Goal: Task Accomplishment & Management: Manage account settings

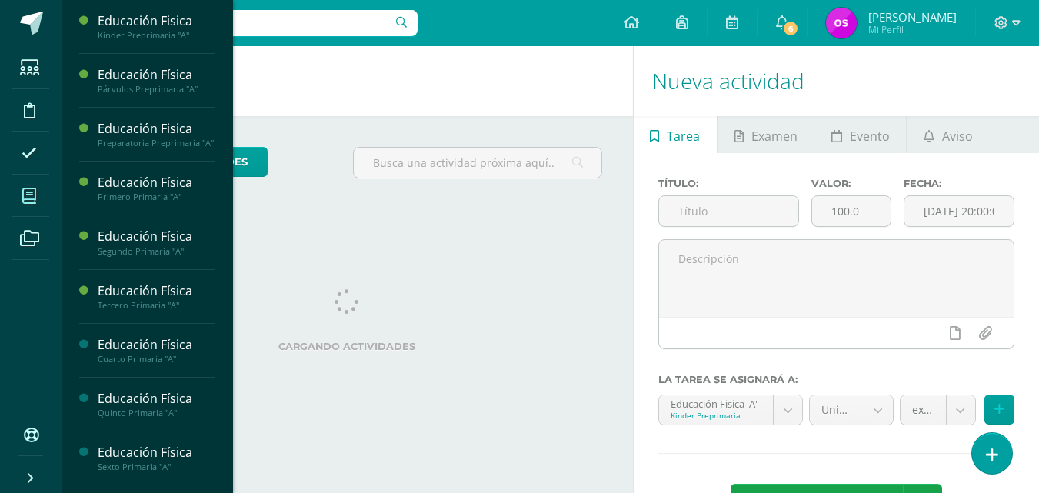
click at [32, 192] on icon at bounding box center [29, 195] width 14 height 15
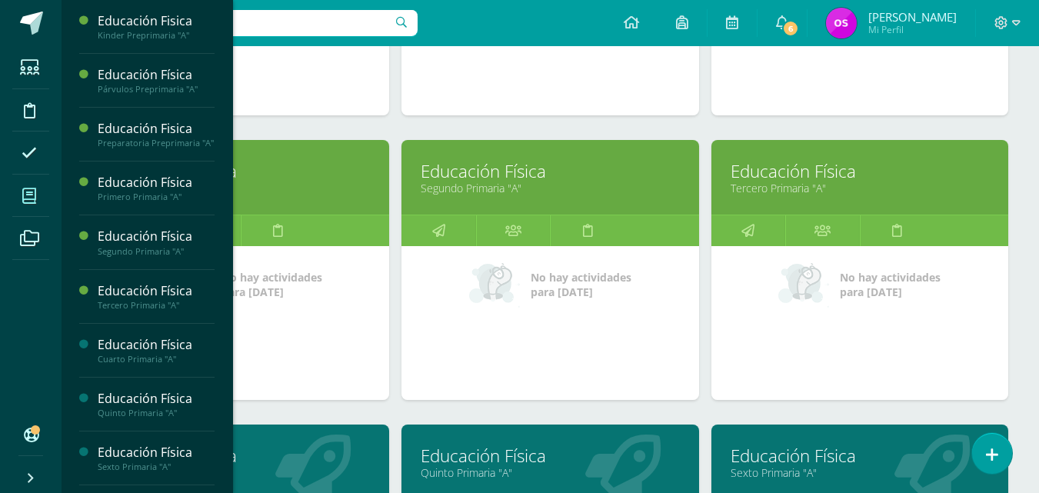
scroll to position [744, 0]
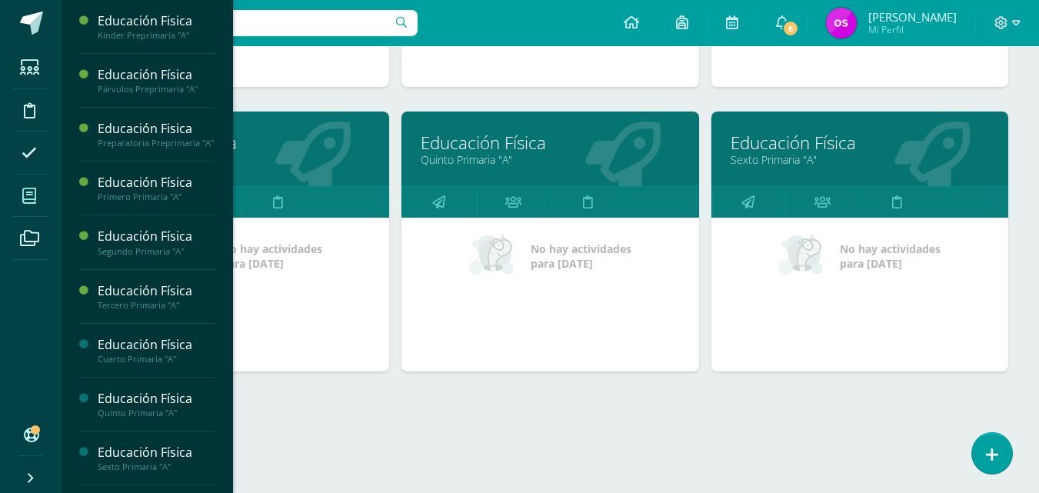
click at [794, 148] on link "Educación Física" at bounding box center [860, 143] width 258 height 24
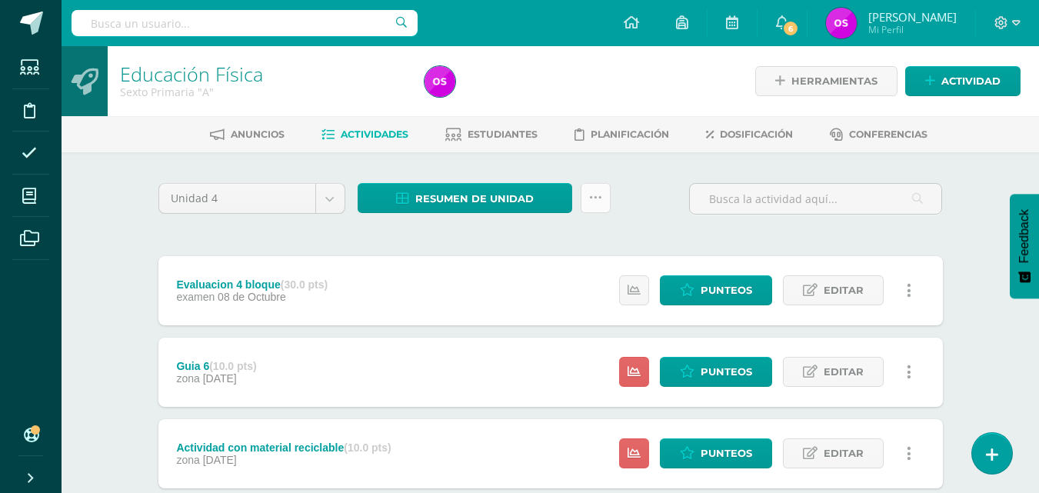
click at [594, 196] on icon at bounding box center [595, 197] width 13 height 13
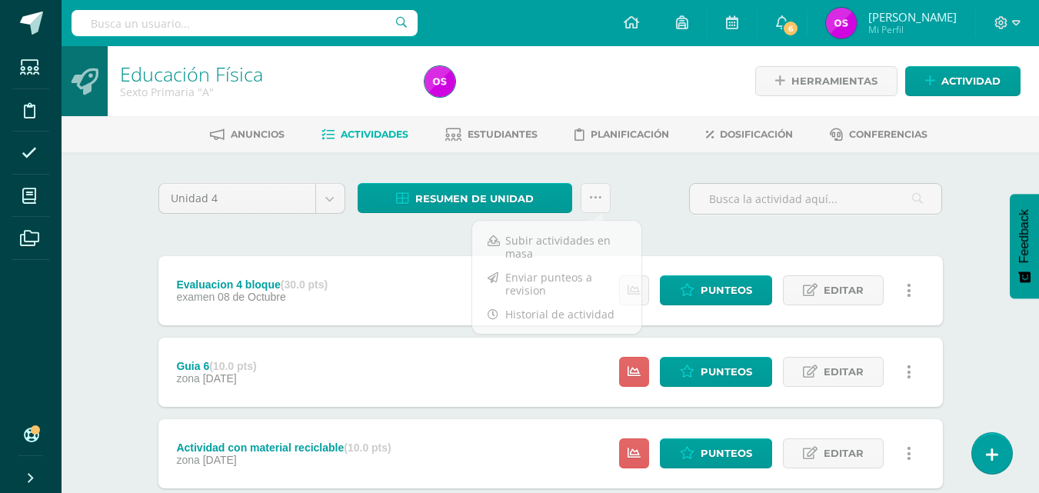
click at [654, 188] on div "Unidad 4 Unidad 1 Unidad 2 Unidad 3 Unidad 4 Resumen de unidad Descargar como H…" at bounding box center [550, 205] width 797 height 44
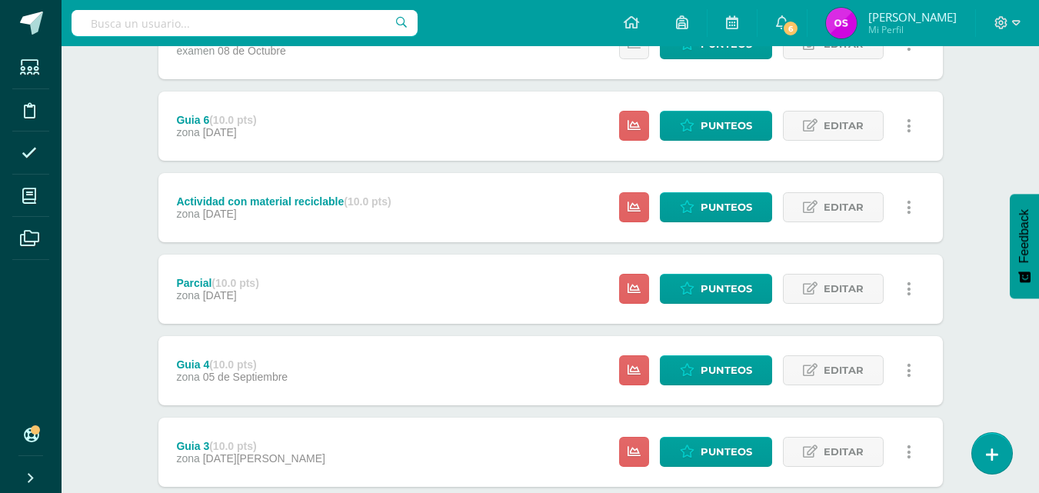
scroll to position [461, 0]
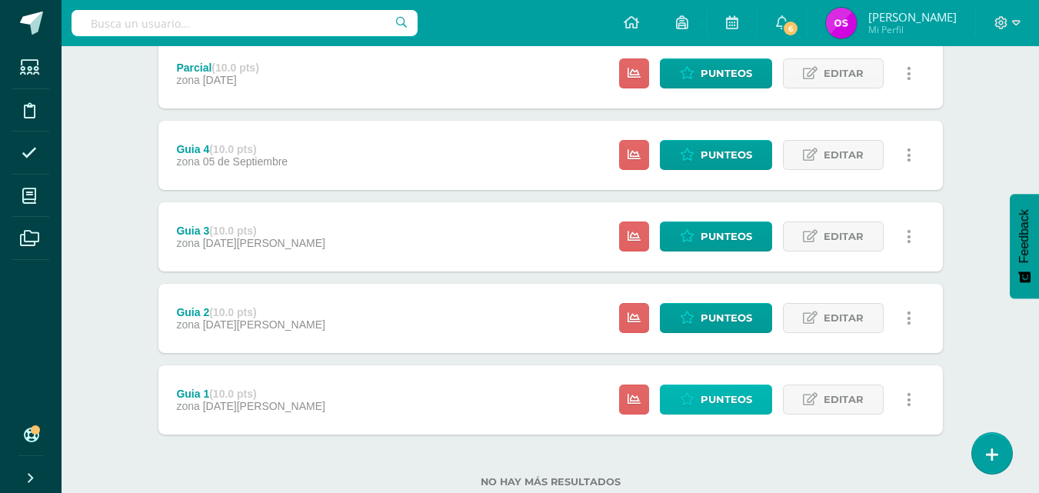
click at [691, 402] on icon at bounding box center [687, 399] width 15 height 13
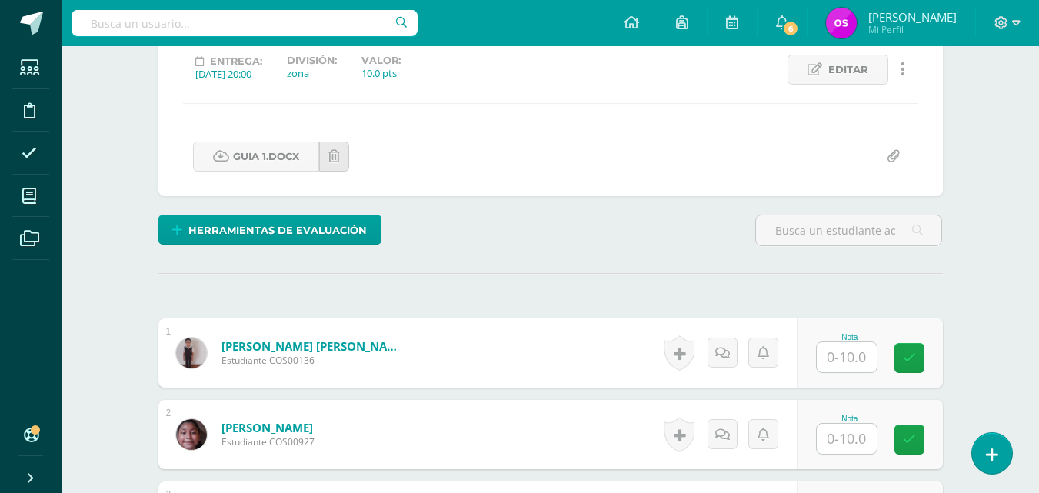
scroll to position [247, 0]
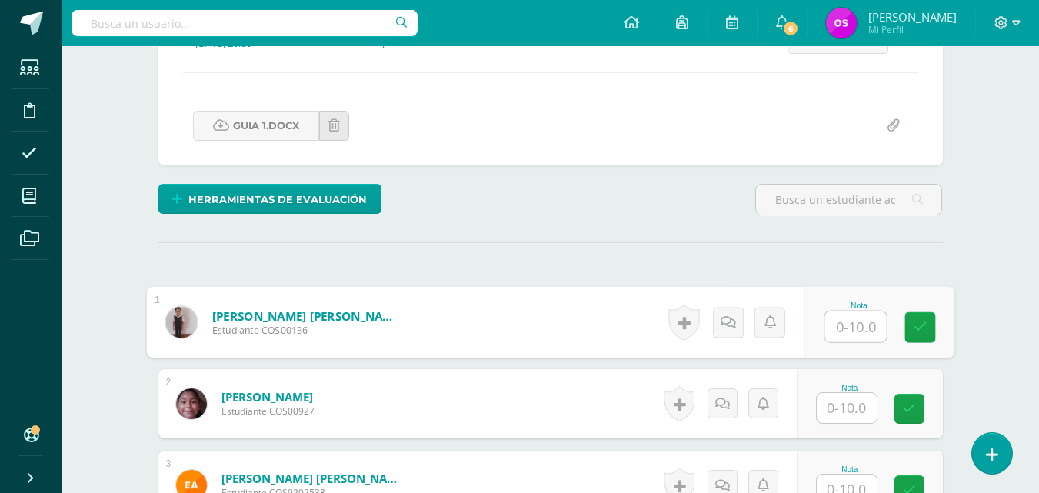
click at [840, 328] on input "text" at bounding box center [855, 326] width 62 height 31
type input "10"
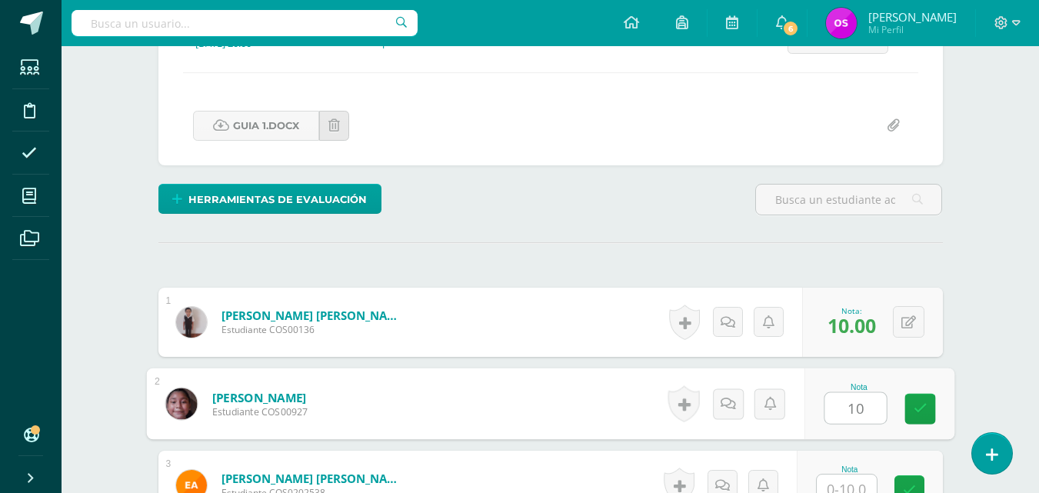
type input "10"
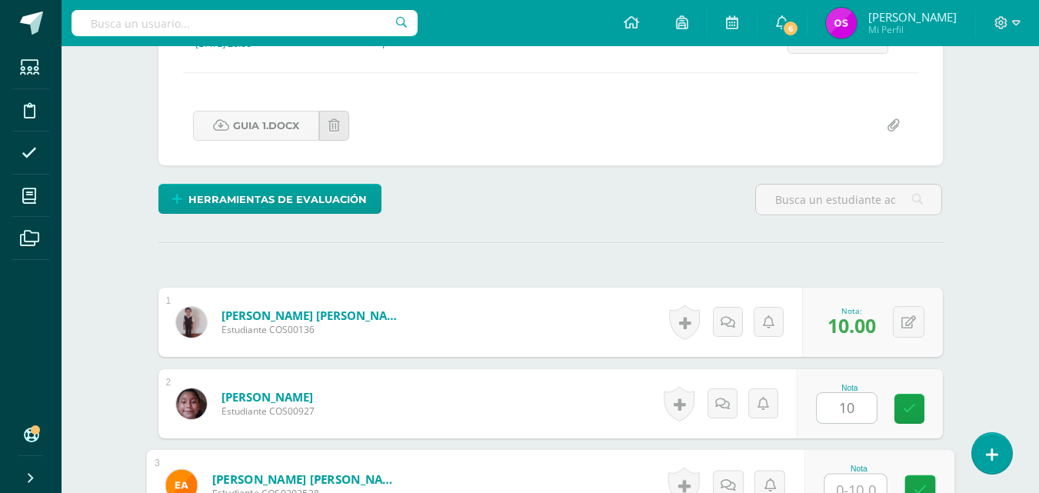
scroll to position [258, 0]
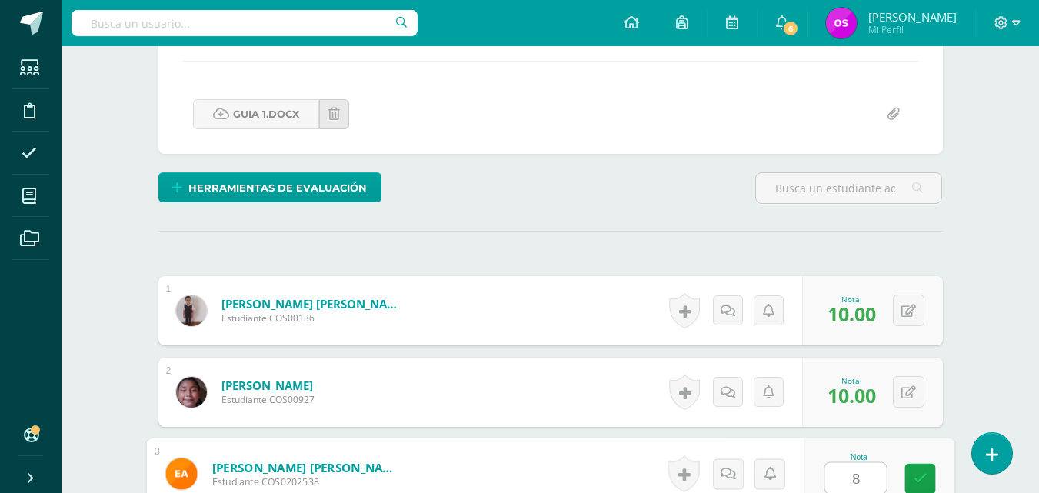
type input "8"
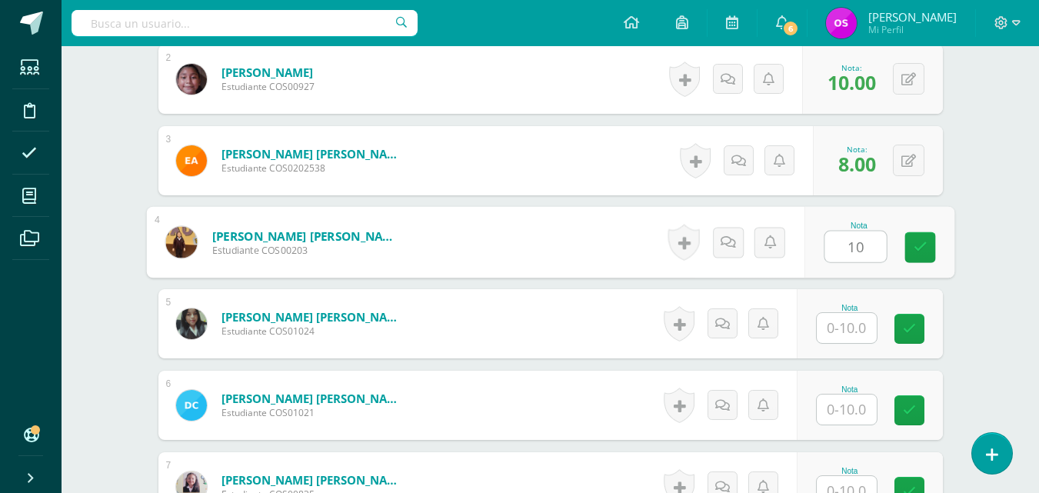
type input "10"
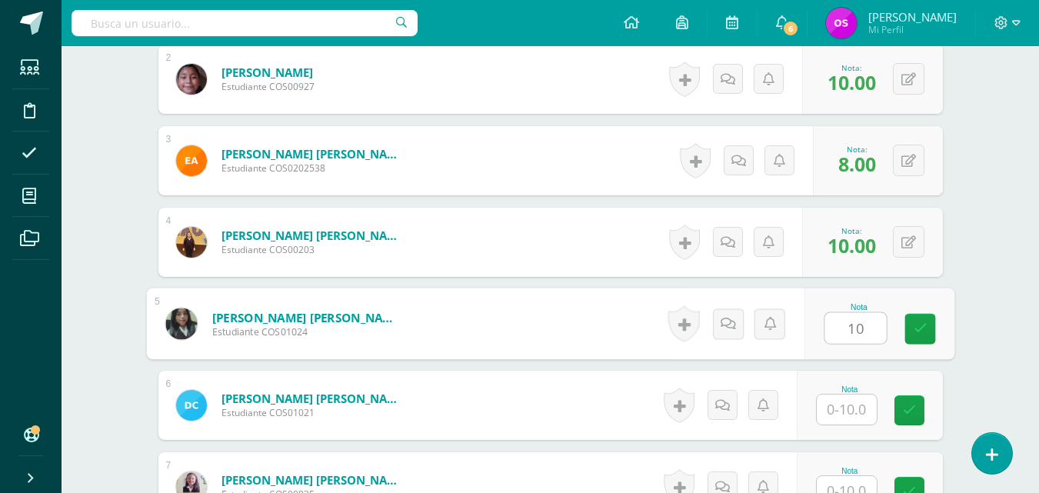
type input "10"
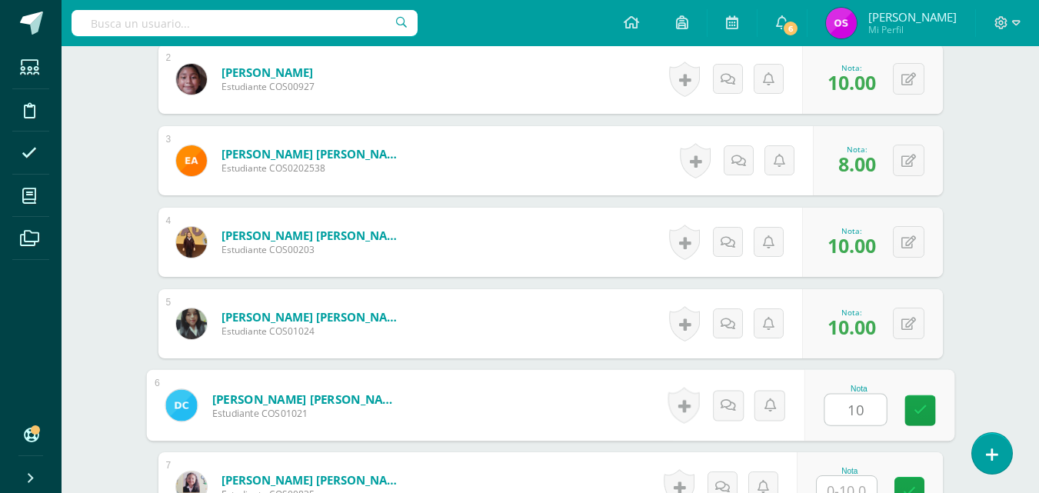
type input "10"
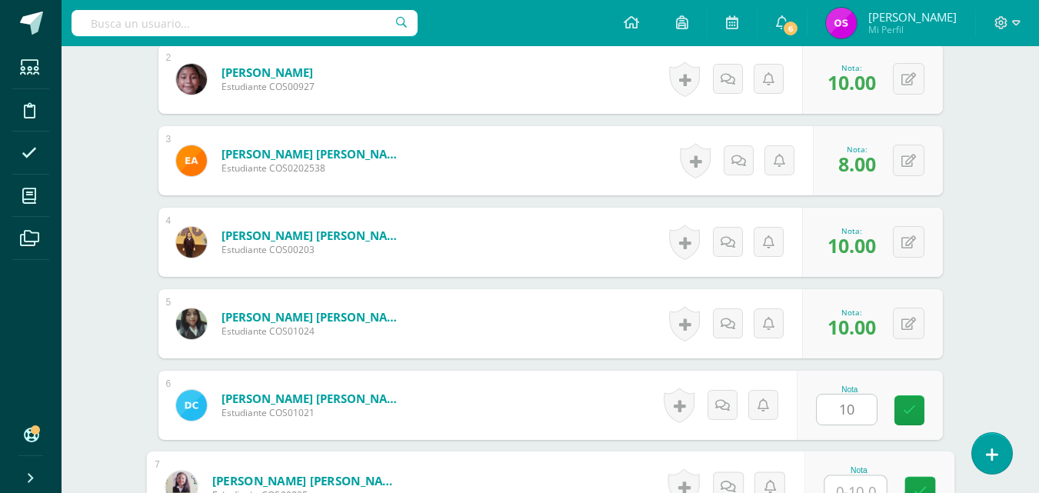
scroll to position [584, 0]
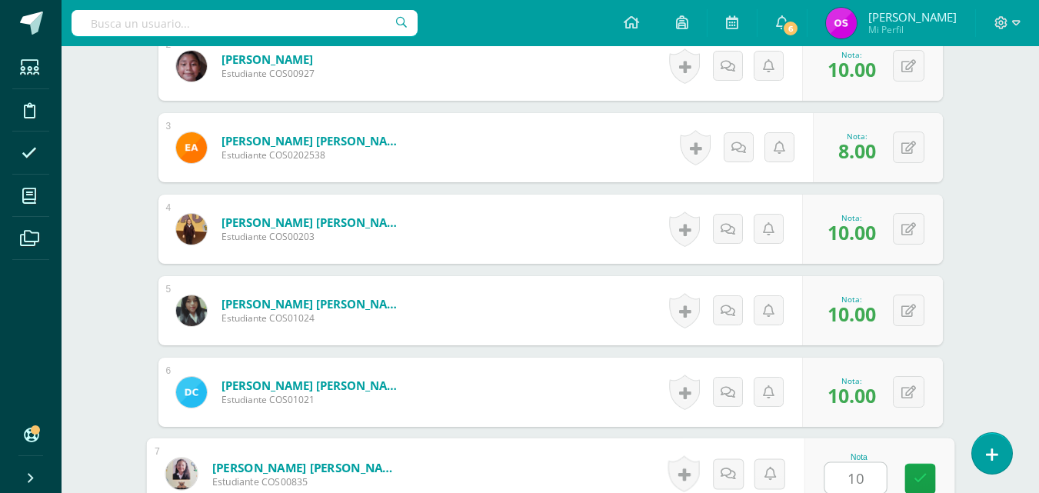
type input "10"
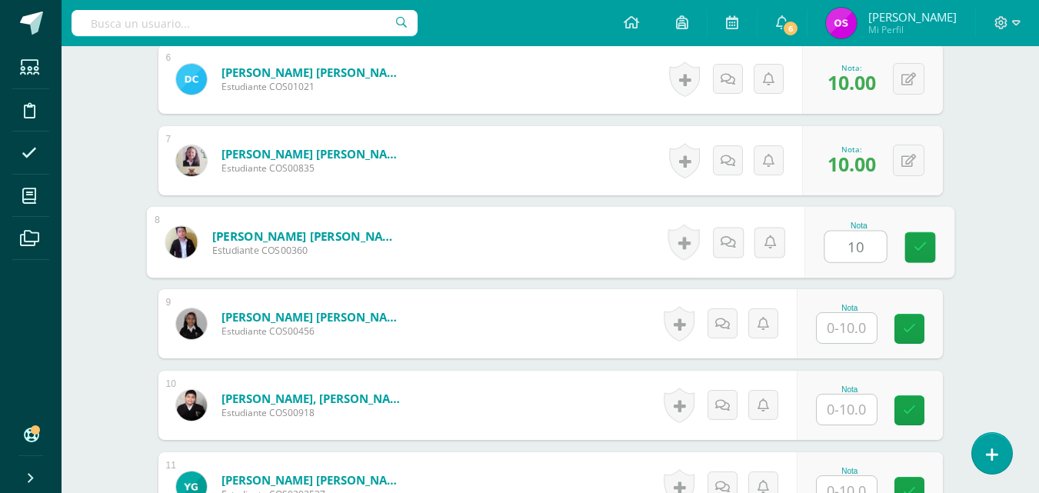
type input "10"
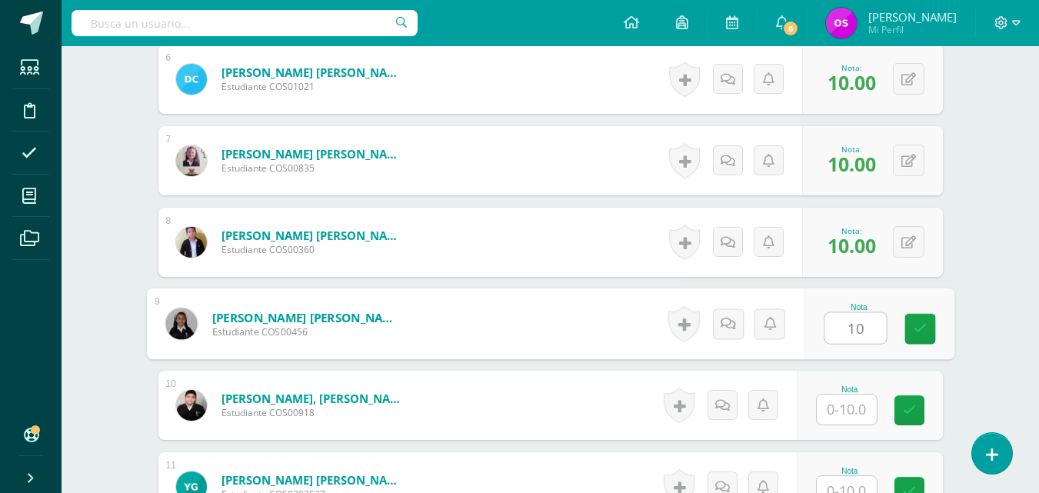
type input "10"
click at [194, 325] on img at bounding box center [181, 324] width 32 height 32
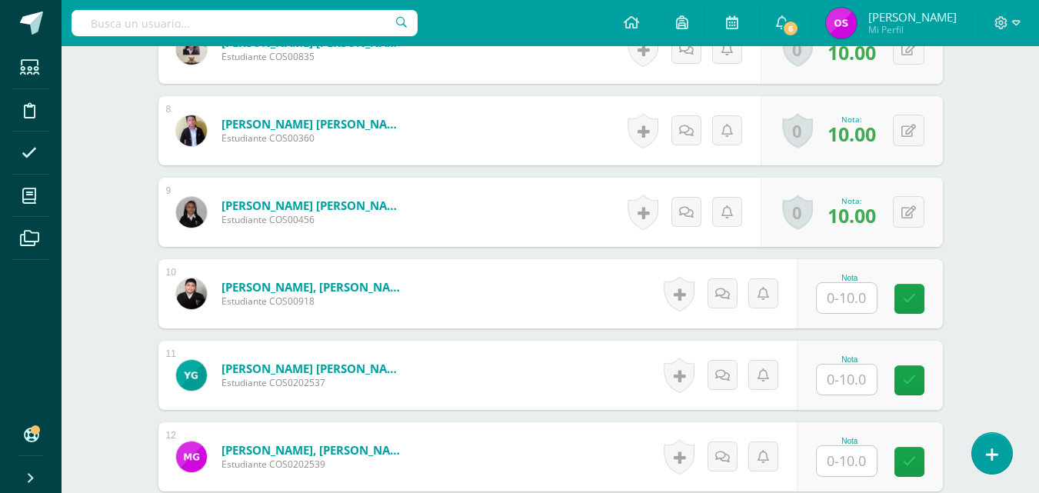
scroll to position [1040, 0]
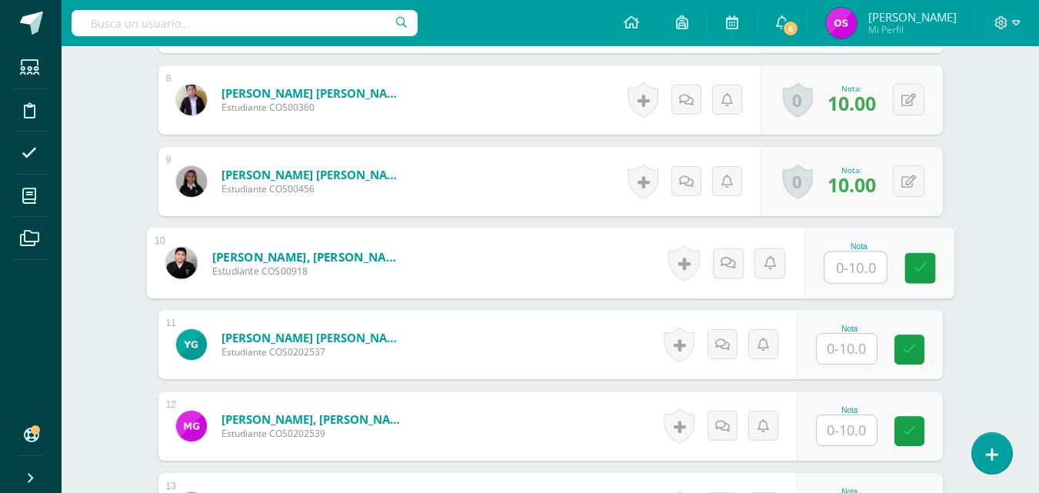
click at [838, 265] on input "text" at bounding box center [855, 267] width 62 height 31
type input "7"
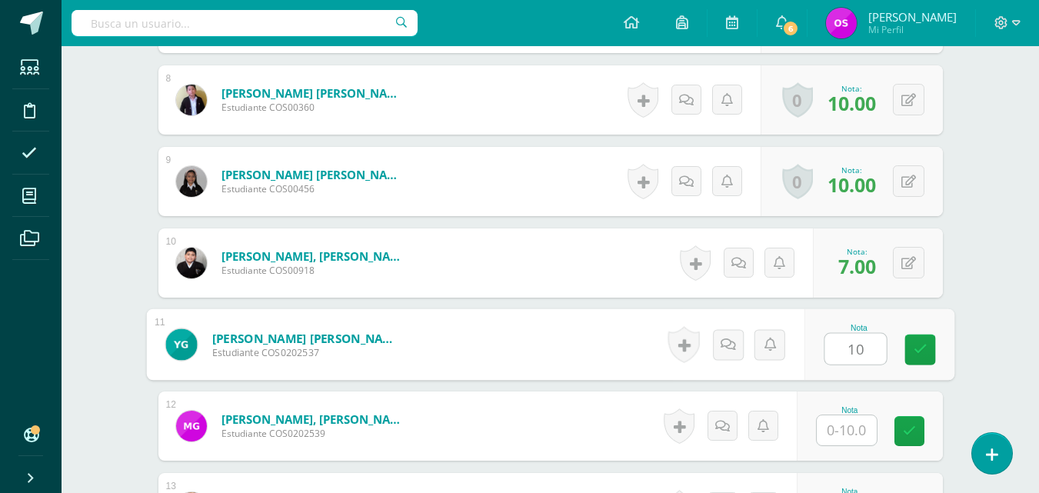
type input "10"
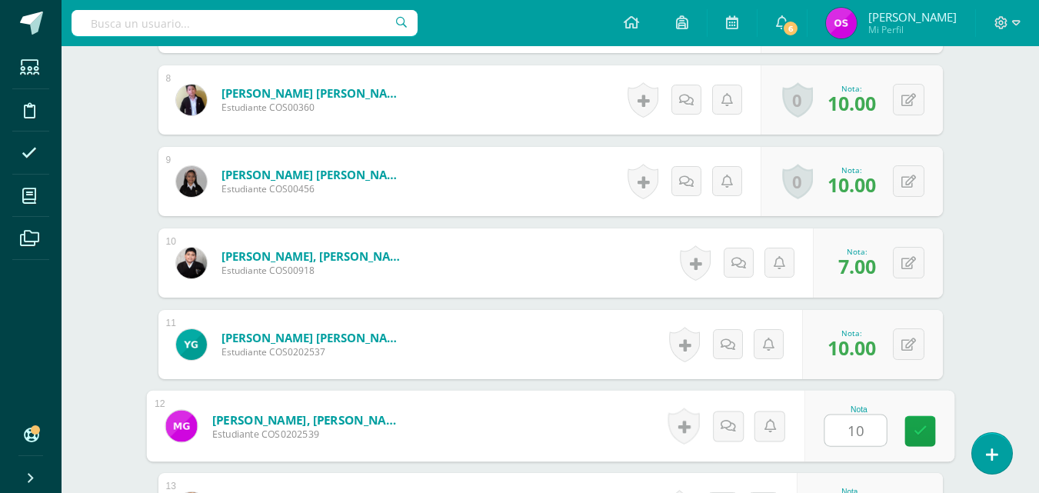
type input "10"
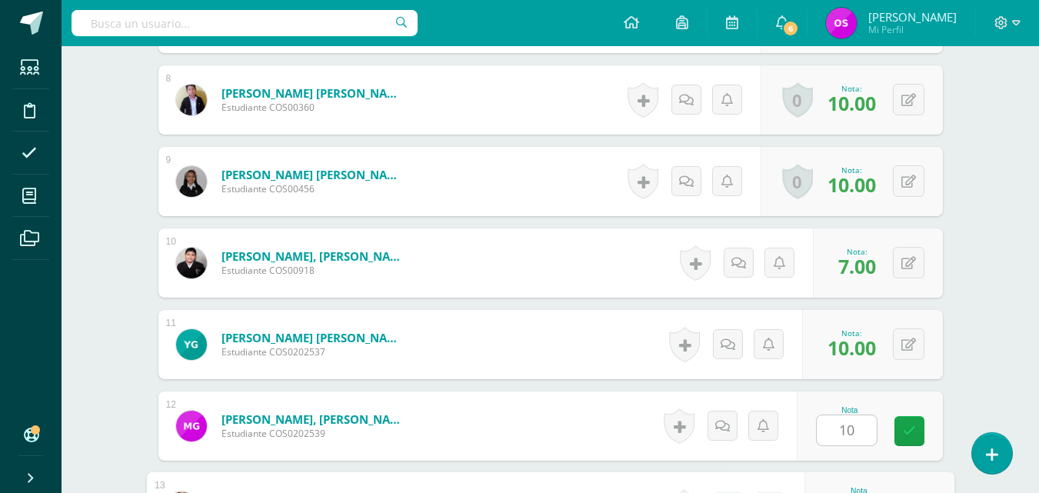
scroll to position [1305, 0]
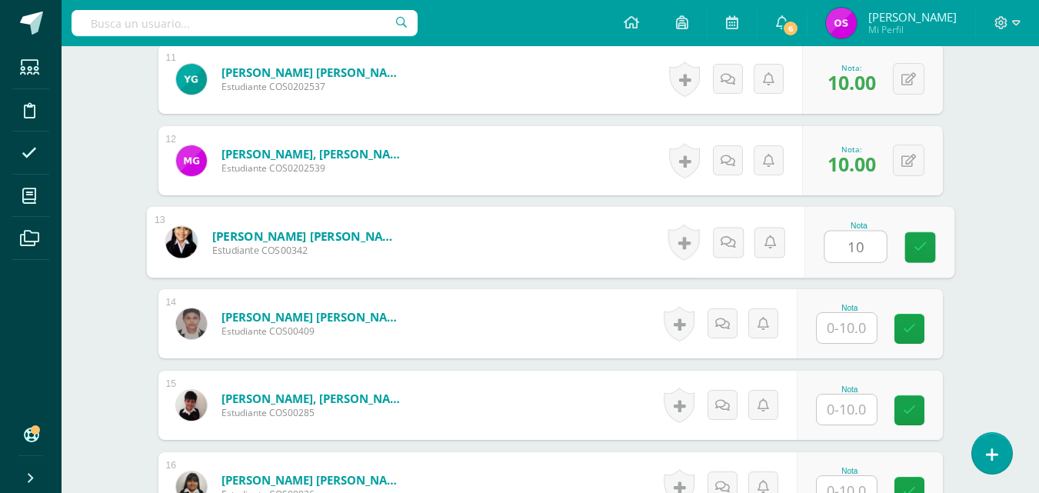
type input "10"
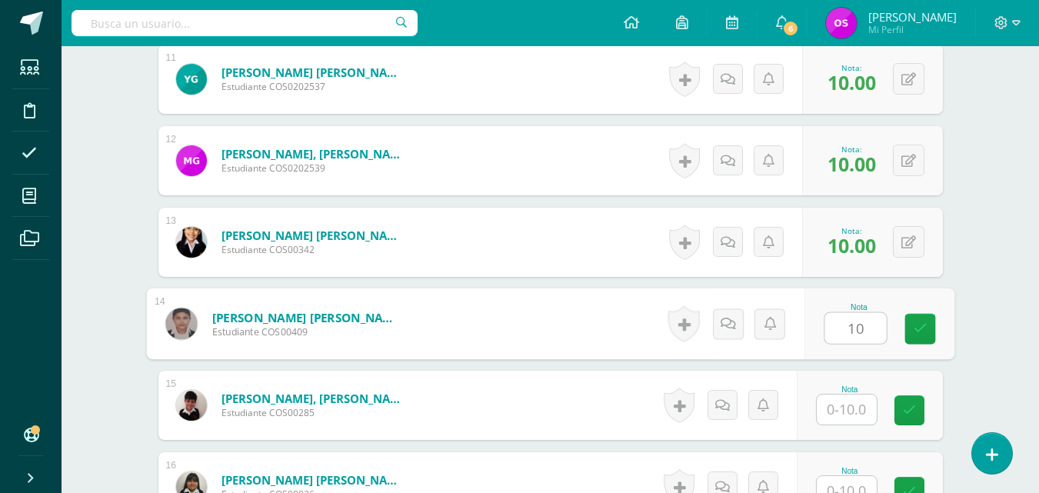
type input "10"
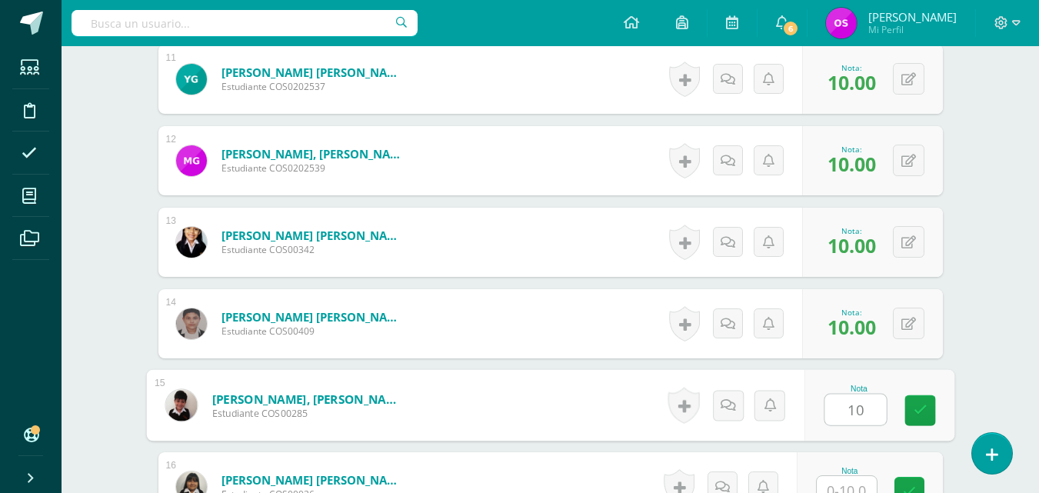
type input "10"
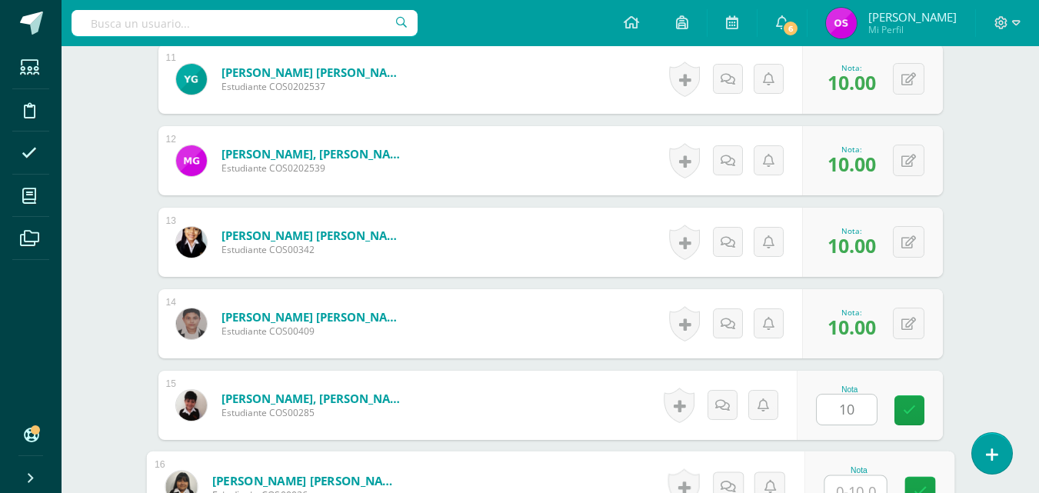
scroll to position [1318, 0]
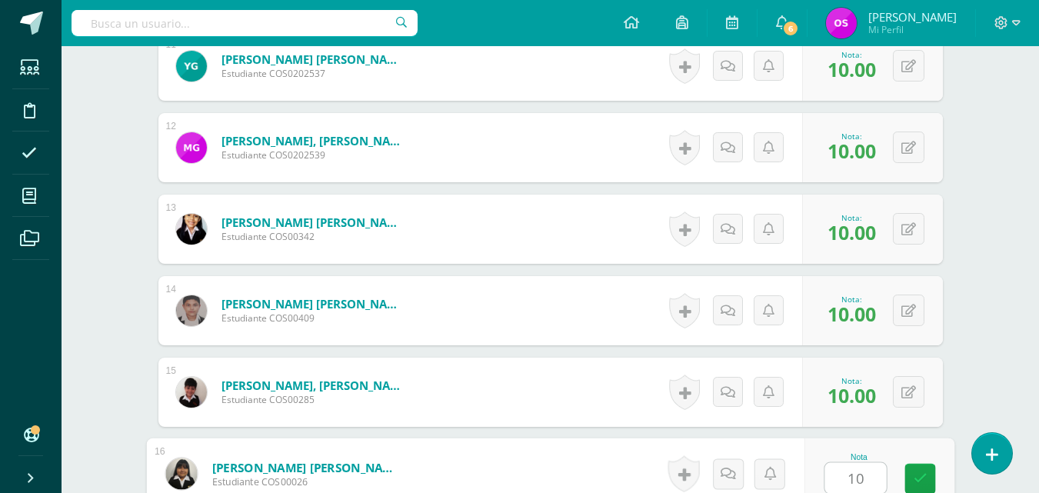
type input "10"
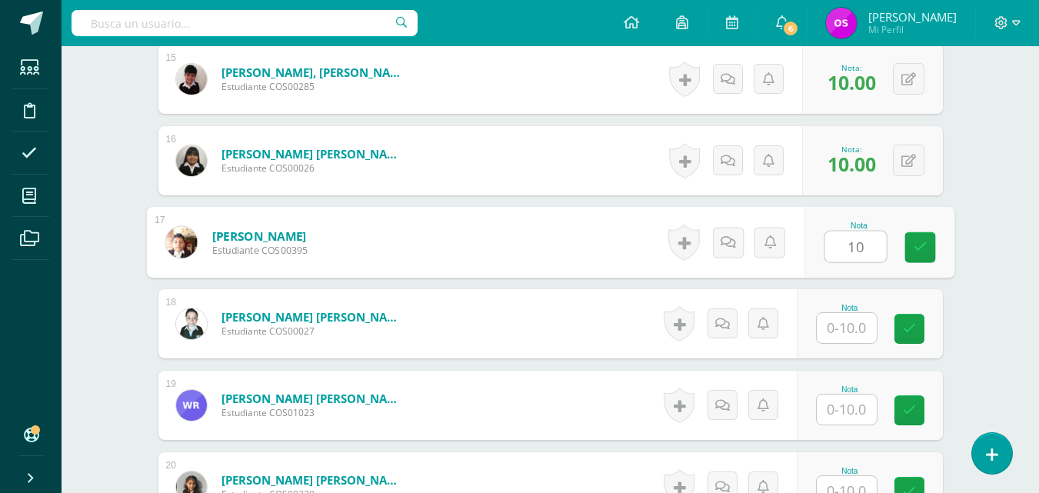
type input "10"
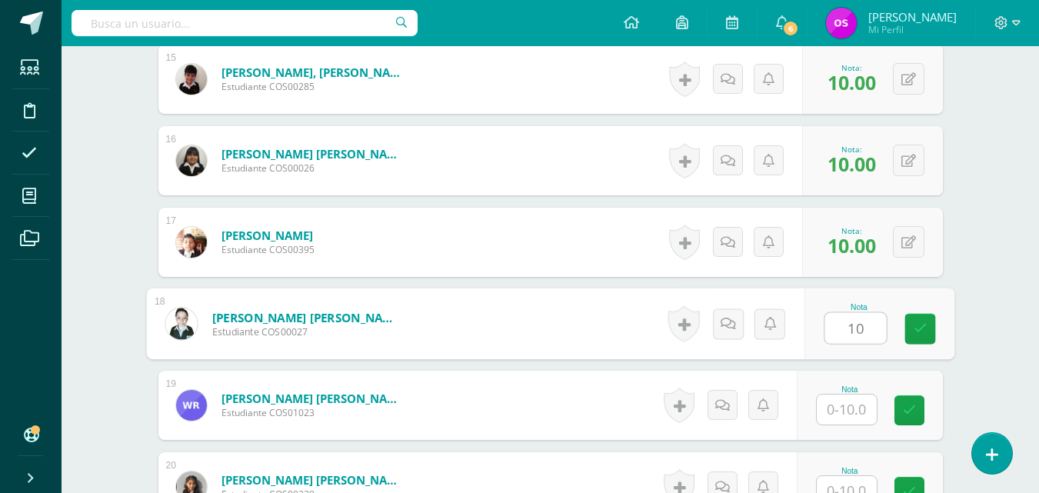
type input "10"
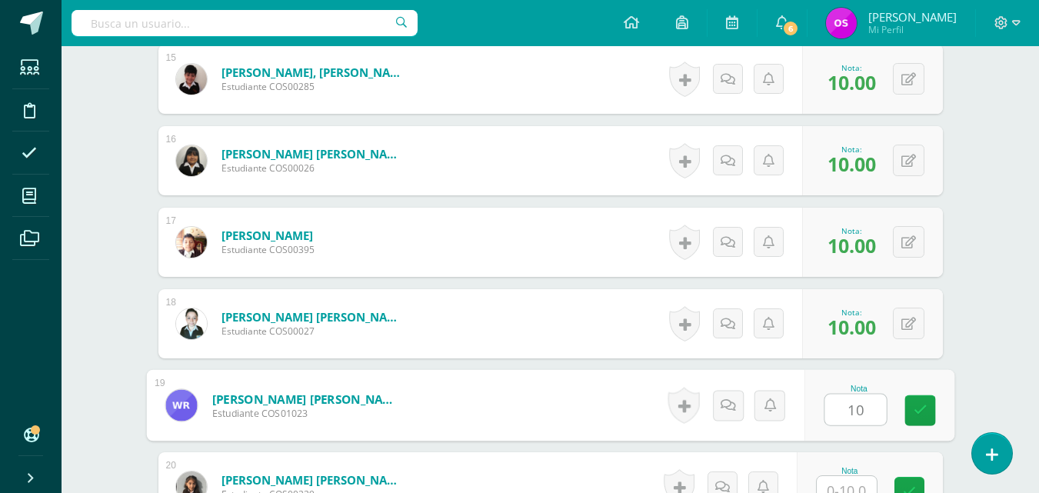
type input "10"
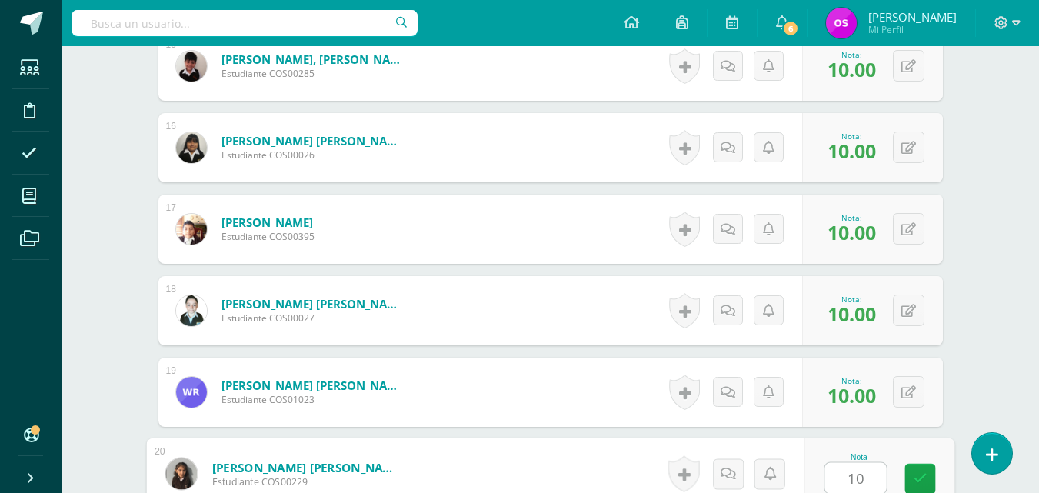
type input "10"
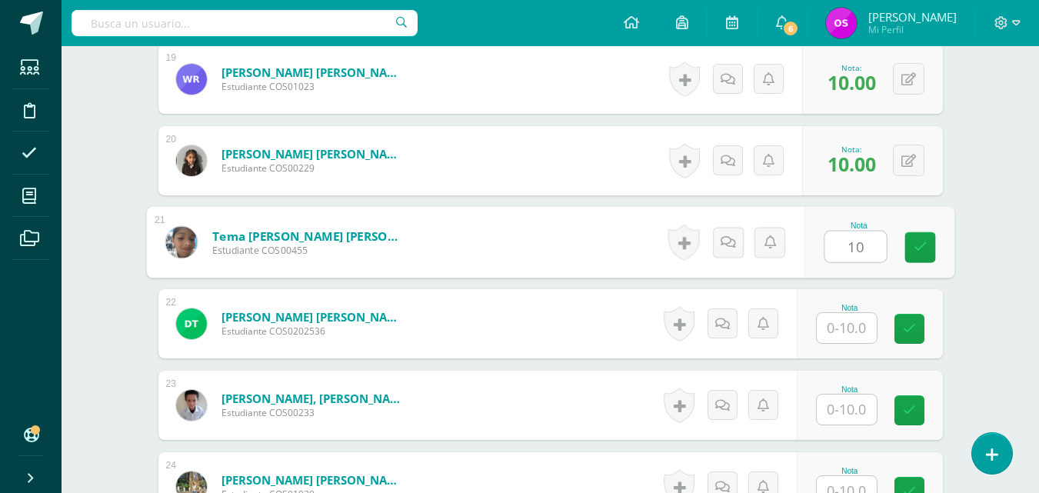
type input "10"
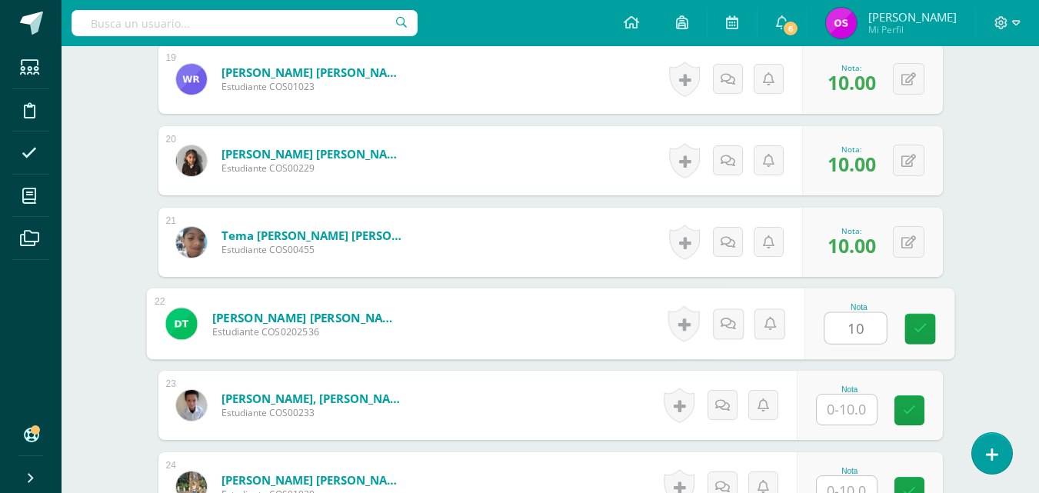
type input "10"
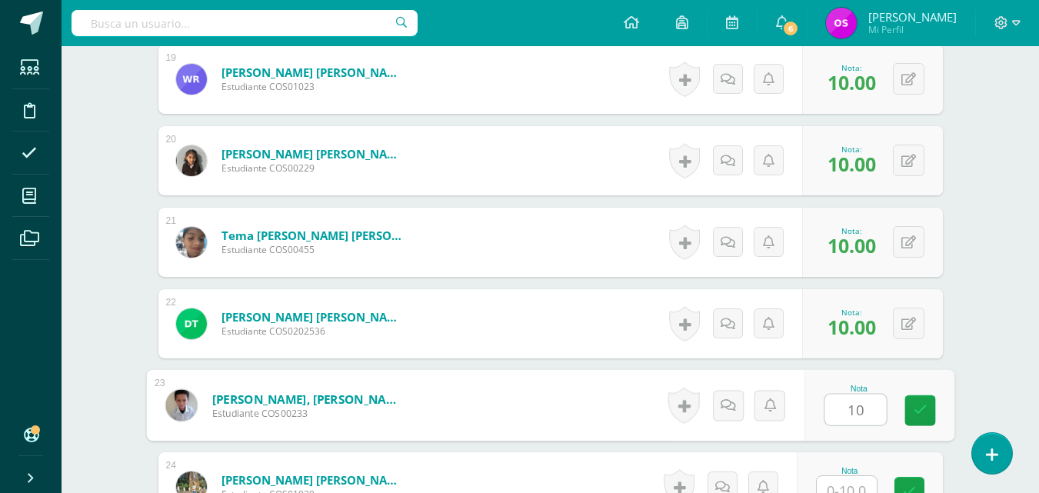
type input "10"
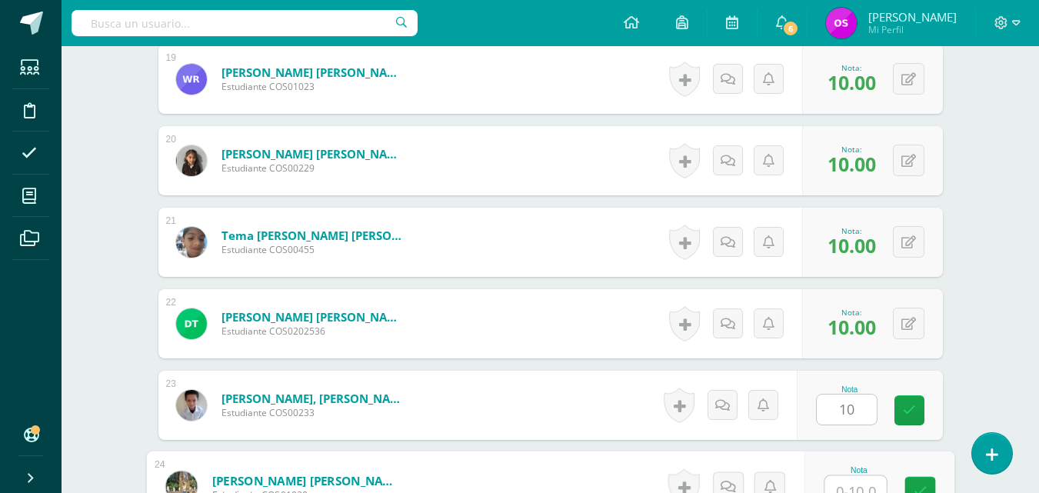
scroll to position [1970, 0]
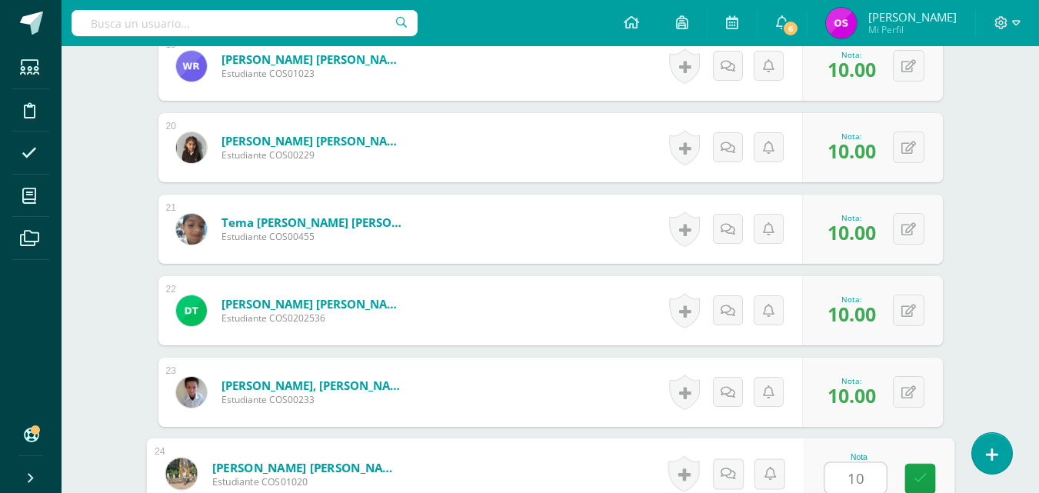
type input "10"
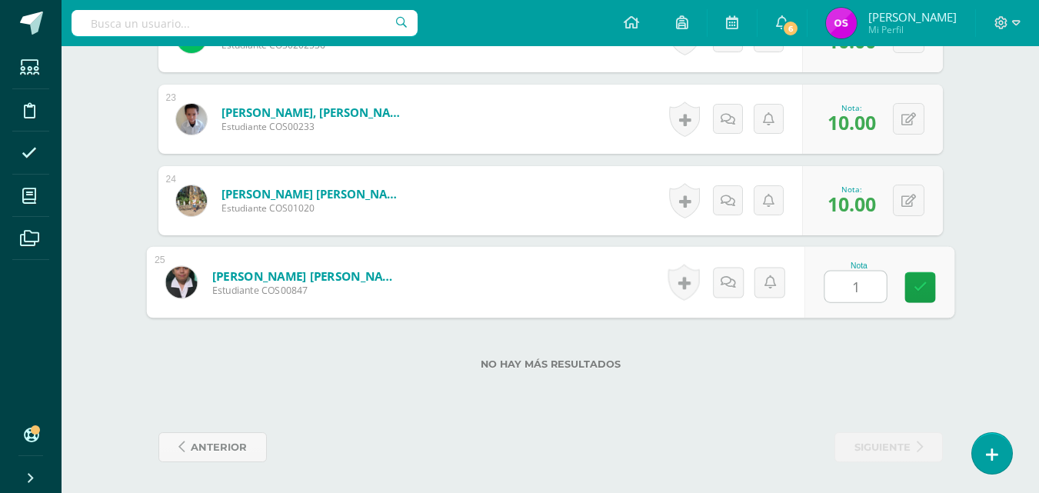
type input "10"
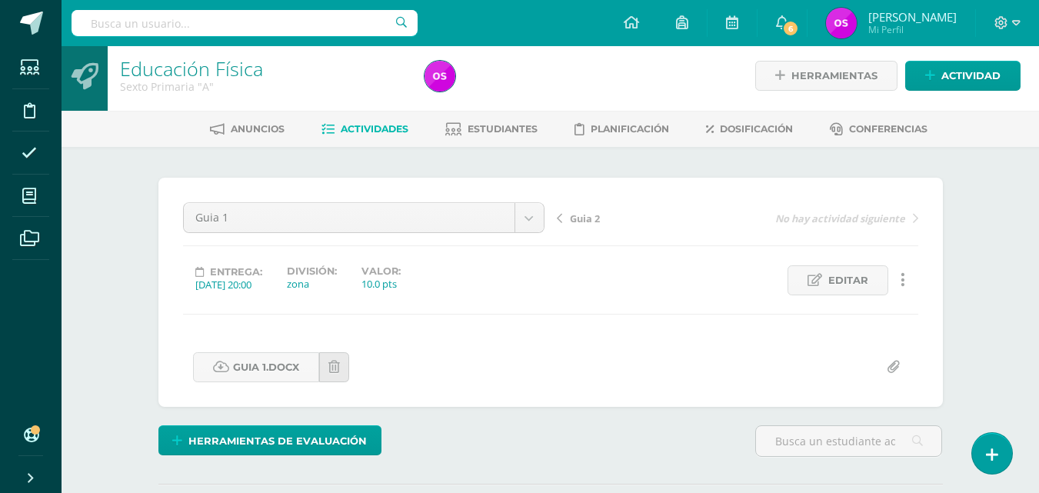
scroll to position [0, 0]
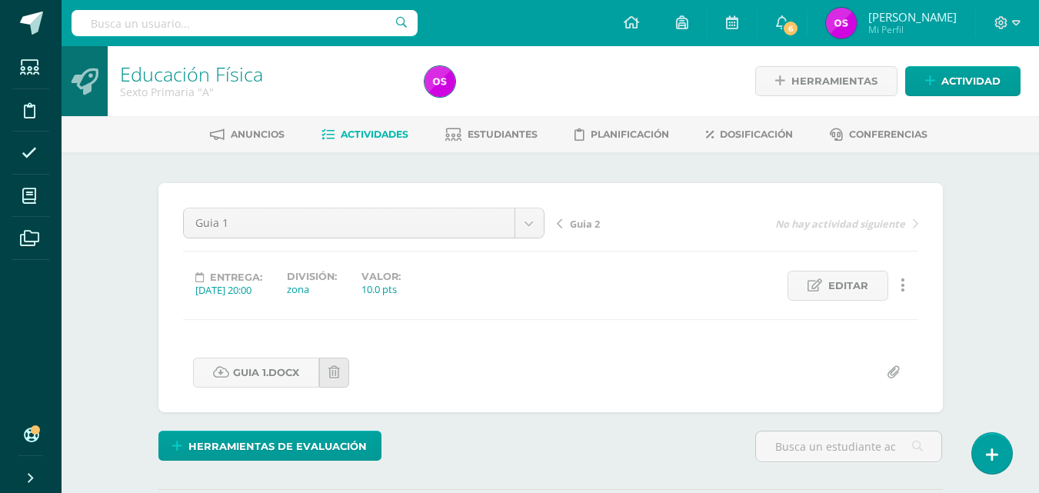
click at [578, 223] on span "Guia 2" at bounding box center [585, 224] width 30 height 14
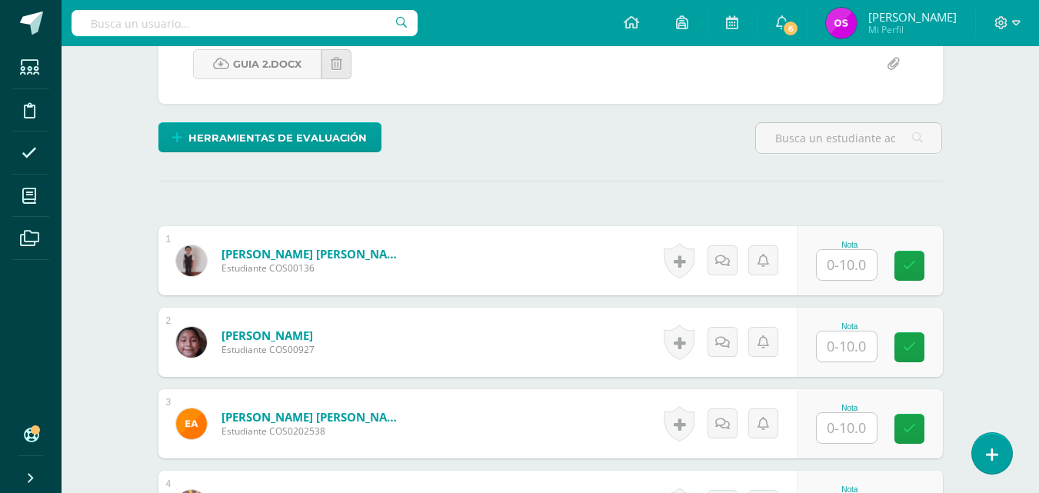
scroll to position [339, 0]
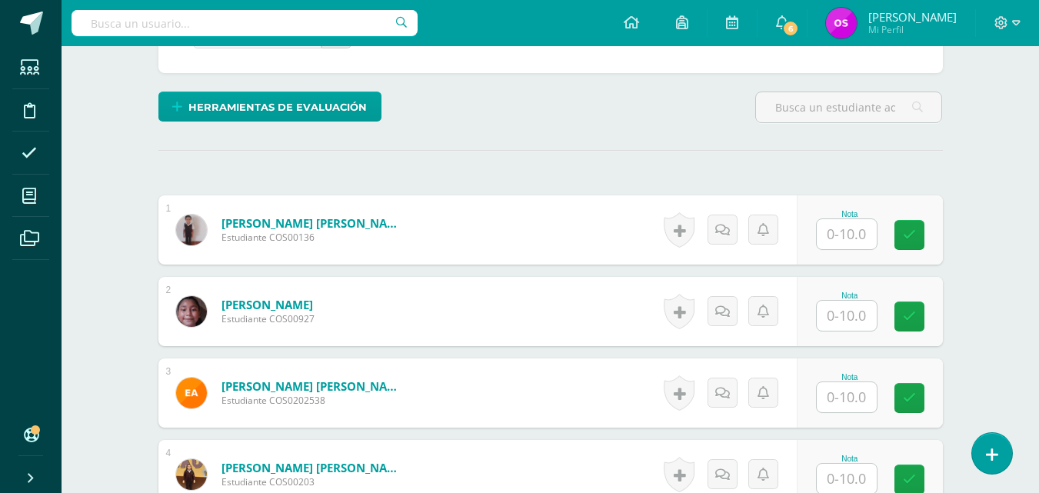
click at [840, 237] on input "text" at bounding box center [847, 234] width 60 height 30
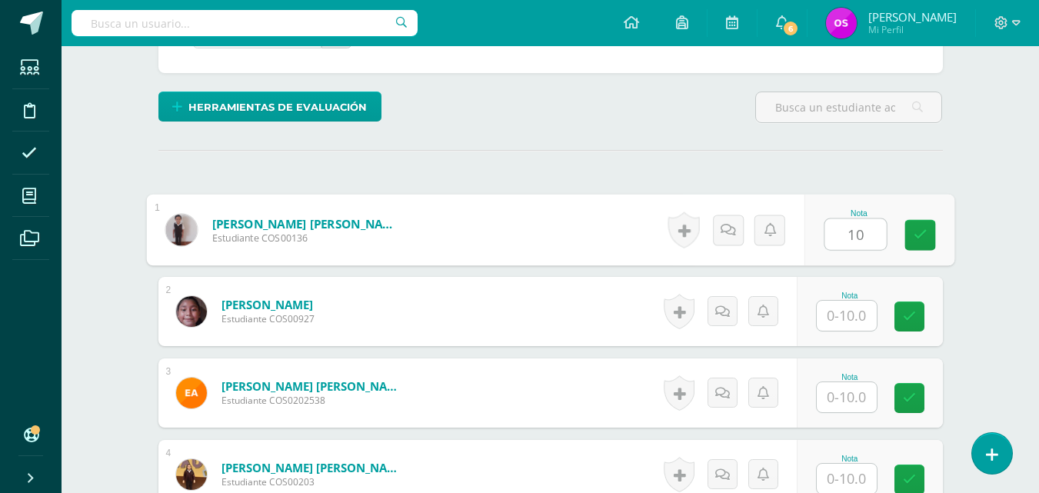
type input "10"
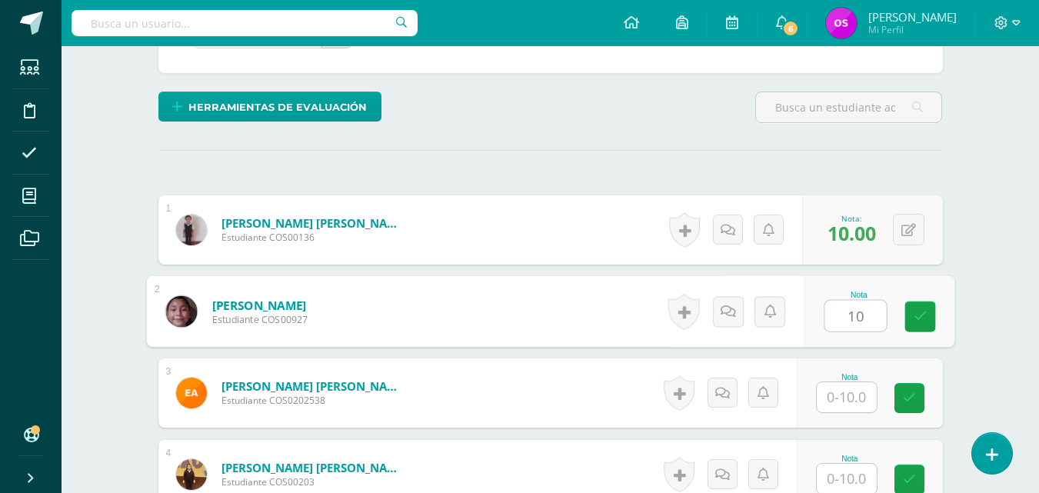
type input "10"
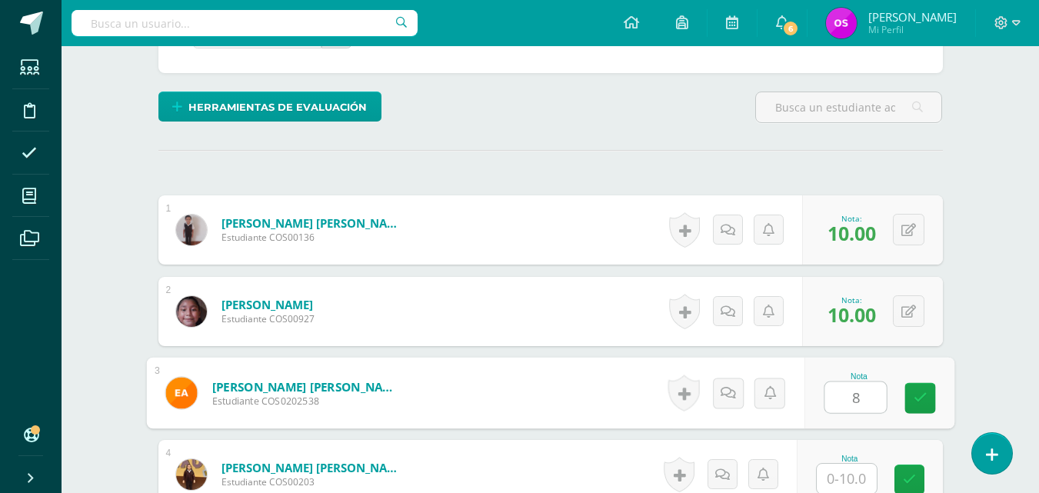
type input "8"
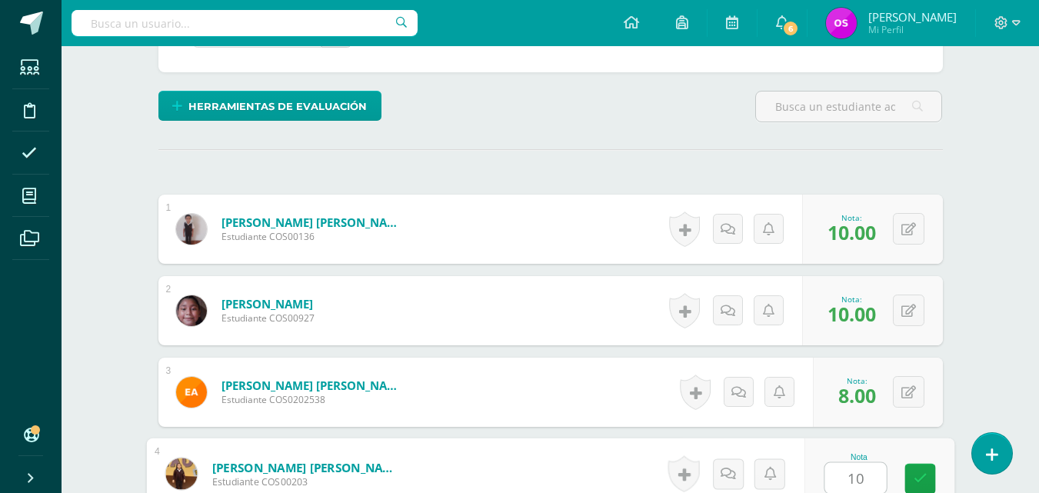
type input "10"
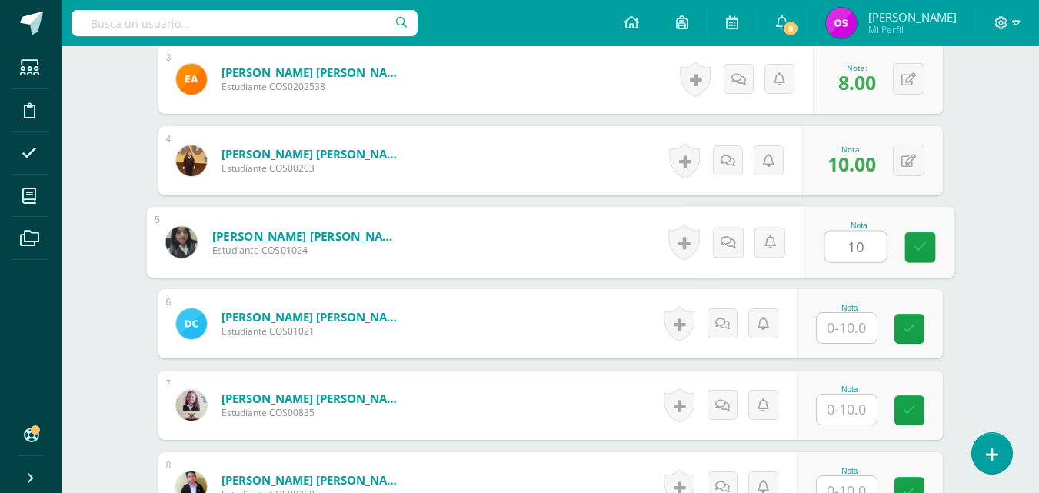
type input "10"
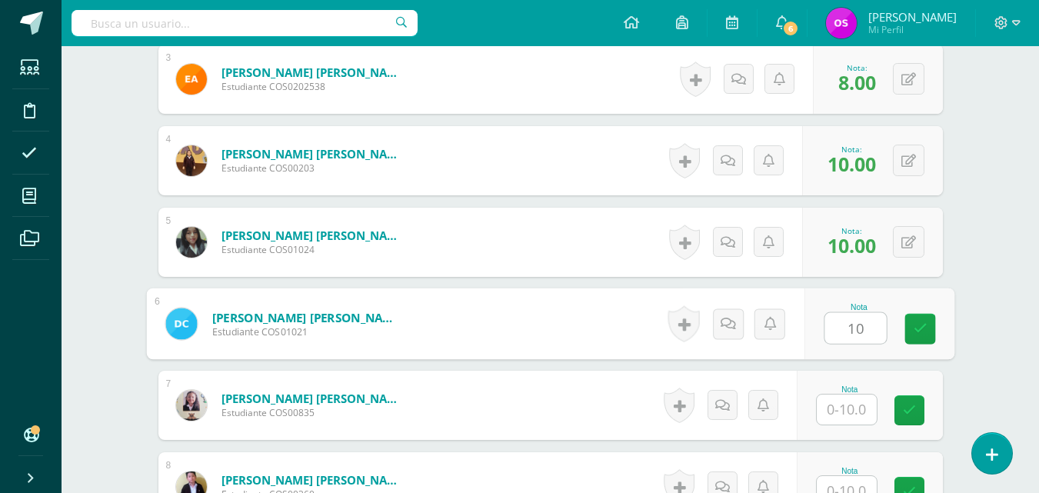
type input "10"
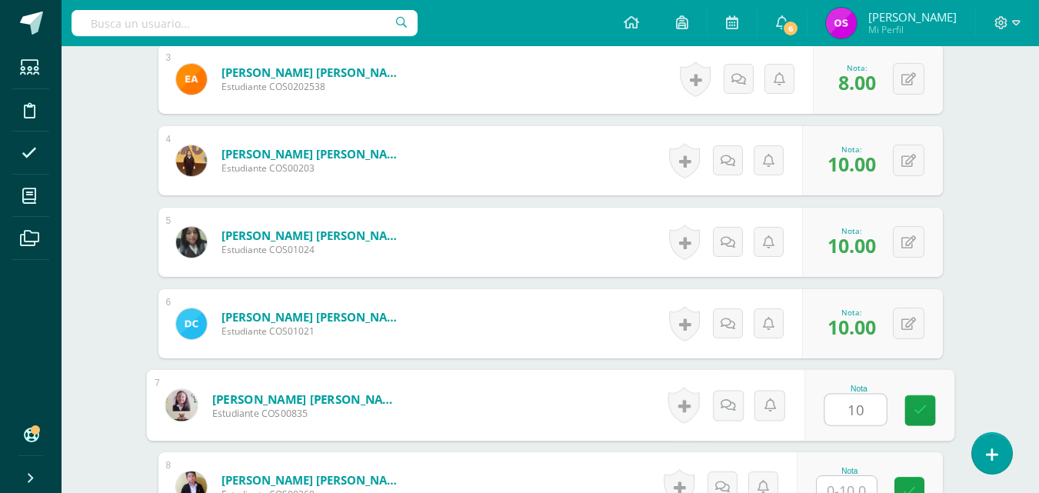
type input "10"
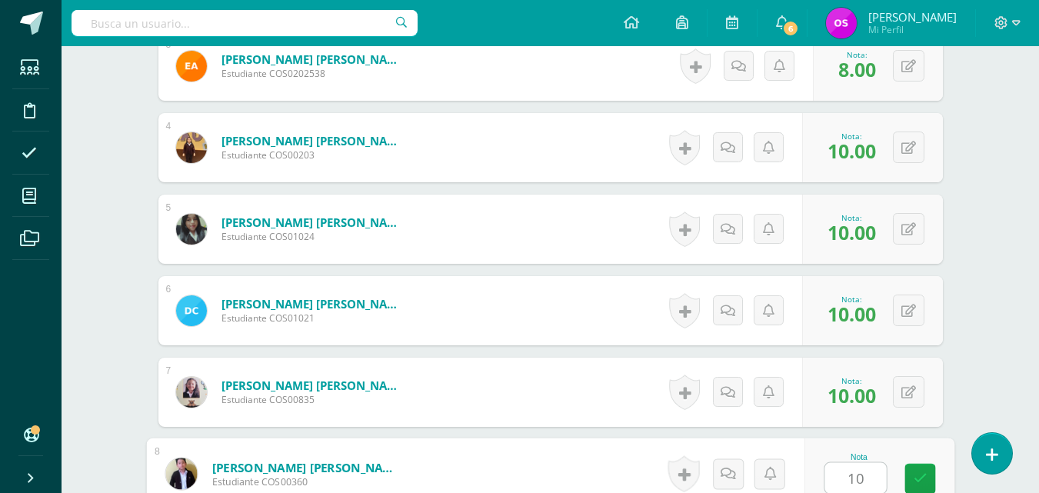
type input "10"
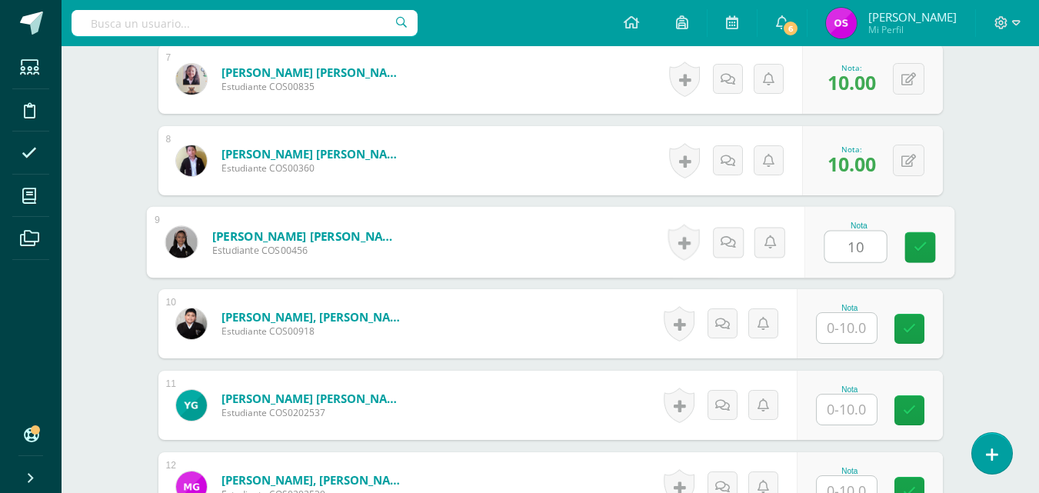
type input "10"
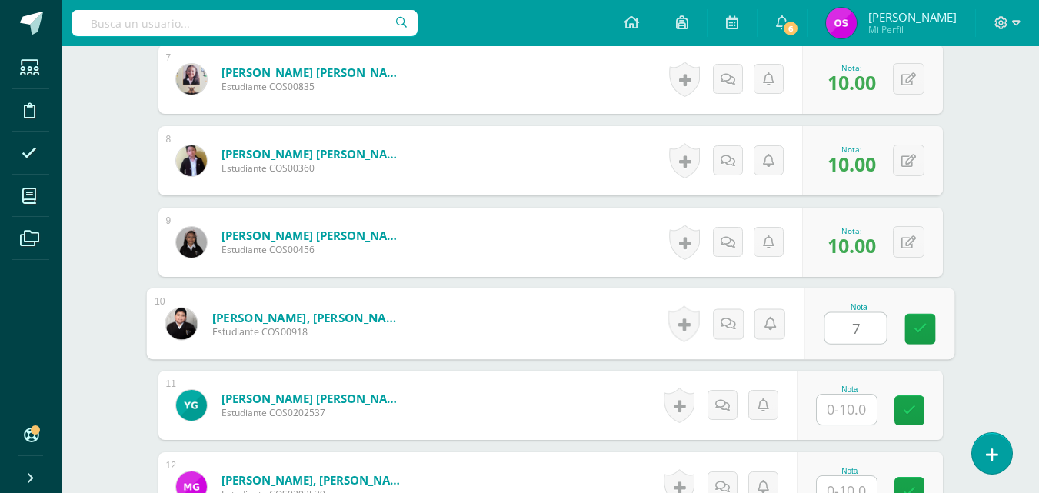
type input "7"
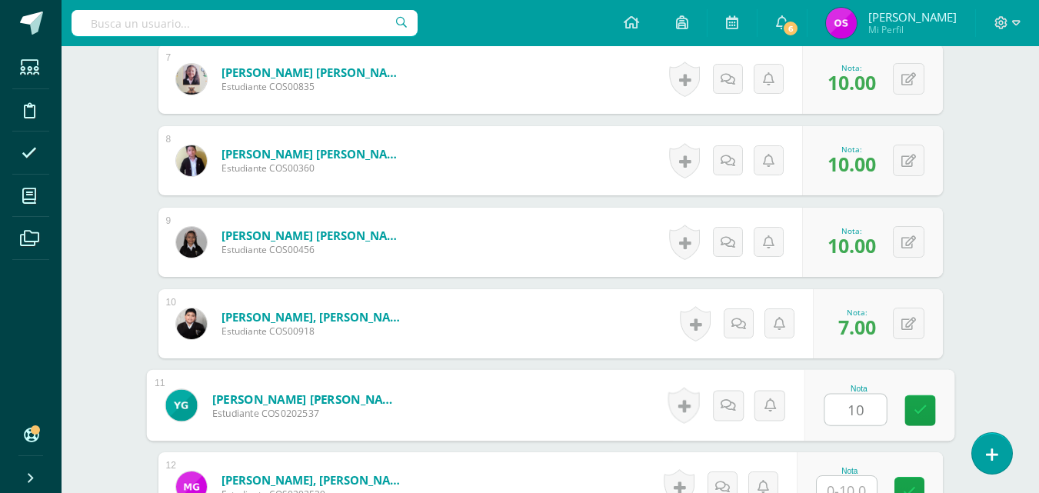
type input "10"
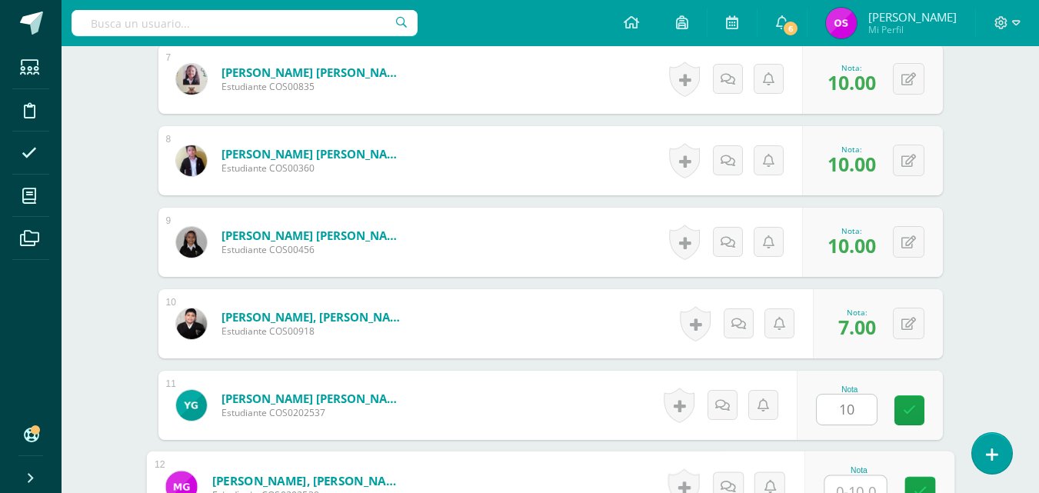
scroll to position [992, 0]
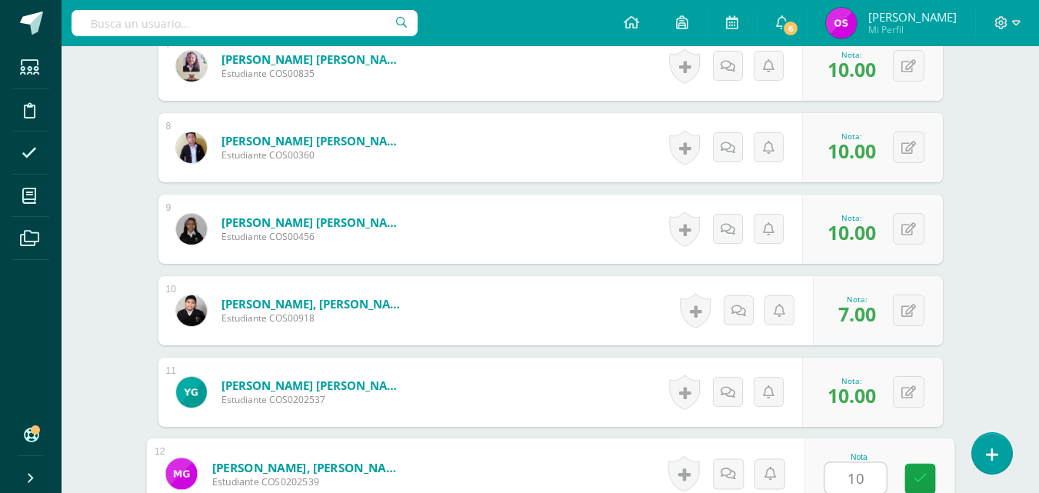
type input "10"
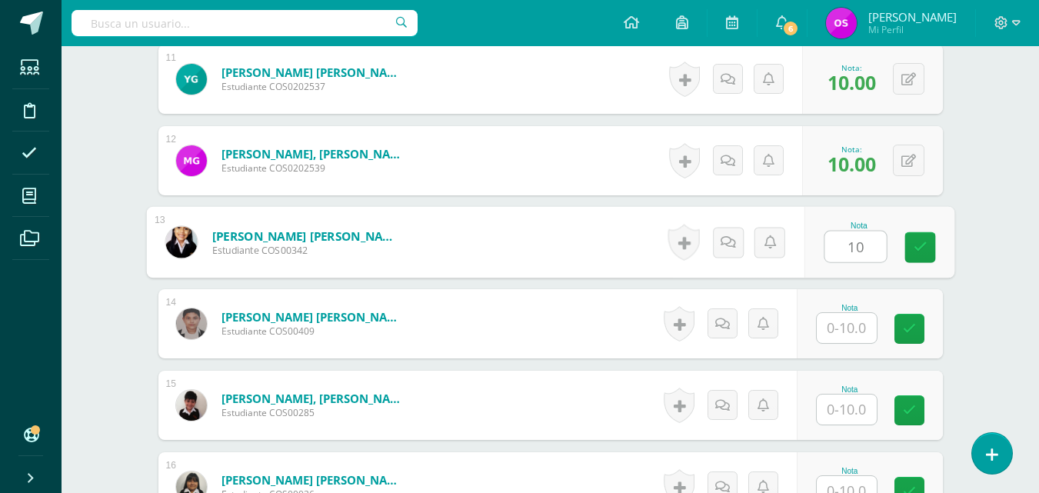
type input "10"
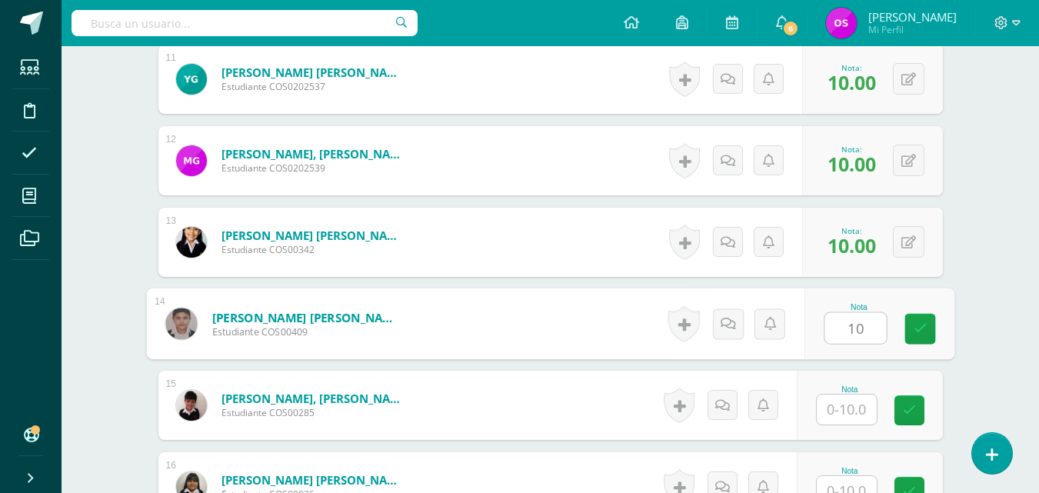
type input "10"
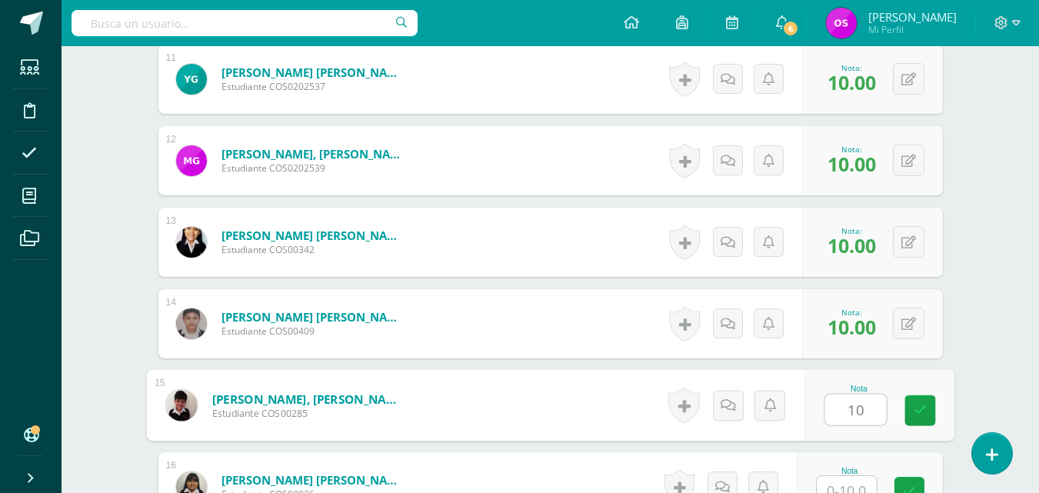
type input "10"
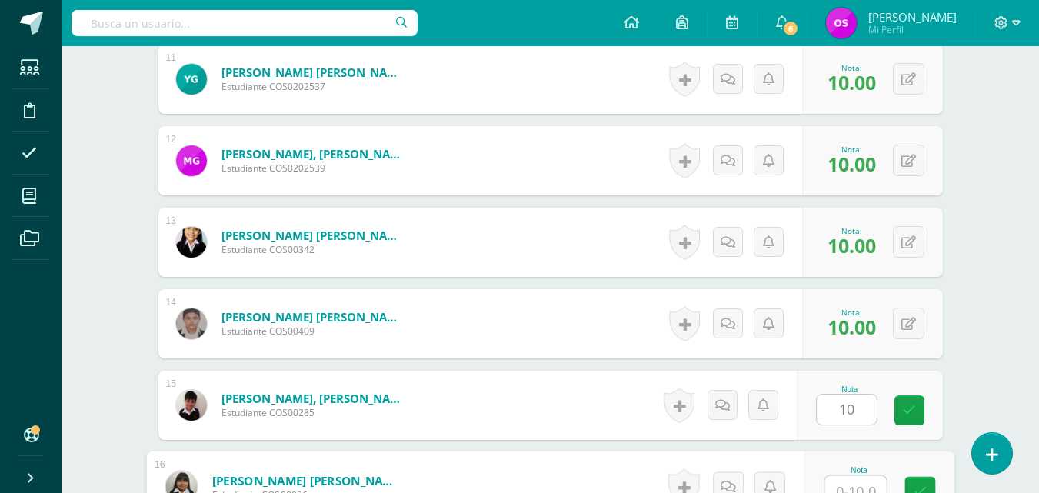
scroll to position [1318, 0]
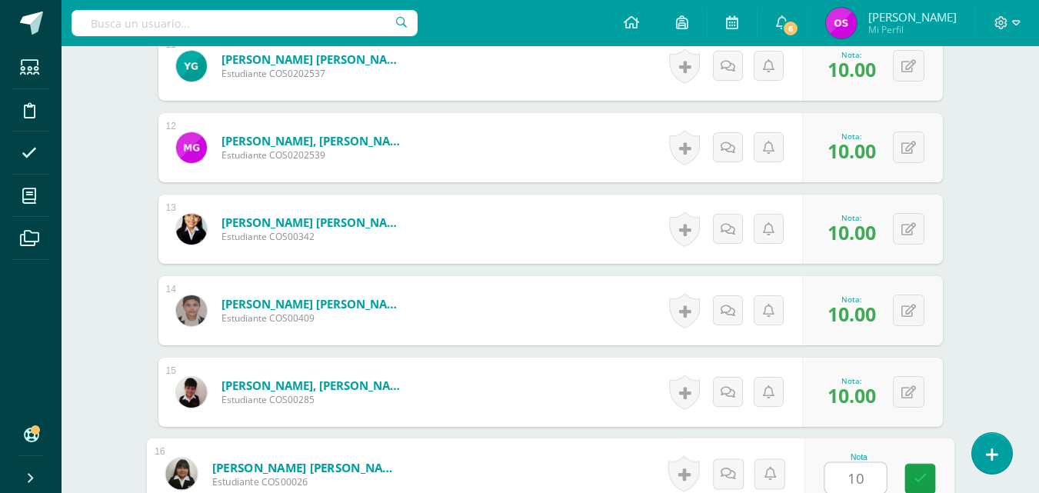
type input "10"
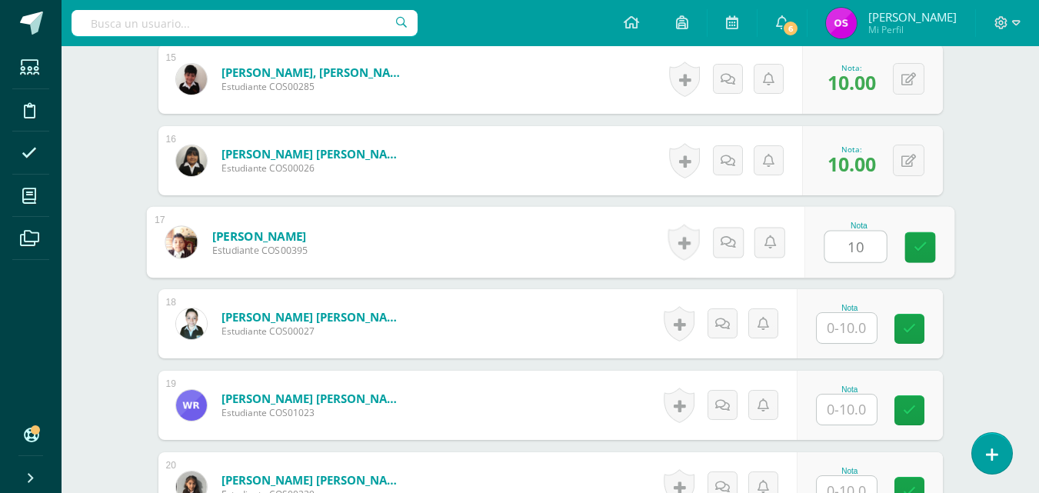
type input "10"
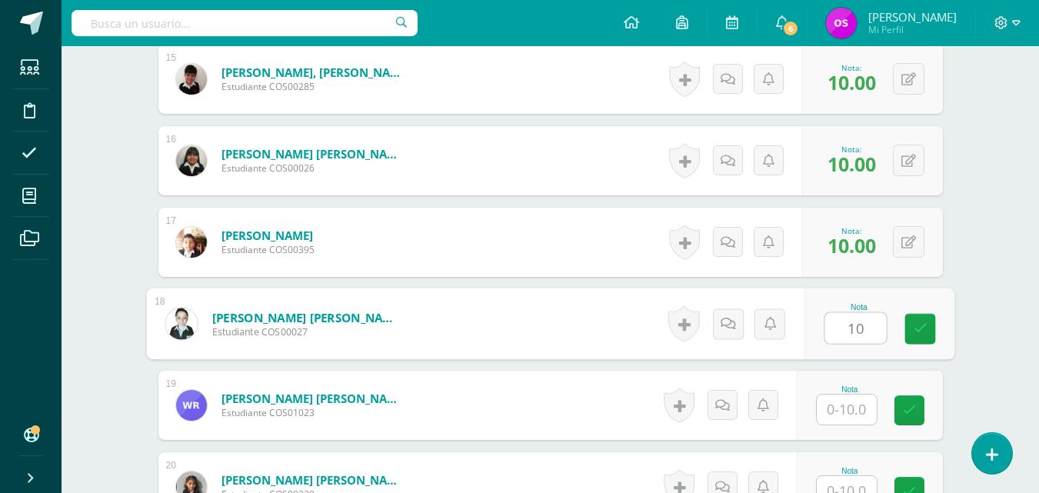
type input "10"
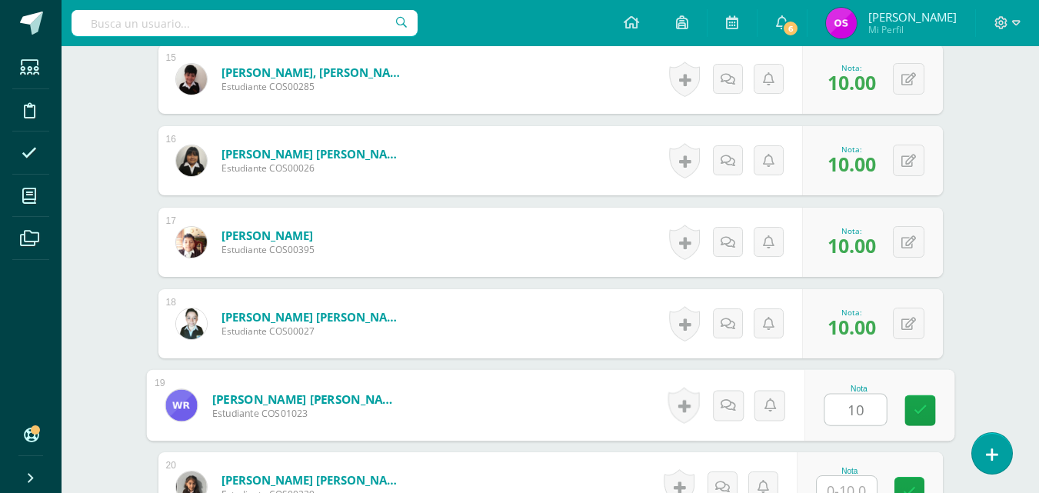
type input "10"
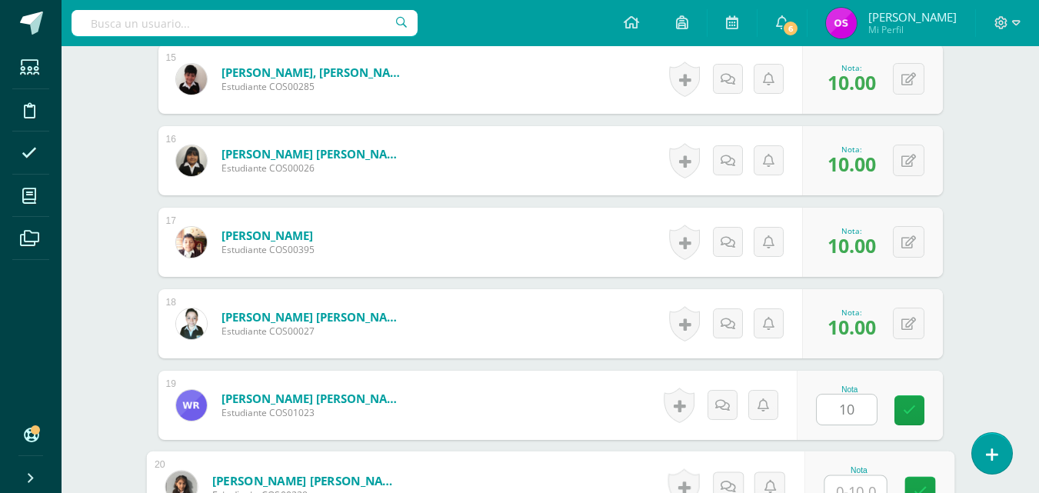
scroll to position [1644, 0]
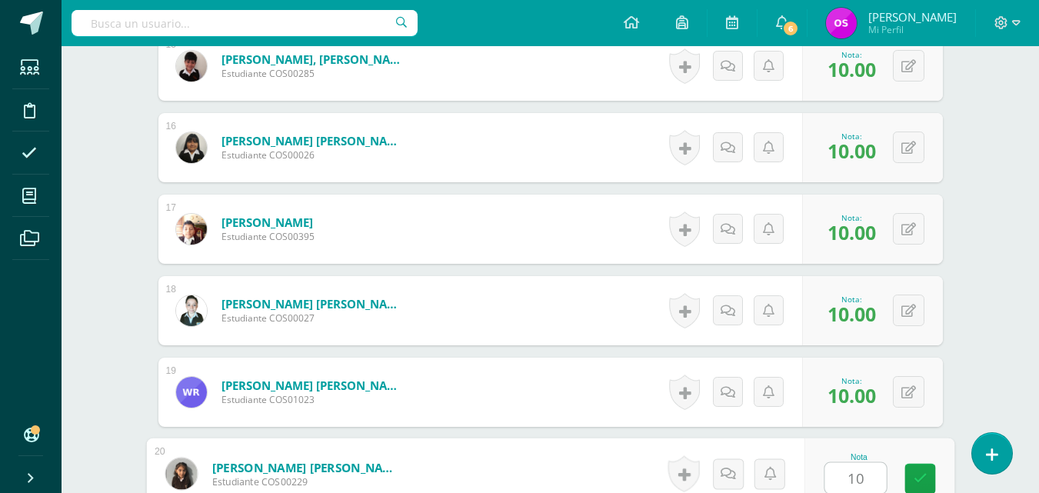
type input "10"
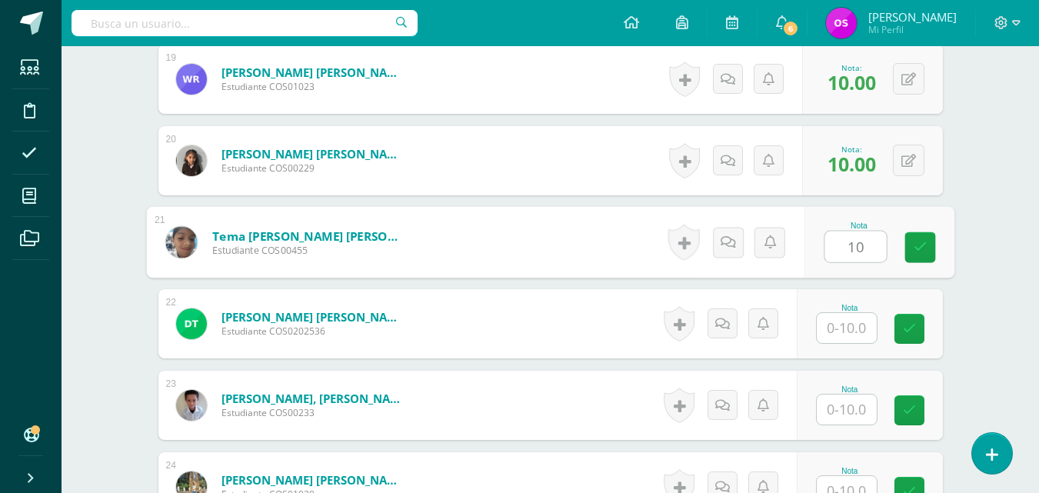
type input "10"
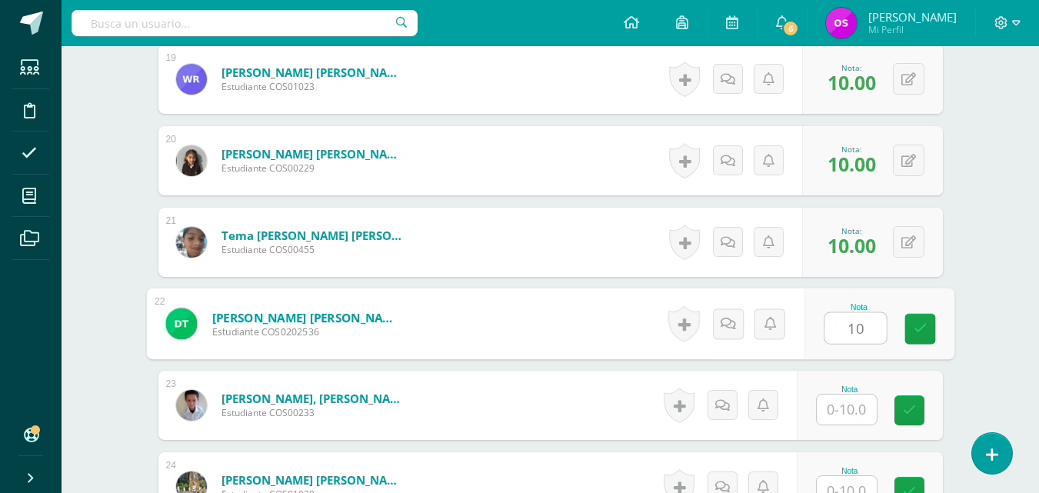
type input "10"
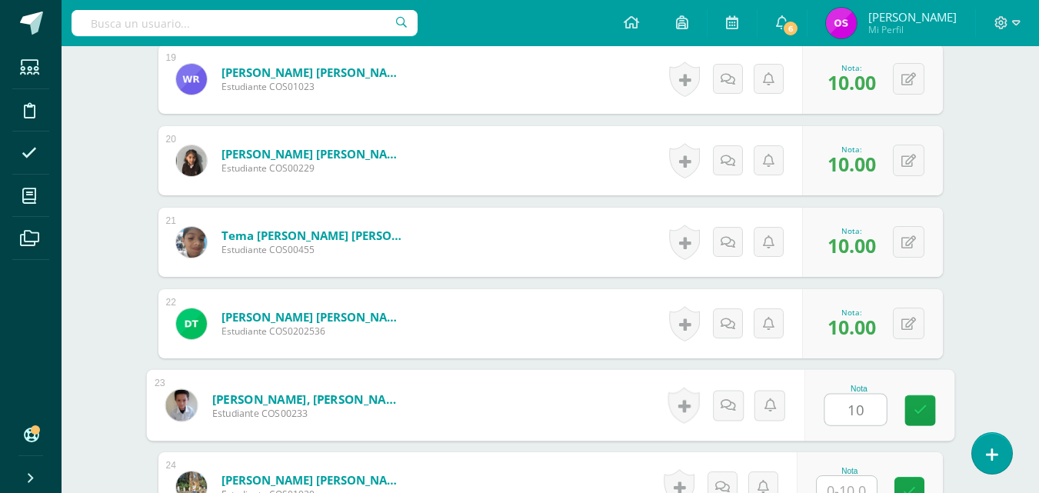
type input "10"
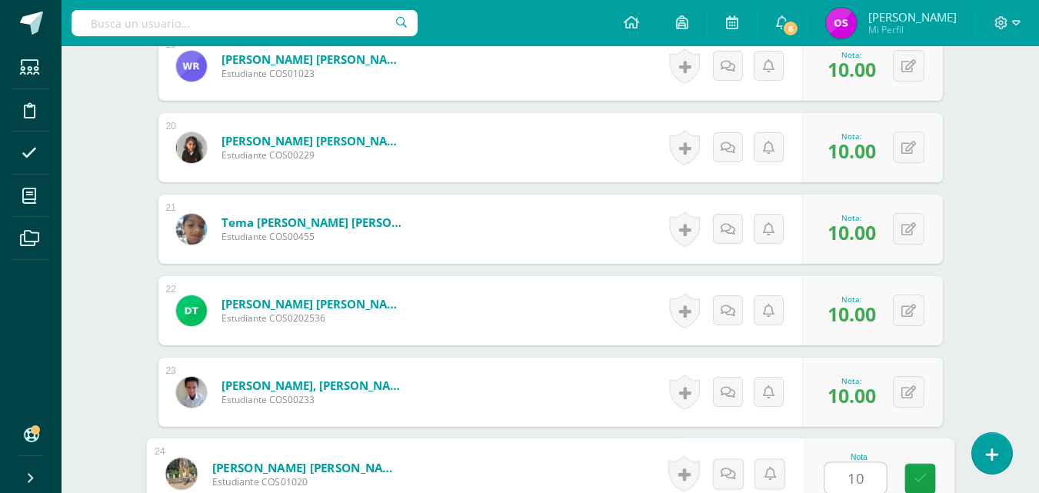
type input "10"
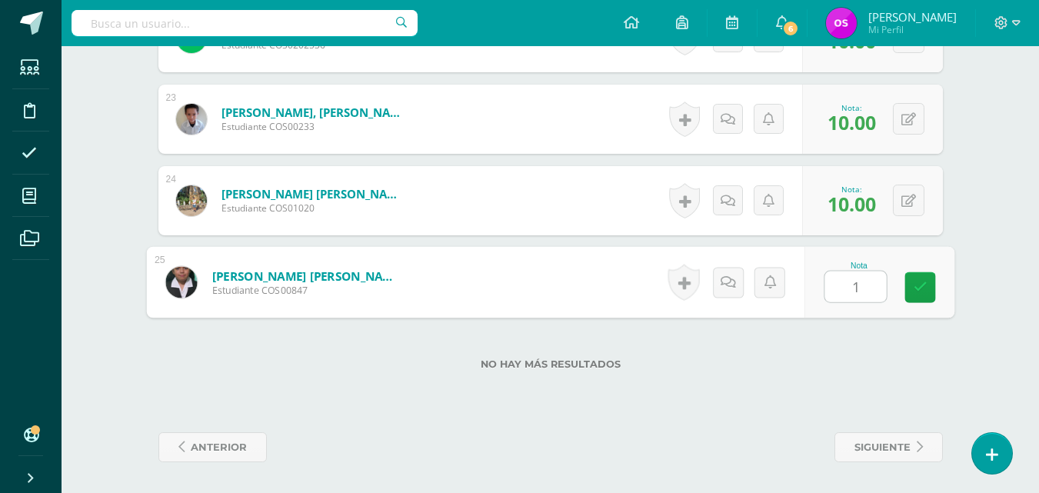
type input "10"
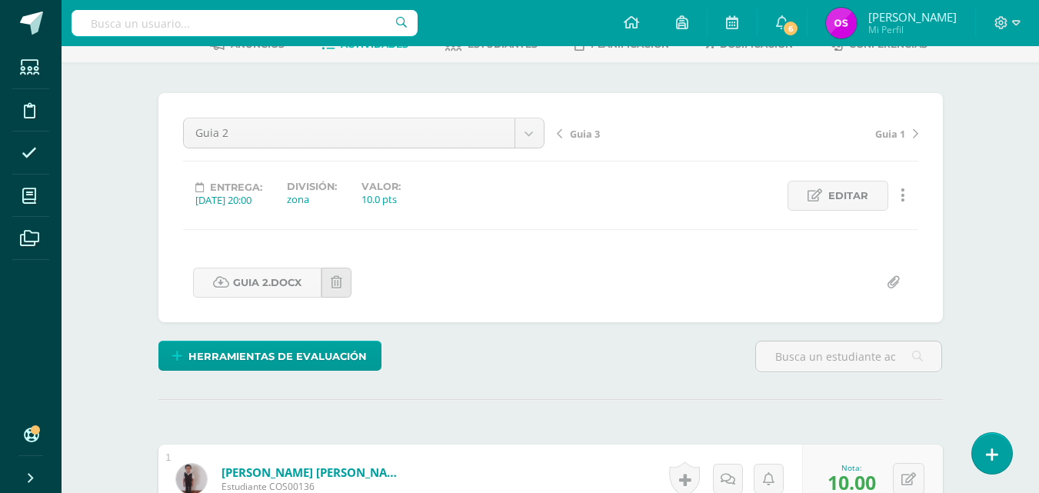
scroll to position [0, 0]
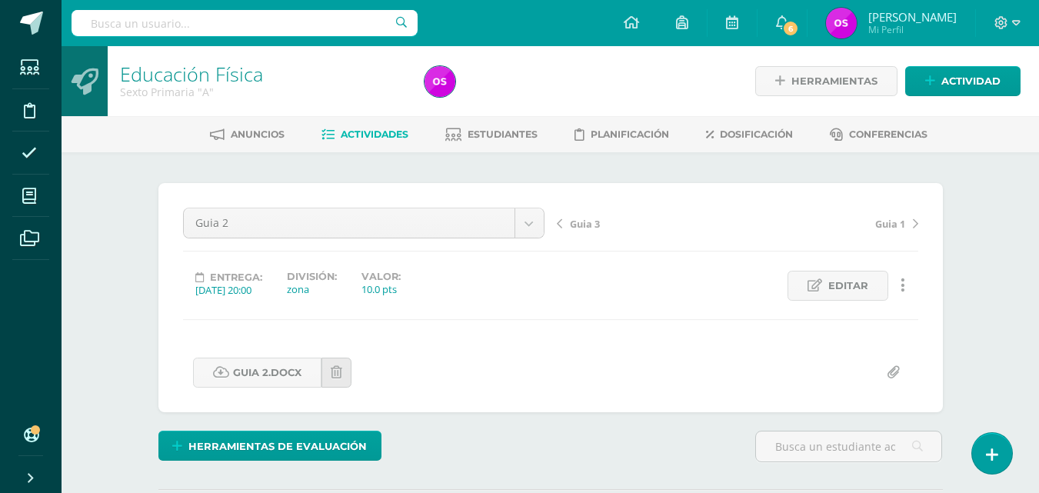
click at [573, 222] on span "Guia 3" at bounding box center [585, 224] width 30 height 14
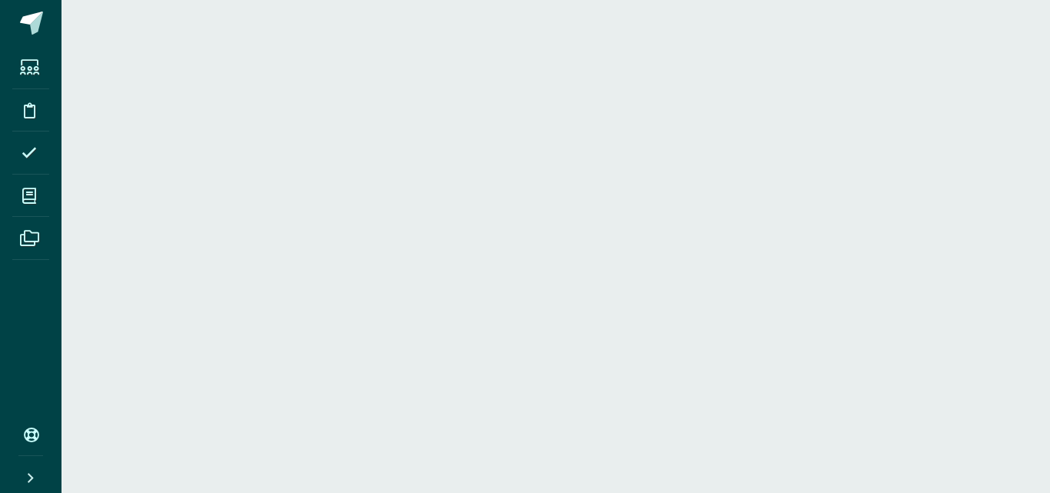
click at [1045, 46] on html "Estudiantes Disciplina Asistencia Mis cursos Archivos Soporte Ayuda Reportar un…" at bounding box center [525, 23] width 1050 height 46
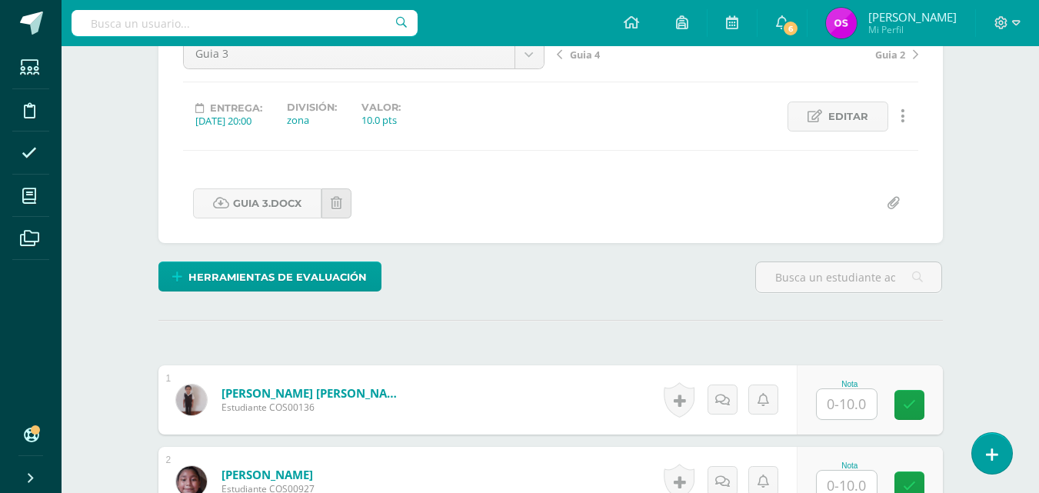
click at [840, 405] on input "text" at bounding box center [847, 404] width 60 height 30
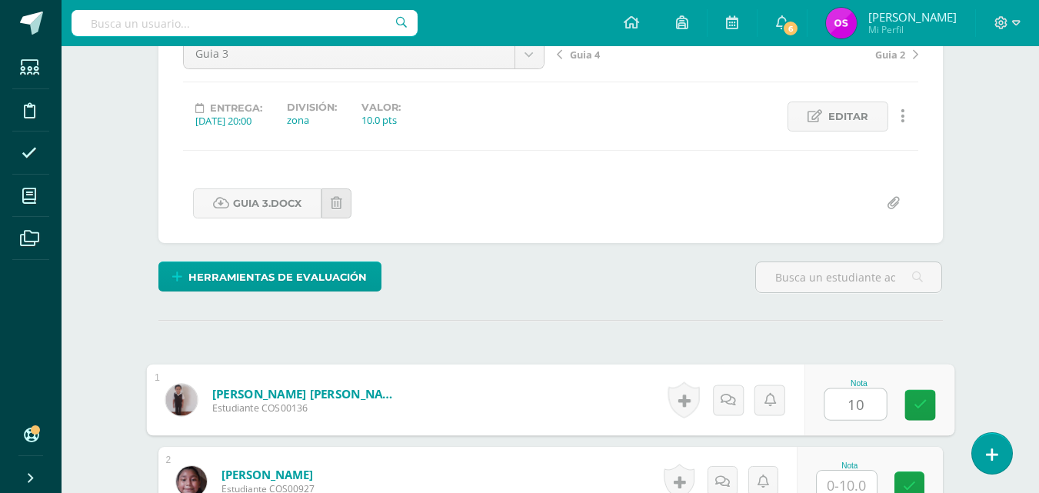
type input "10"
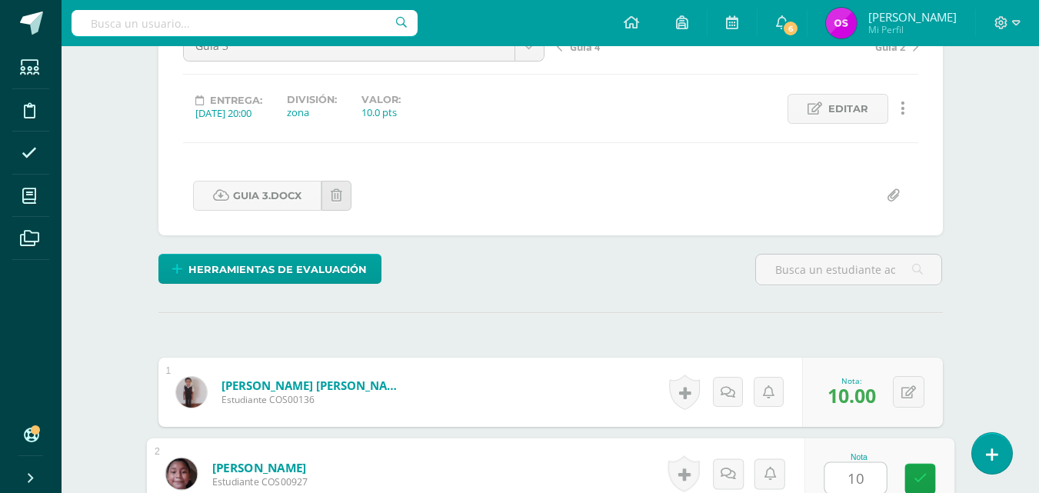
type input "10"
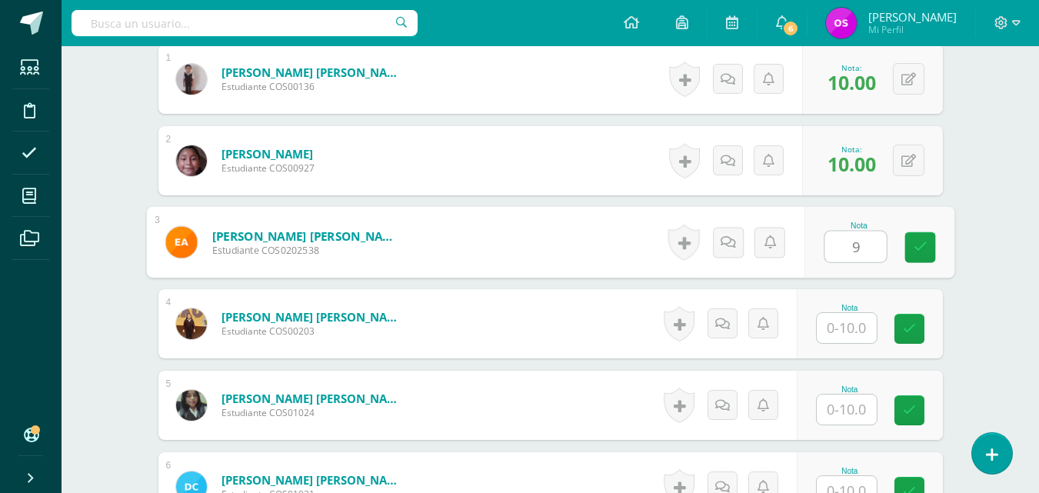
type input "9"
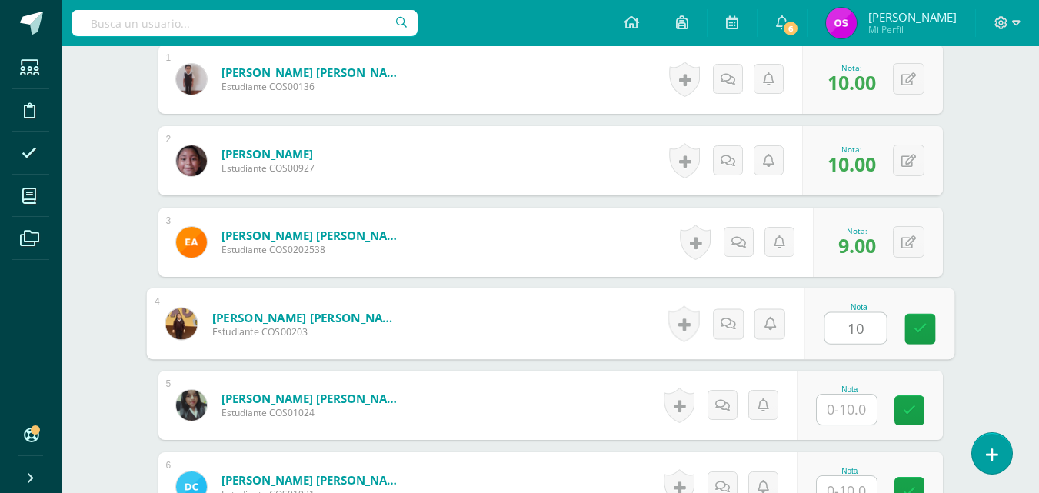
type input "10"
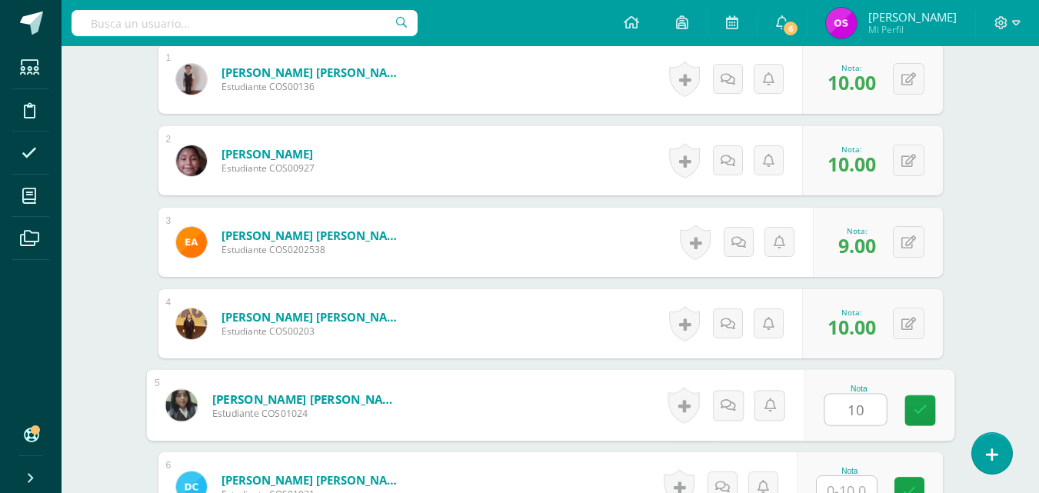
type input "10"
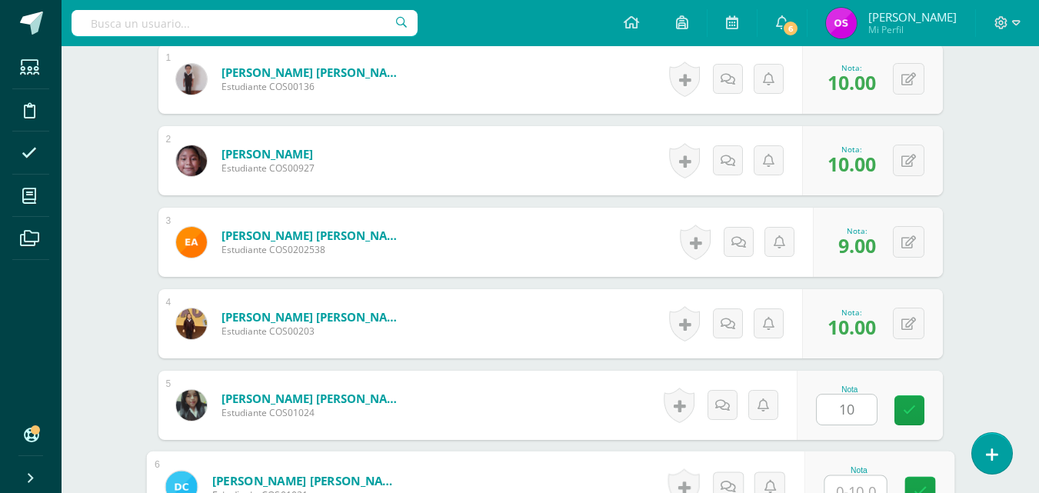
scroll to position [503, 0]
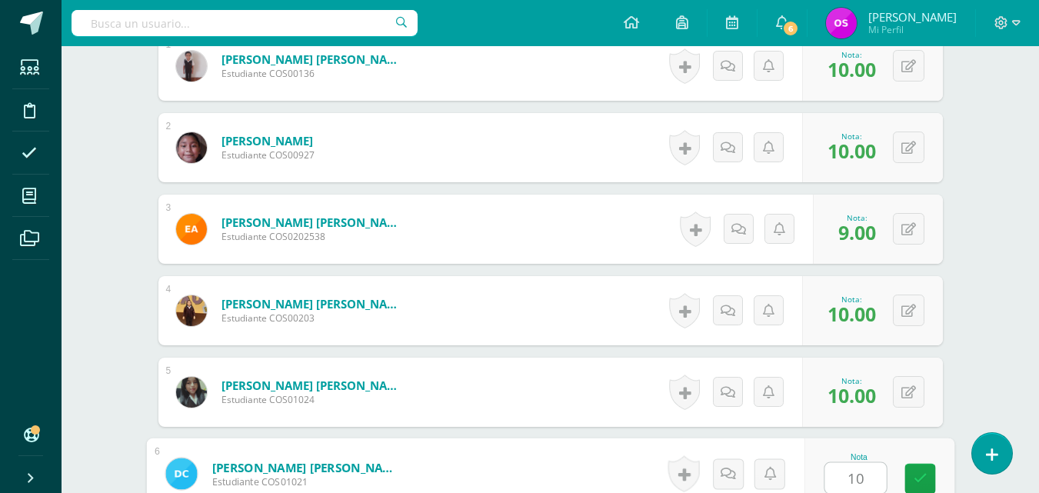
type input "10"
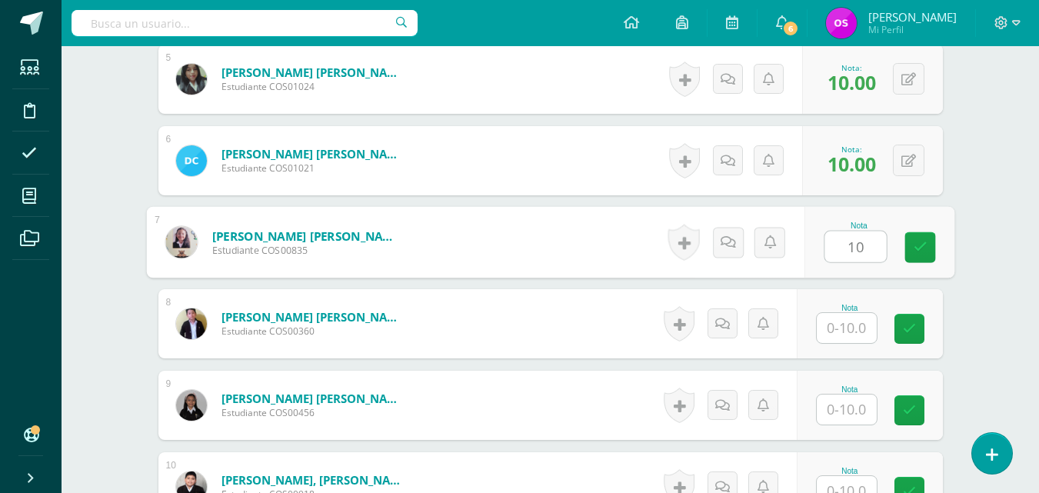
type input "10"
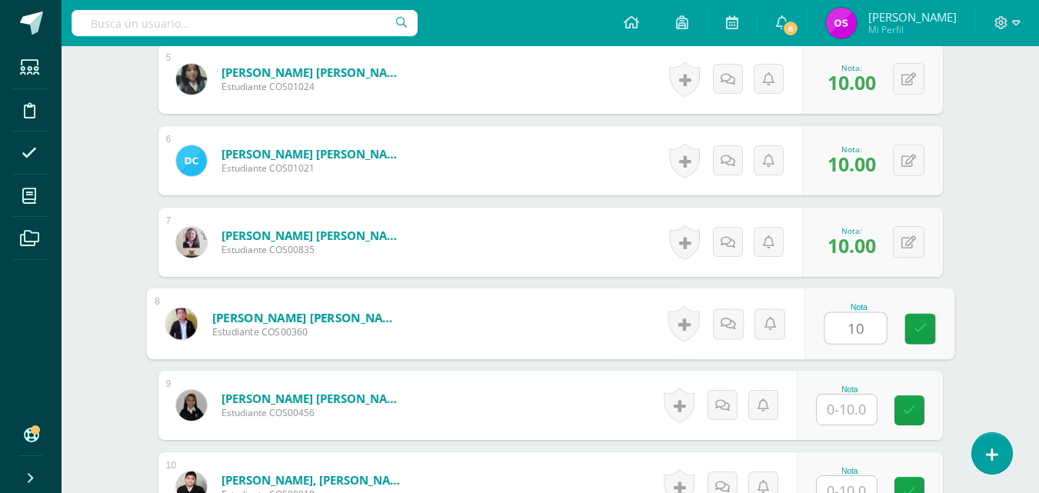
type input "10"
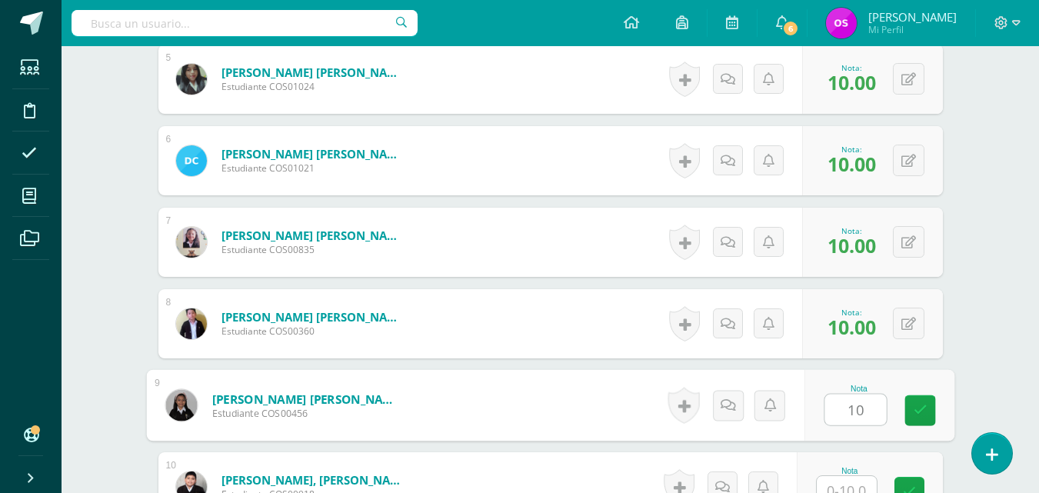
type input "10"
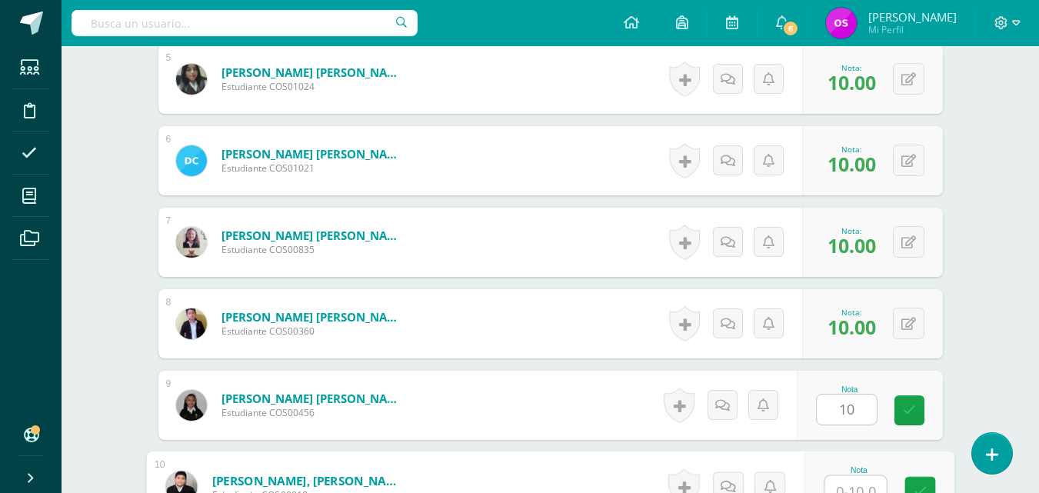
scroll to position [829, 0]
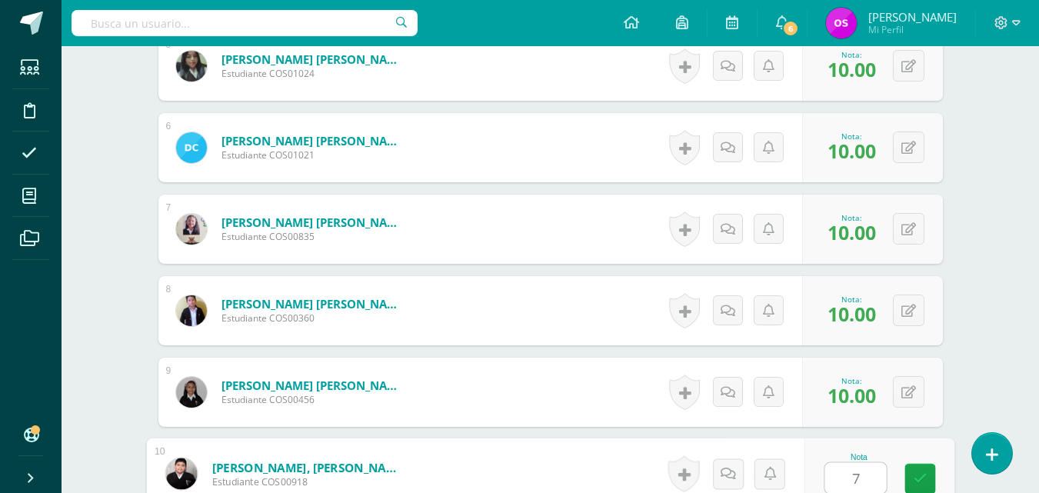
type input "7"
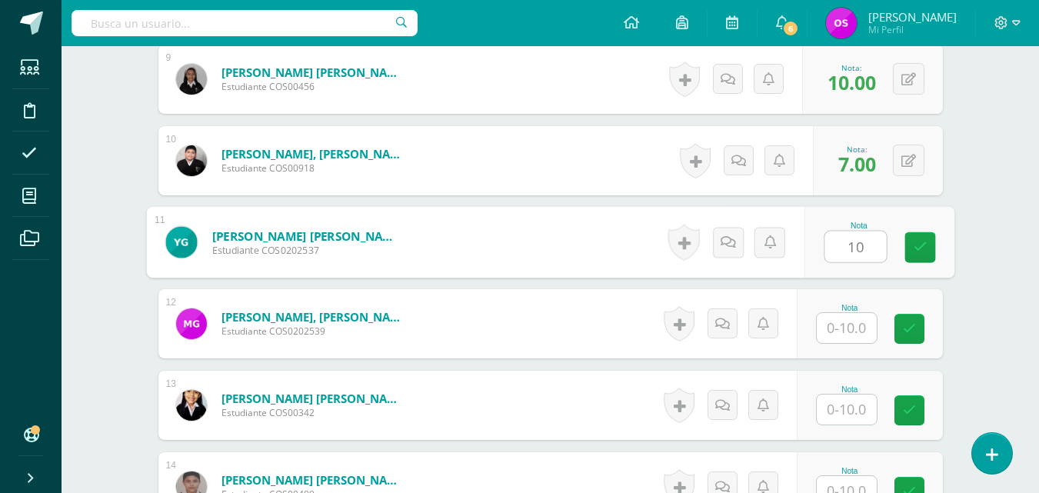
type input "10"
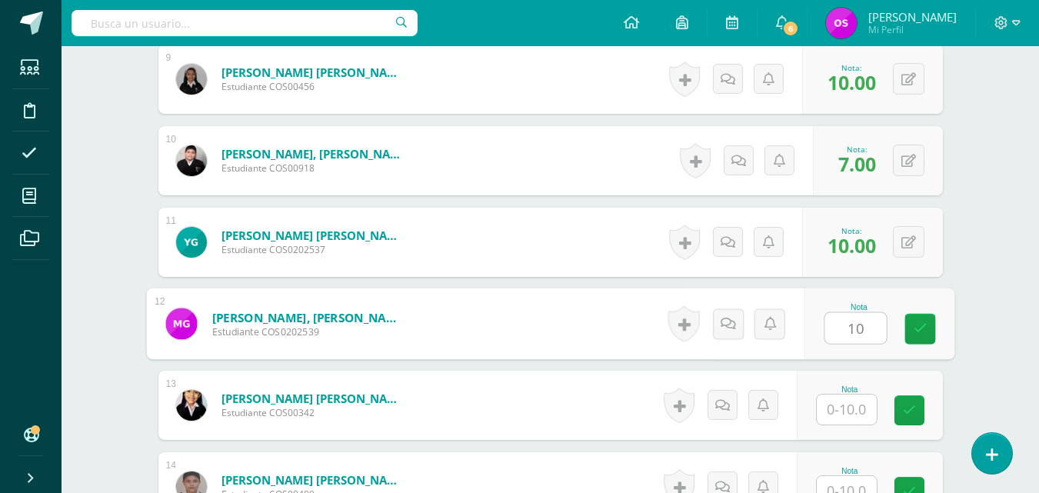
type input "10"
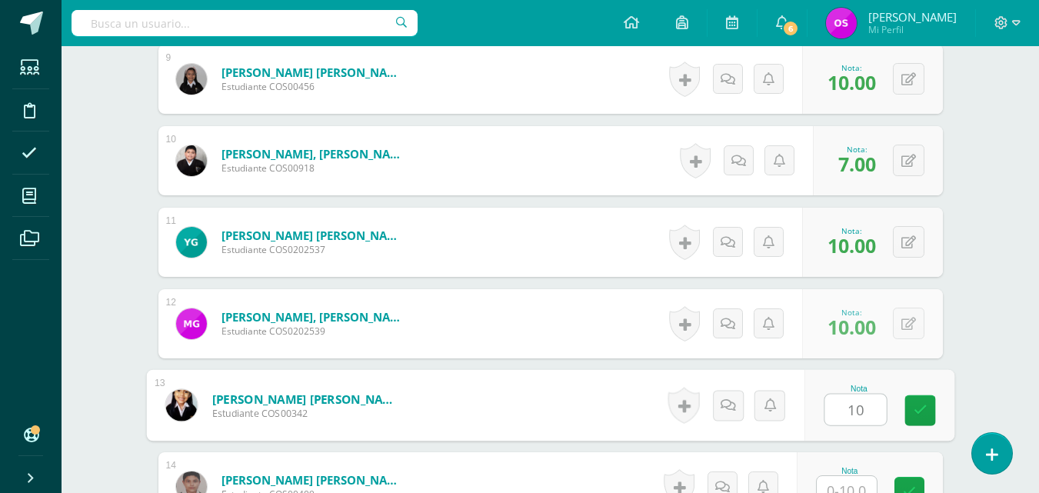
type input "10"
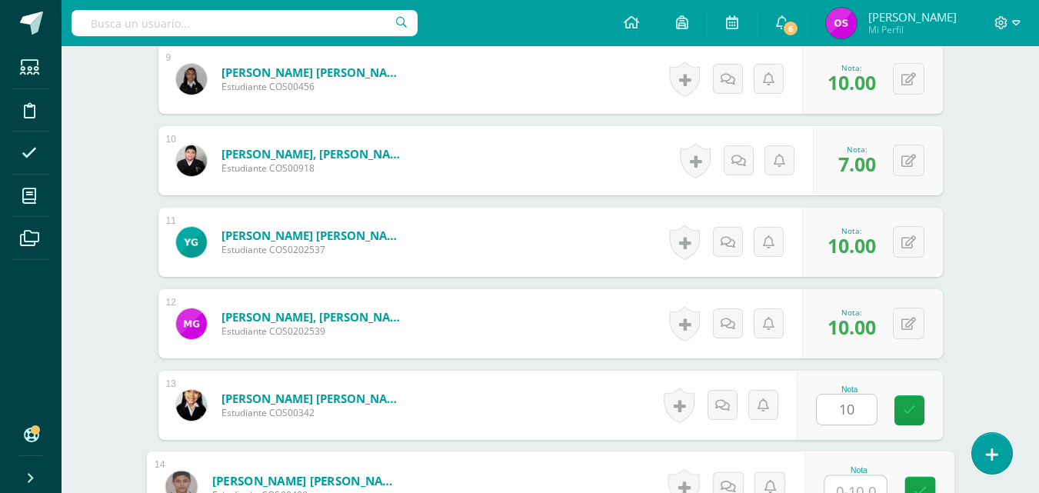
scroll to position [1155, 0]
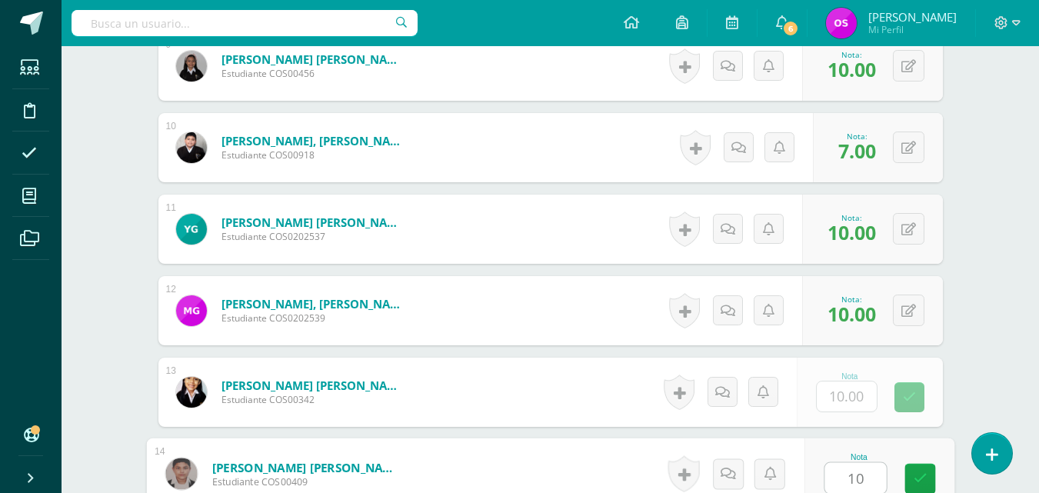
type input "10"
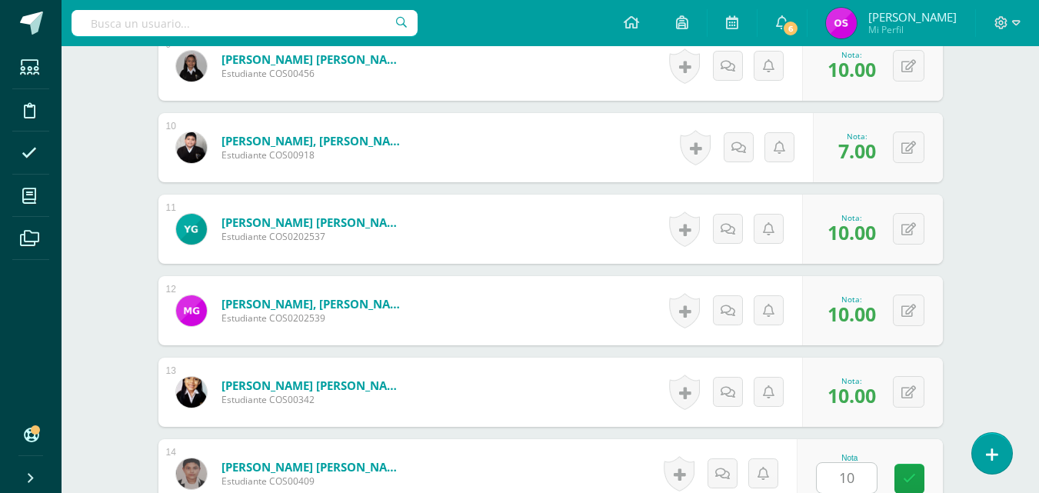
scroll to position [1468, 0]
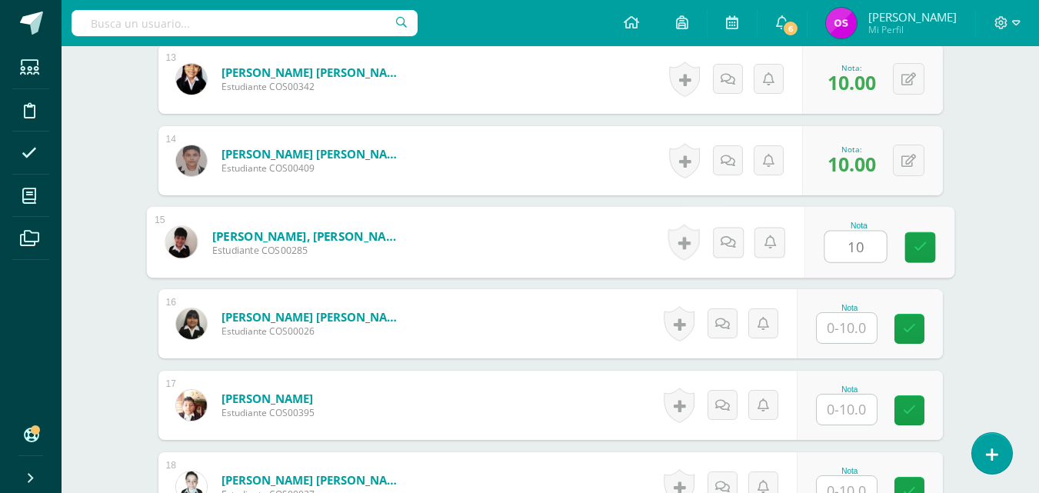
type input "10"
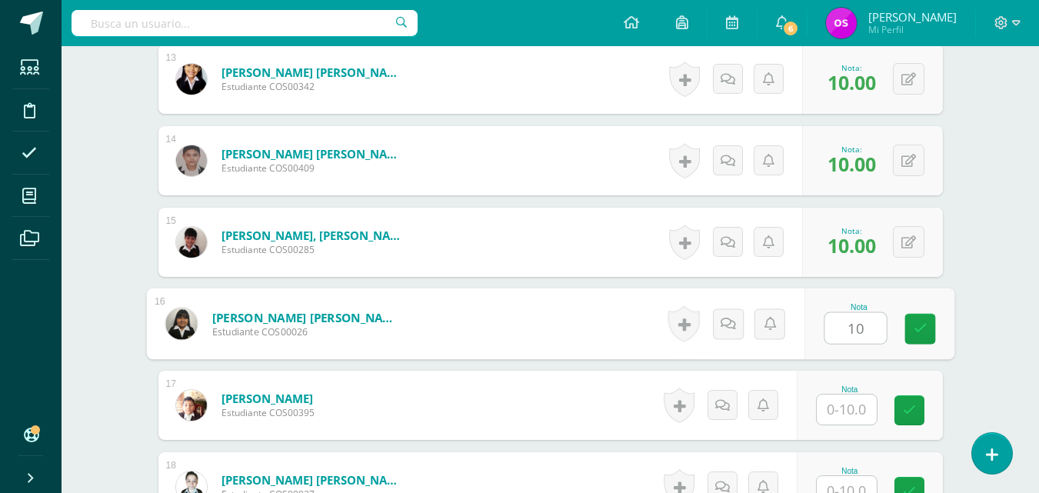
type input "10"
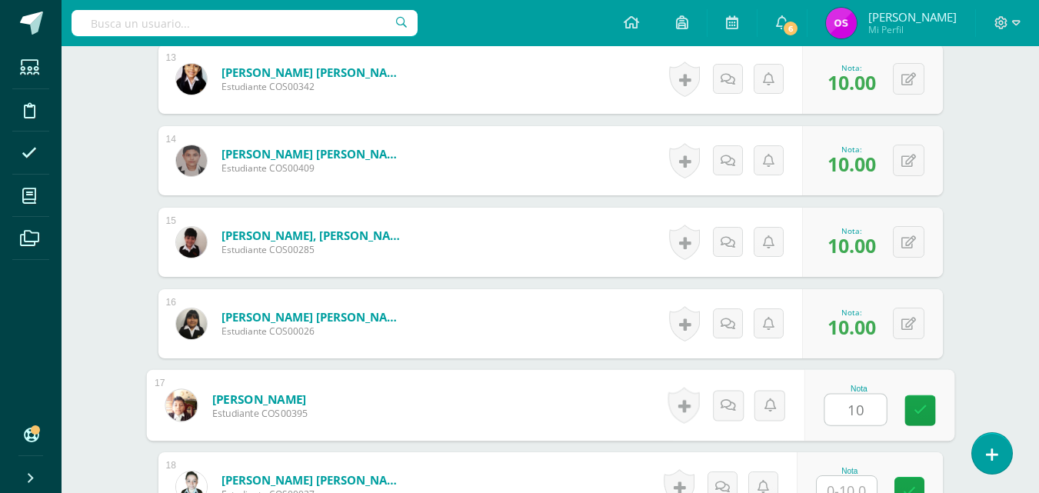
type input "10"
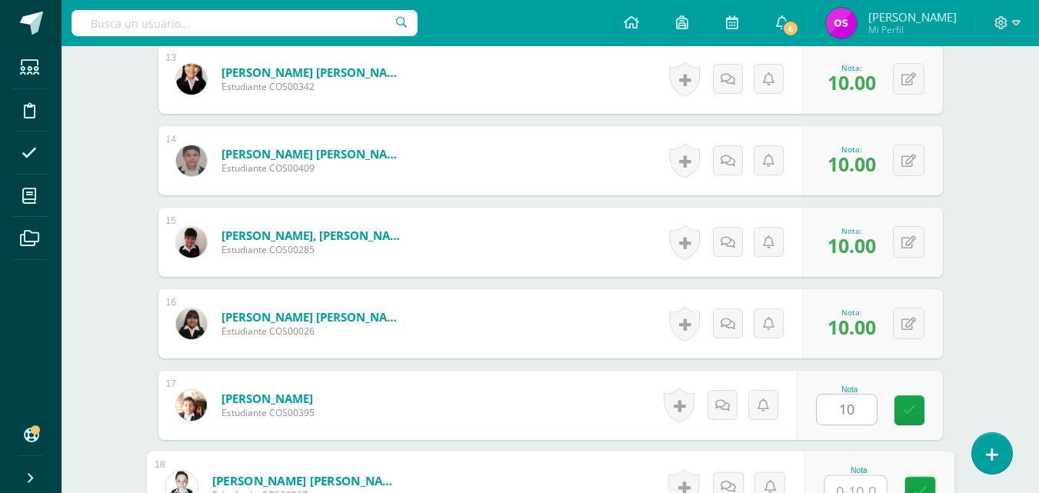
scroll to position [1481, 0]
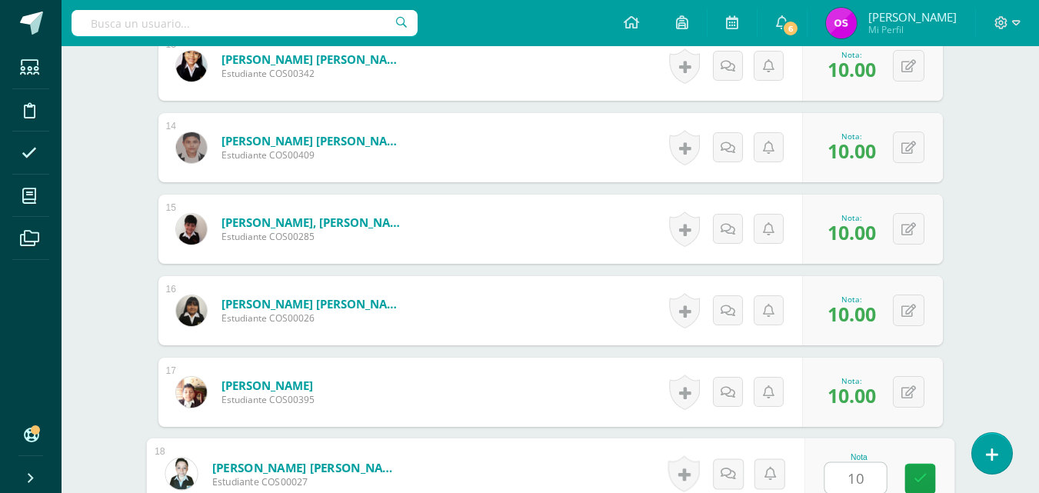
type input "10"
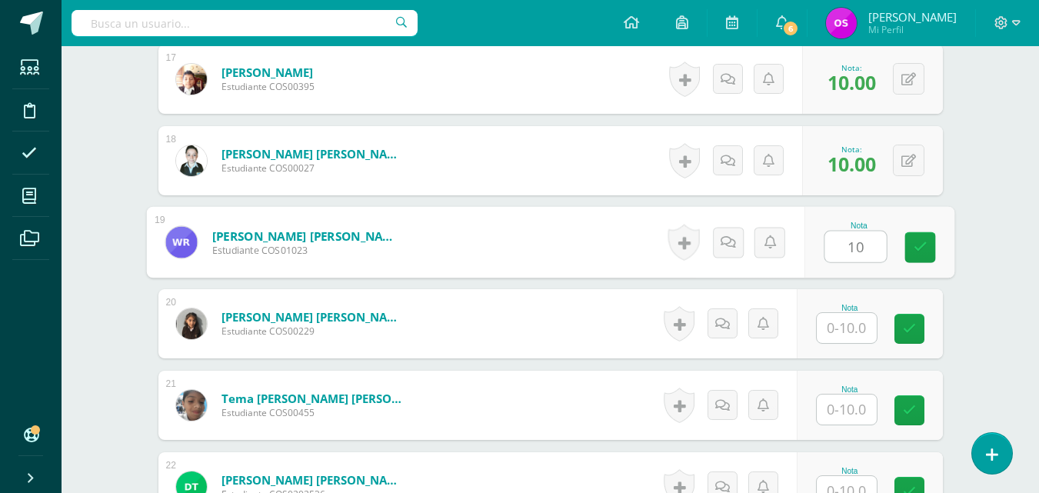
type input "10"
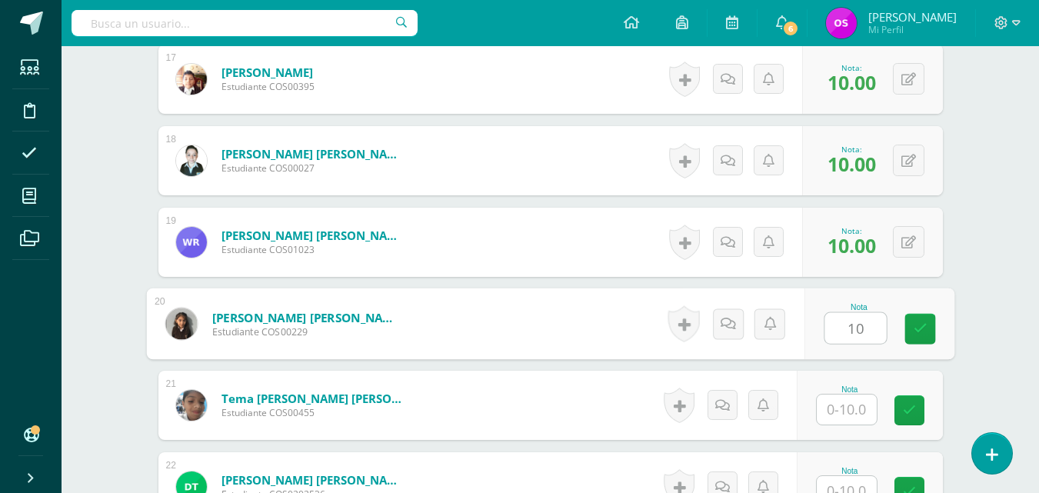
type input "10"
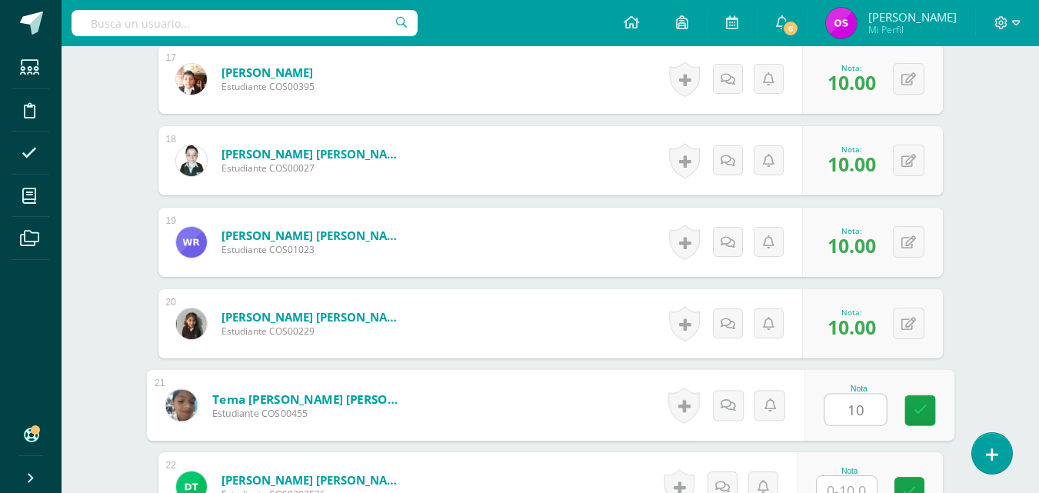
type input "10"
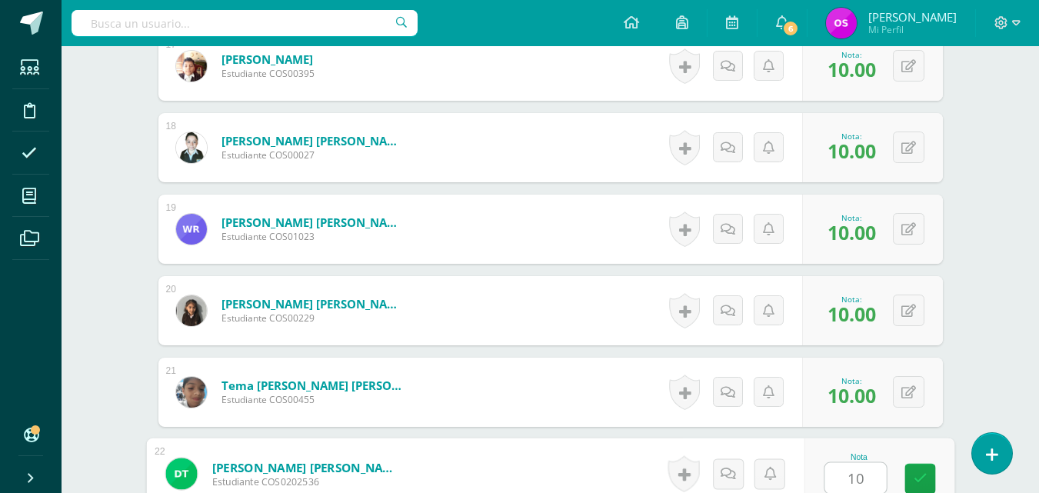
type input "10"
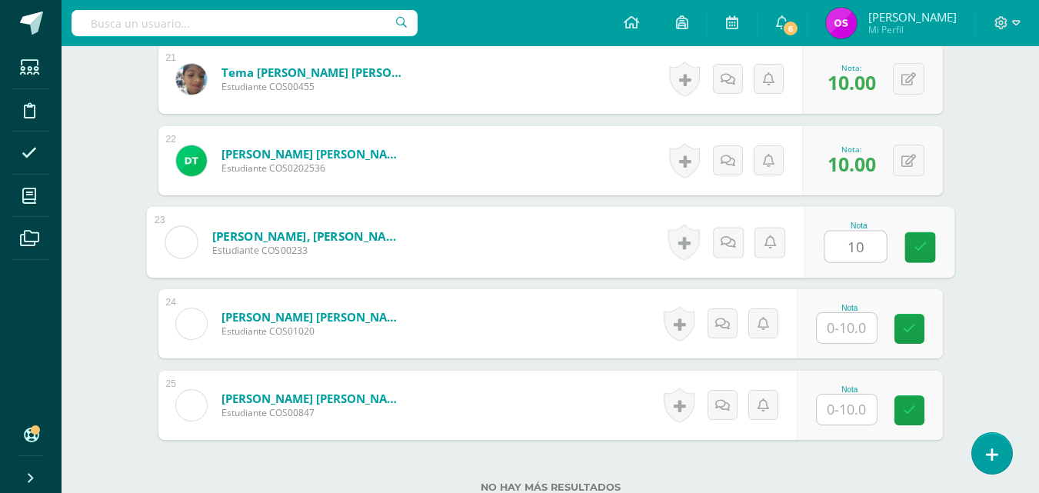
type input "10"
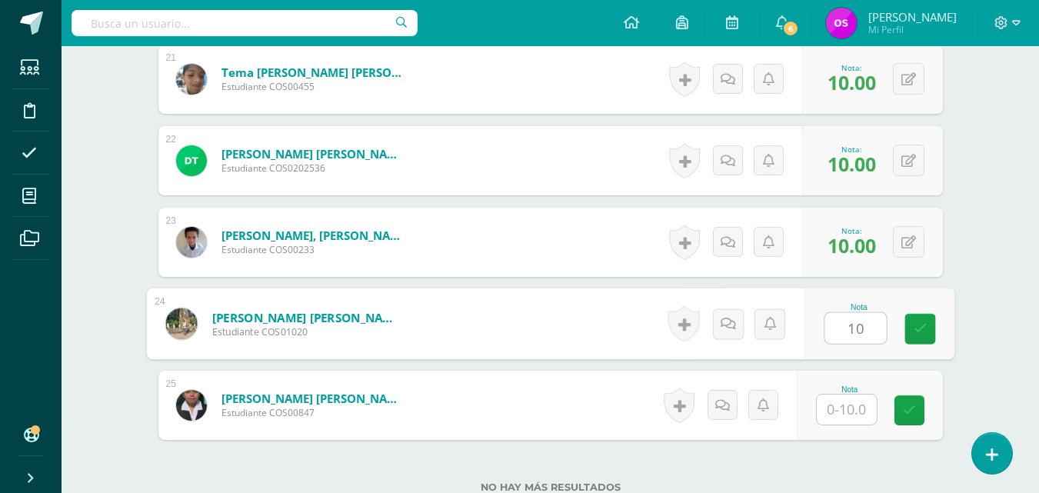
type input "10"
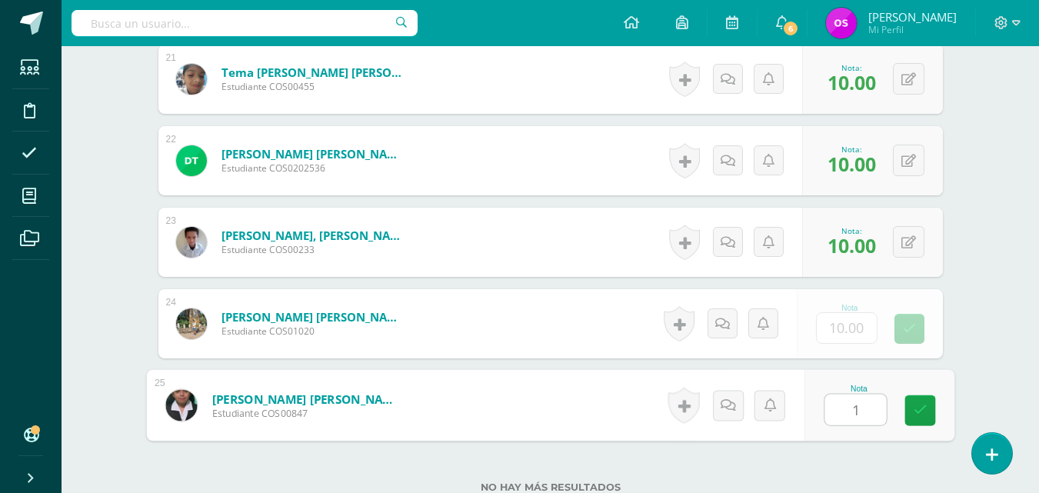
type input "10"
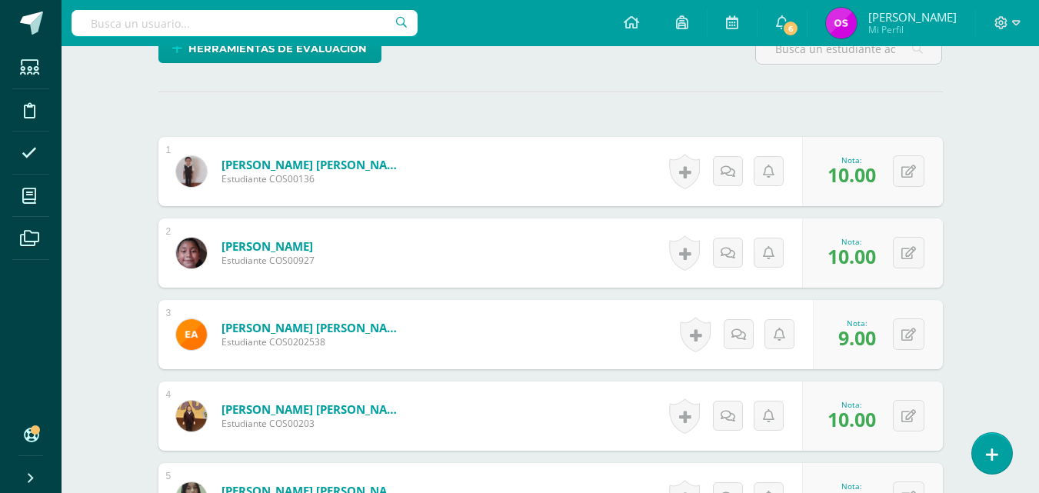
scroll to position [0, 0]
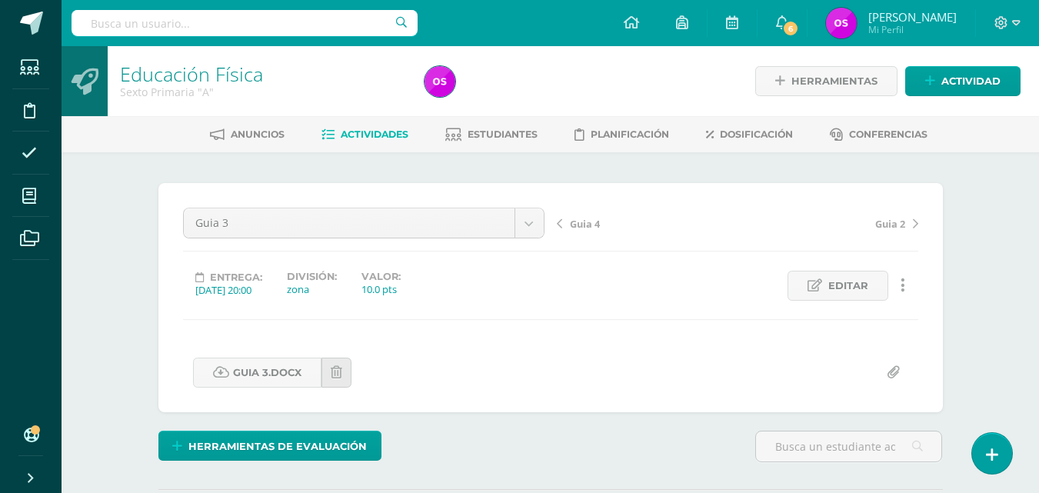
click at [585, 218] on span "Guia 4" at bounding box center [585, 224] width 30 height 14
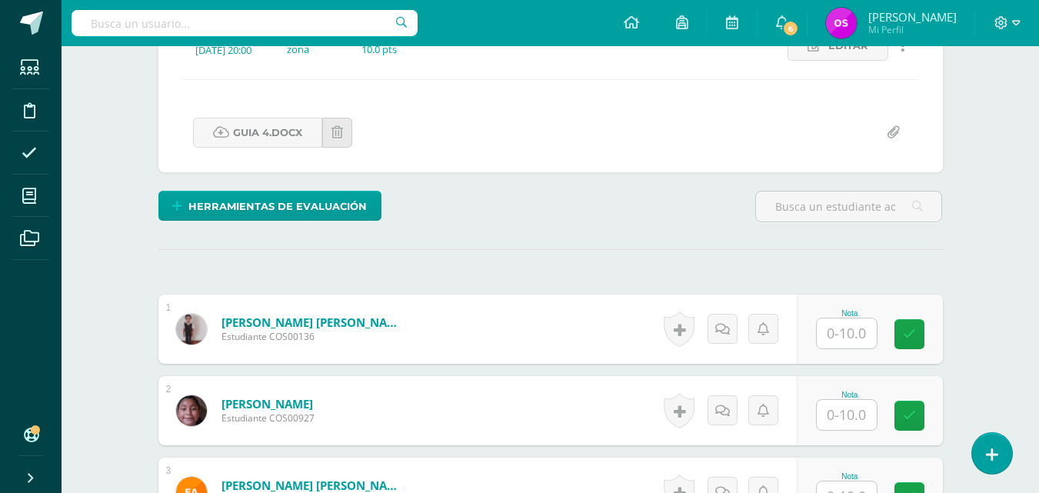
scroll to position [271, 0]
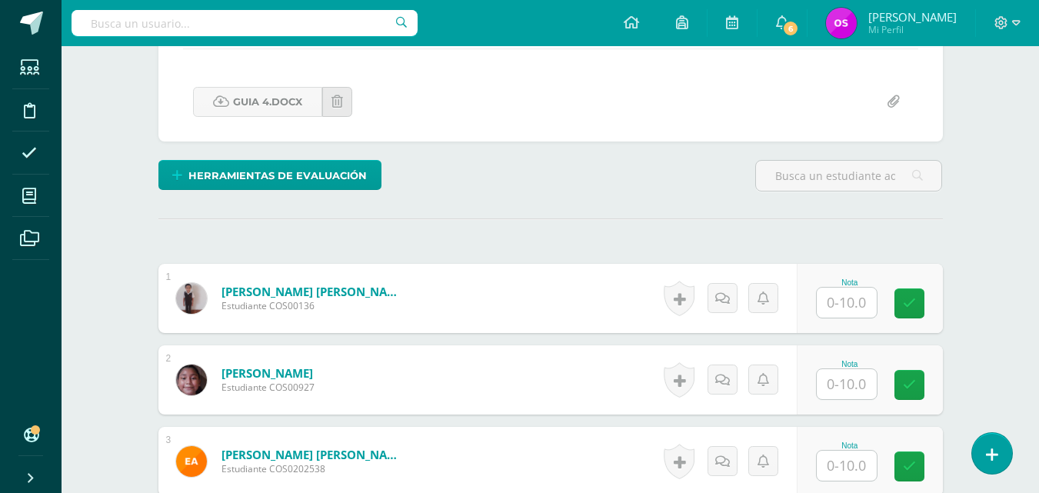
click at [838, 300] on input "text" at bounding box center [847, 303] width 60 height 30
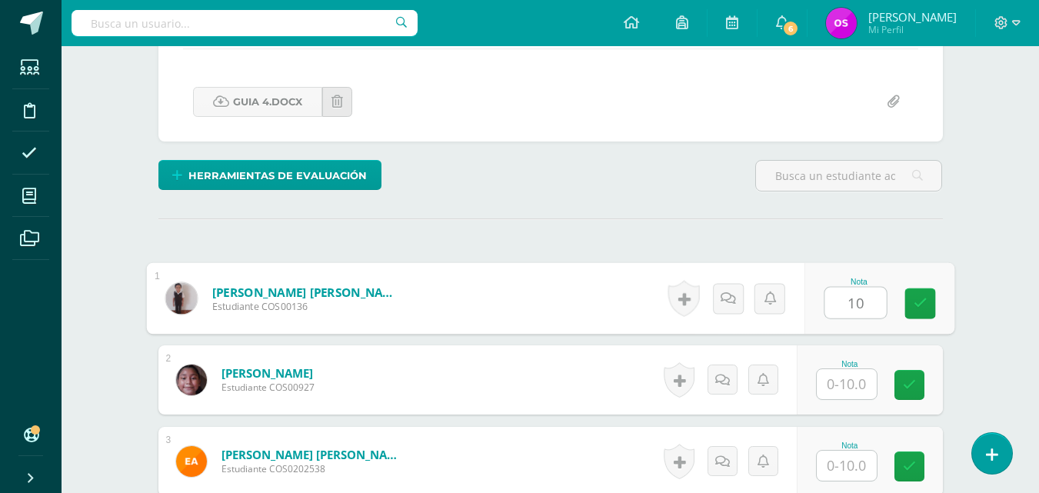
type input "10"
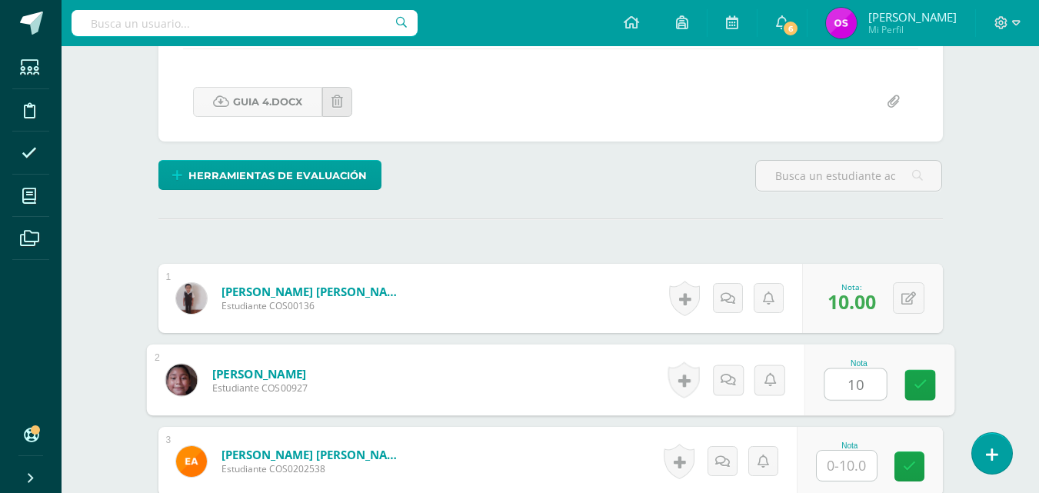
type input "10"
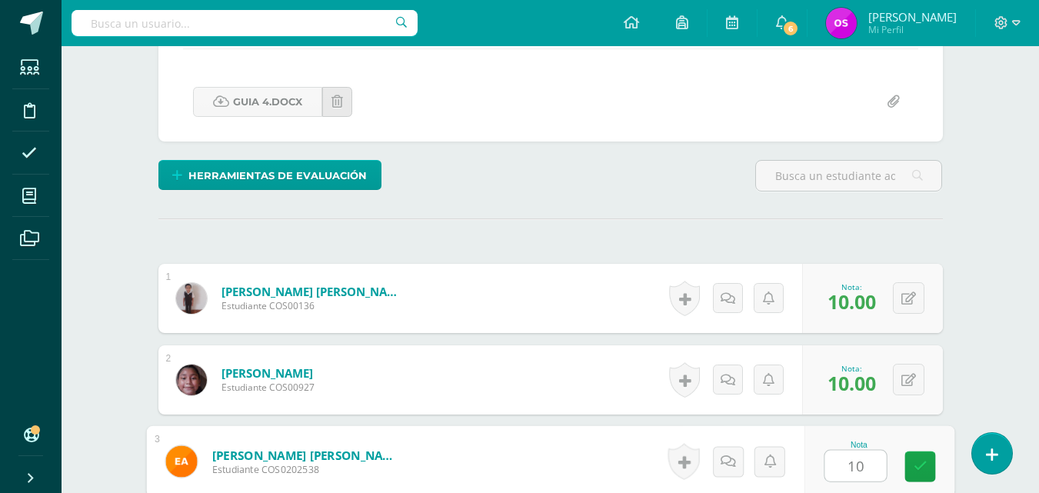
type input "10"
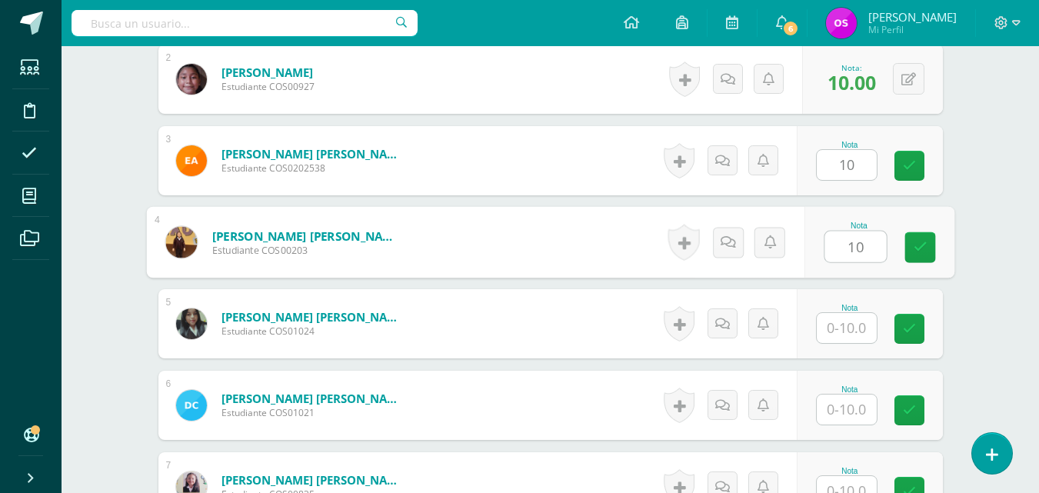
type input "10"
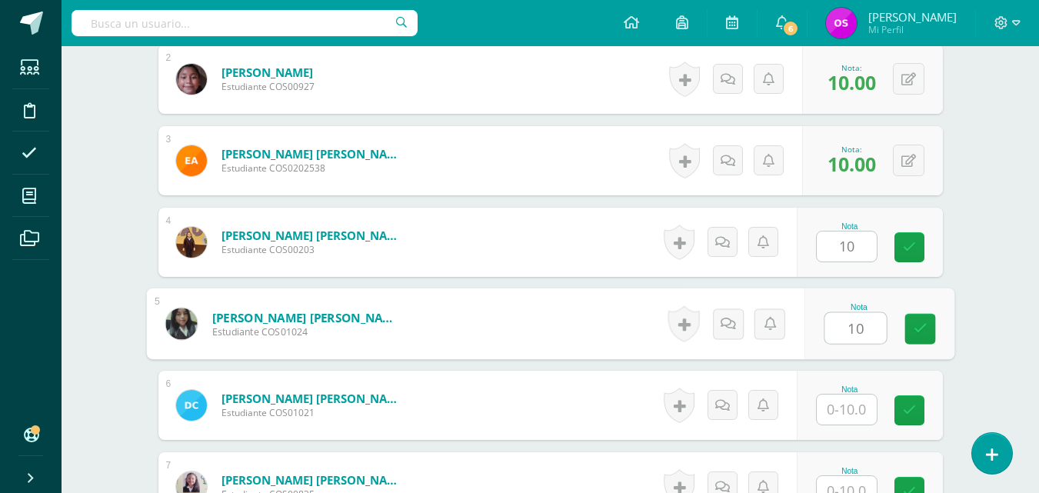
type input "10"
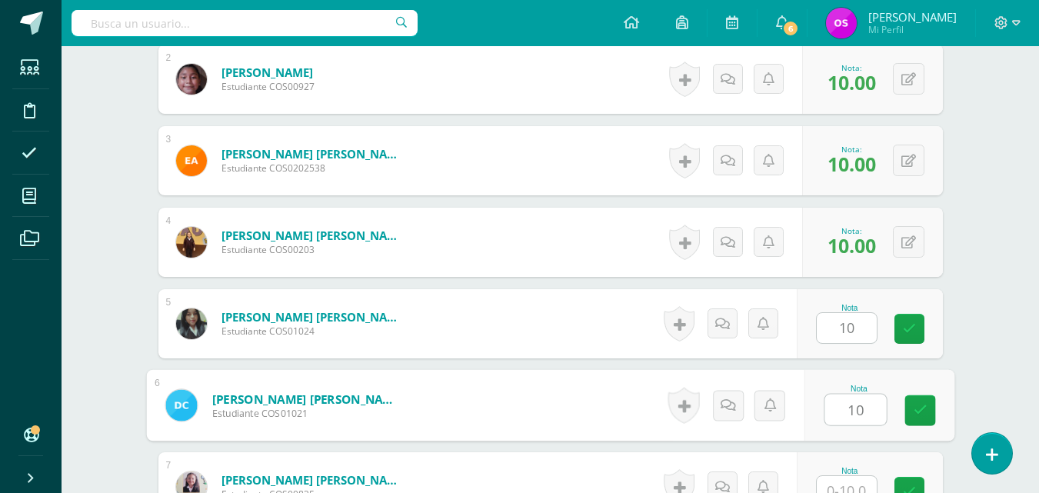
type input "10"
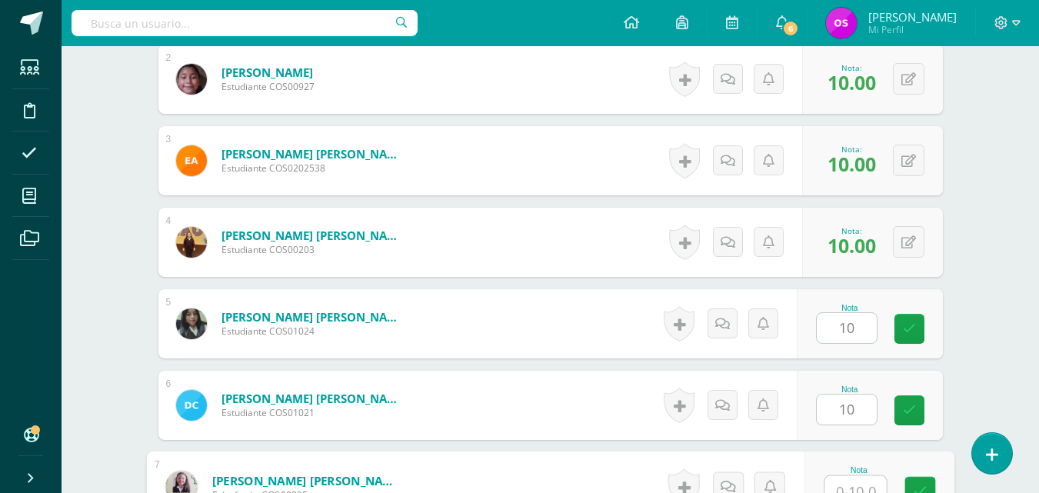
scroll to position [584, 0]
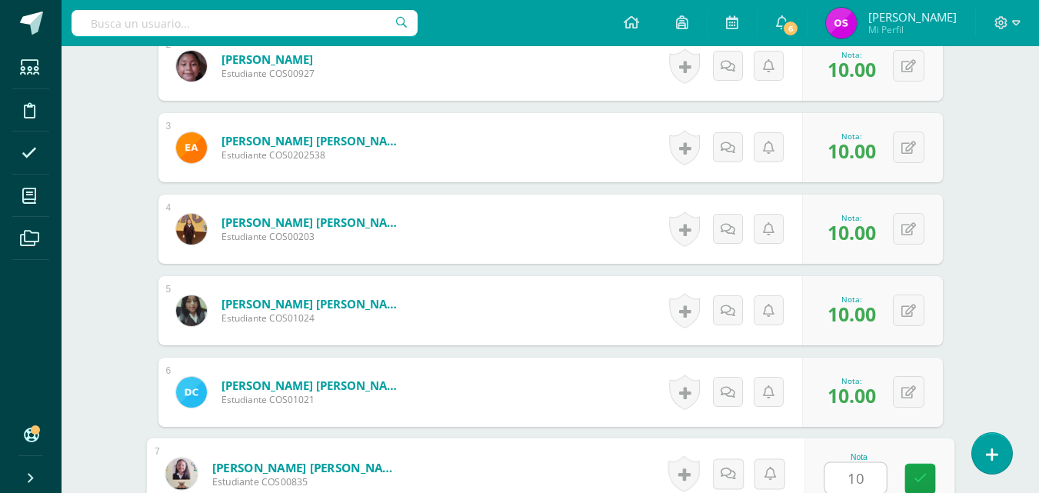
type input "10"
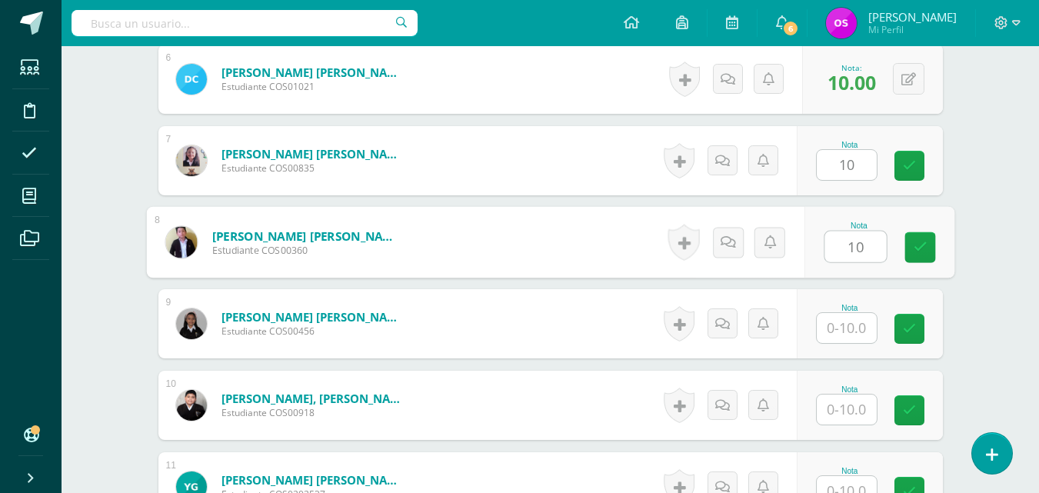
type input "10"
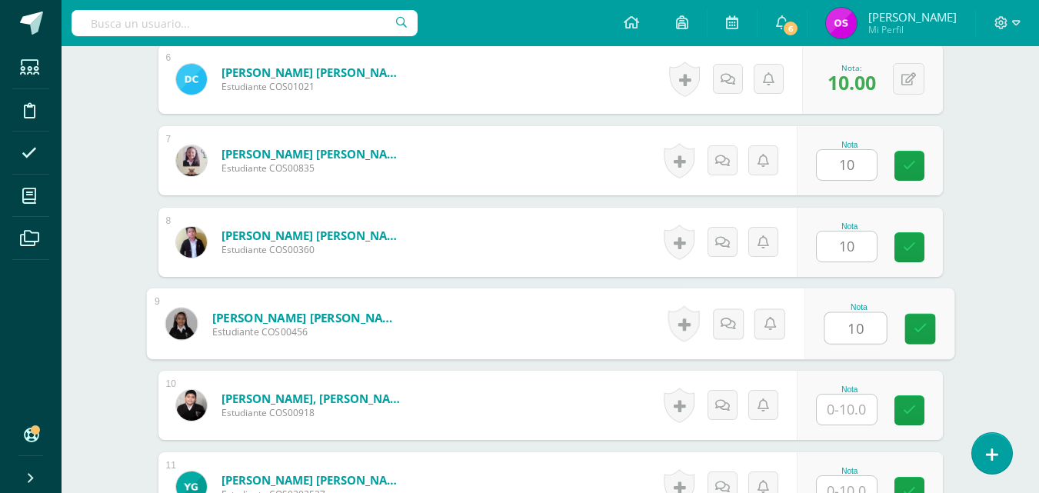
type input "10"
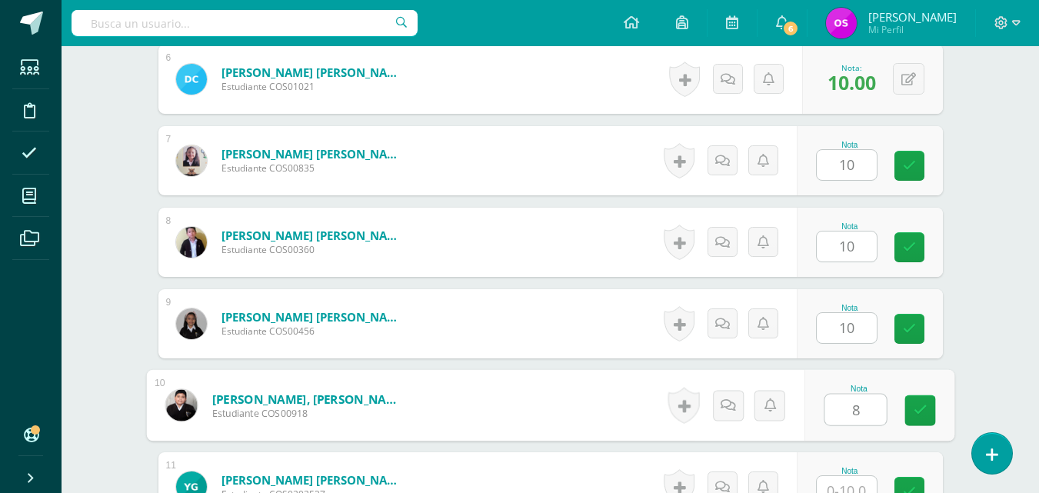
type input "8"
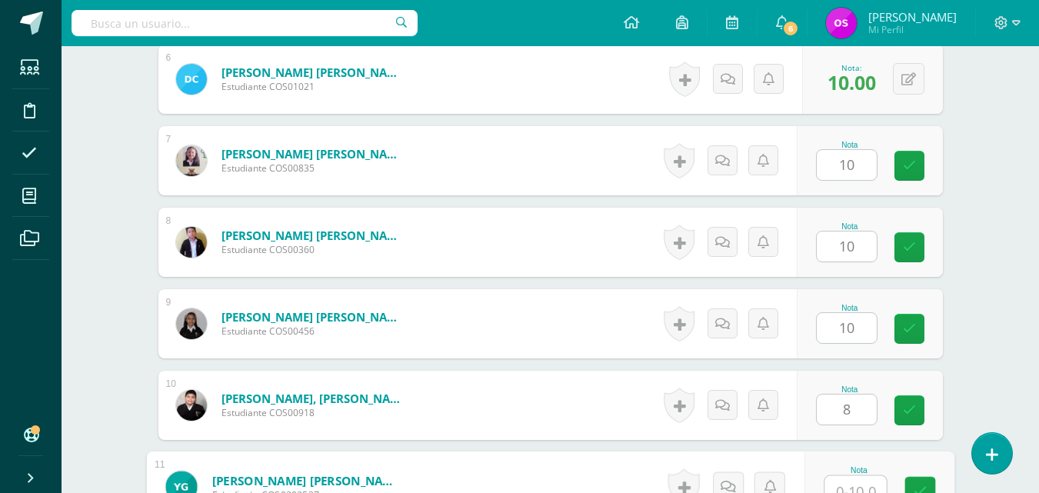
scroll to position [910, 0]
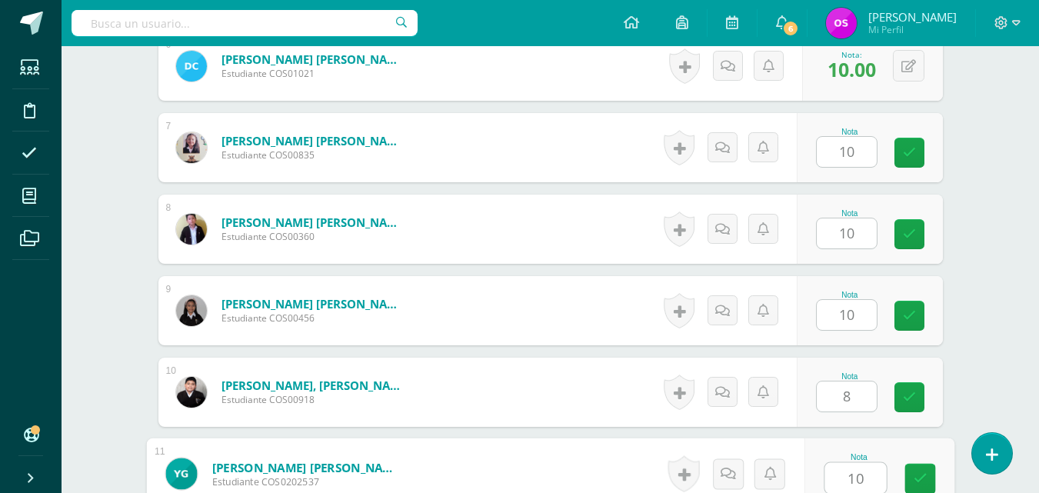
type input "10"
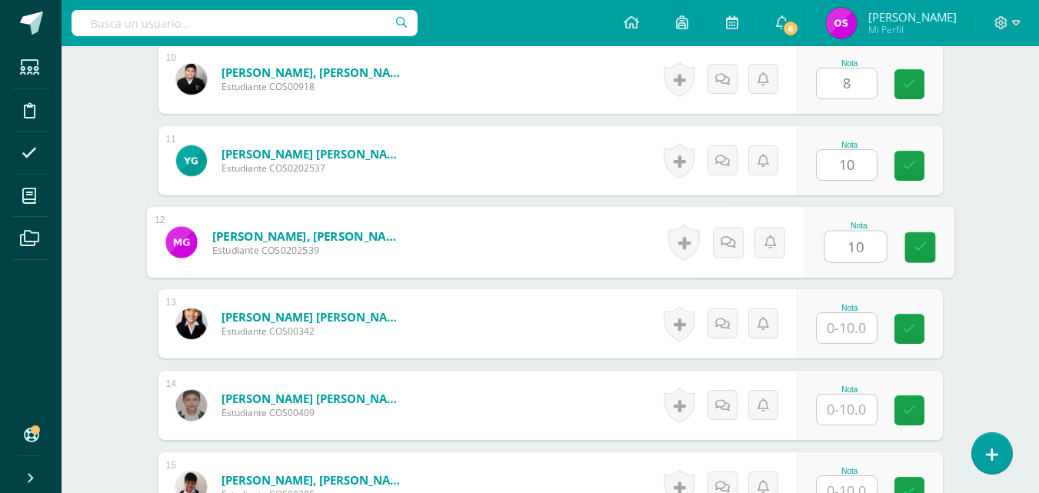
type input "10"
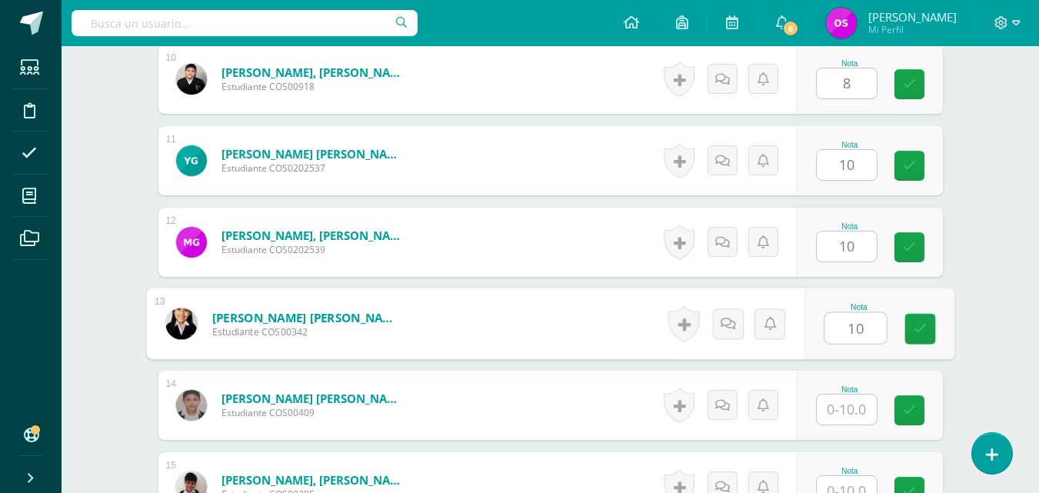
type input "10"
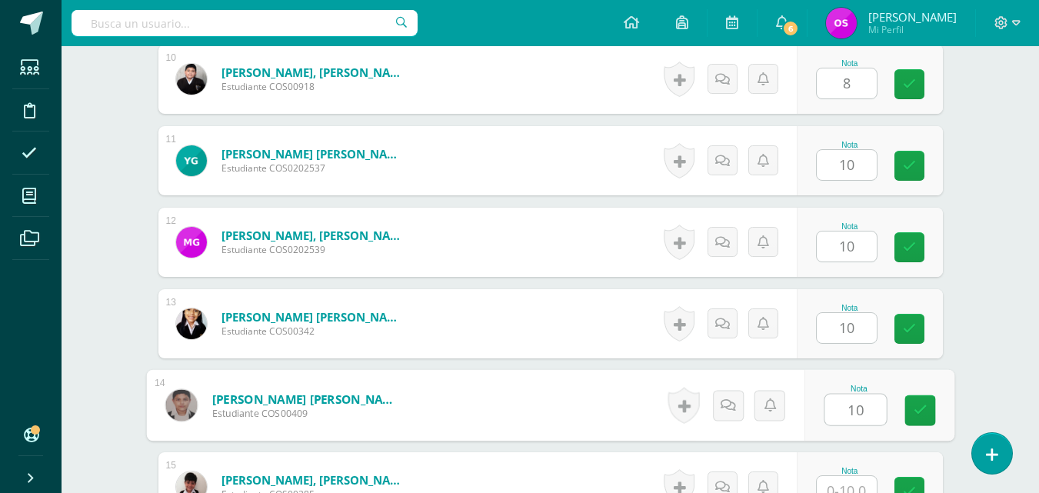
type input "10"
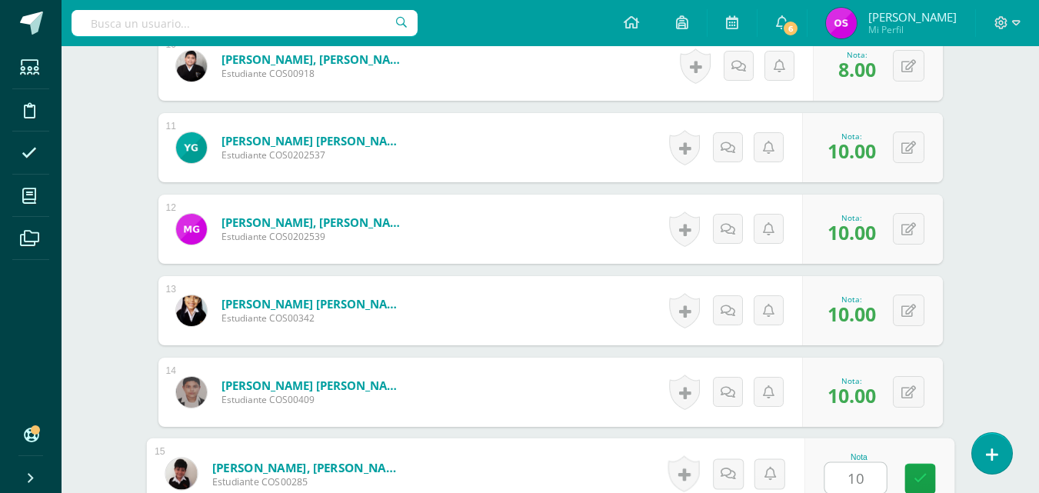
type input "10"
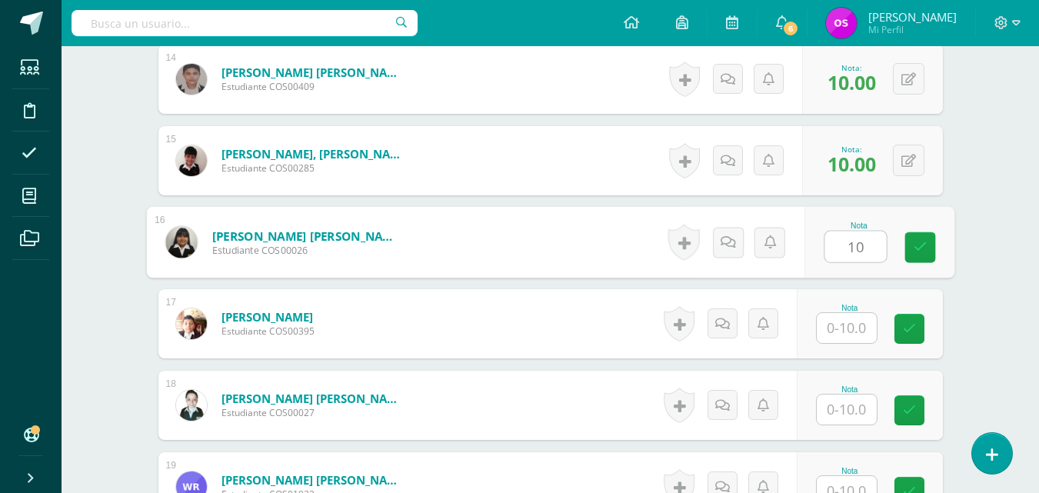
type input "10"
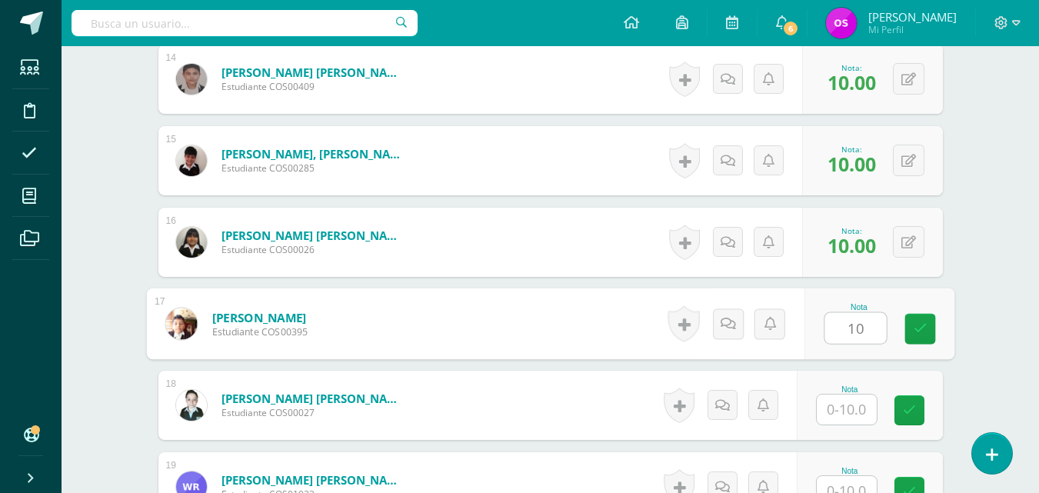
type input "10"
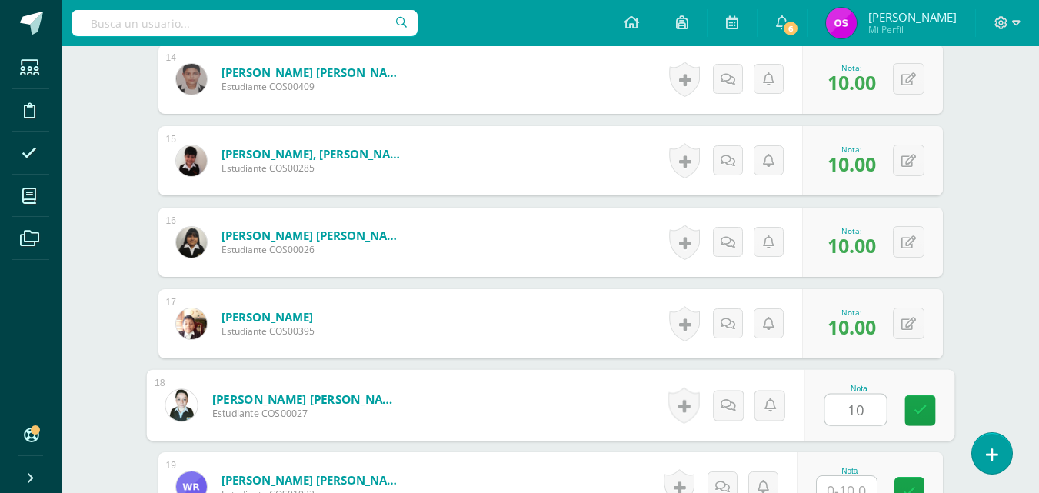
type input "10"
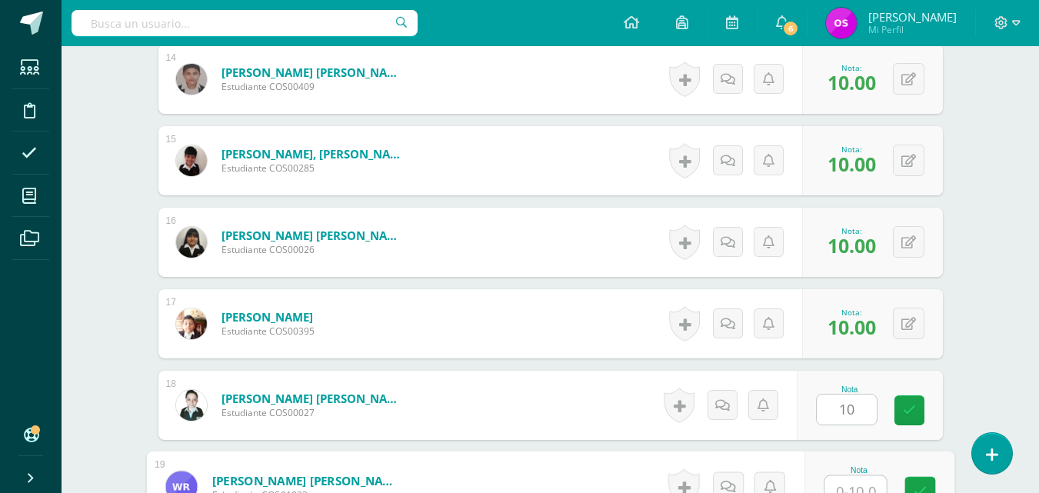
scroll to position [1563, 0]
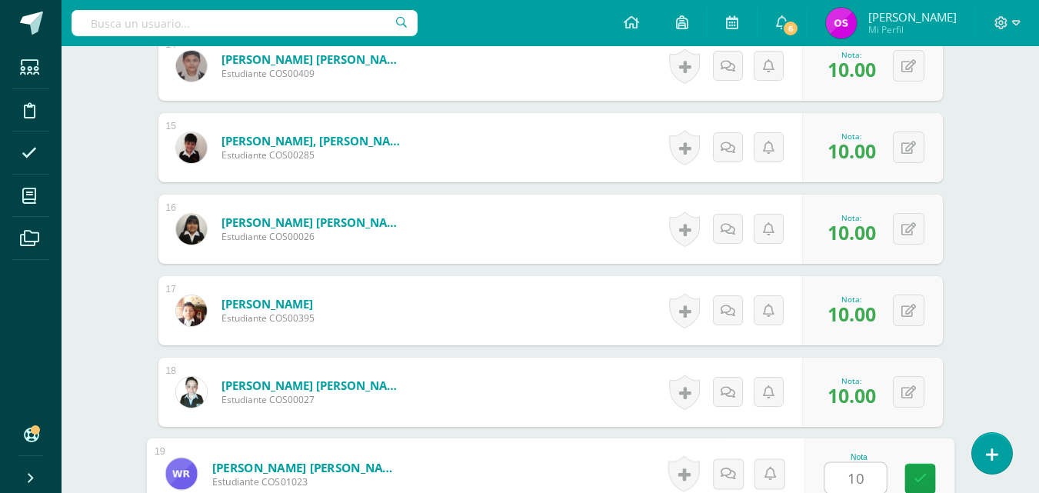
type input "10"
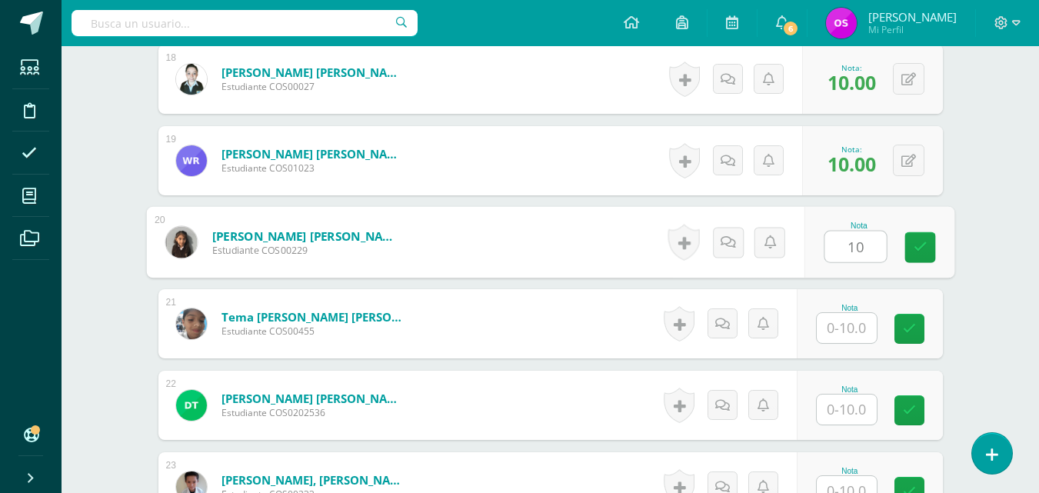
type input "10"
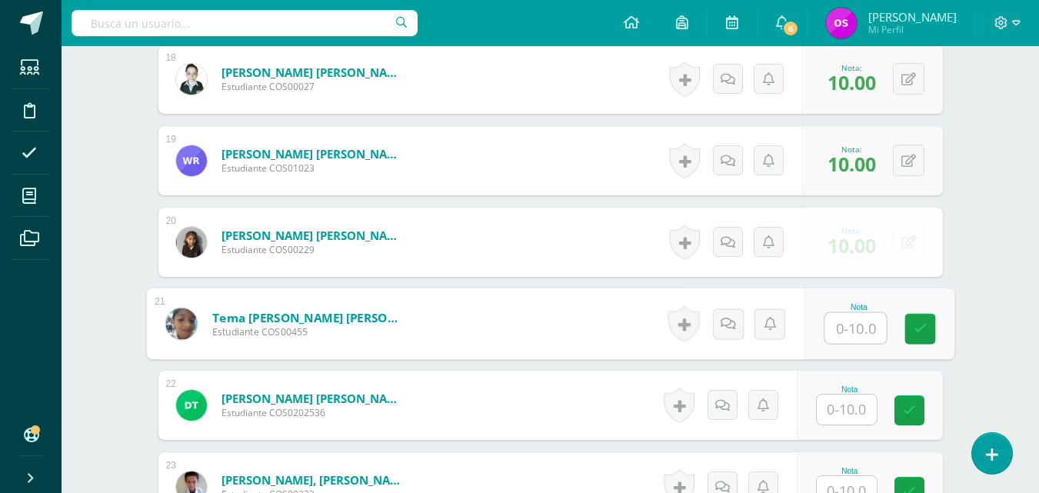
type input "1"
type input "10"
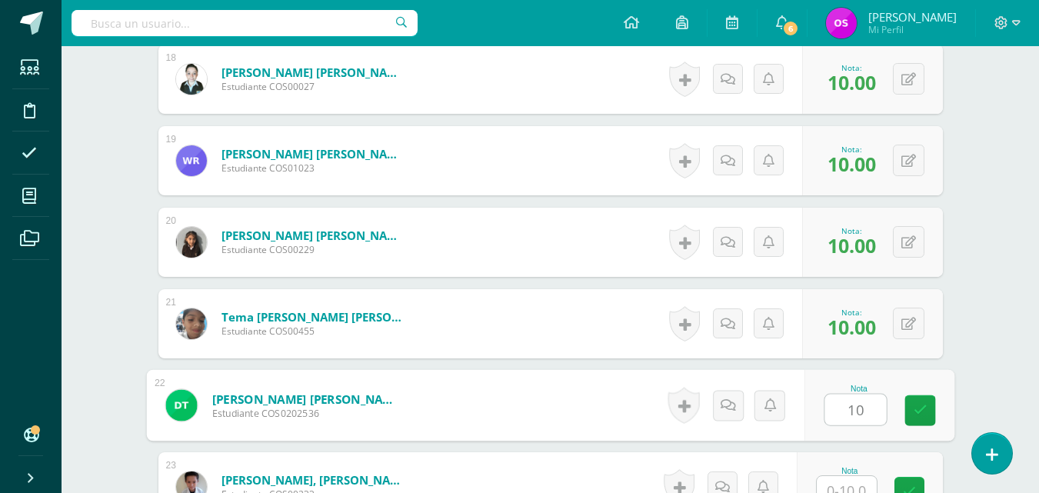
type input "10"
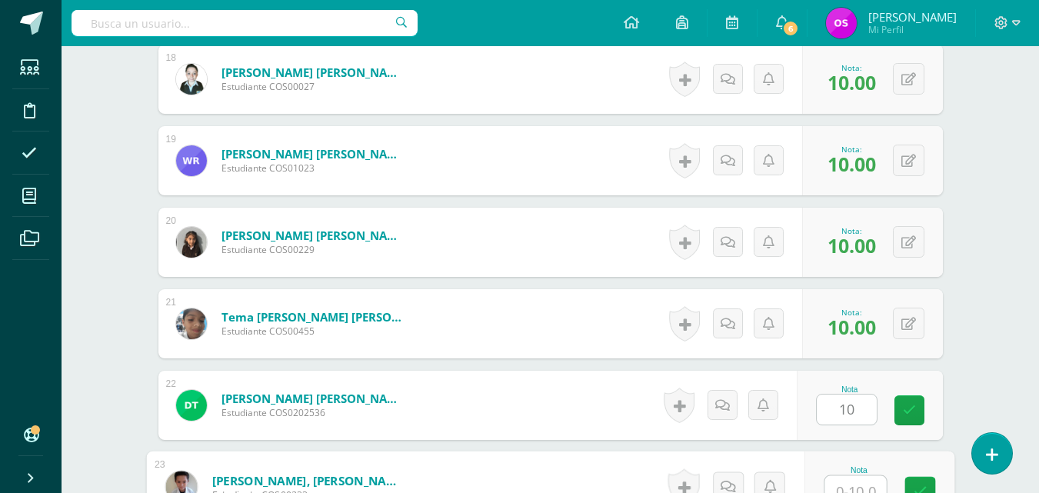
scroll to position [1889, 0]
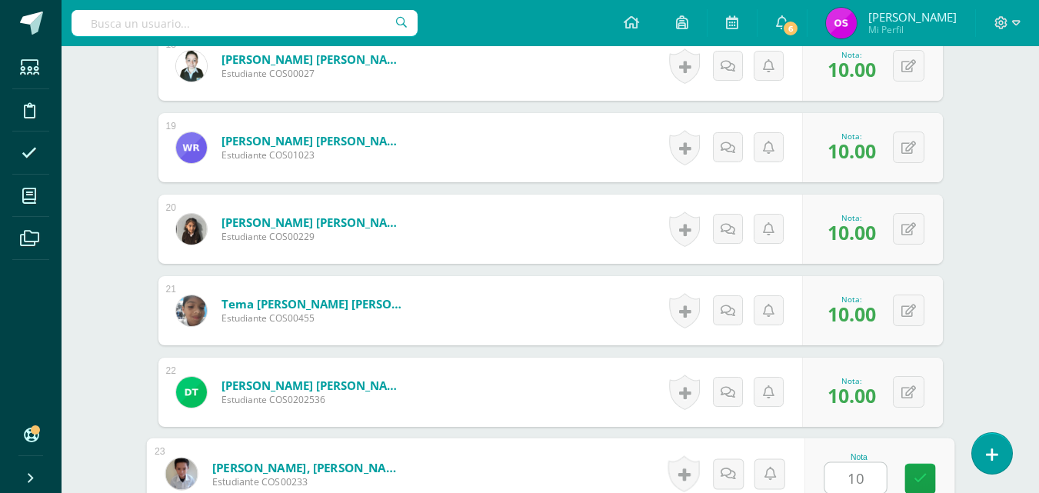
type input "10"
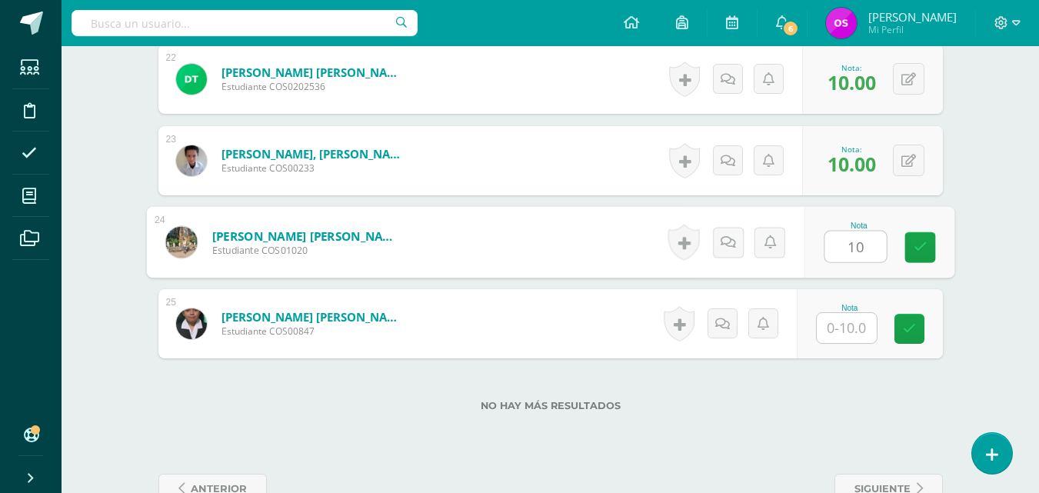
type input "10"
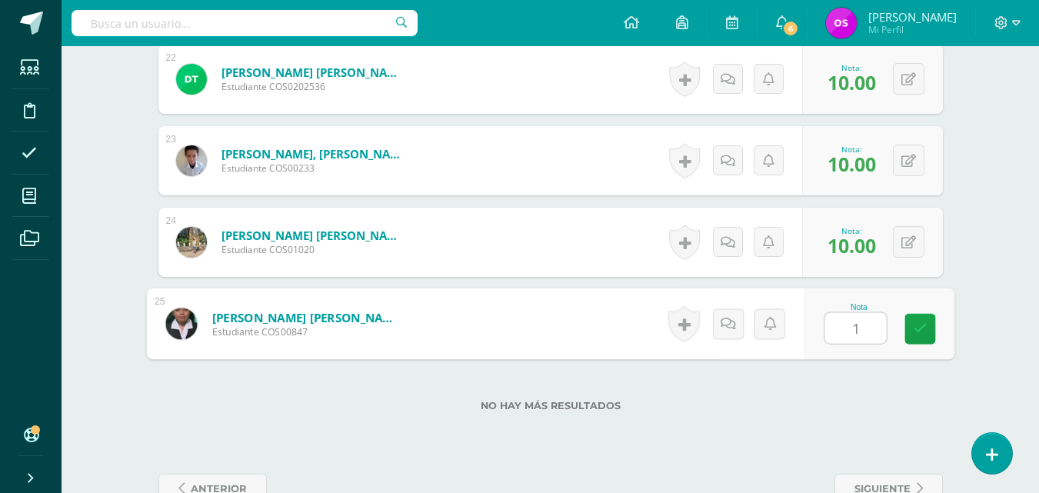
type input "10"
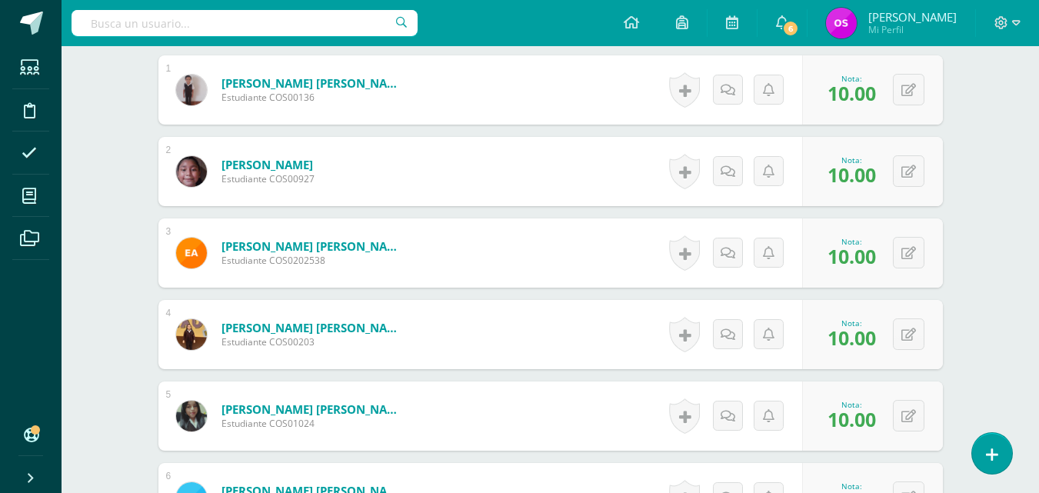
scroll to position [48, 0]
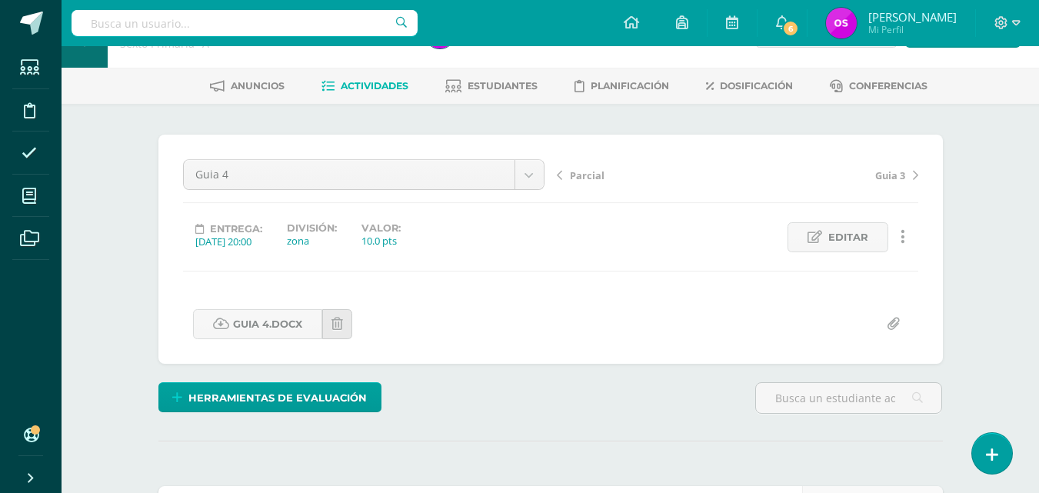
click at [584, 176] on span "Parcial" at bounding box center [587, 175] width 35 height 14
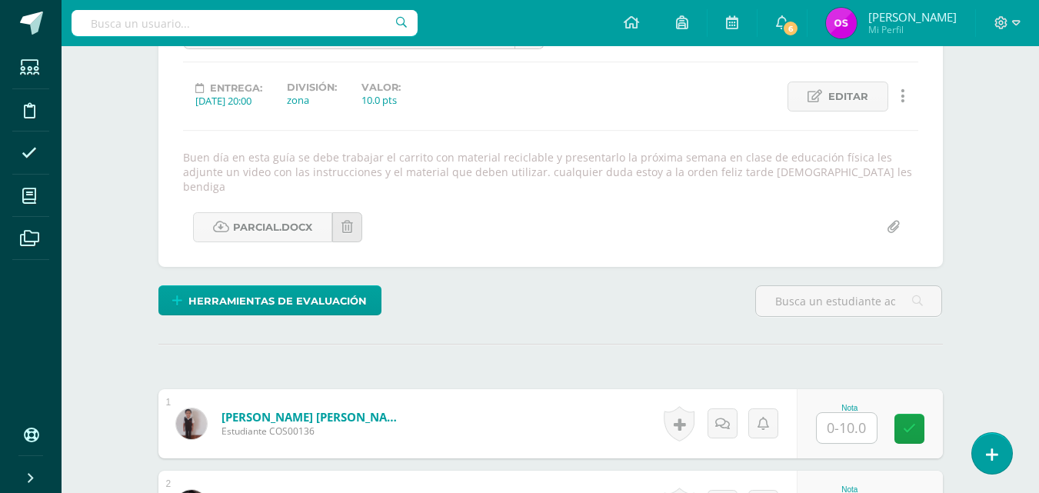
scroll to position [220, 0]
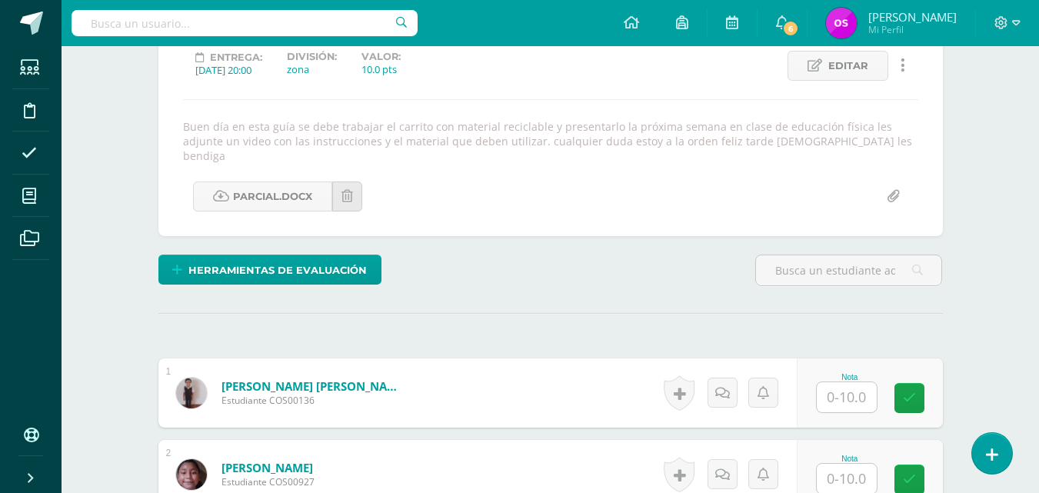
click at [839, 382] on input "text" at bounding box center [847, 397] width 60 height 30
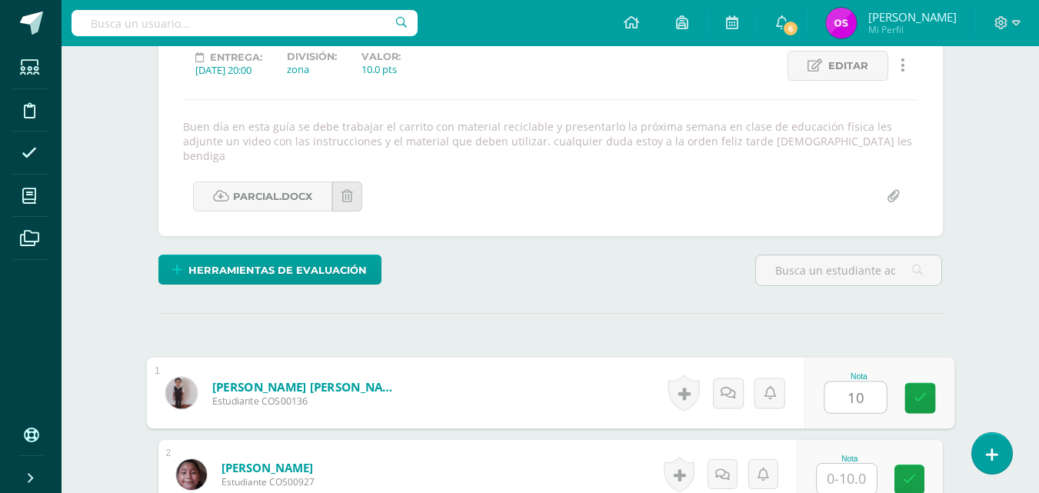
type input "10"
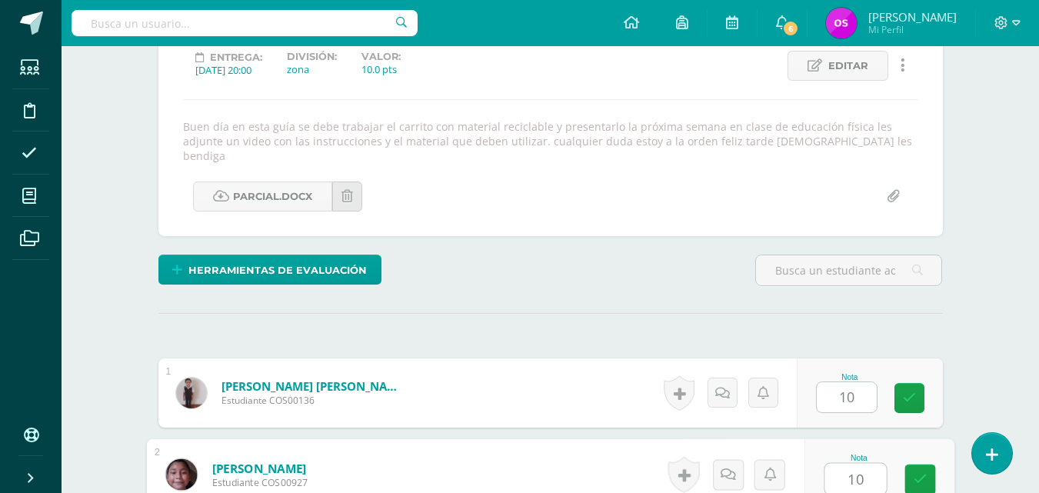
type input "10"
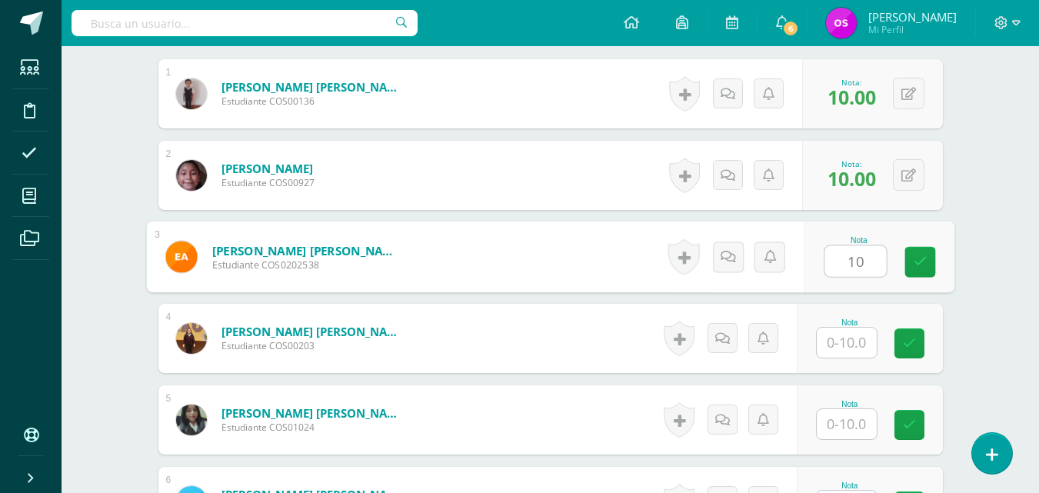
type input "10"
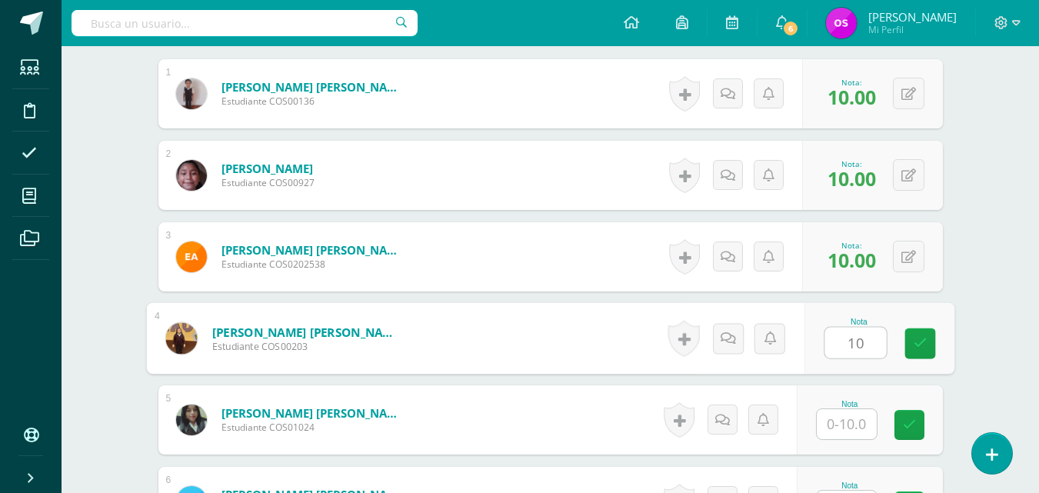
type input "10"
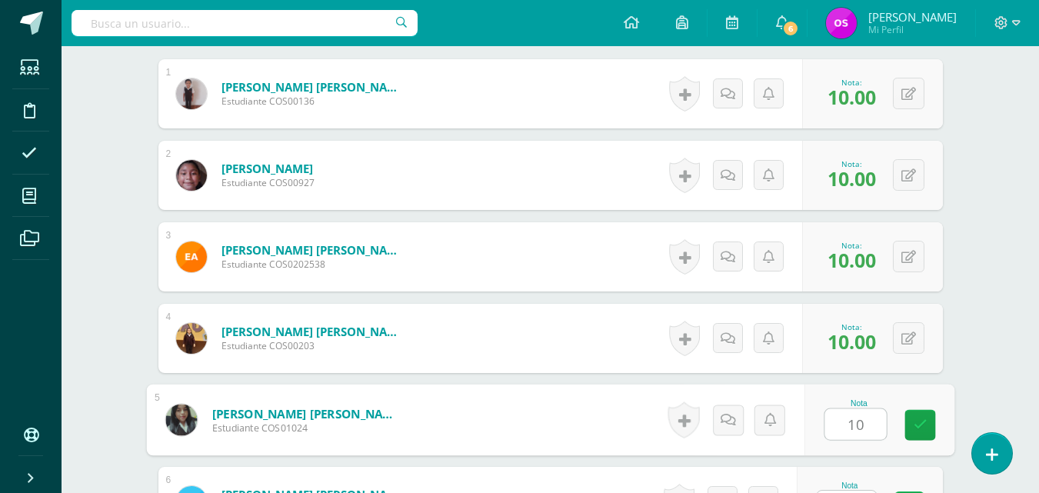
type input "10"
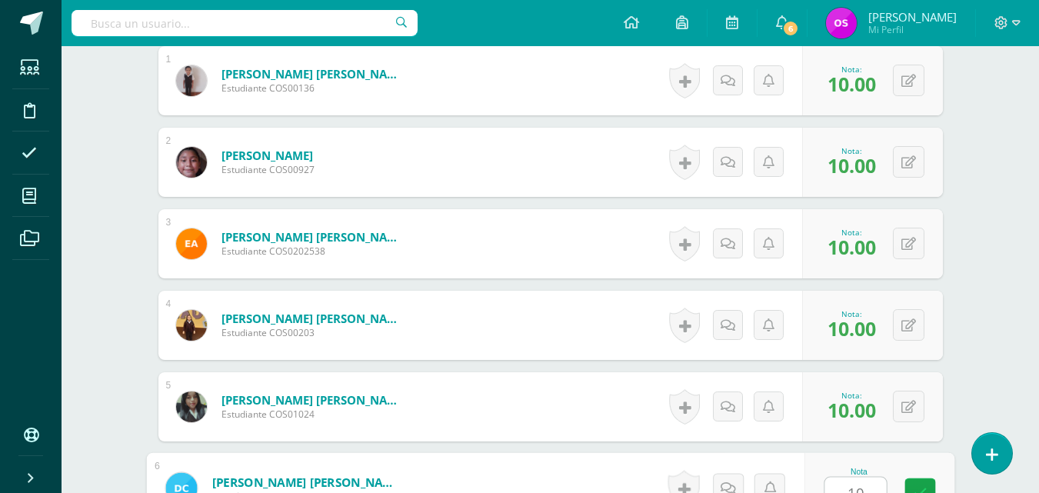
type input "10"
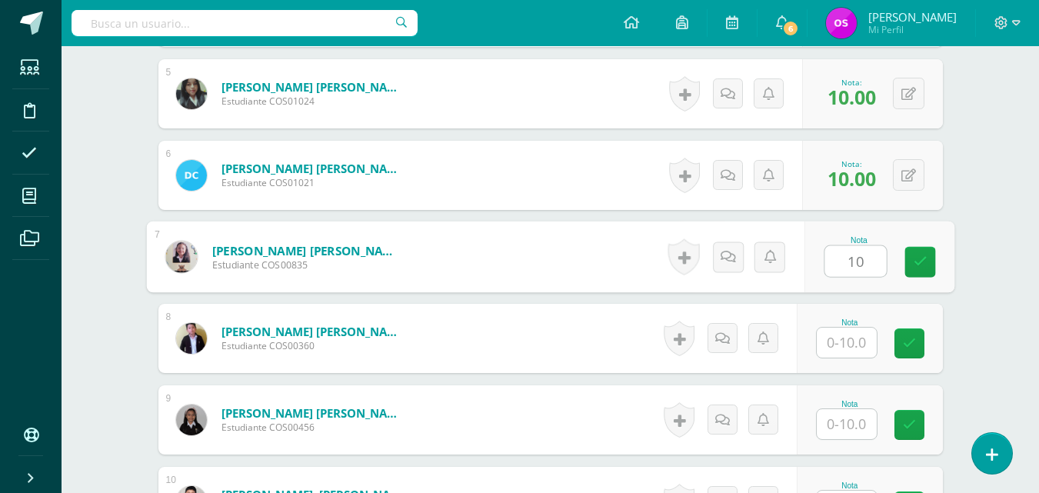
type input "10"
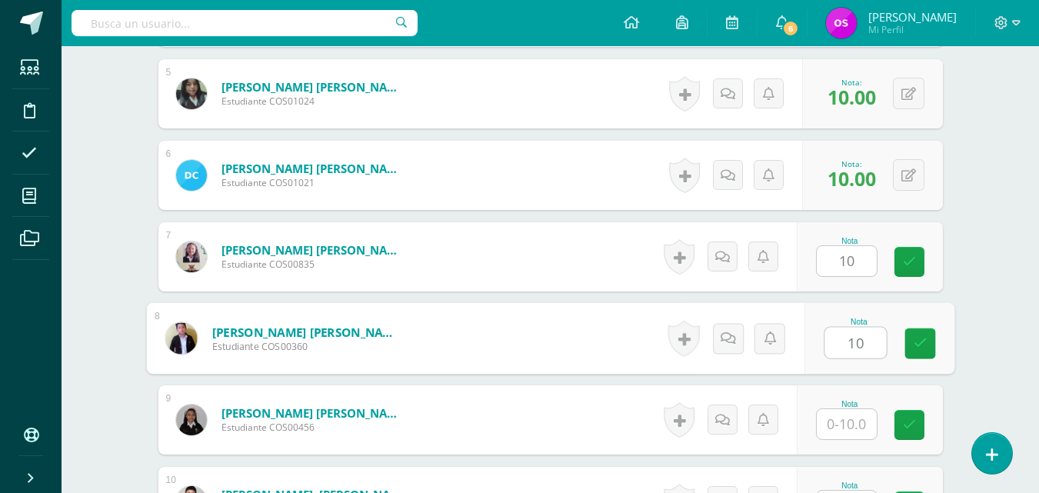
type input "10"
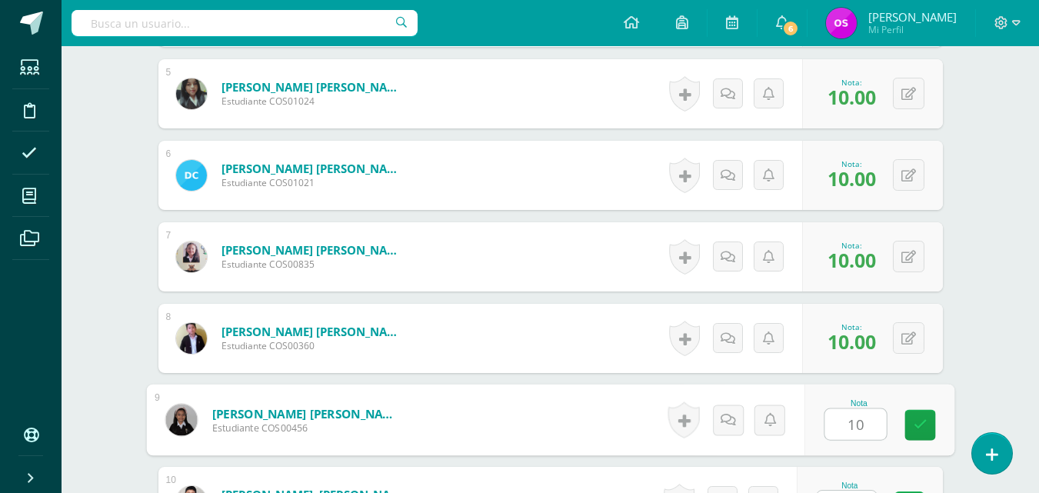
type input "10"
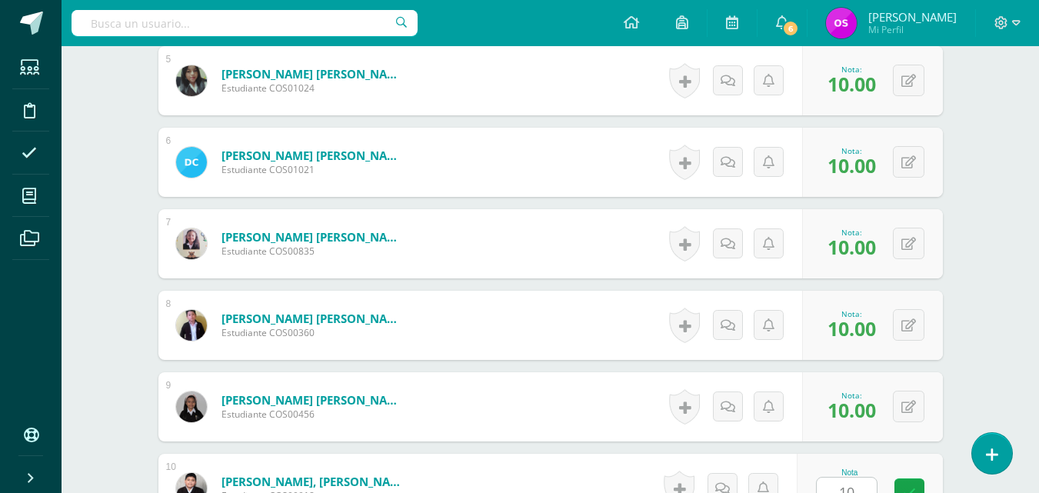
scroll to position [1171, 0]
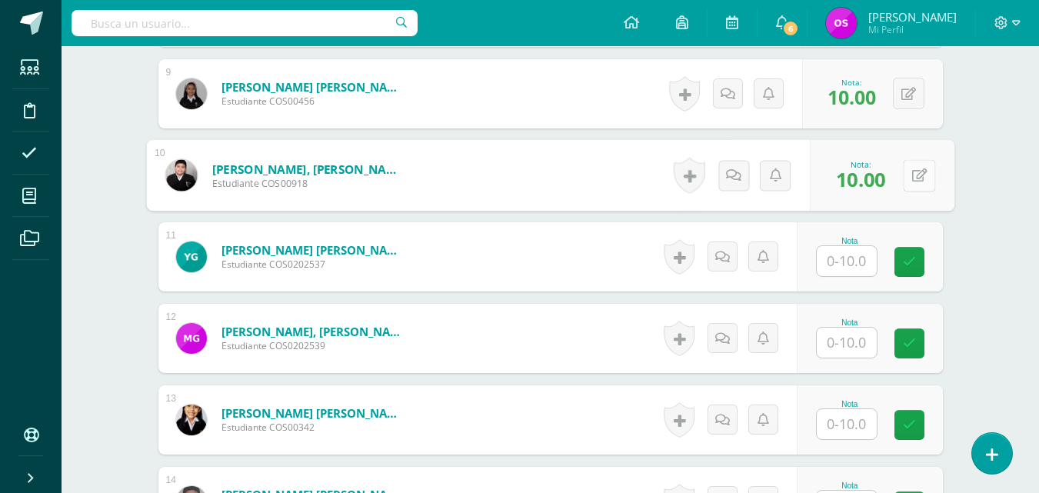
click at [911, 168] on icon at bounding box center [918, 174] width 15 height 13
type input "8"
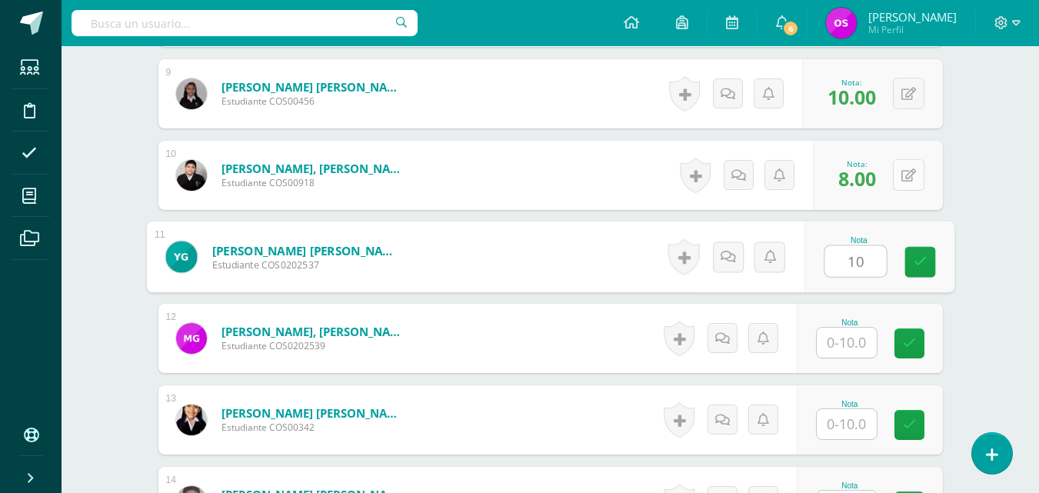
type input "10"
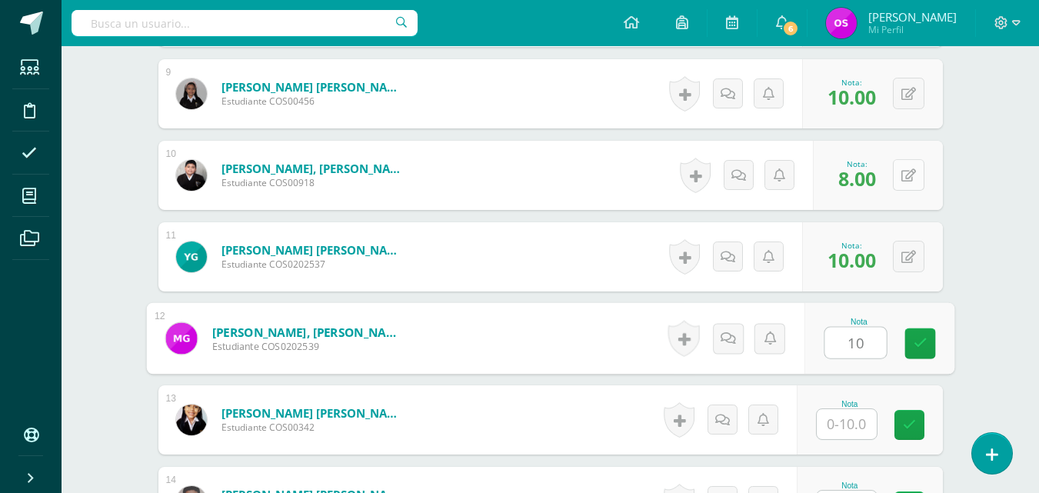
type input "10"
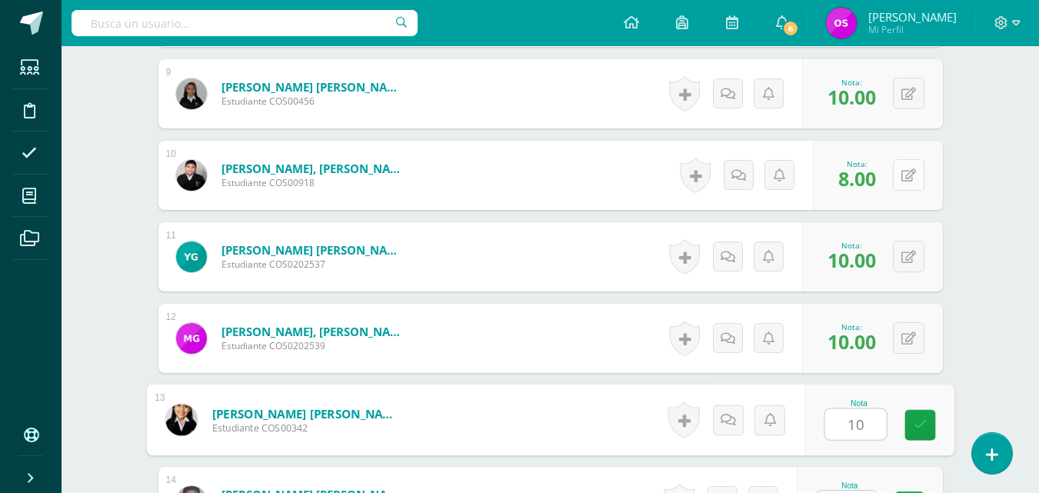
type input "10"
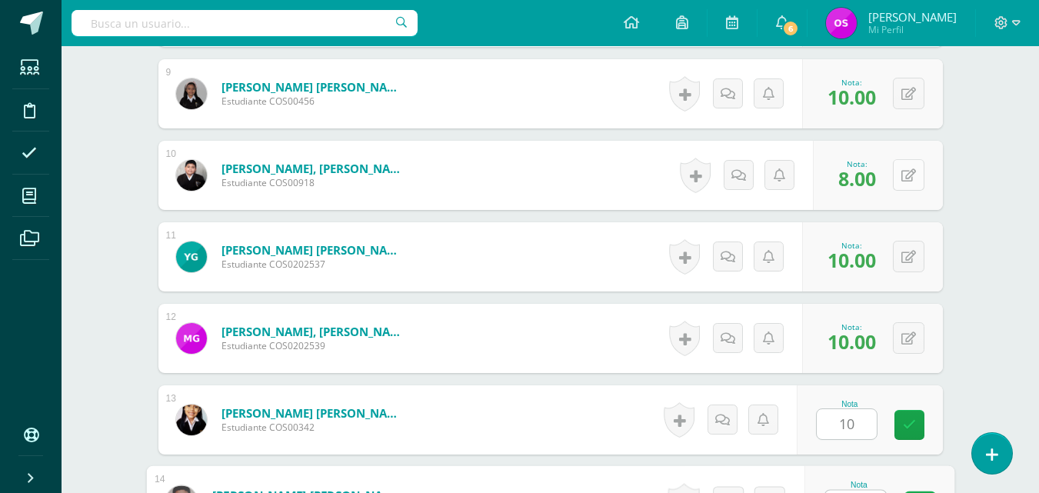
scroll to position [1184, 0]
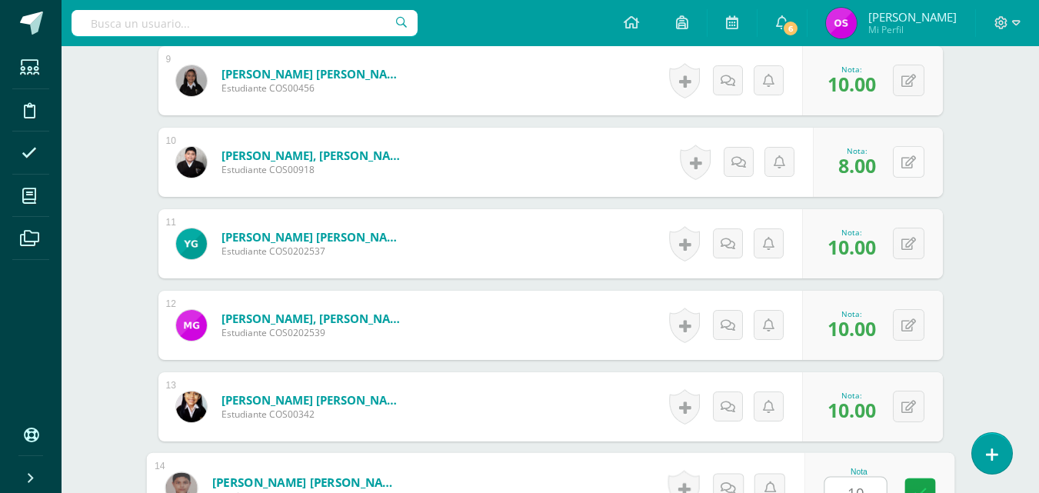
type input "10"
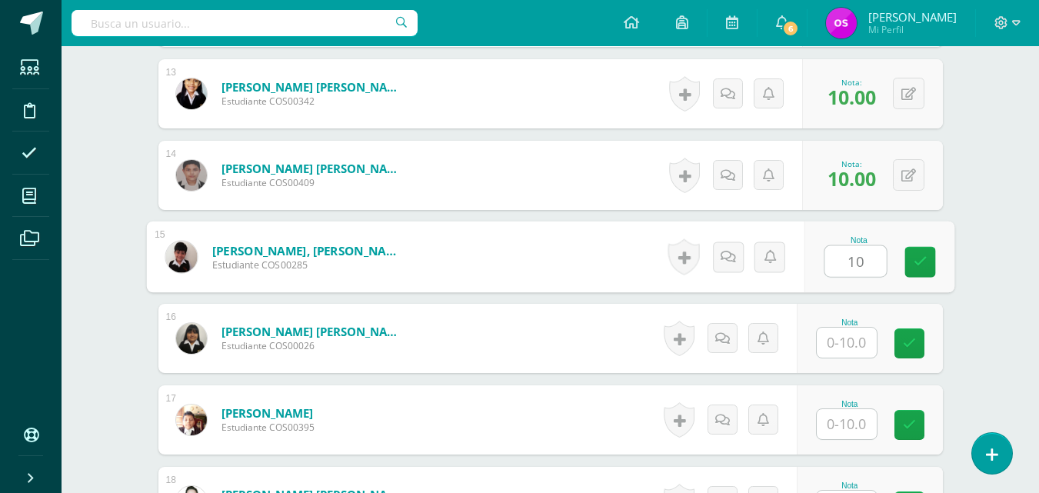
type input "10"
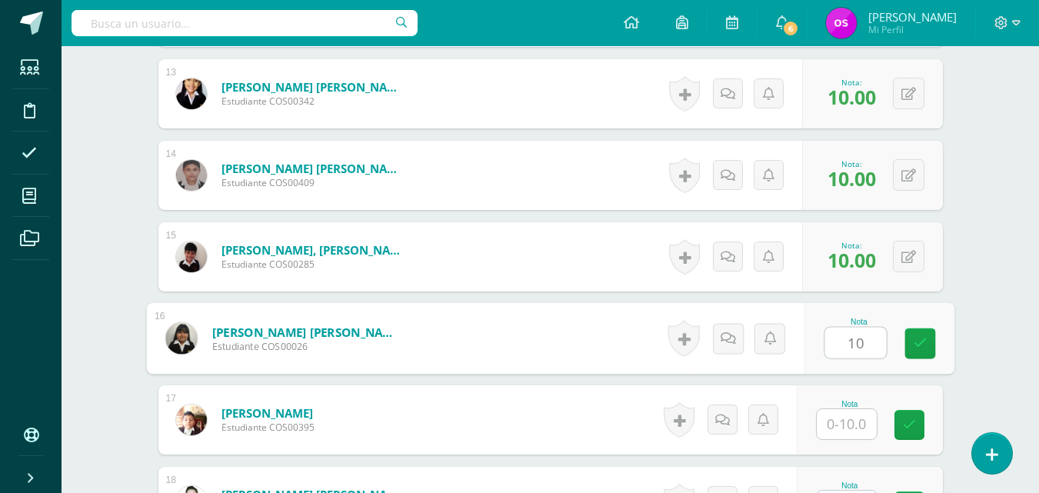
type input "10"
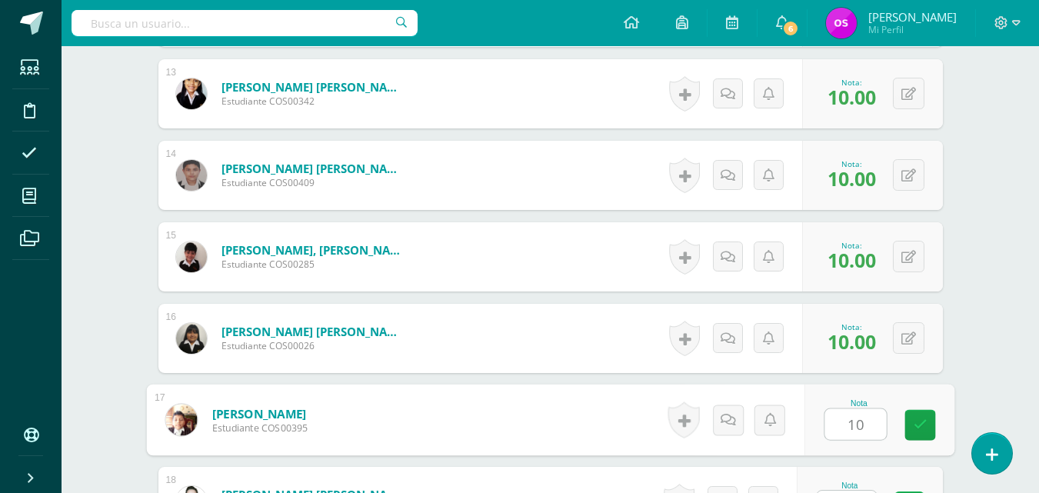
type input "10"
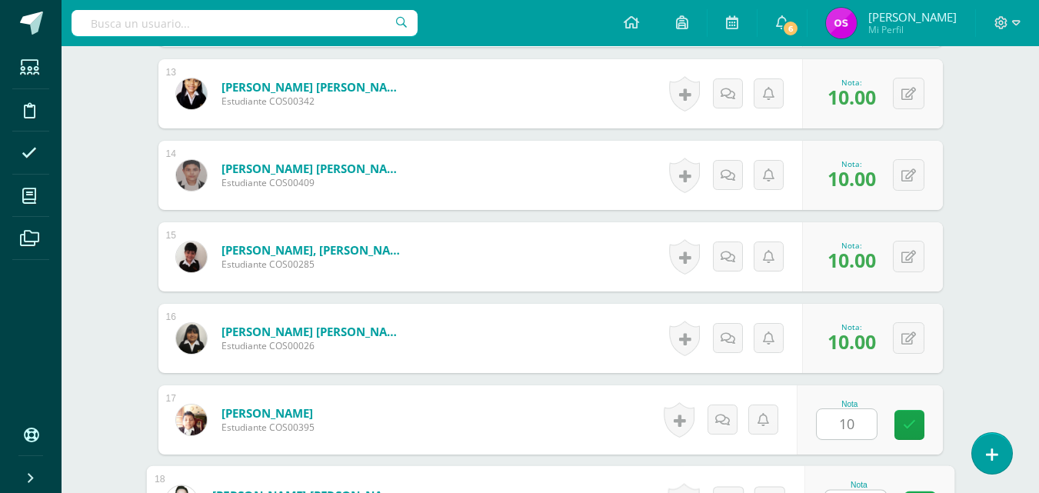
scroll to position [1510, 0]
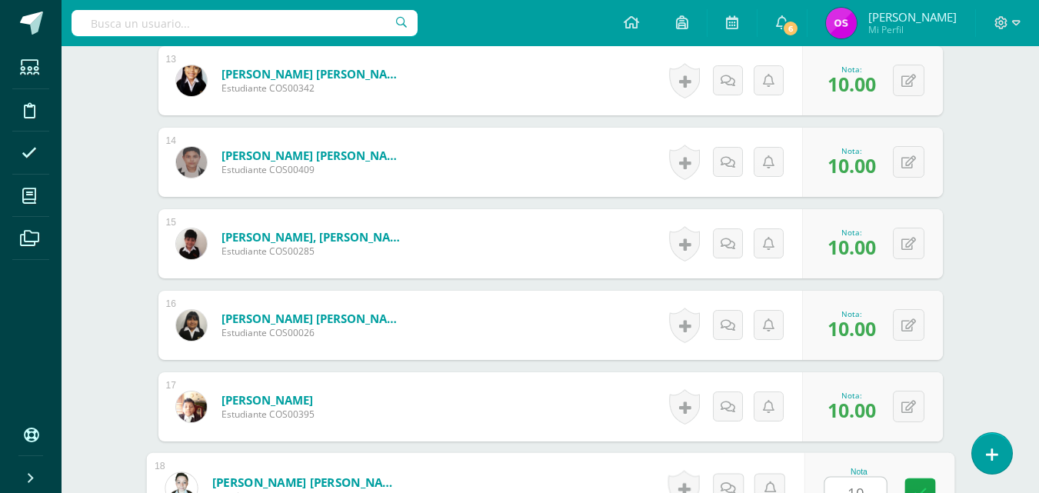
type input "10"
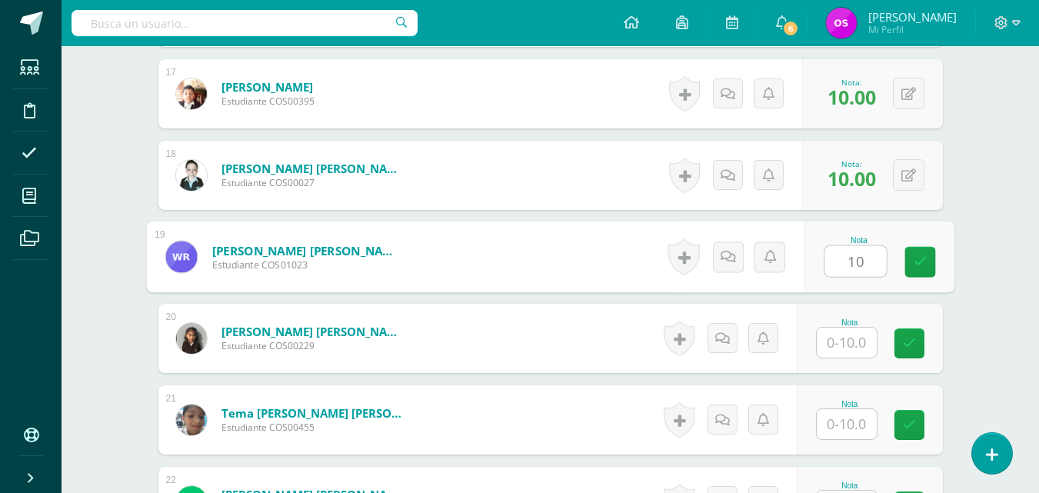
type input "10"
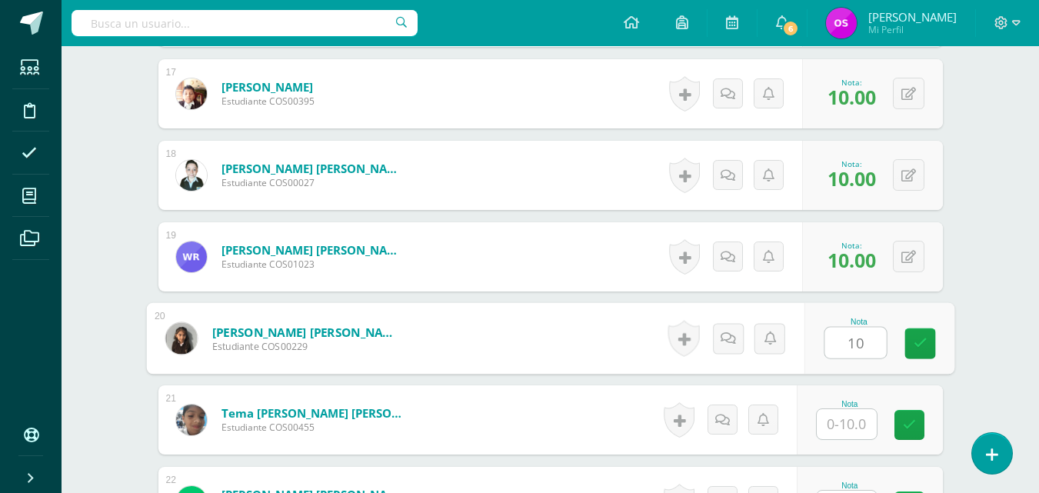
type input "10"
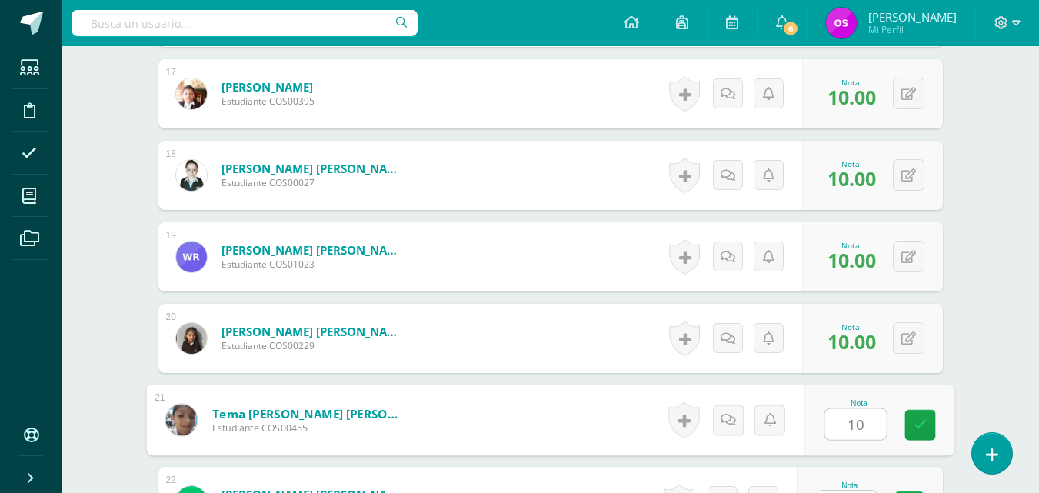
type input "10"
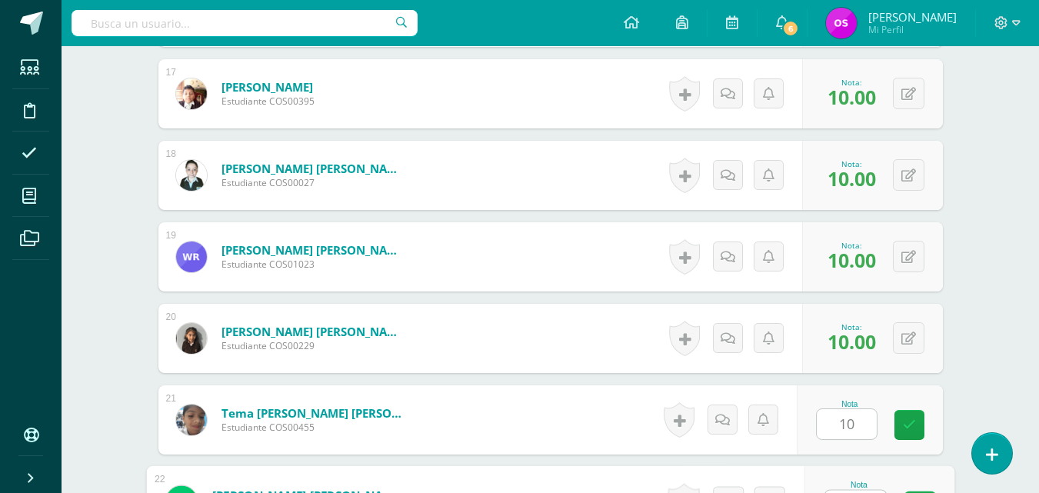
scroll to position [1836, 0]
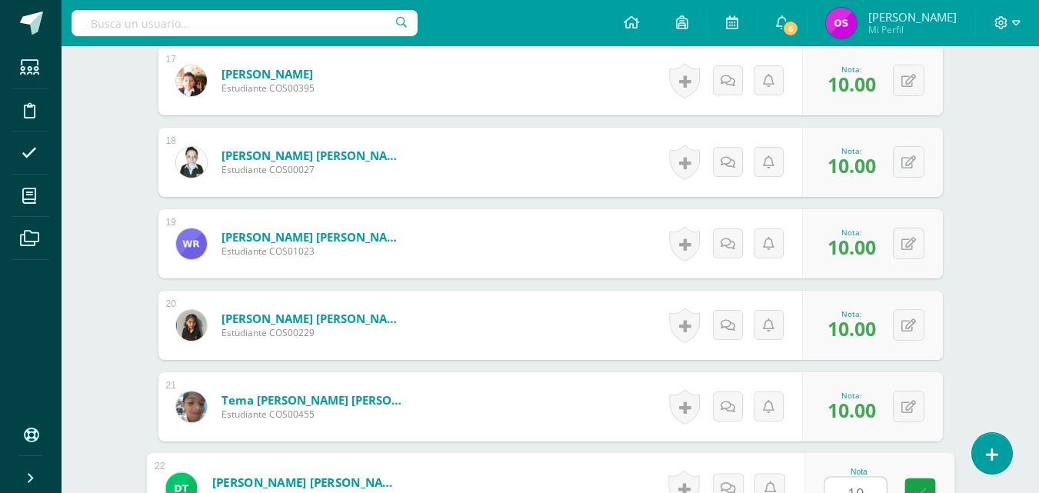
type input "10"
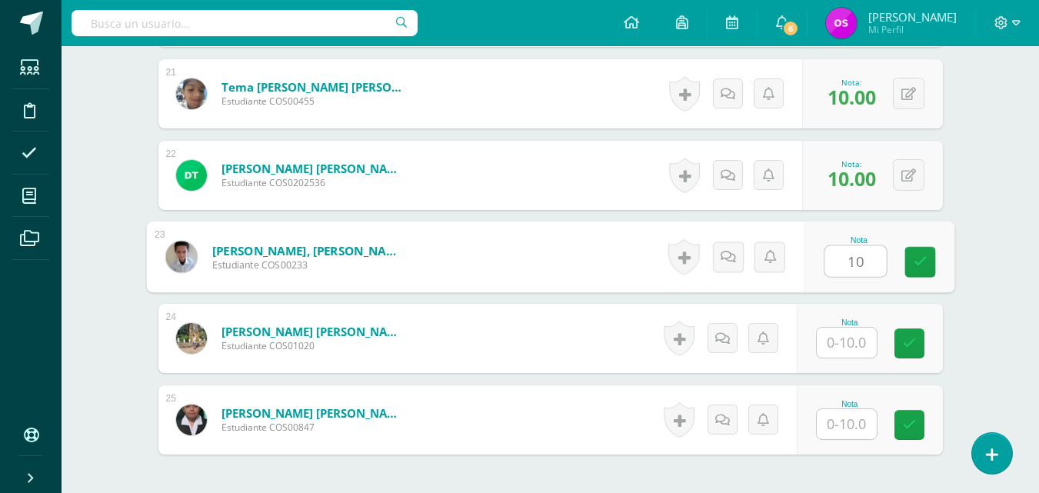
type input "10"
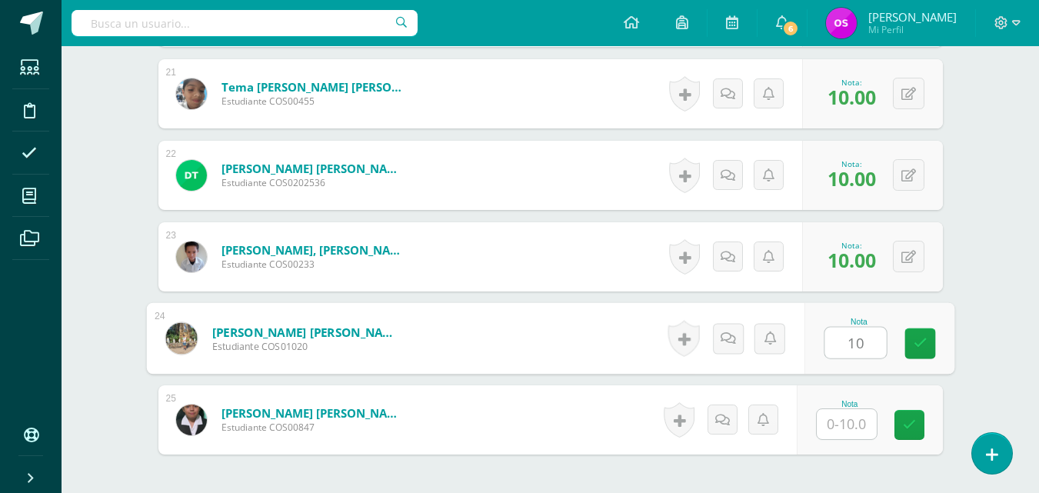
type input "10"
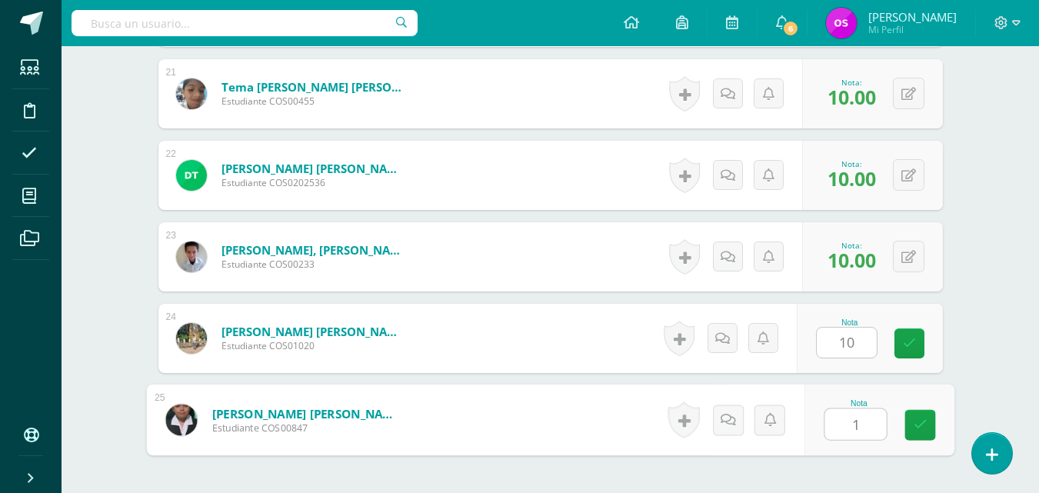
type input "10"
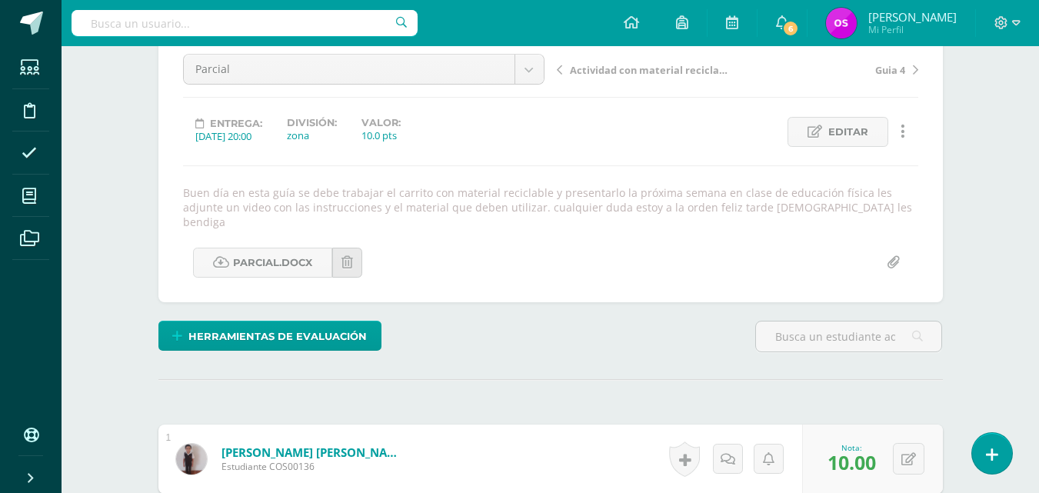
scroll to position [0, 0]
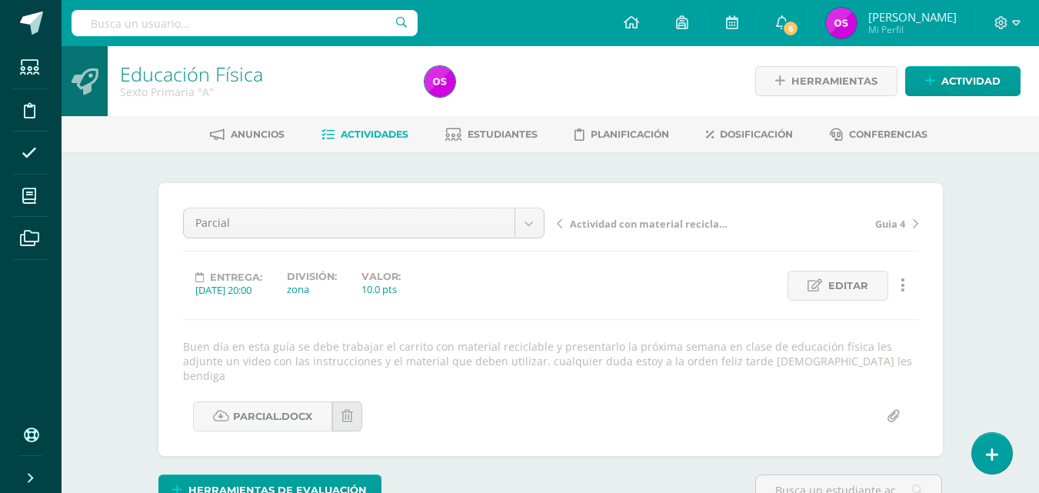
click at [671, 222] on span "Actividad con material reciclable" at bounding box center [651, 224] width 163 height 14
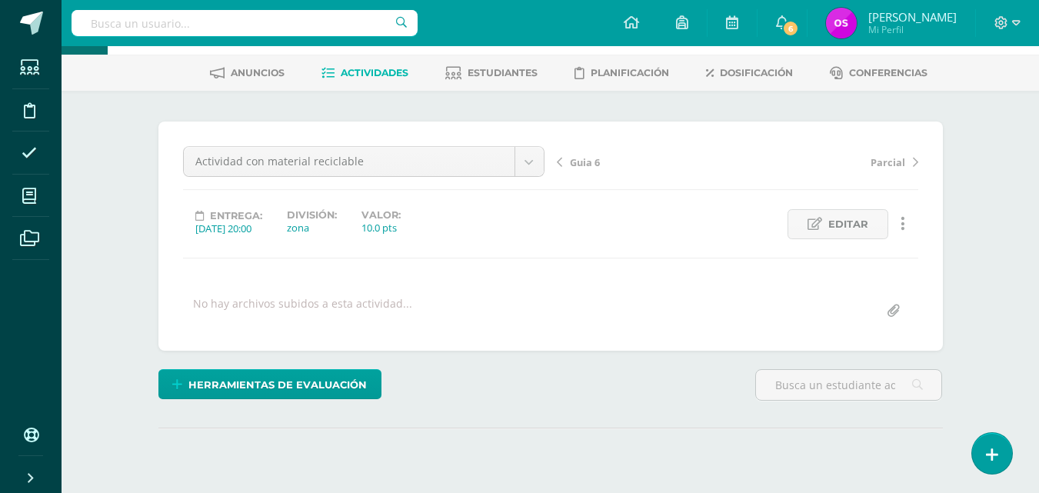
scroll to position [209, 0]
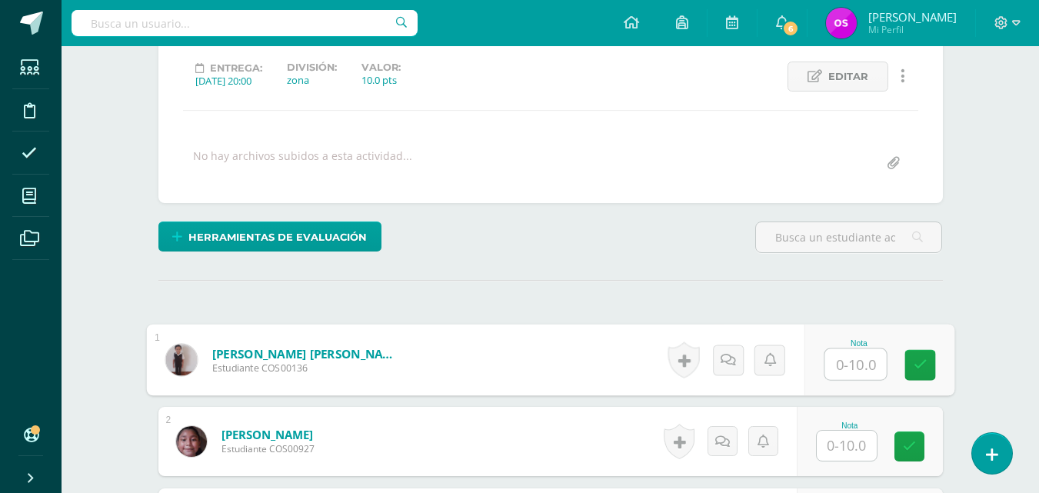
click at [840, 366] on input "text" at bounding box center [855, 364] width 62 height 31
type input "10"
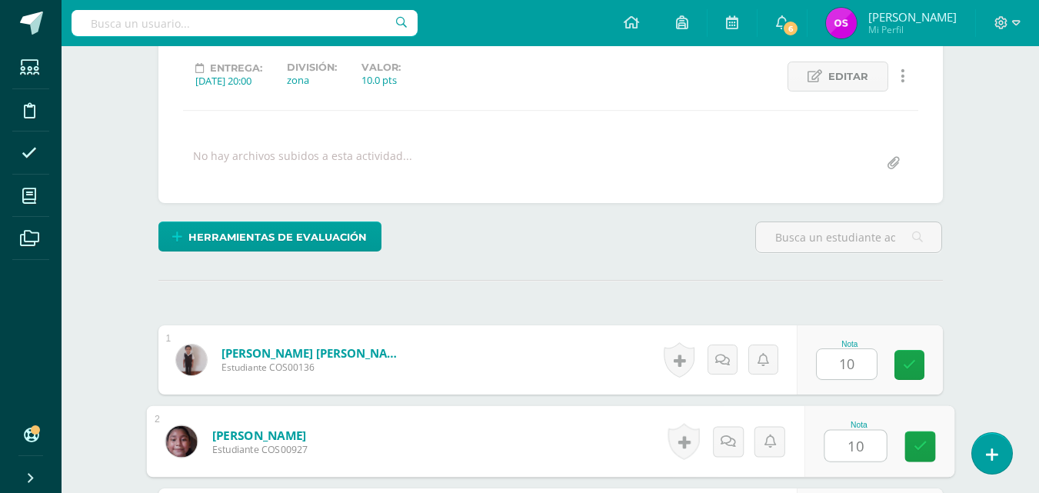
type input "10"
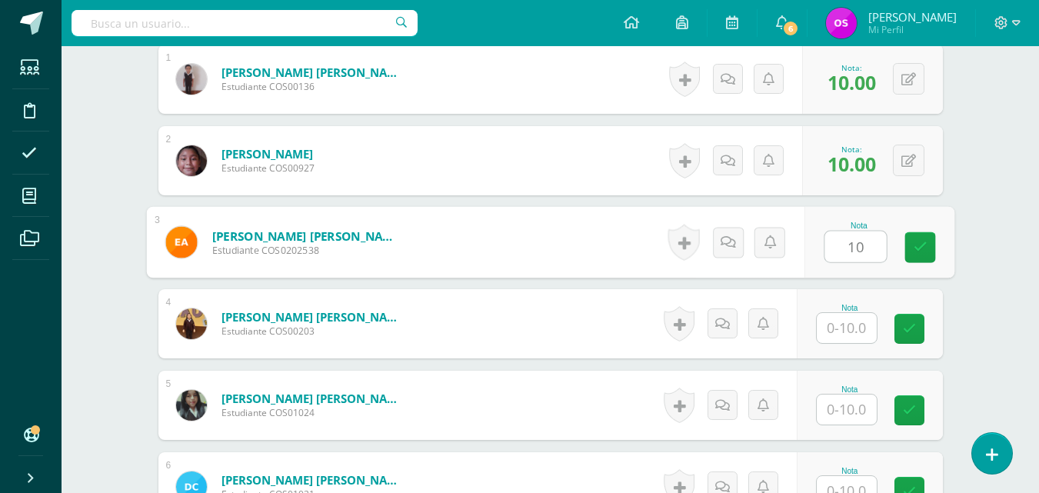
type input "10"
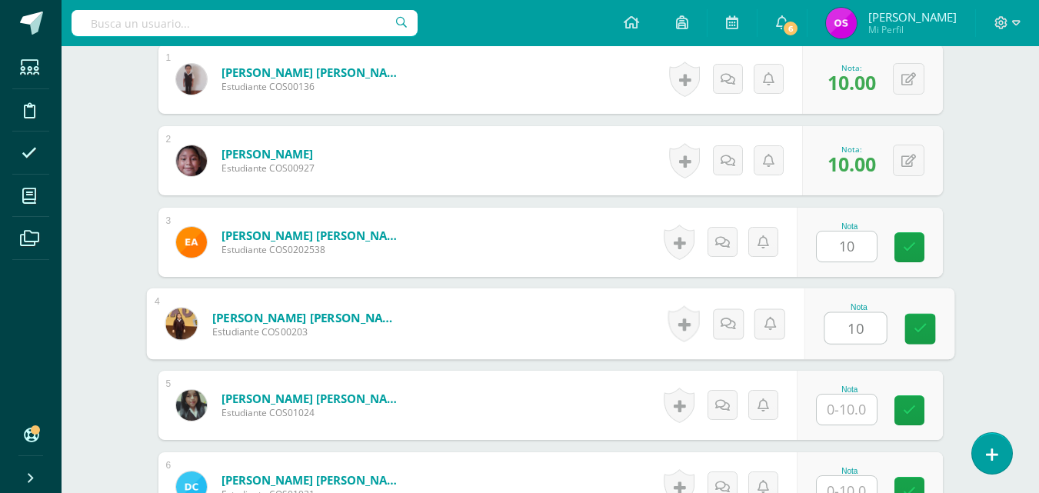
type input "10"
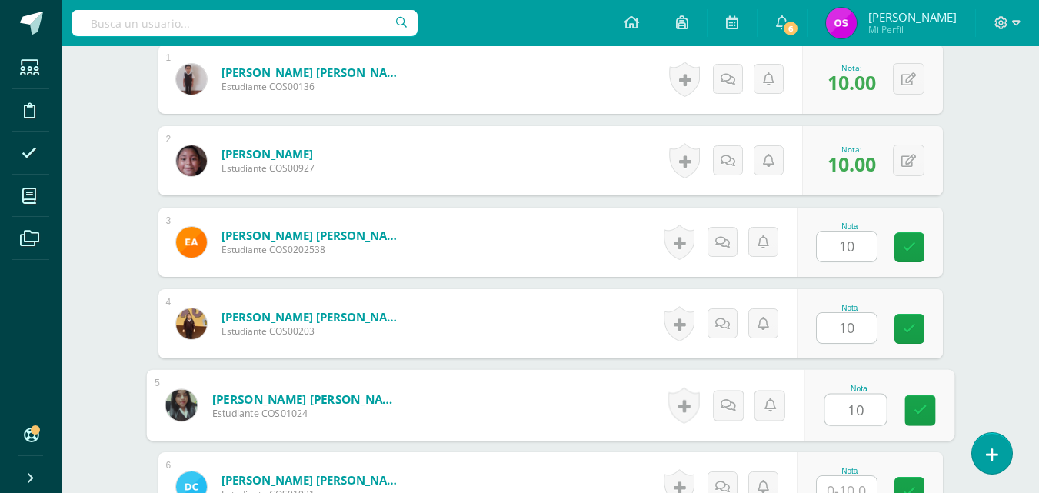
type input "10"
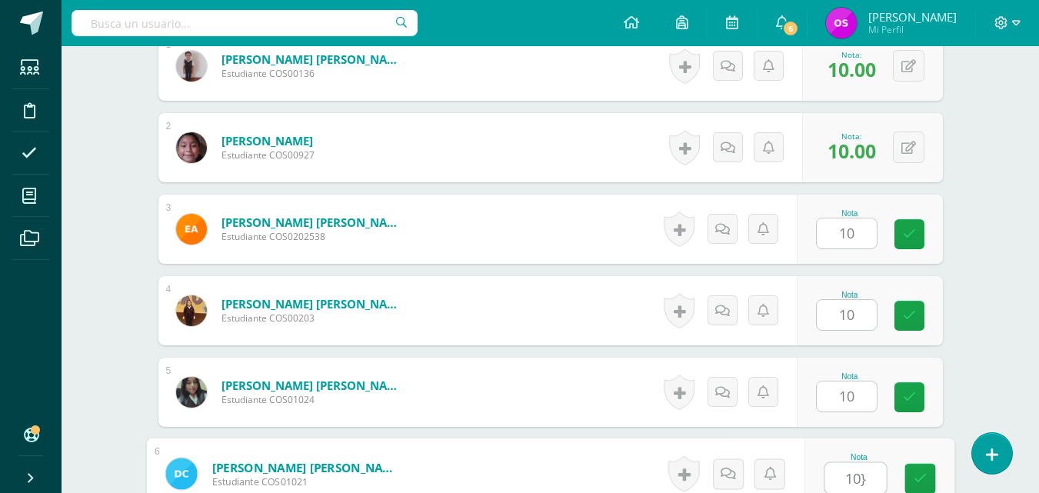
type input "10}"
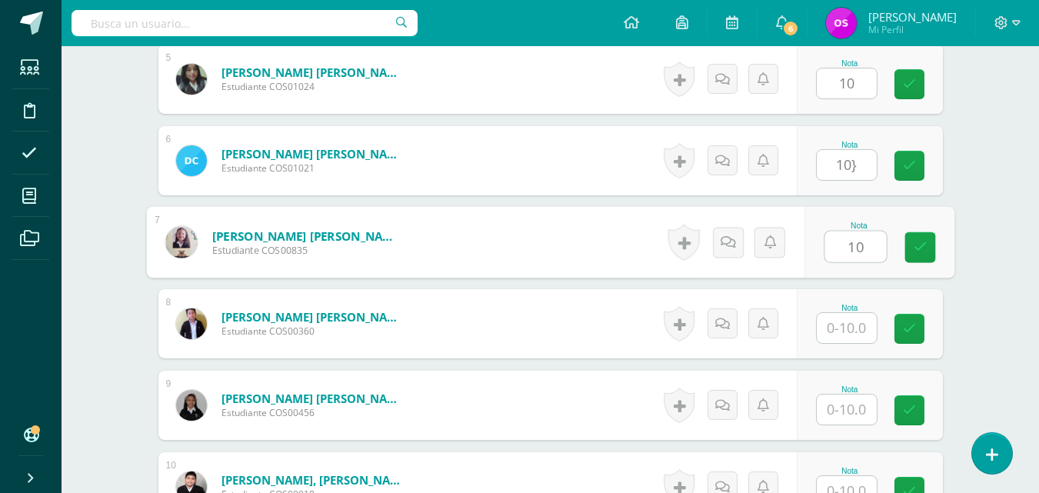
type input "10"
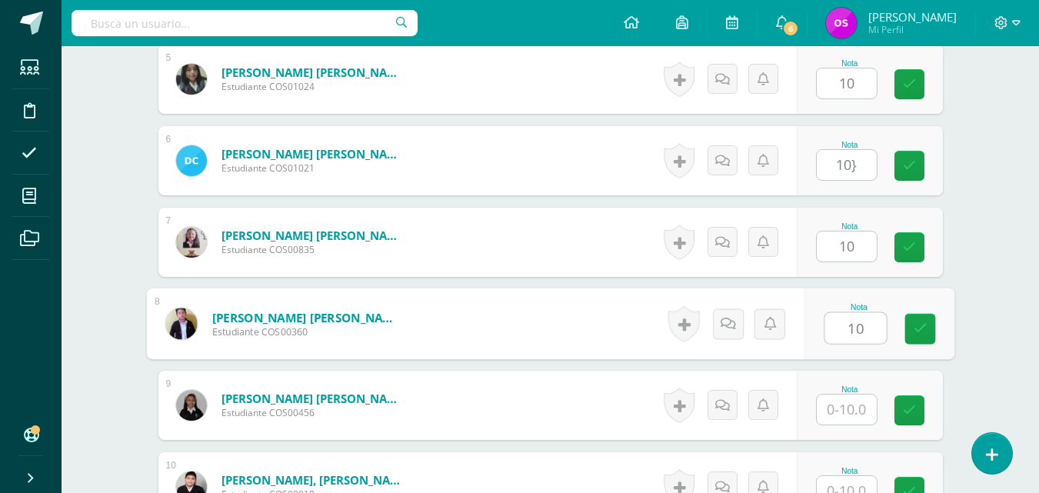
type input "10"
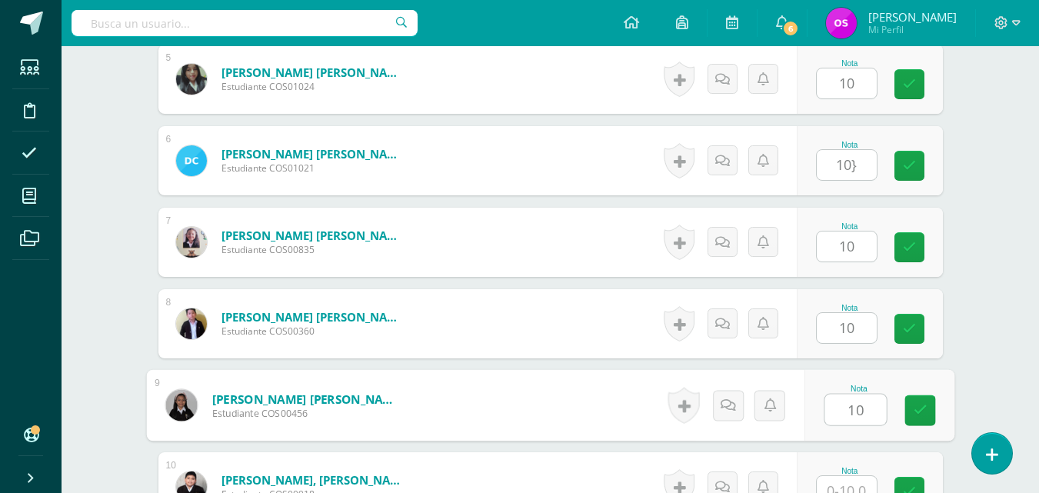
type input "10"
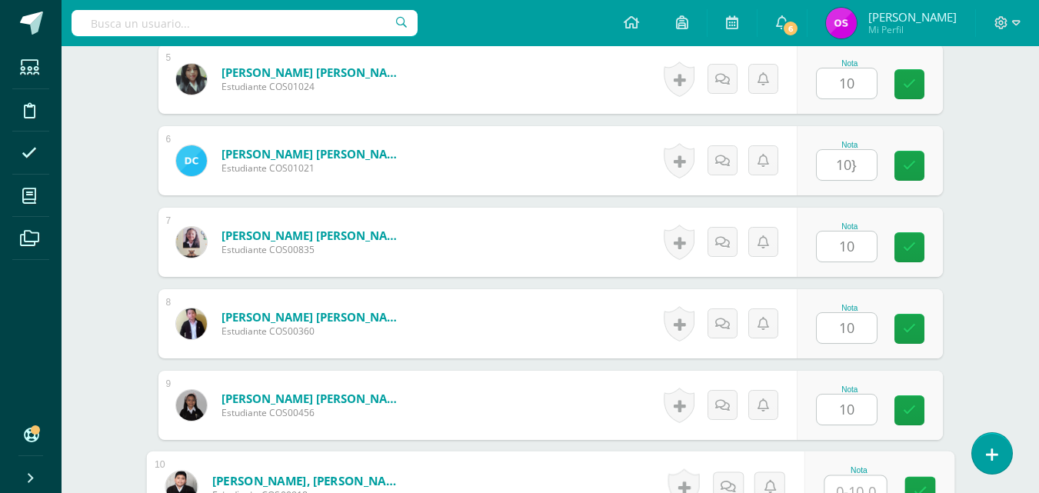
scroll to position [829, 0]
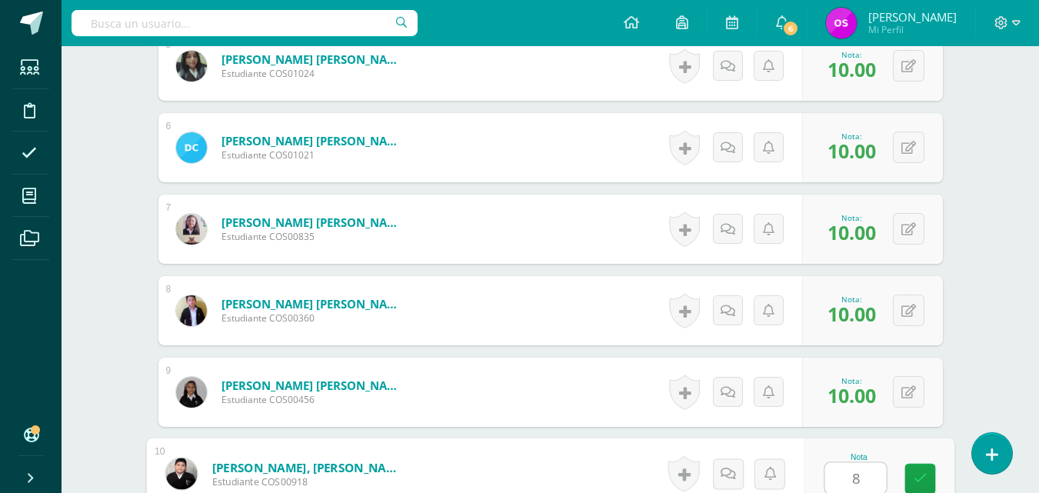
type input "8"
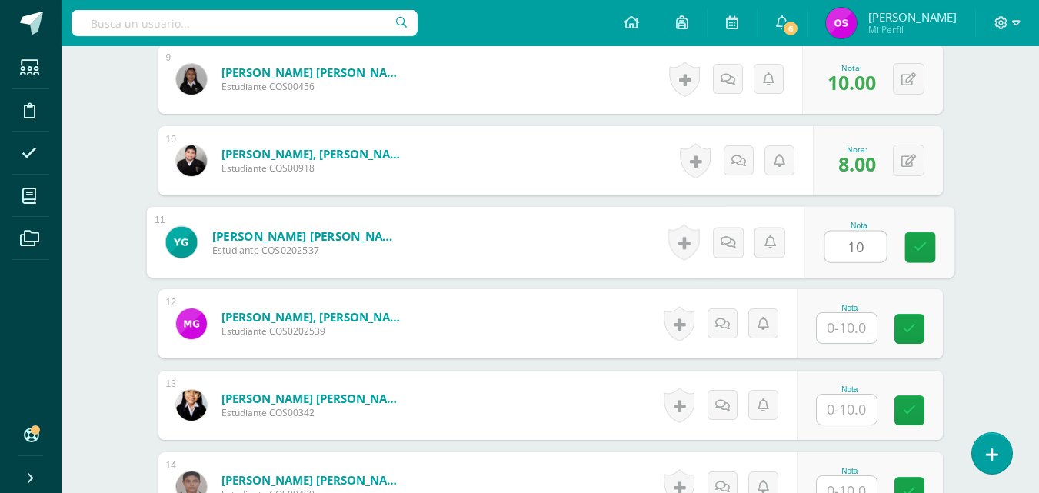
type input "10"
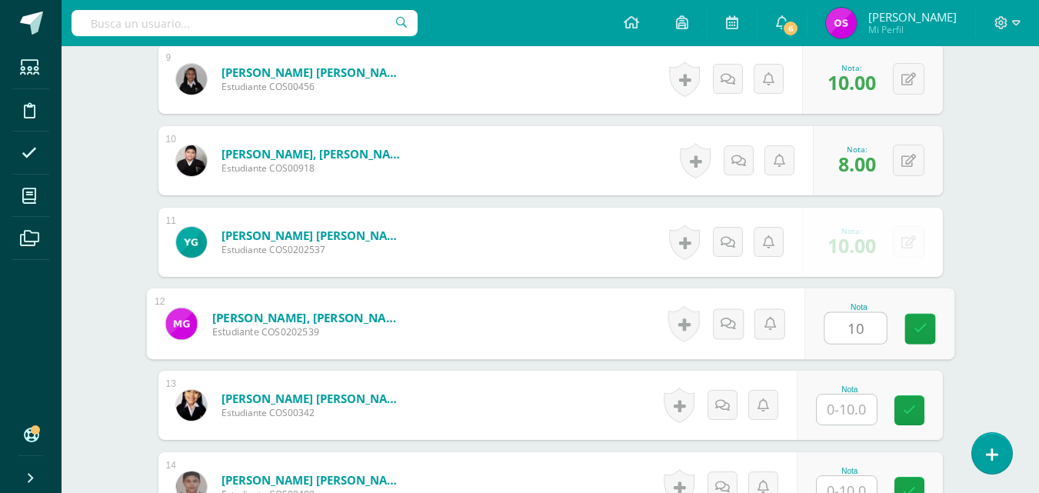
type input "10"
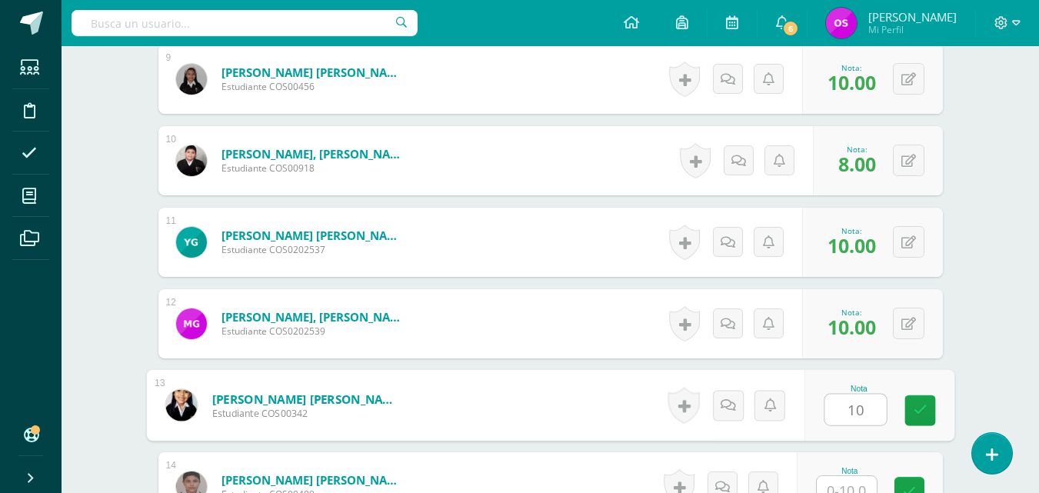
type input "10"
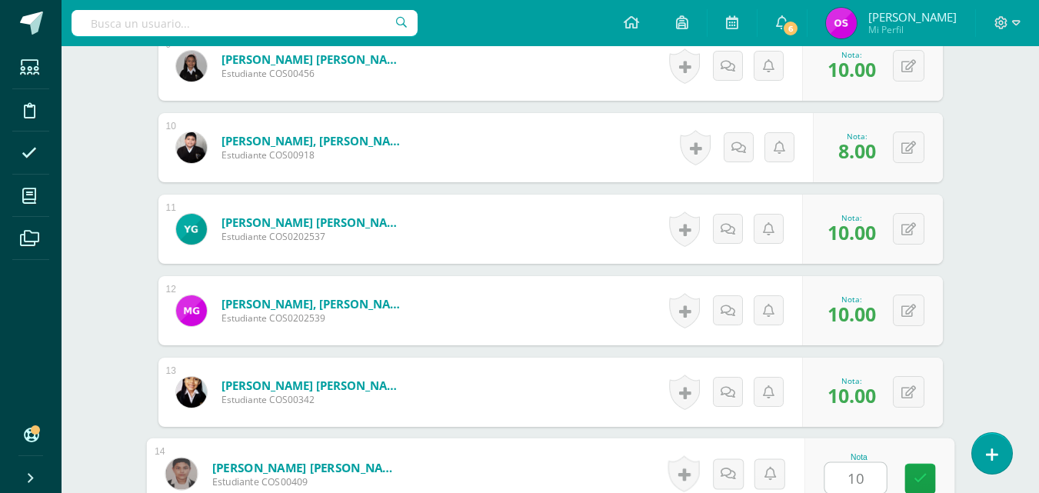
type input "10"
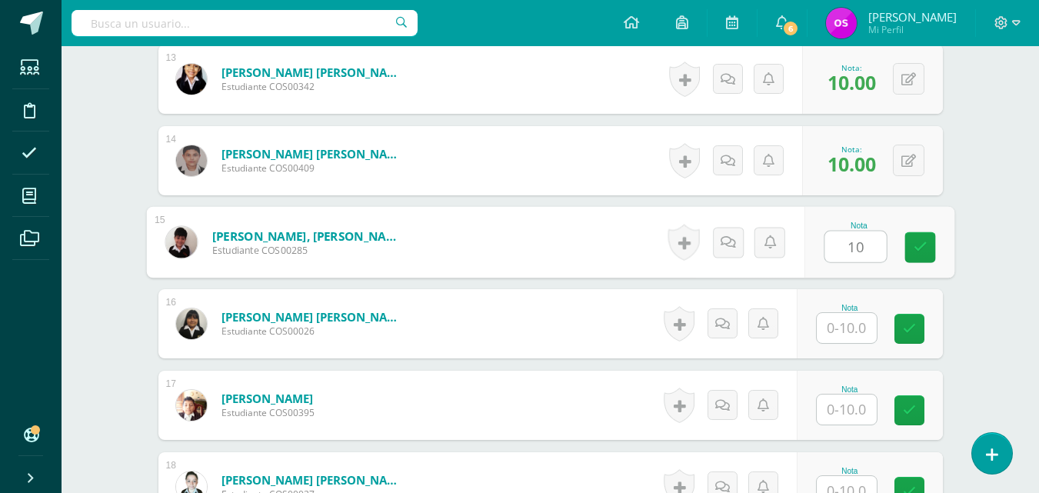
type input "10"
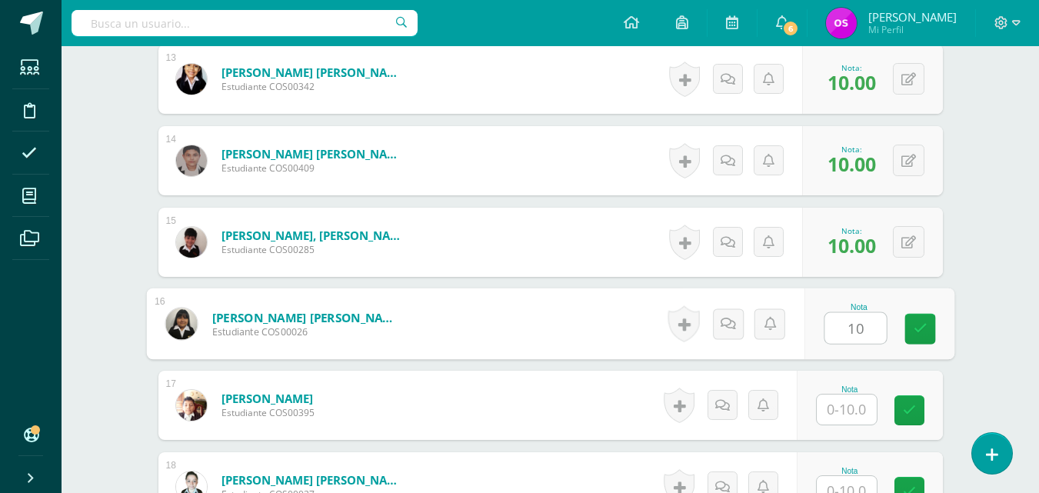
type input "10"
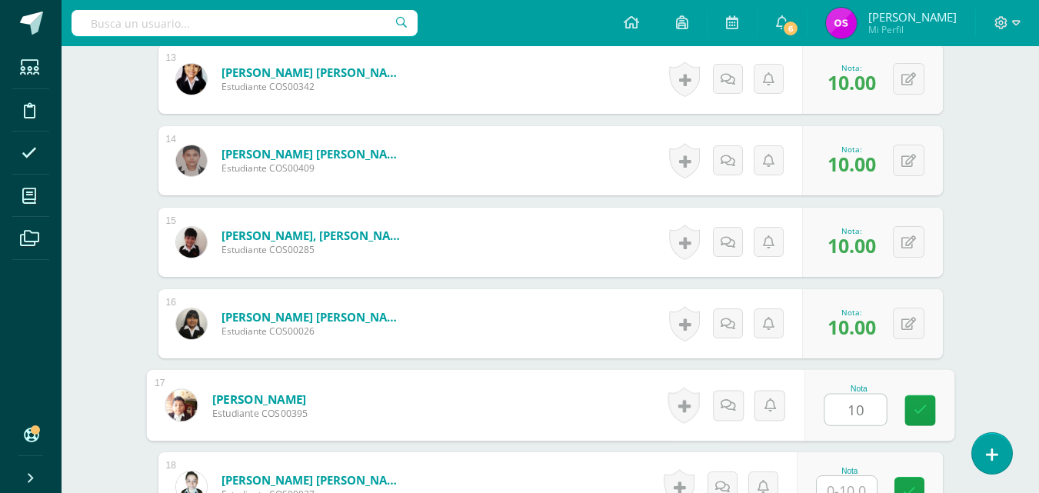
type input "10"
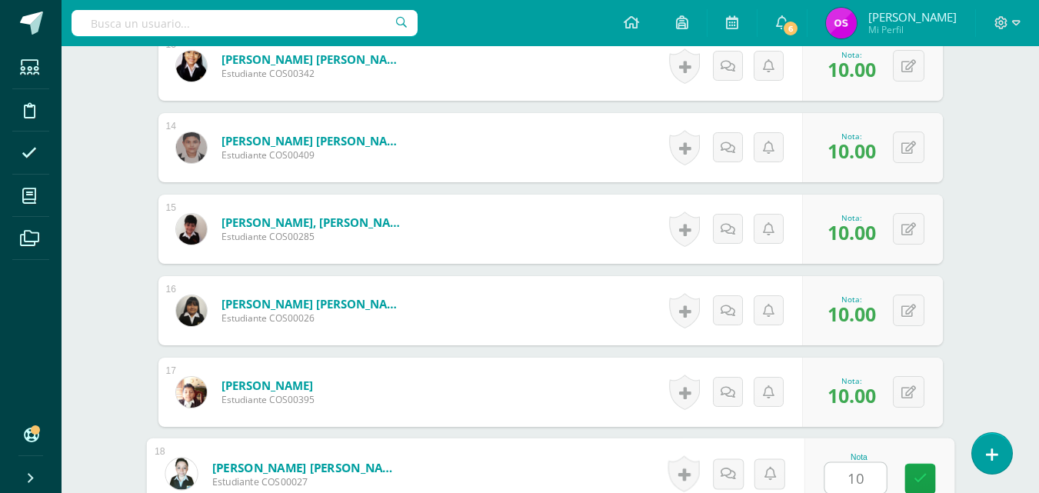
type input "10"
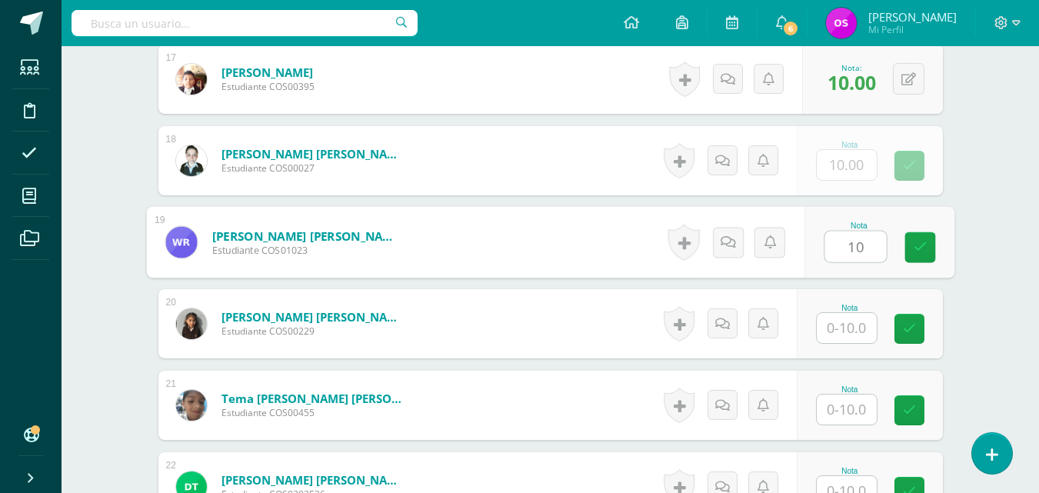
type input "10"
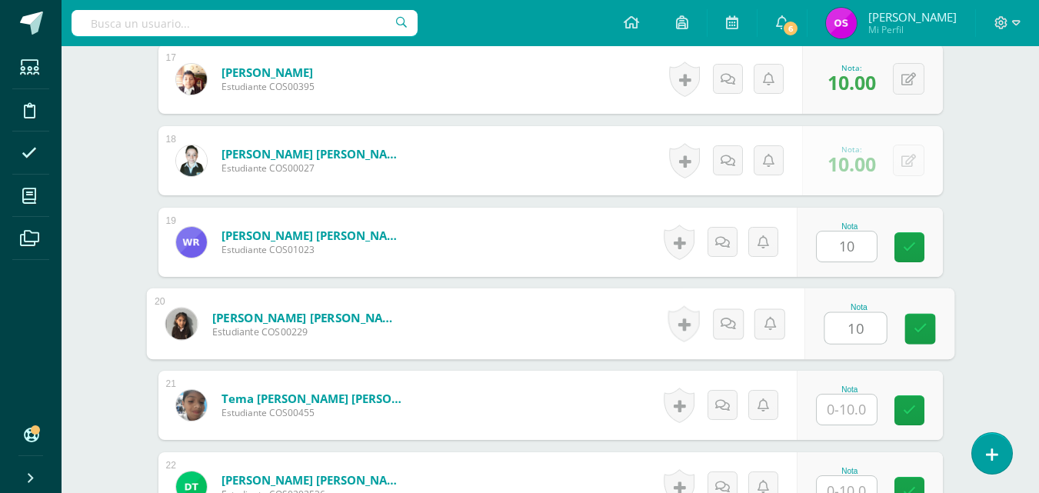
type input "10"
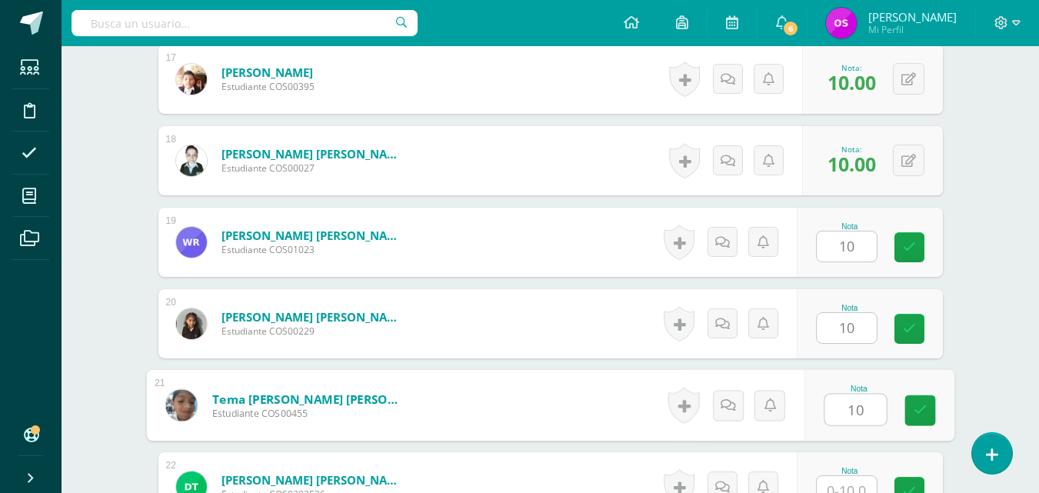
type input "10"
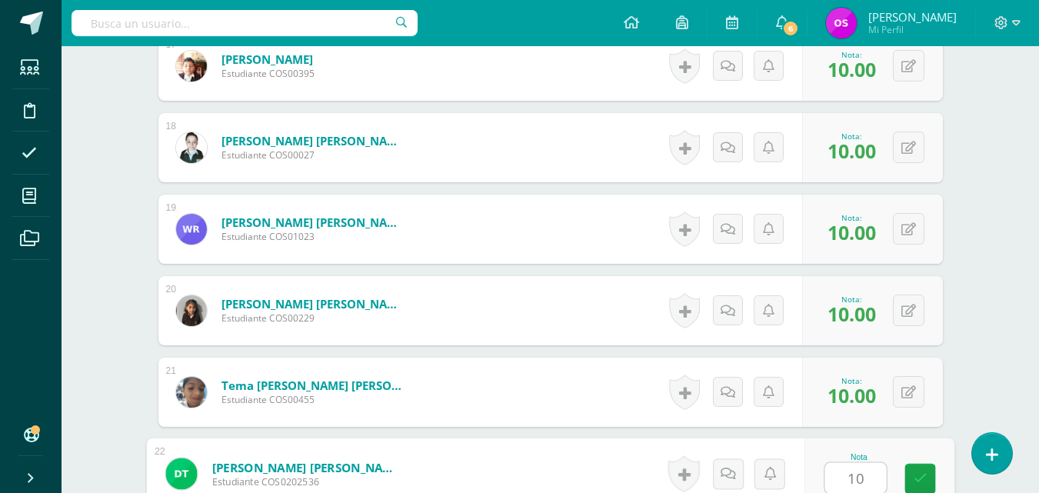
type input "10"
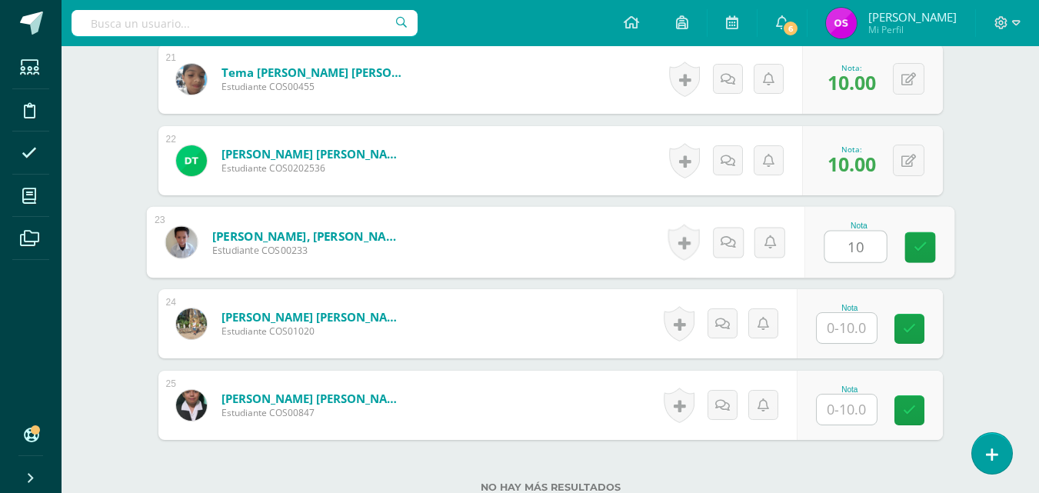
type input "10"
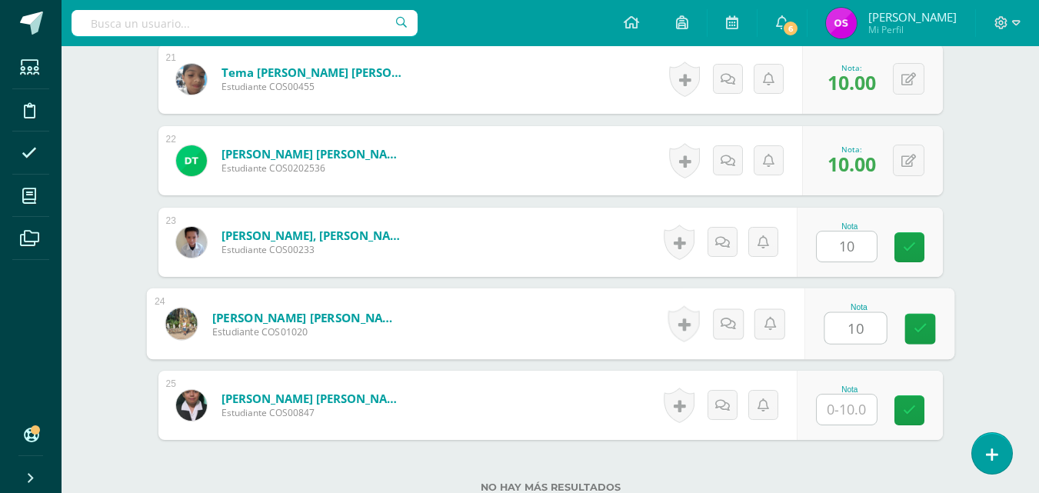
type input "10"
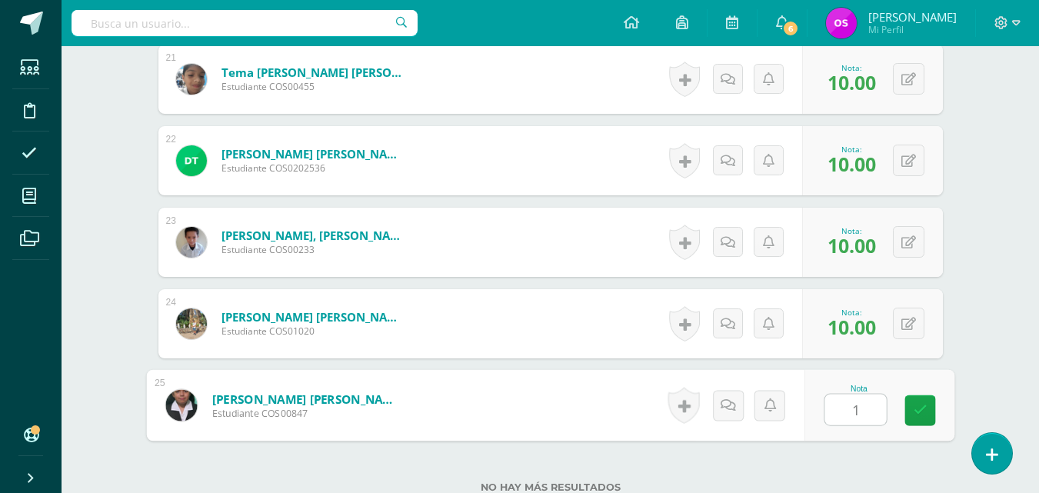
type input "10"
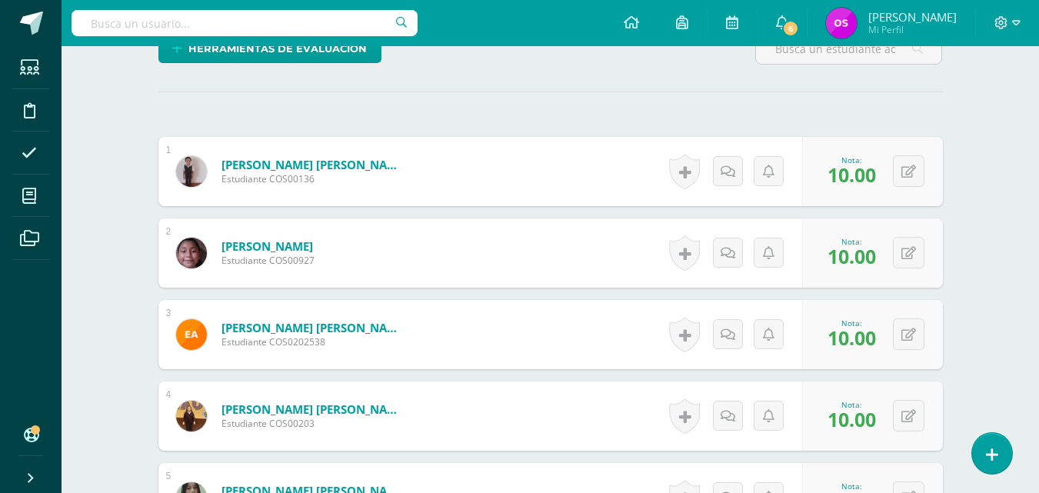
scroll to position [0, 0]
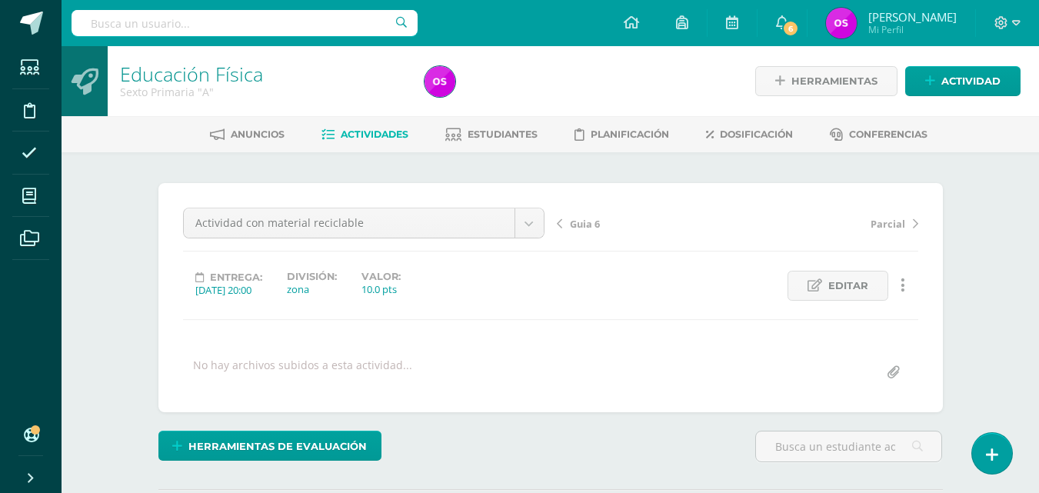
click at [582, 220] on span "Guia 6" at bounding box center [585, 224] width 30 height 14
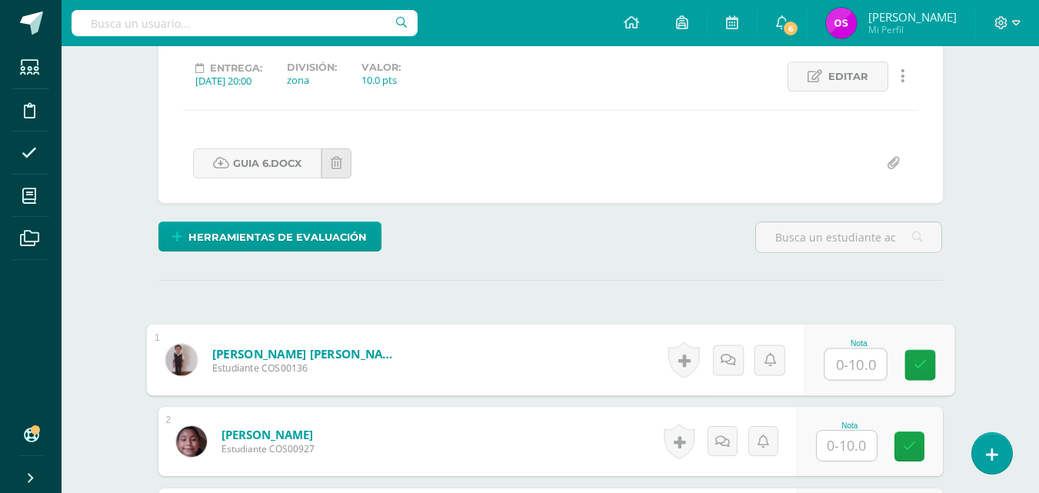
click at [840, 365] on input "text" at bounding box center [855, 364] width 62 height 31
type input "10"
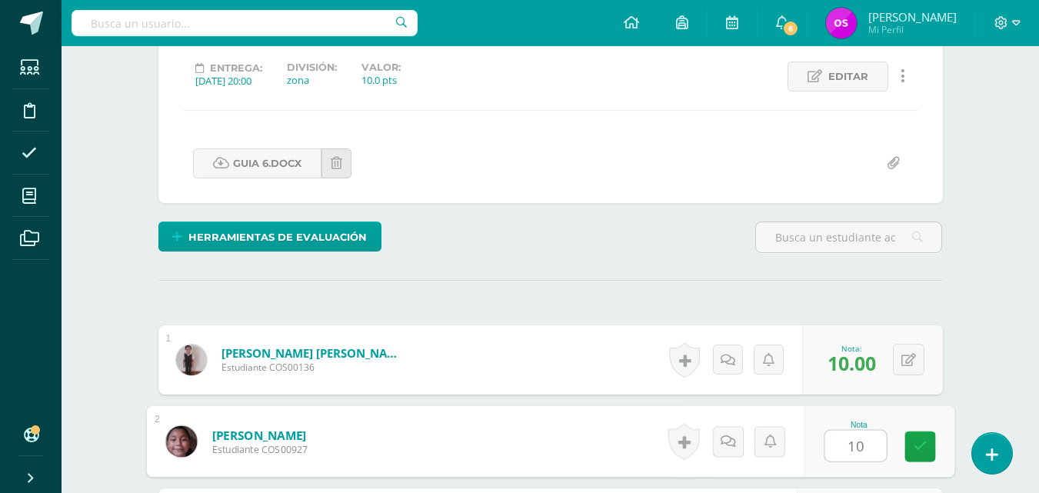
type input "10"
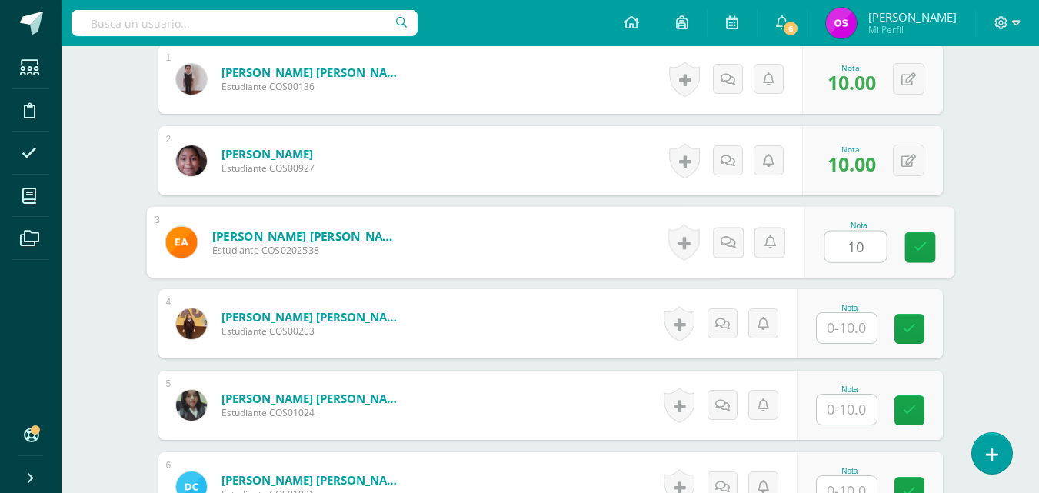
type input "10"
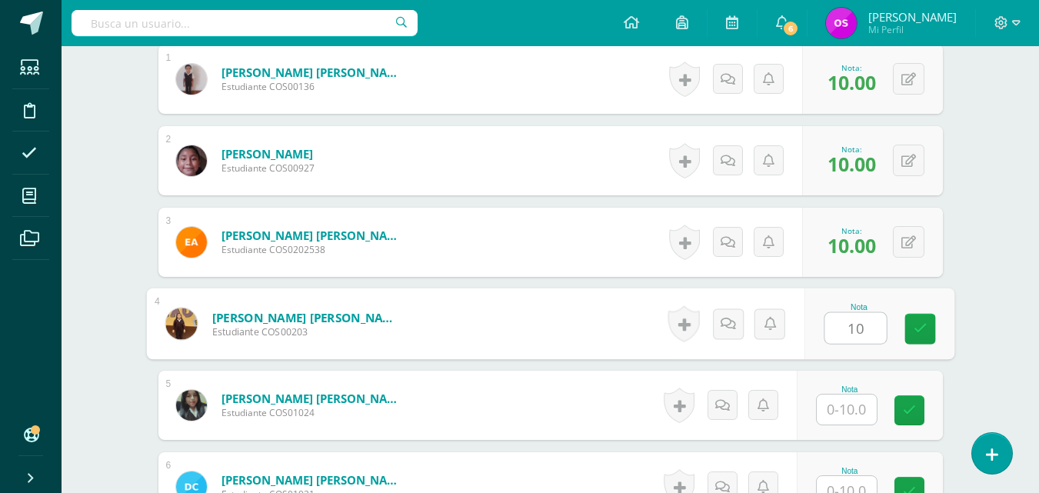
type input "10"
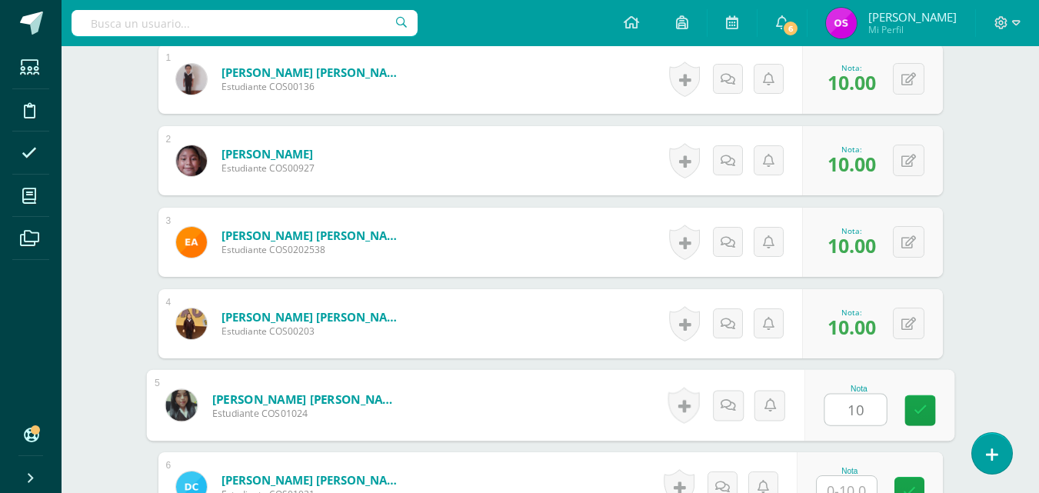
type input "10"
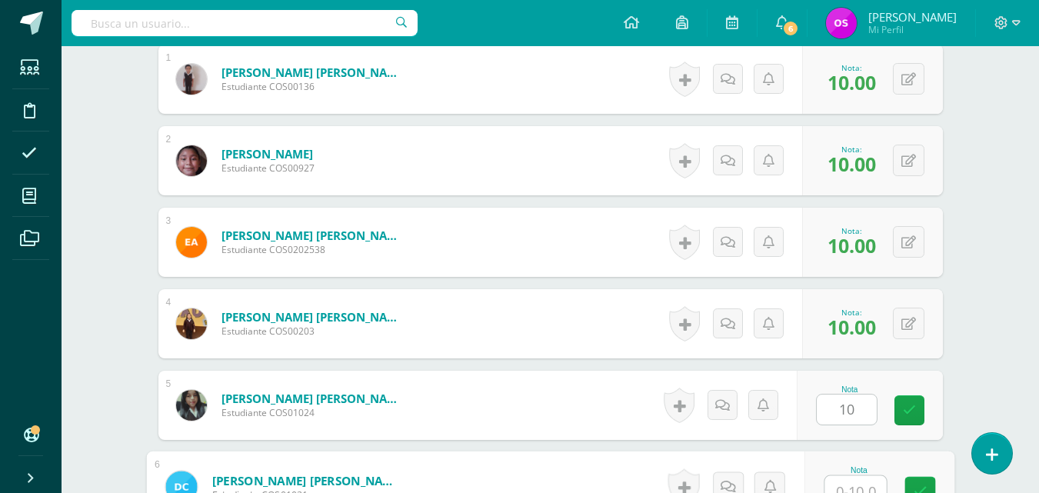
scroll to position [503, 0]
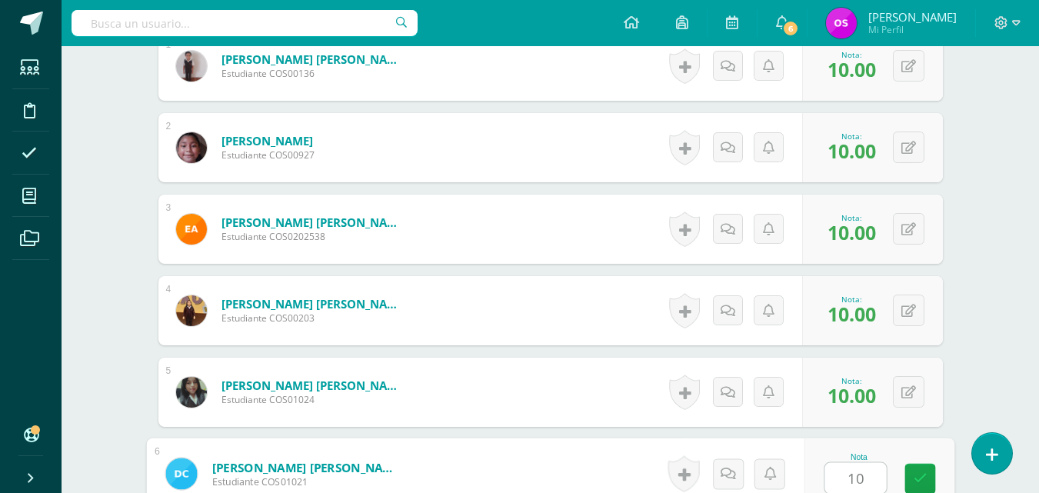
type input "10"
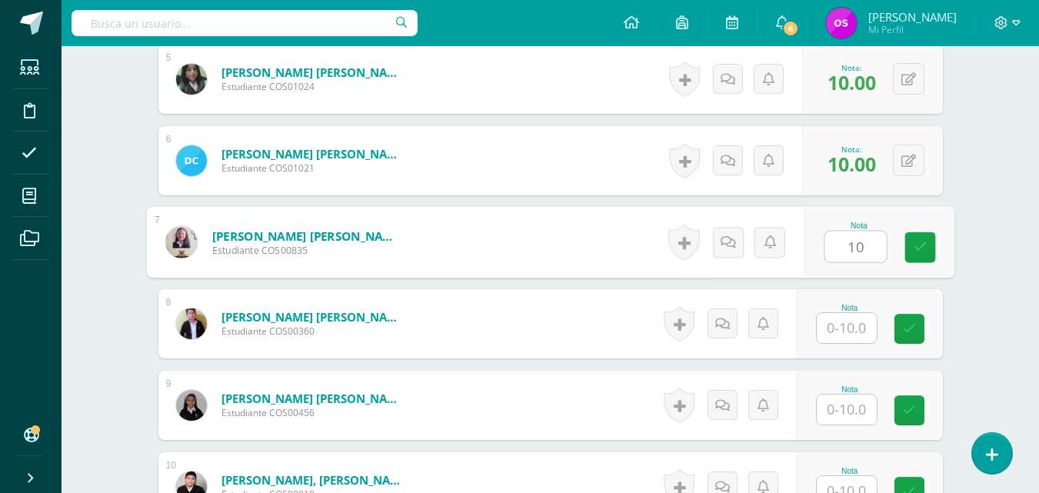
type input "10"
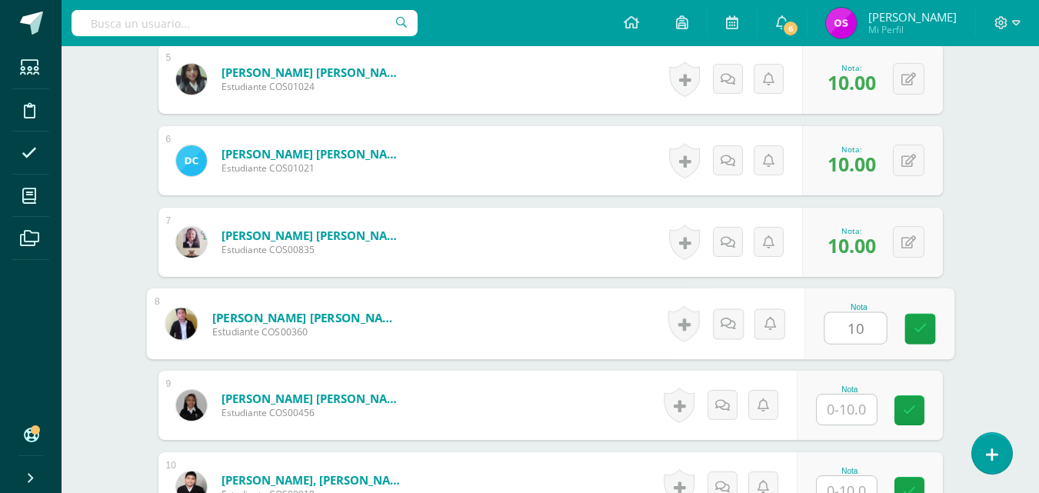
type input "10"
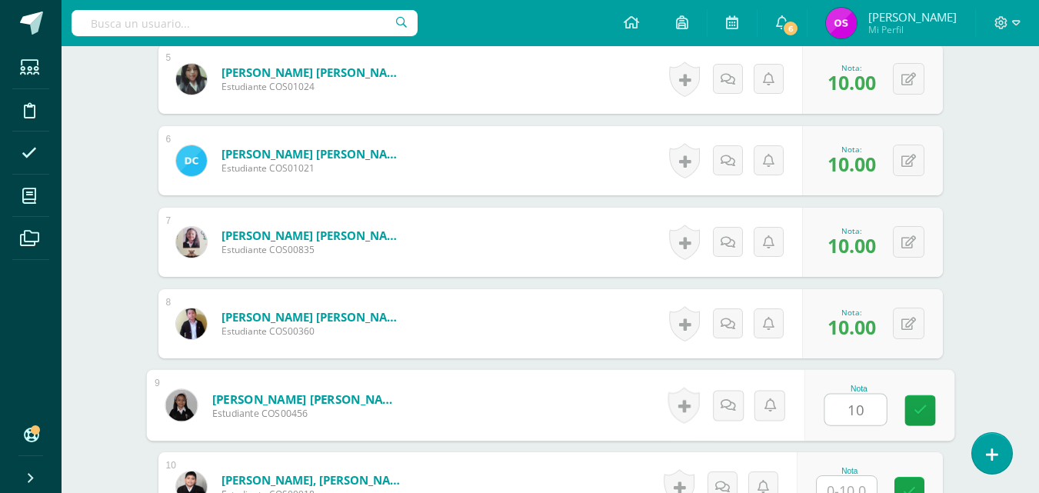
type input "10"
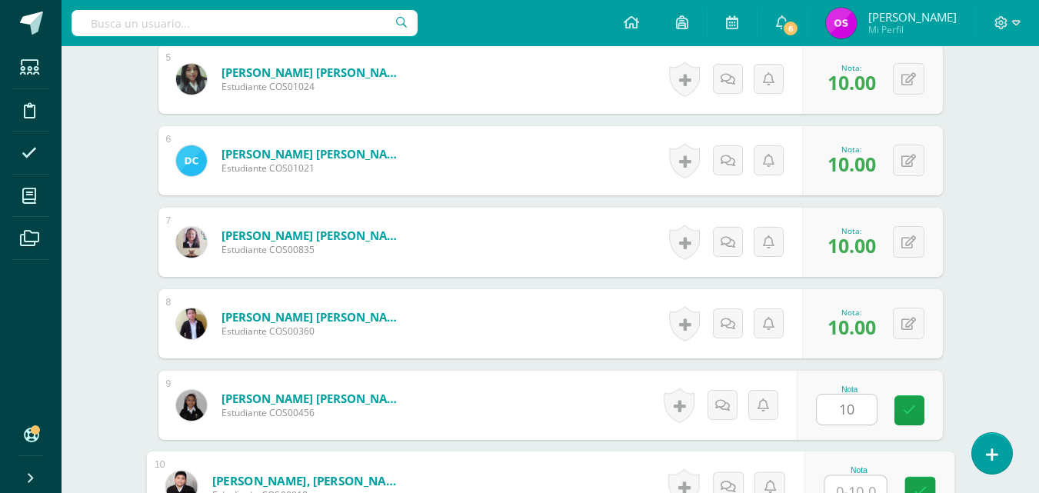
scroll to position [829, 0]
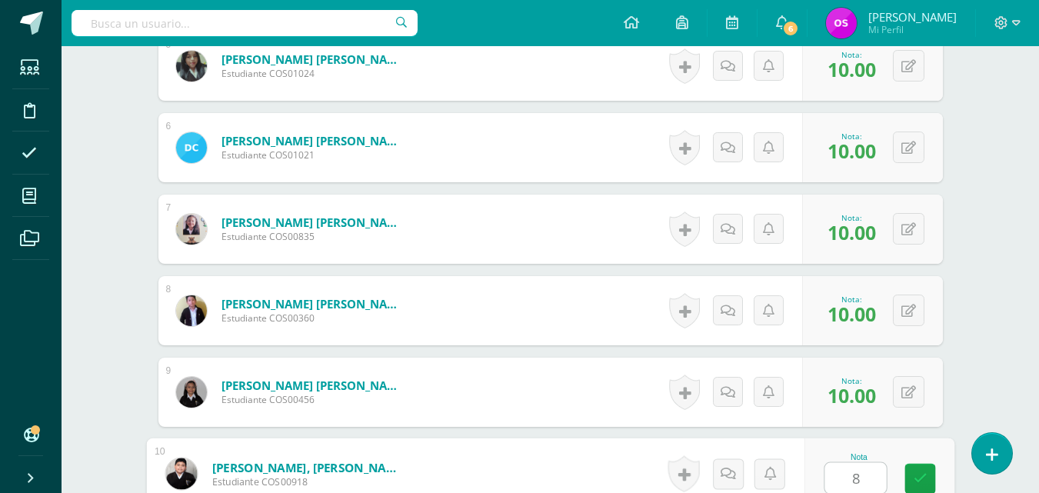
type input "8"
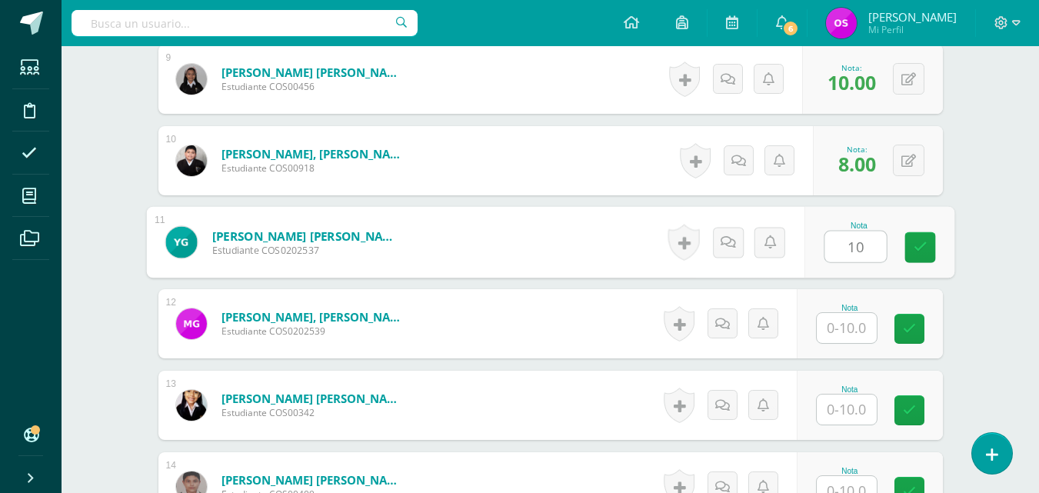
type input "10"
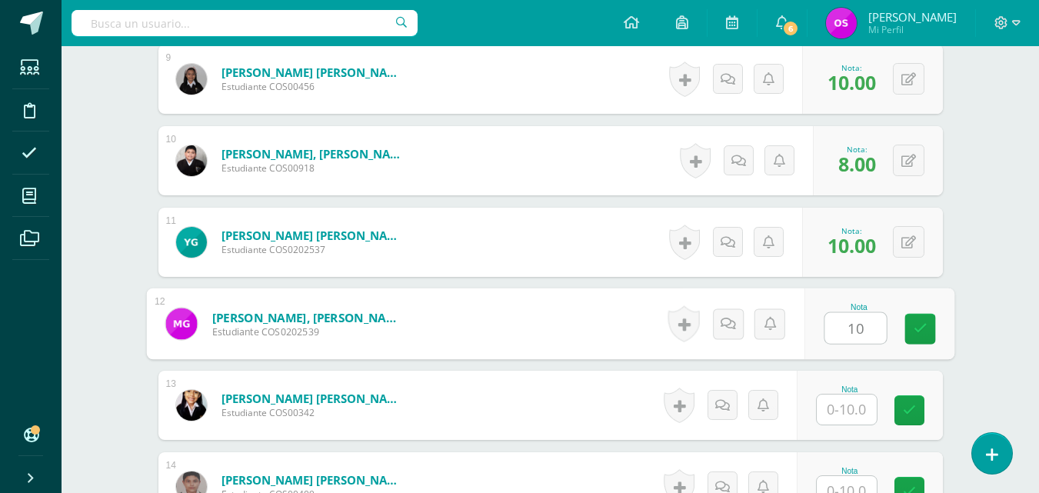
type input "10"
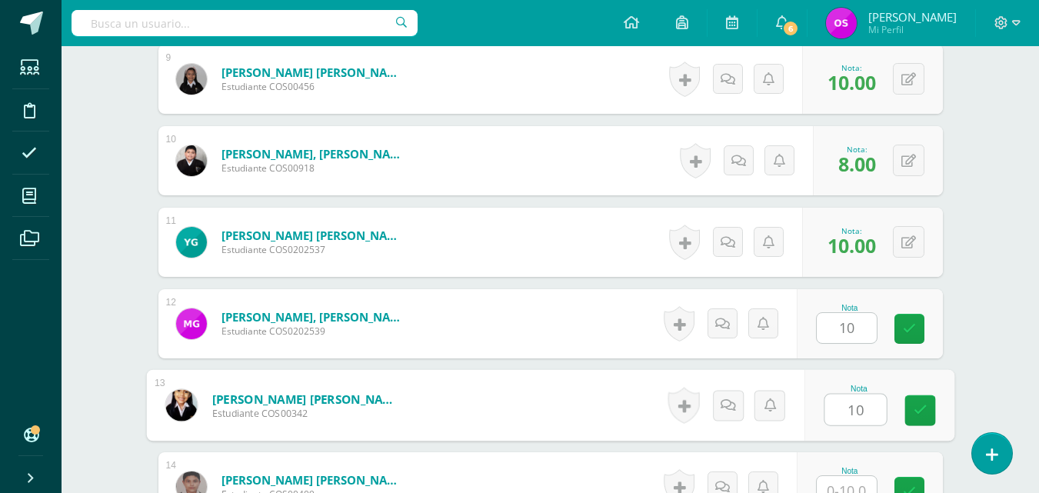
type input "10"
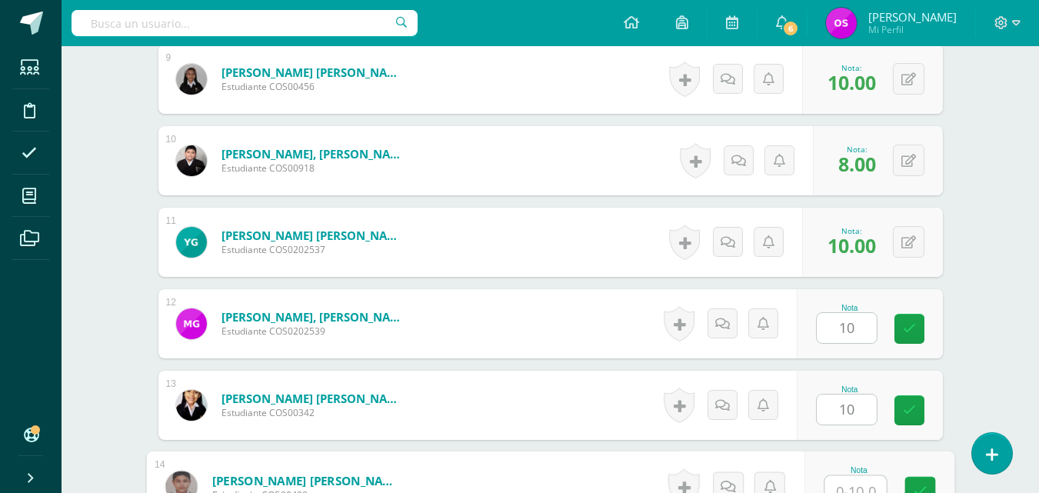
scroll to position [1155, 0]
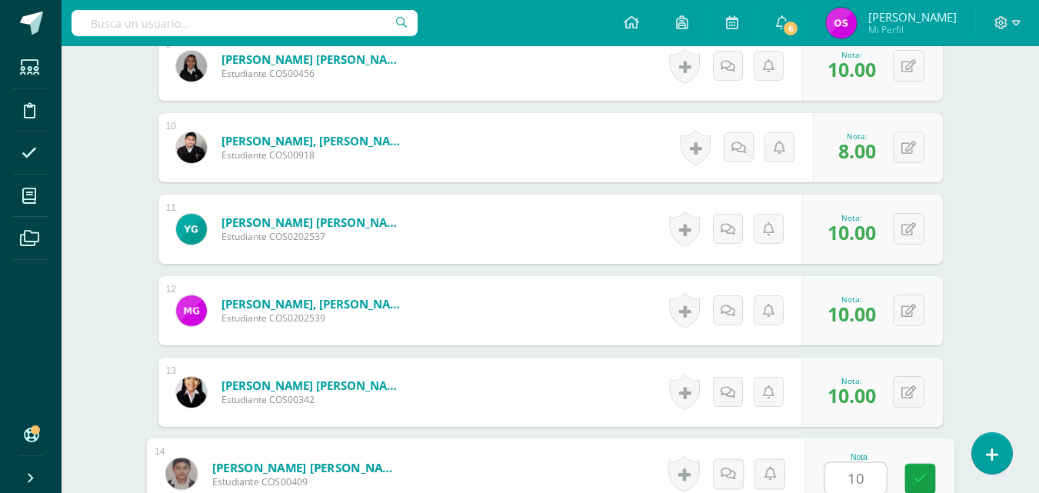
type input "10"
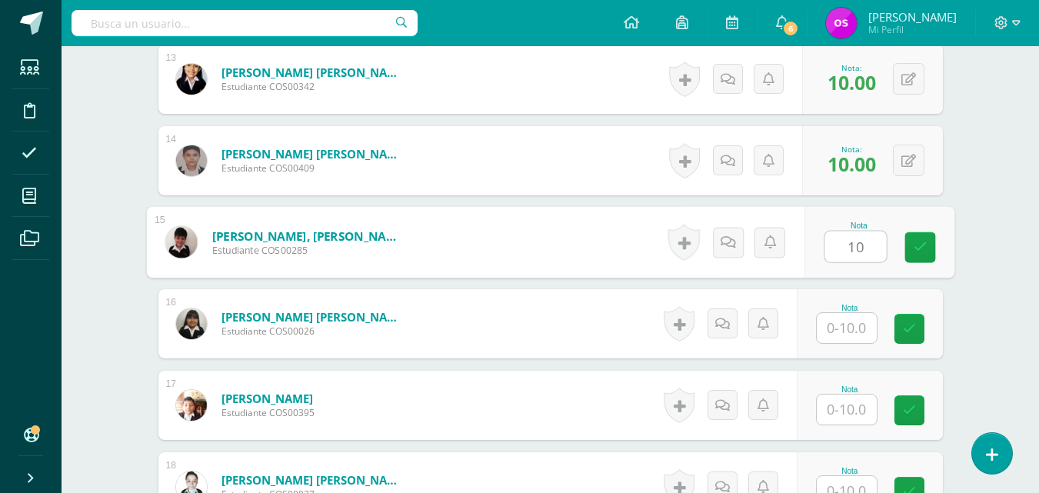
type input "10"
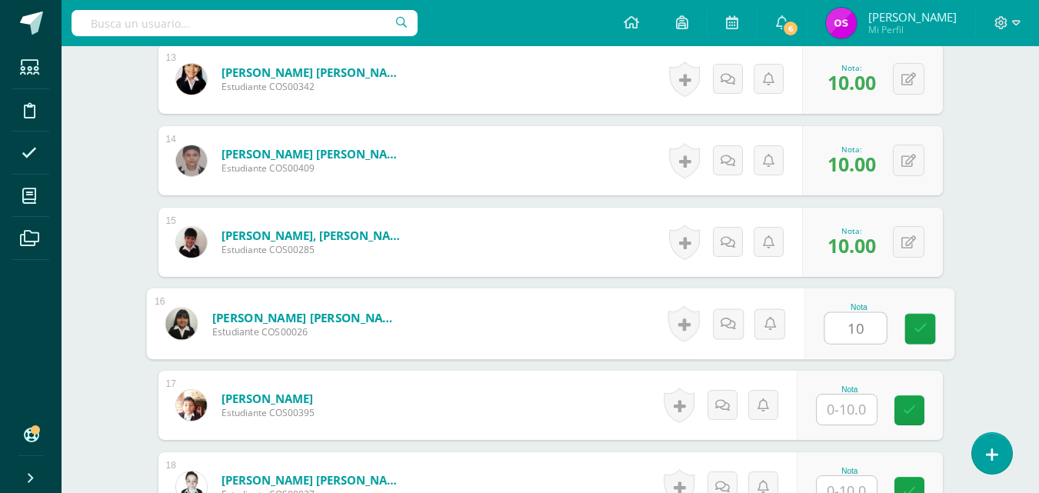
type input "10"
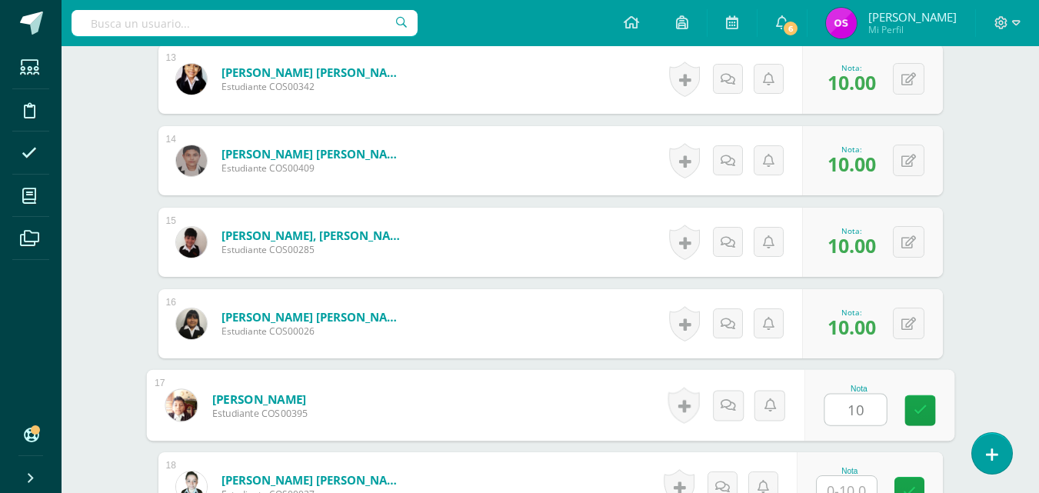
type input "10"
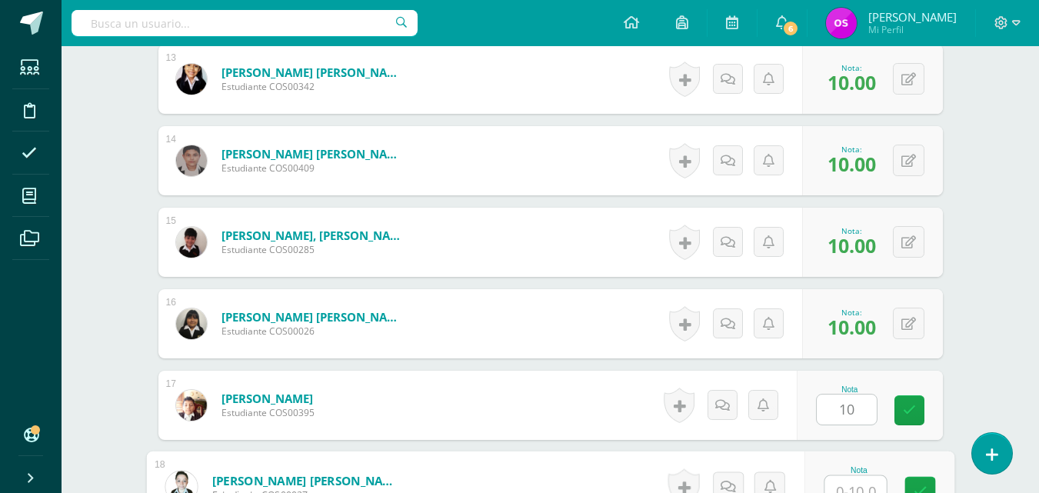
scroll to position [1481, 0]
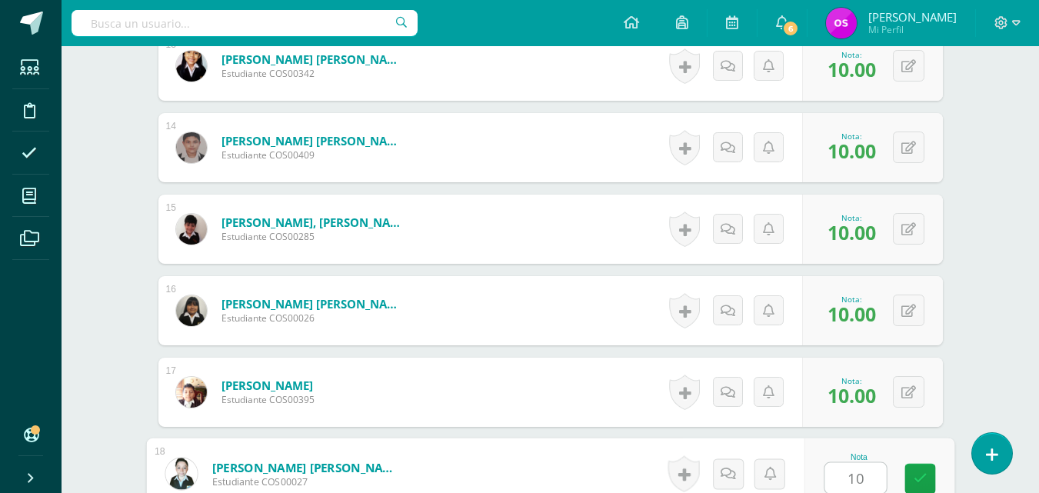
type input "10"
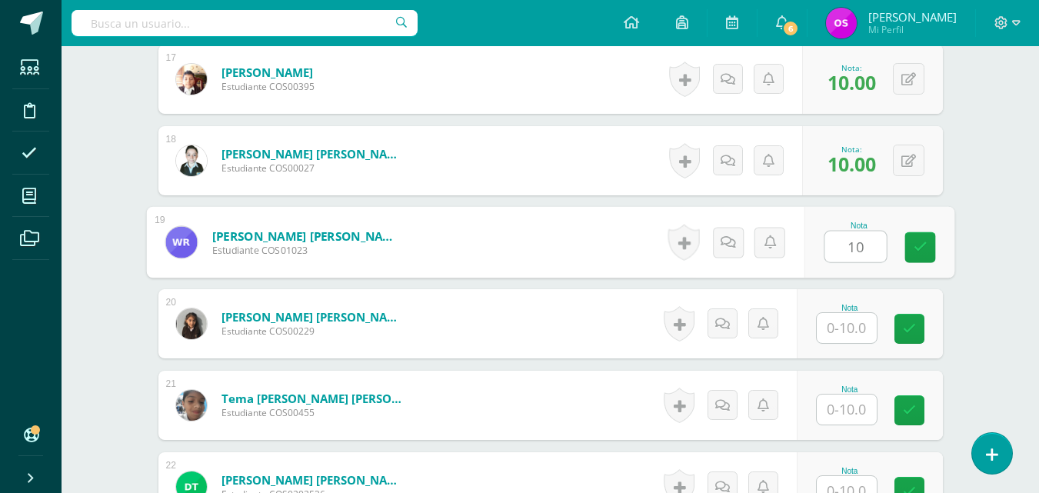
type input "10"
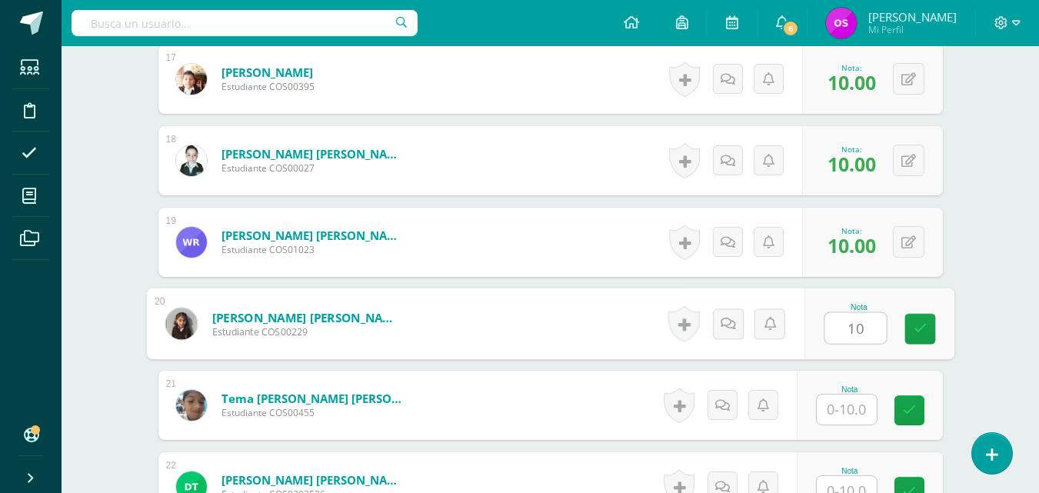
type input "10"
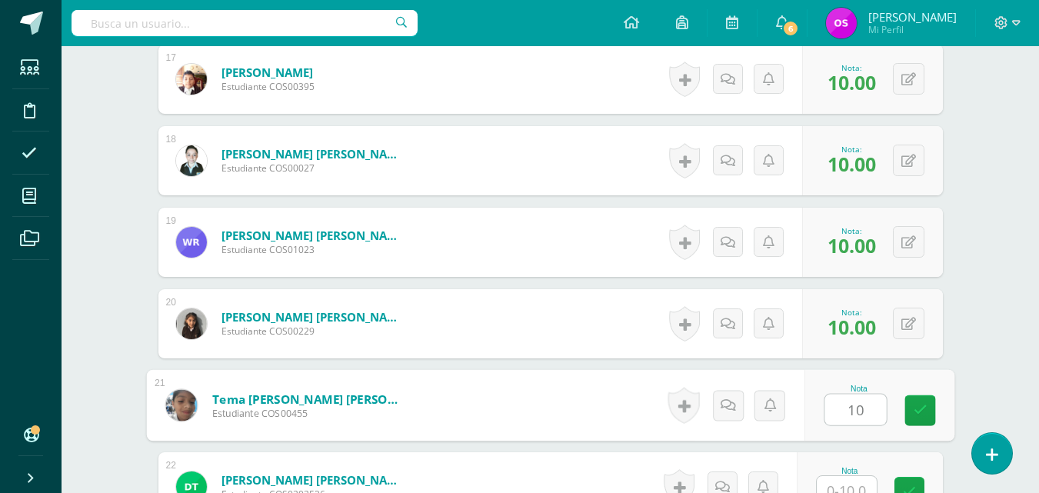
type input "10"
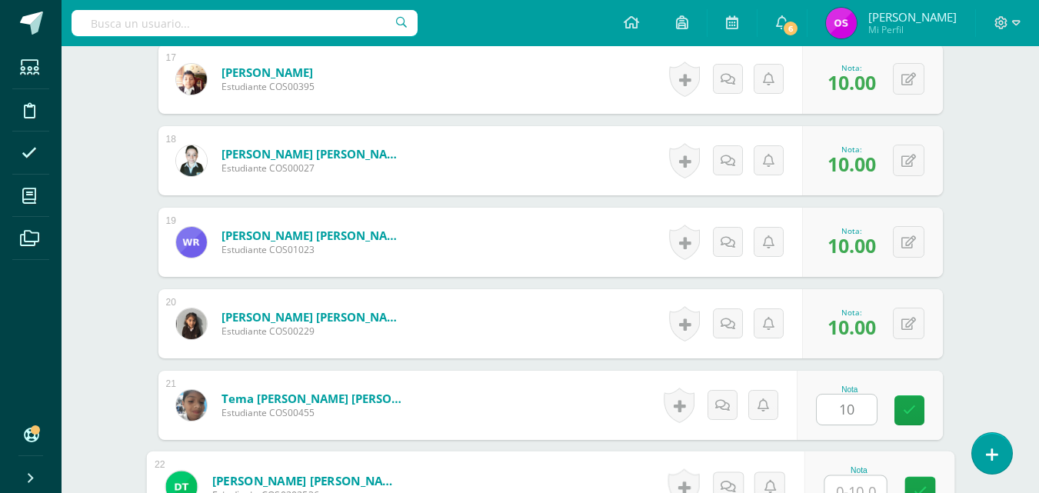
scroll to position [1807, 0]
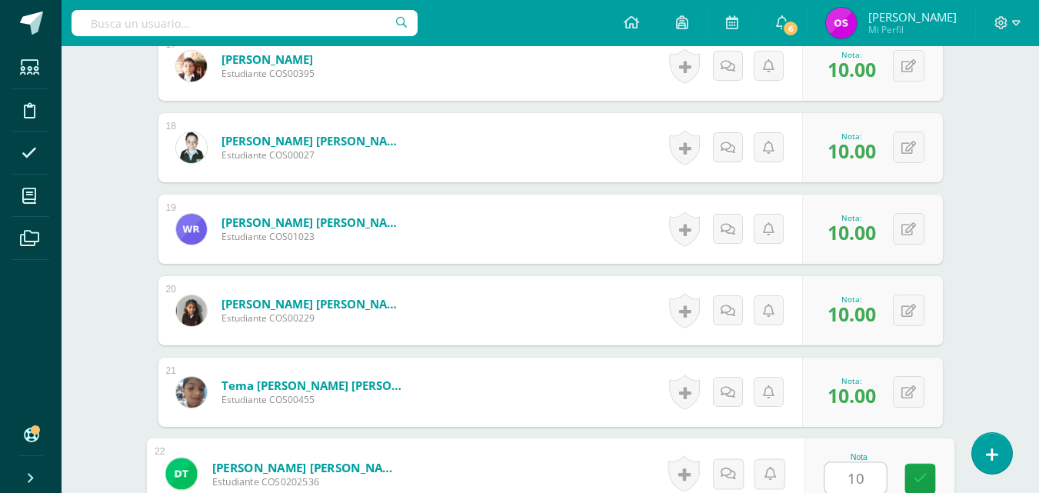
type input "10"
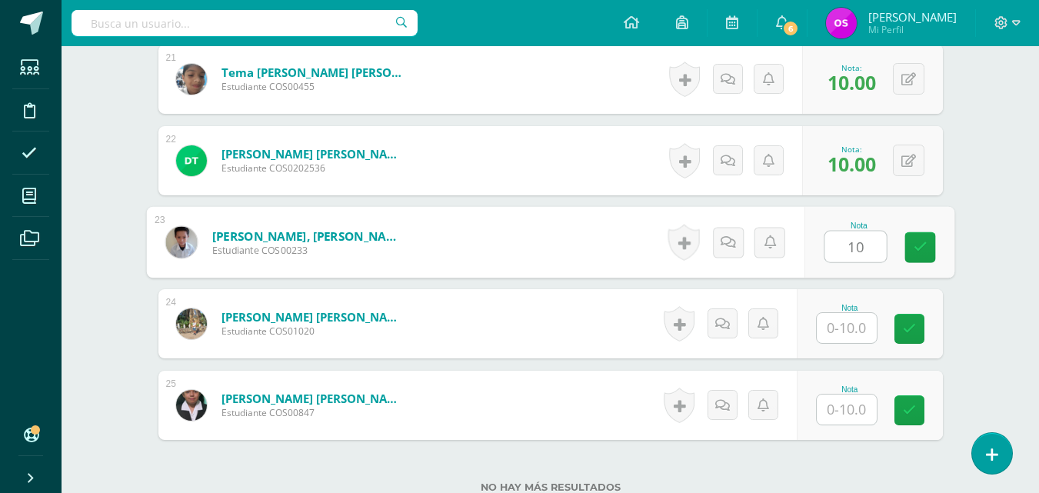
type input "10"
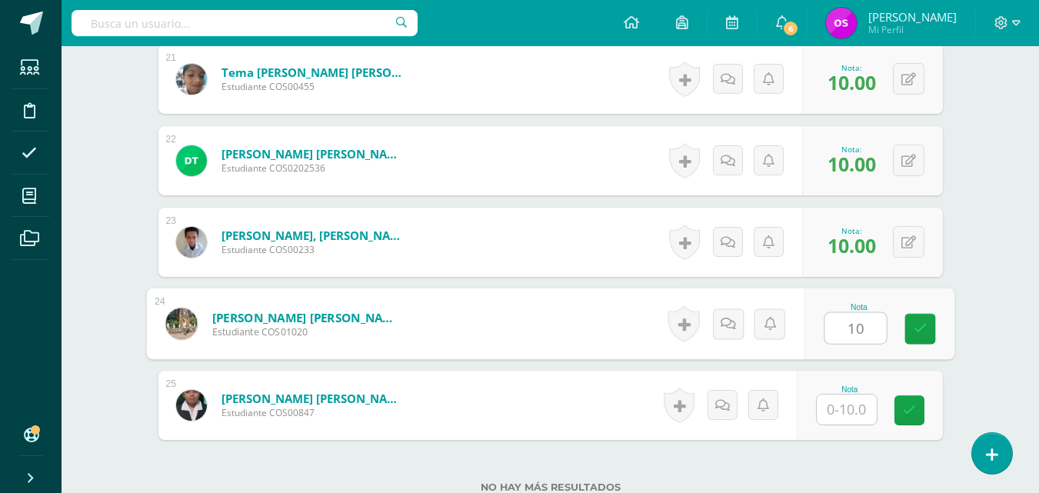
type input "10"
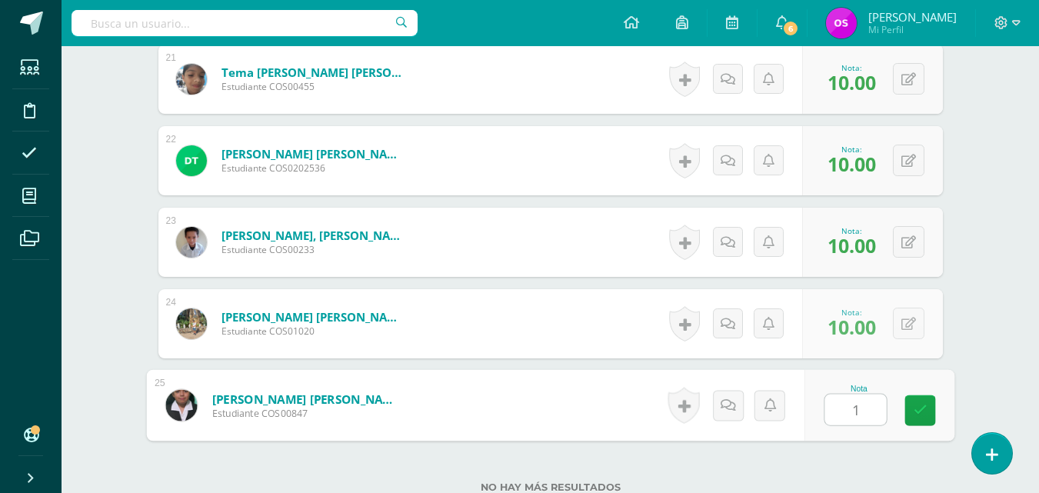
type input "10"
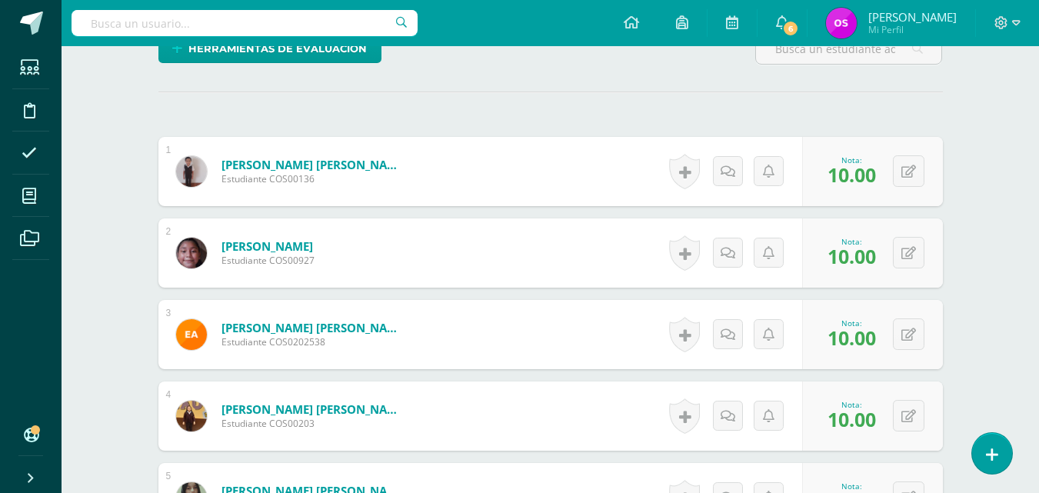
scroll to position [0, 0]
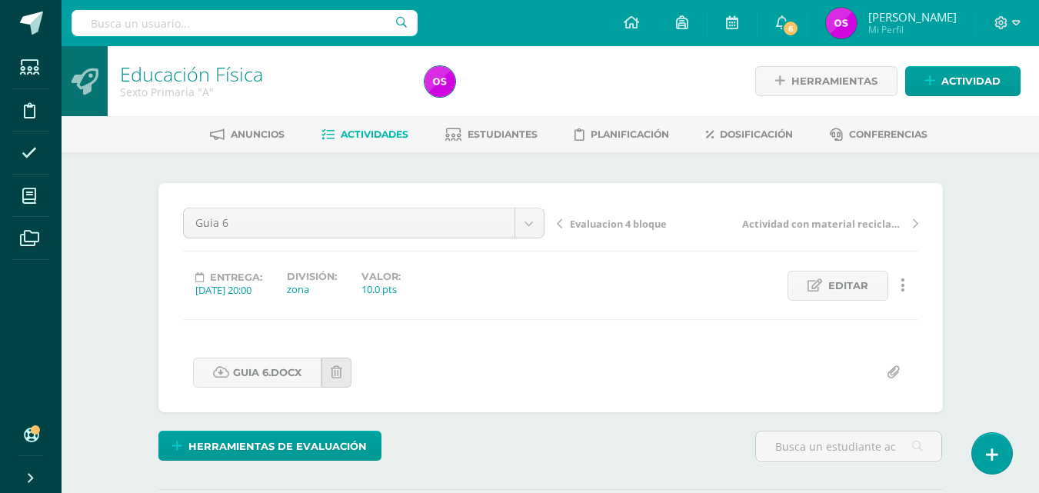
click at [591, 223] on span "Evaluacion 4 bloque" at bounding box center [618, 224] width 97 height 14
click at [169, 73] on link "Educación Física" at bounding box center [191, 74] width 143 height 26
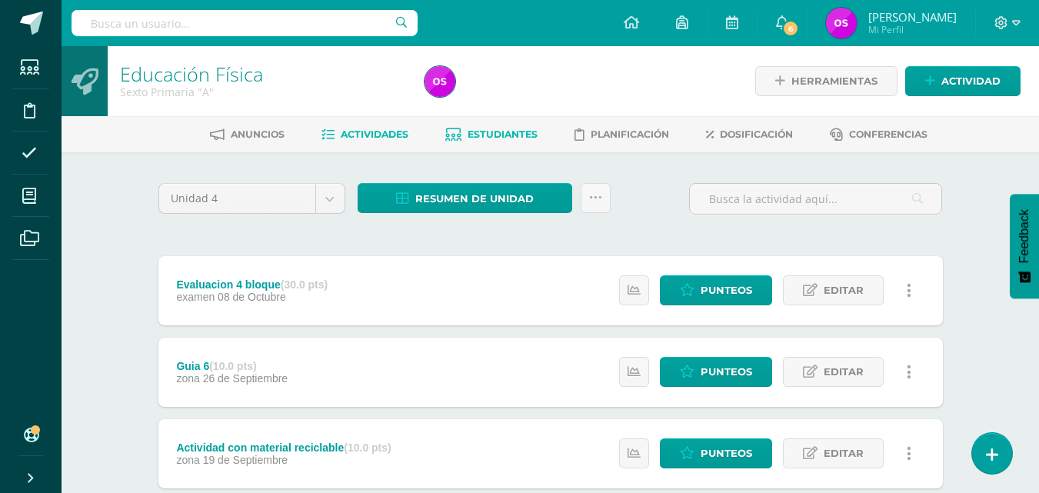
click at [503, 131] on span "Estudiantes" at bounding box center [503, 134] width 70 height 12
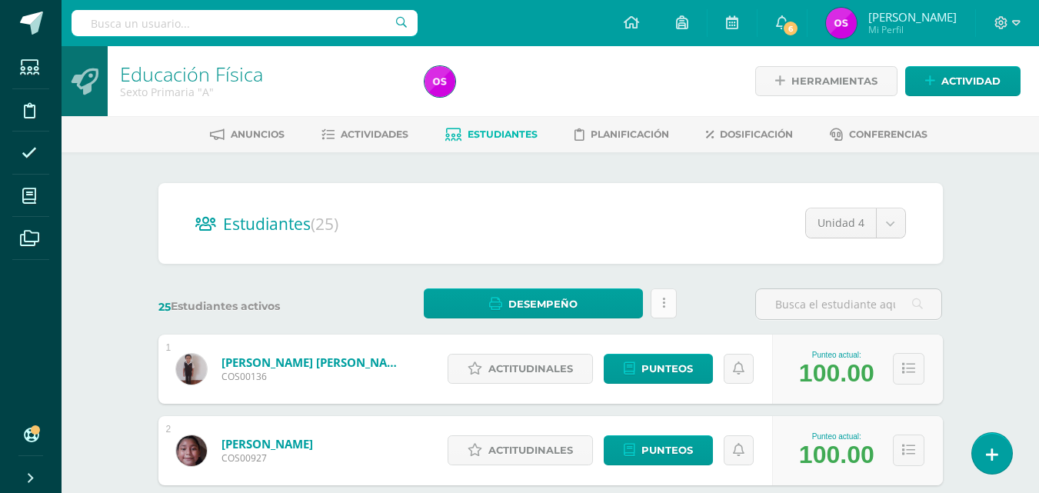
click at [664, 302] on icon at bounding box center [663, 303] width 3 height 13
click at [559, 189] on div "Estudiantes (25) Unidad 4 Unidad 4 Unidad 2 Unidad 3 Unidad 1" at bounding box center [550, 223] width 784 height 81
click at [176, 75] on link "Educación Física" at bounding box center [191, 74] width 143 height 26
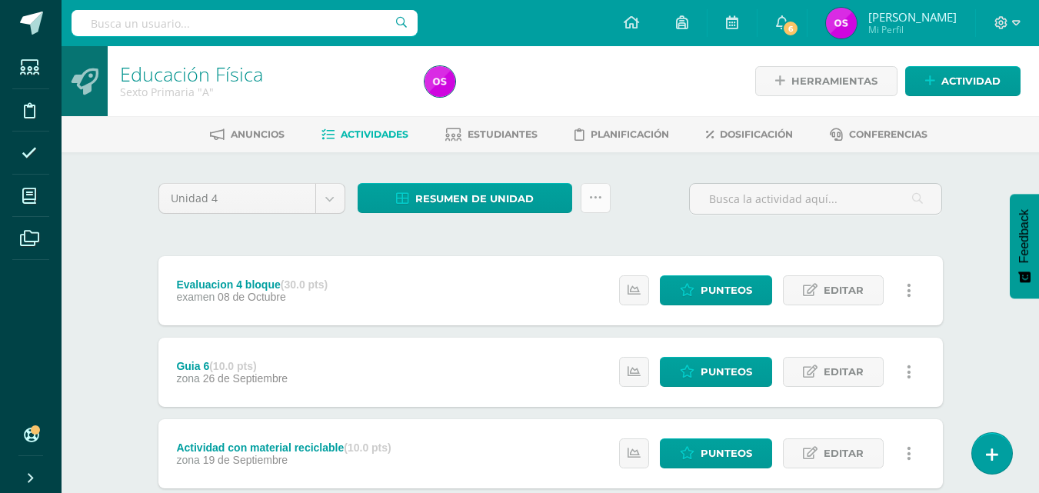
click at [600, 201] on icon at bounding box center [595, 197] width 13 height 13
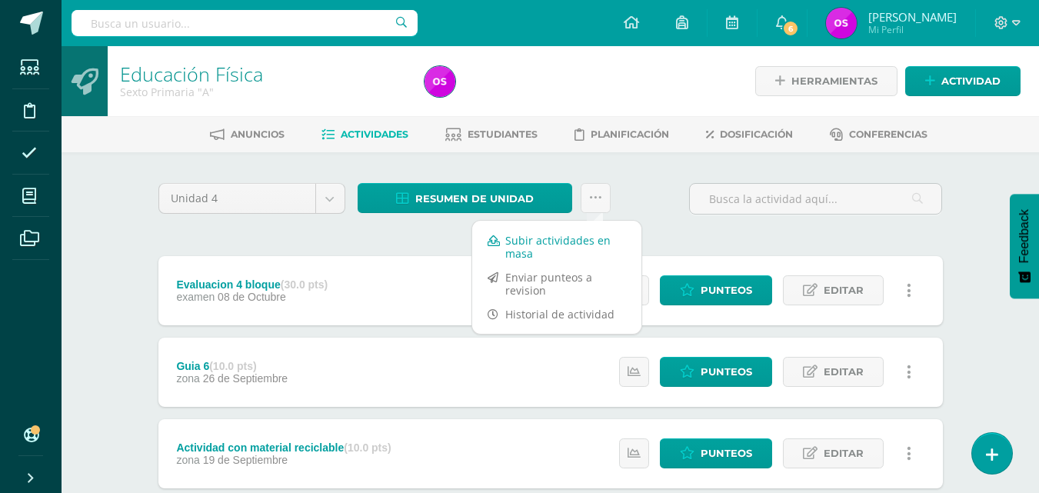
click at [543, 243] on link "Subir actividades en masa" at bounding box center [556, 246] width 169 height 37
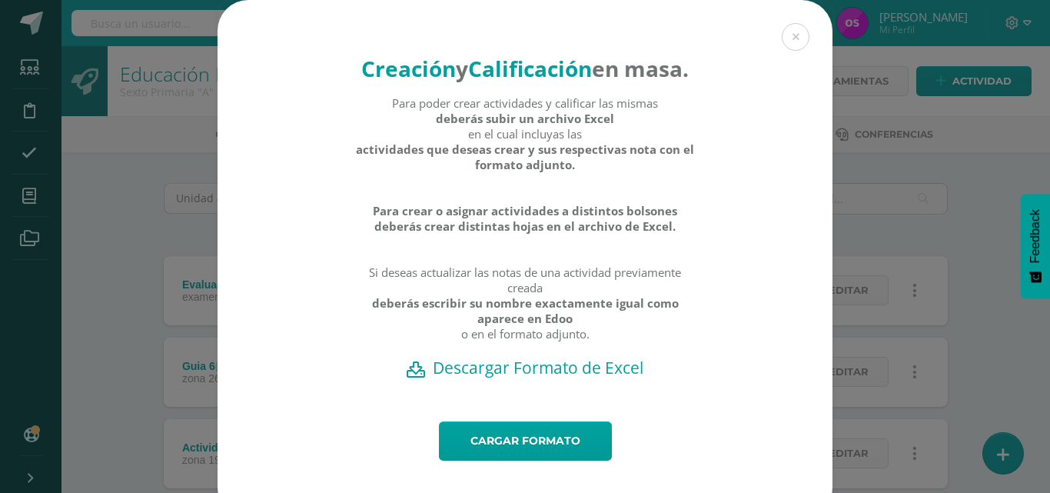
click at [501, 378] on h2 "Descargar Formato de Excel" at bounding box center [525, 368] width 561 height 22
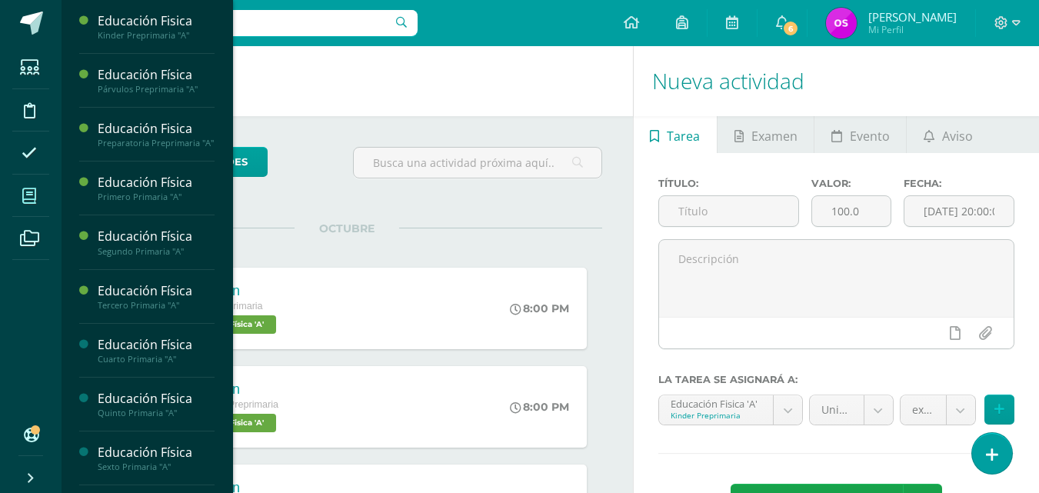
click at [28, 195] on icon at bounding box center [29, 195] width 14 height 15
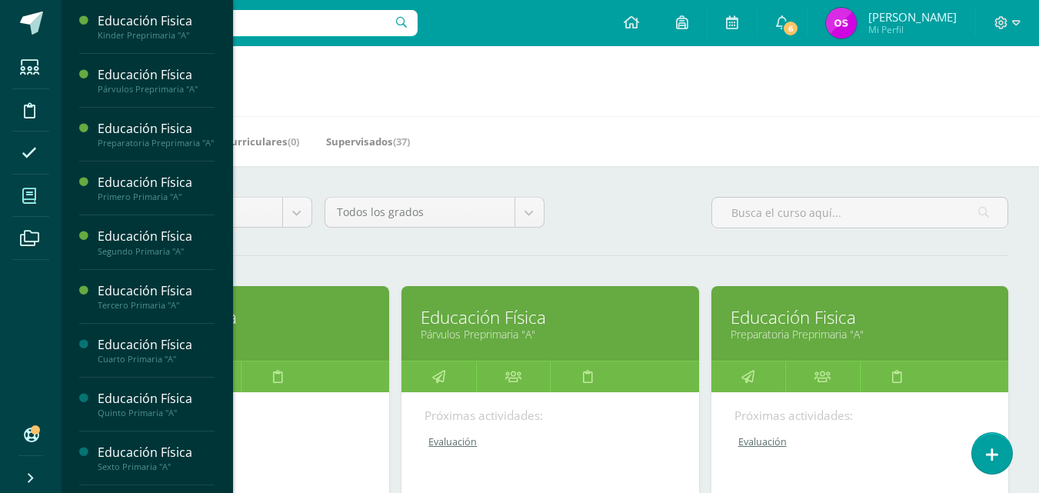
click at [481, 133] on div "Mis Cursos (17) Mis Extracurriculares (0) Supervisados (37)" at bounding box center [569, 141] width 1014 height 50
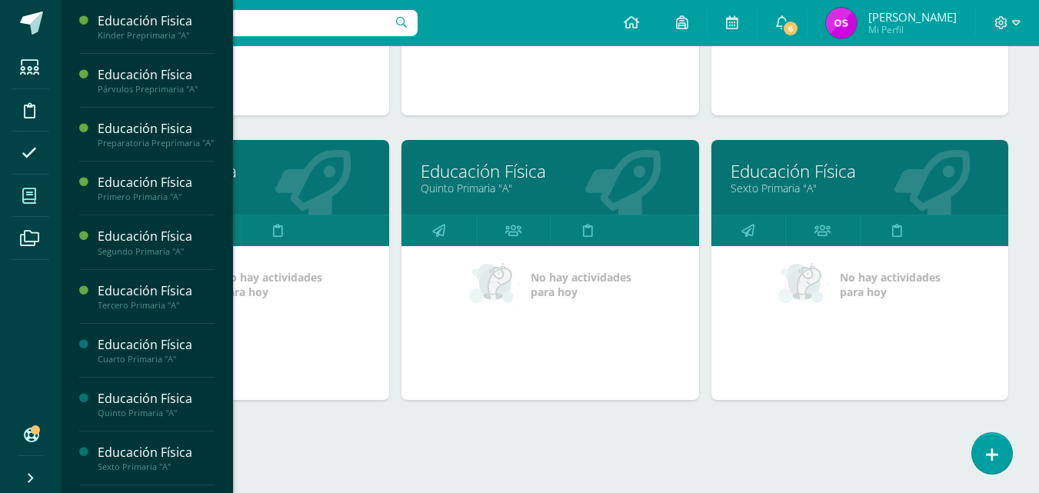
scroll to position [744, 0]
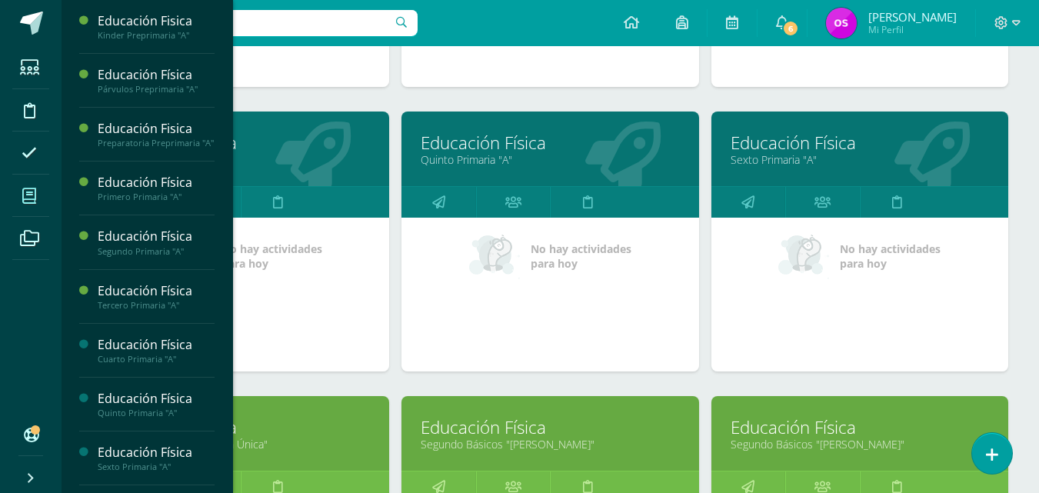
click at [324, 381] on div "Educación Física Cuarto Primaria "A" No hay actividades para hoy" at bounding box center [240, 254] width 309 height 285
click at [250, 441] on link "Primero Básicos "Sección Única"" at bounding box center [241, 444] width 258 height 15
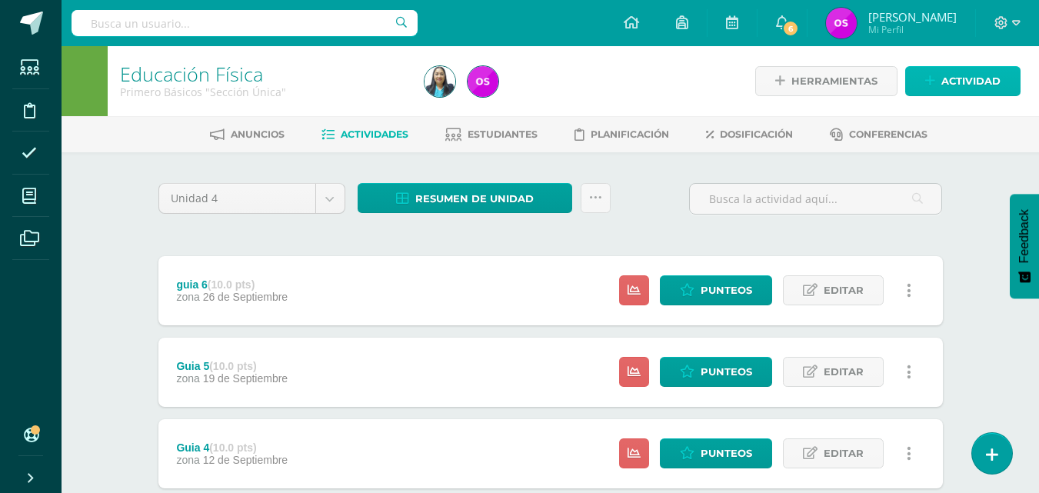
click at [924, 82] on link "Actividad" at bounding box center [962, 81] width 115 height 30
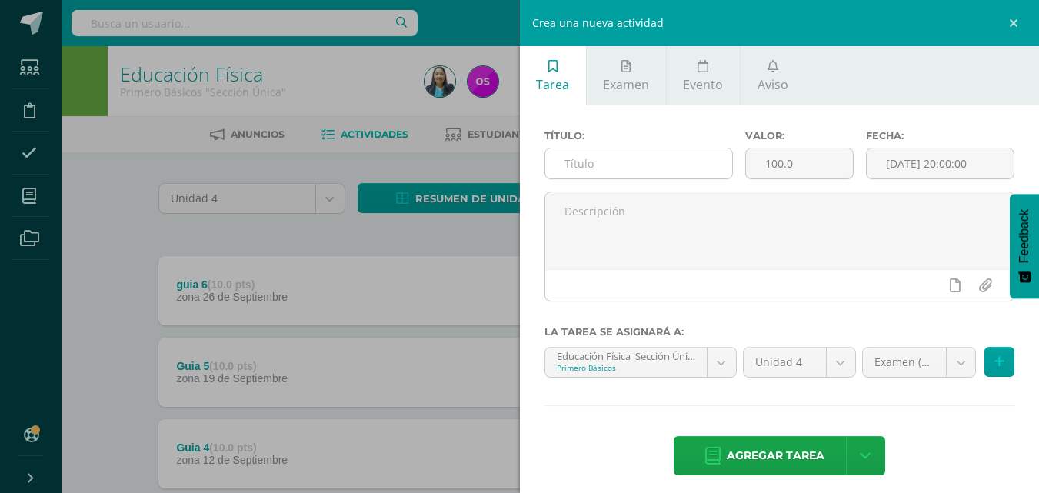
click at [585, 165] on input "text" at bounding box center [638, 163] width 187 height 30
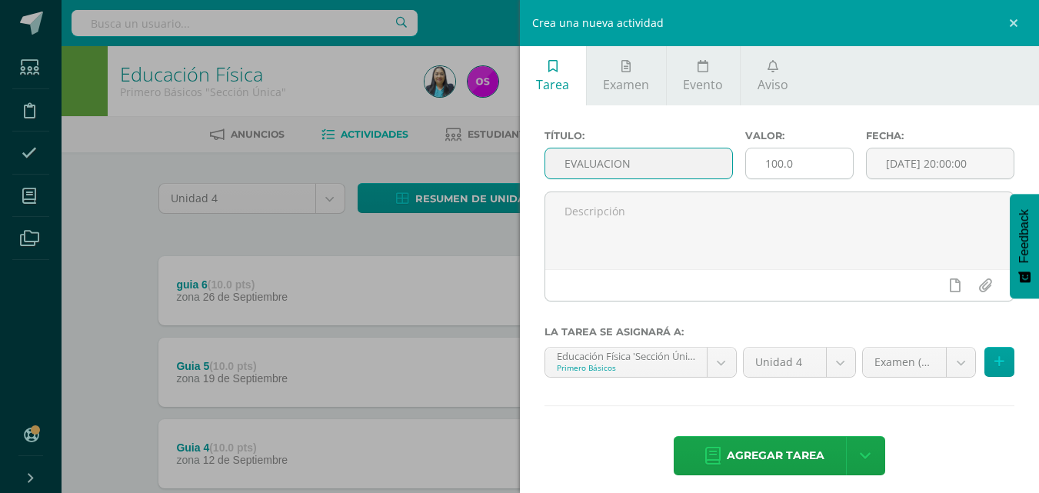
type input "EVALUACION"
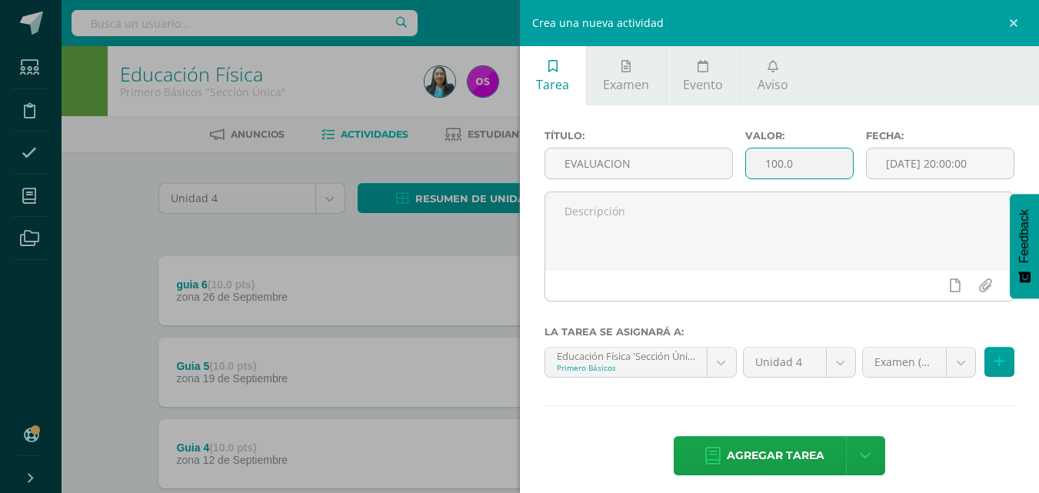
click at [815, 177] on input "100.0" at bounding box center [799, 163] width 107 height 30
type input "1"
type input "30"
click at [990, 162] on input "[DATE] 20:00:00" at bounding box center [940, 163] width 147 height 30
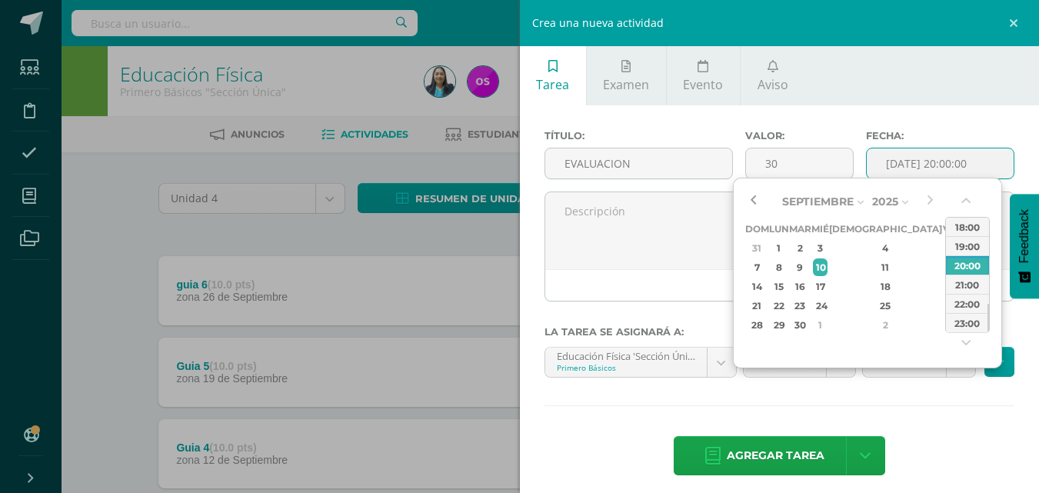
click at [751, 201] on button "button" at bounding box center [752, 201] width 15 height 23
click at [944, 325] on div "3" at bounding box center [951, 325] width 14 height 18
type input "2025-10-03 20:00"
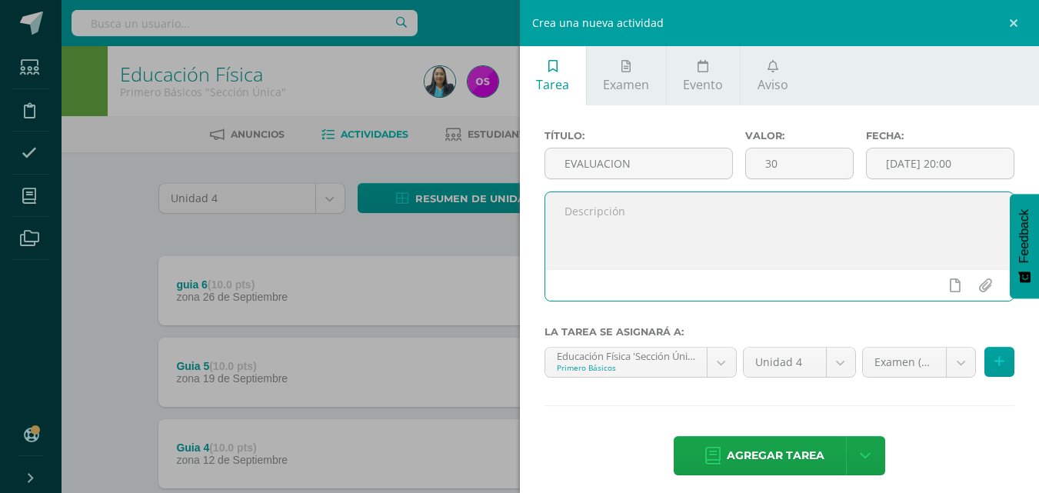
click at [654, 264] on textarea at bounding box center [779, 230] width 469 height 77
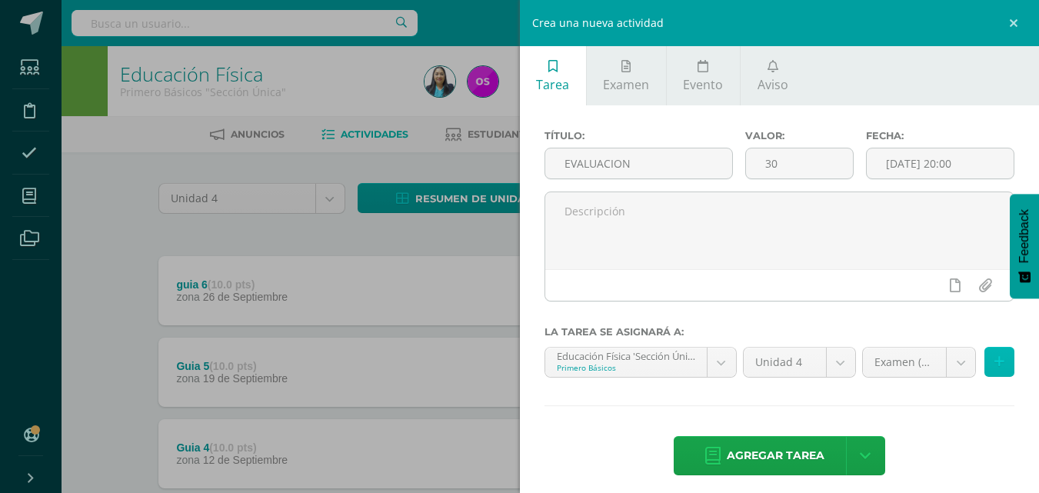
click at [994, 360] on icon at bounding box center [999, 361] width 10 height 13
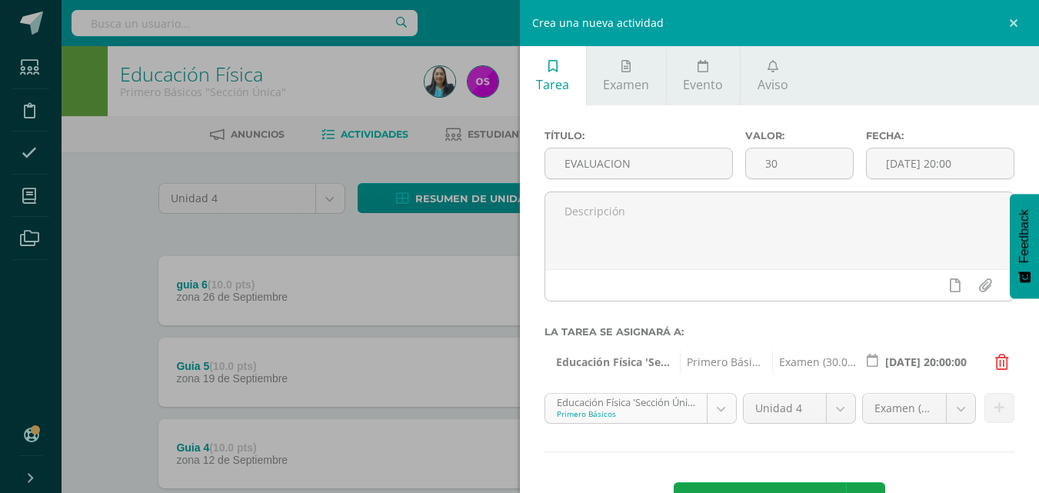
click at [717, 406] on body "Estudiantes Disciplina Asistencia Mis cursos Archivos Soporte Ayuda Reportar un…" at bounding box center [519, 458] width 1039 height 917
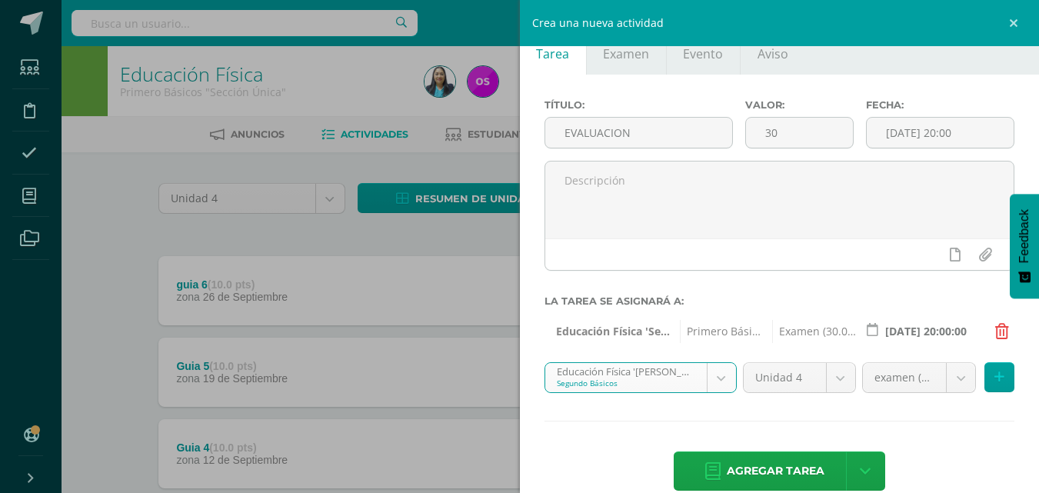
scroll to position [56, 0]
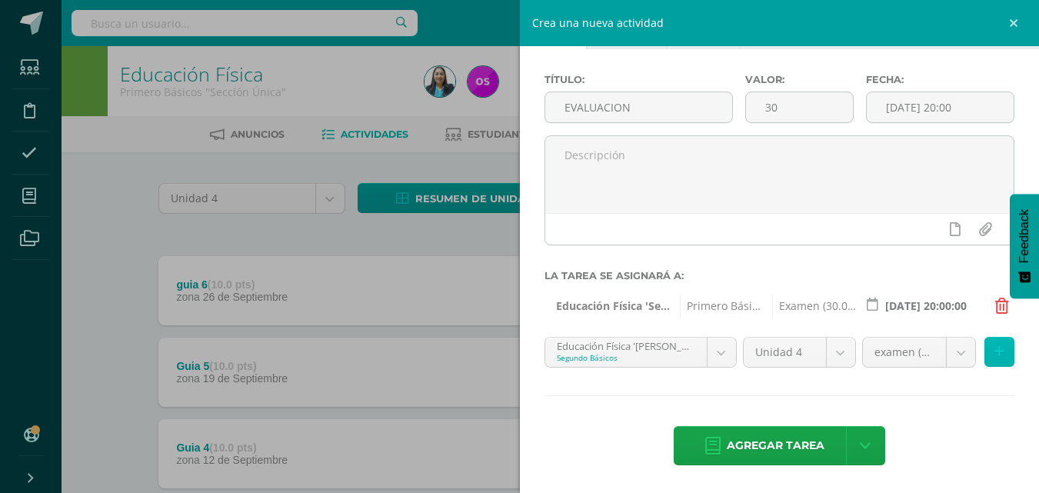
click at [994, 353] on icon at bounding box center [999, 351] width 10 height 13
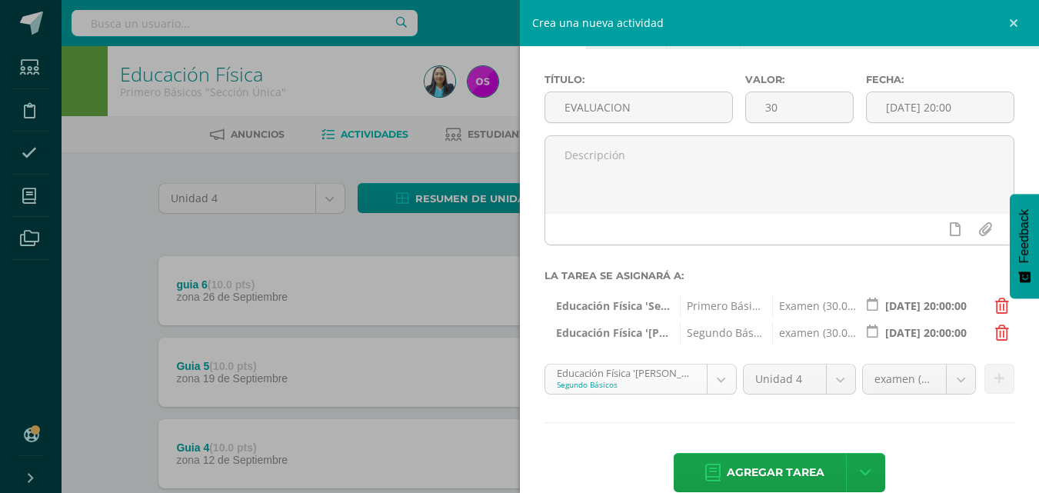
click at [716, 380] on body "Estudiantes Disciplina Asistencia Mis cursos Archivos Soporte Ayuda Reportar un…" at bounding box center [519, 458] width 1039 height 917
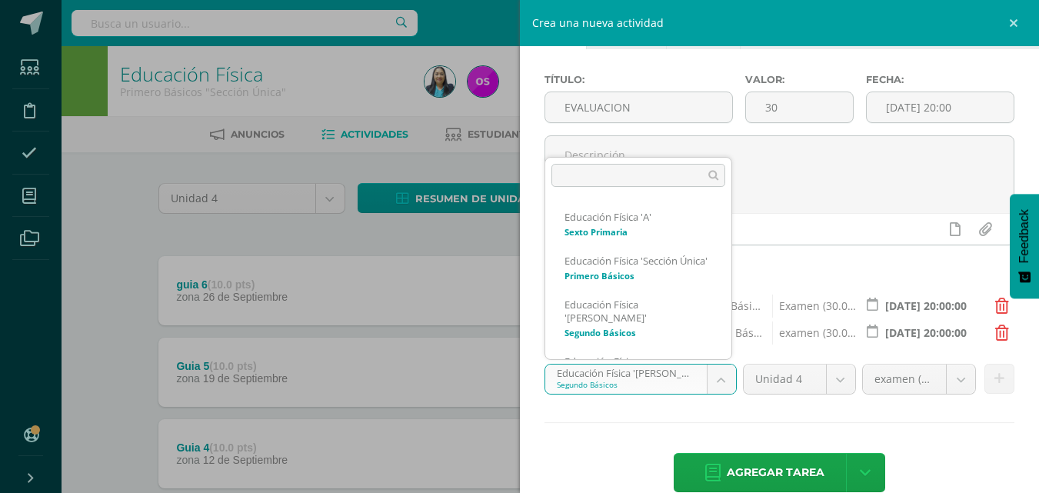
scroll to position [393, 0]
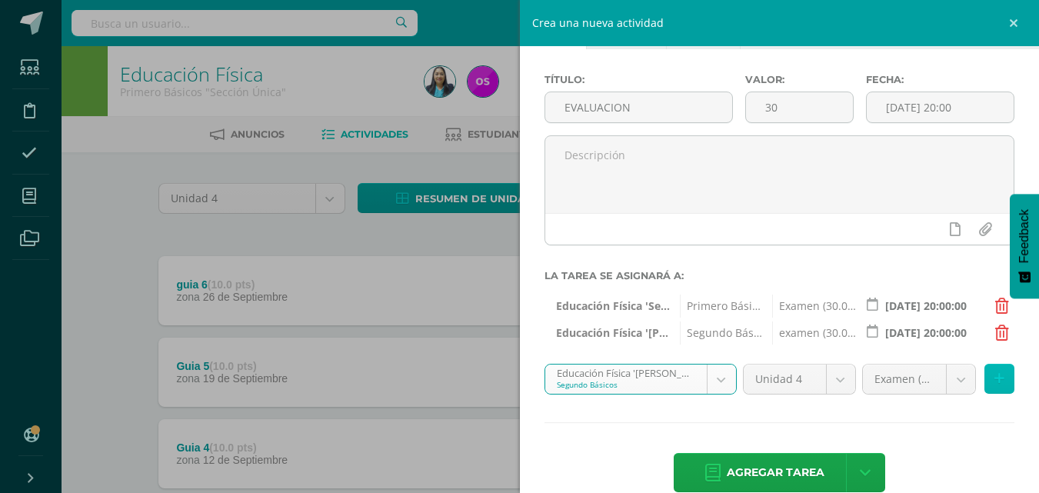
click at [994, 384] on icon at bounding box center [999, 378] width 10 height 13
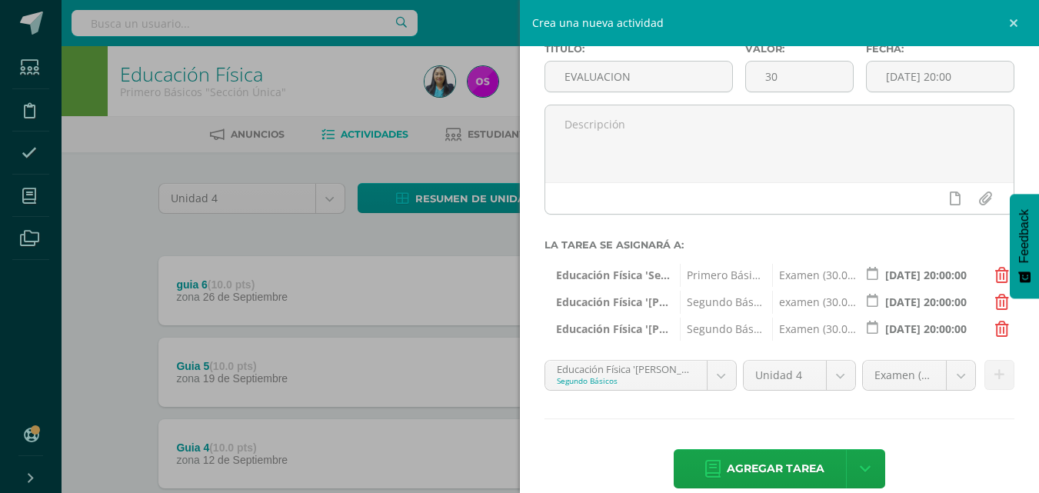
scroll to position [110, 0]
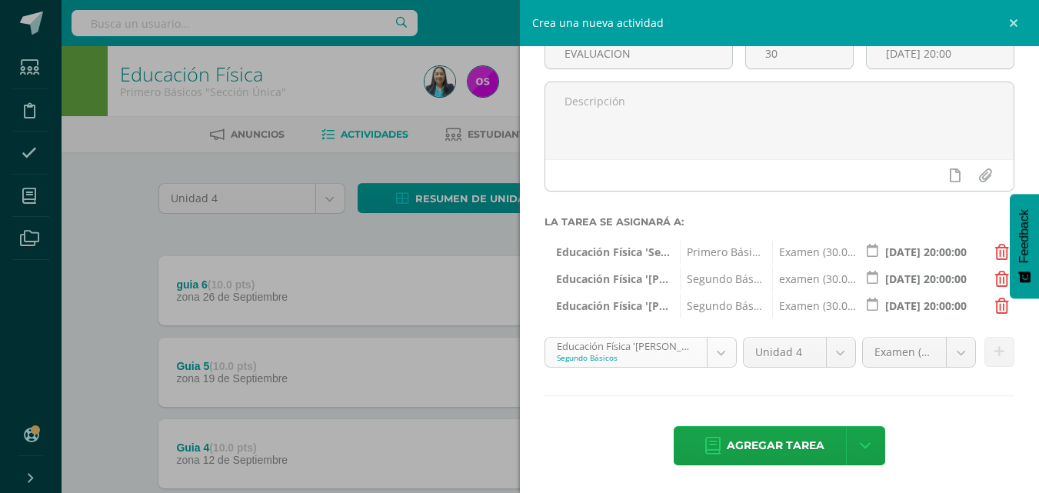
click at [717, 350] on body "Estudiantes Disciplina Asistencia Mis cursos Archivos Soporte Ayuda Reportar un…" at bounding box center [519, 458] width 1039 height 917
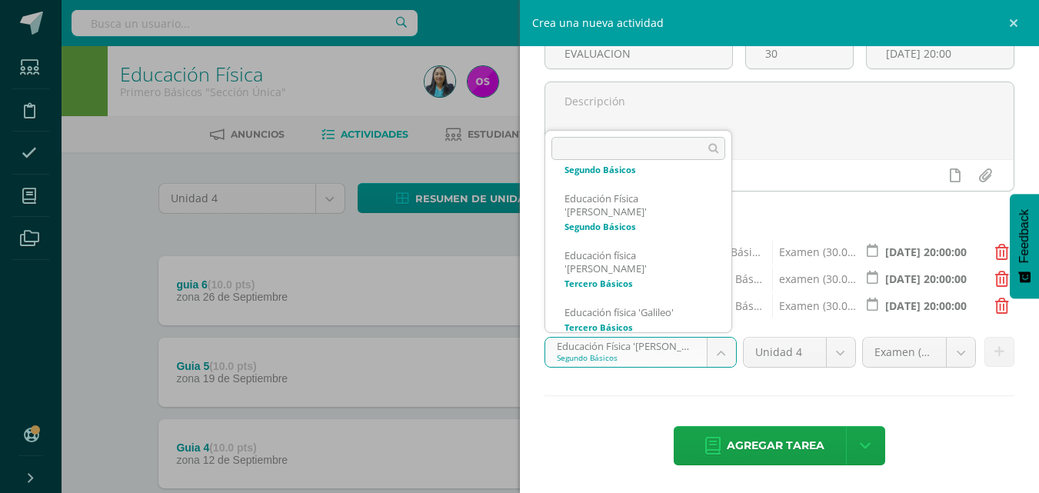
scroll to position [516, 0]
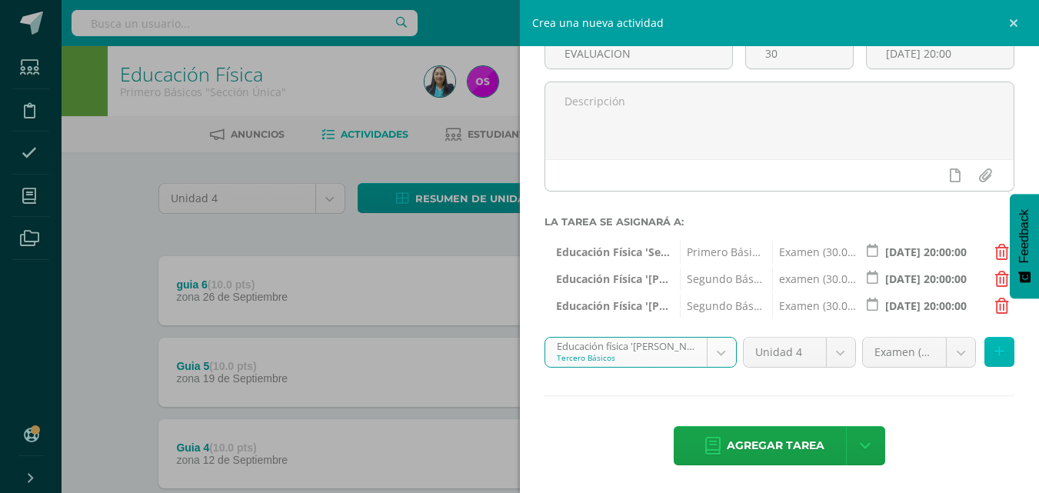
click at [993, 354] on button at bounding box center [999, 352] width 30 height 30
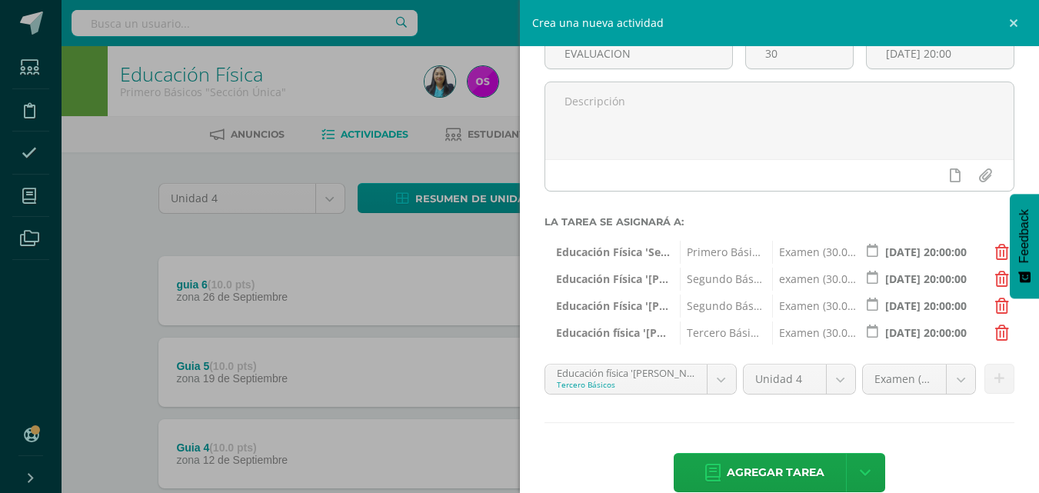
scroll to position [137, 0]
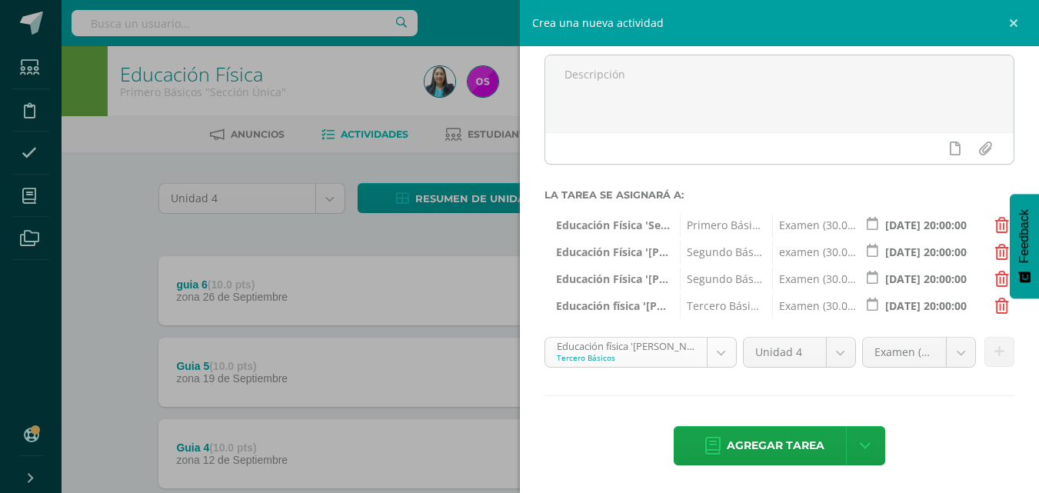
click at [721, 352] on body "Estudiantes Disciplina Asistencia Mis cursos Archivos Soporte Ayuda Reportar un…" at bounding box center [519, 458] width 1039 height 917
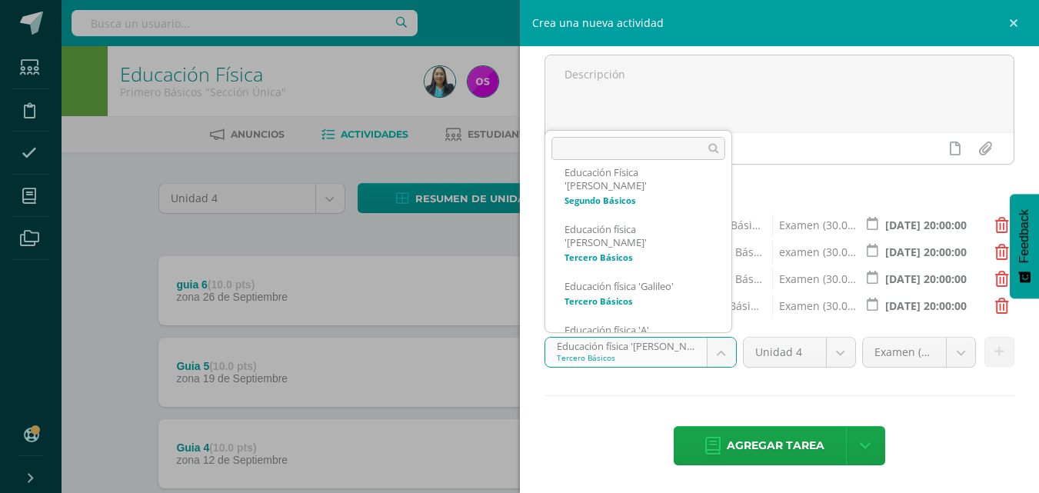
scroll to position [555, 0]
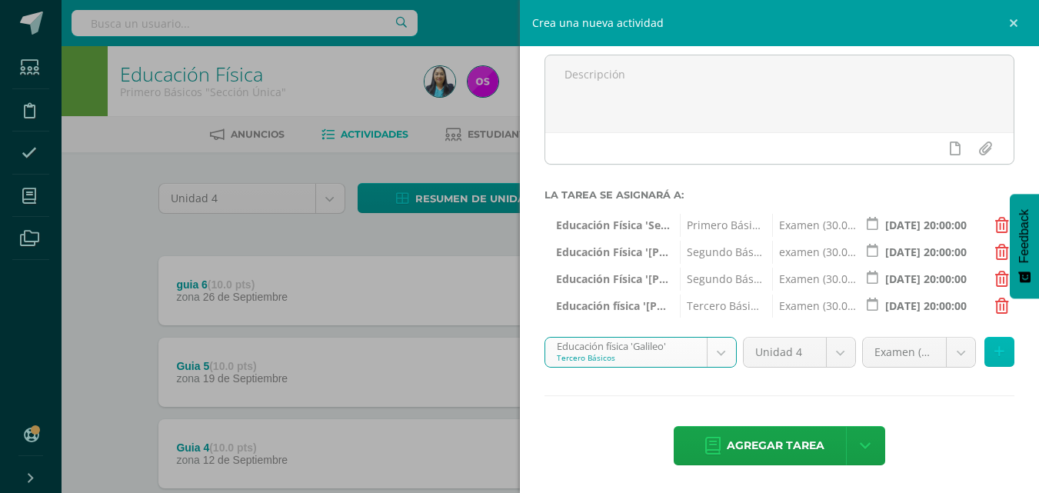
click at [994, 356] on icon at bounding box center [999, 351] width 10 height 13
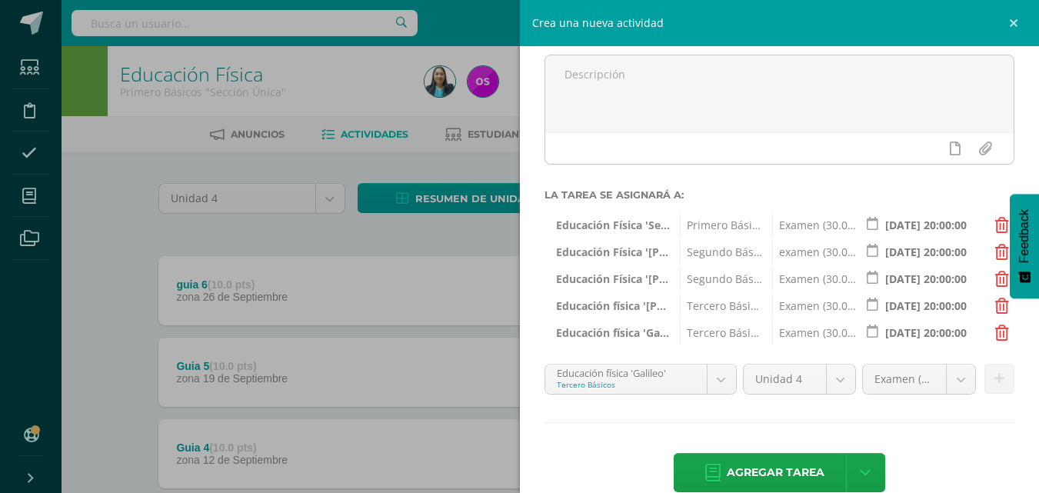
scroll to position [164, 0]
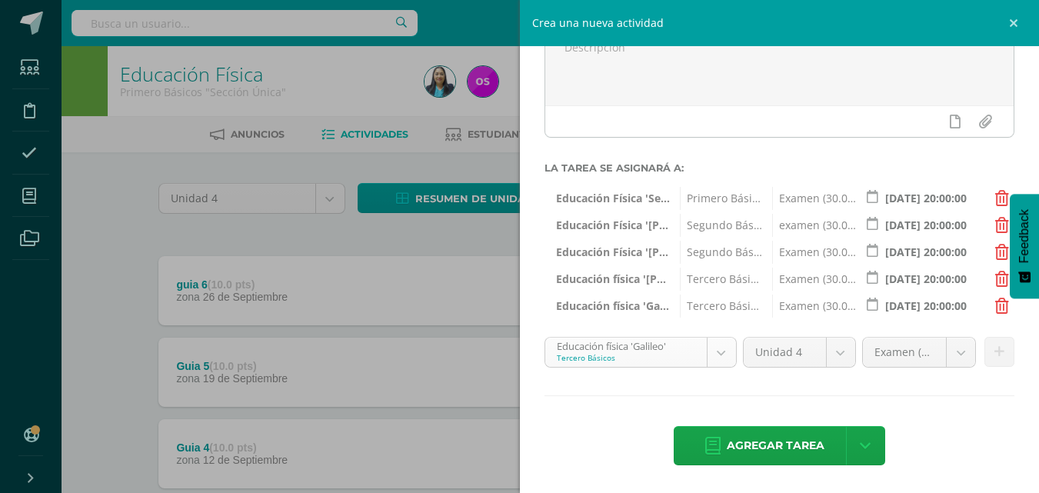
click at [719, 354] on body "Estudiantes Disciplina Asistencia Mis cursos Archivos Soporte Ayuda Reportar un…" at bounding box center [519, 458] width 1039 height 917
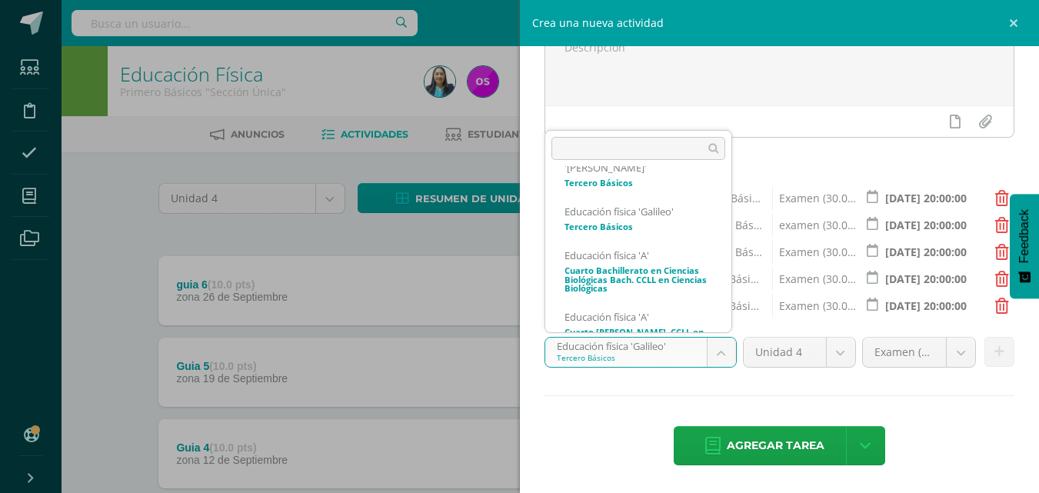
scroll to position [617, 0]
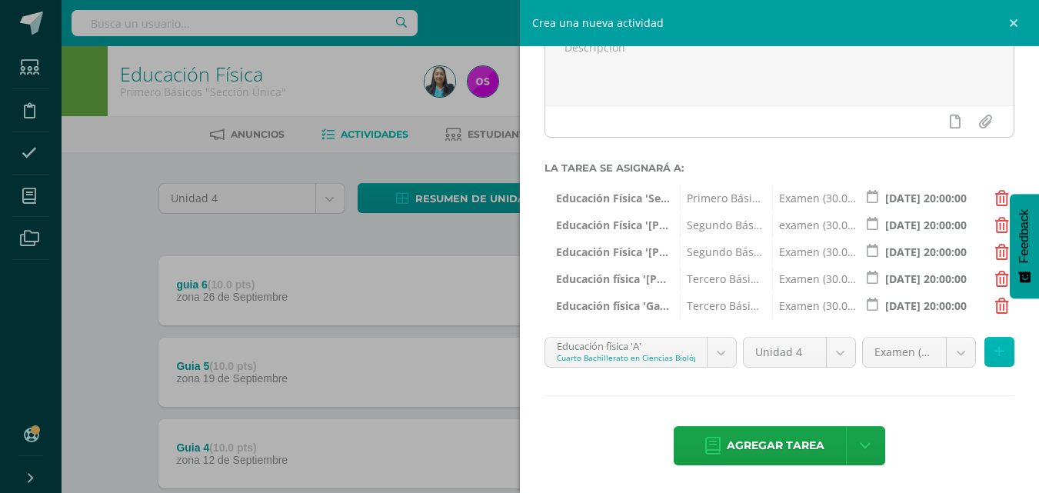
click at [994, 354] on icon at bounding box center [999, 351] width 10 height 13
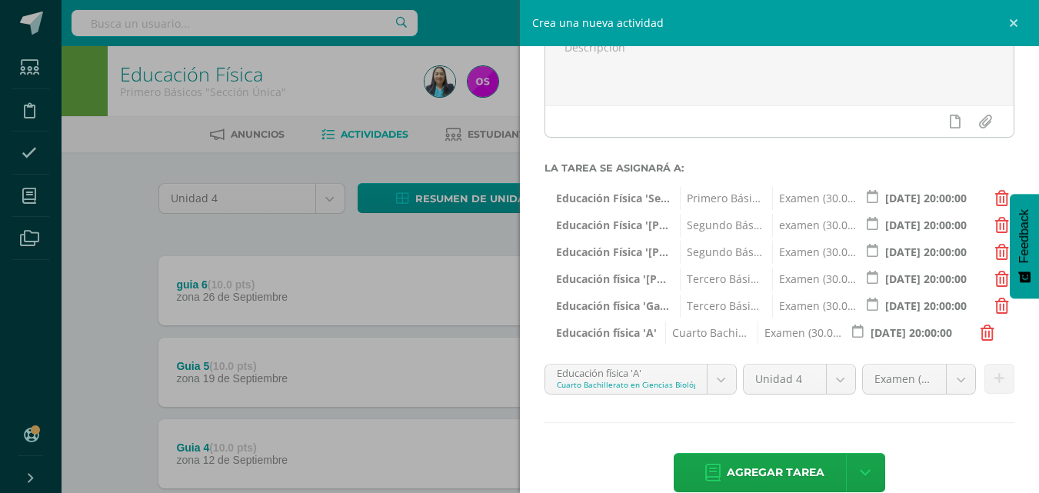
scroll to position [191, 0]
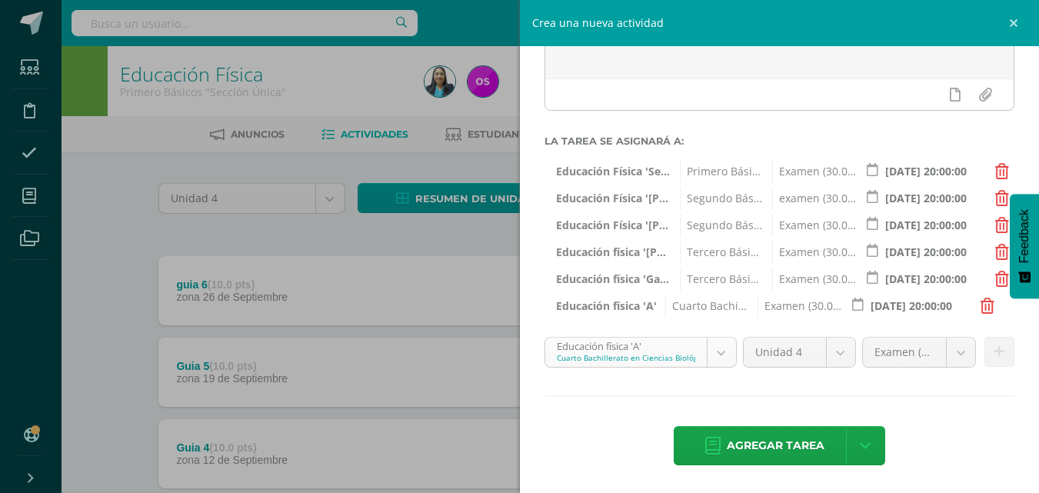
click at [718, 355] on body "Estudiantes Disciplina Asistencia Mis cursos Archivos Soporte Ayuda Reportar un…" at bounding box center [519, 458] width 1039 height 917
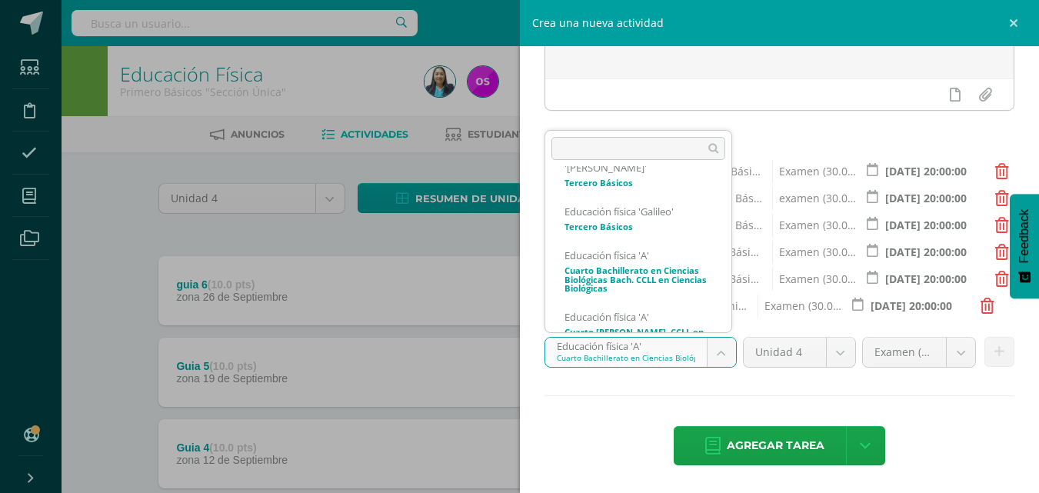
scroll to position [617, 0]
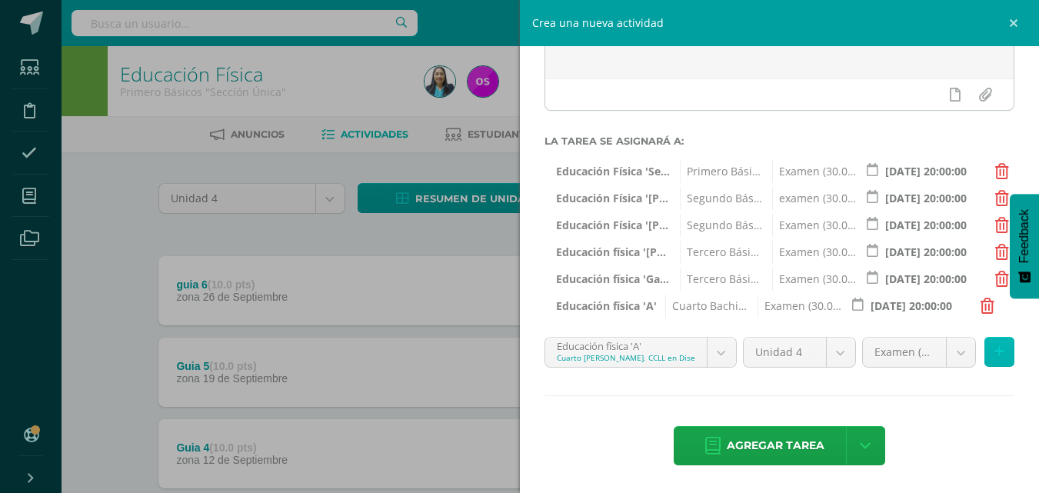
click at [994, 352] on icon at bounding box center [999, 351] width 10 height 13
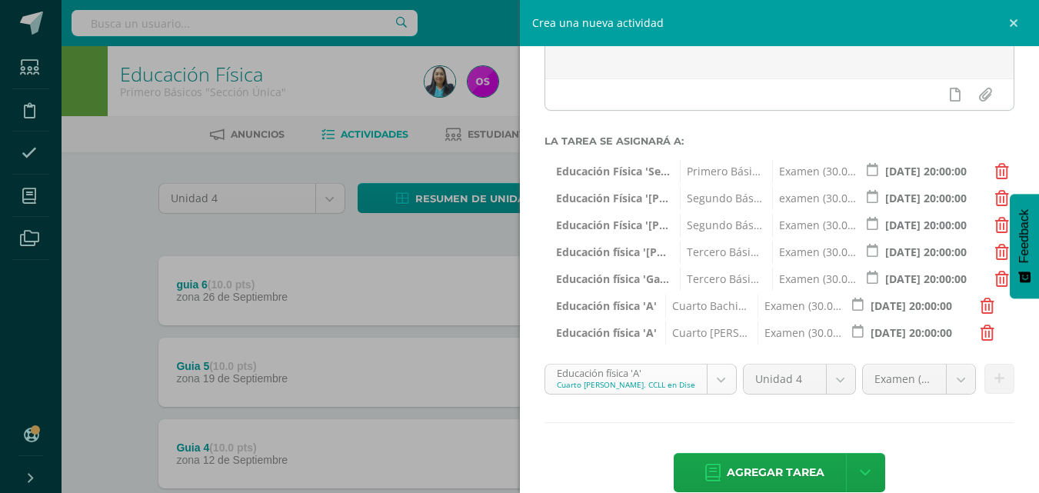
click at [717, 379] on body "Estudiantes Disciplina Asistencia Mis cursos Archivos Soporte Ayuda Reportar un…" at bounding box center [519, 458] width 1039 height 917
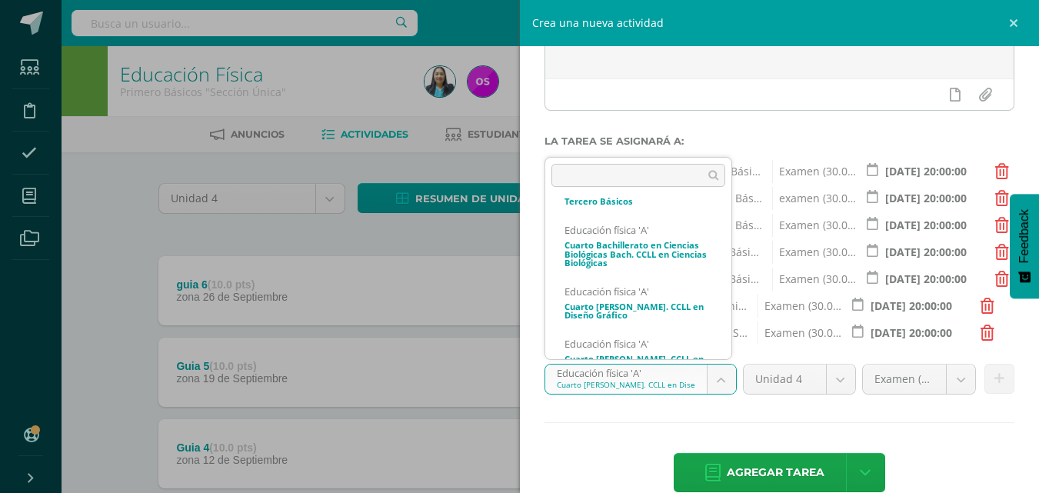
scroll to position [666, 0]
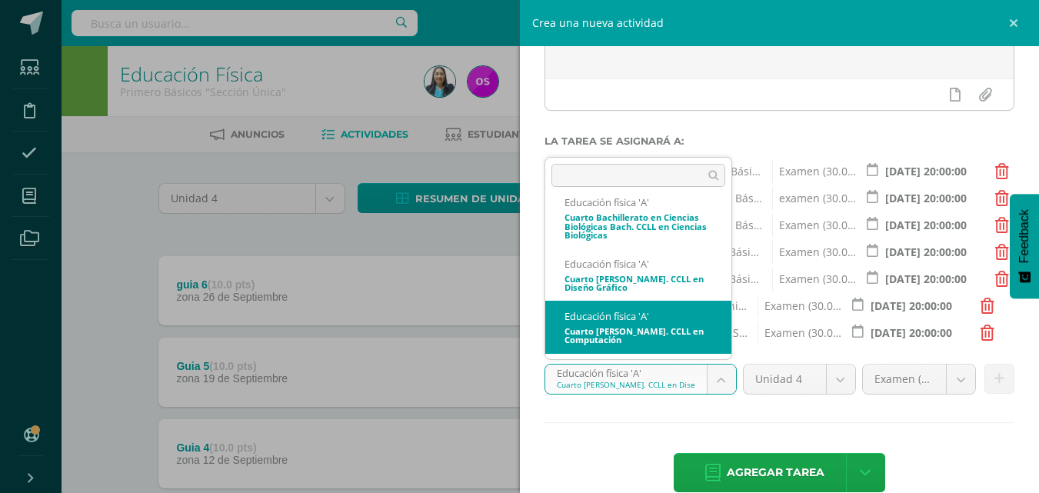
select select "113682"
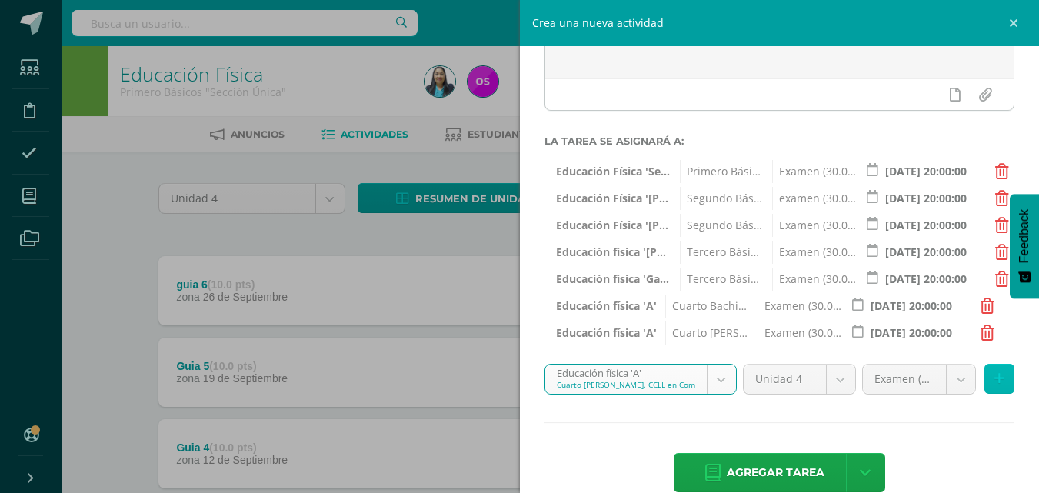
click at [994, 383] on button at bounding box center [999, 379] width 30 height 30
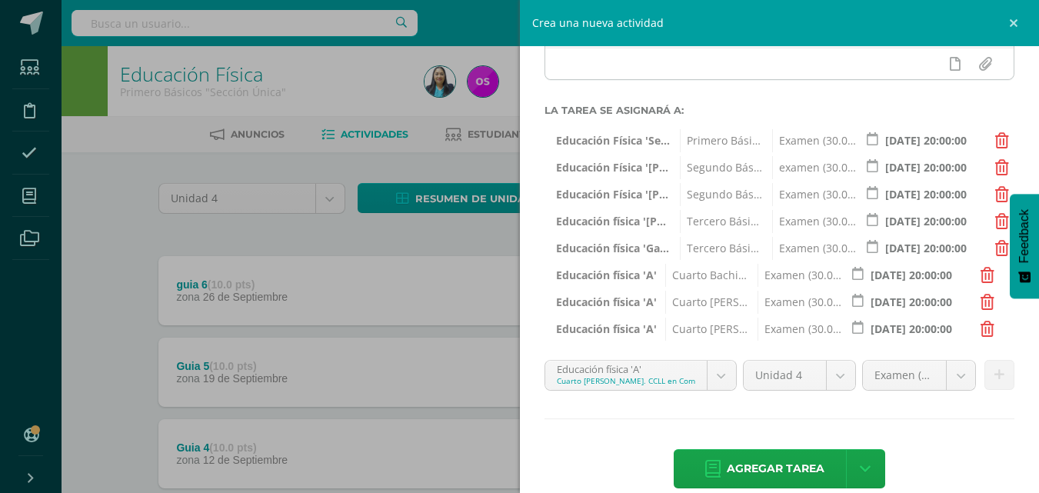
scroll to position [245, 0]
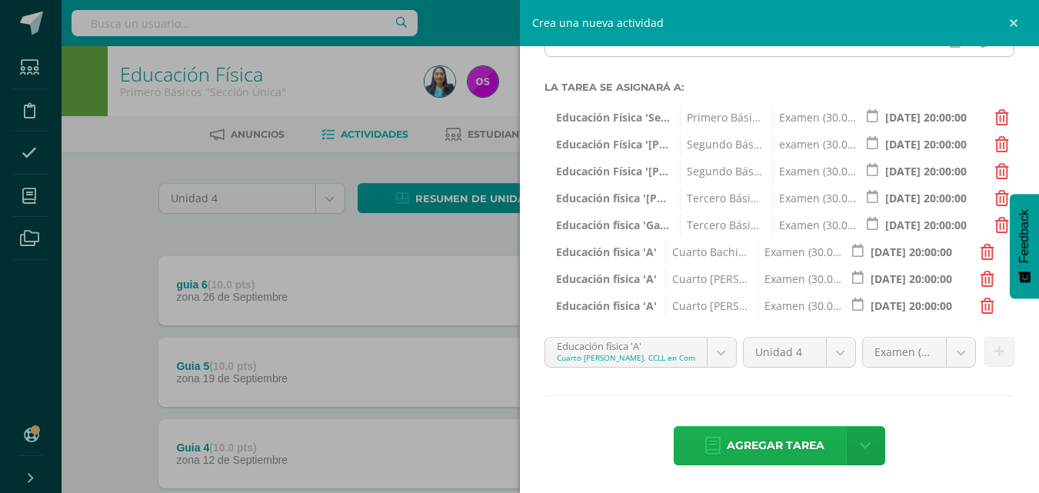
click at [763, 446] on span "Agregar tarea" at bounding box center [776, 446] width 98 height 38
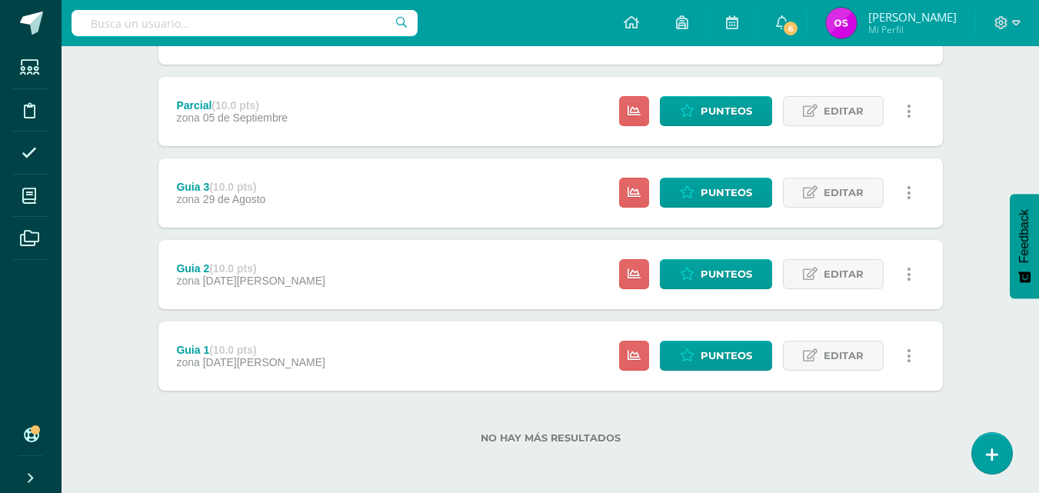
scroll to position [502, 0]
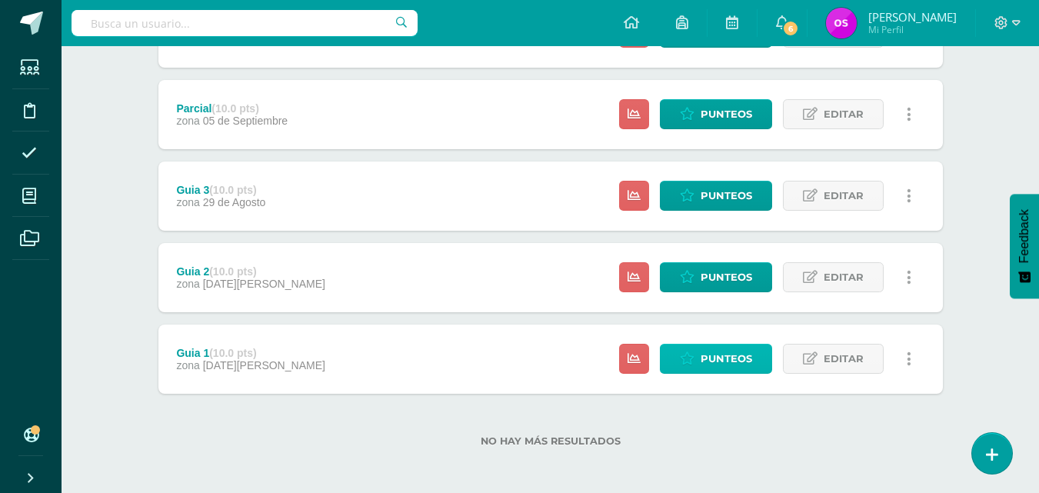
click at [709, 362] on span "Punteos" at bounding box center [727, 358] width 52 height 28
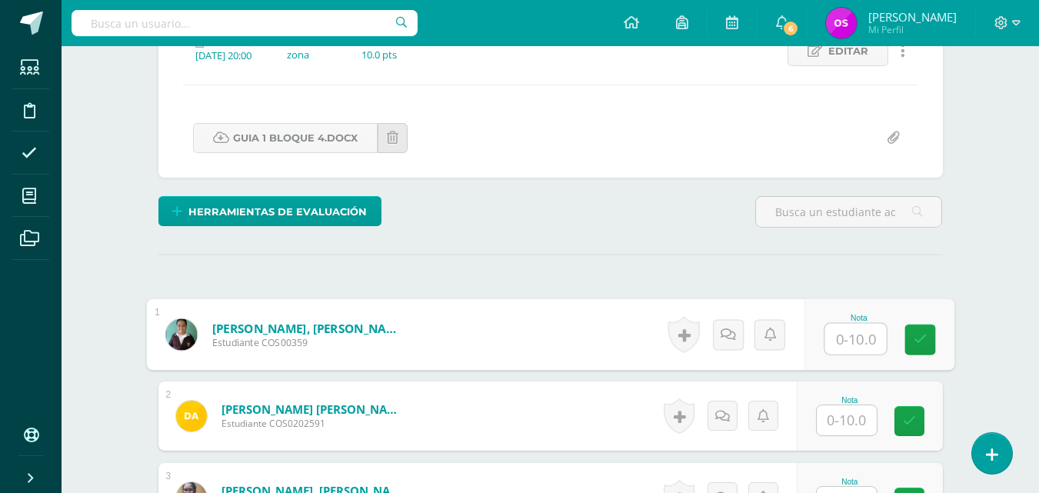
click at [840, 335] on input "text" at bounding box center [855, 339] width 62 height 31
type input "10"
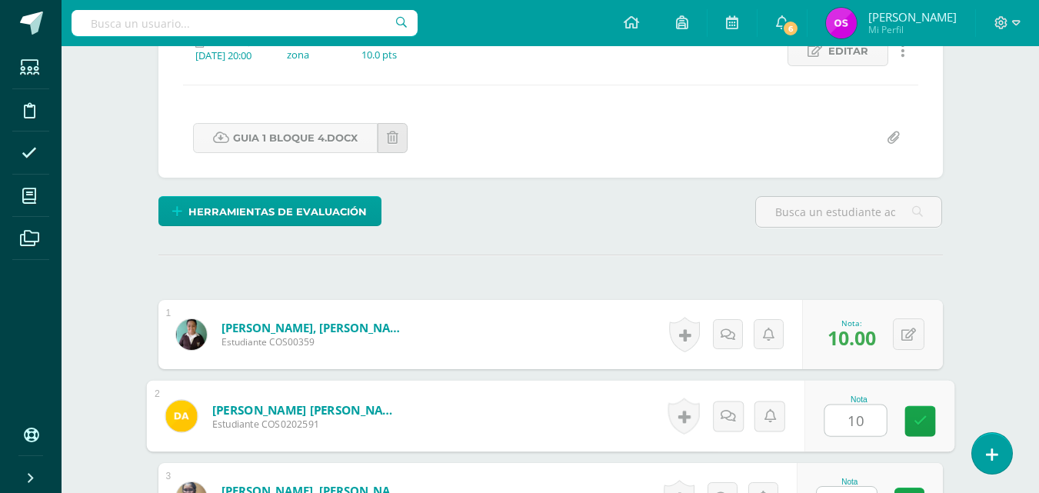
type input "10"
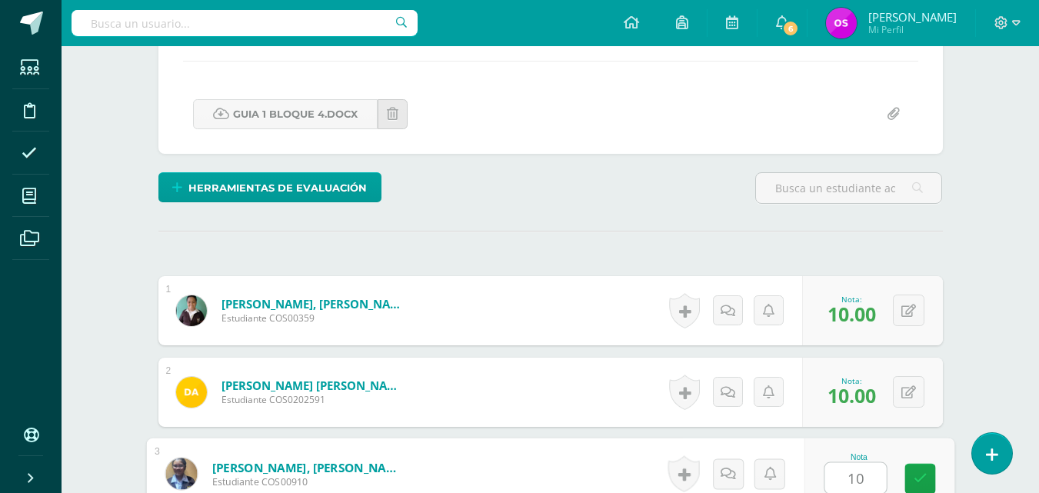
type input "10"
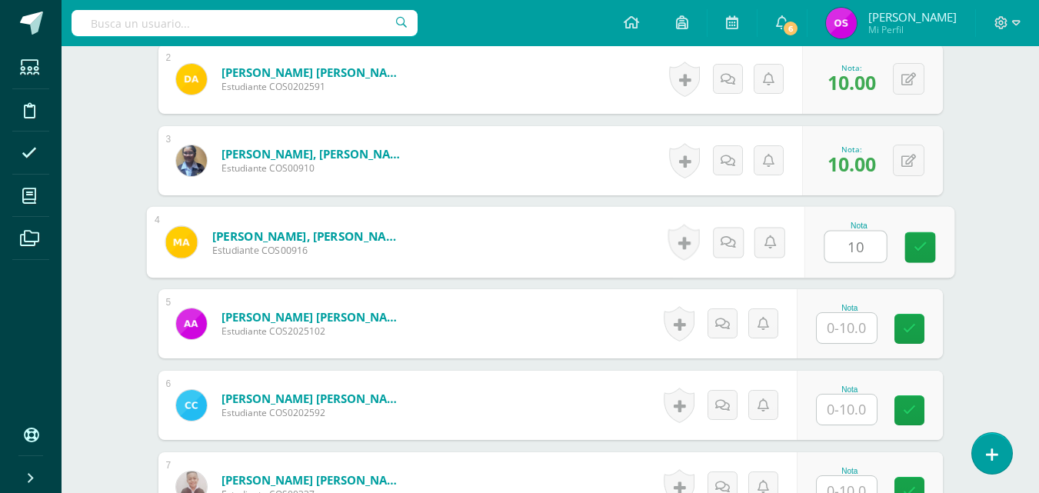
type input "10"
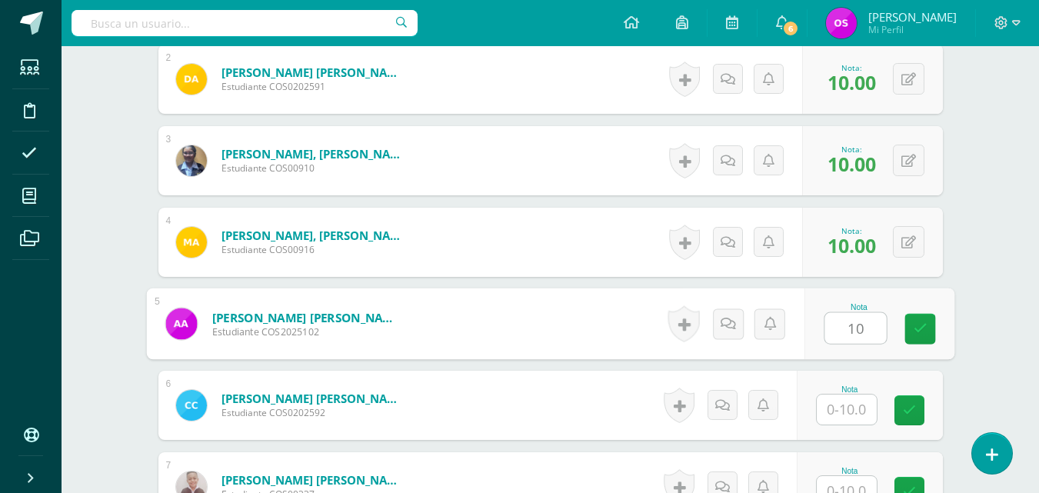
type input "10"
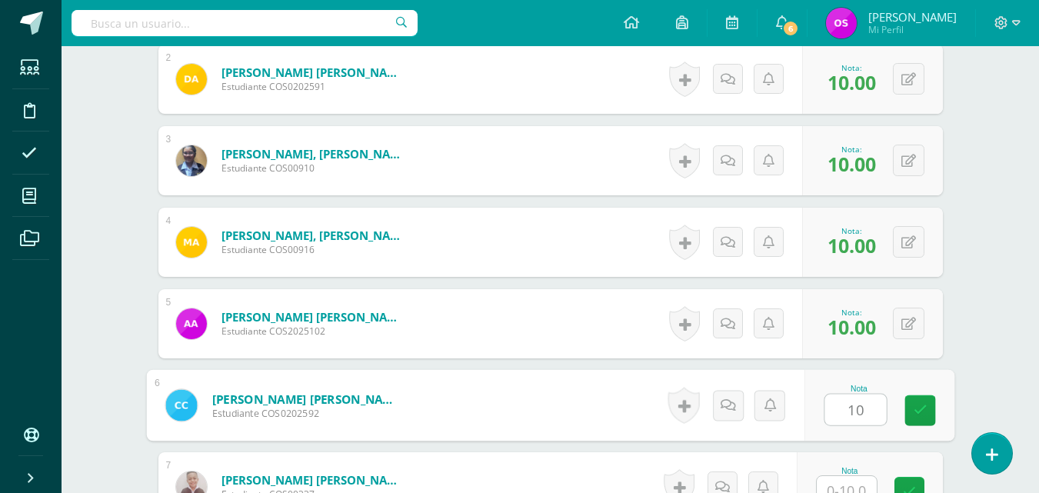
type input "10"
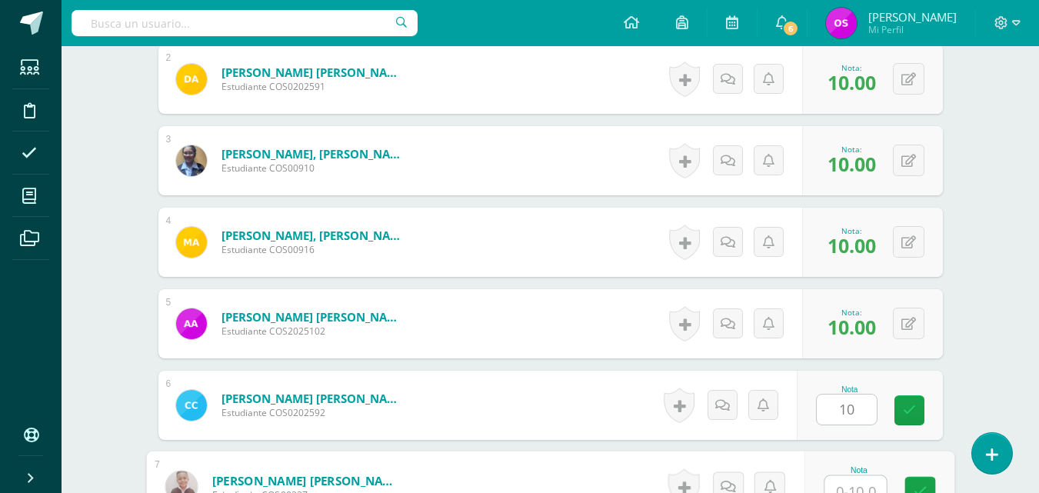
scroll to position [584, 0]
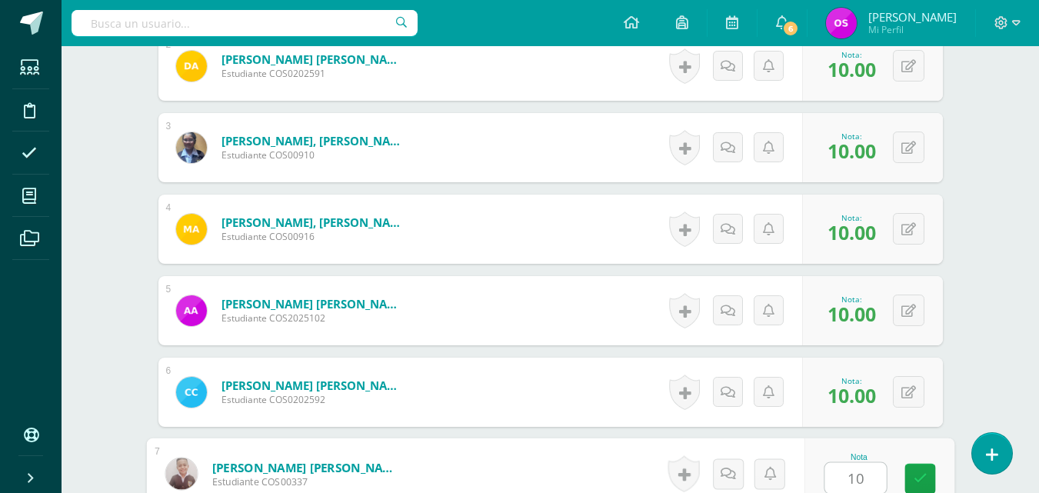
type input "10"
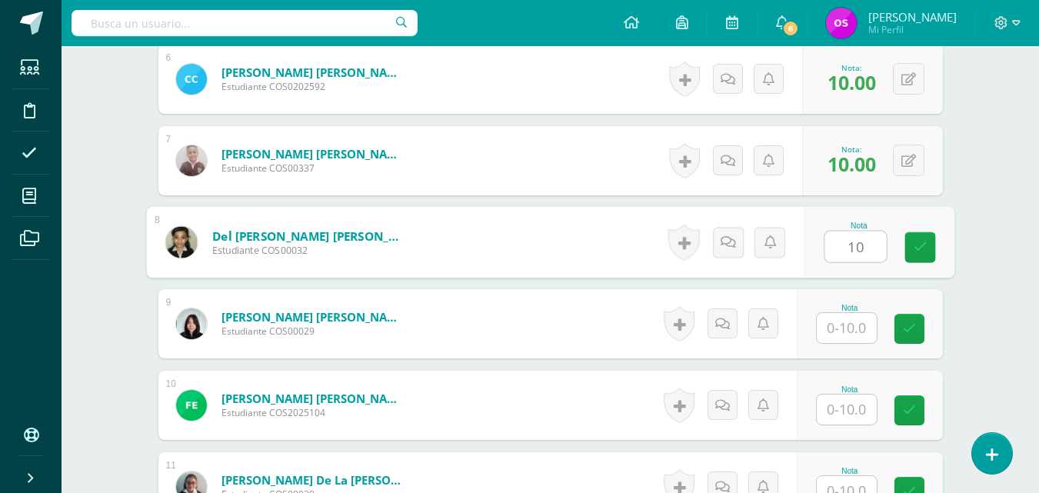
type input "10"
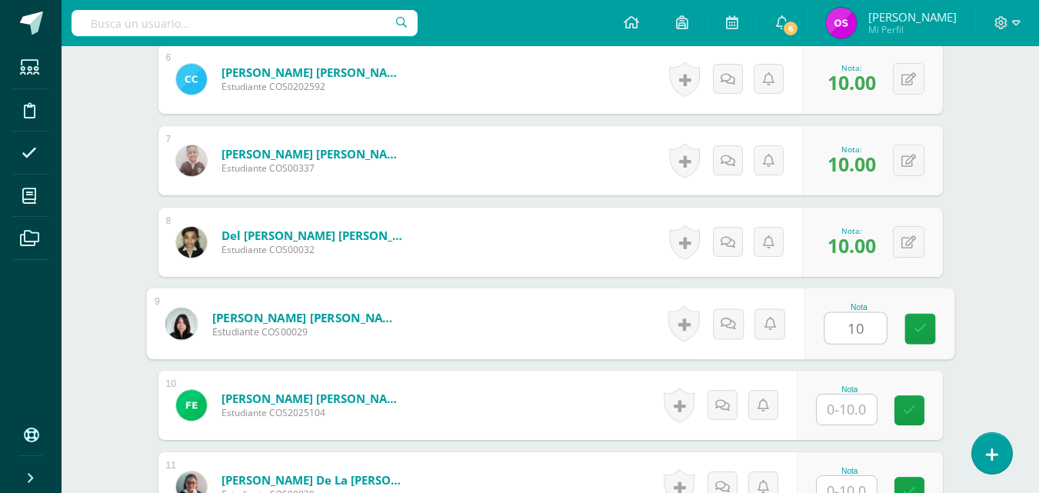
type input "10"
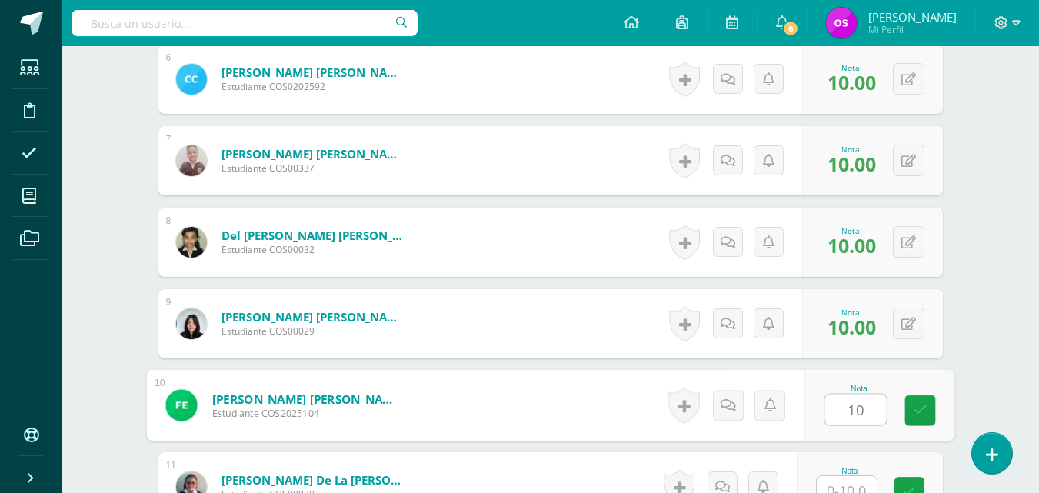
type input "10"
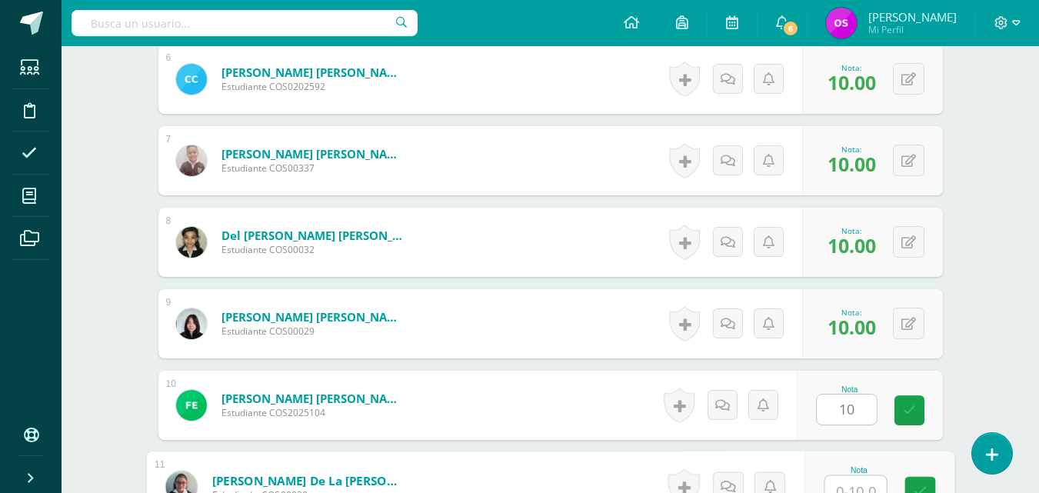
scroll to position [910, 0]
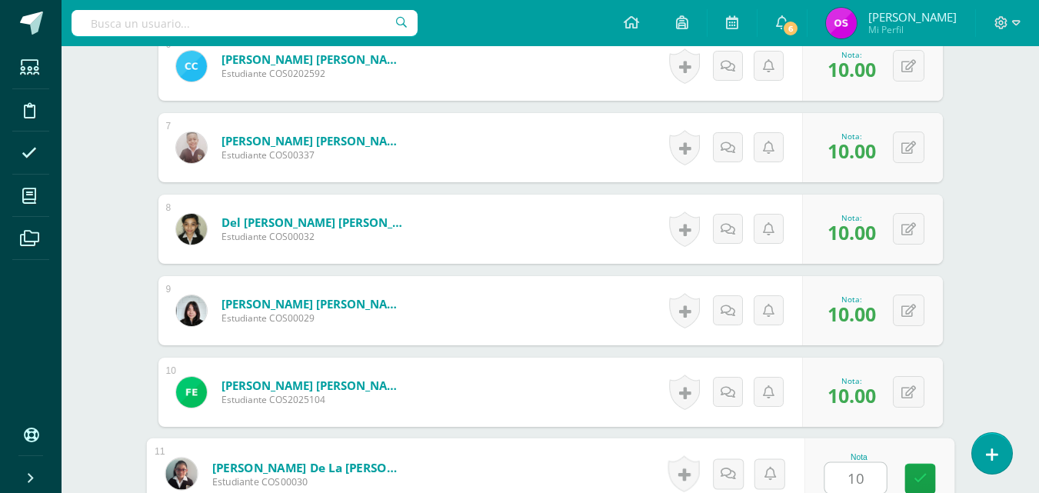
type input "10"
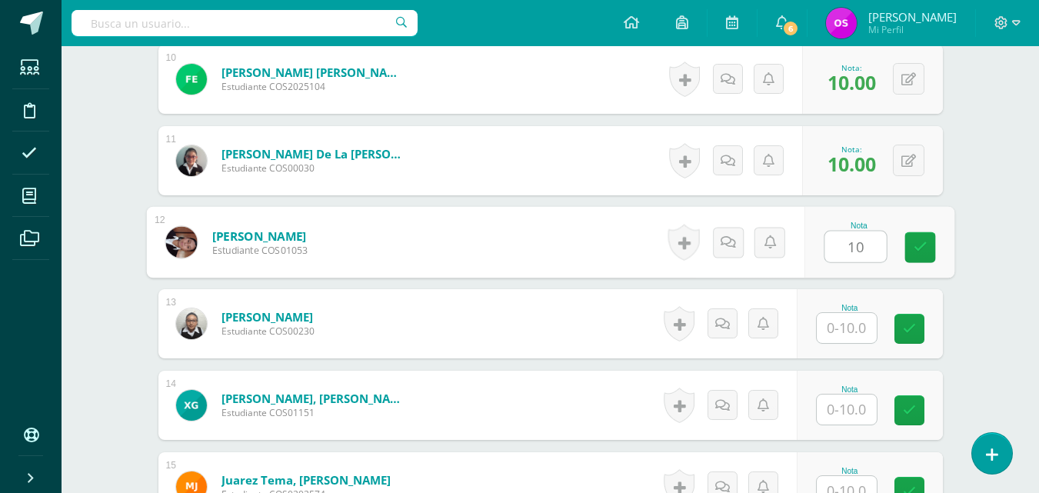
type input "10"
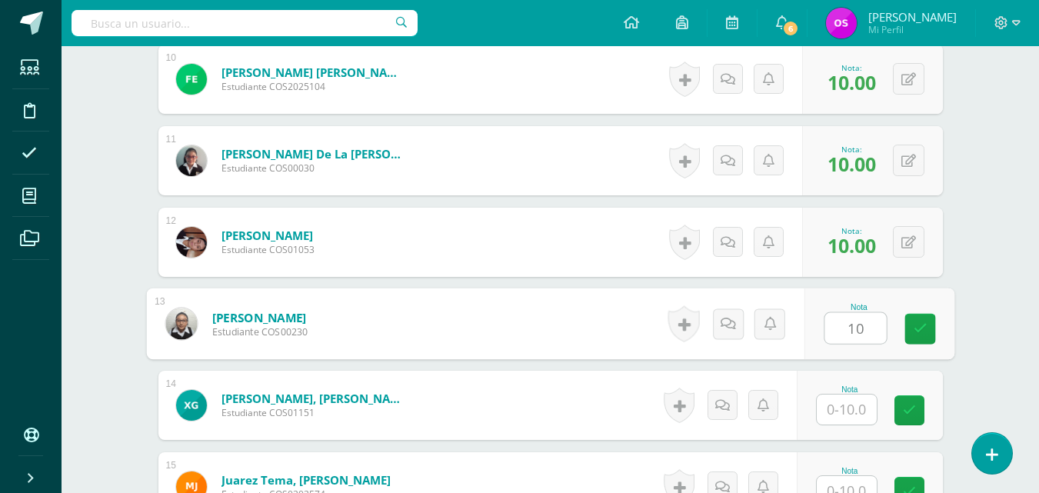
type input "10"
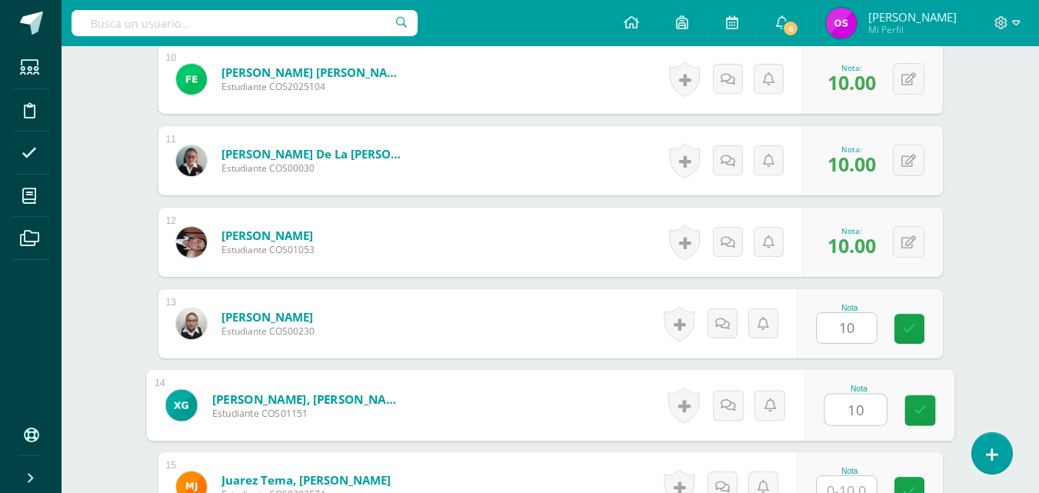
type input "10"
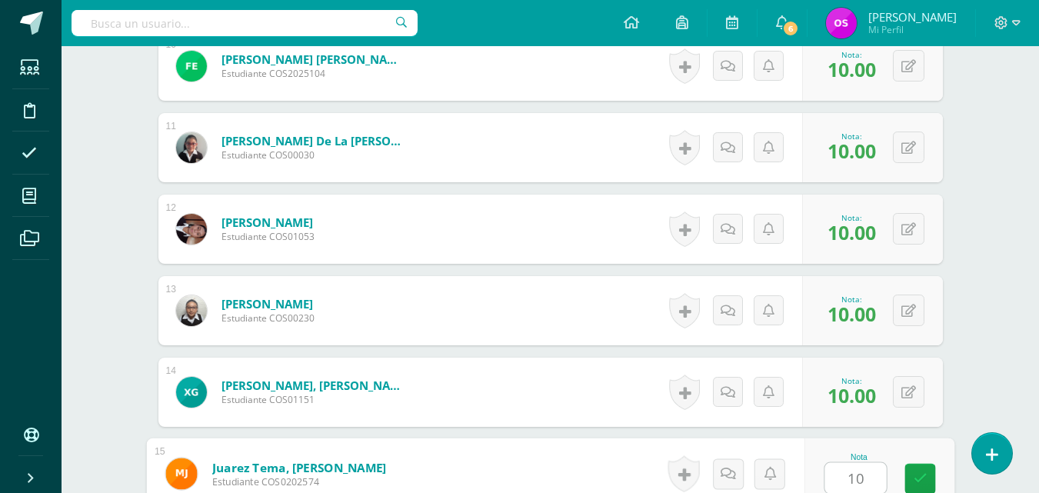
type input "10"
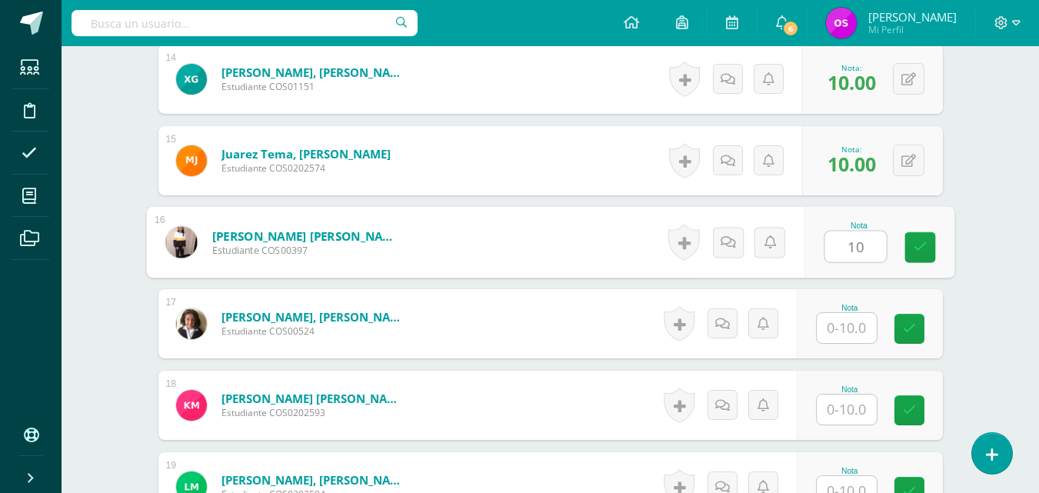
type input "10"
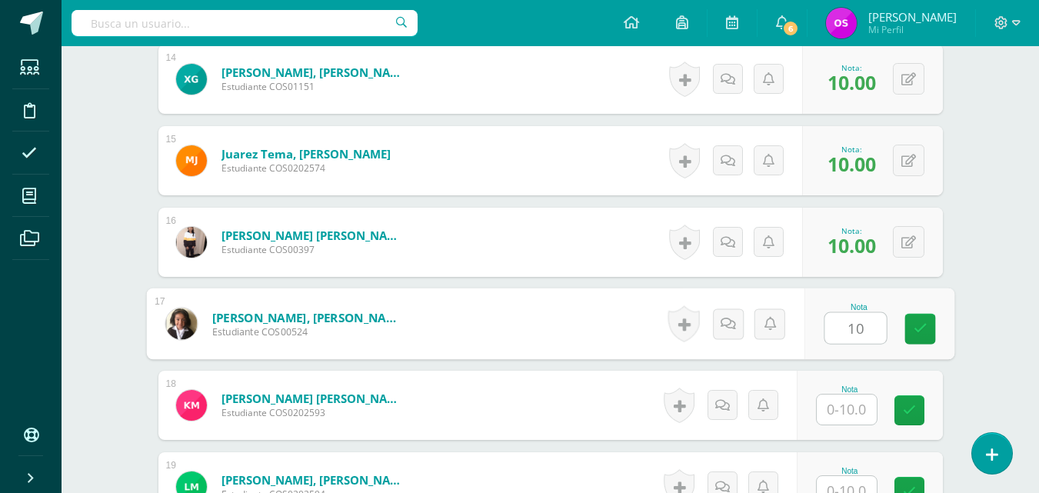
type input "10"
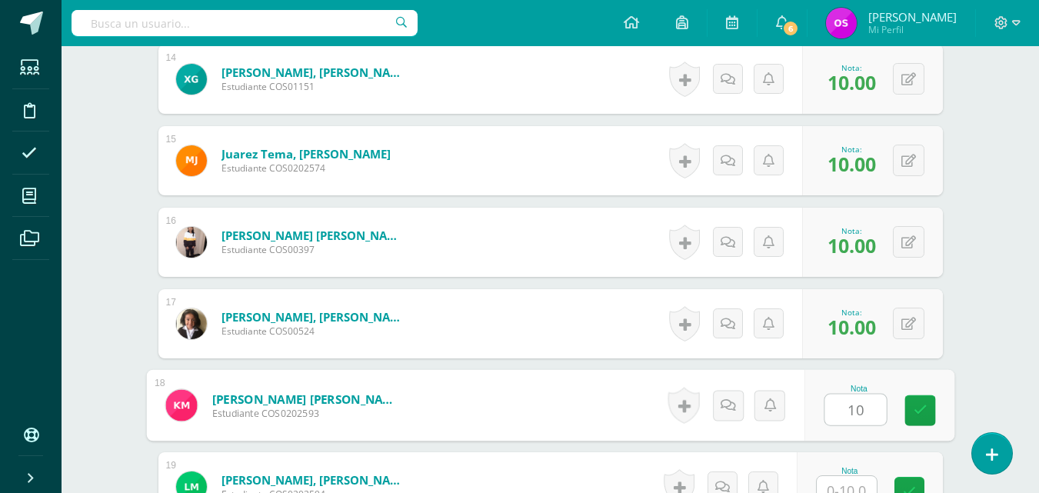
type input "10"
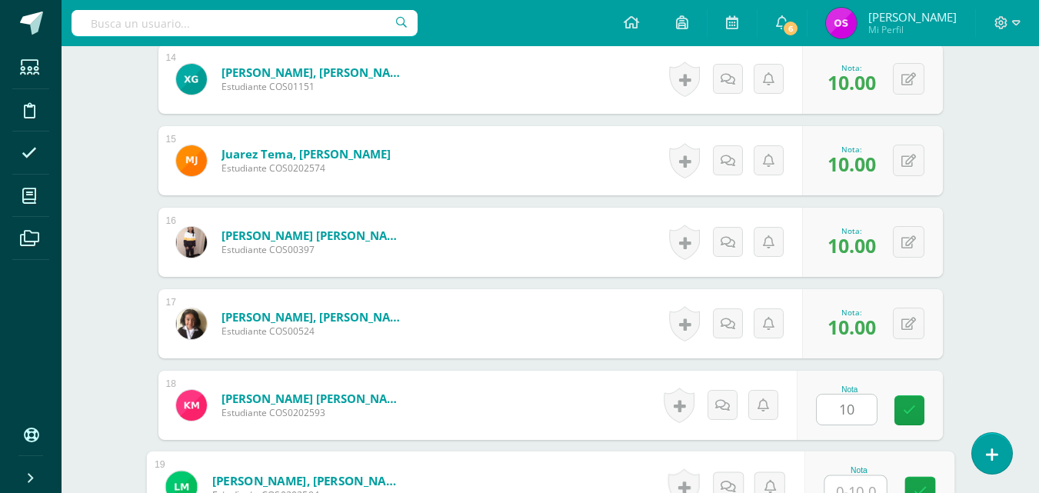
scroll to position [1563, 0]
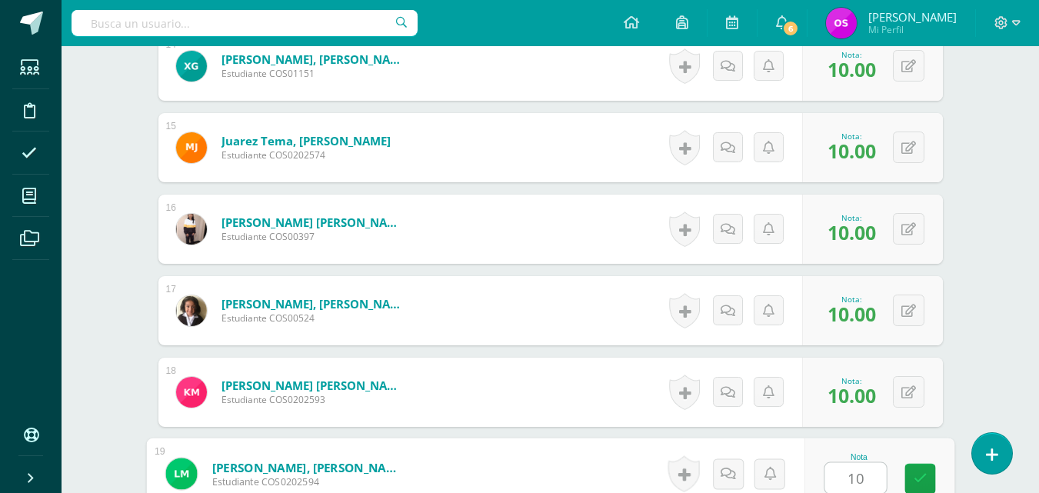
type input "10"
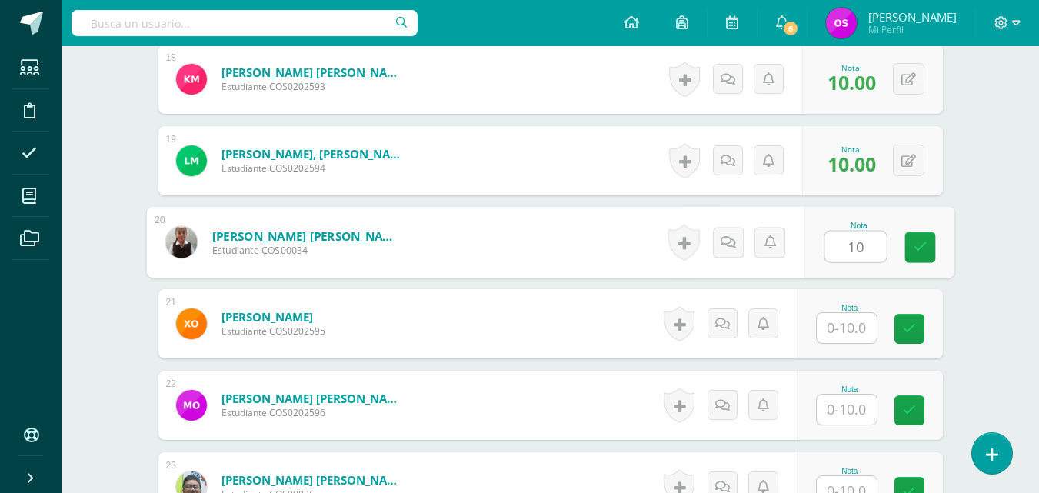
type input "10"
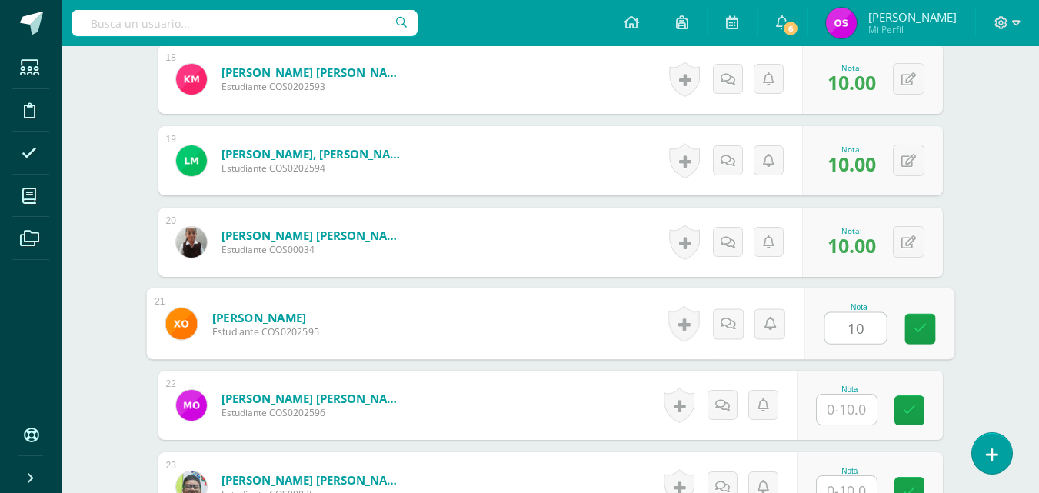
type input "10"
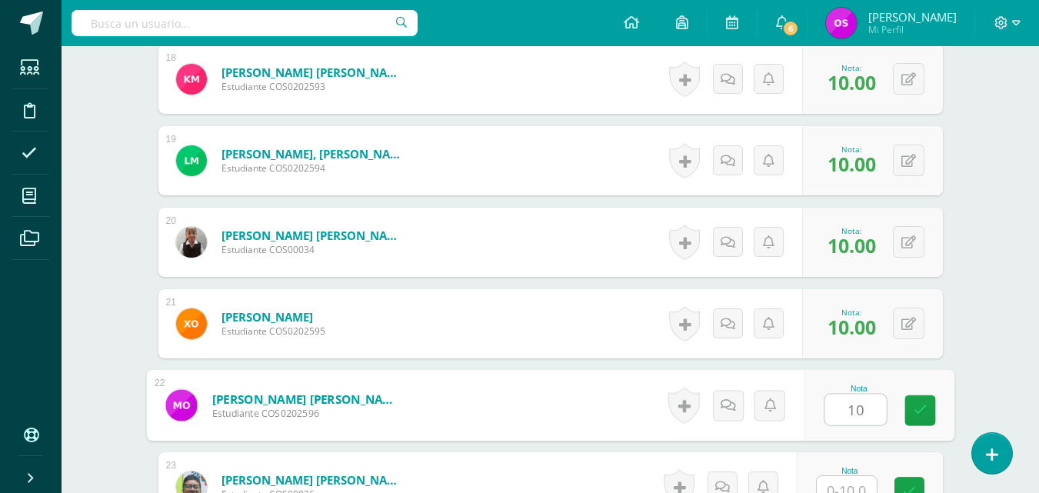
type input "10"
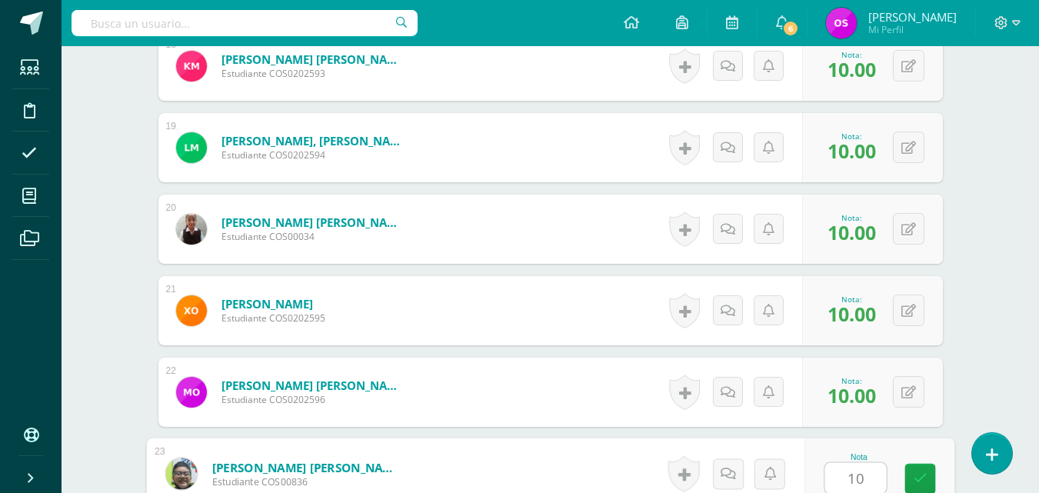
type input "10"
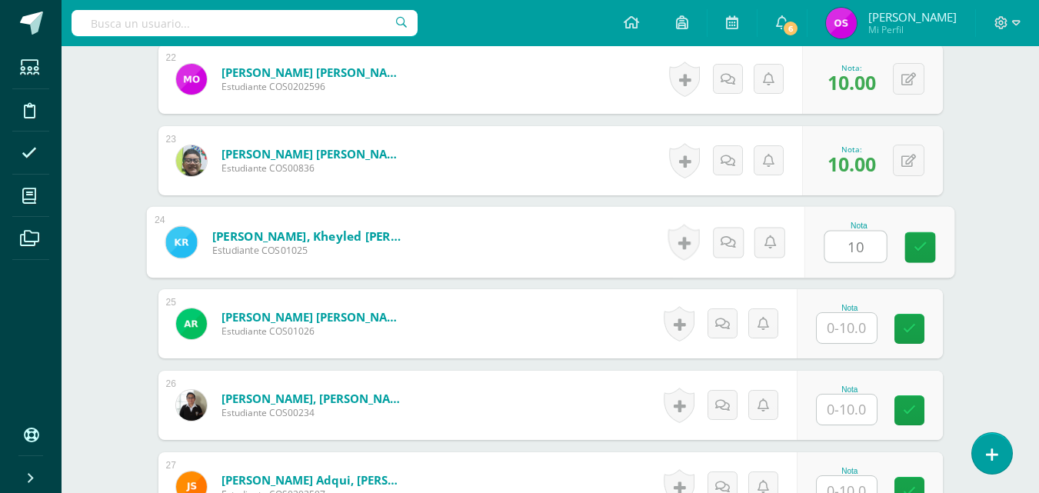
type input "10"
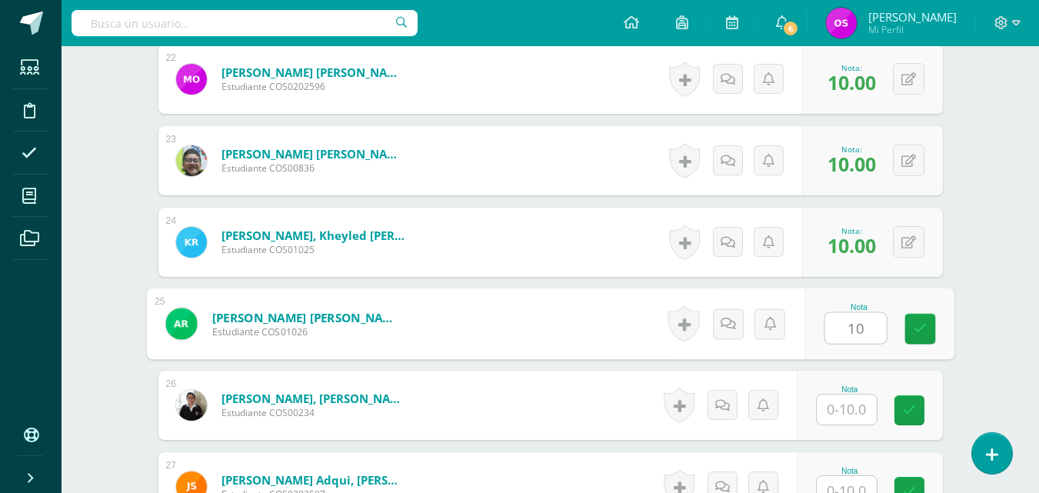
type input "10"
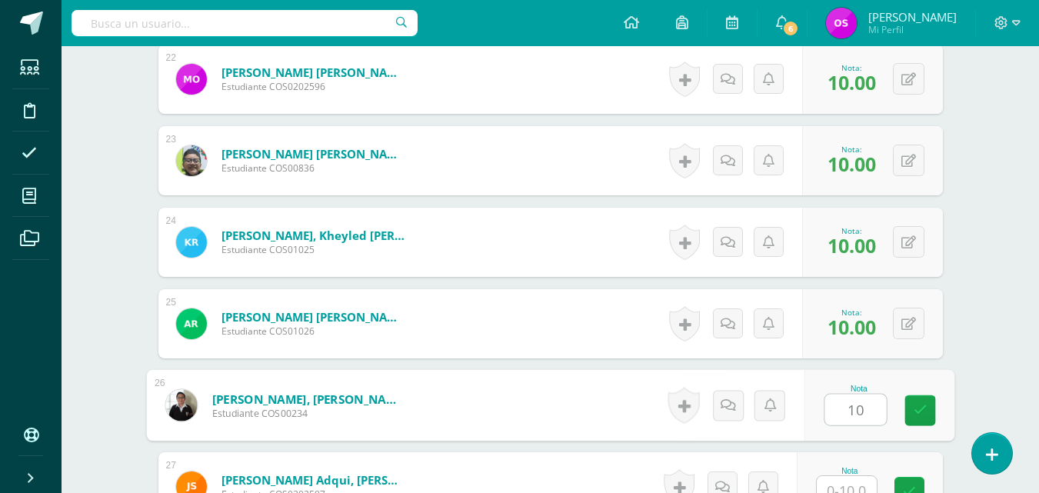
type input "10"
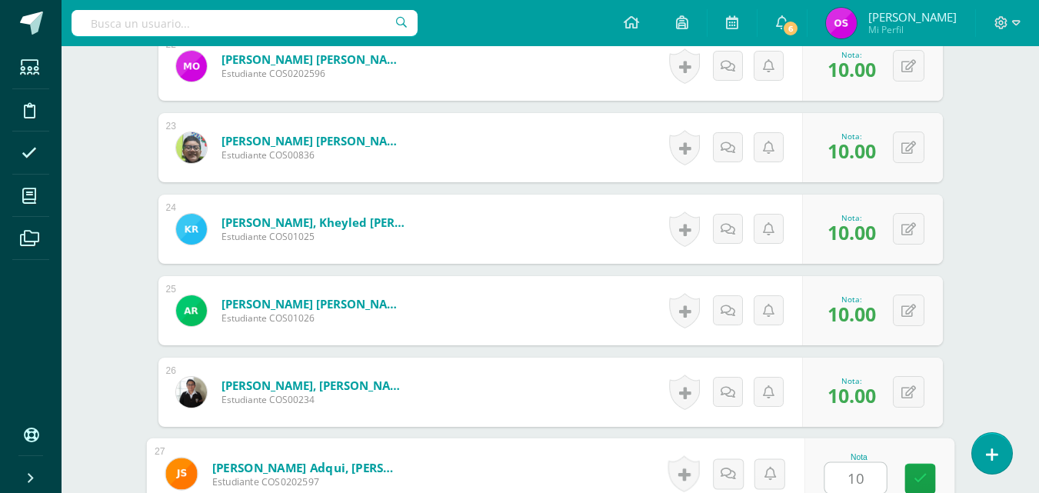
type input "10"
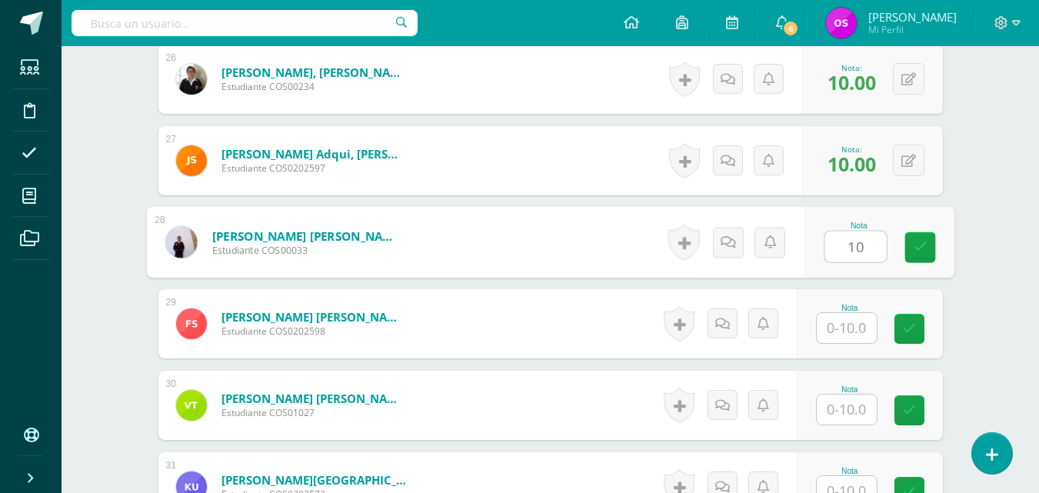
type input "10"
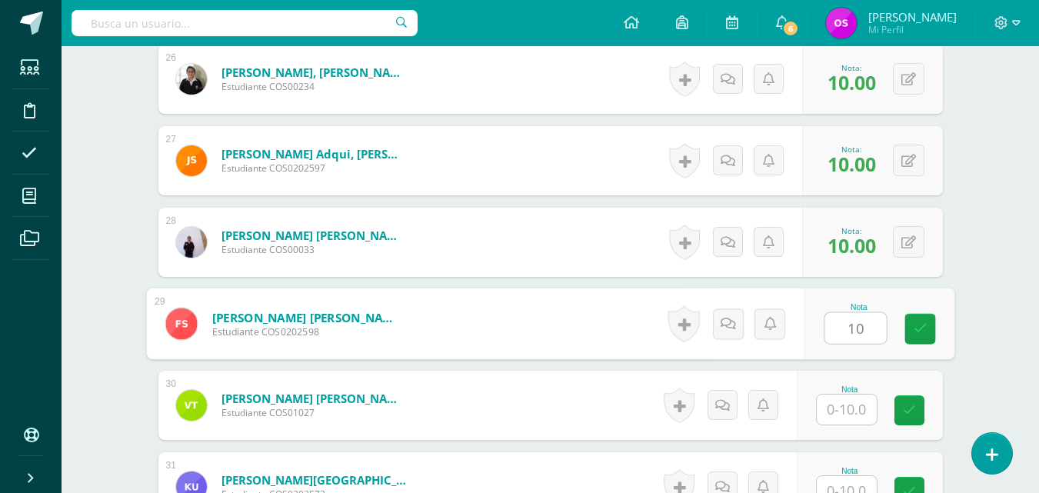
type input "10"
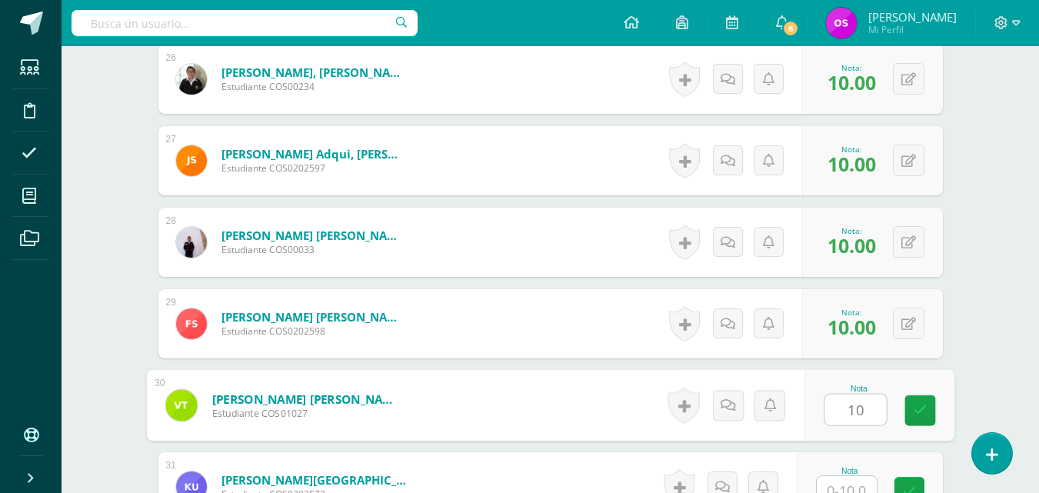
type input "10"
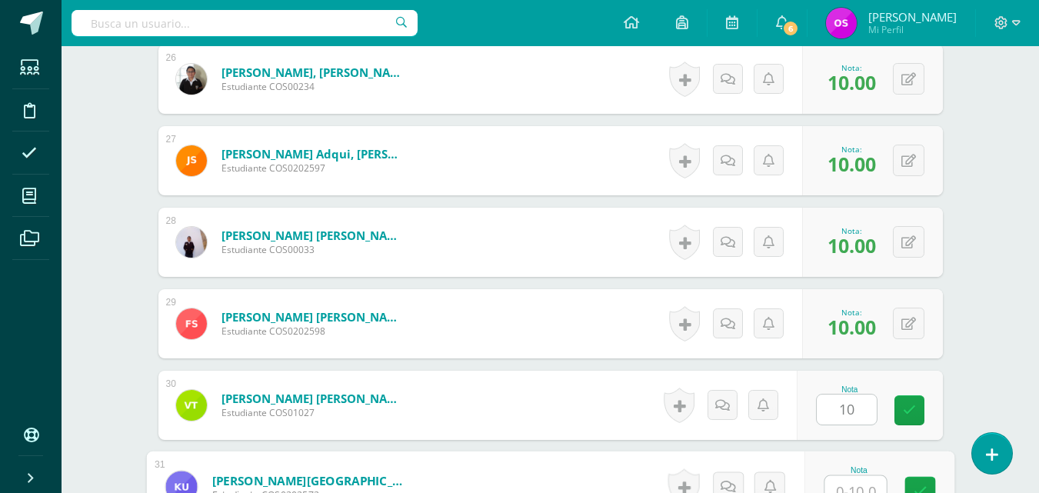
scroll to position [2541, 0]
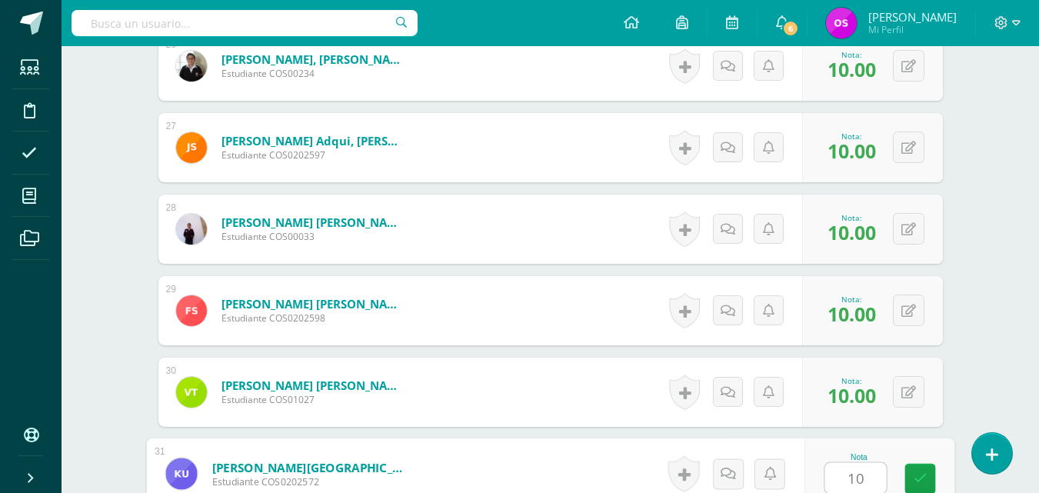
type input "10"
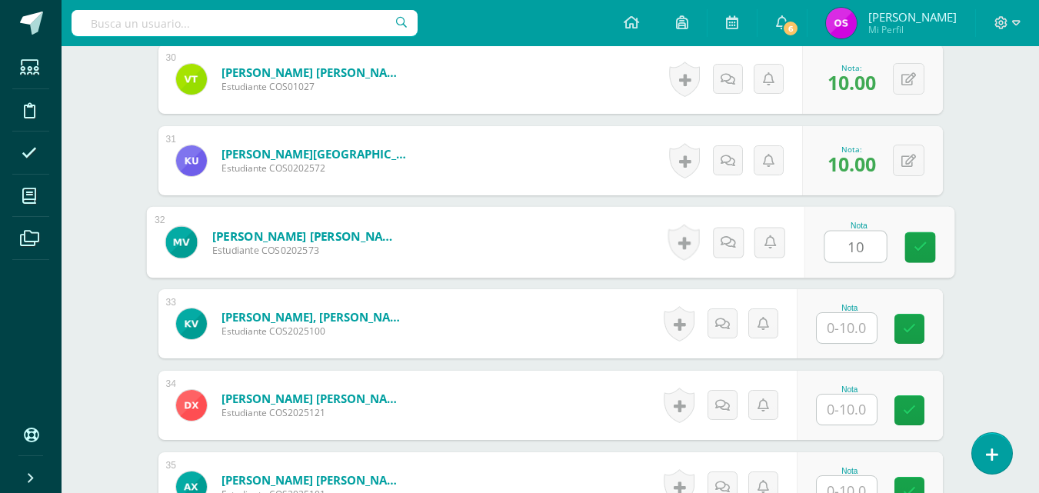
type input "10"
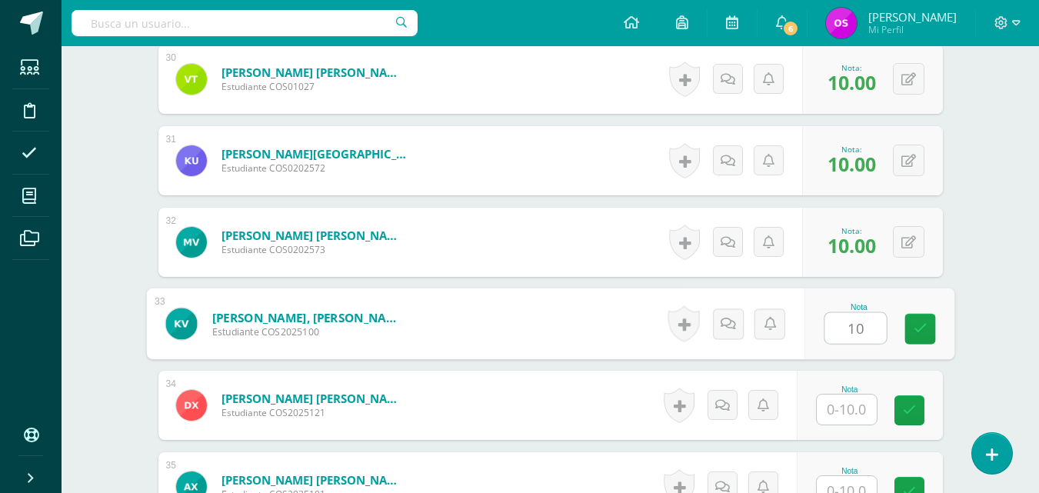
type input "10"
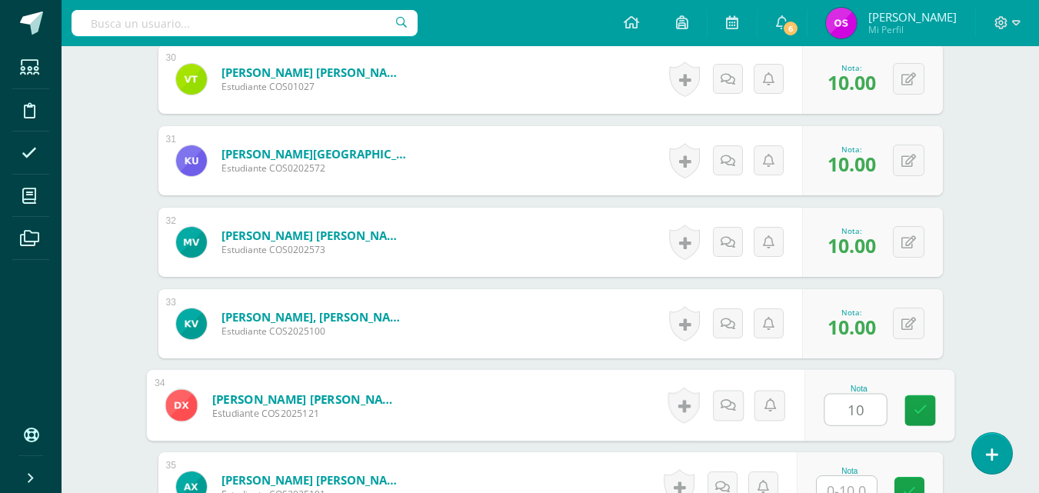
type input "10"
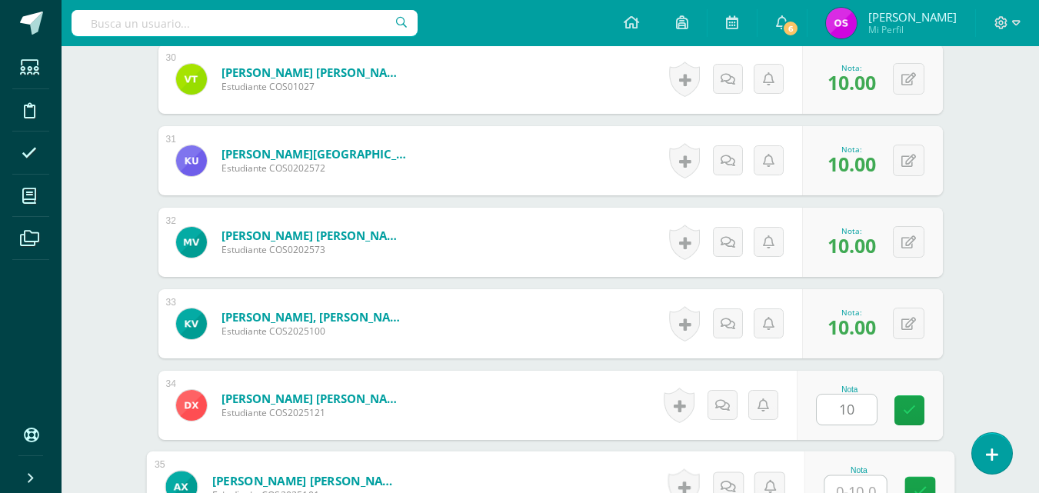
scroll to position [2867, 0]
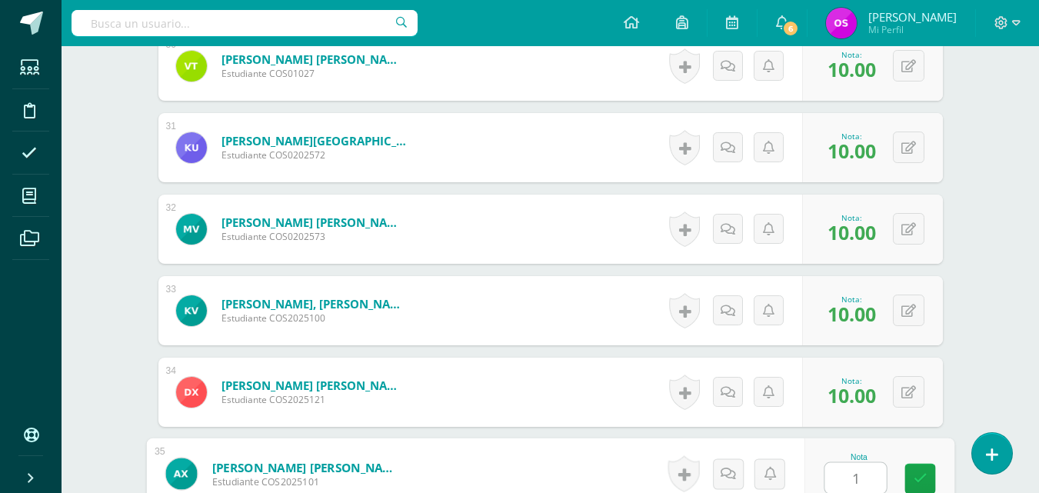
type input "10"
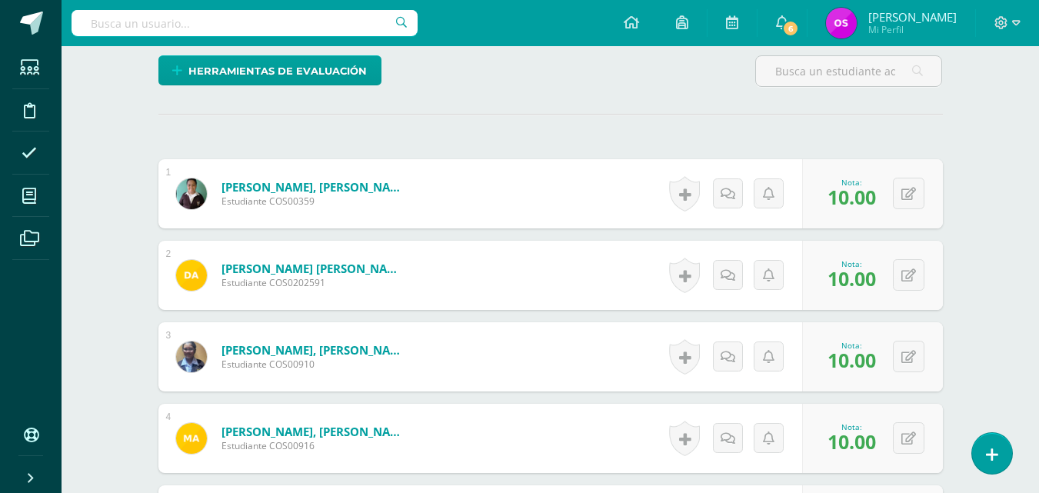
scroll to position [0, 0]
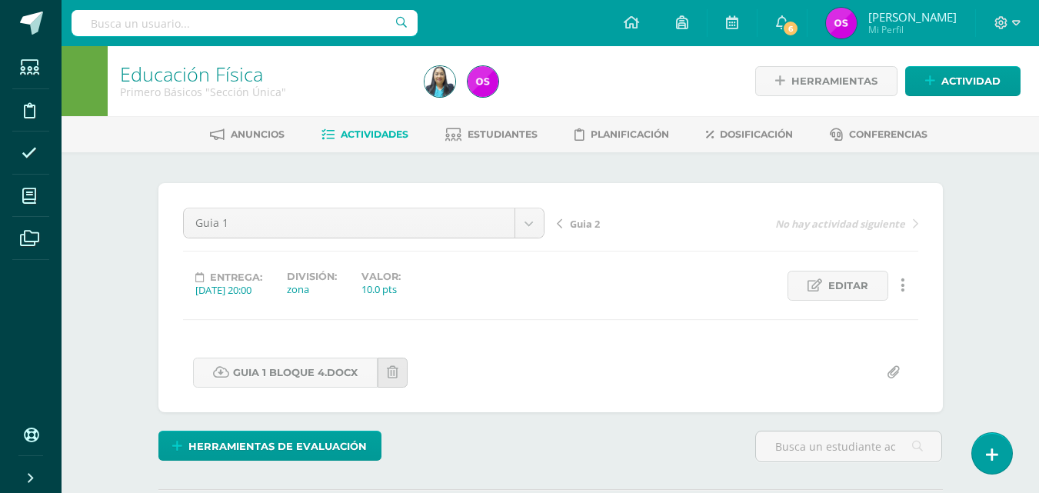
click at [582, 222] on span "Guia 2" at bounding box center [585, 224] width 30 height 14
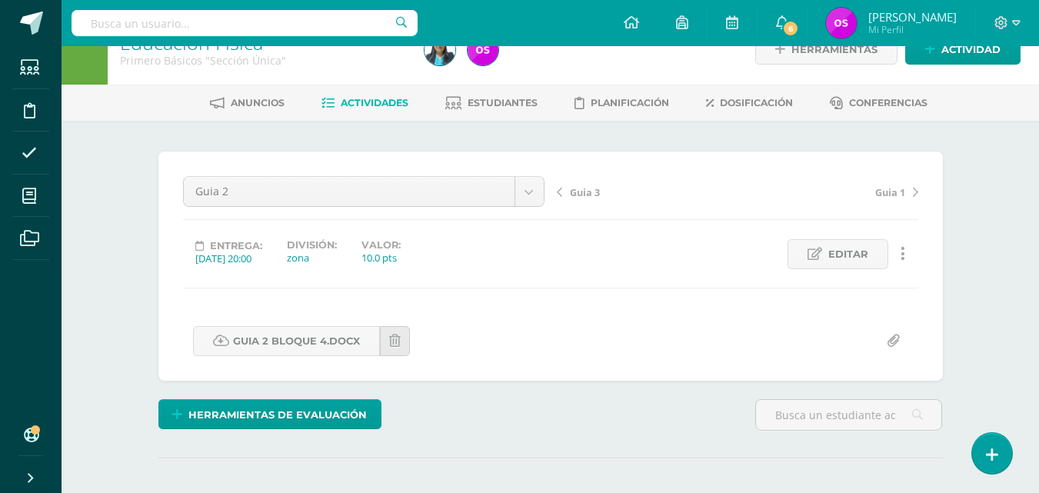
scroll to position [247, 0]
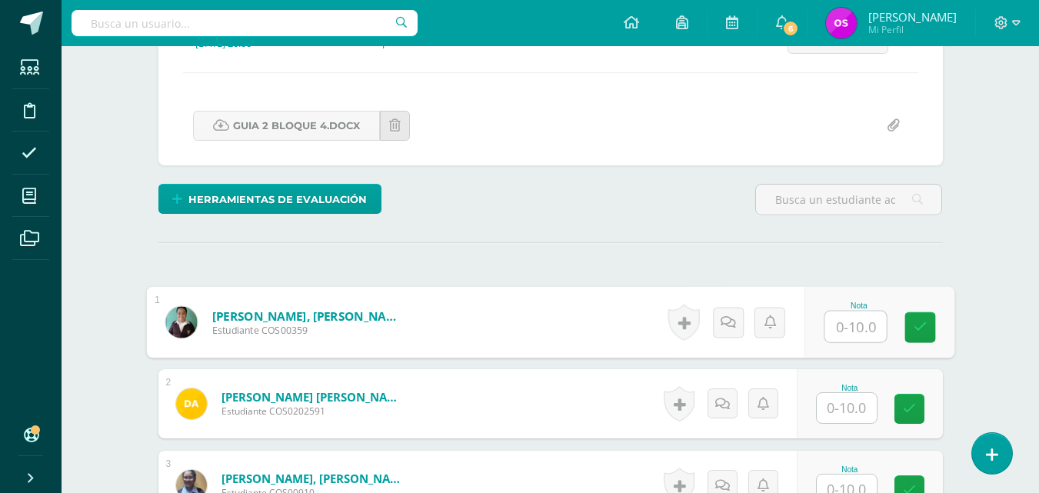
click at [840, 325] on input "text" at bounding box center [855, 326] width 62 height 31
type input "10"
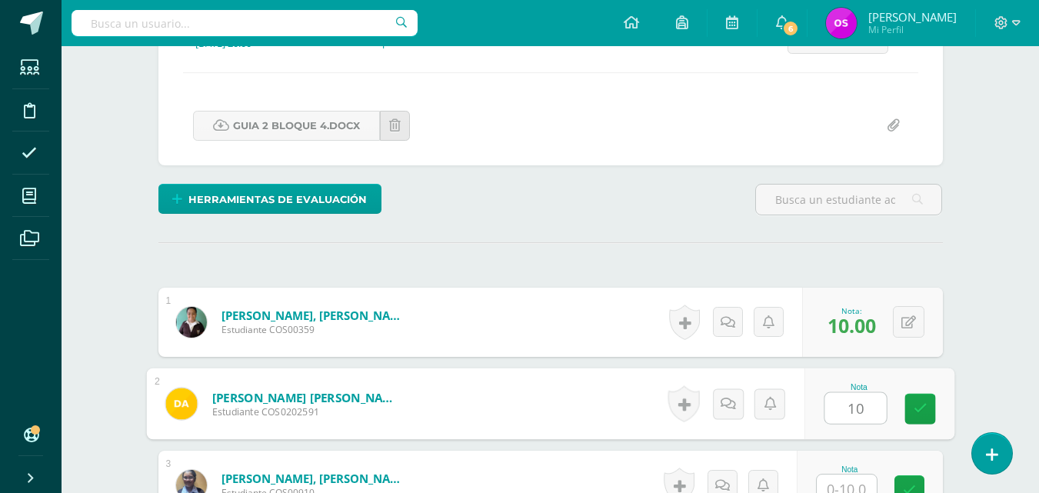
type input "10"
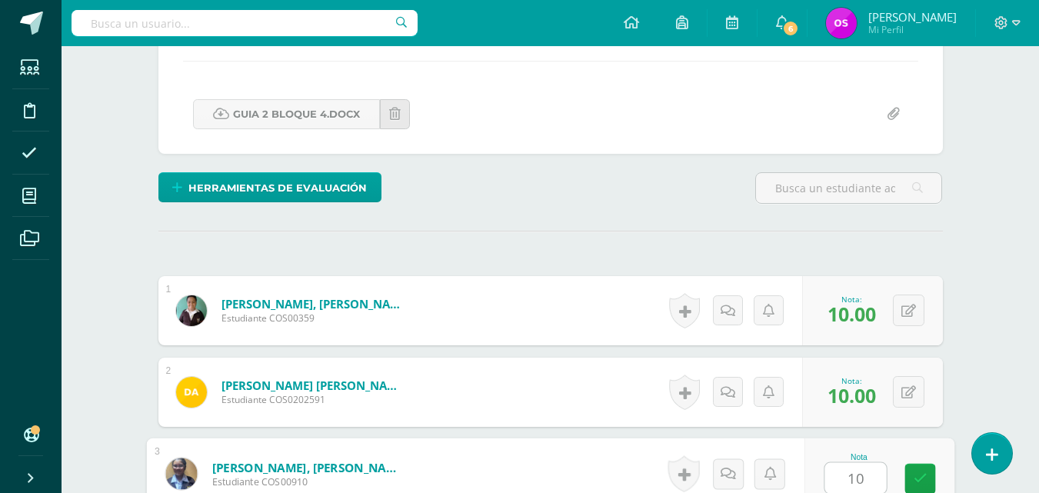
type input "10"
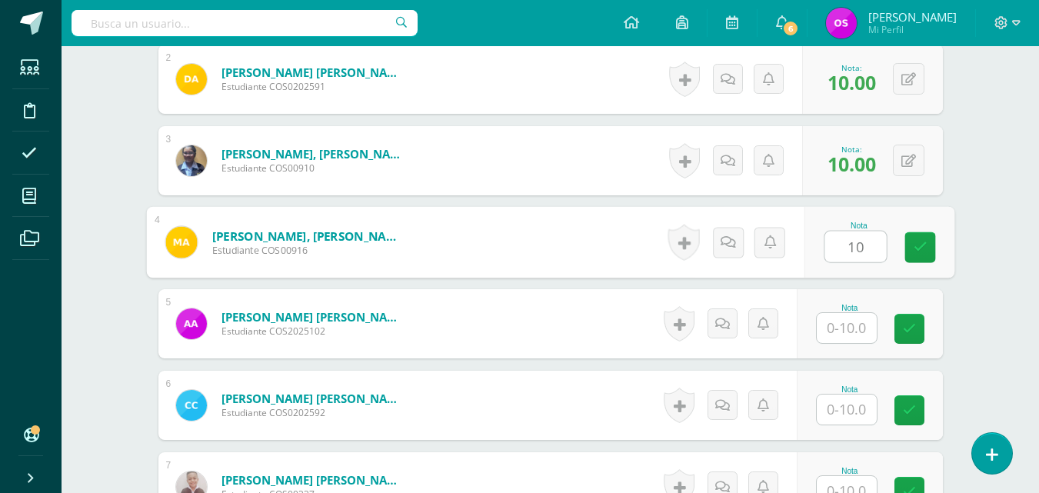
type input "10"
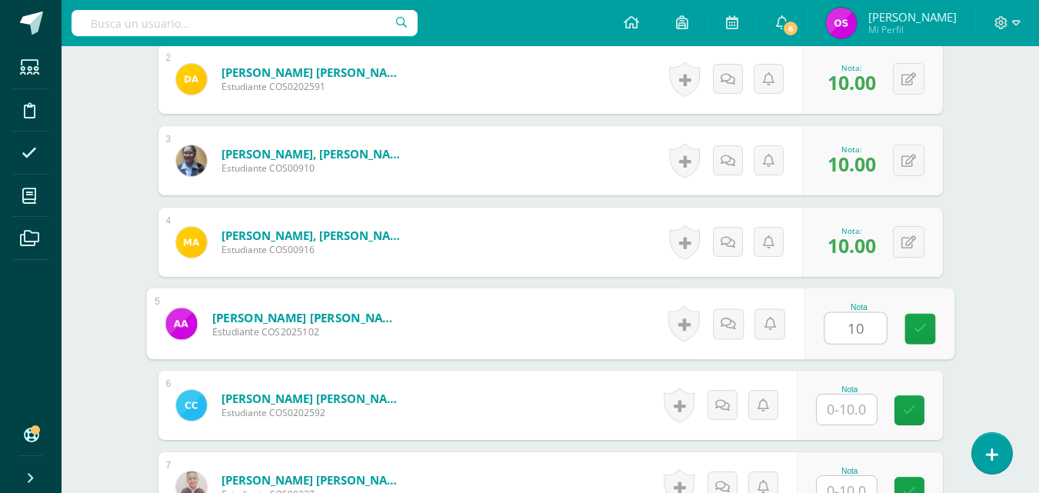
type input "10"
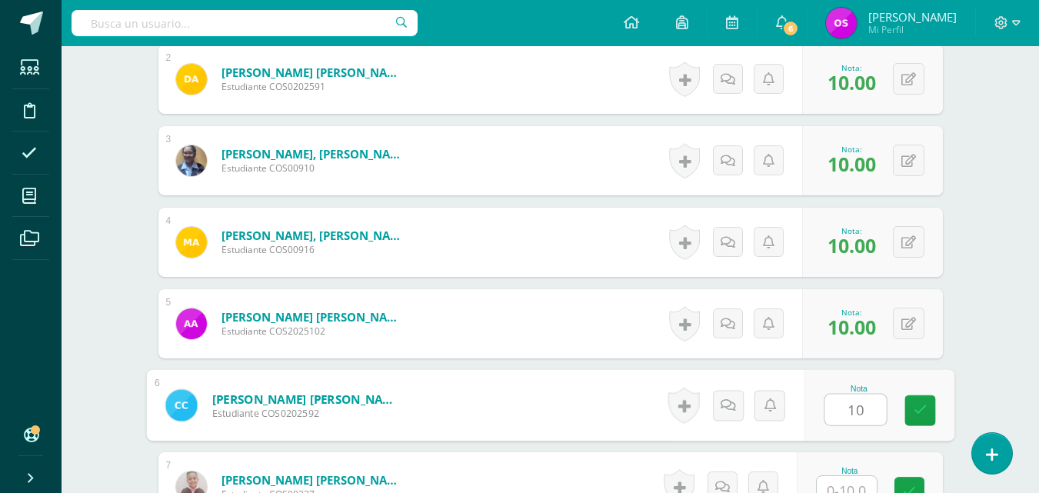
type input "10"
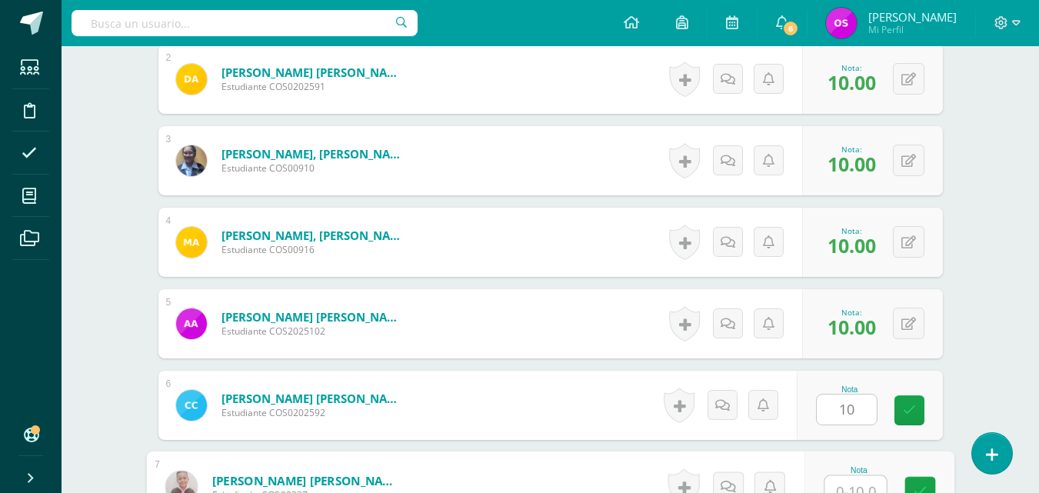
scroll to position [584, 0]
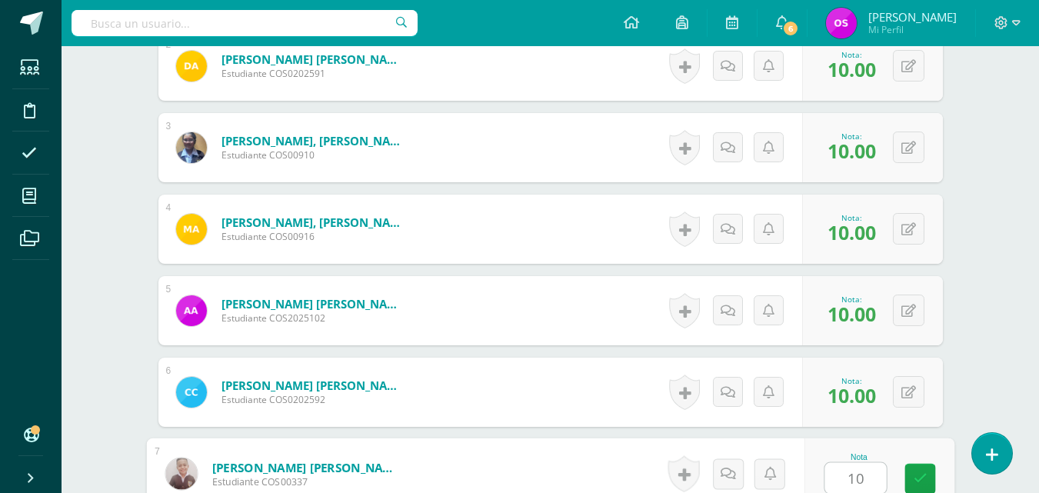
type input "10"
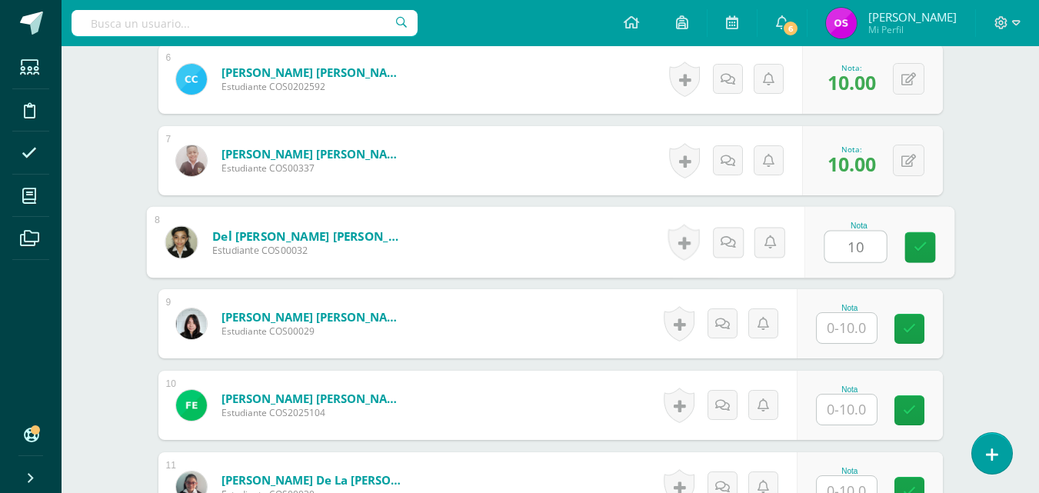
type input "10"
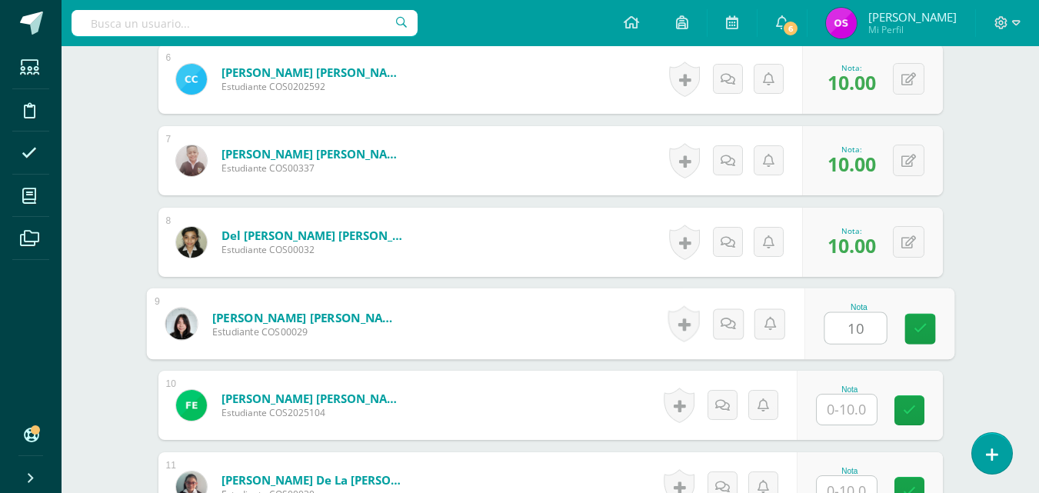
type input "10"
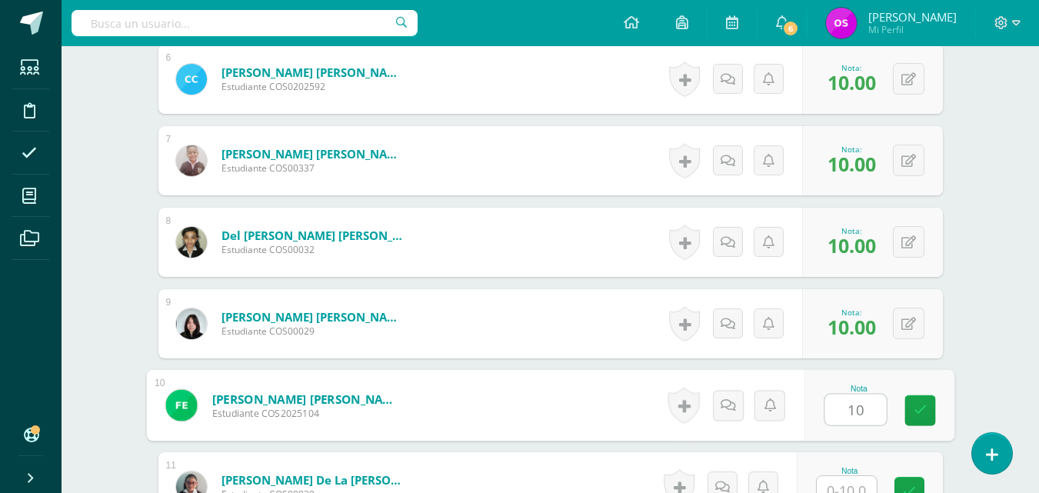
type input "10"
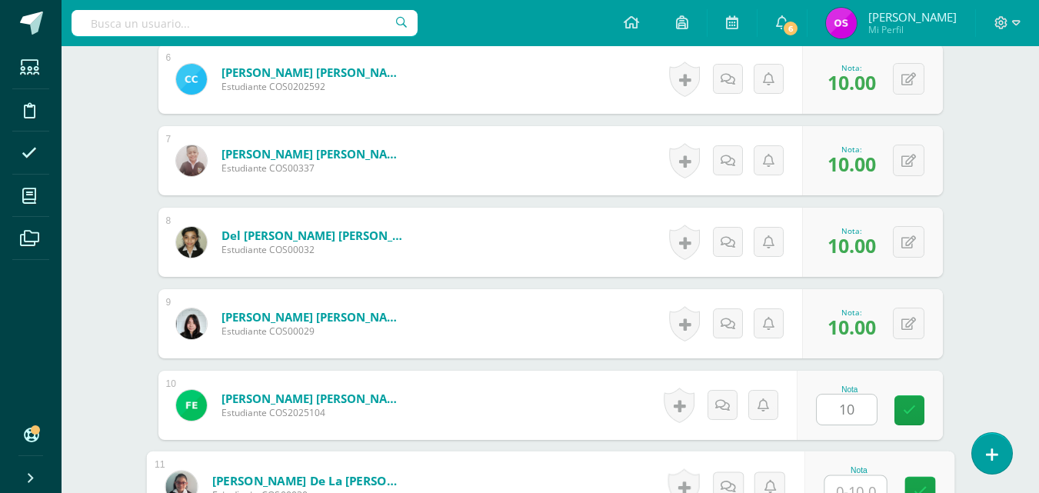
scroll to position [910, 0]
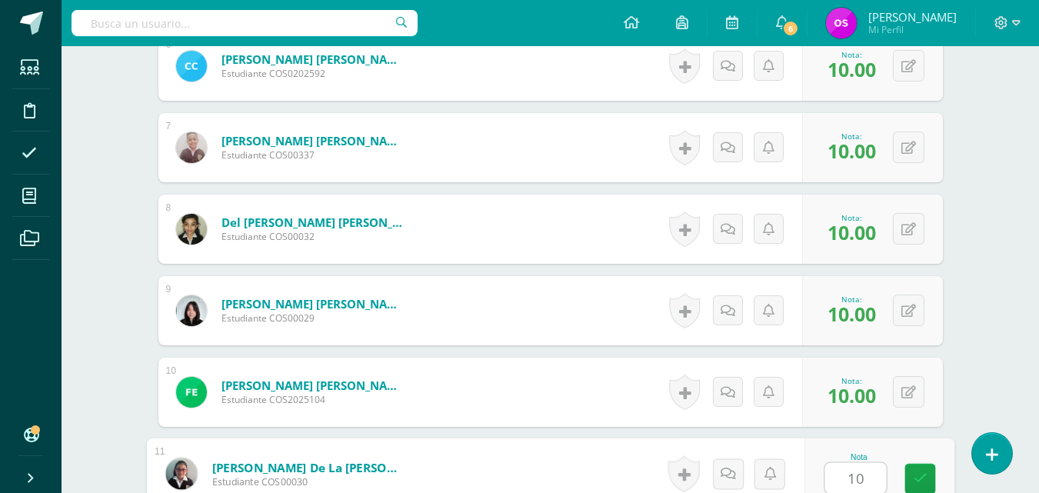
type input "10"
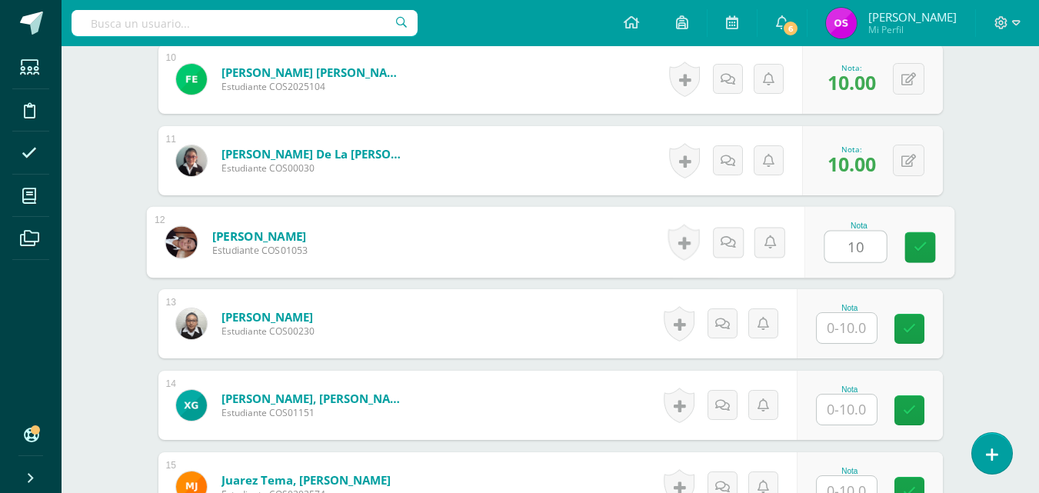
type input "10"
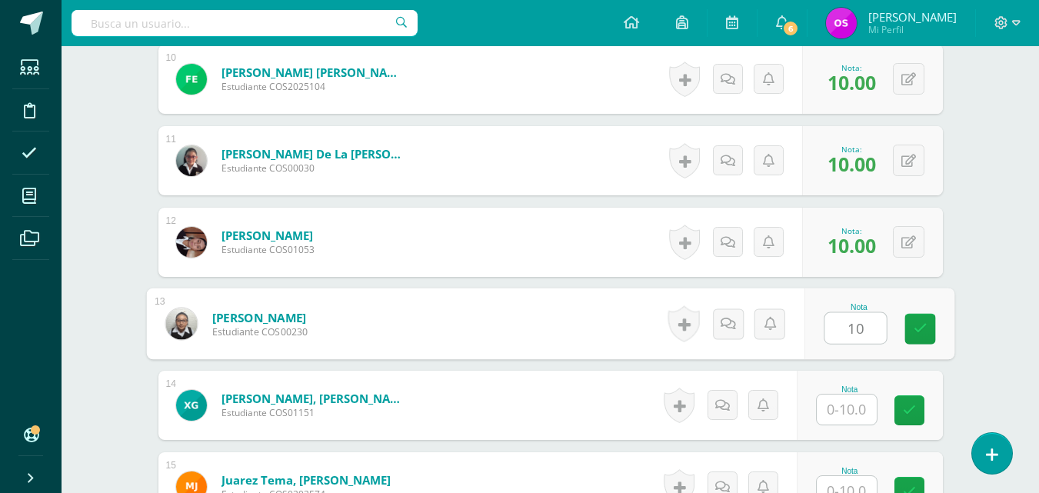
type input "10"
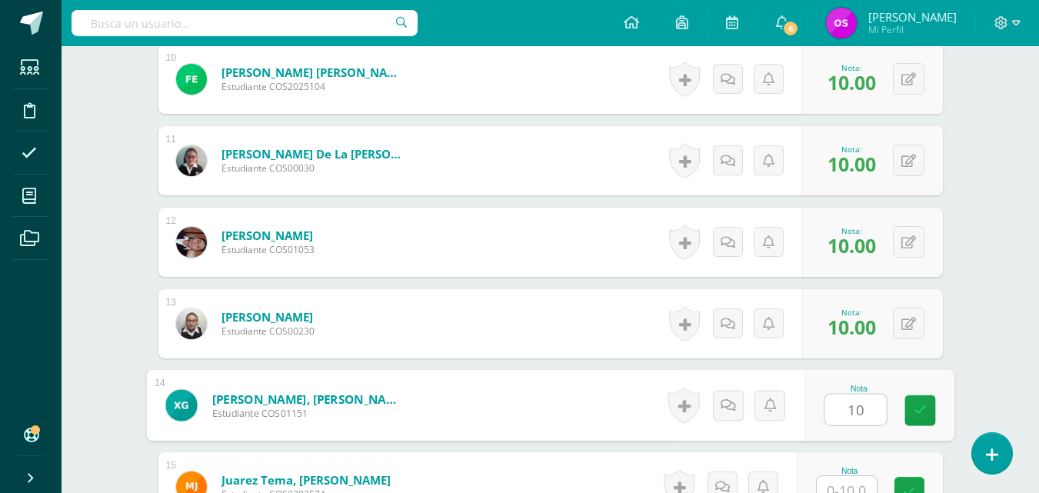
type input "10"
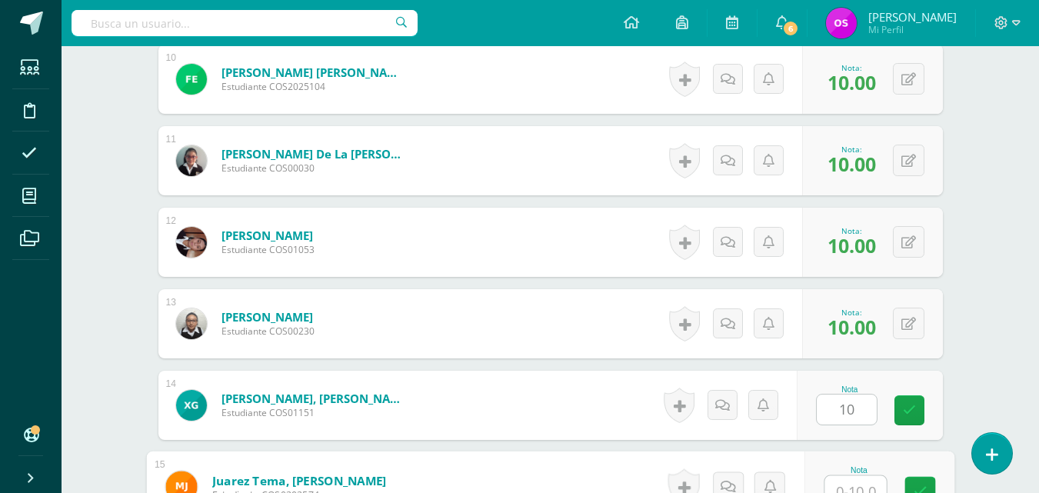
scroll to position [1237, 0]
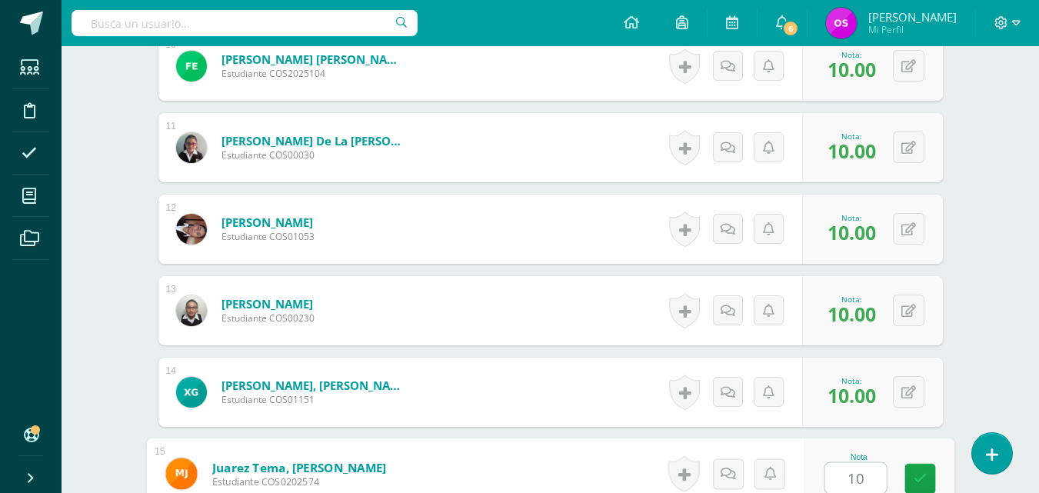
type input "10"
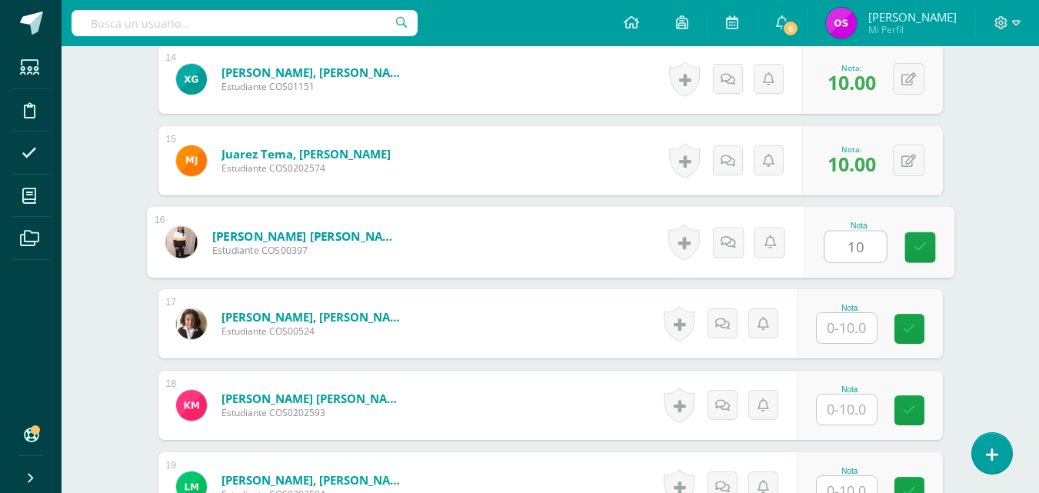
type input "10"
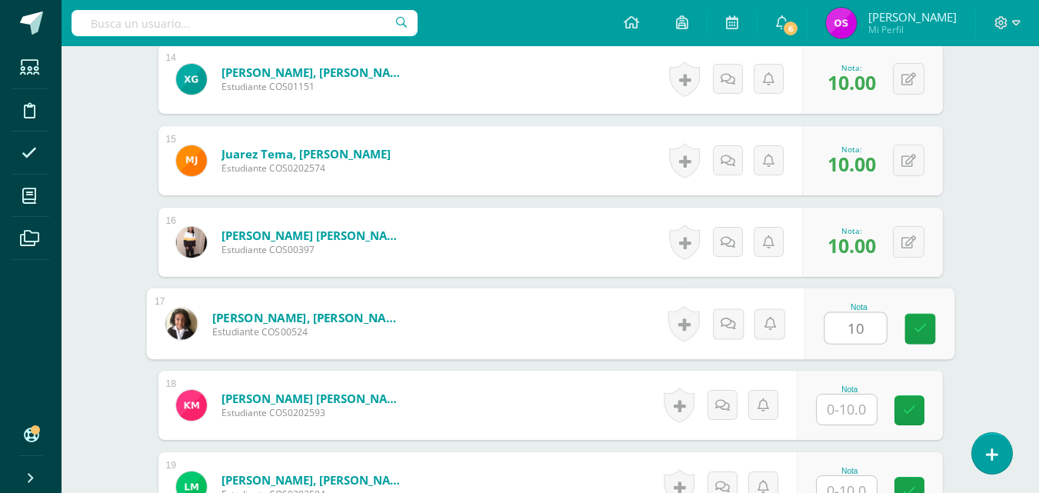
type input "10"
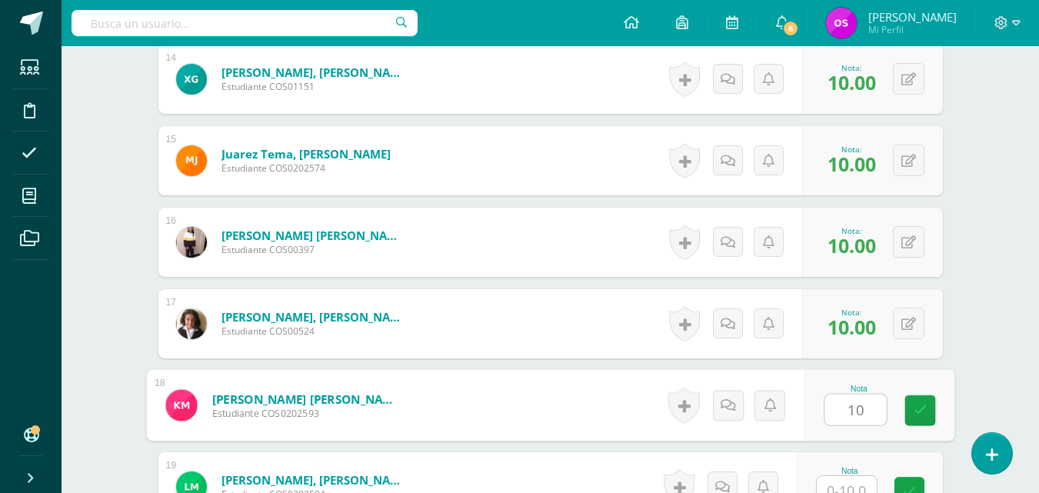
type input "10"
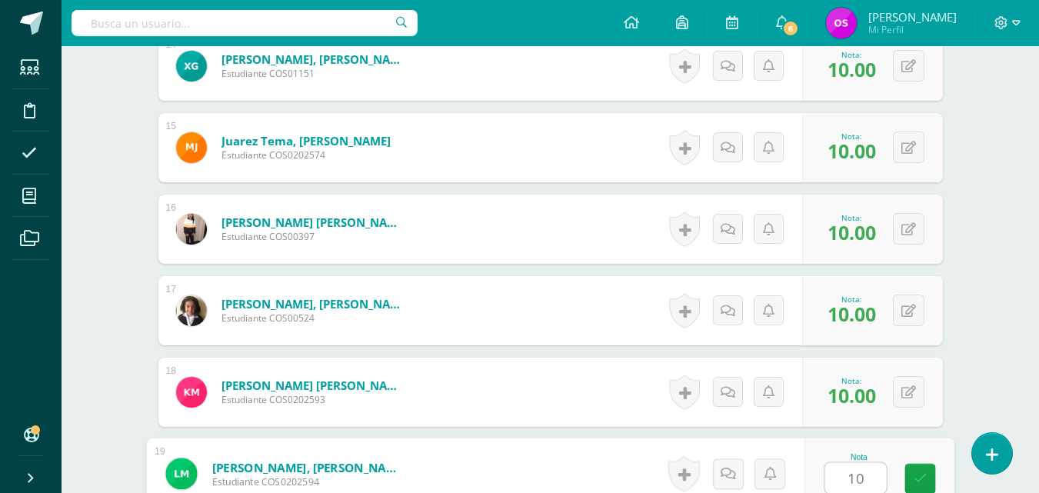
type input "10"
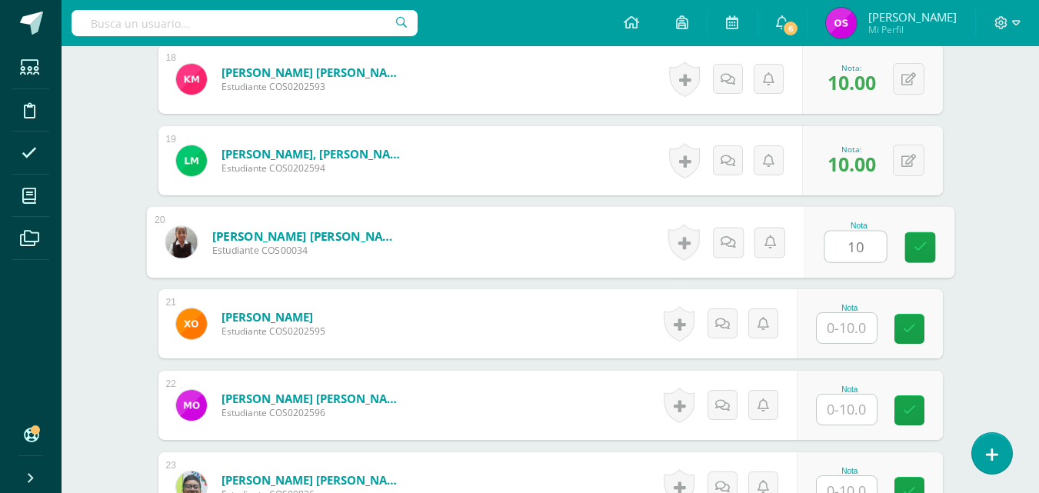
type input "10"
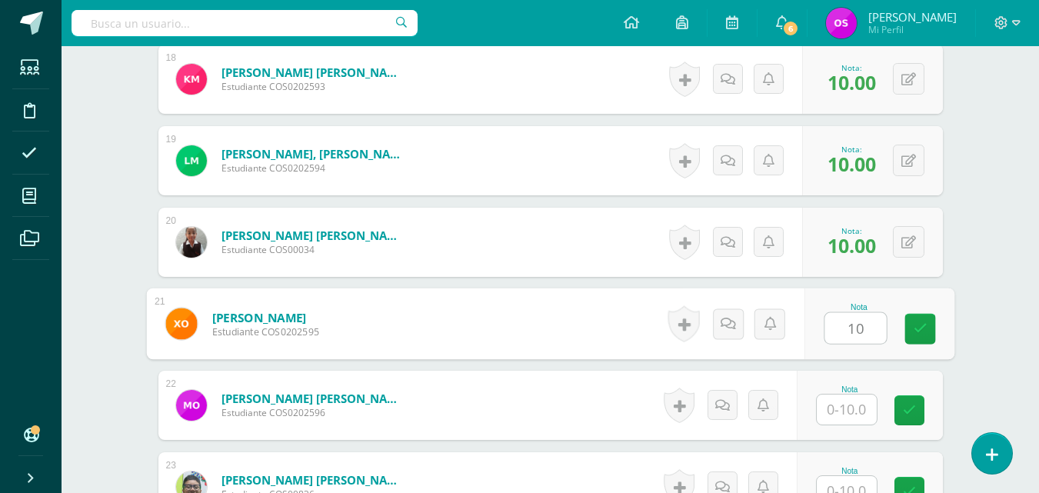
type input "10"
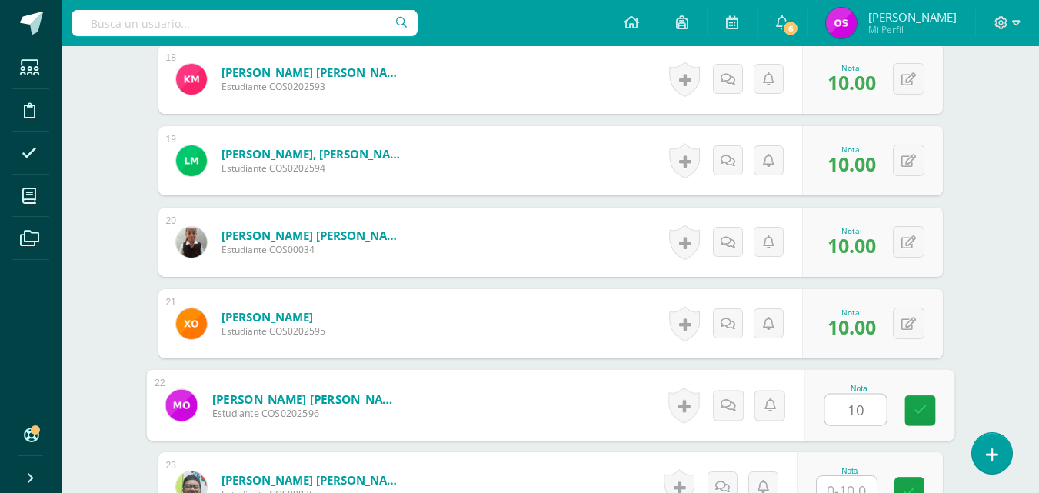
type input "10"
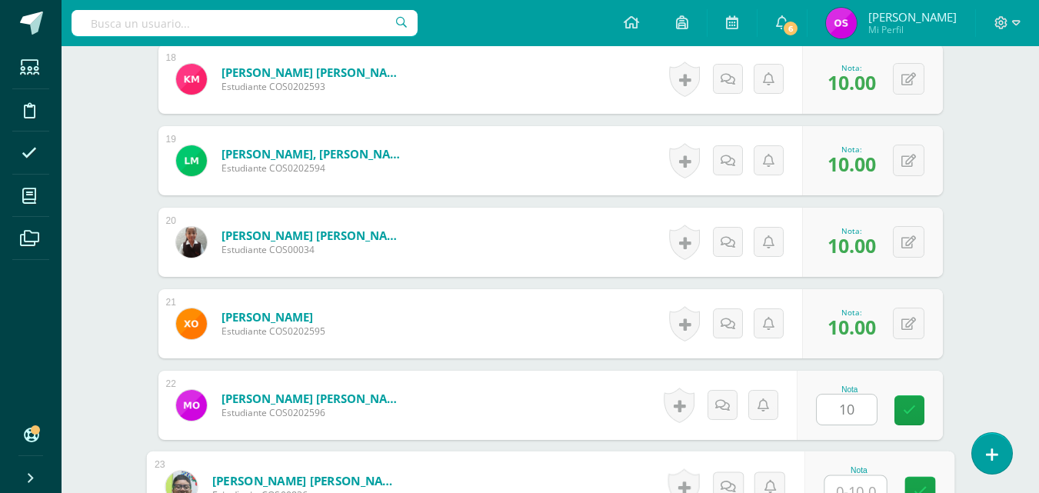
scroll to position [1889, 0]
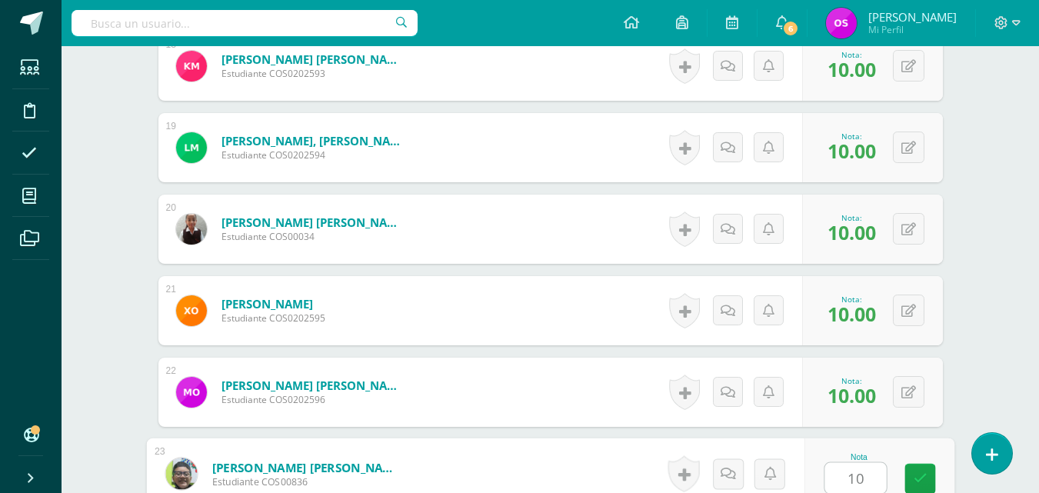
type input "10"
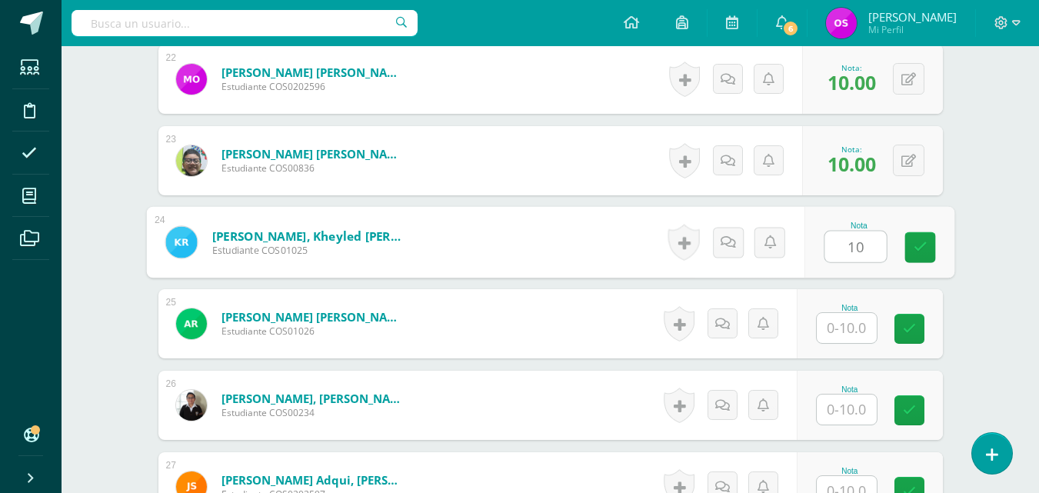
type input "10"
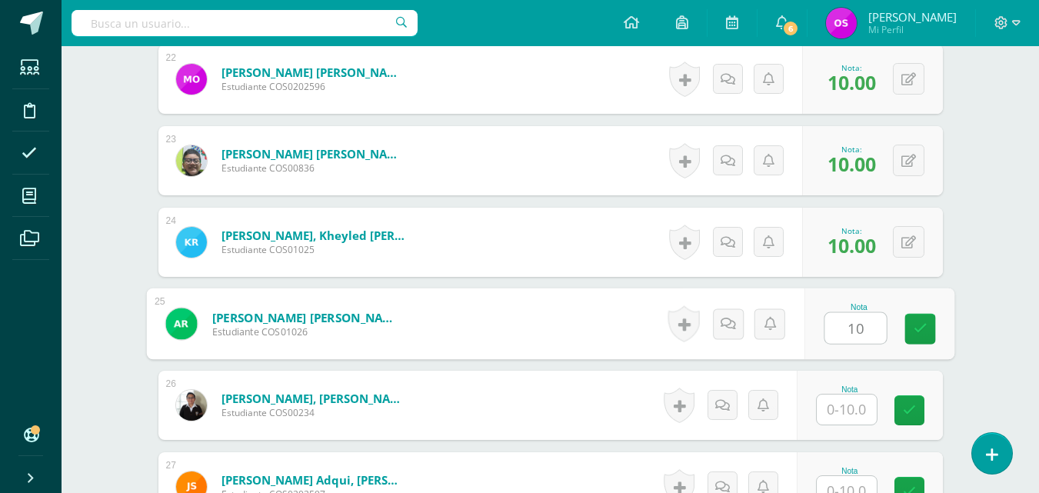
type input "10"
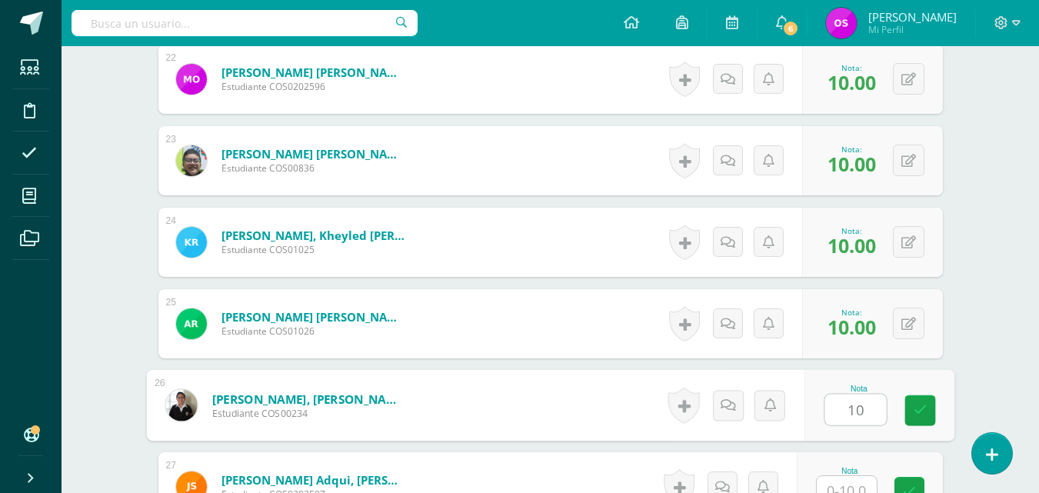
type input "10"
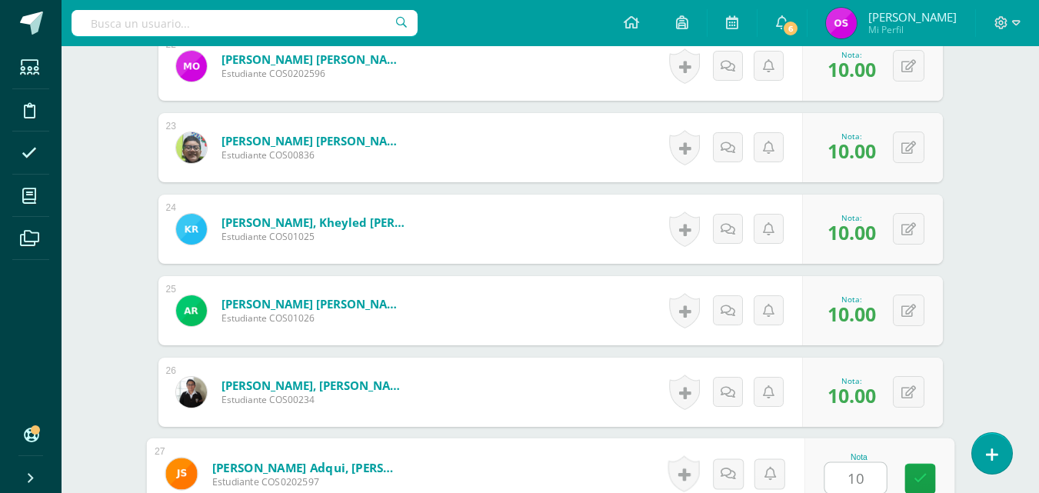
type input "10"
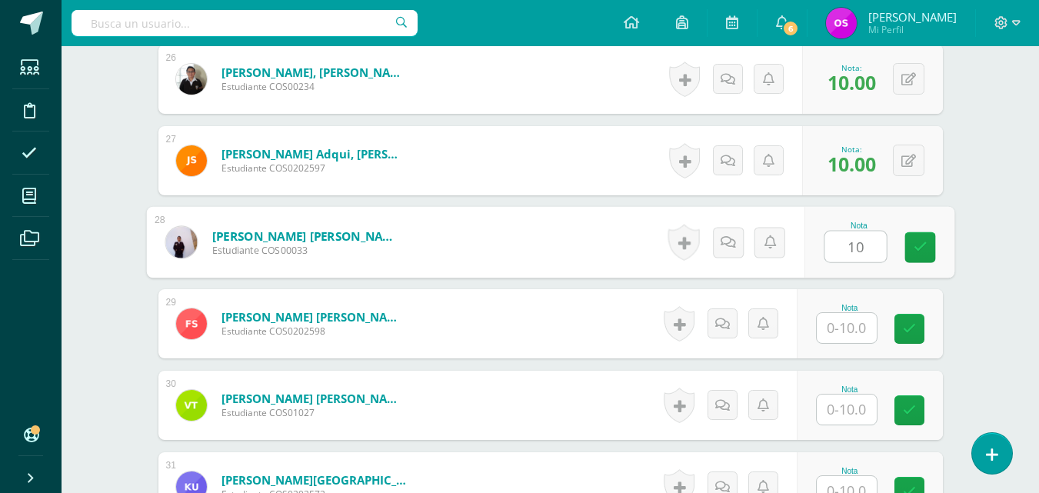
type input "10"
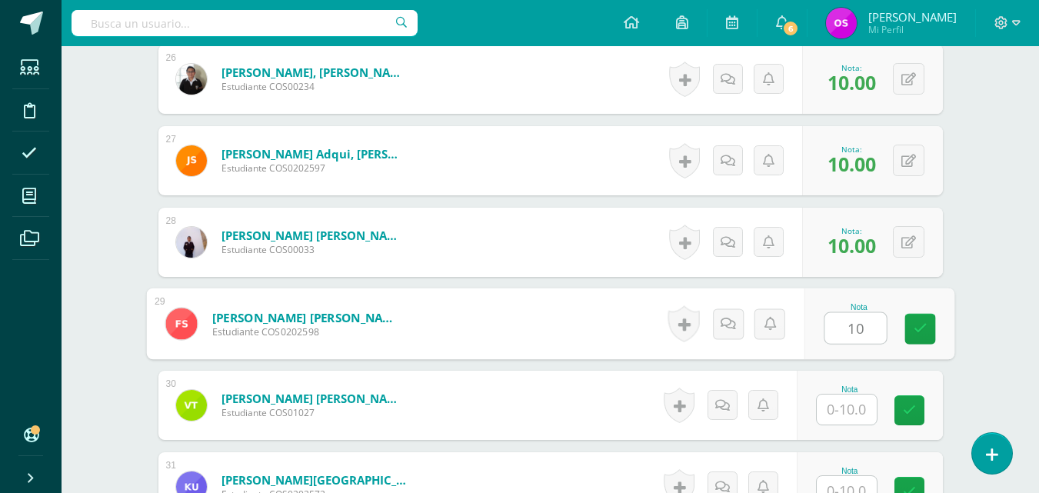
type input "10"
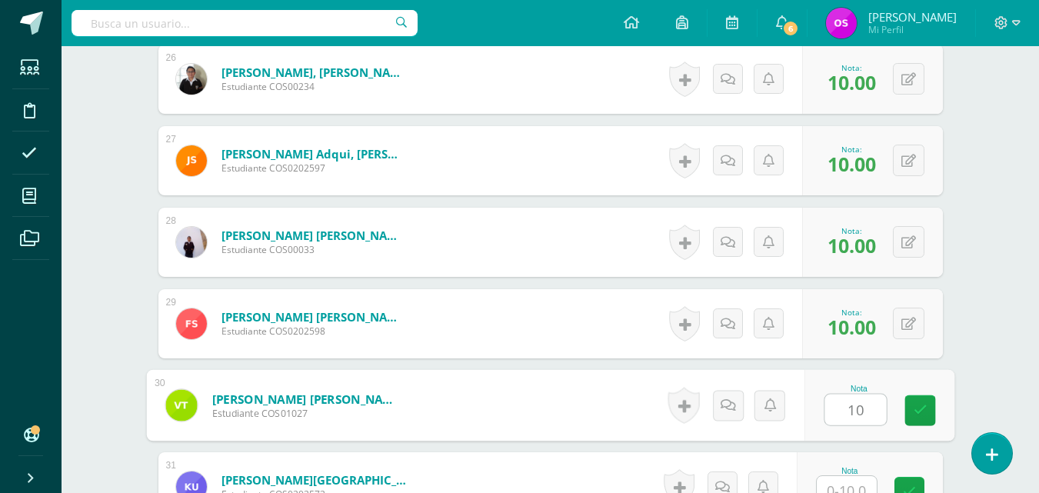
type input "10"
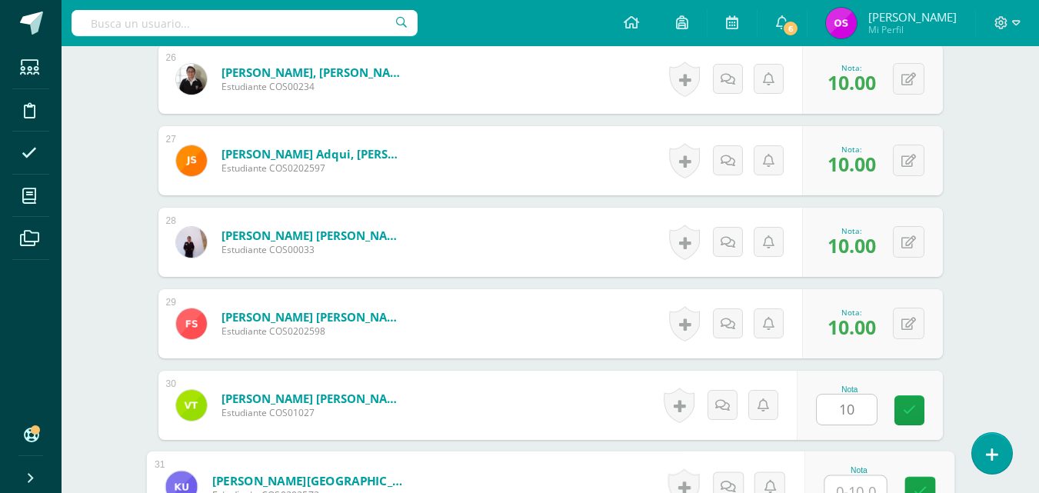
scroll to position [2541, 0]
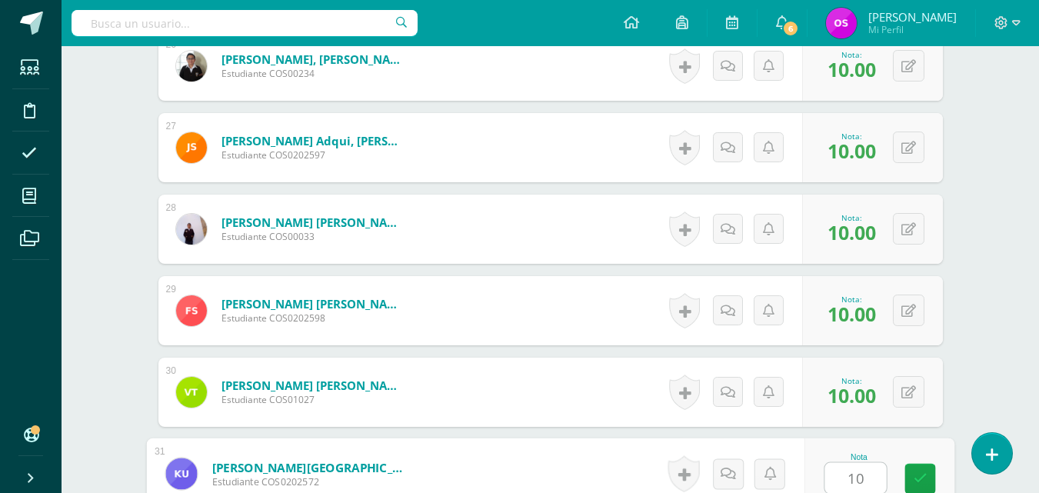
type input "10"
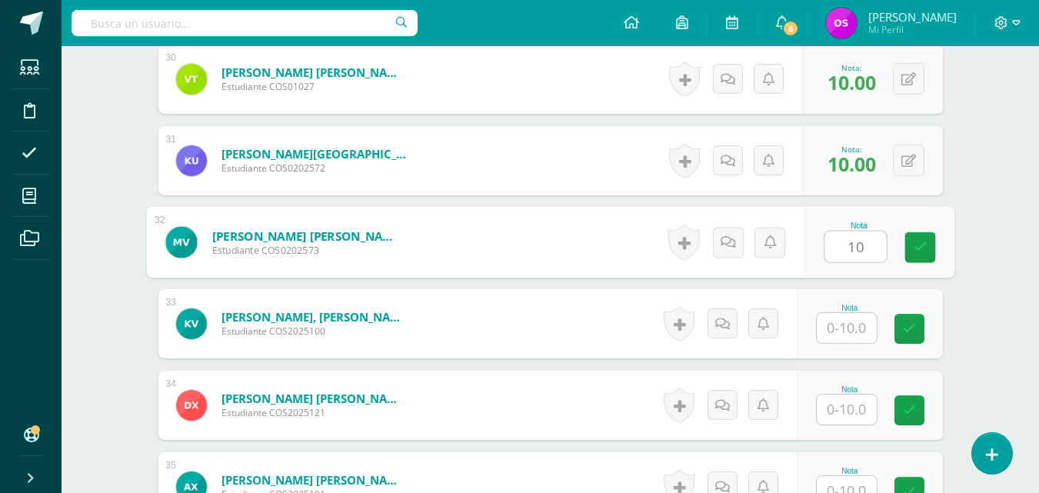
type input "10"
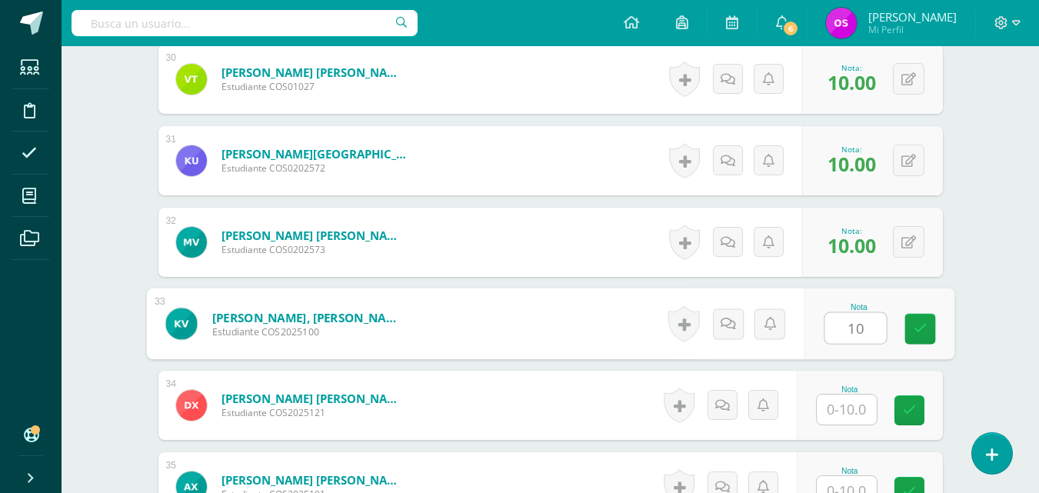
type input "10"
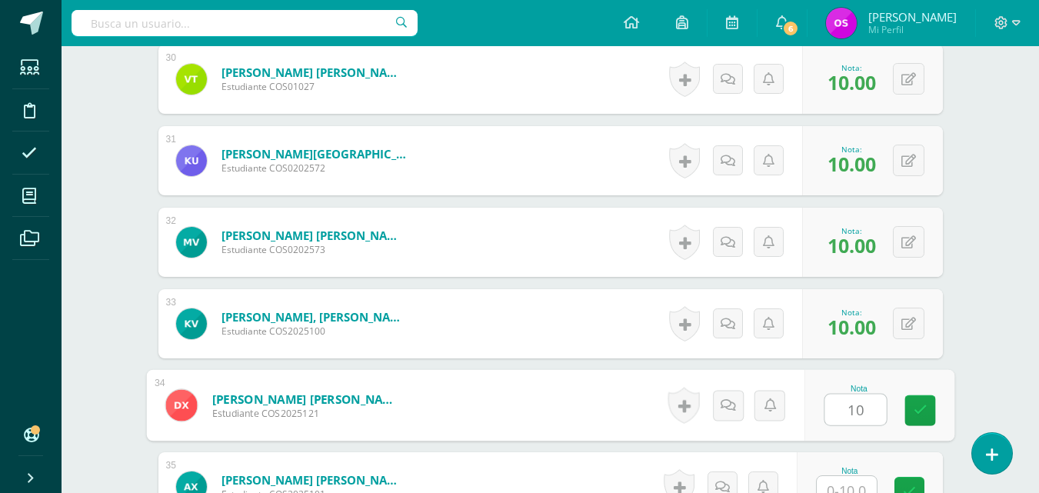
type input "10"
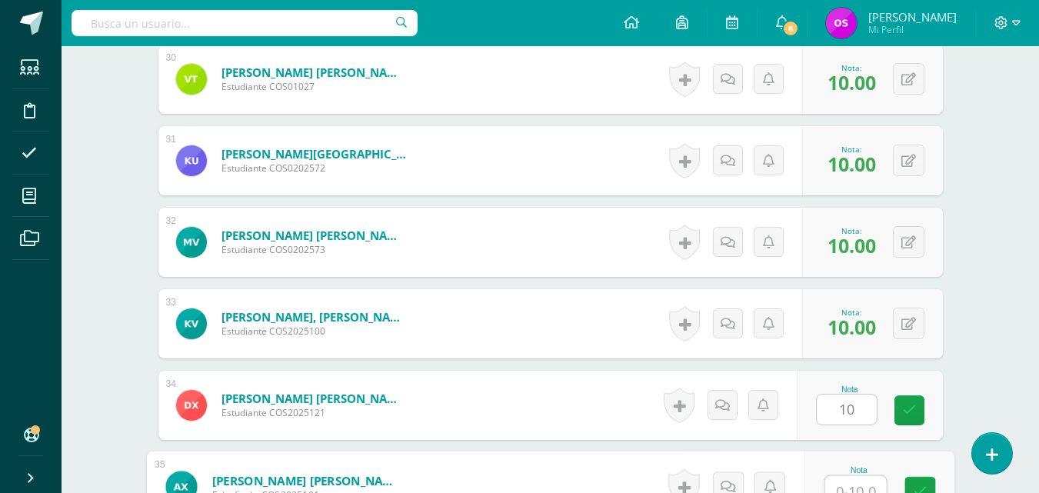
scroll to position [2867, 0]
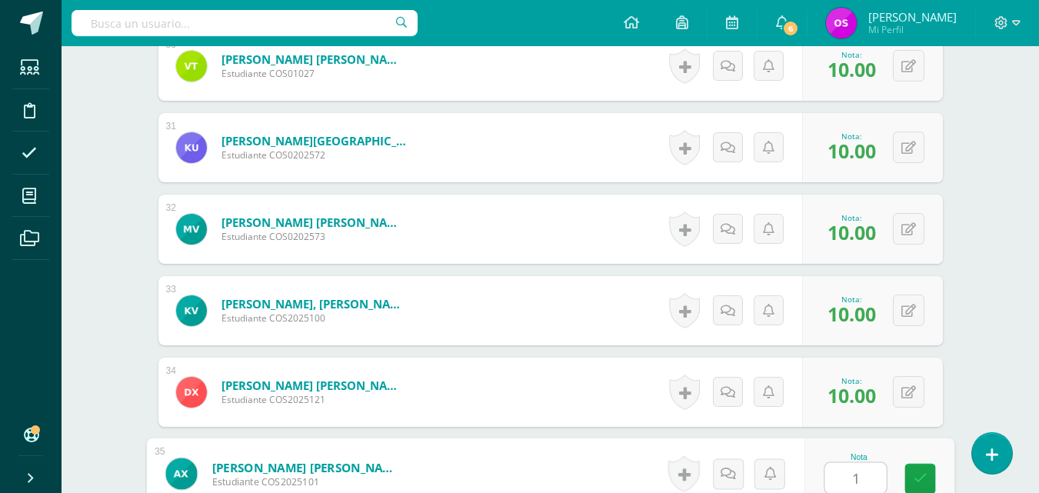
type input "10"
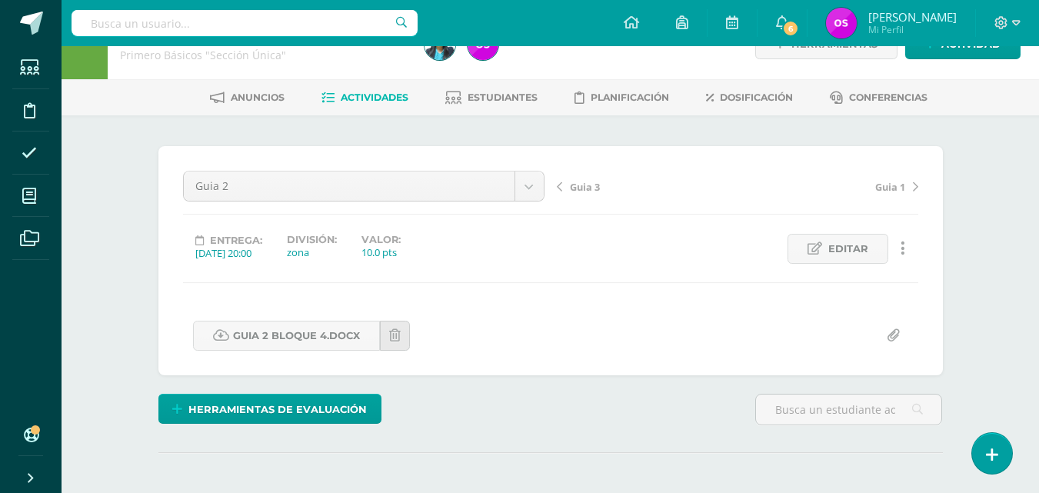
scroll to position [0, 0]
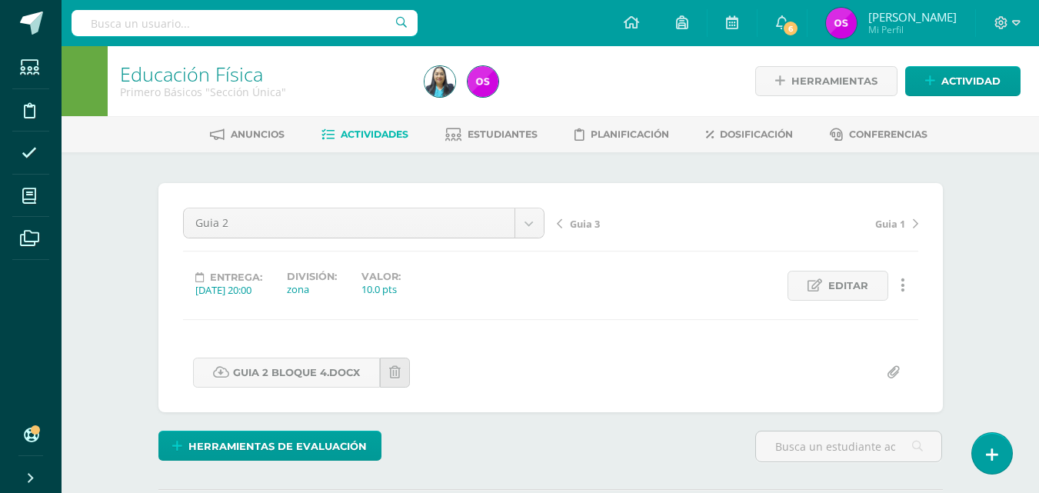
click at [587, 221] on span "Guia 3" at bounding box center [585, 224] width 30 height 14
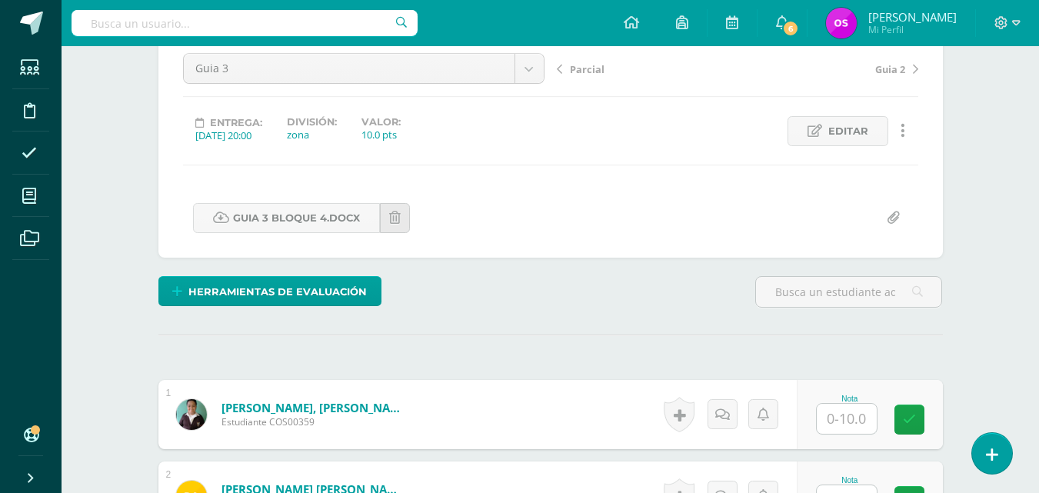
scroll to position [185, 0]
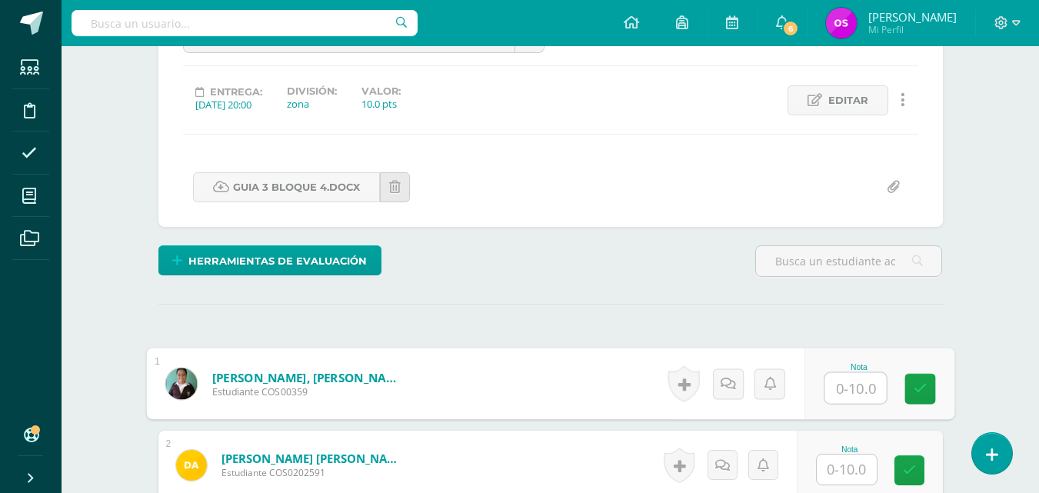
click at [842, 391] on input "text" at bounding box center [855, 388] width 62 height 31
type input "10"
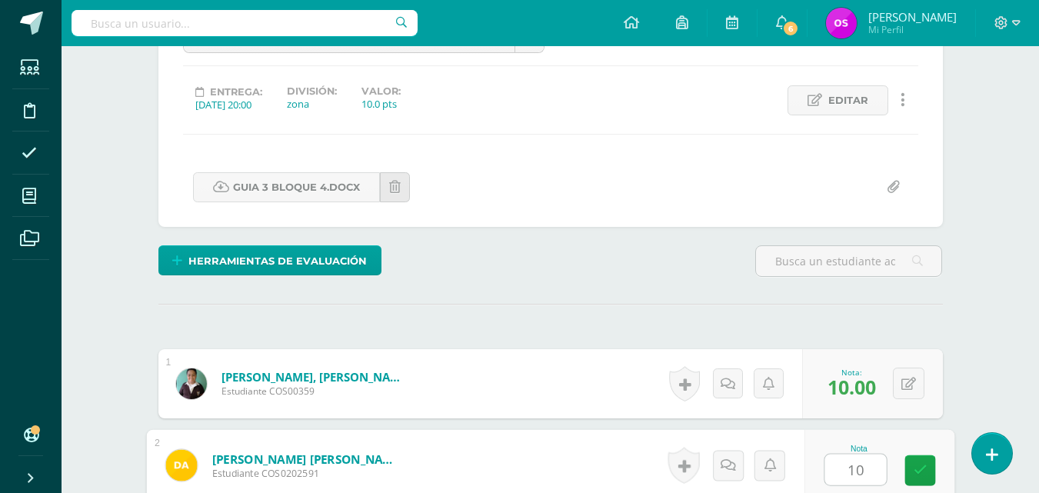
type input "10"
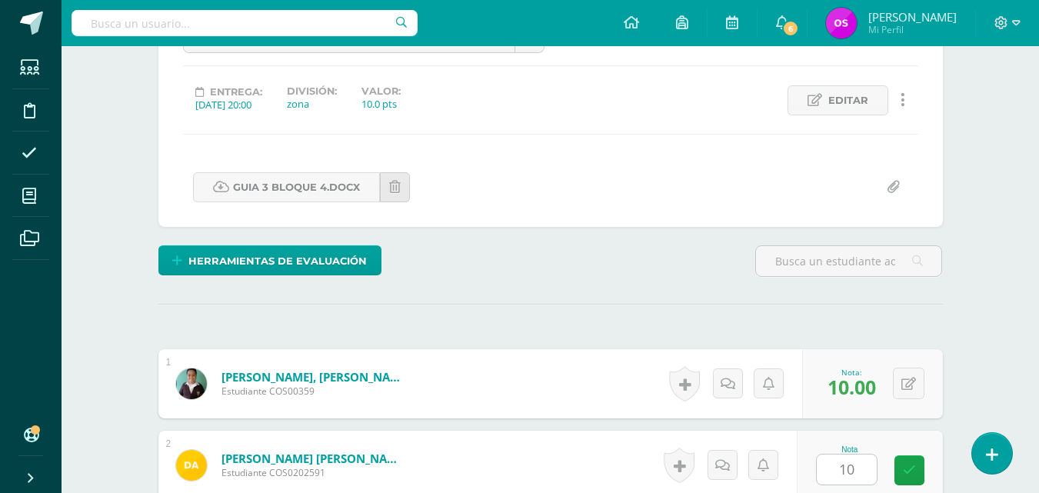
scroll to position [490, 0]
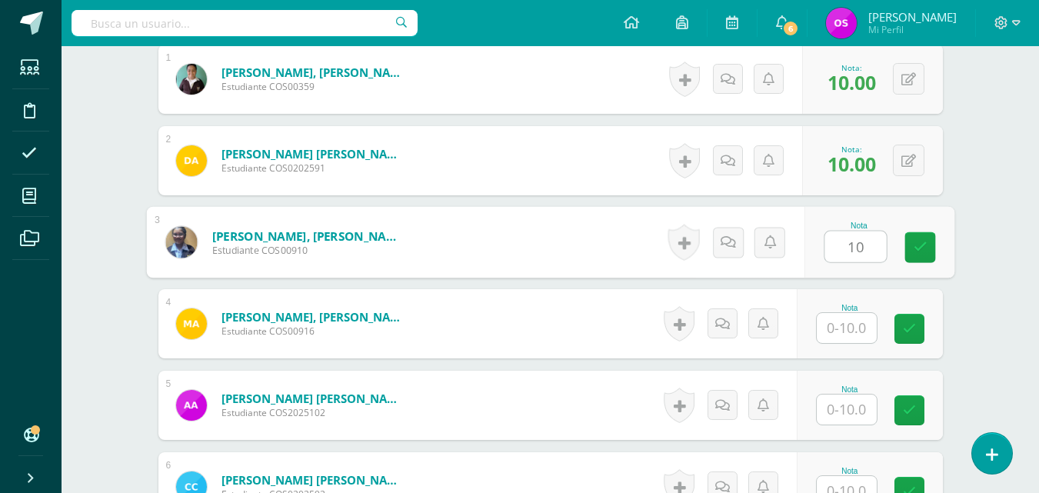
type input "10"
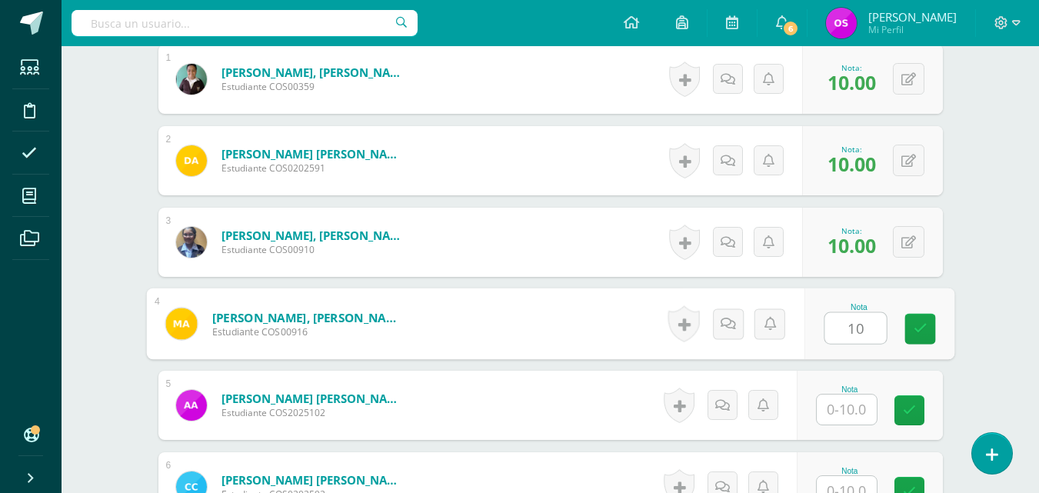
type input "10"
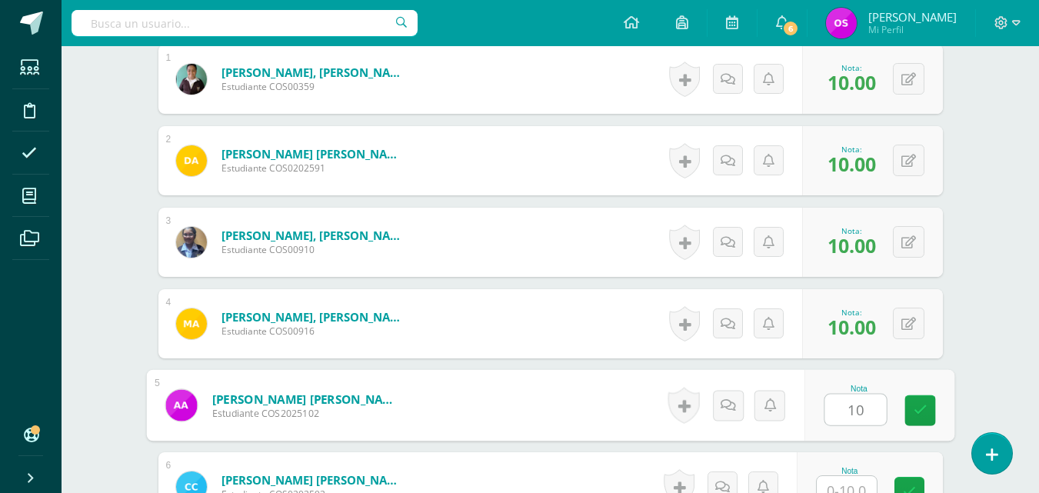
type input "10"
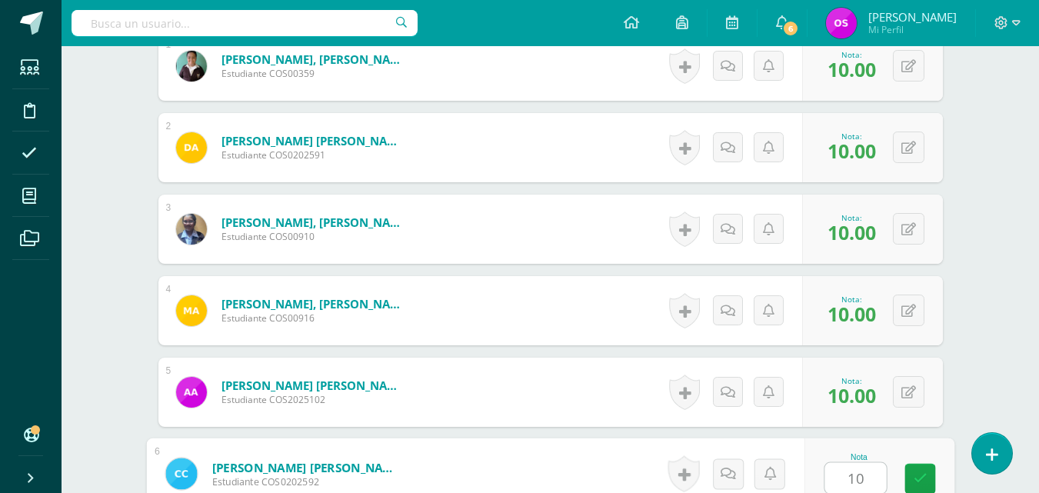
type input "10"
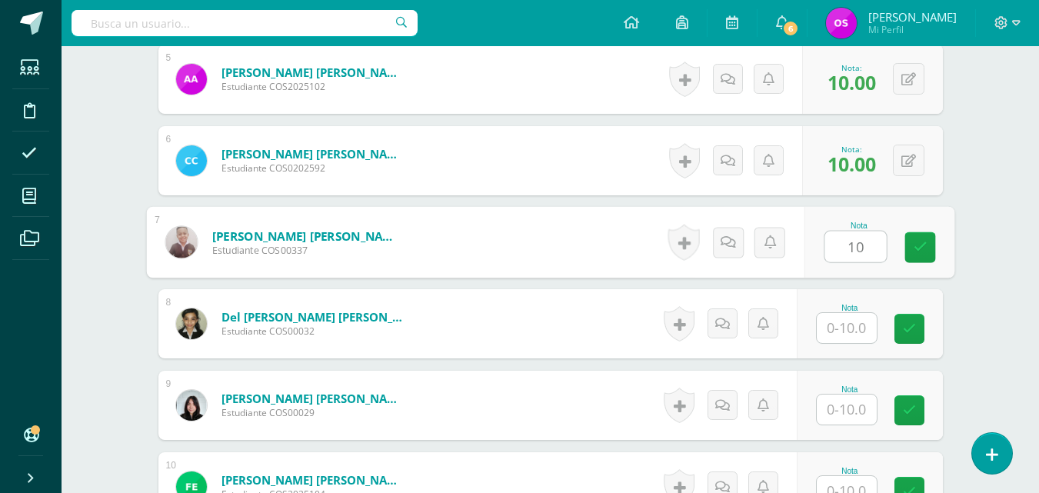
type input "10"
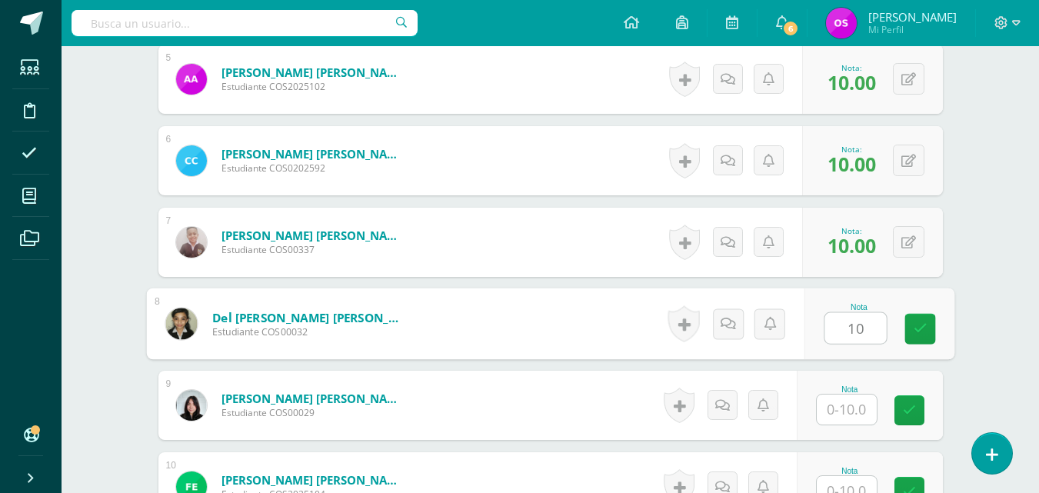
type input "10"
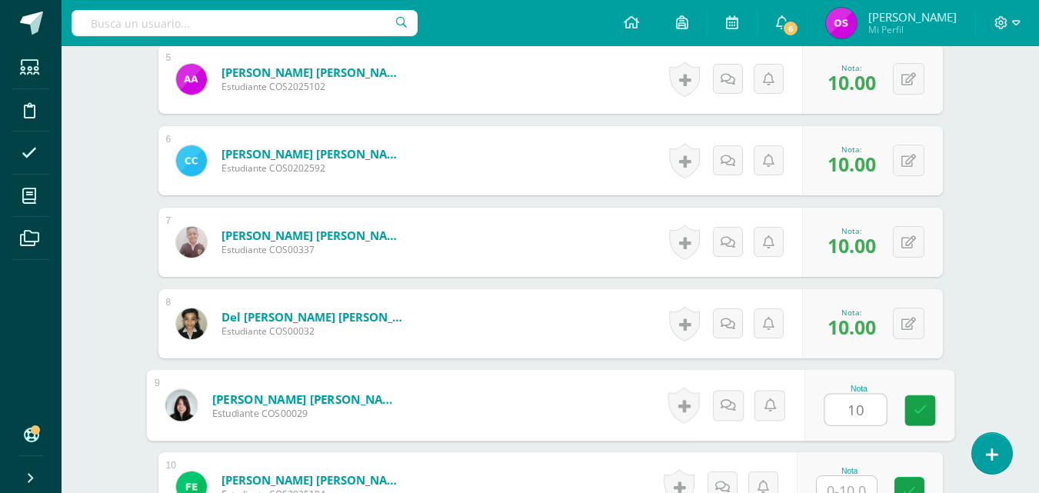
type input "10"
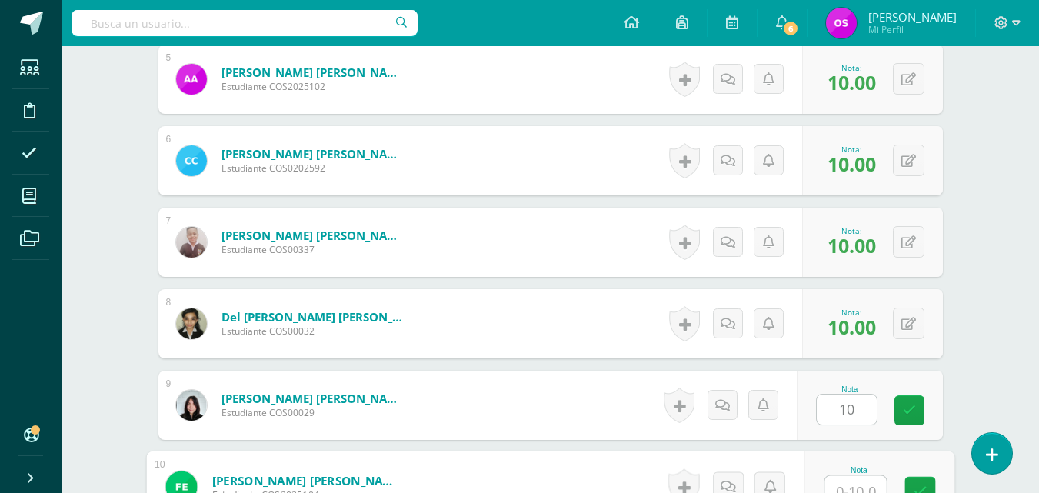
scroll to position [829, 0]
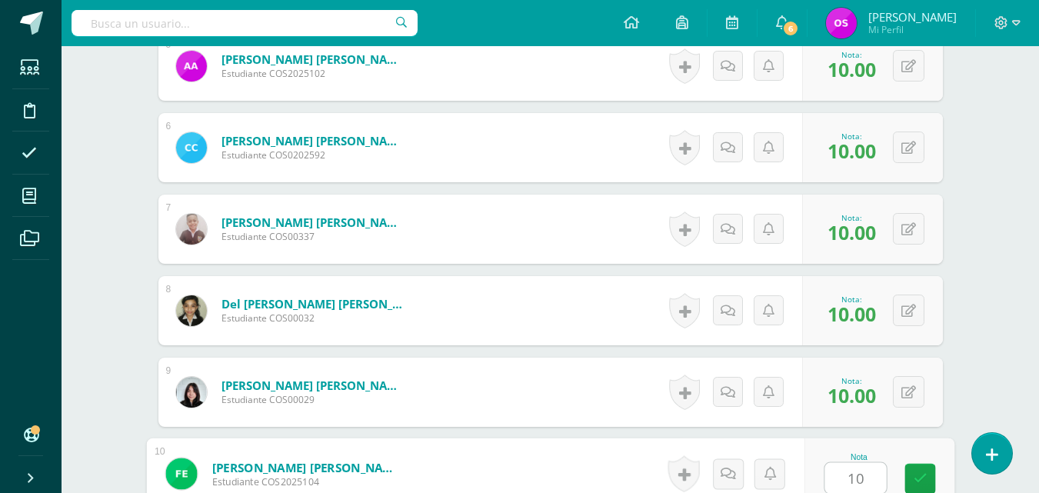
type input "10"
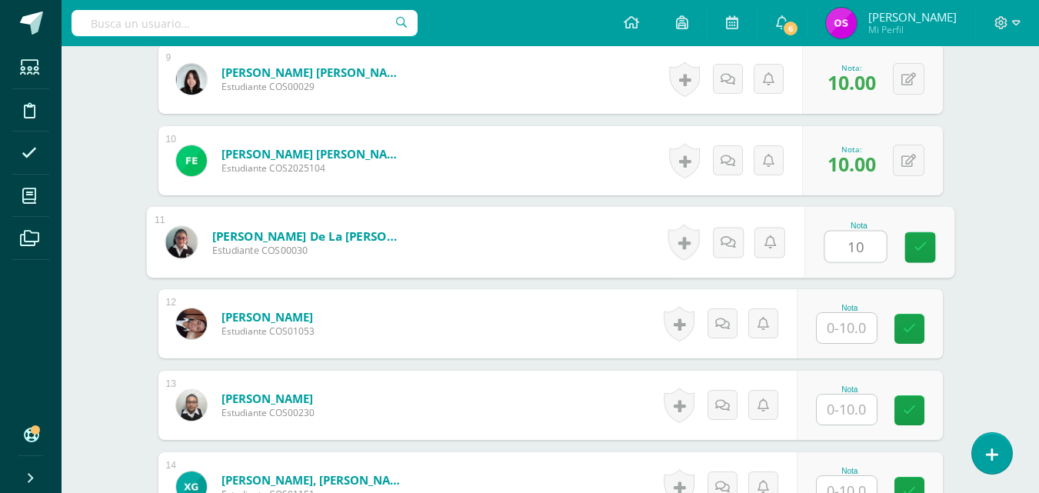
type input "10"
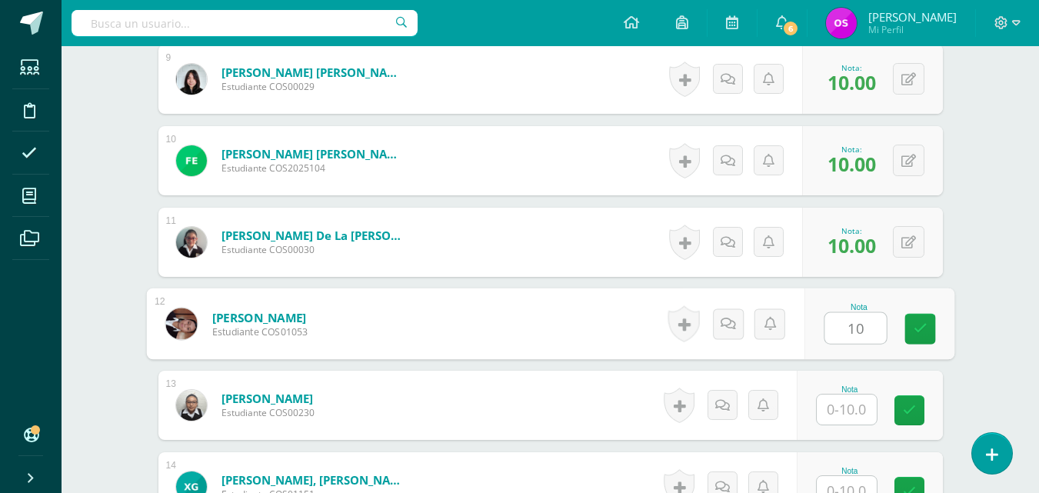
type input "10"
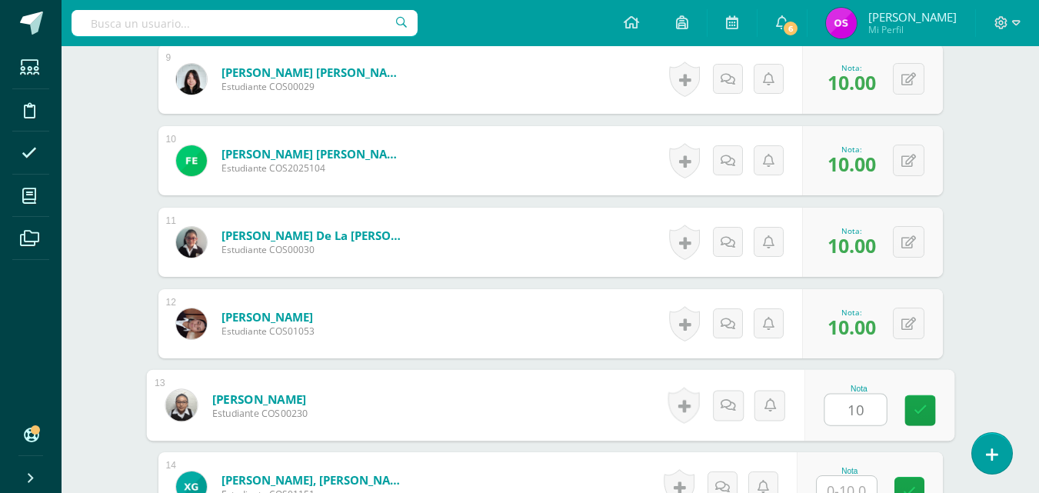
type input "10"
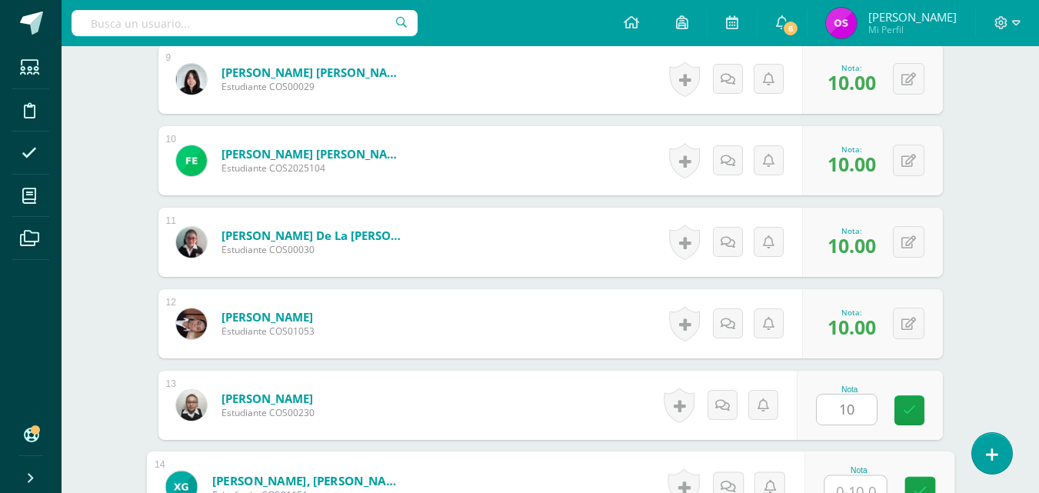
scroll to position [1155, 0]
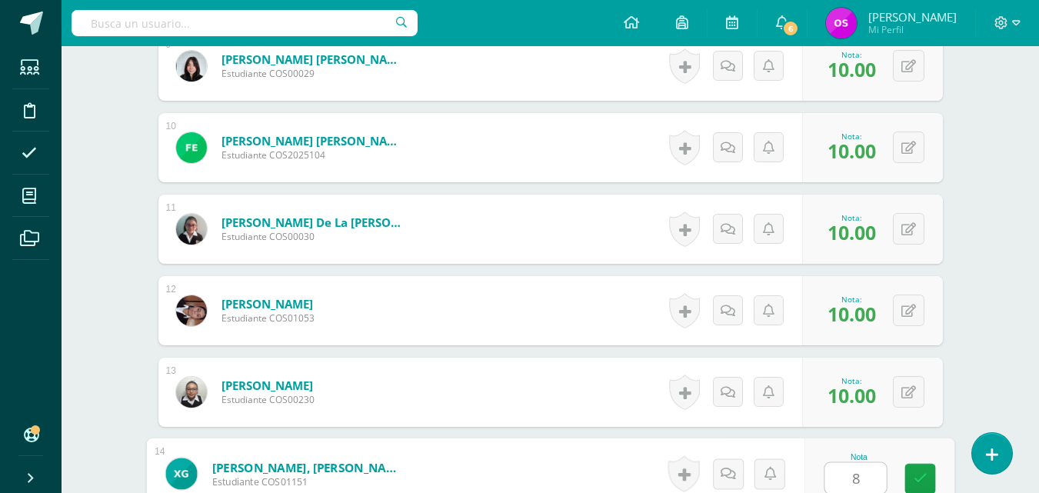
type input "8"
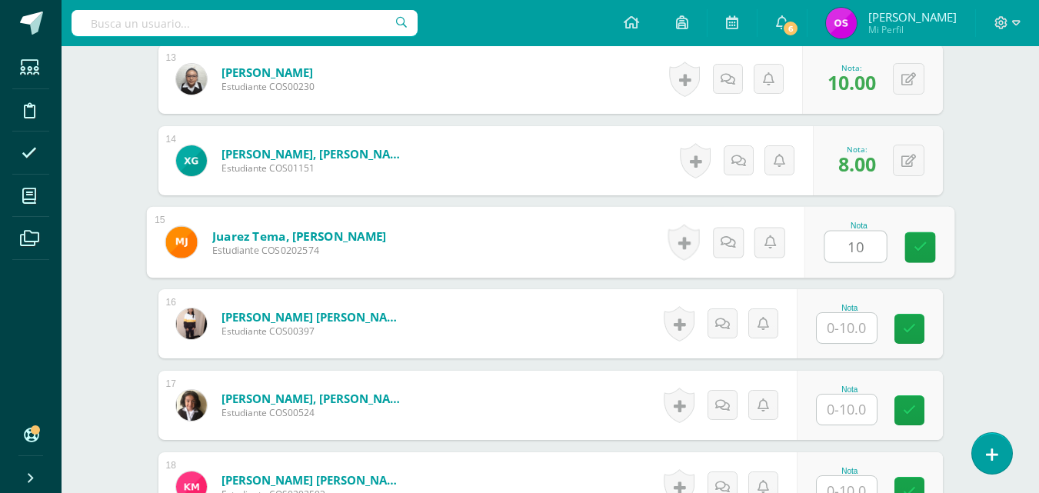
type input "10"
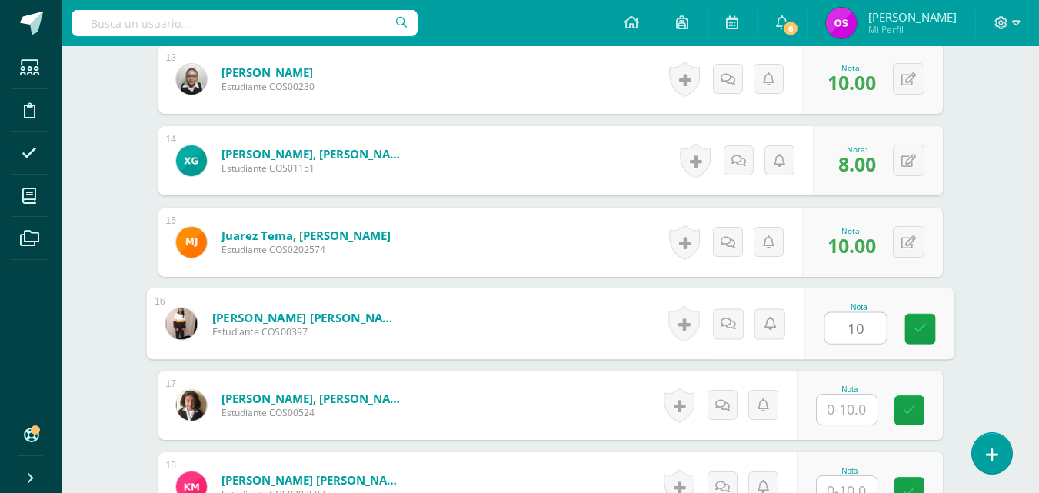
type input "10"
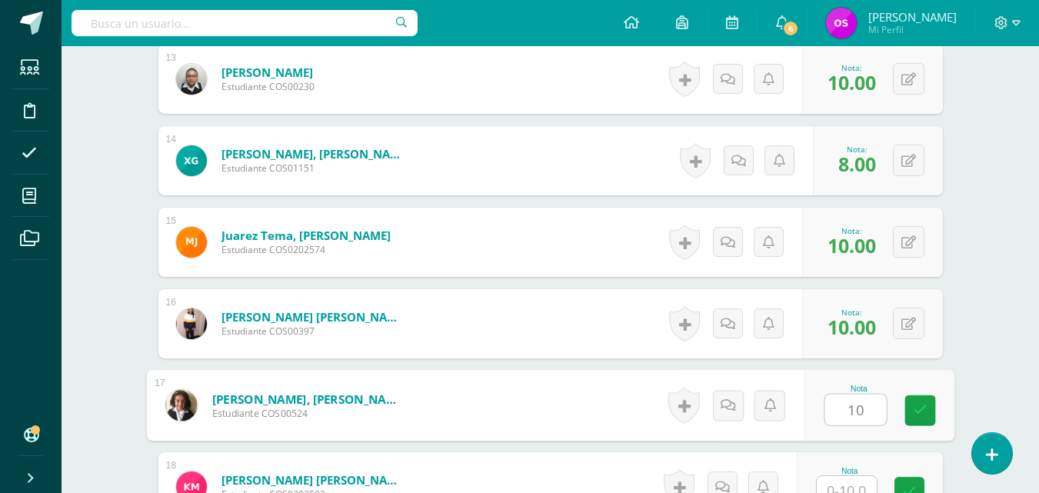
type input "10"
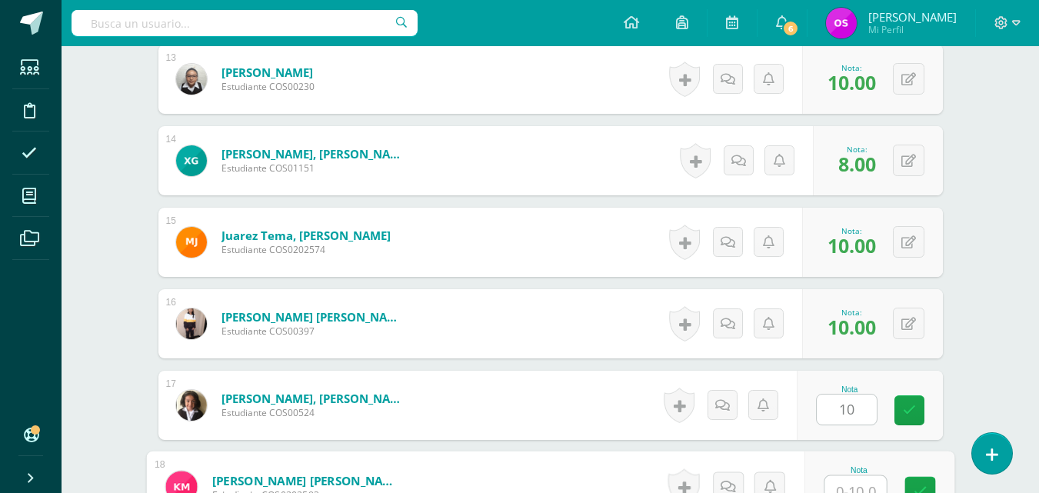
scroll to position [1481, 0]
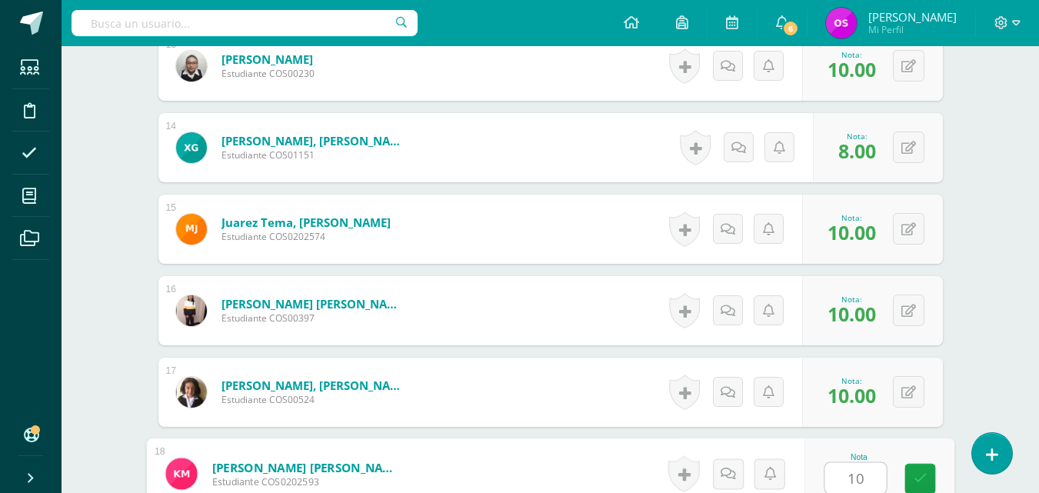
type input "10"
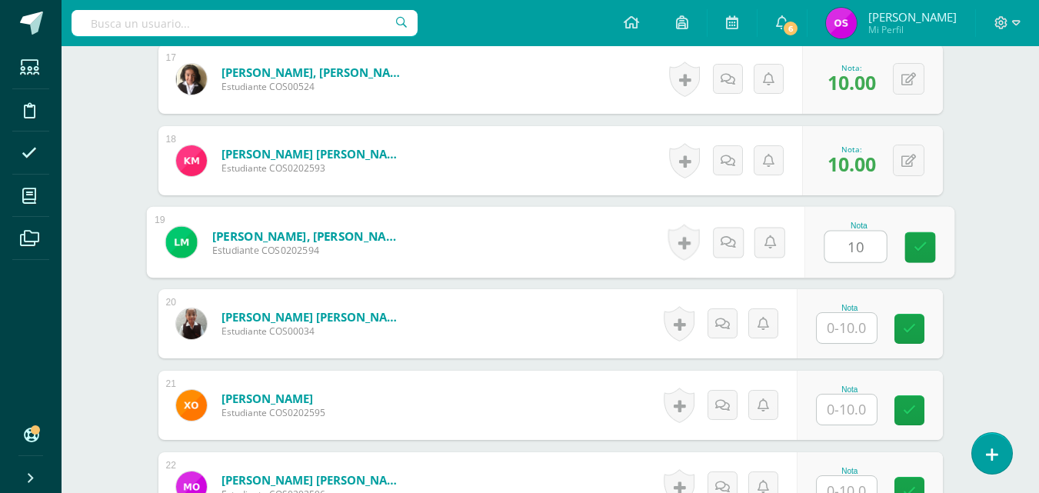
type input "10"
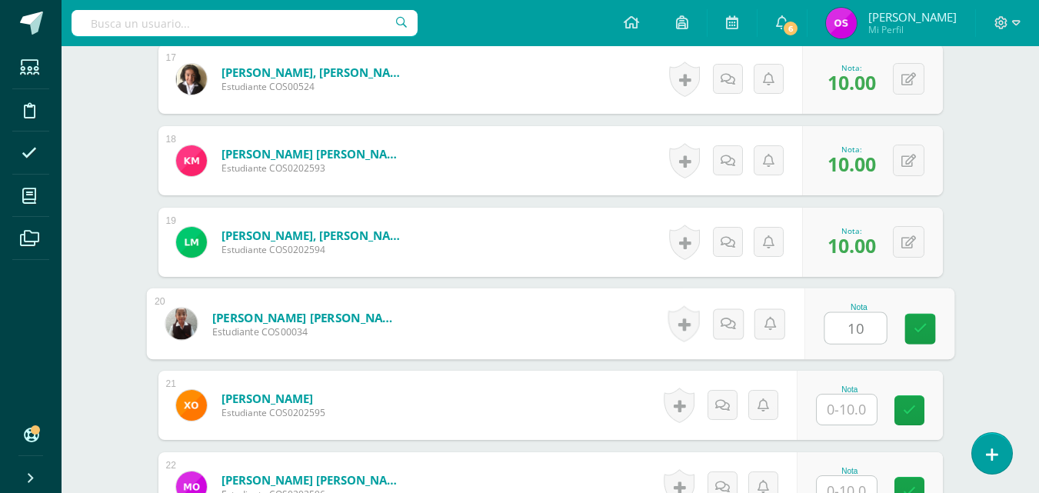
type input "10"
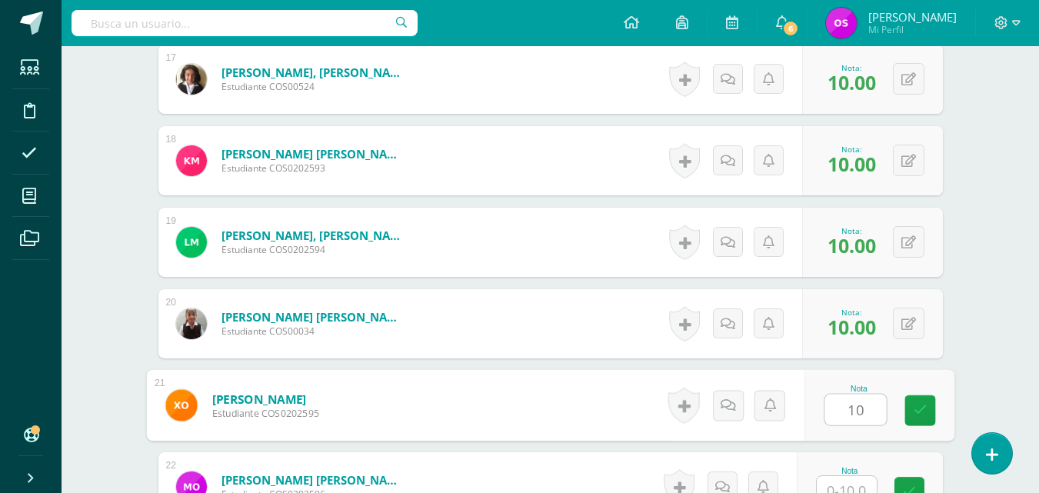
type input "10"
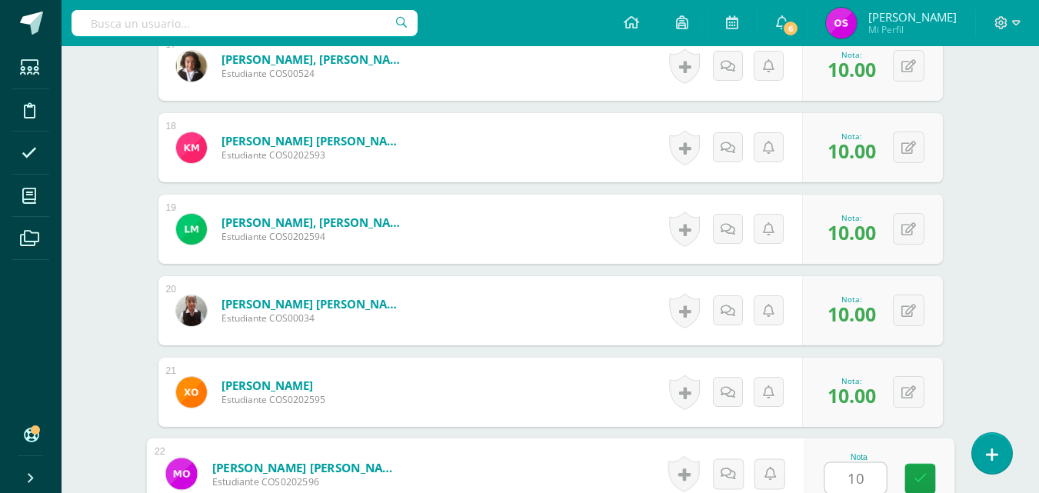
type input "10"
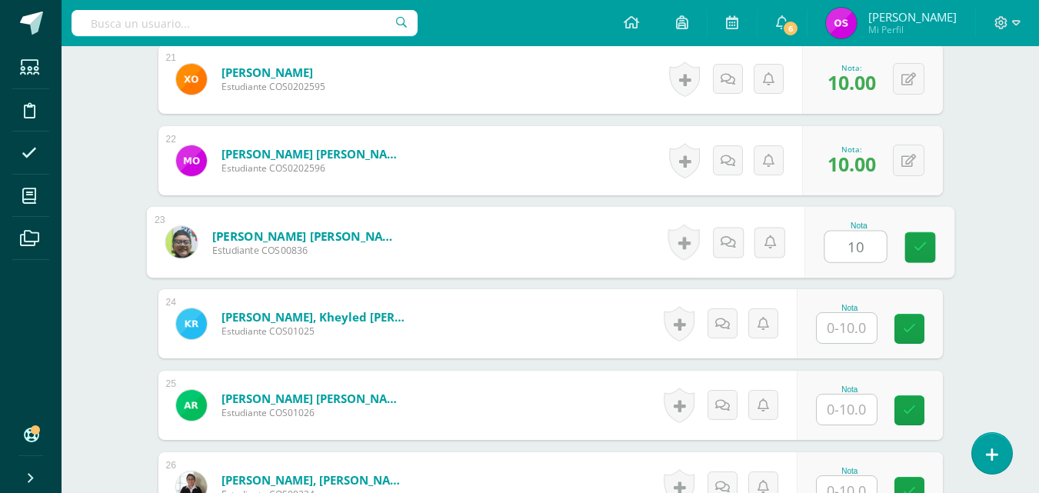
type input "10"
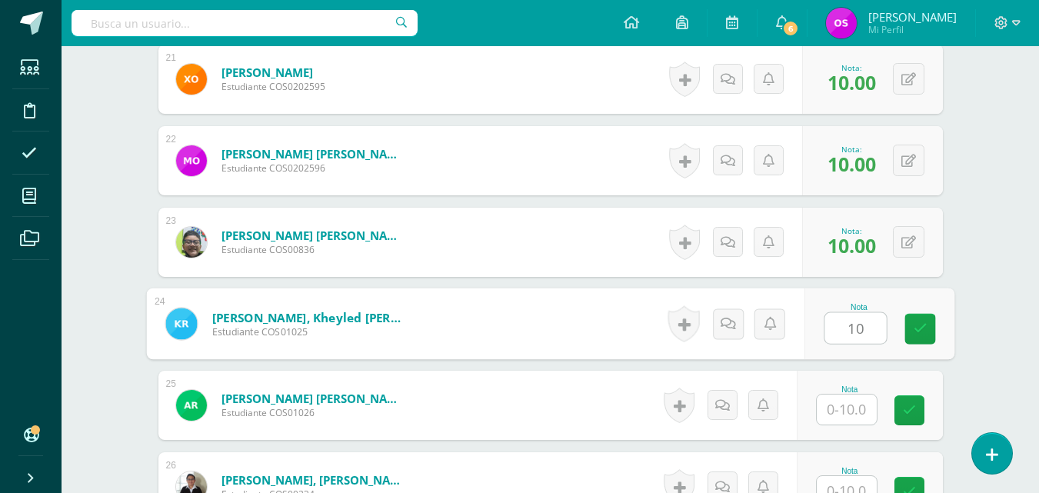
type input "10"
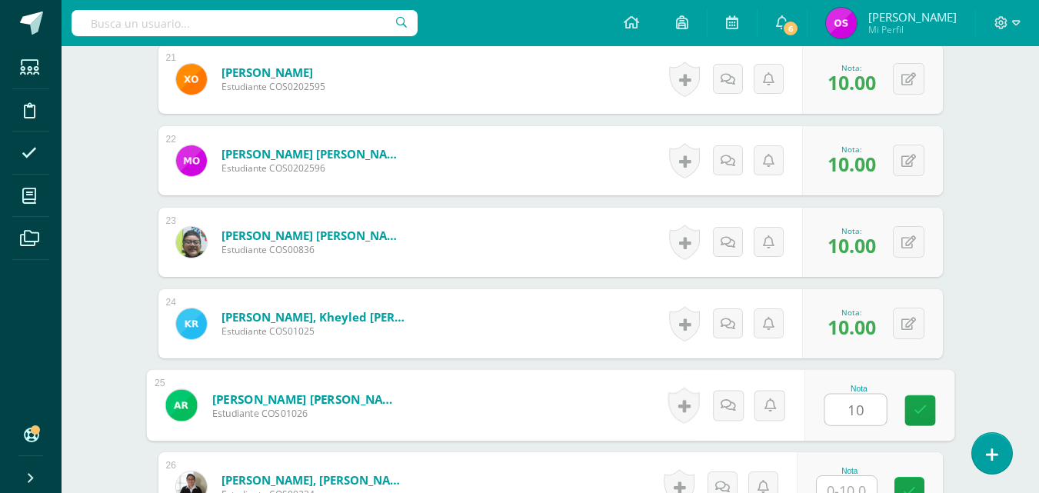
type input "10"
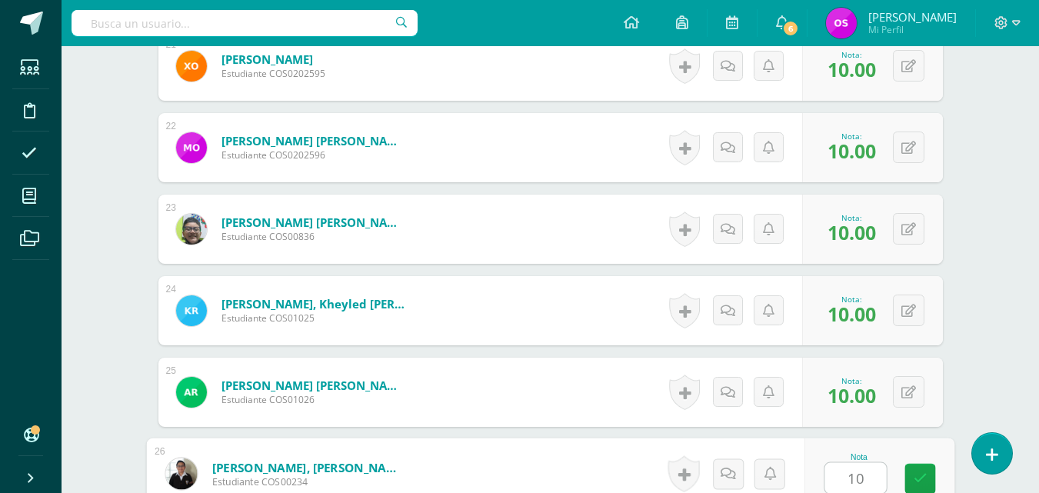
type input "10"
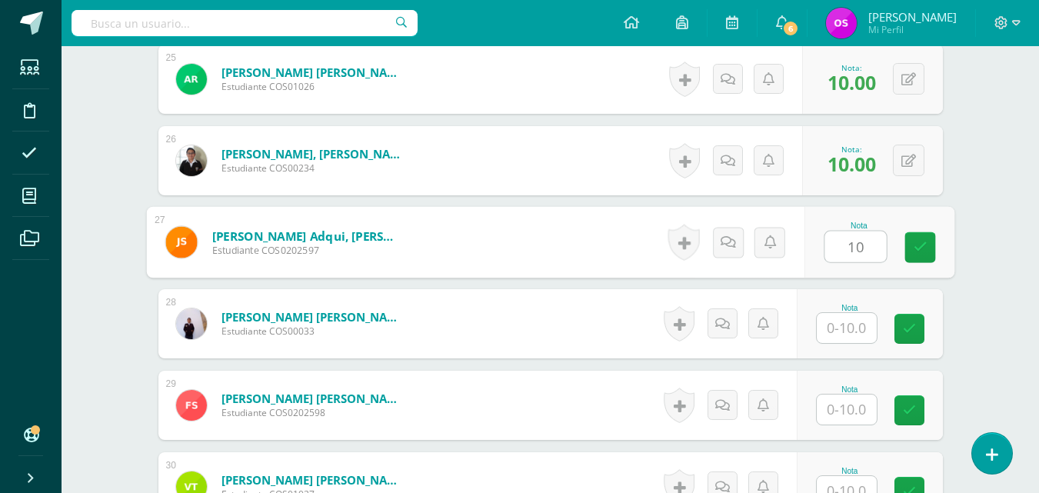
type input "10"
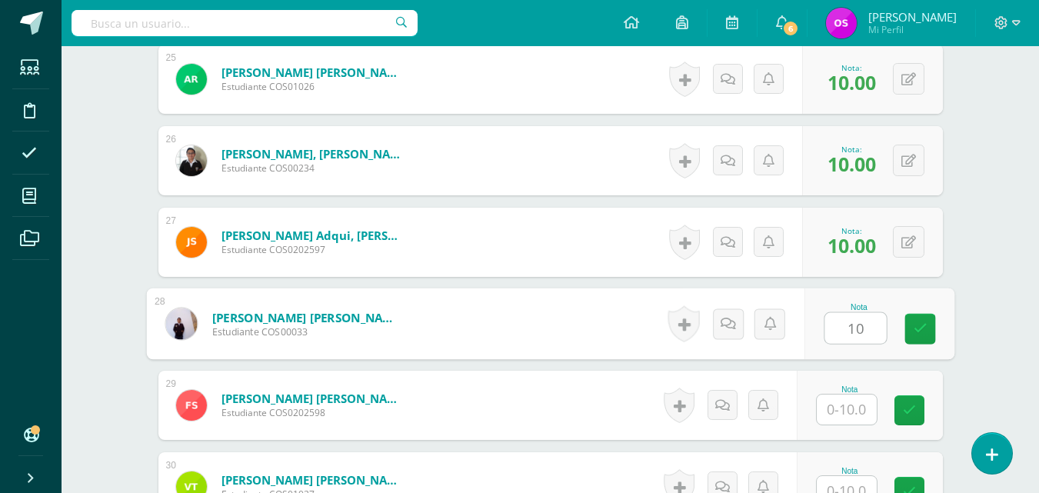
type input "10"
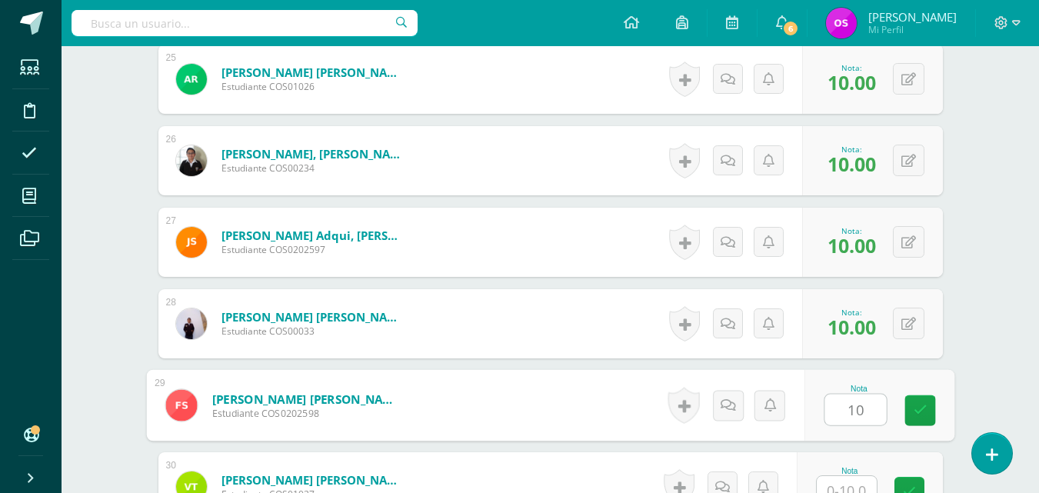
type input "10"
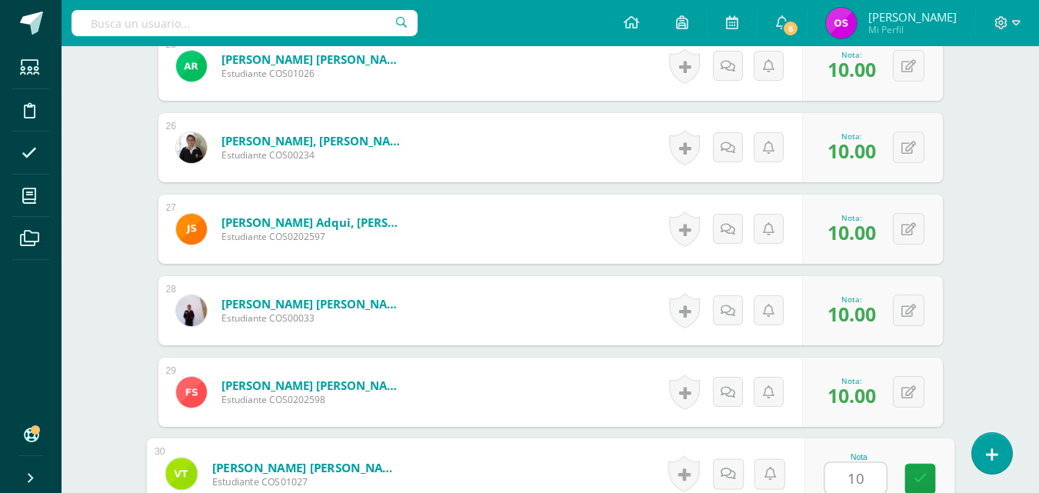
type input "10"
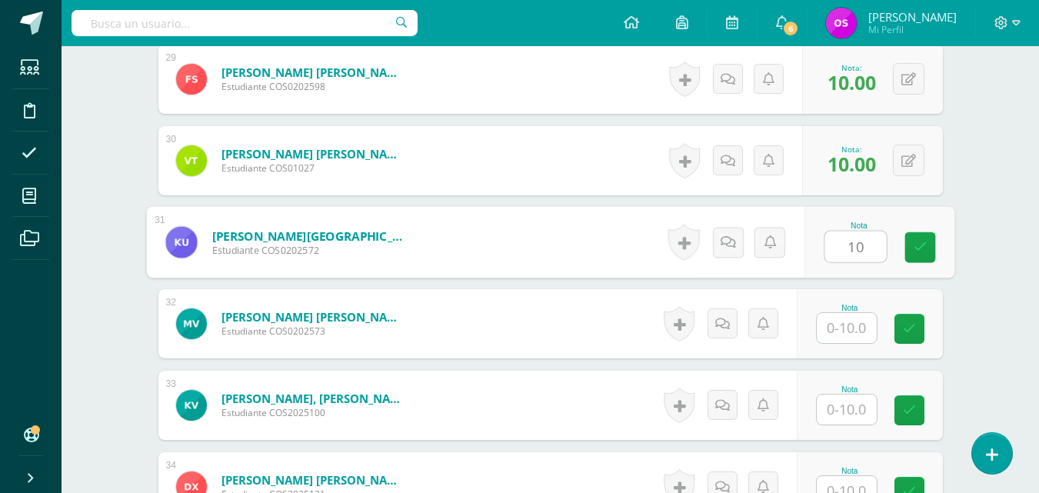
type input "10"
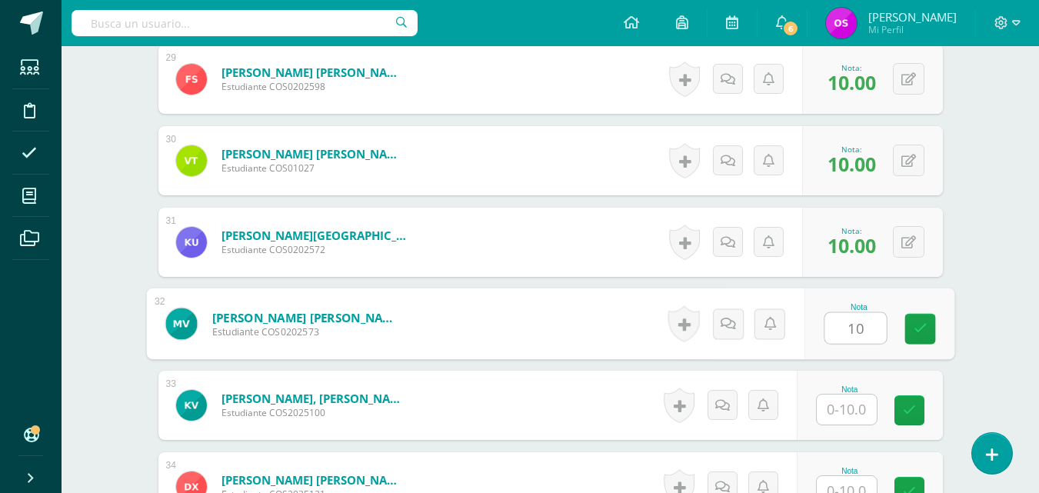
type input "10"
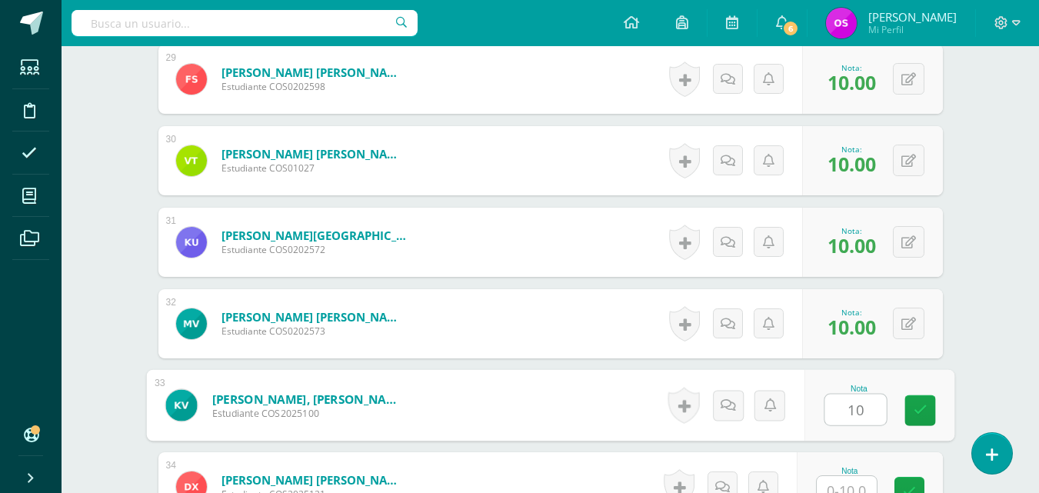
type input "10"
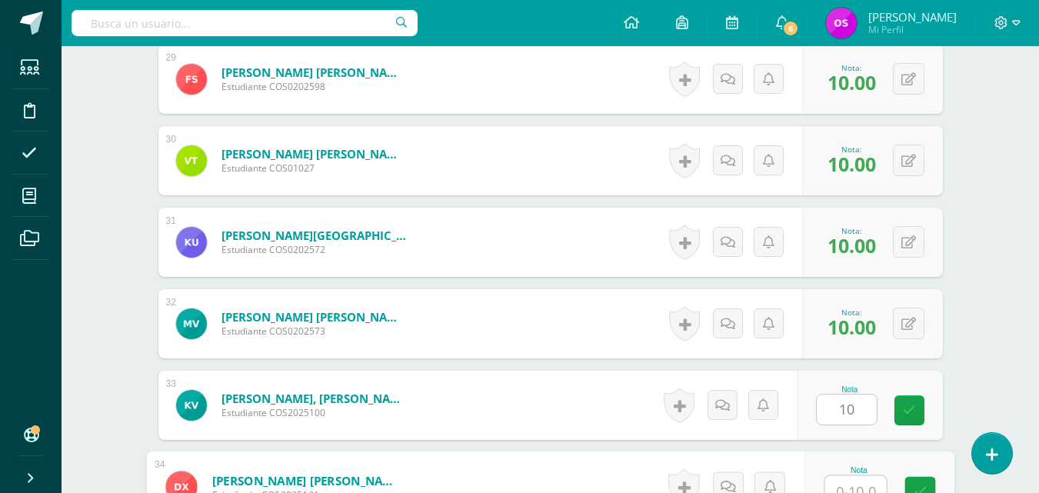
scroll to position [2785, 0]
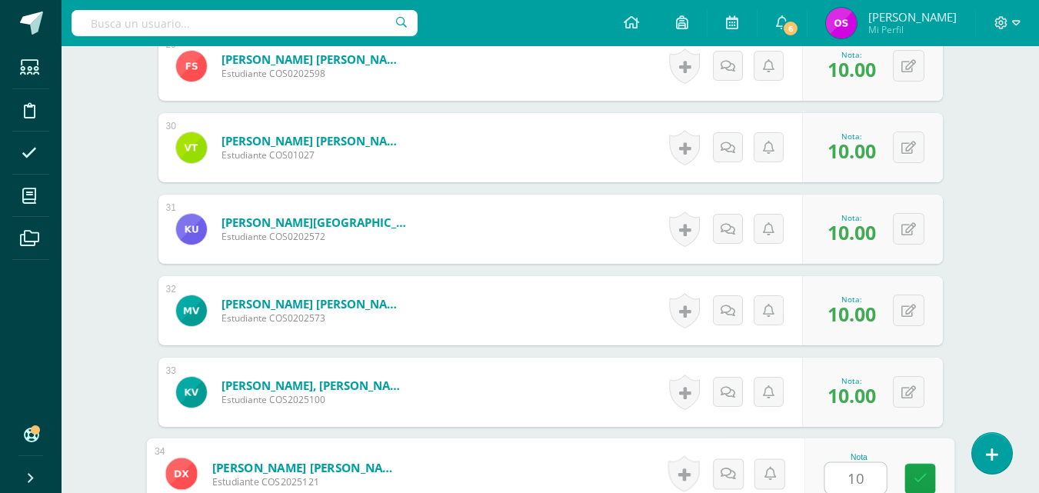
type input "10"
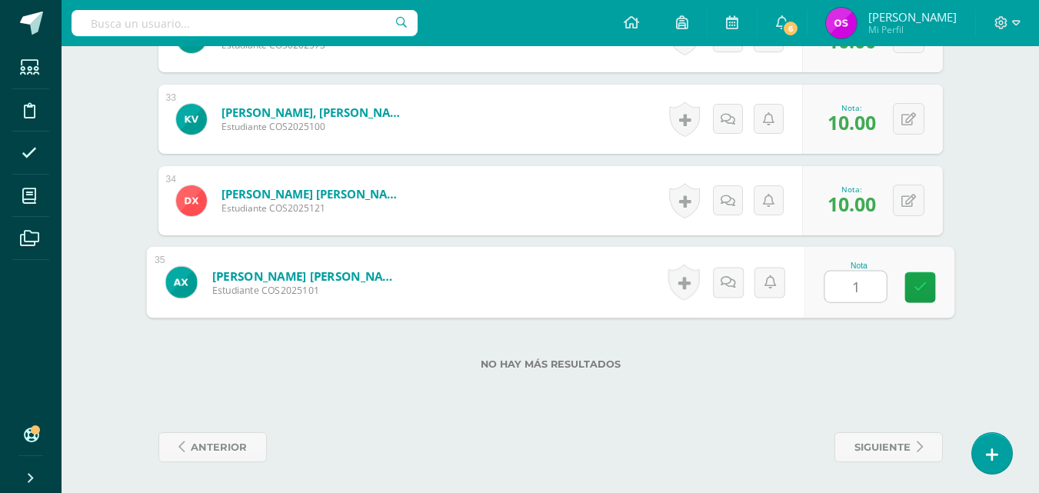
type input "10"
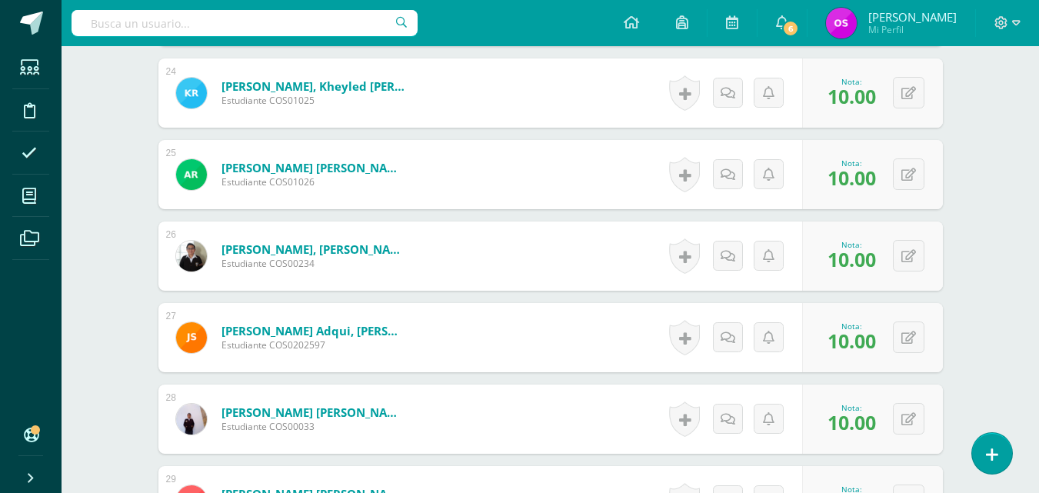
scroll to position [2320, 0]
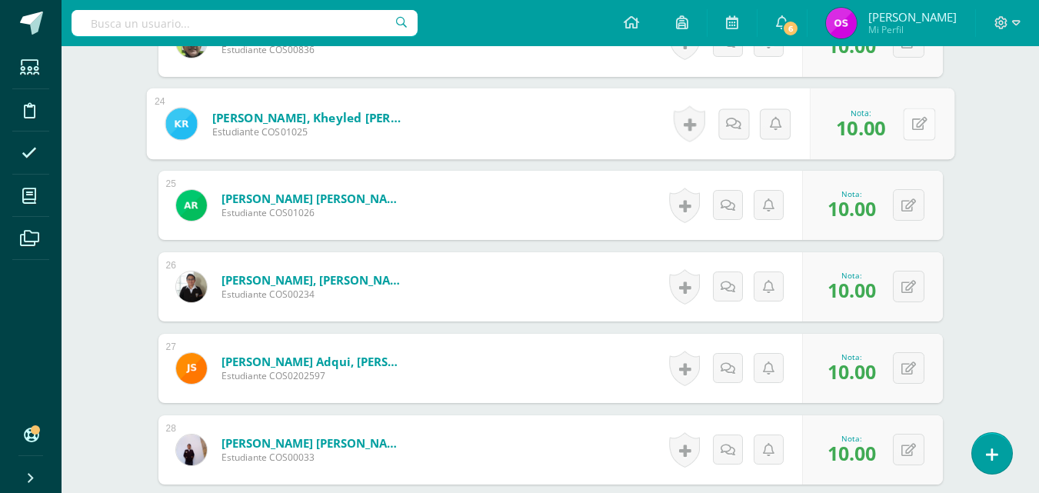
click at [904, 116] on button at bounding box center [919, 124] width 32 height 32
type input "8"
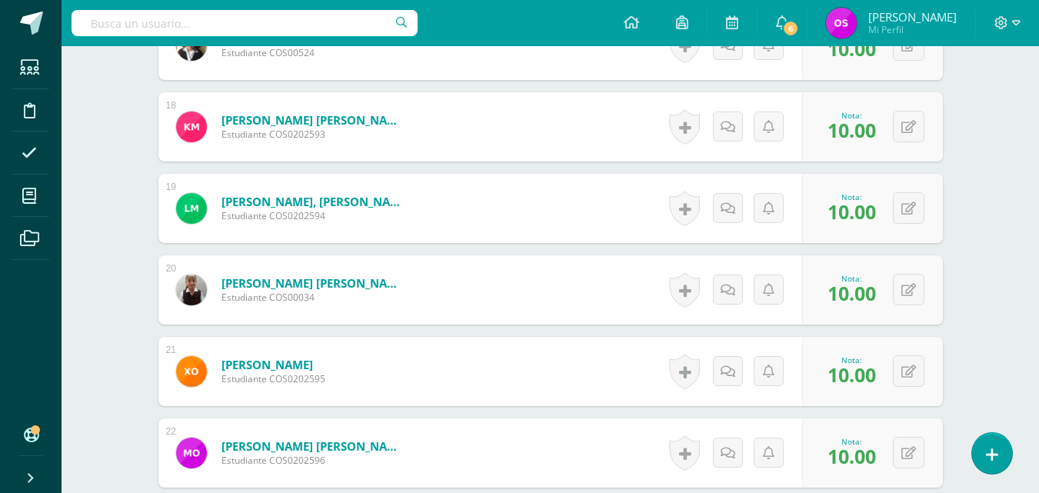
scroll to position [1797, 0]
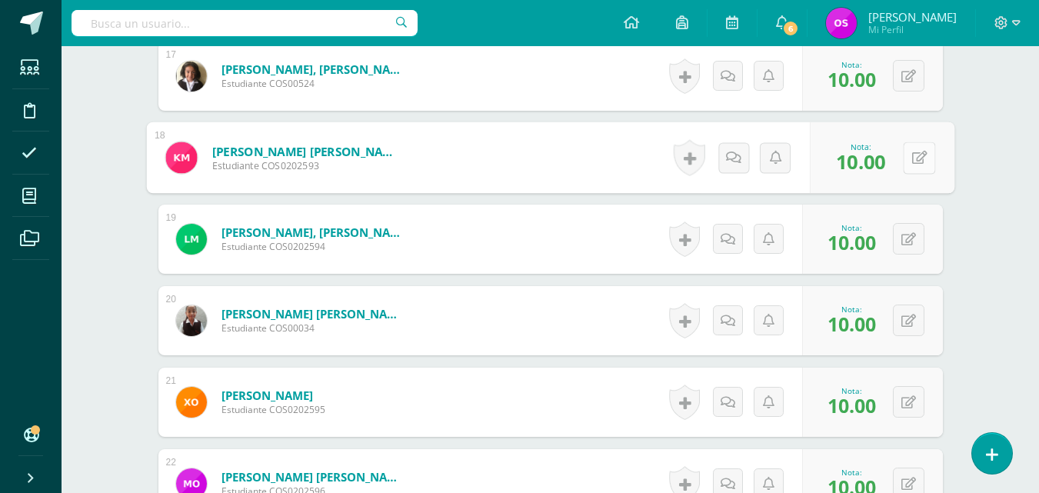
click at [905, 155] on button at bounding box center [919, 157] width 32 height 32
type input "00"
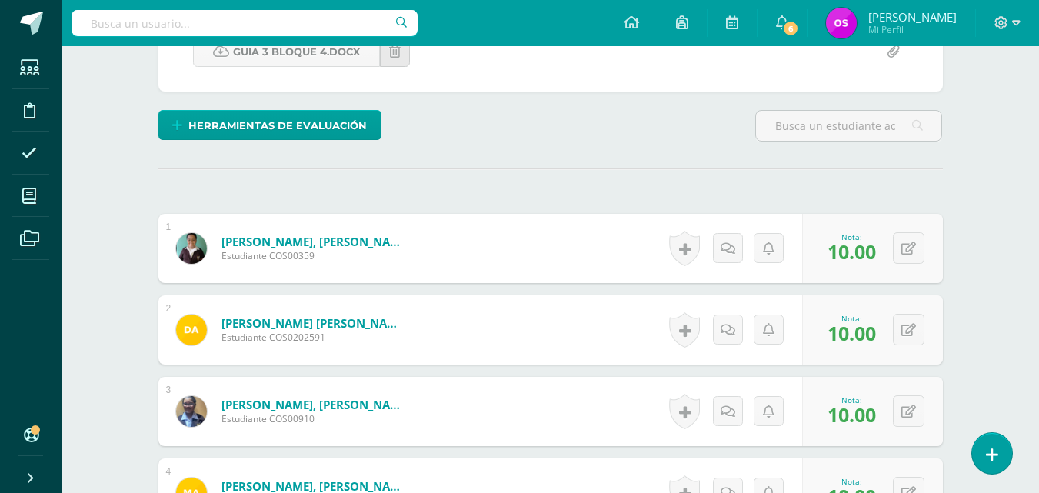
scroll to position [0, 0]
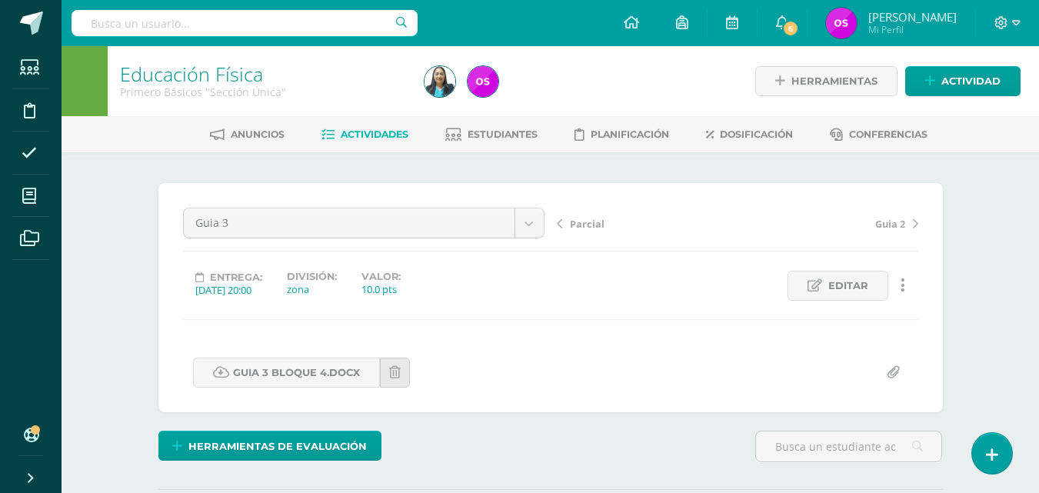
click at [158, 72] on link "Educación Física" at bounding box center [191, 74] width 143 height 26
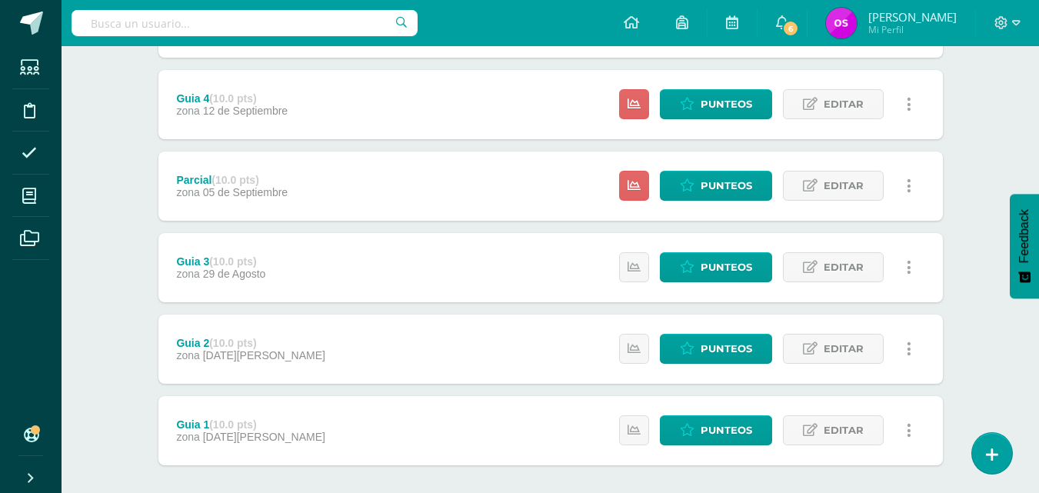
scroll to position [505, 0]
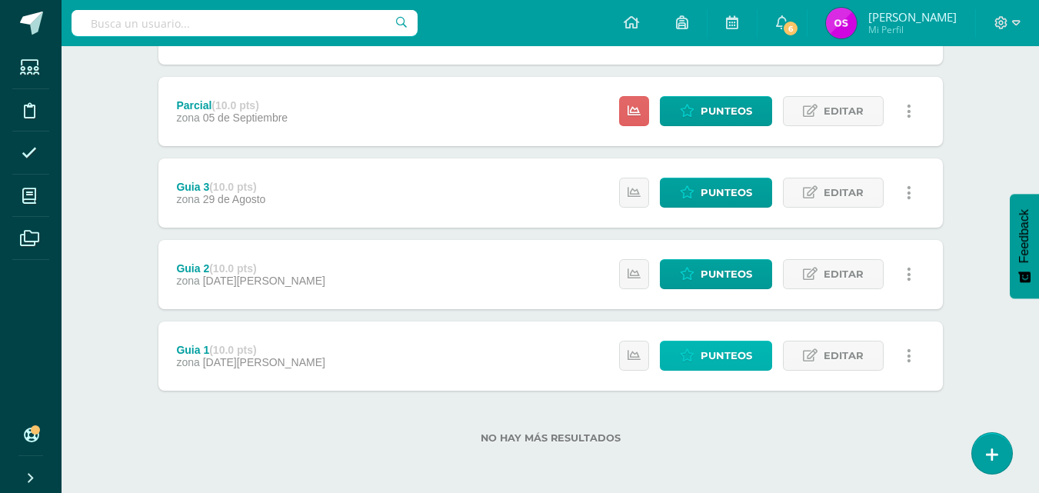
click at [733, 352] on span "Punteos" at bounding box center [727, 355] width 52 height 28
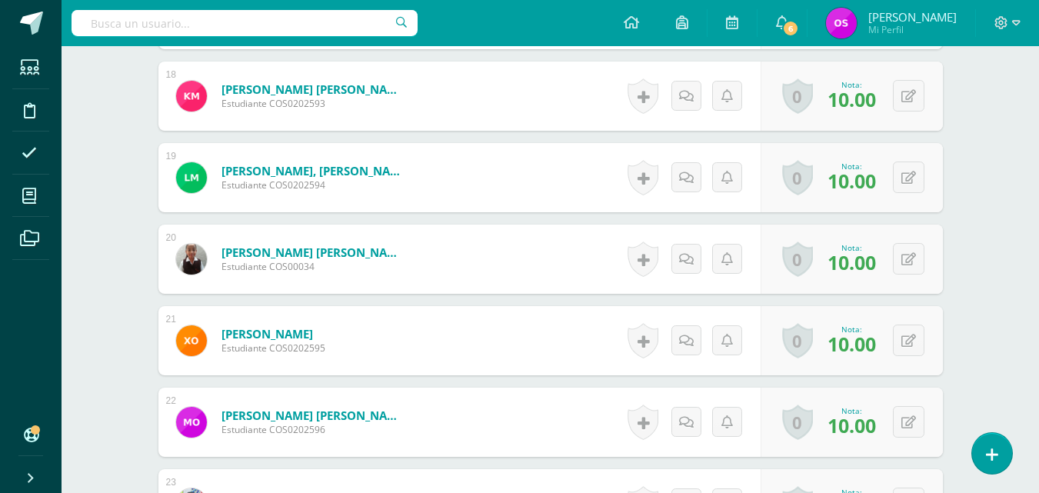
scroll to position [1828, 0]
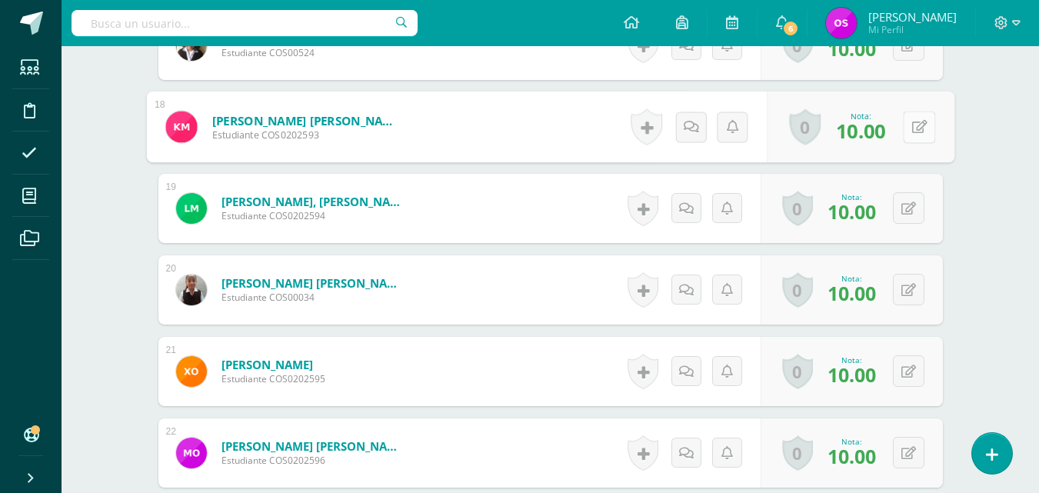
click at [913, 129] on icon at bounding box center [918, 126] width 15 height 13
type input "00"
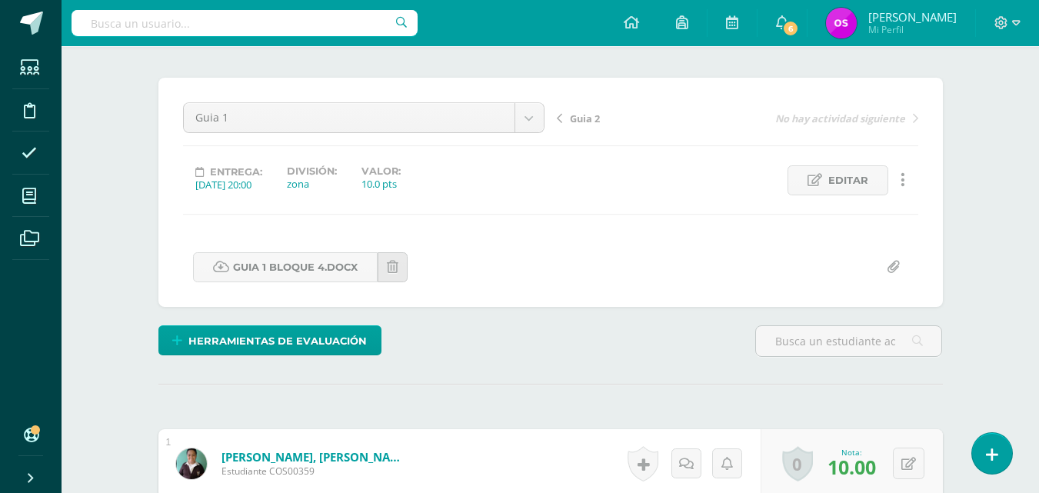
scroll to position [0, 0]
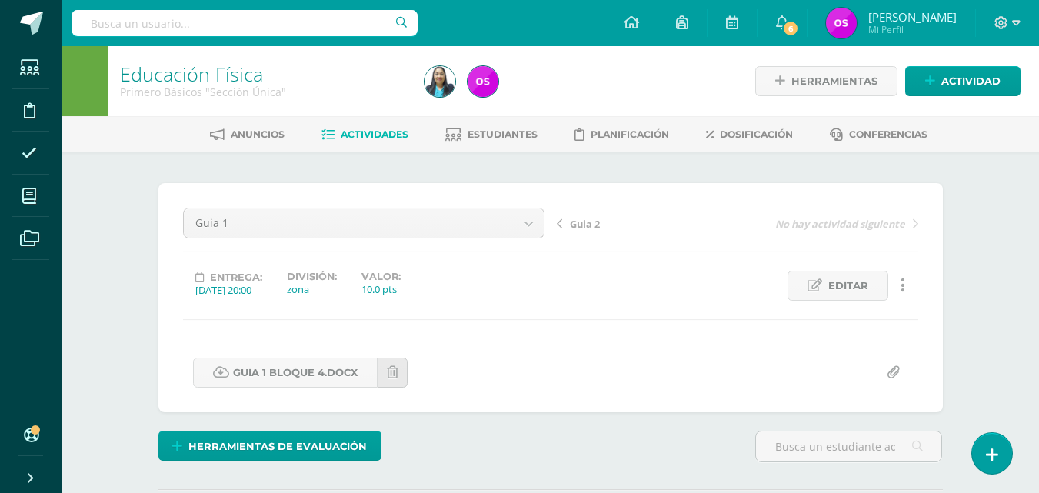
click at [574, 224] on span "Guia 2" at bounding box center [585, 224] width 30 height 14
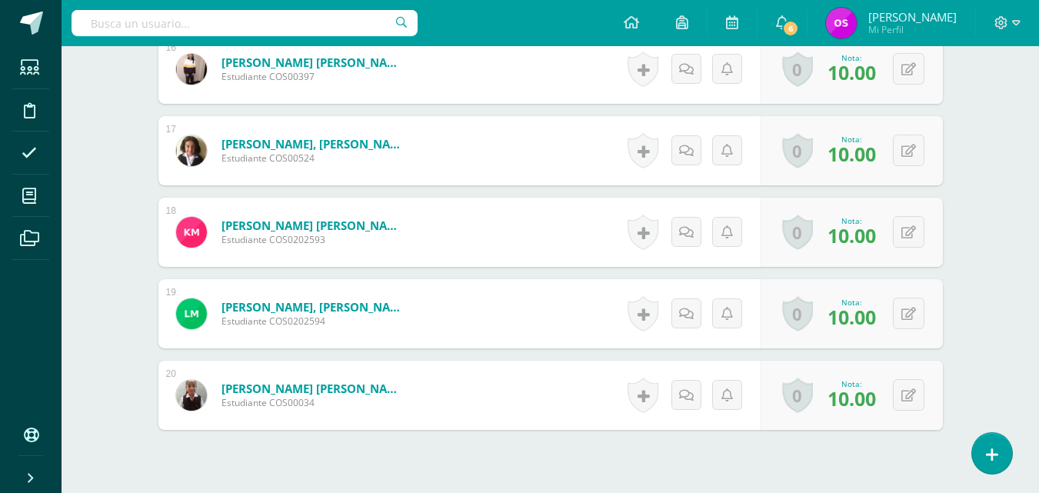
scroll to position [1830, 0]
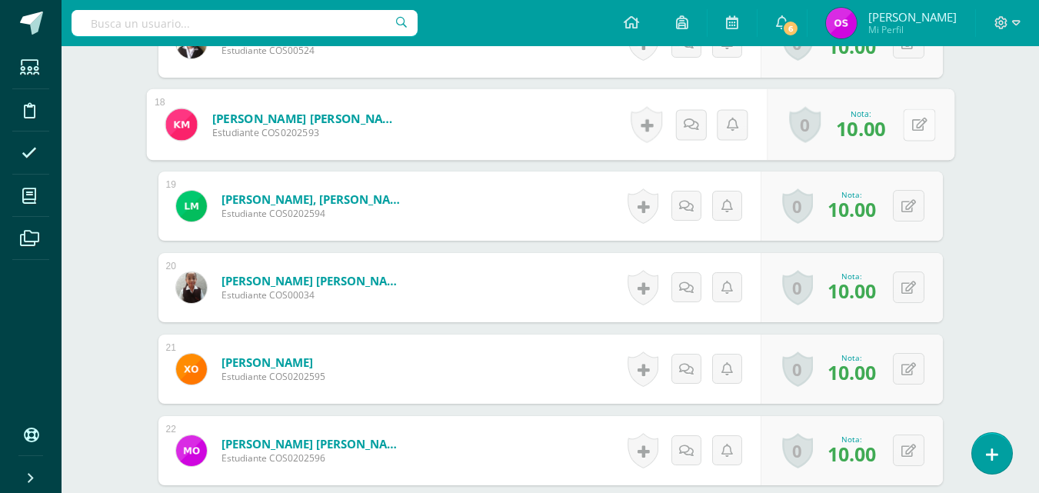
click at [913, 122] on icon at bounding box center [918, 124] width 15 height 13
type input "00"
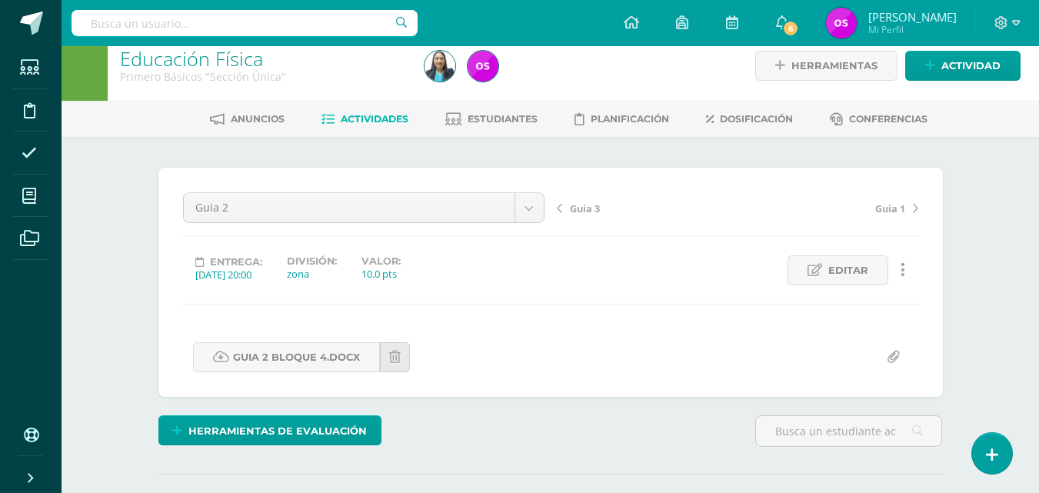
scroll to position [0, 0]
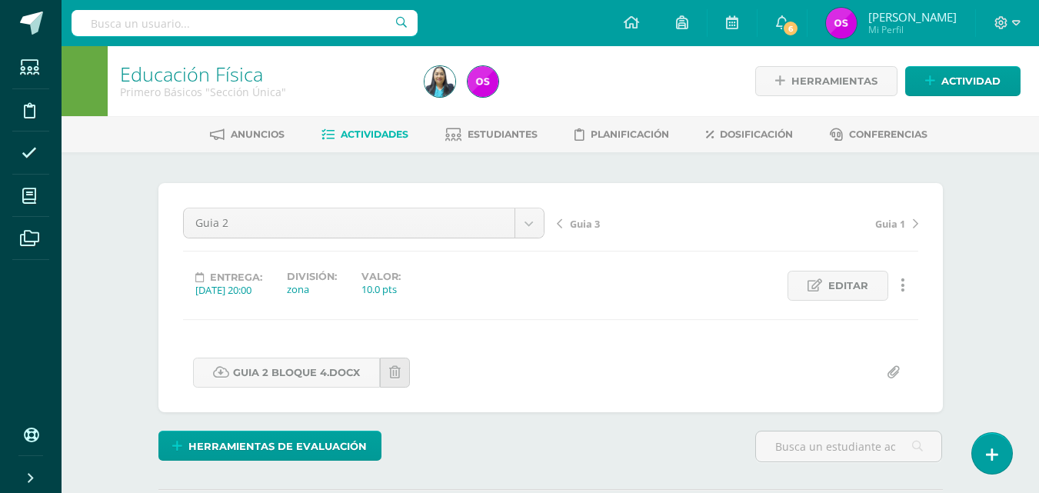
click at [579, 225] on span "Guia 3" at bounding box center [585, 224] width 30 height 14
click at [591, 221] on span "Parcial" at bounding box center [587, 224] width 35 height 14
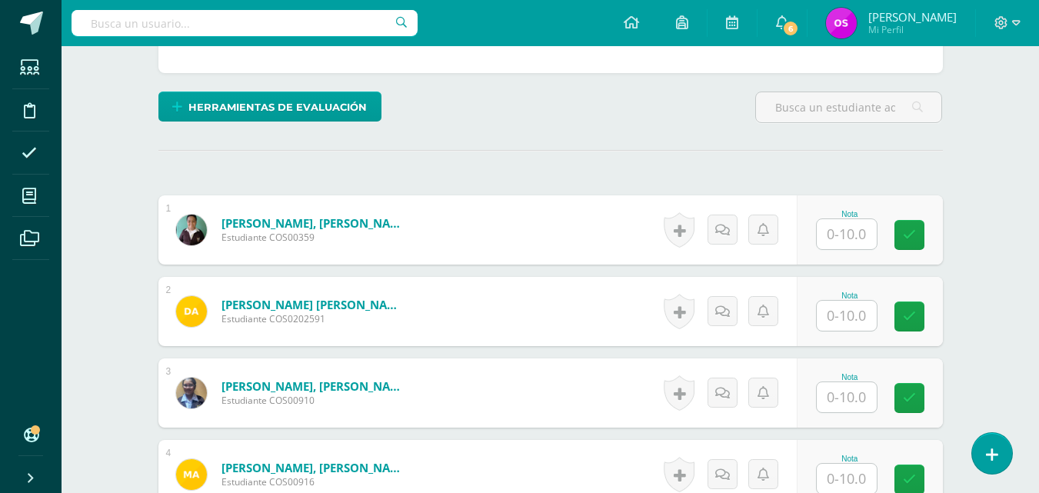
scroll to position [370, 0]
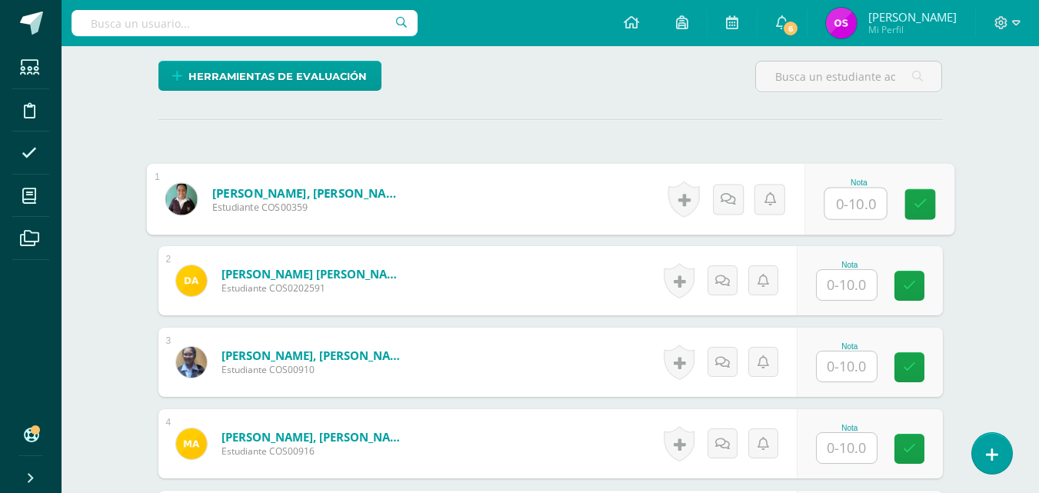
click at [836, 201] on input "text" at bounding box center [855, 203] width 62 height 31
type input "10"
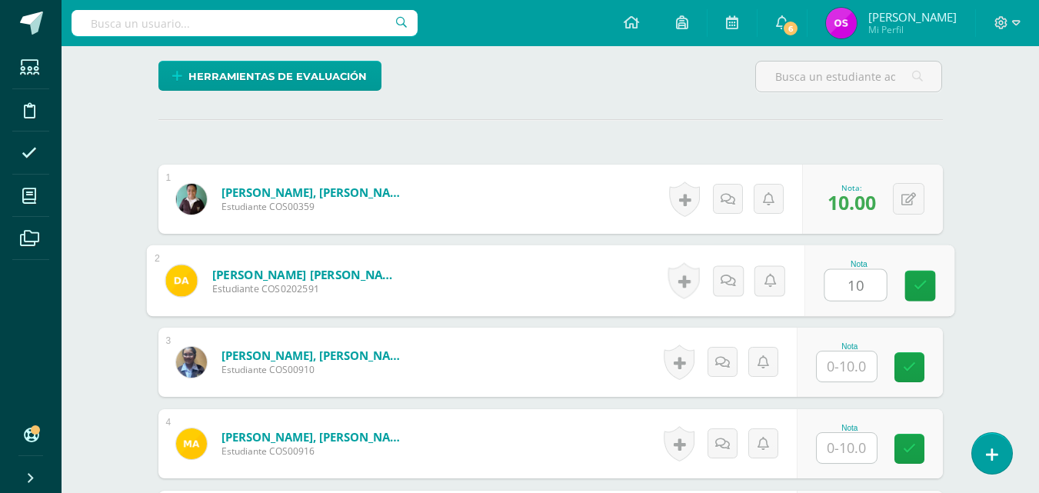
type input "10"
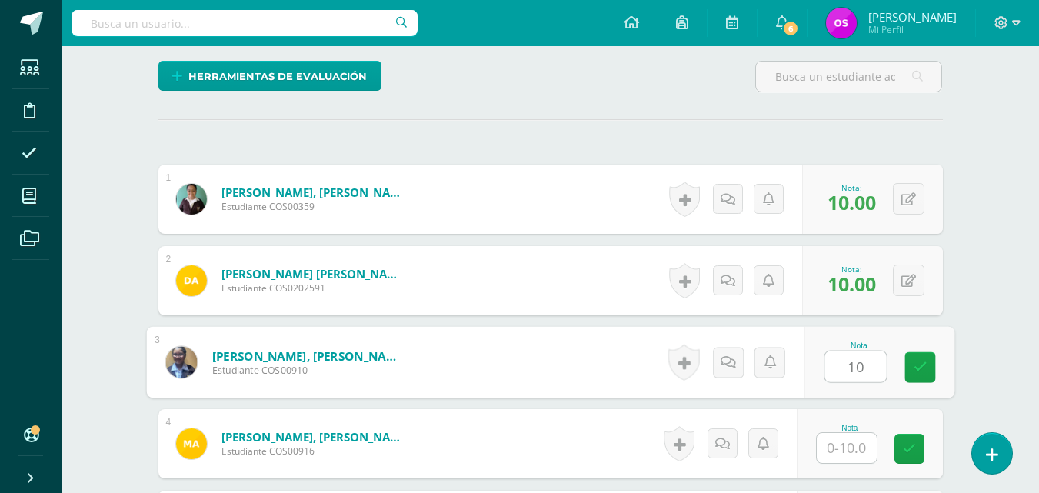
type input "10"
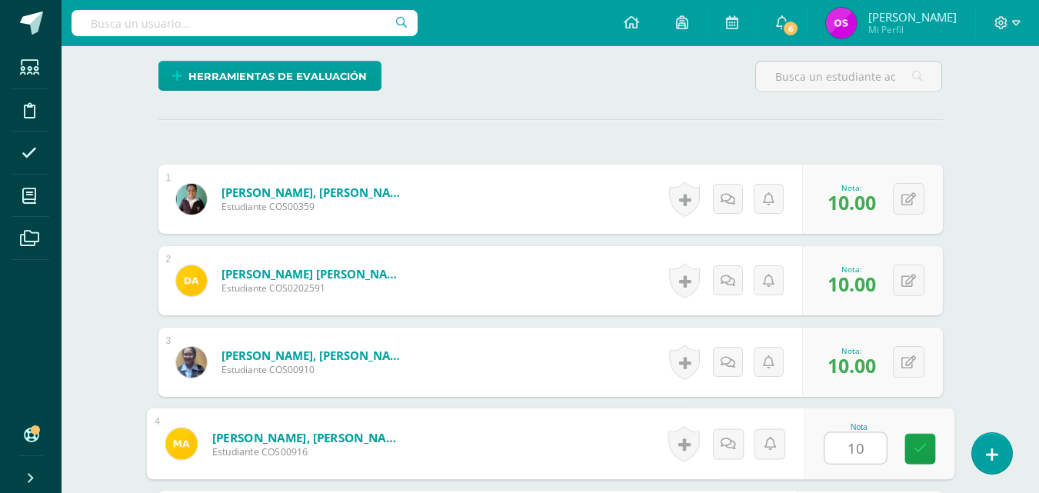
type input "10"
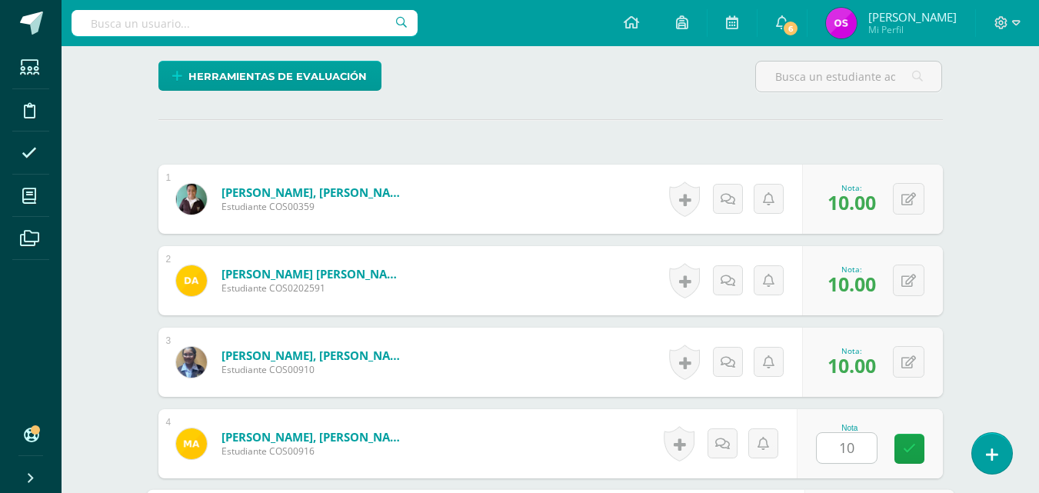
scroll to position [653, 0]
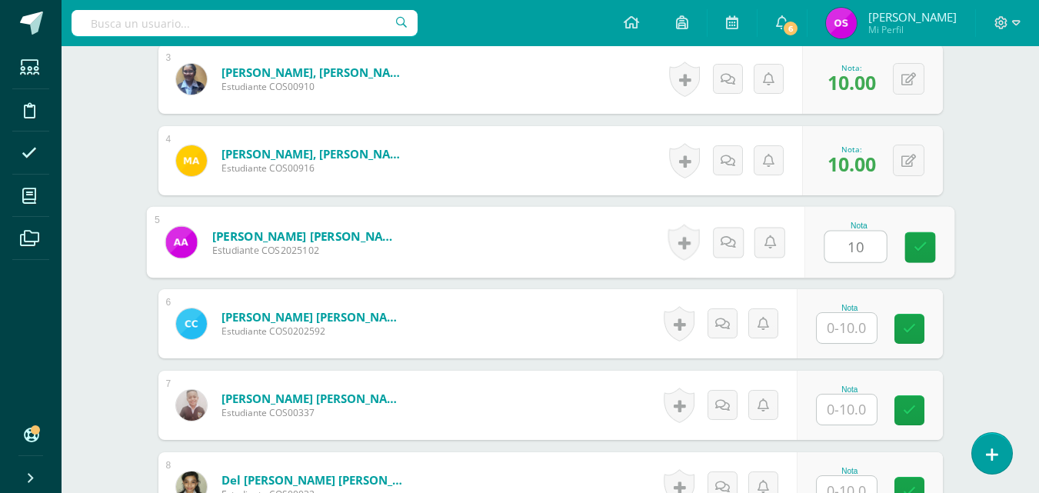
type input "10"
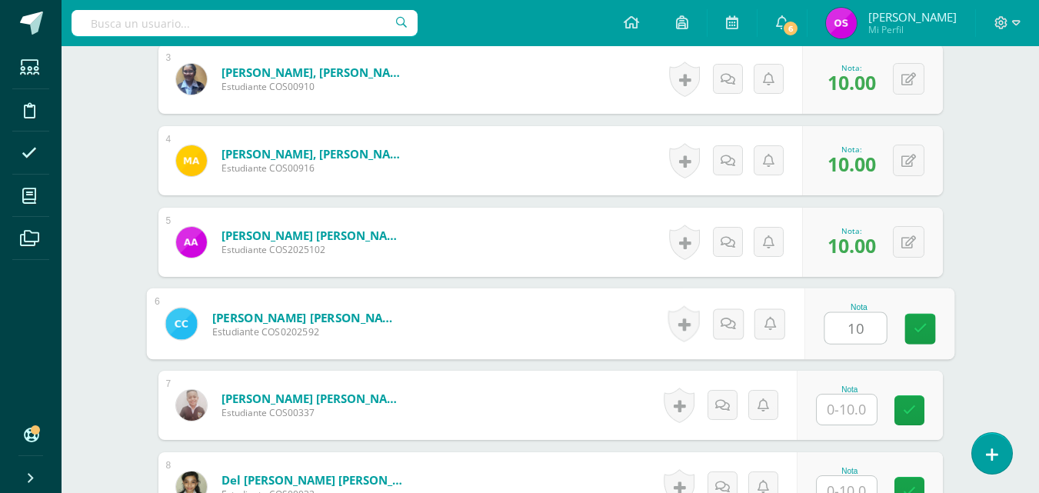
type input "10"
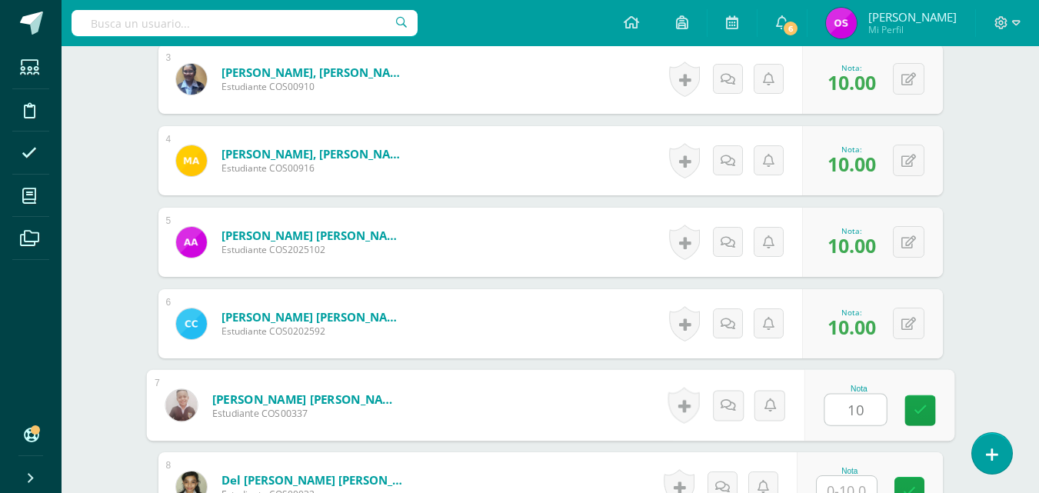
type input "10"
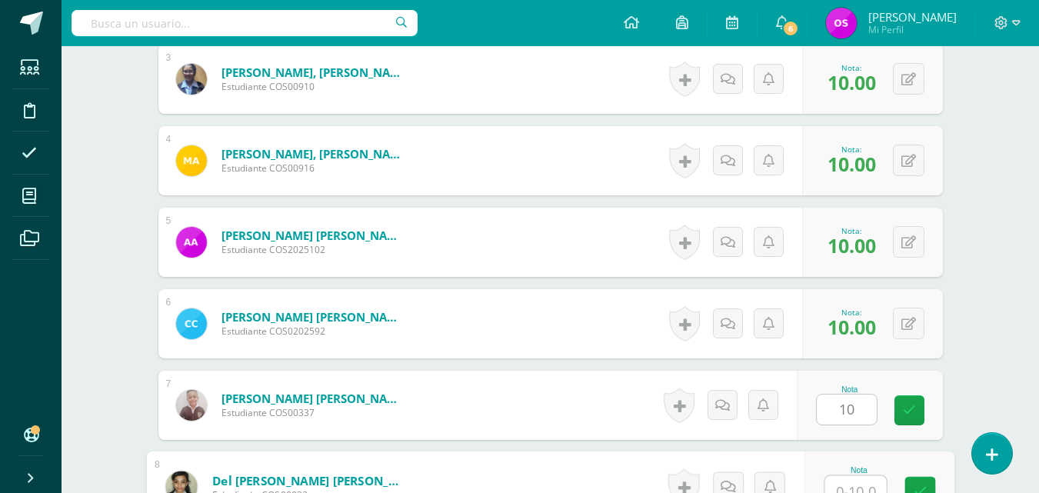
scroll to position [666, 0]
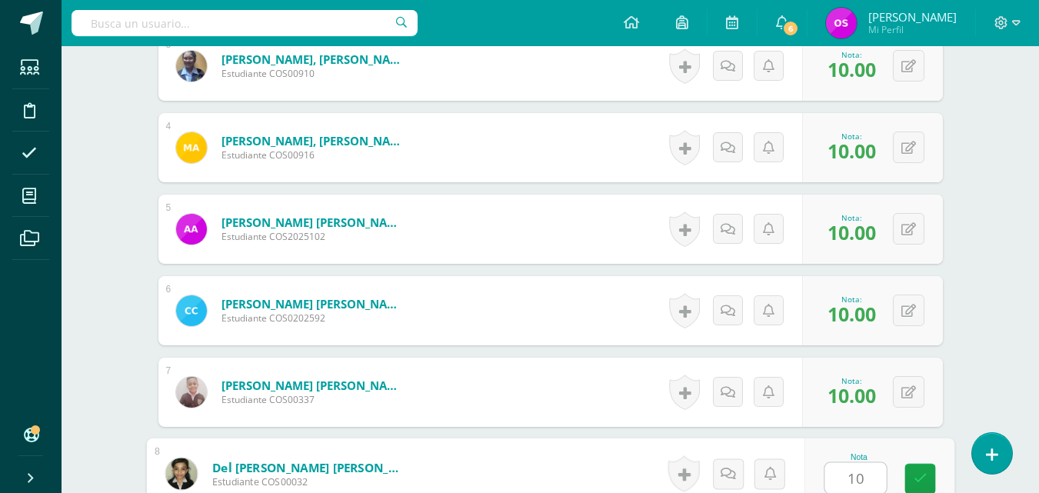
type input "10"
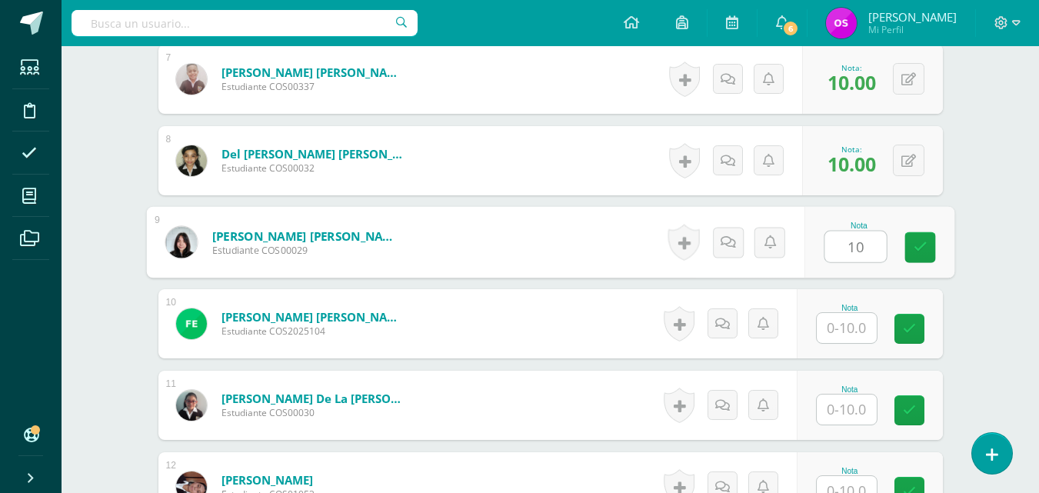
type input "10"
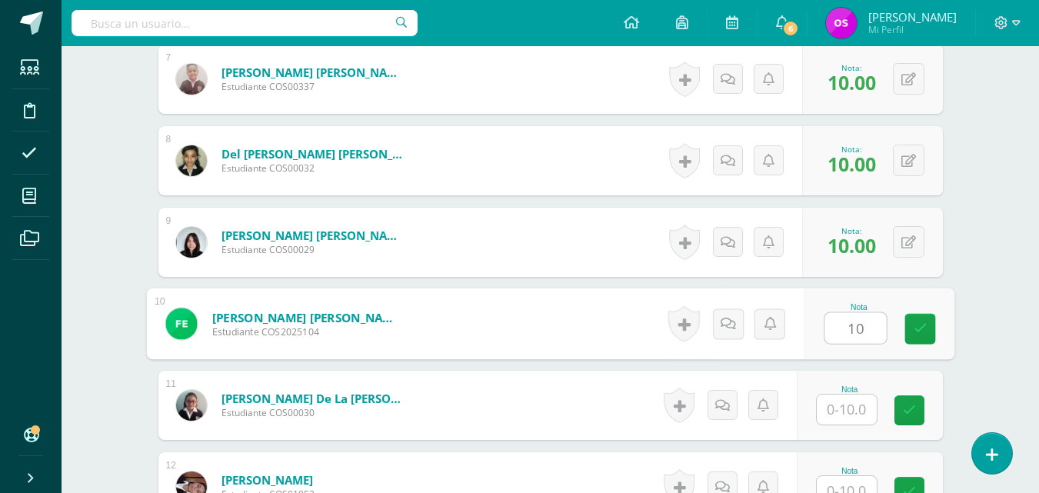
type input "10"
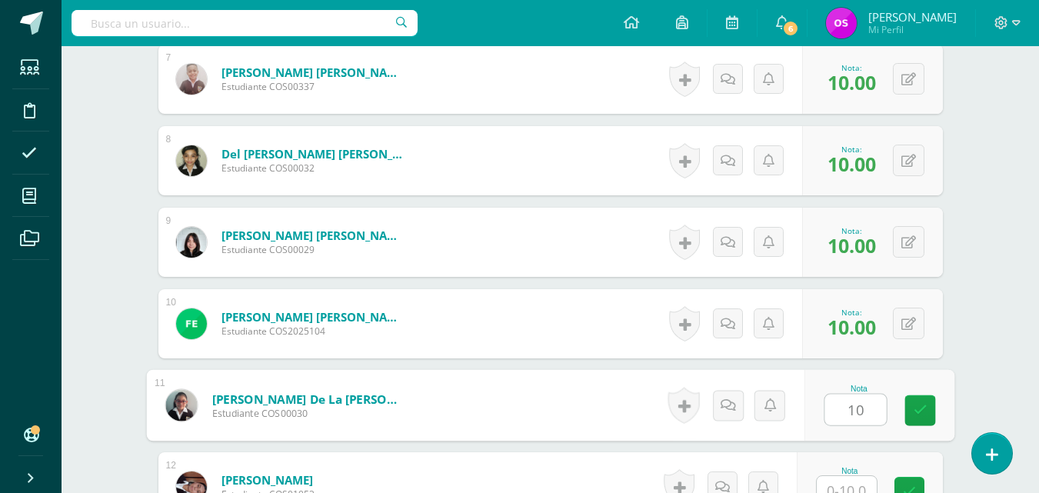
type input "10"
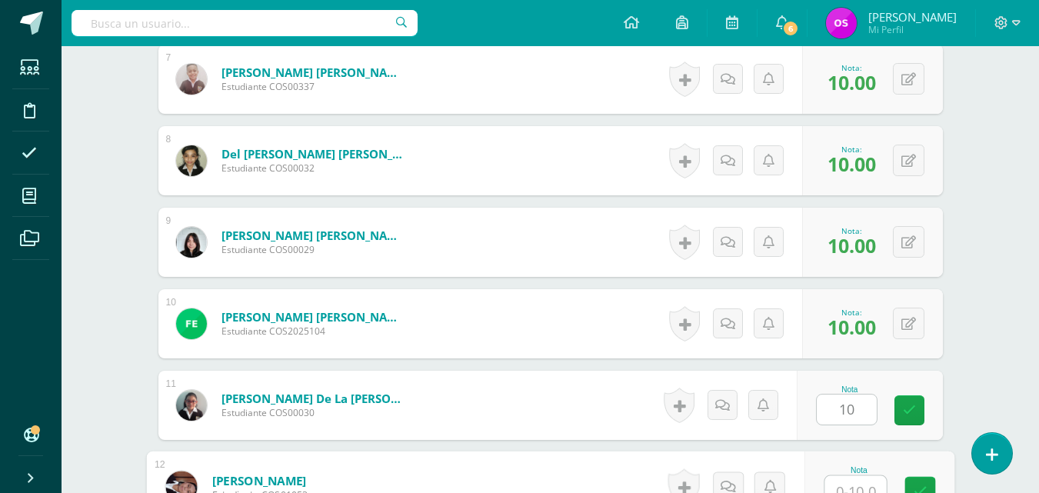
scroll to position [992, 0]
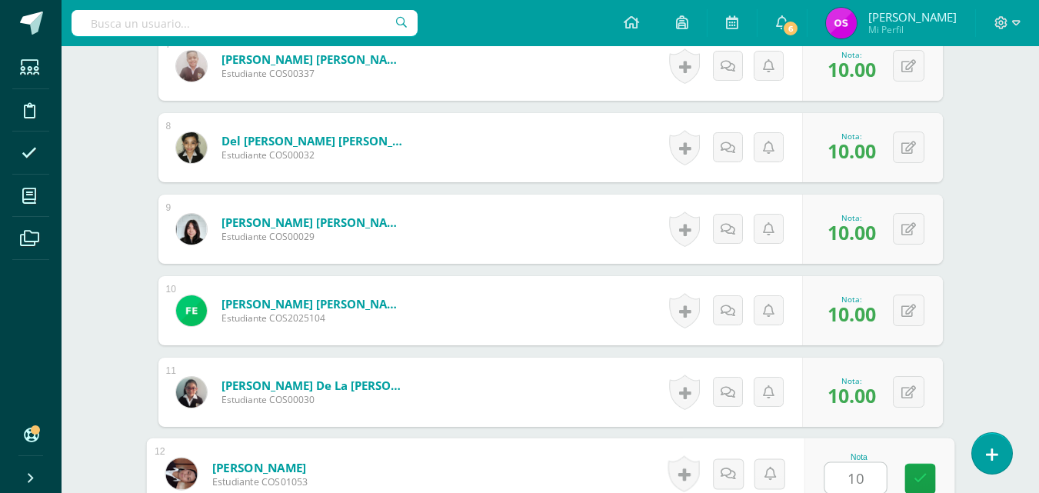
type input "10"
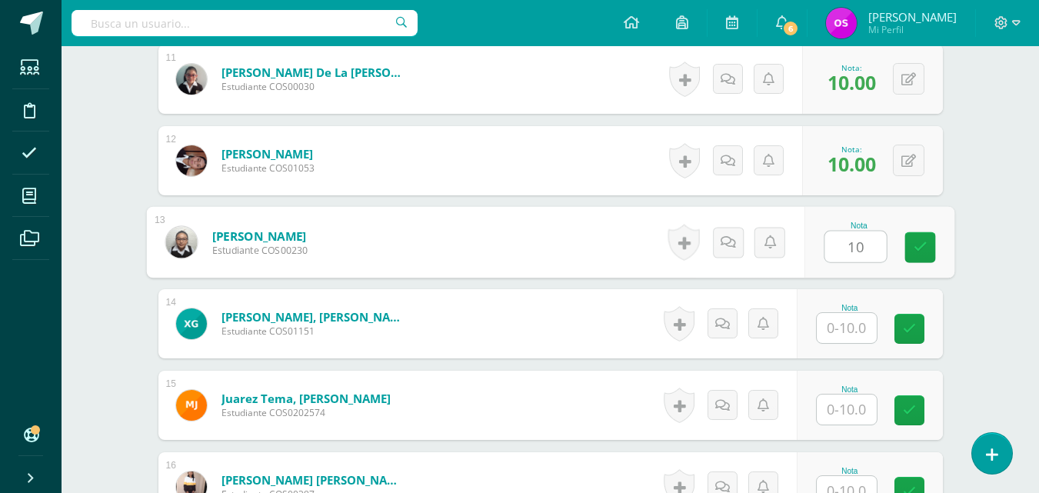
type input "10"
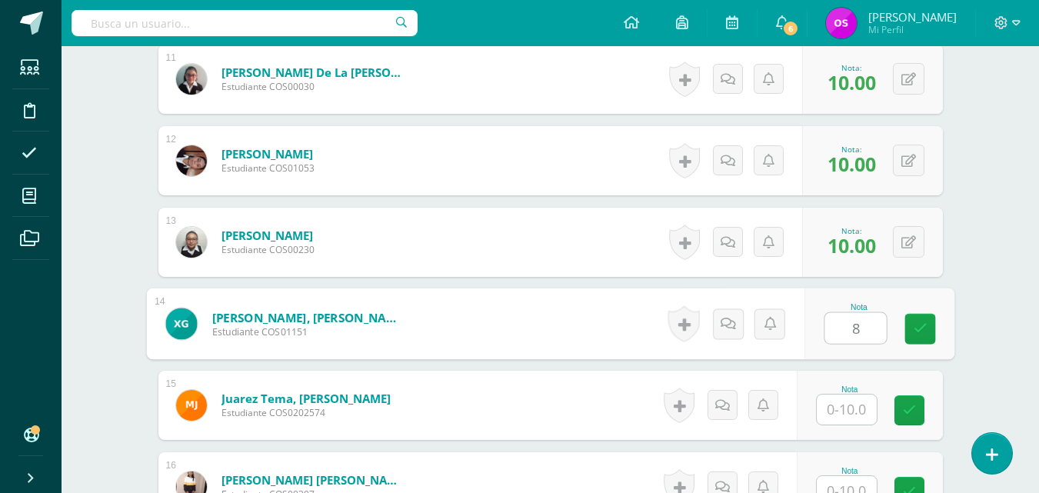
type input "8"
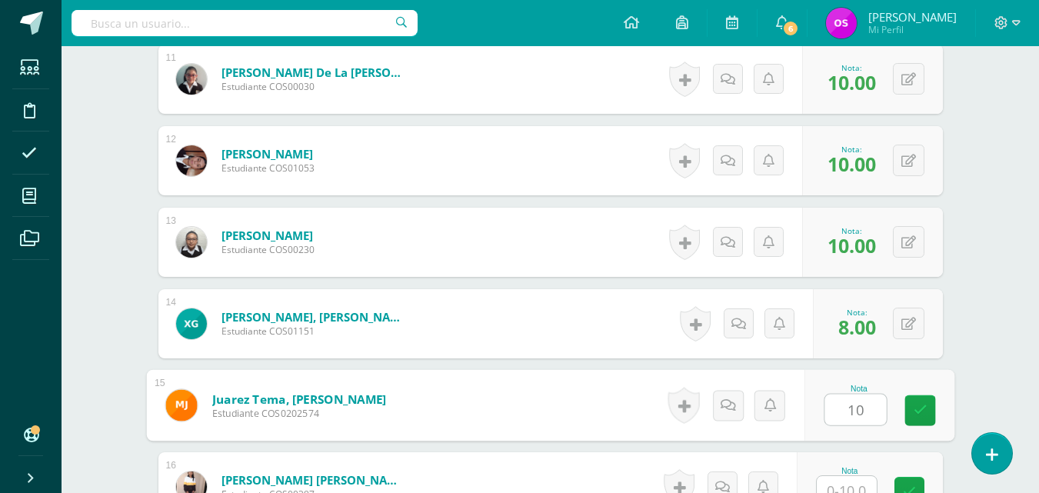
type input "10"
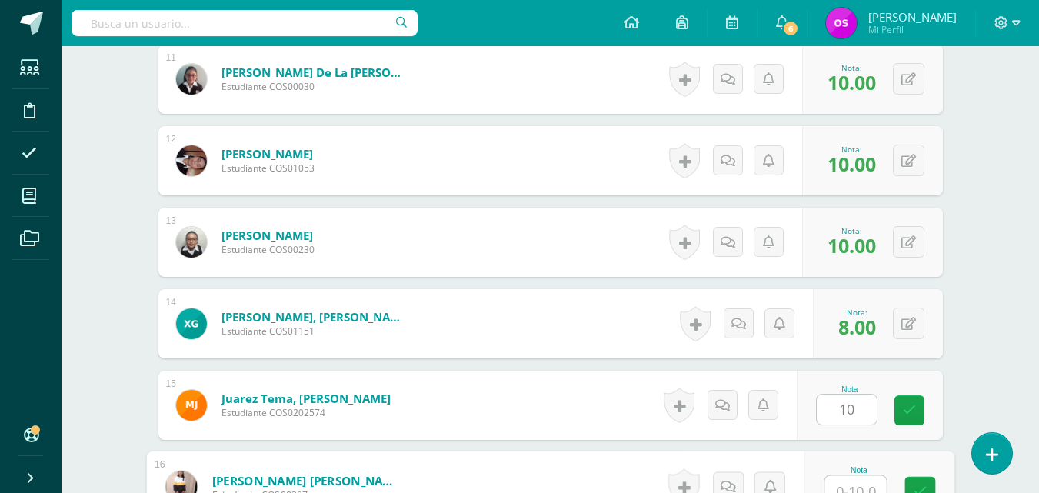
scroll to position [1318, 0]
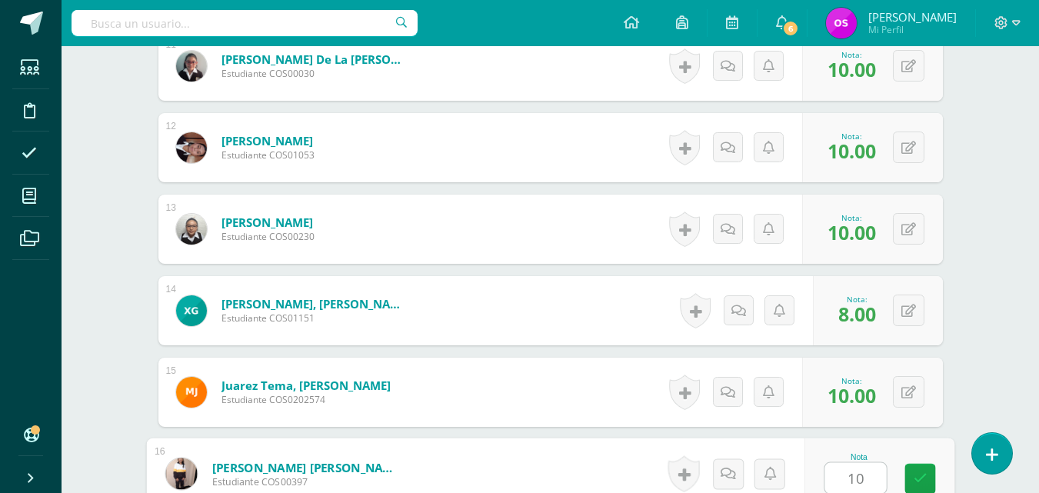
type input "10"
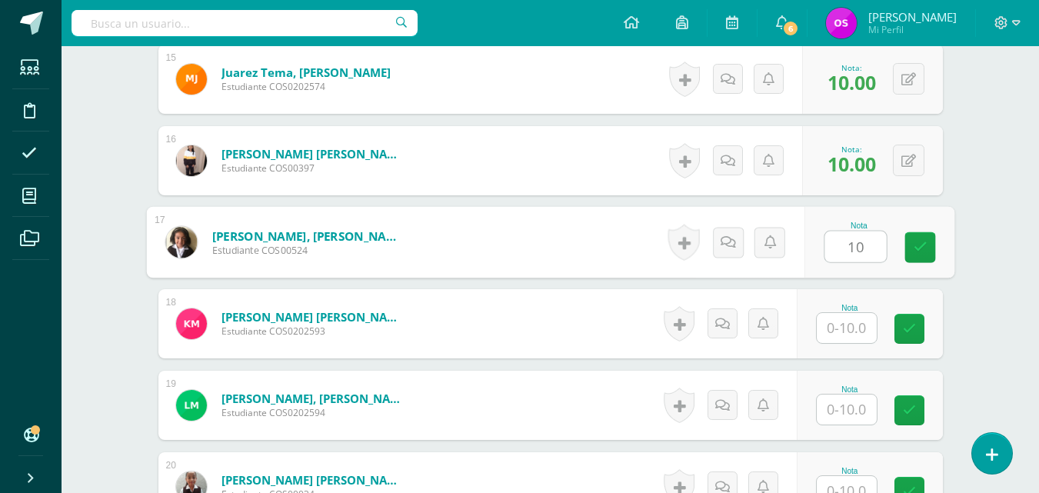
type input "10"
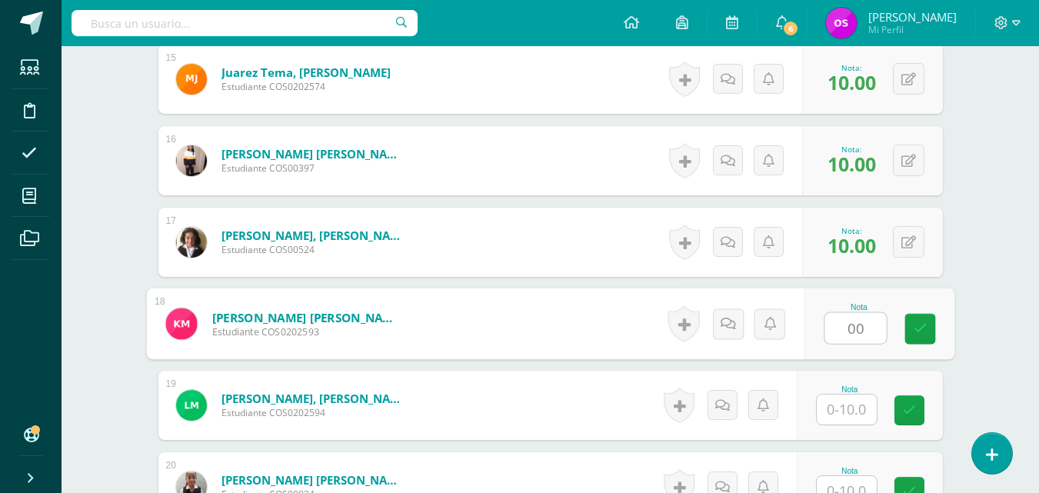
type input "00"
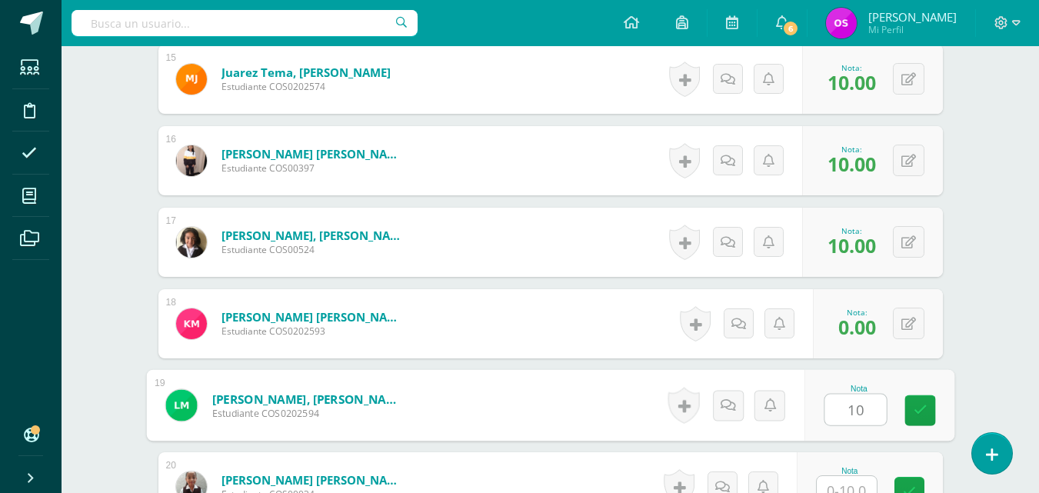
type input "10"
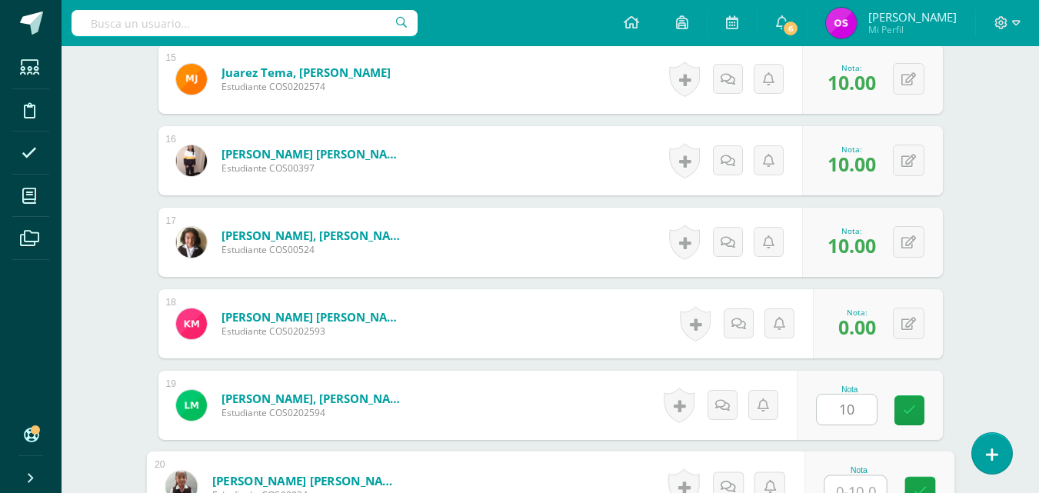
scroll to position [1644, 0]
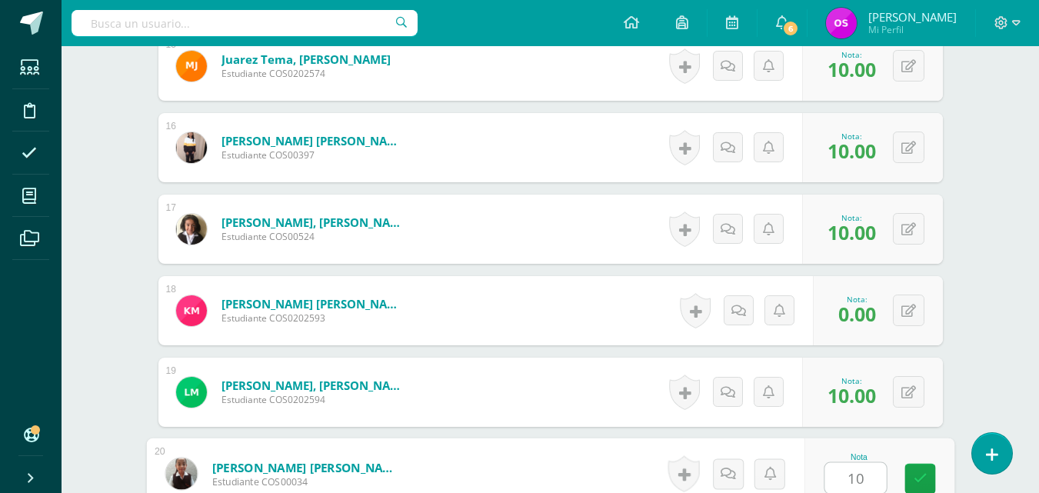
type input "10"
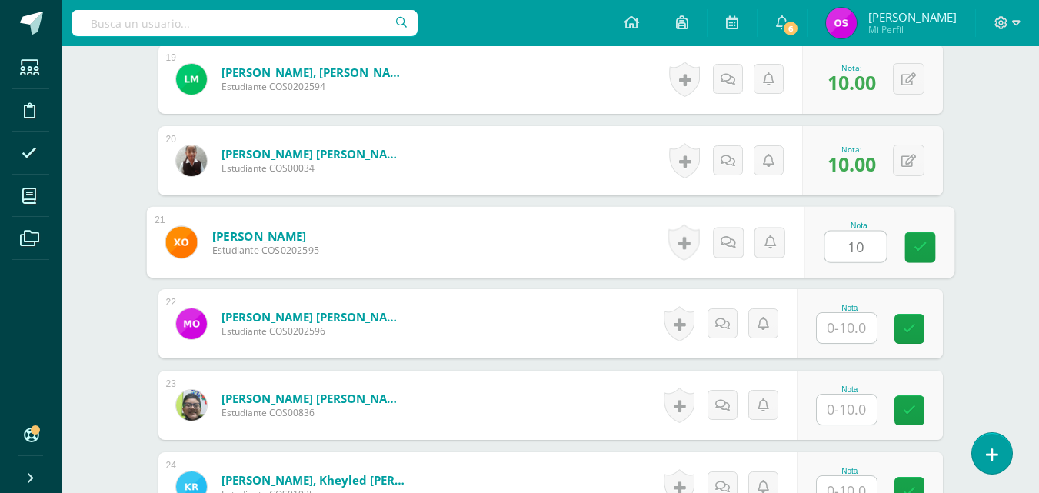
type input "10"
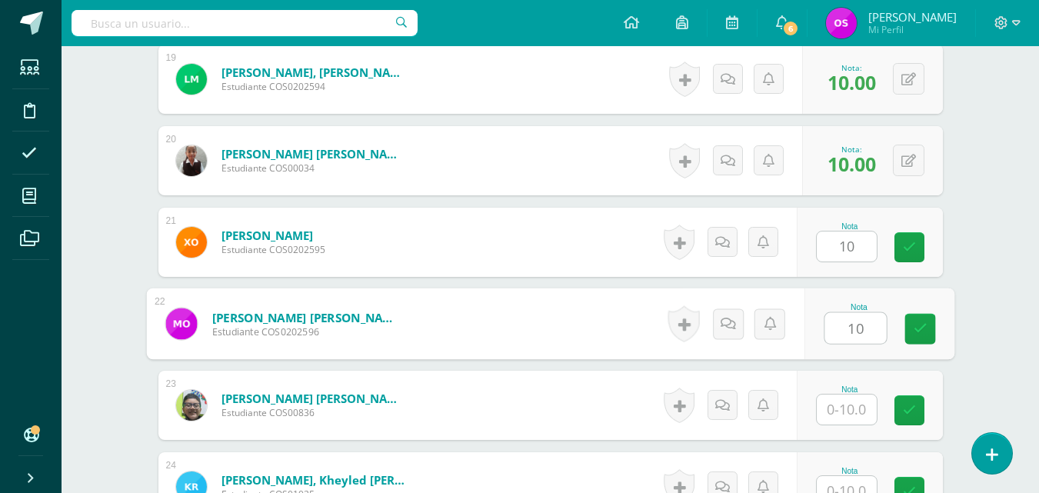
type input "10"
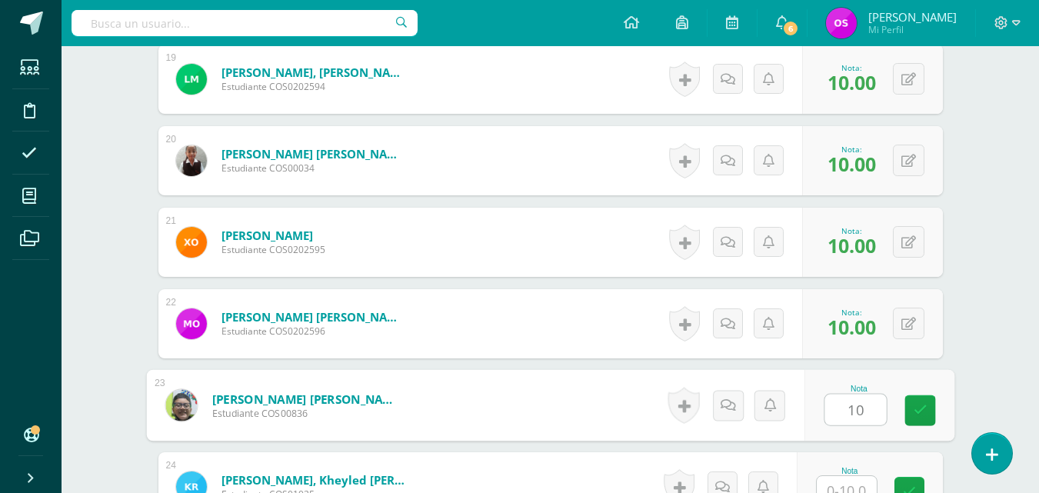
type input "10"
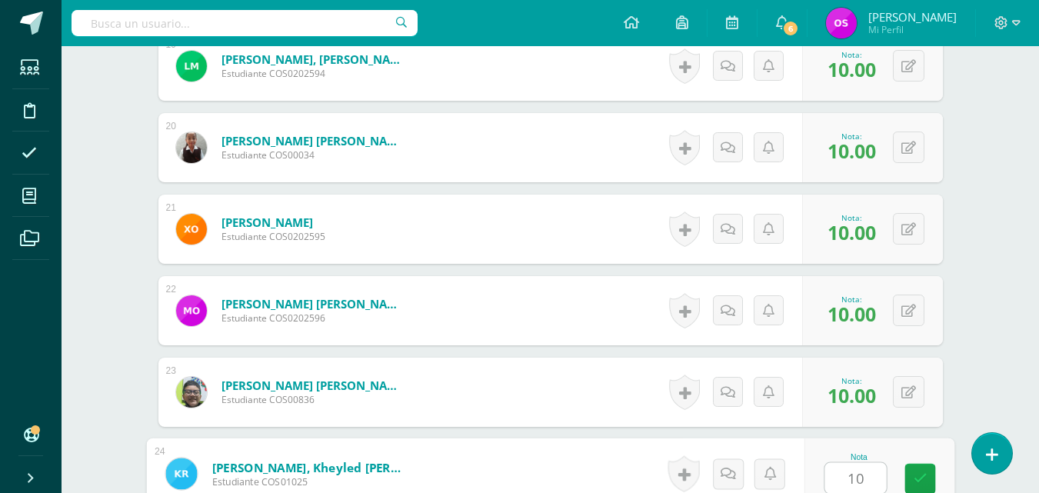
type input "10"
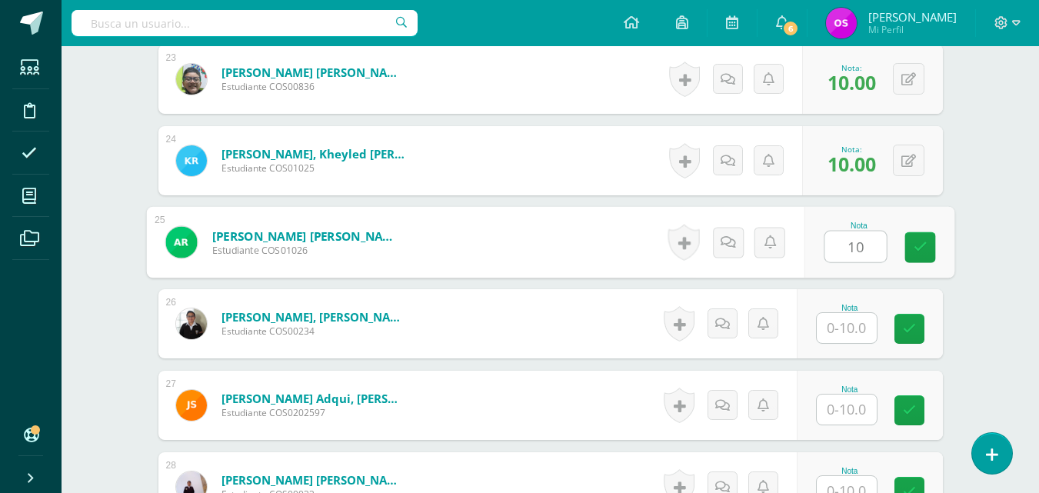
type input "10"
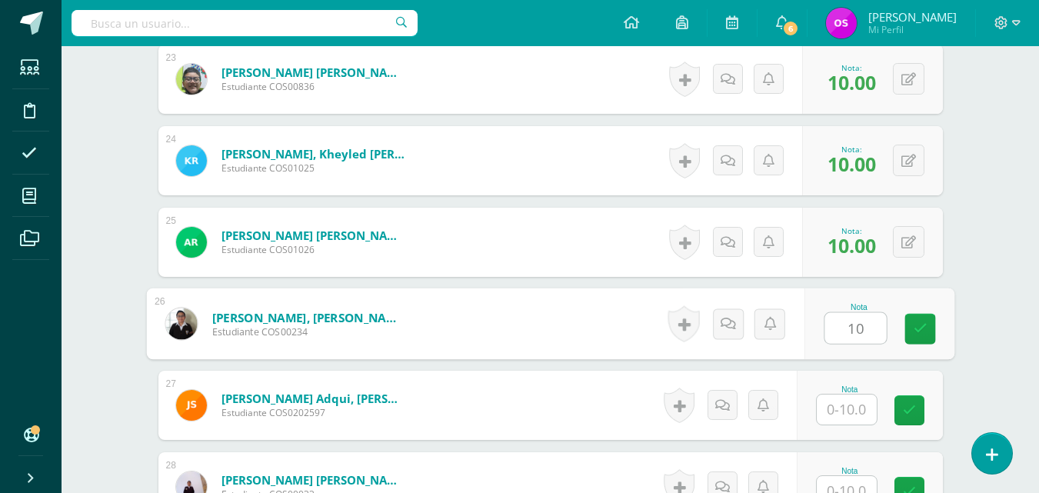
type input "10"
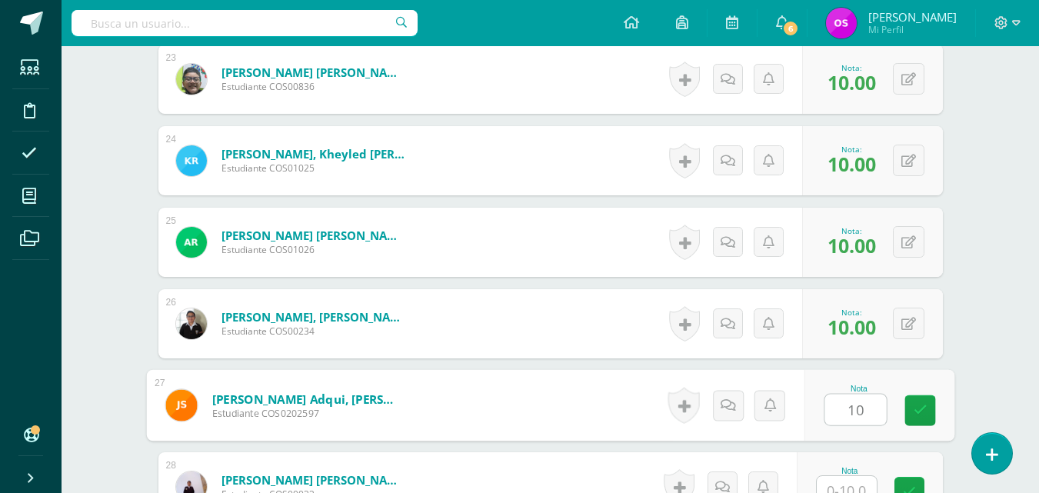
type input "10"
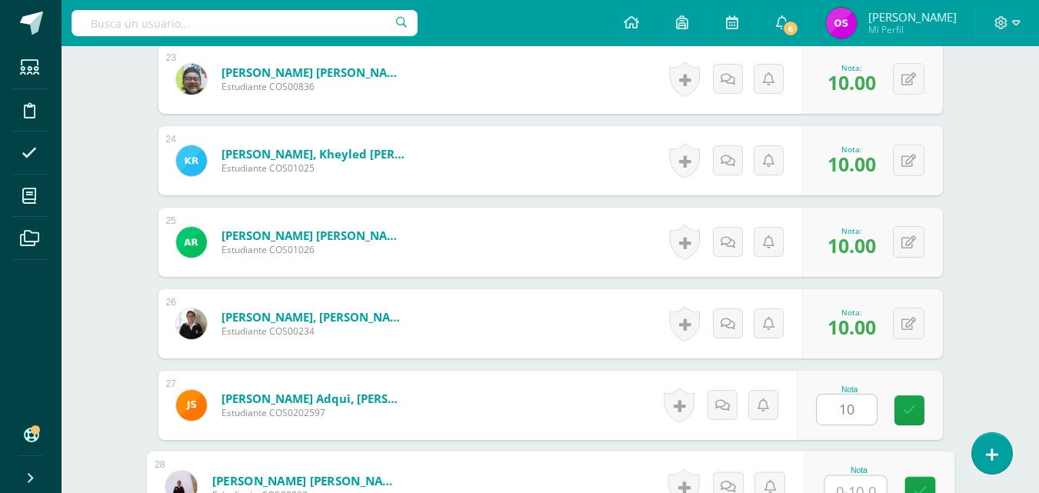
scroll to position [2296, 0]
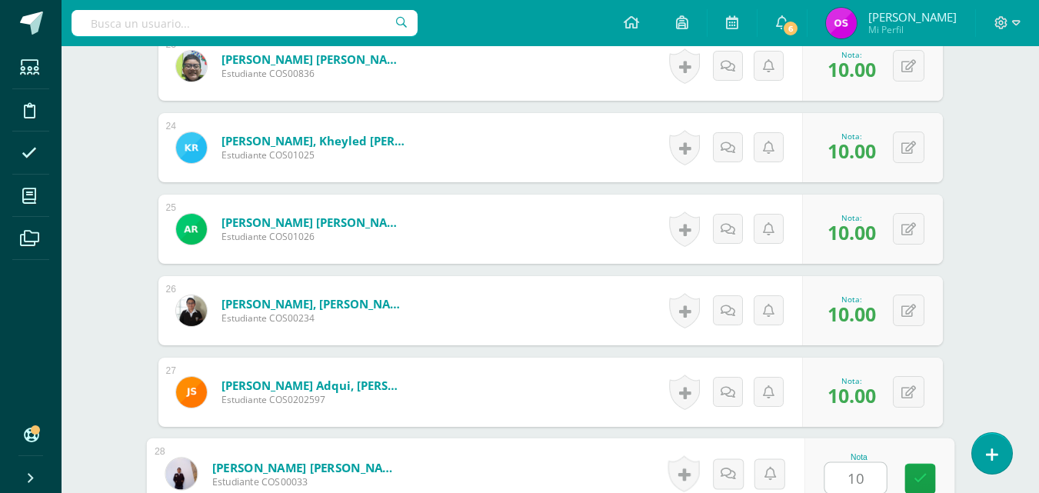
type input "10"
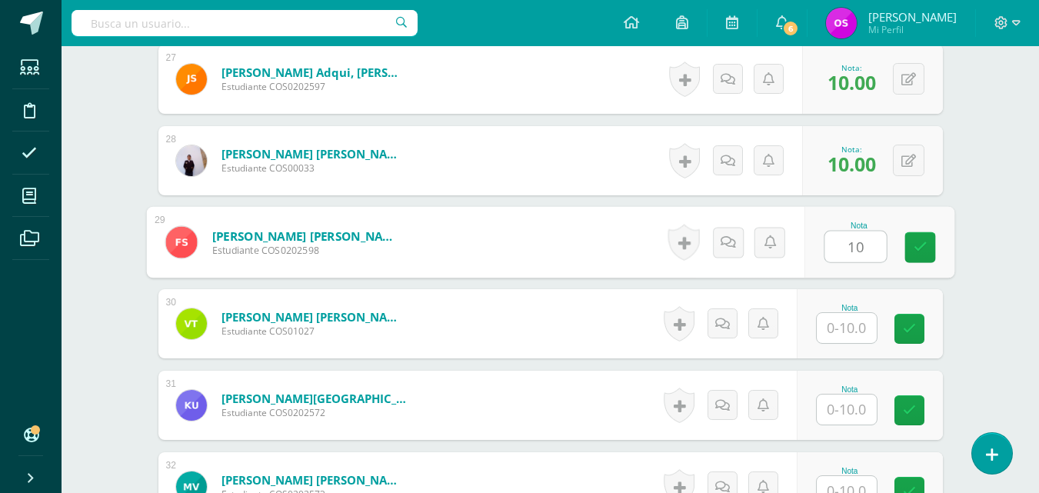
type input "10"
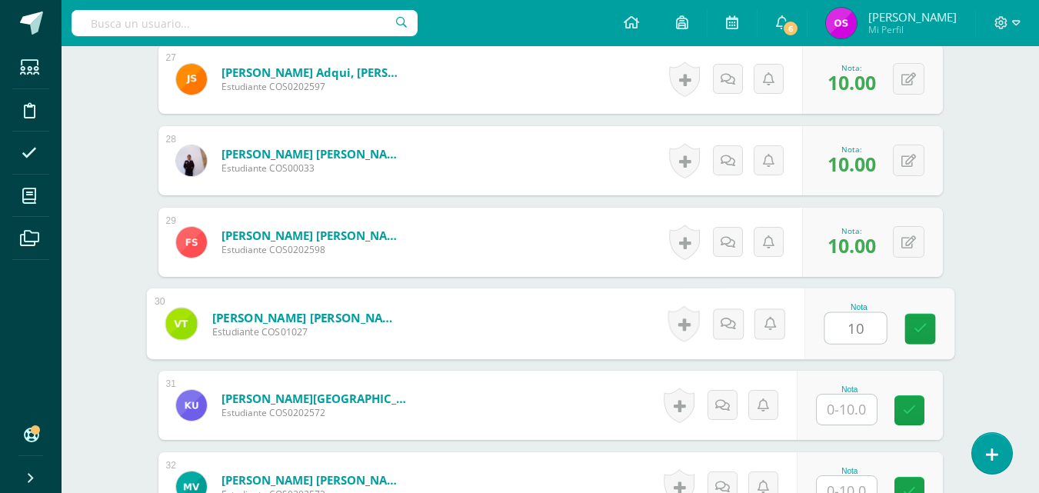
type input "10"
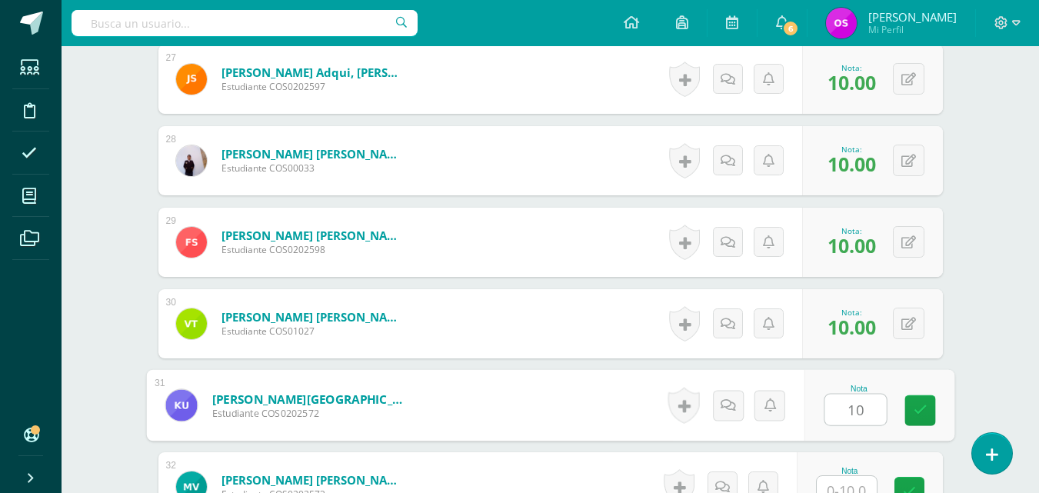
type input "10"
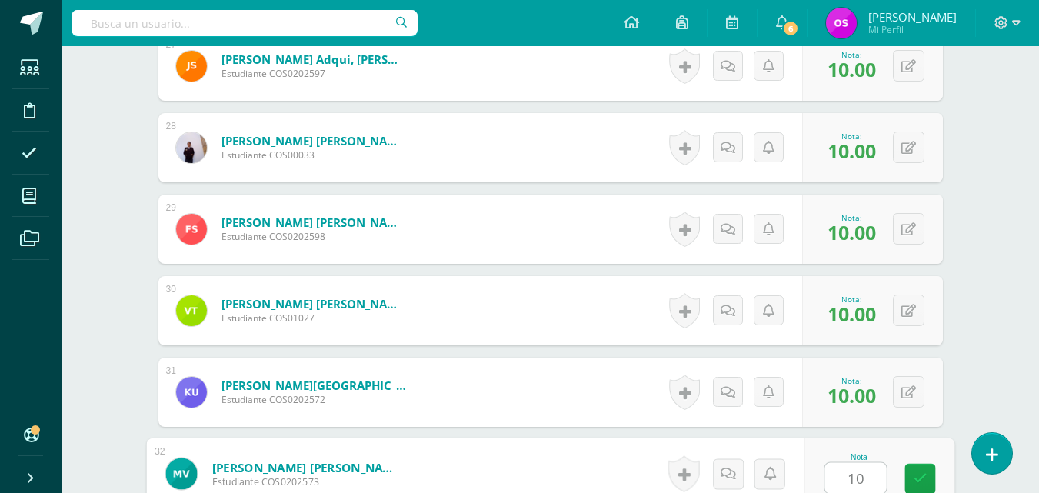
type input "10"
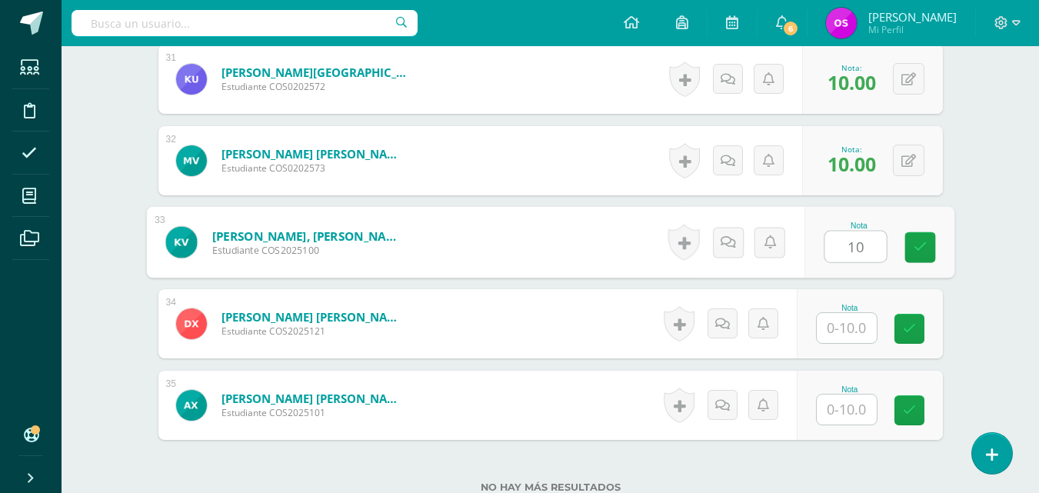
type input "10"
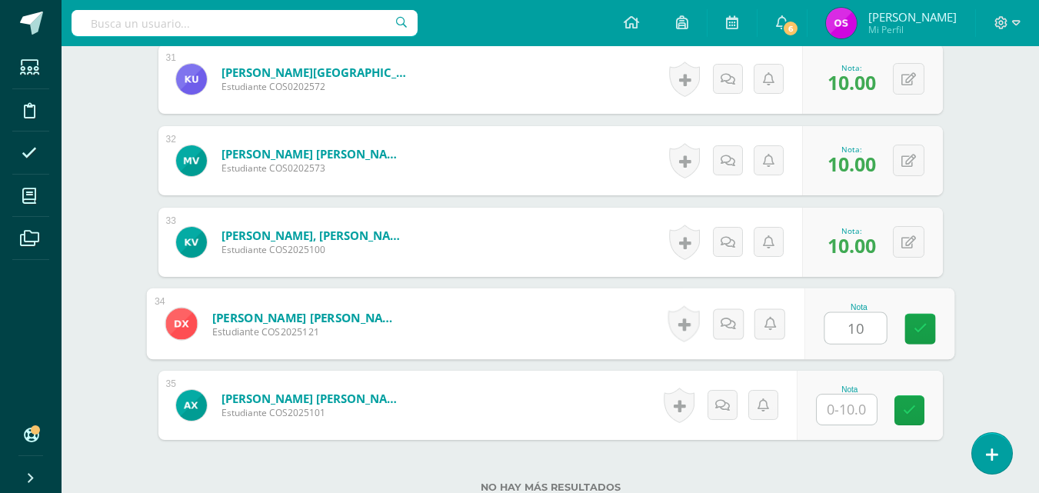
type input "10"
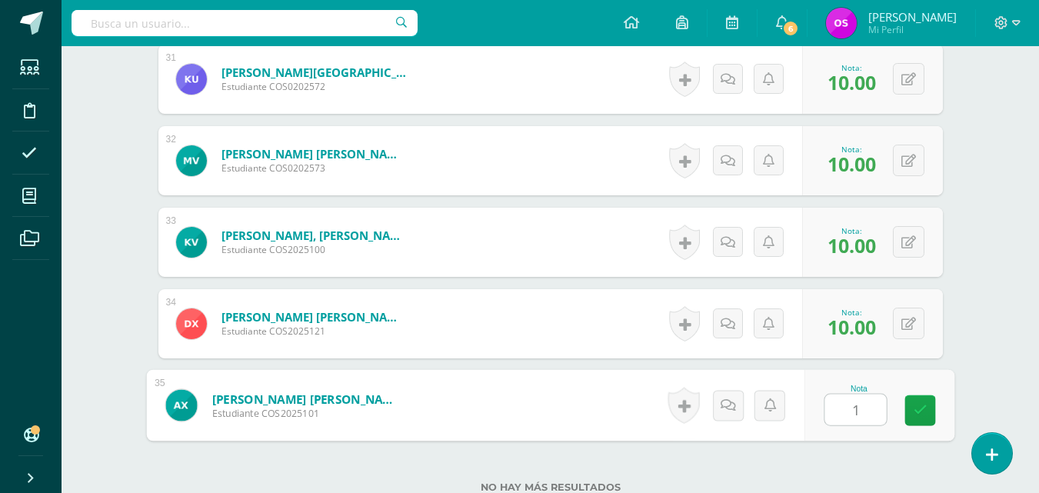
type input "10"
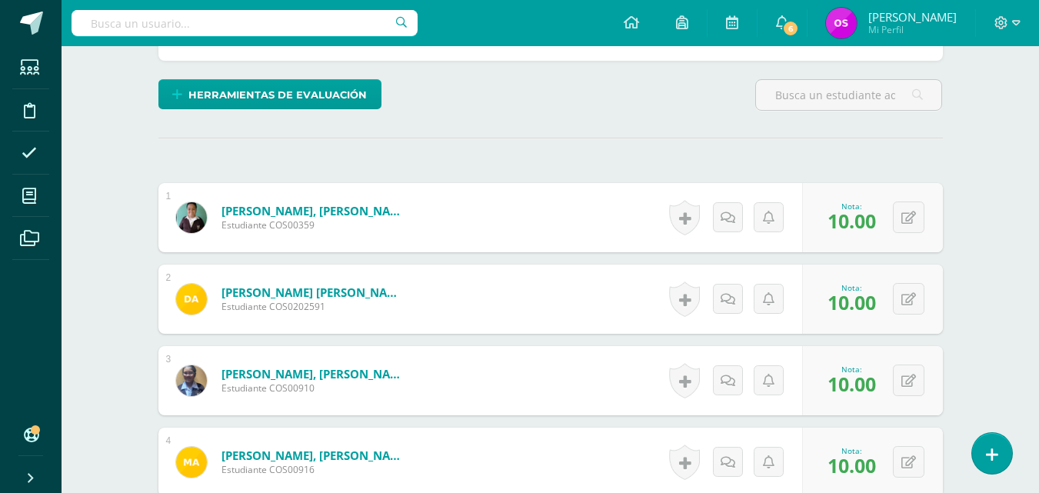
scroll to position [0, 0]
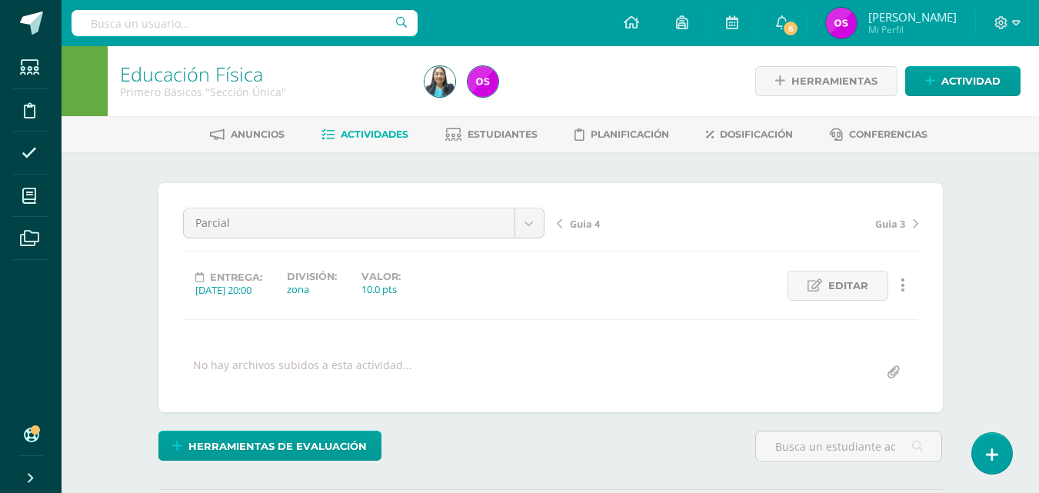
click at [579, 221] on span "Guia 4" at bounding box center [585, 224] width 30 height 14
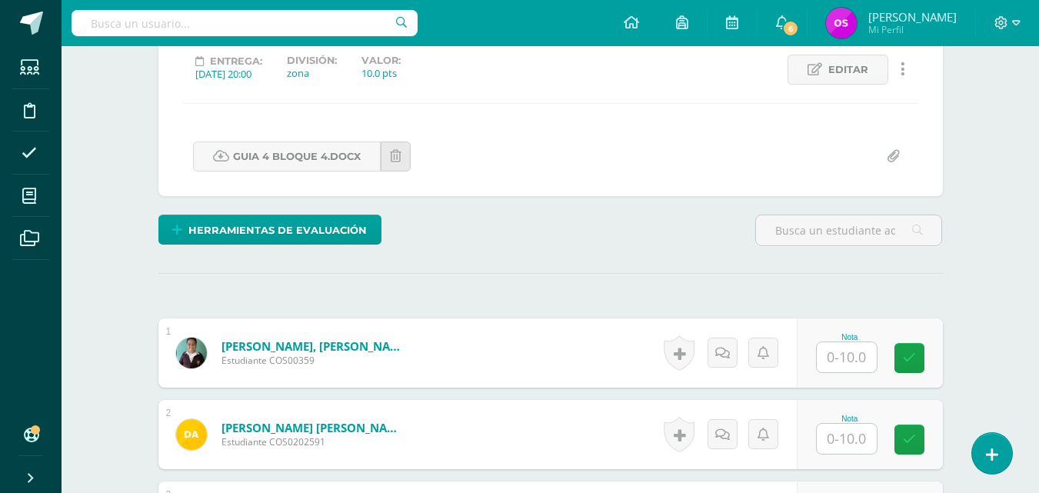
scroll to position [247, 0]
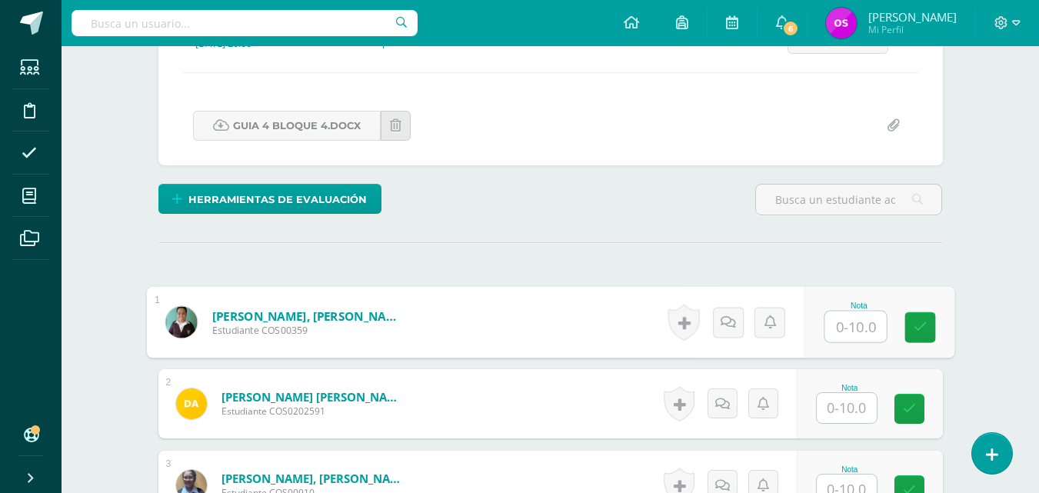
click at [837, 330] on input "text" at bounding box center [855, 326] width 62 height 31
type input "10"
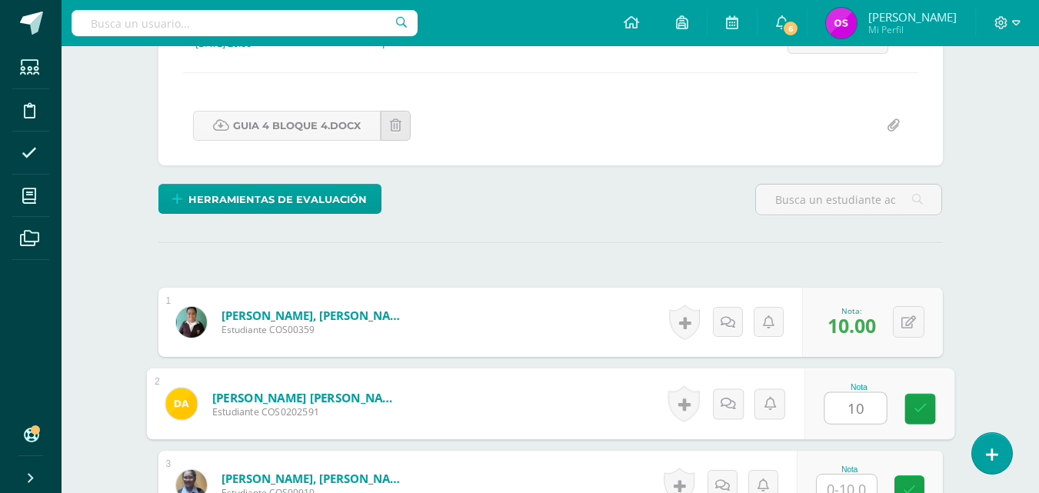
type input "10"
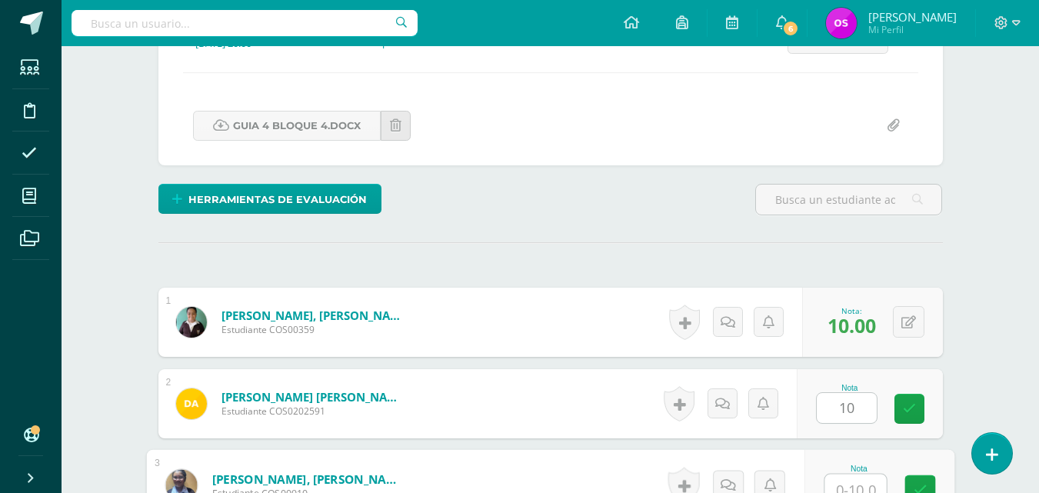
scroll to position [258, 0]
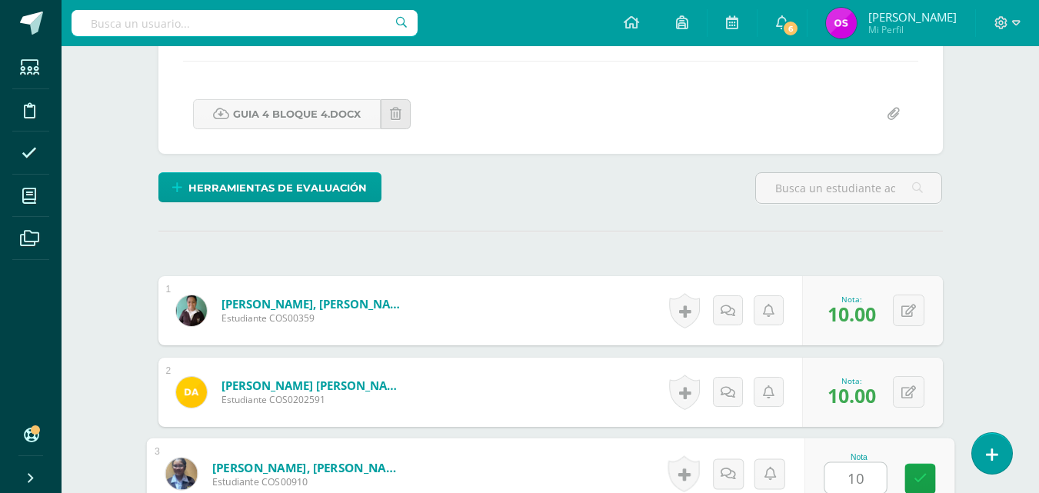
type input "10"
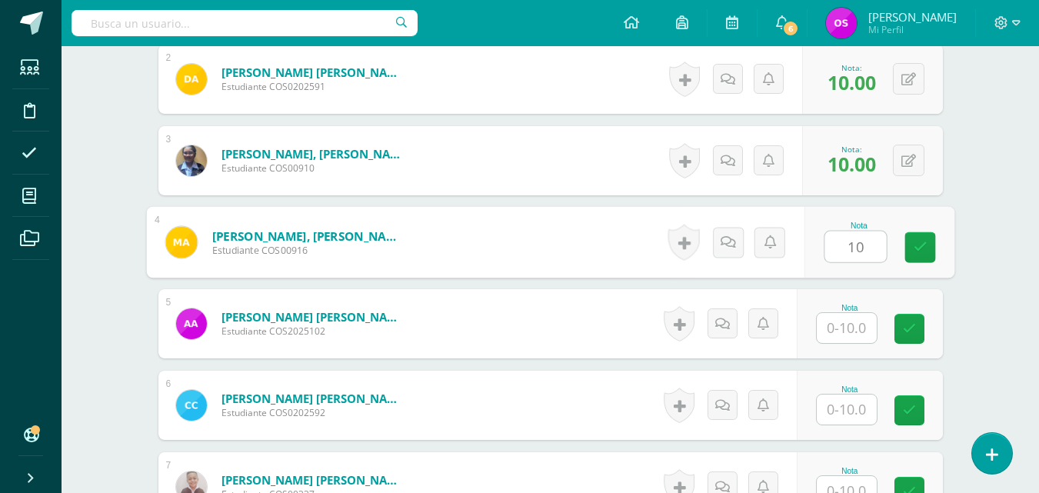
type input "10"
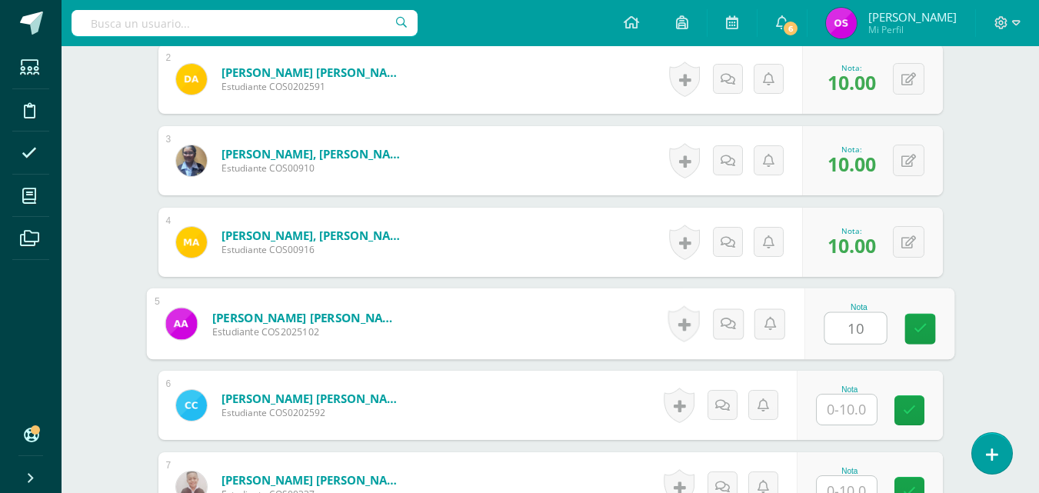
type input "10"
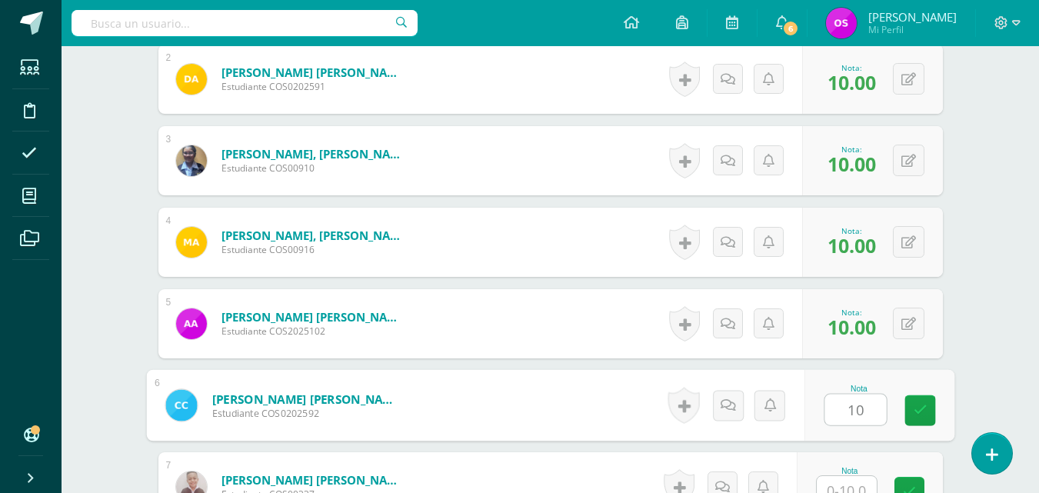
type input "10"
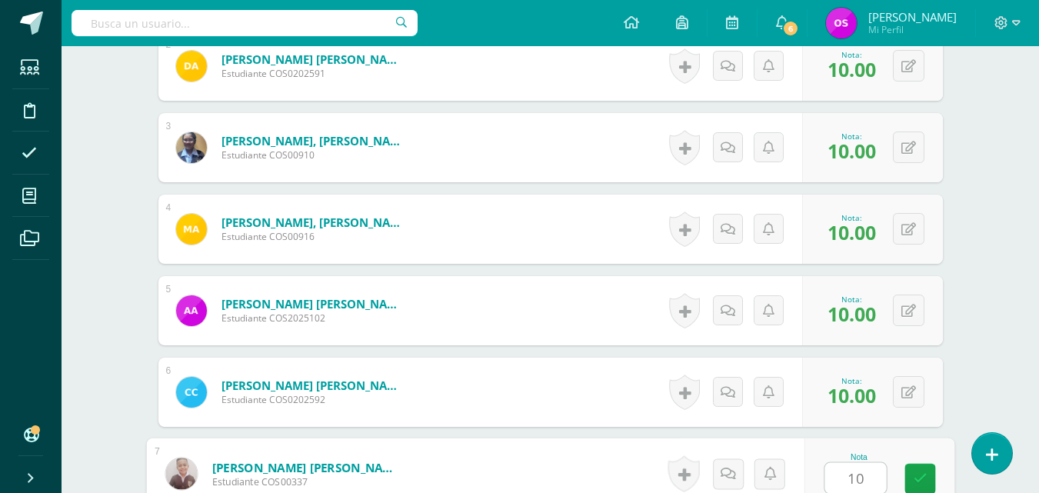
type input "10"
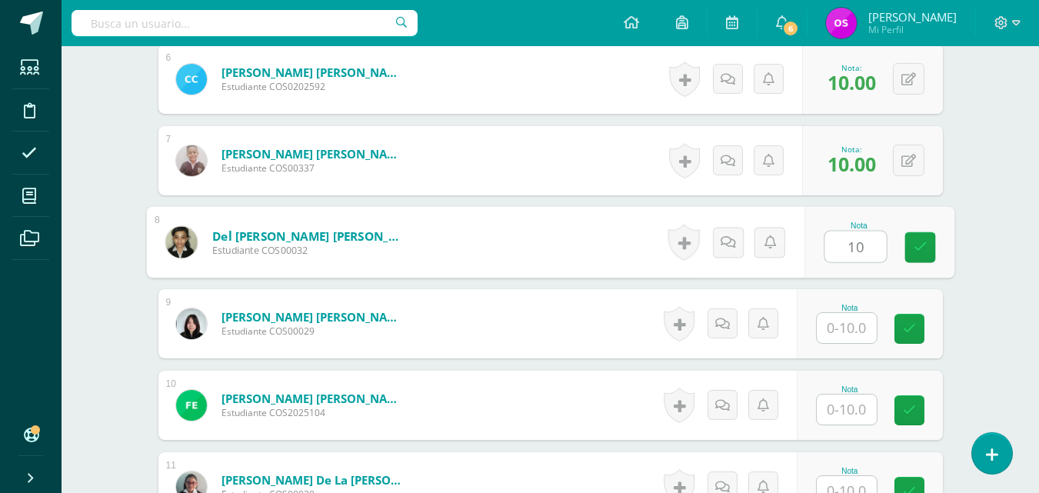
type input "10"
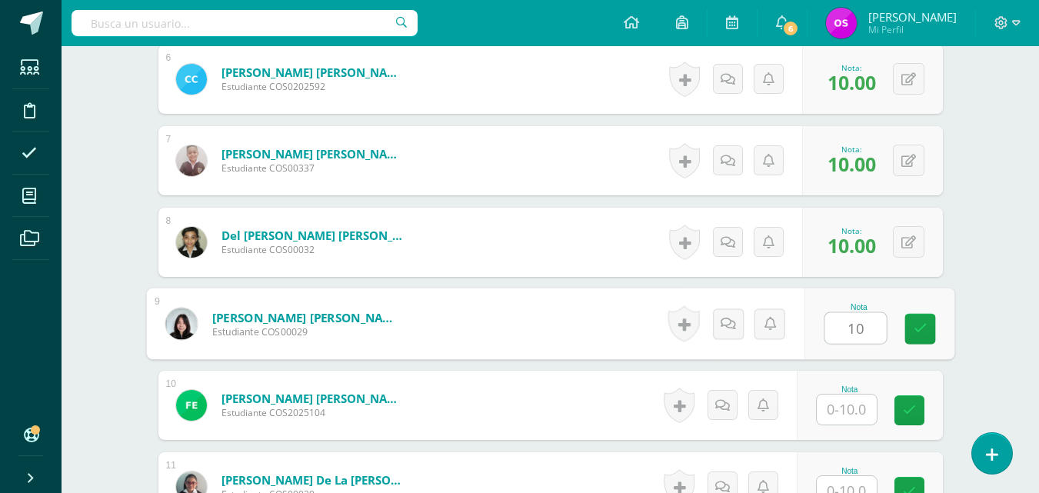
type input "10"
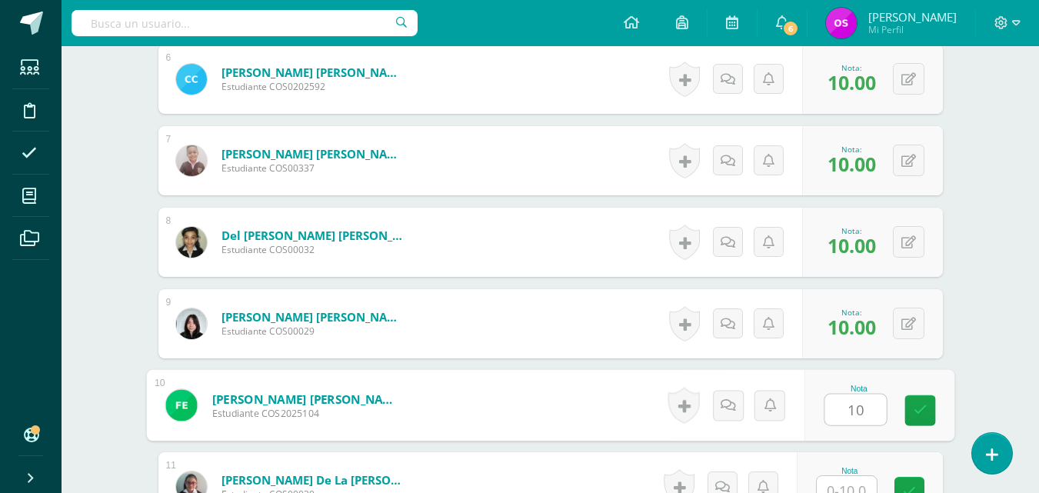
type input "10"
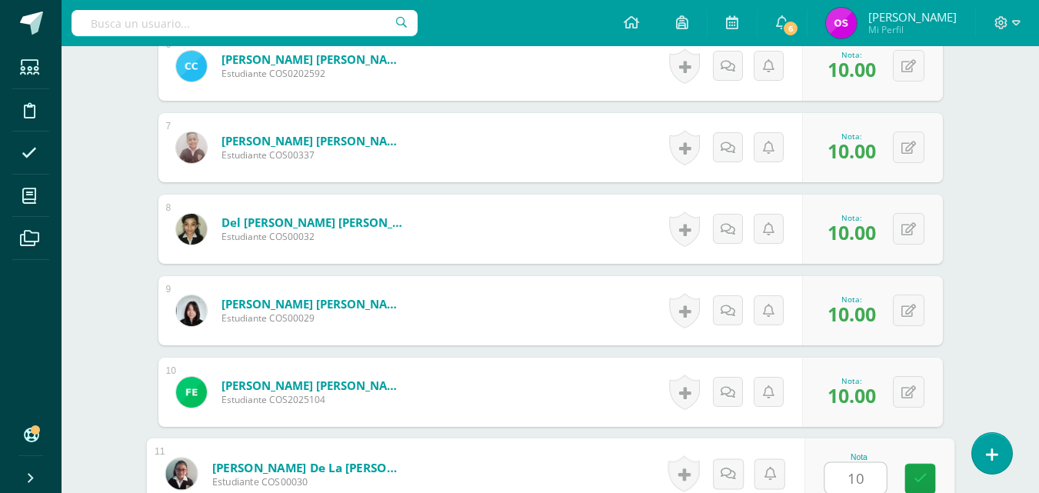
type input "10"
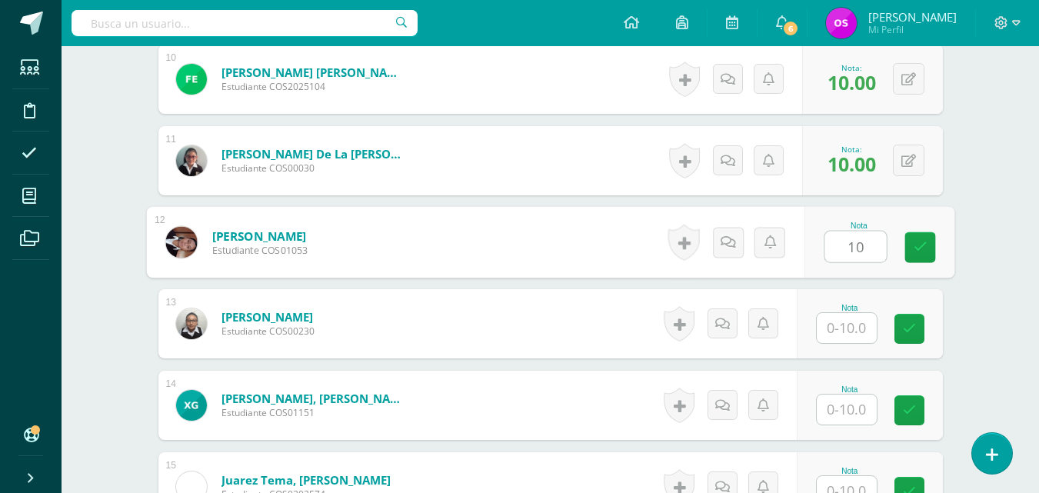
type input "10"
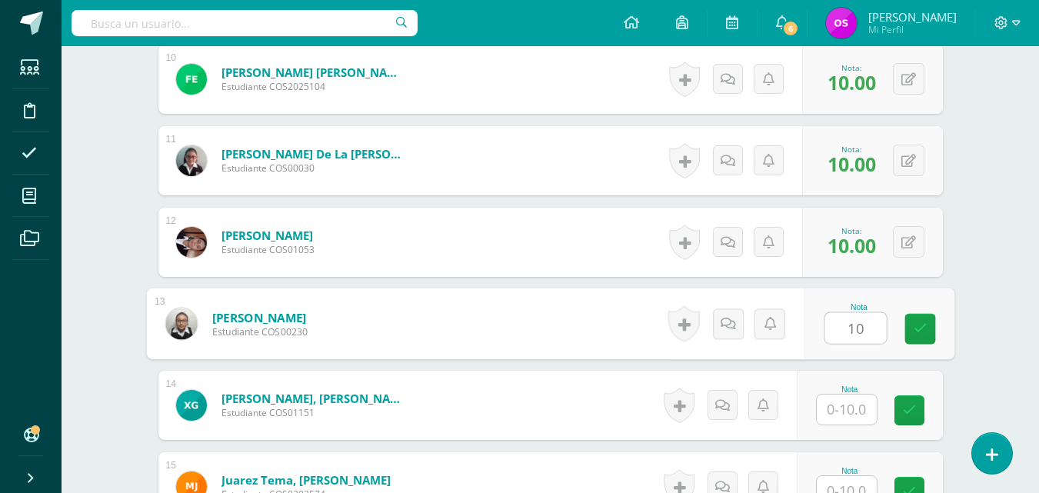
type input "10"
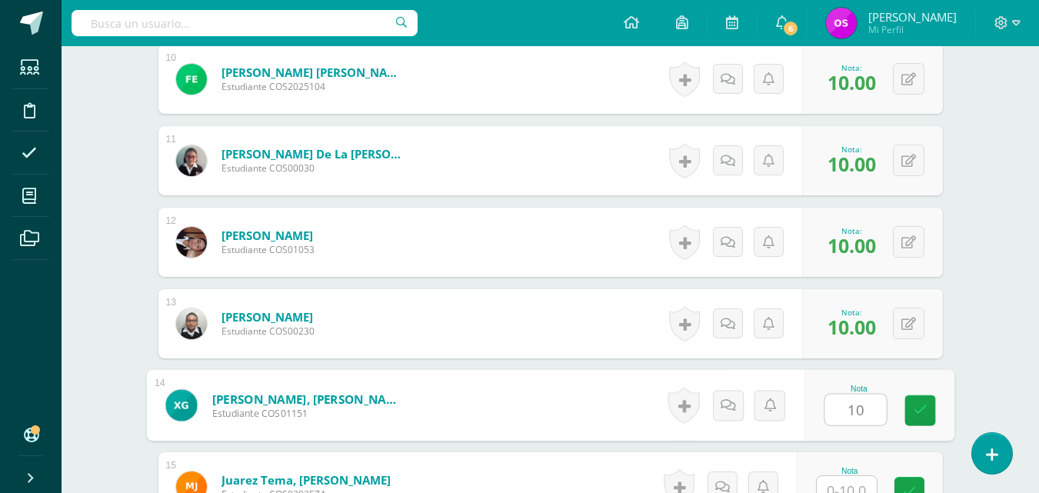
type input "10"
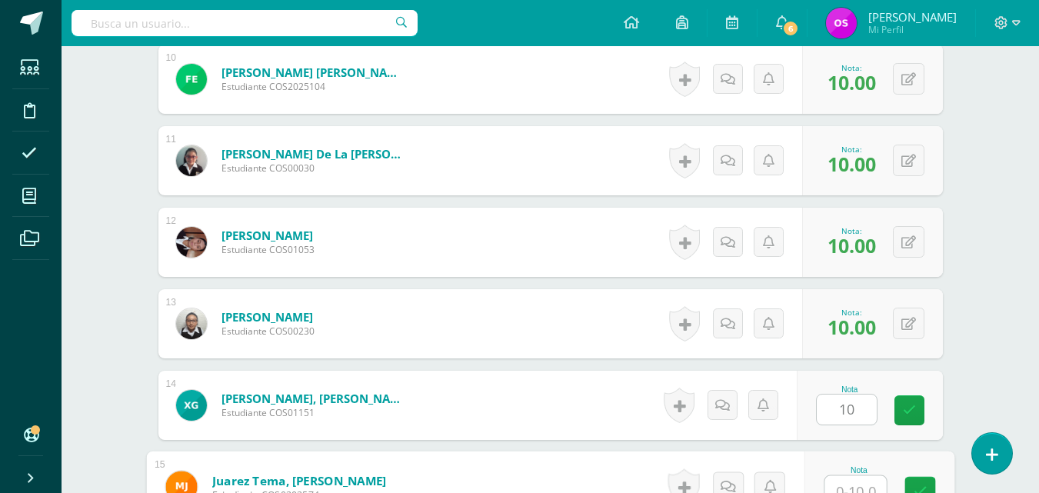
scroll to position [1237, 0]
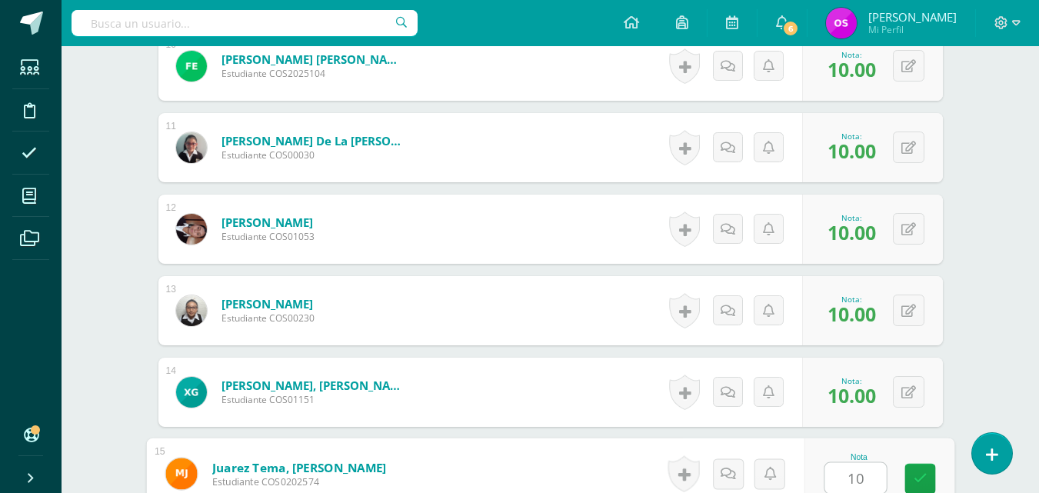
type input "10"
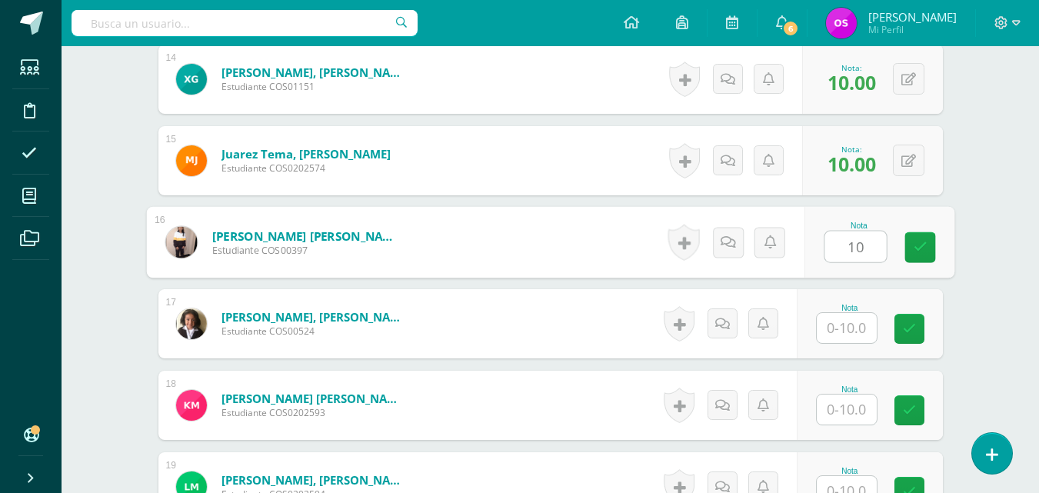
type input "10"
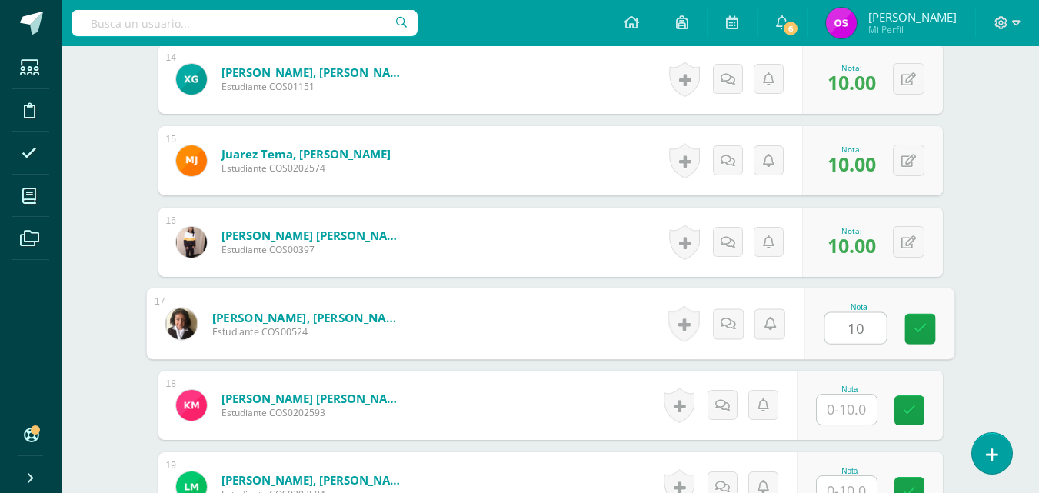
type input "10"
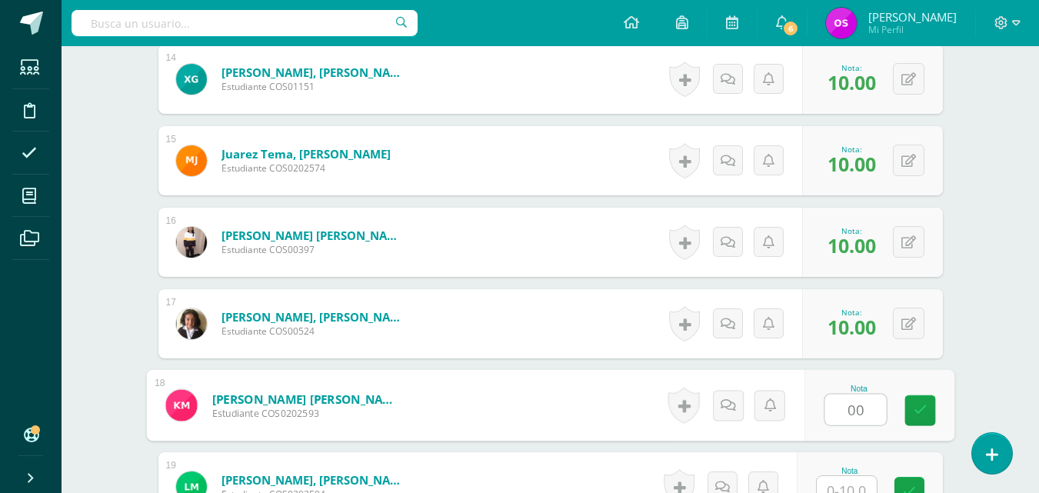
type input "00"
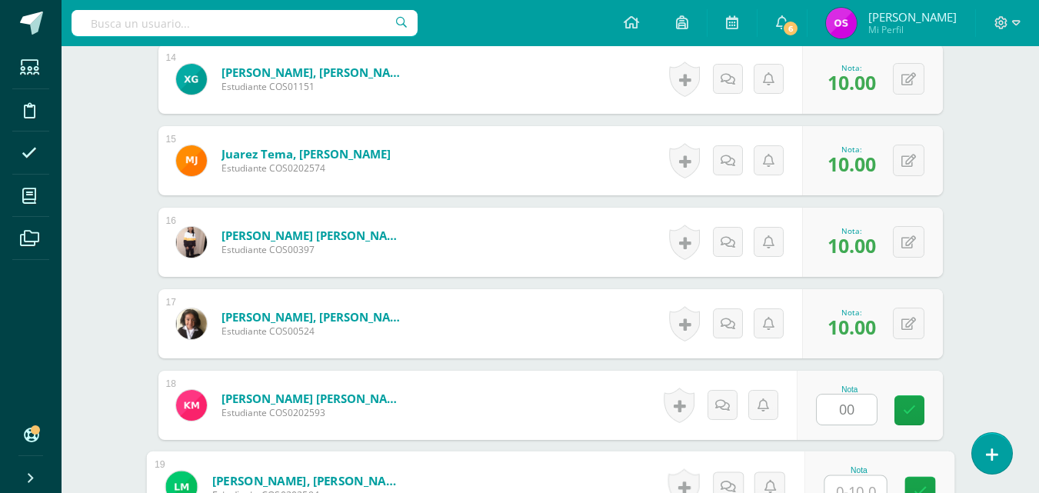
scroll to position [1563, 0]
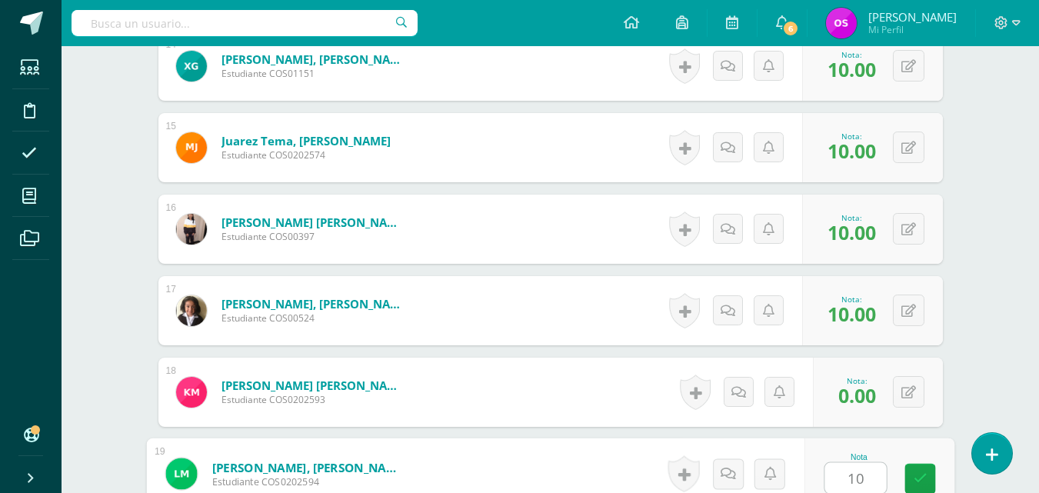
type input "10"
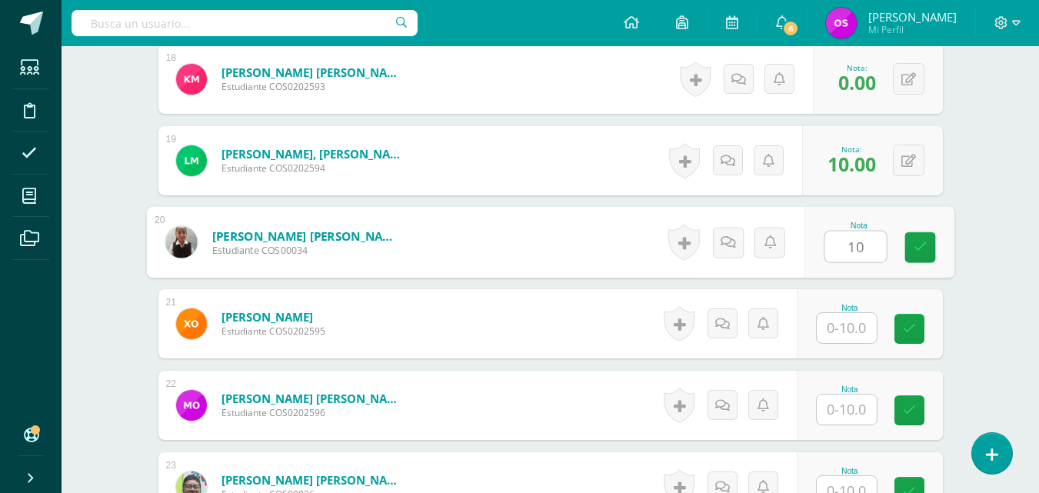
type input "10"
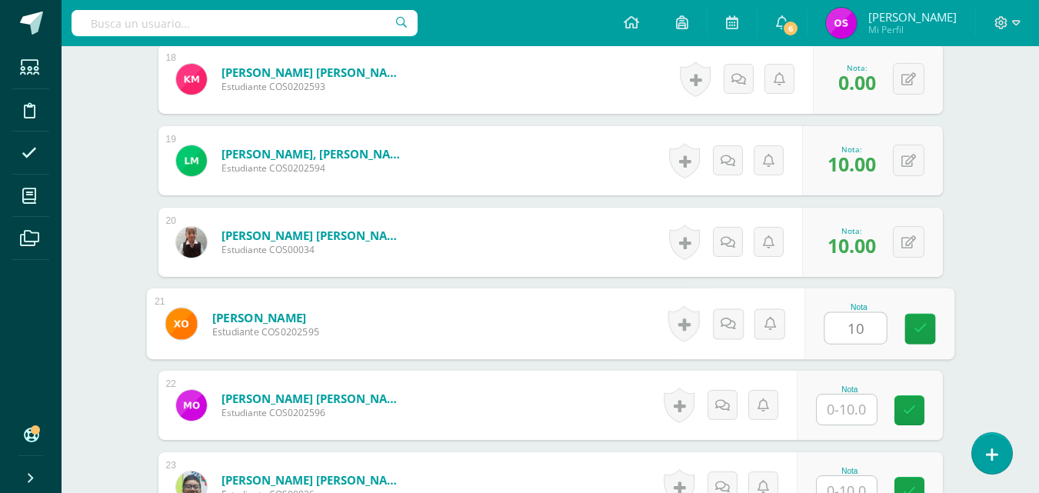
type input "10"
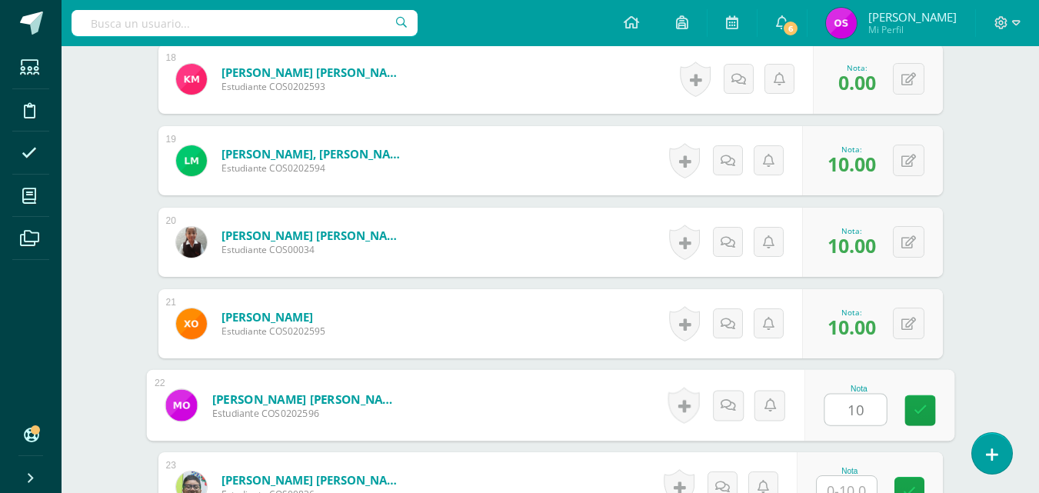
type input "10"
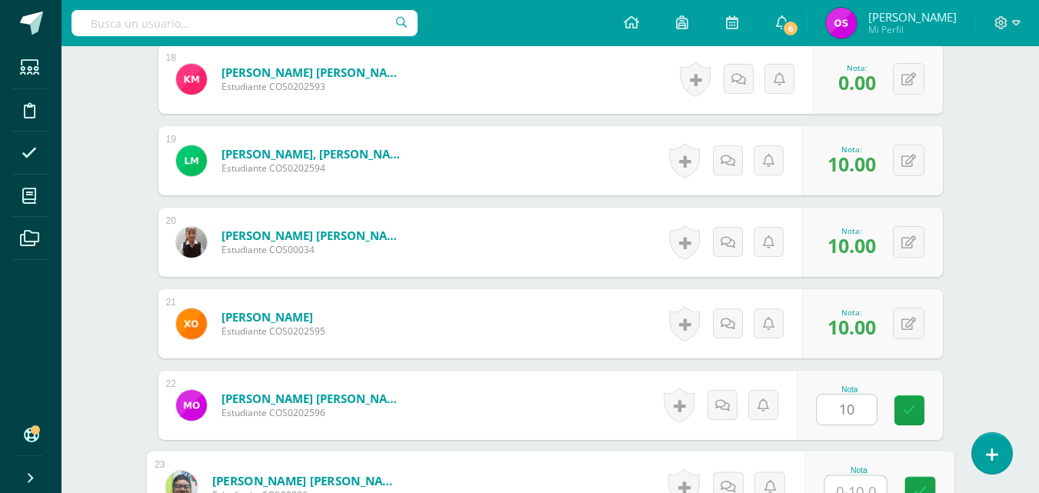
scroll to position [1889, 0]
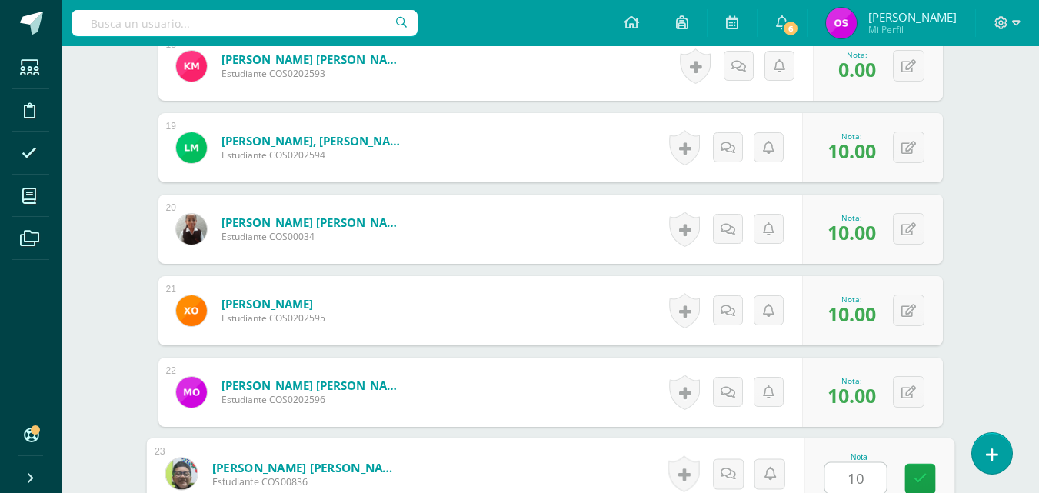
type input "10"
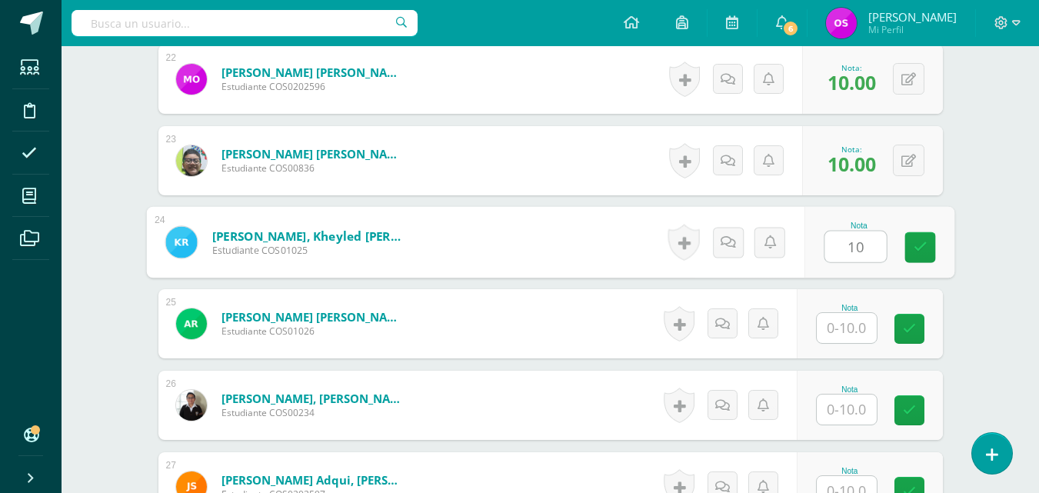
type input "10"
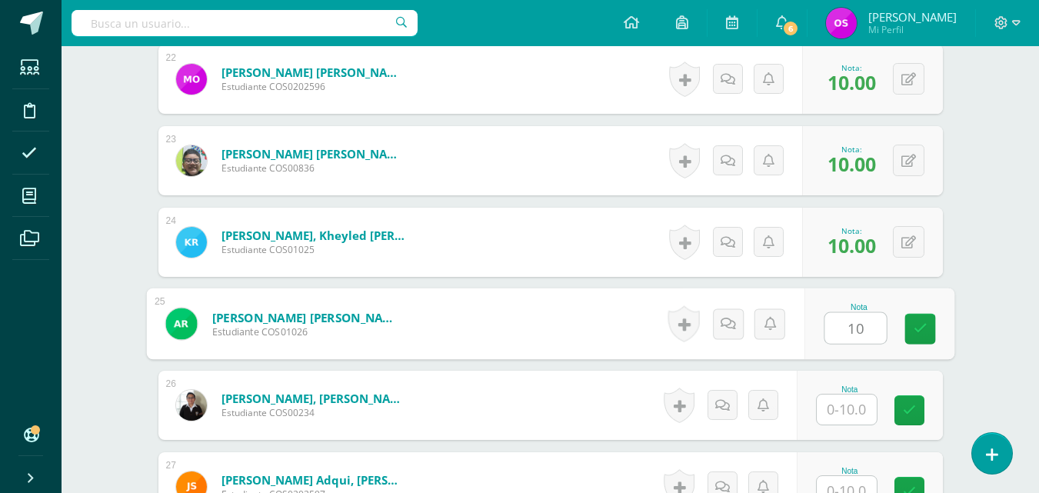
type input "10"
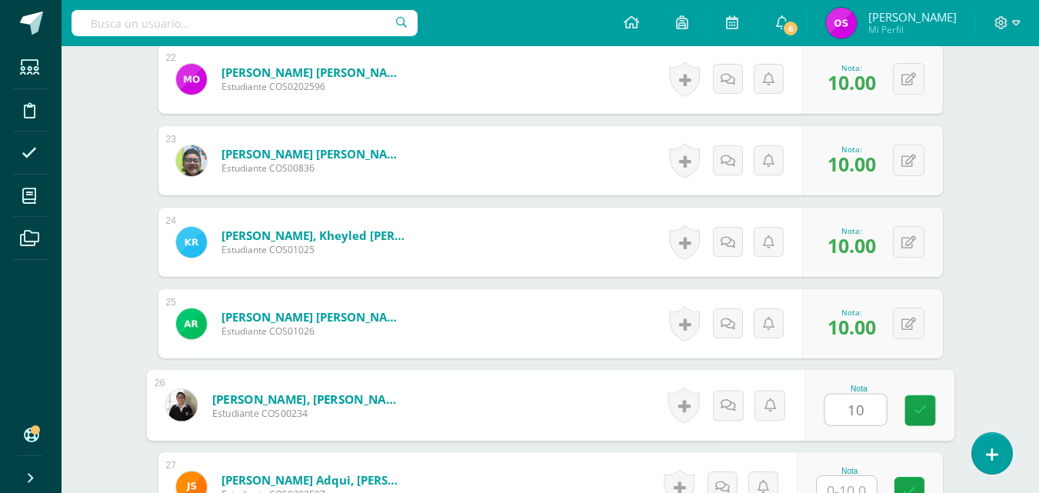
type input "10"
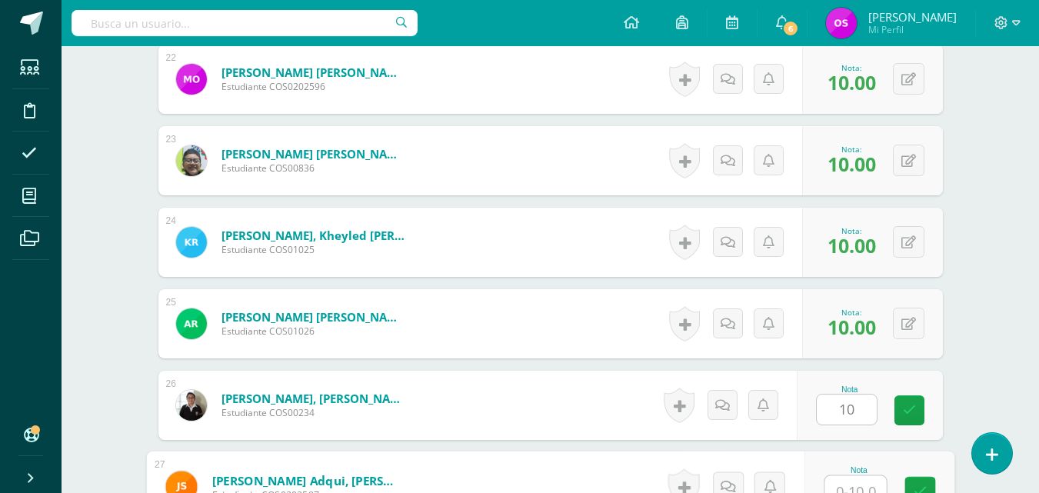
scroll to position [2215, 0]
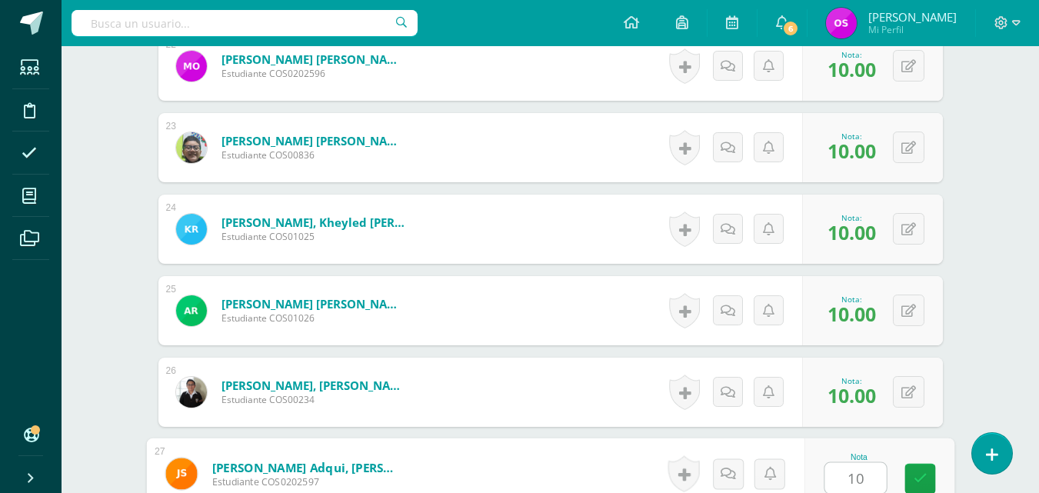
type input "10"
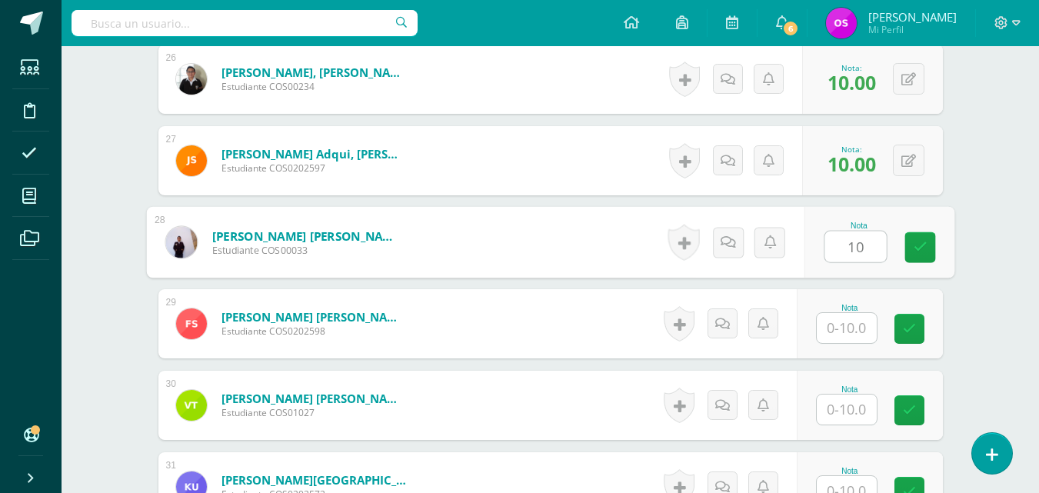
type input "10"
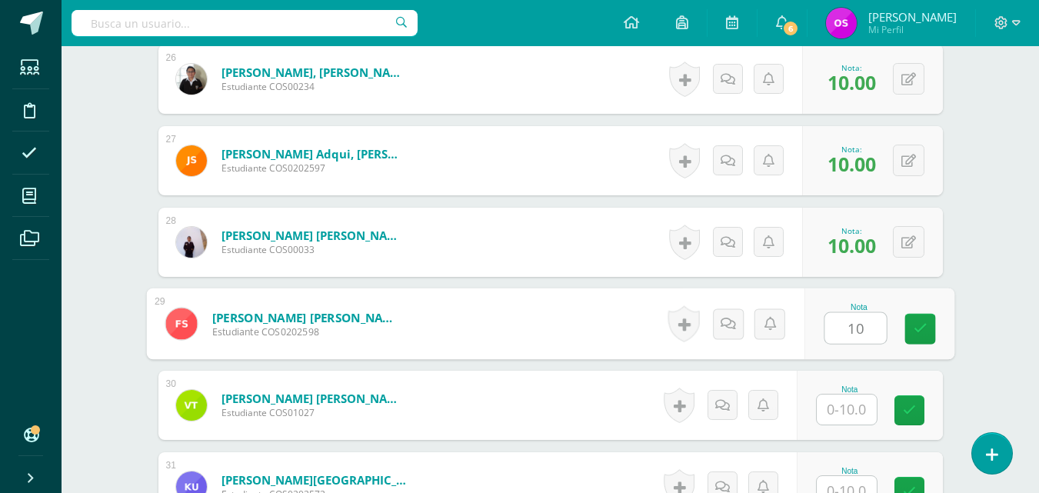
type input "10"
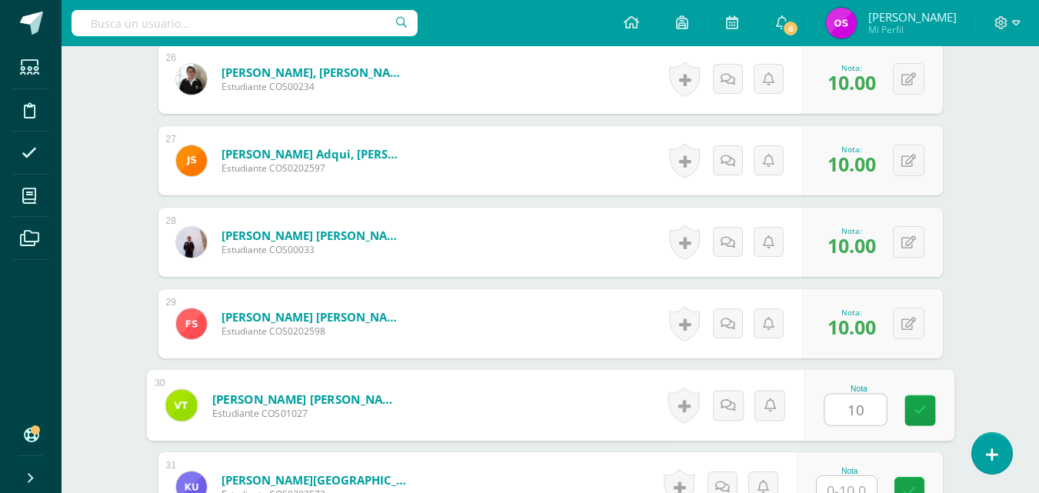
type input "10"
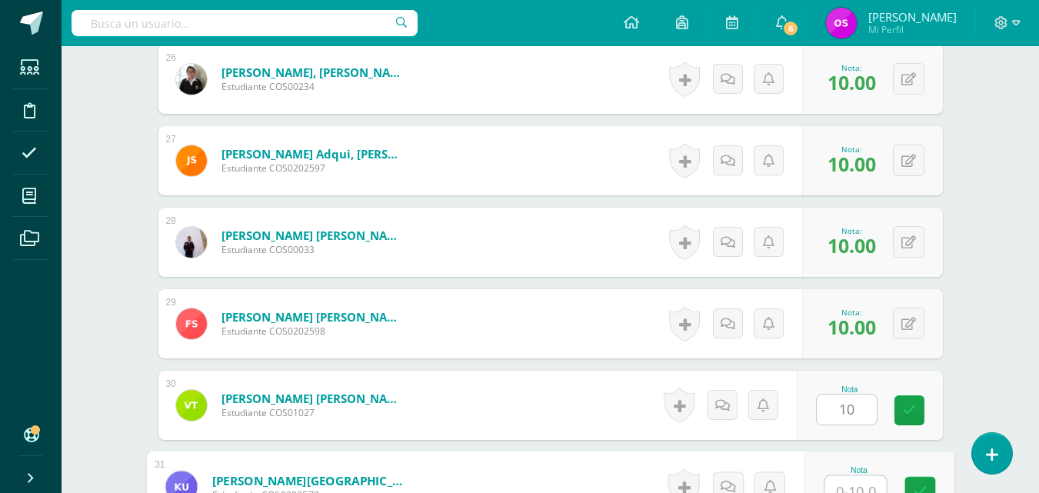
scroll to position [2541, 0]
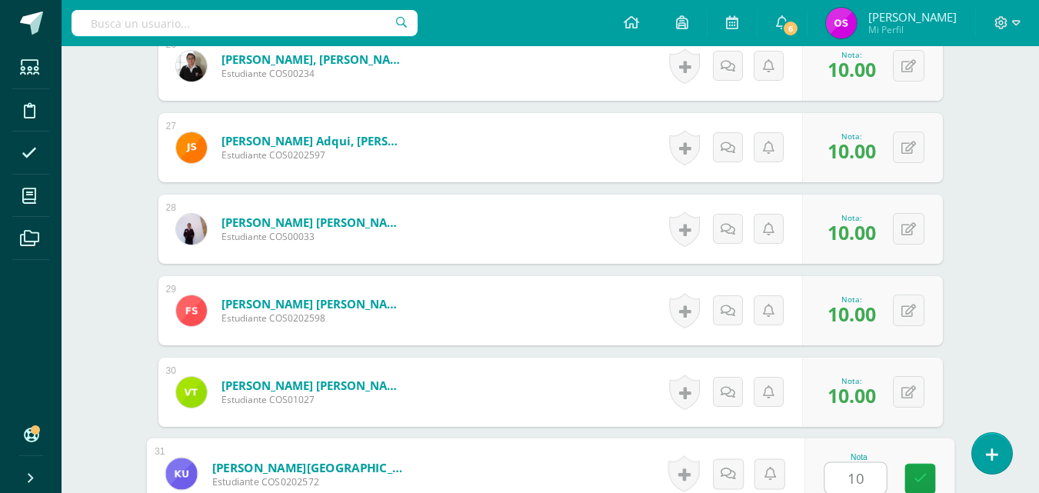
type input "10"
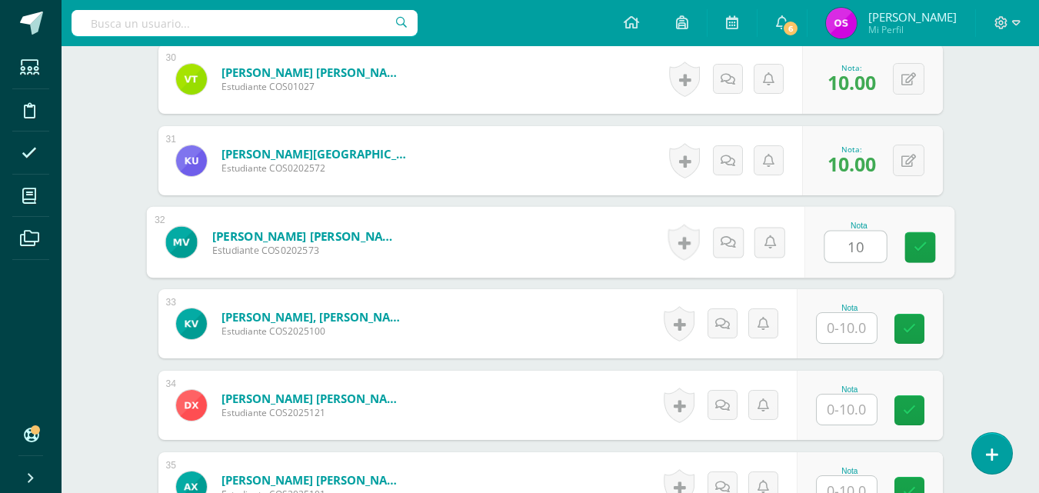
type input "10"
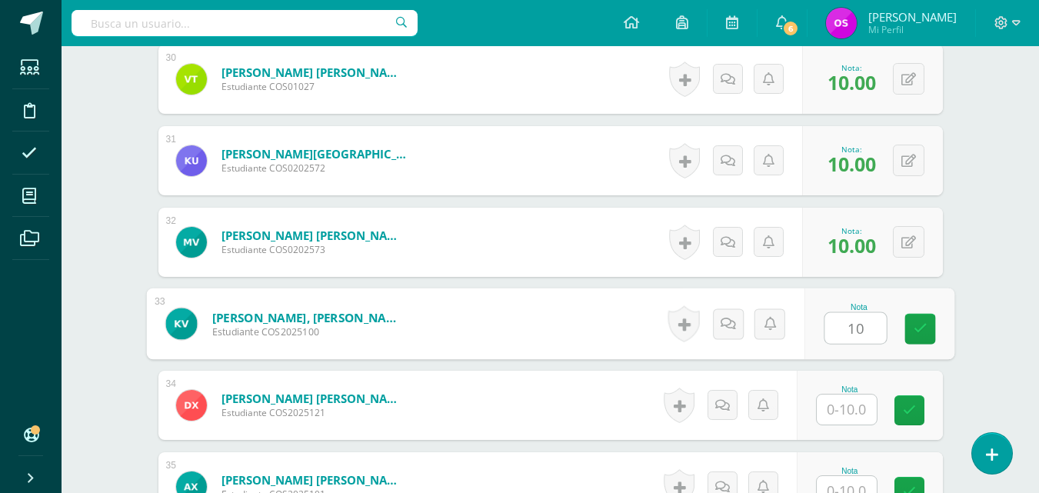
type input "10"
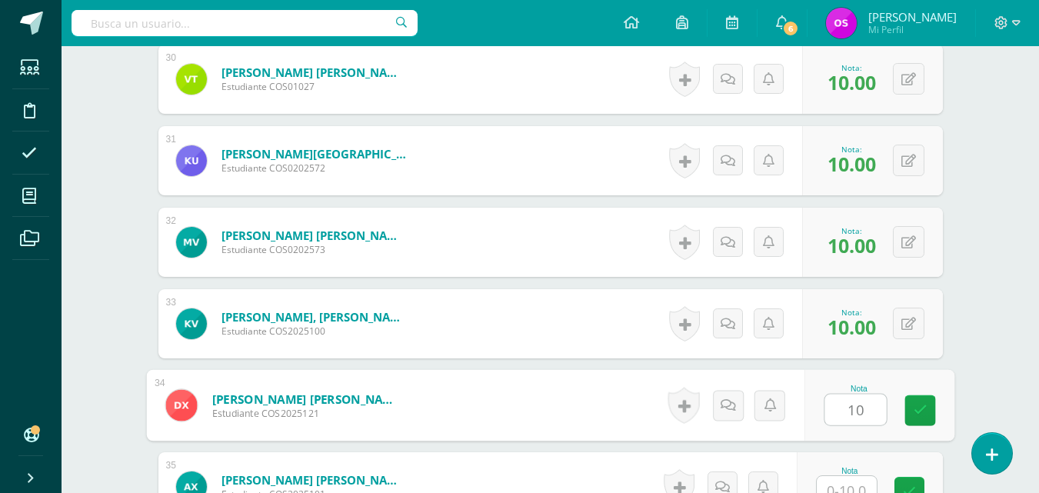
type input "10"
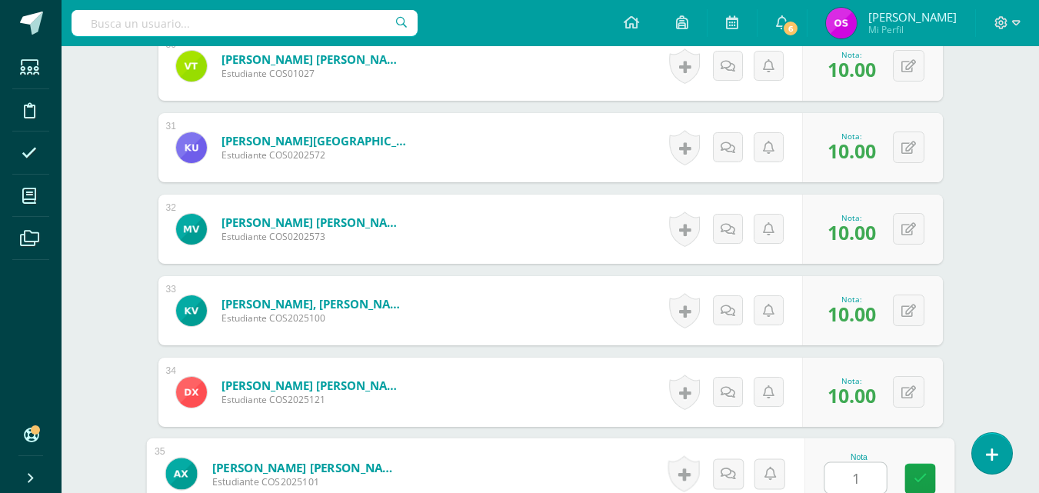
type input "10"
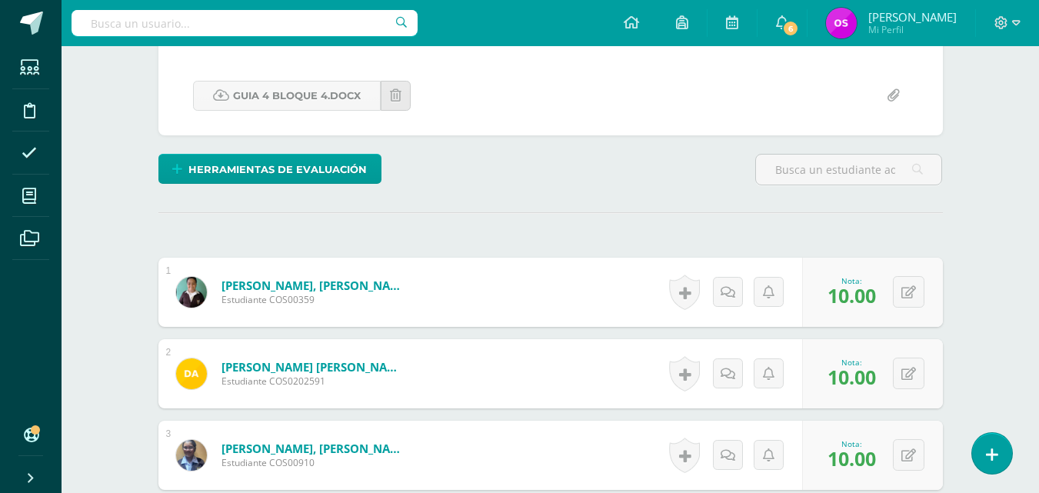
scroll to position [0, 0]
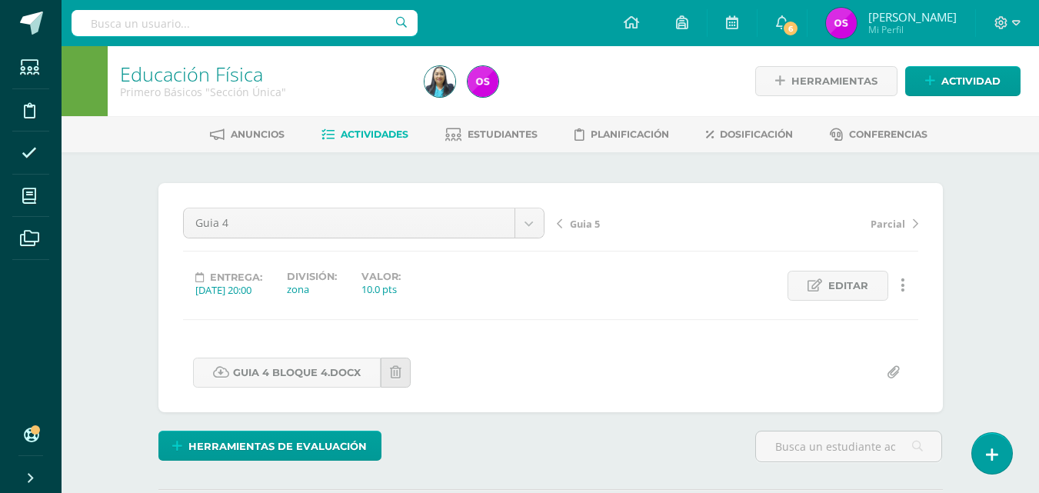
click at [586, 225] on span "Guia 5" at bounding box center [585, 224] width 30 height 14
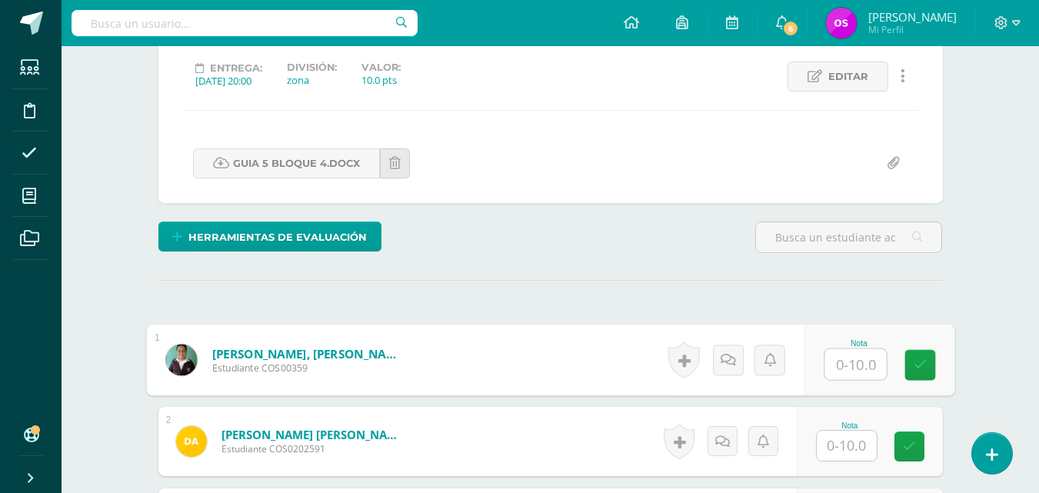
click at [840, 362] on input "text" at bounding box center [855, 364] width 62 height 31
type input "10"
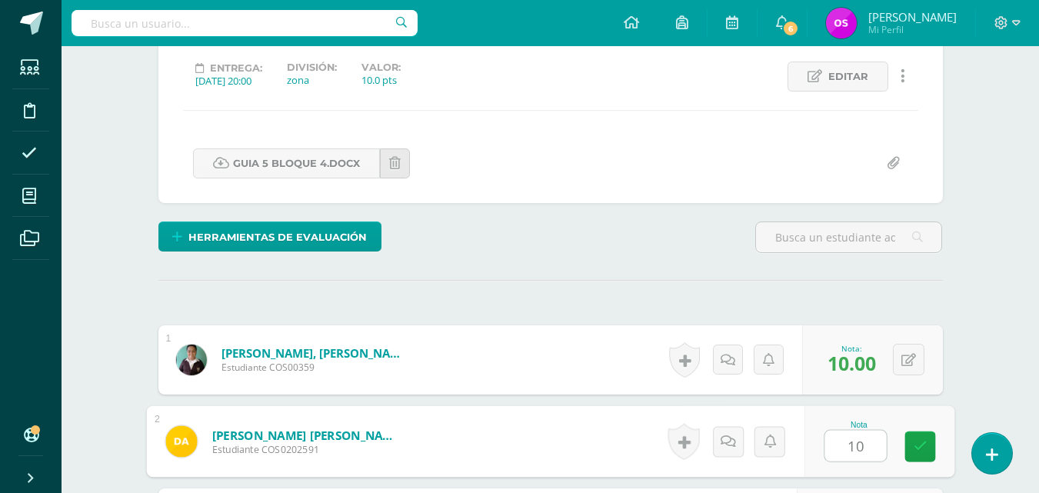
type input "10"
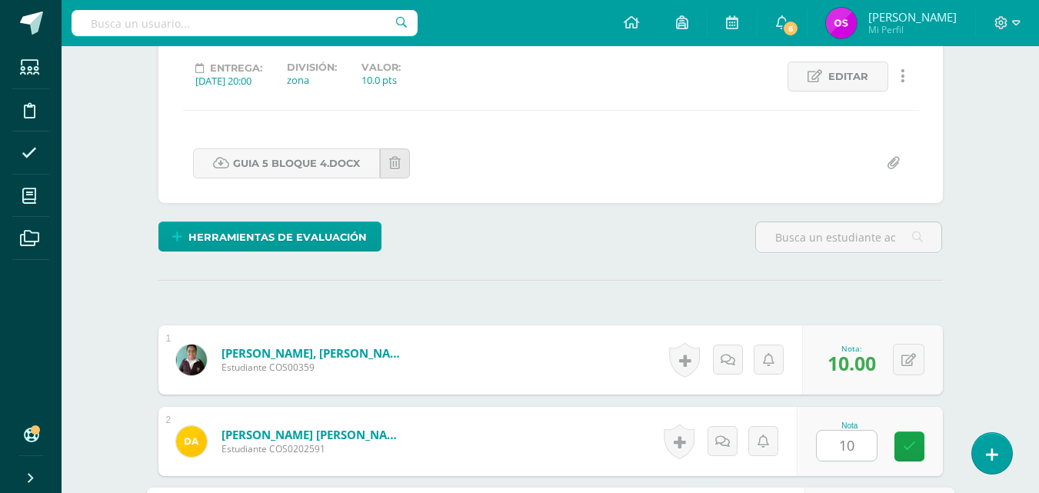
scroll to position [490, 0]
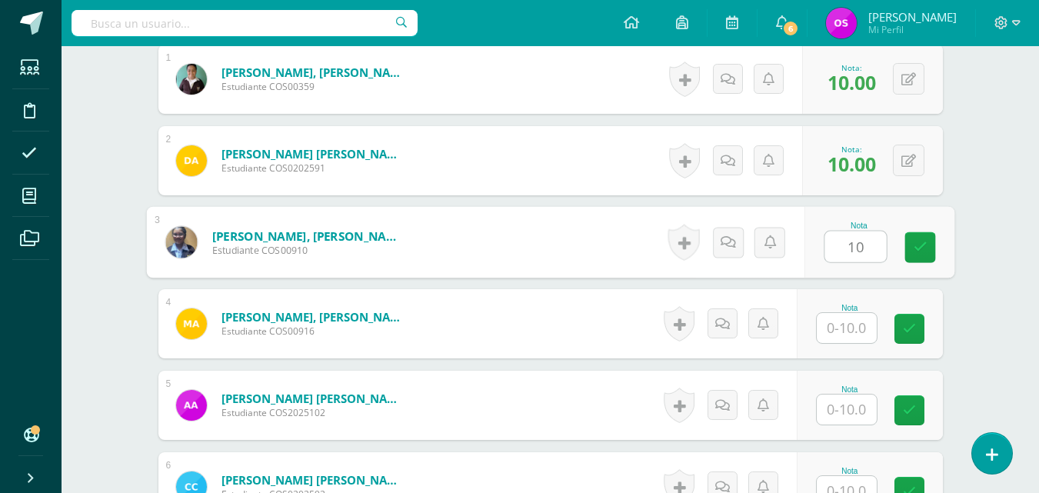
type input "10"
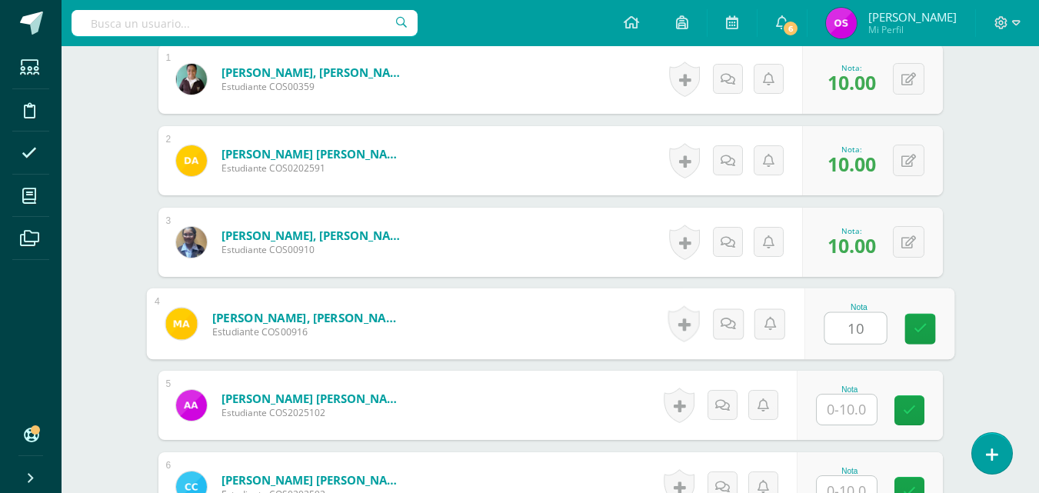
type input "10"
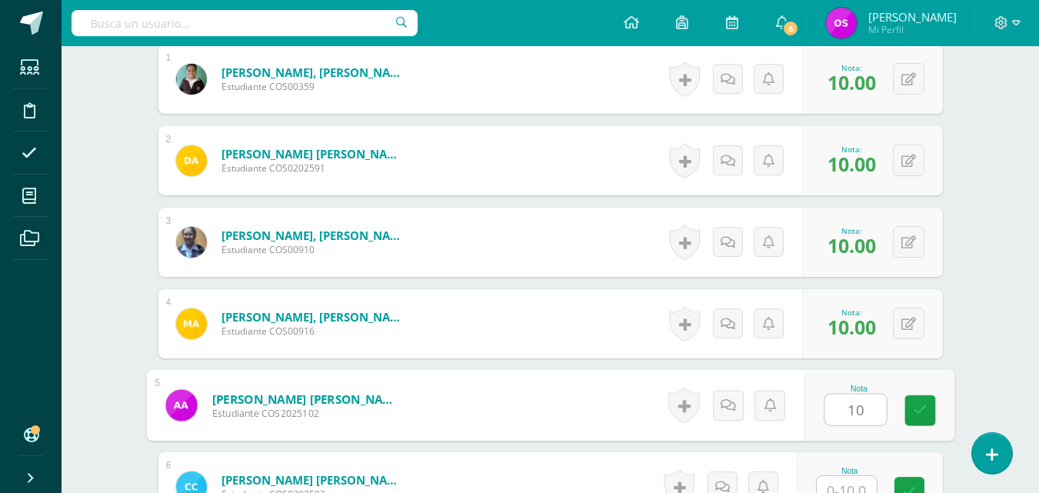
type input "10"
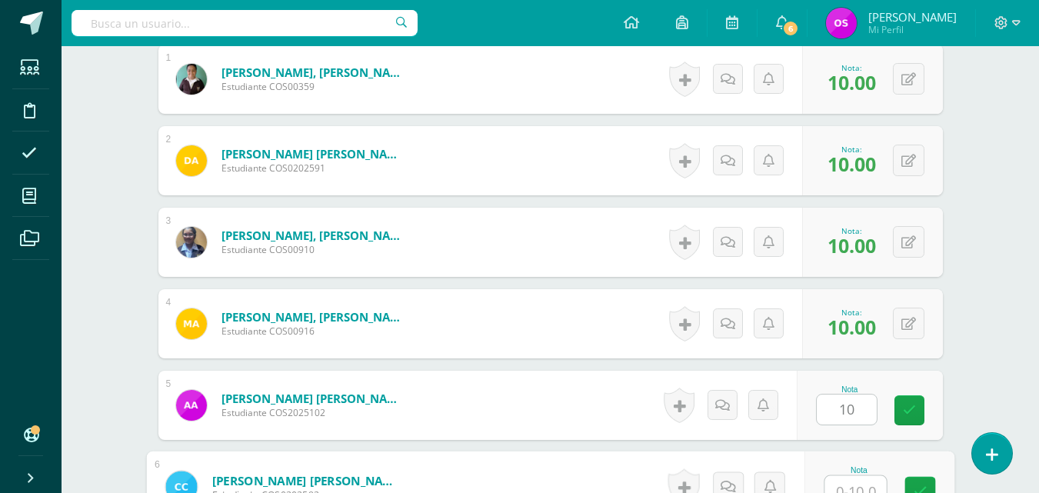
scroll to position [503, 0]
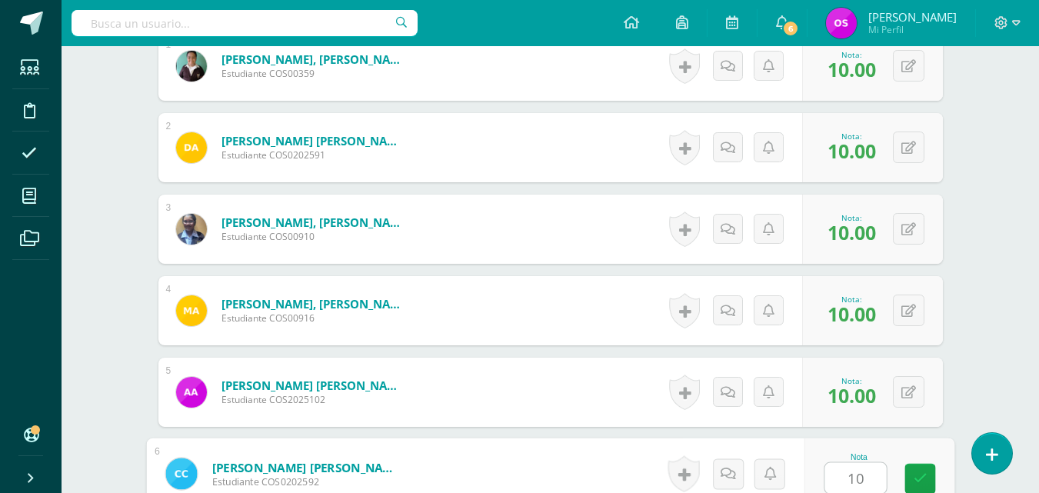
type input "10"
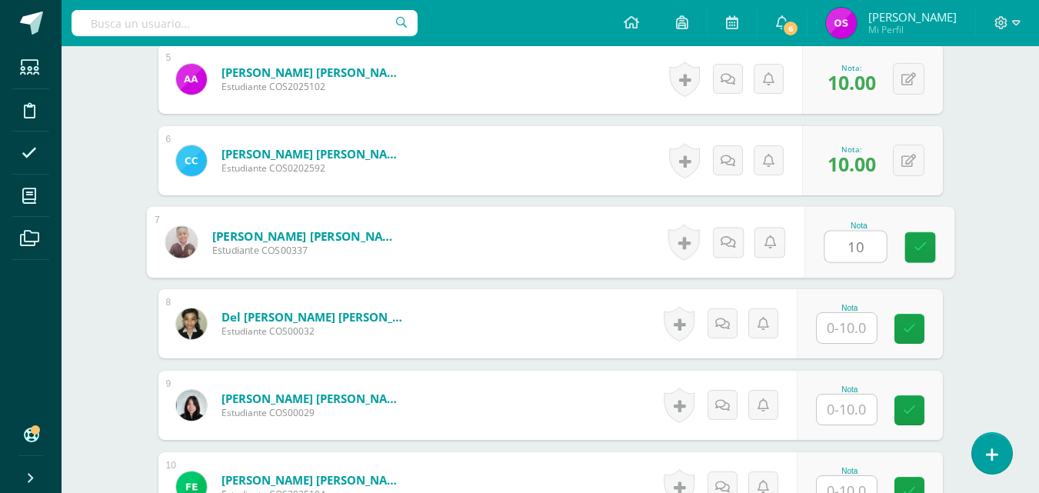
type input "10"
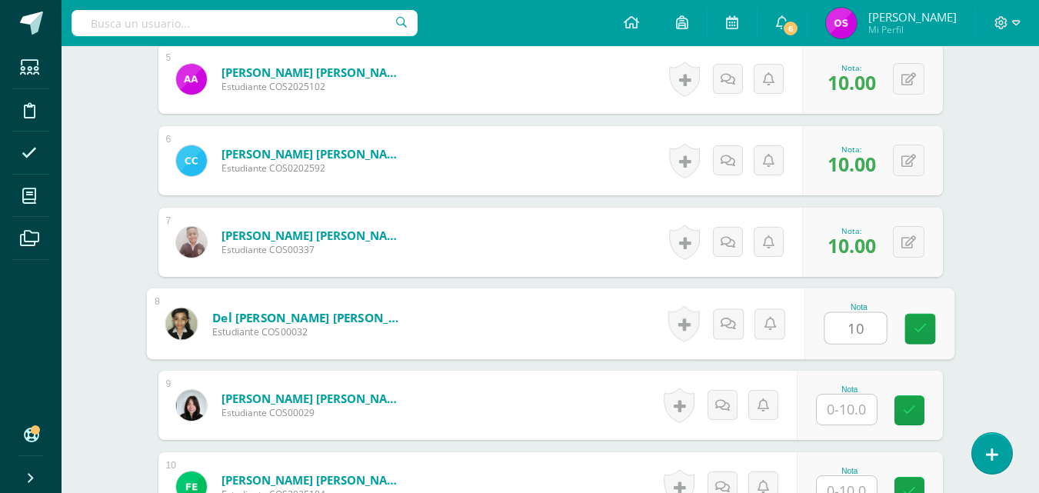
type input "10"
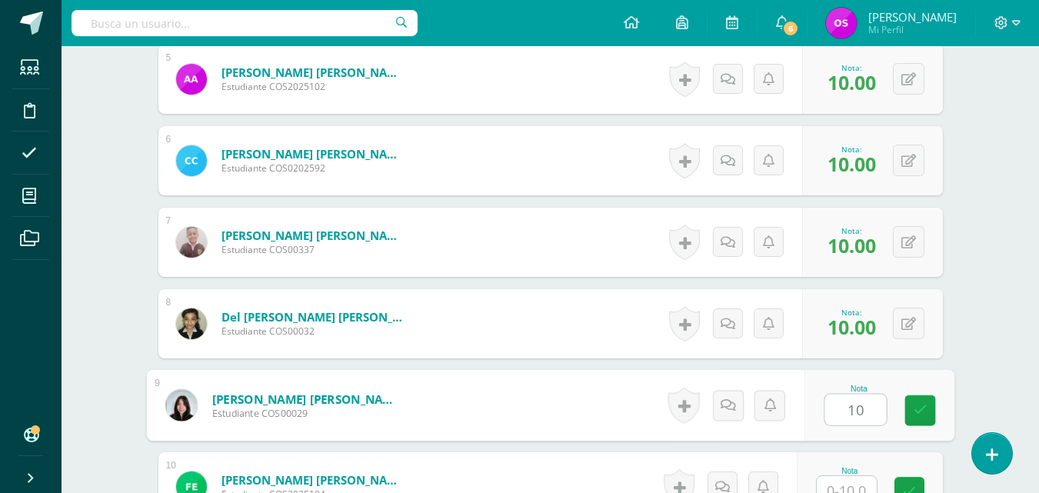
type input "10"
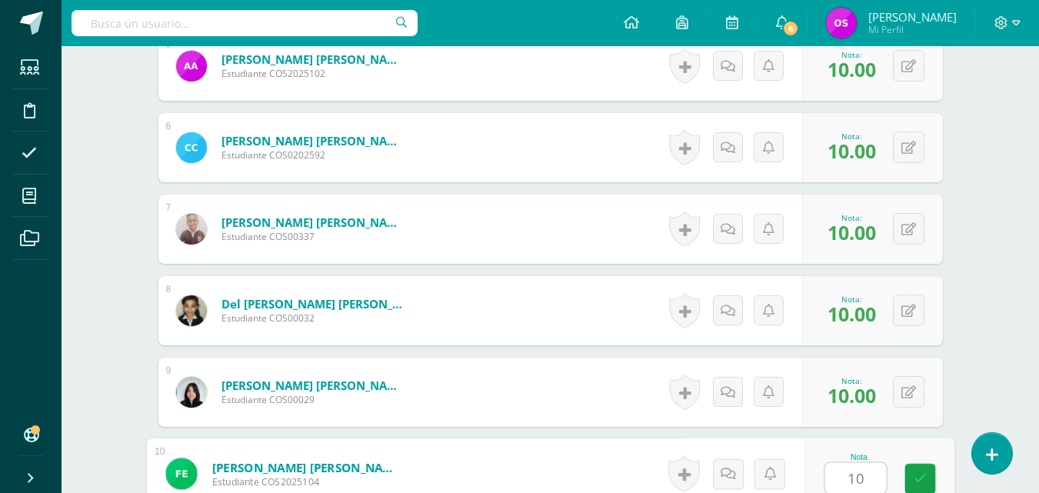
type input "10"
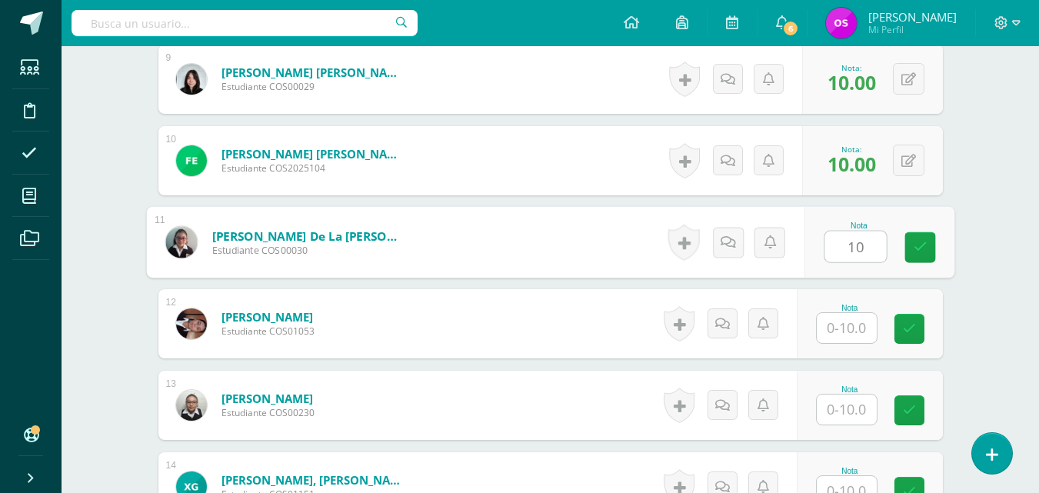
type input "10"
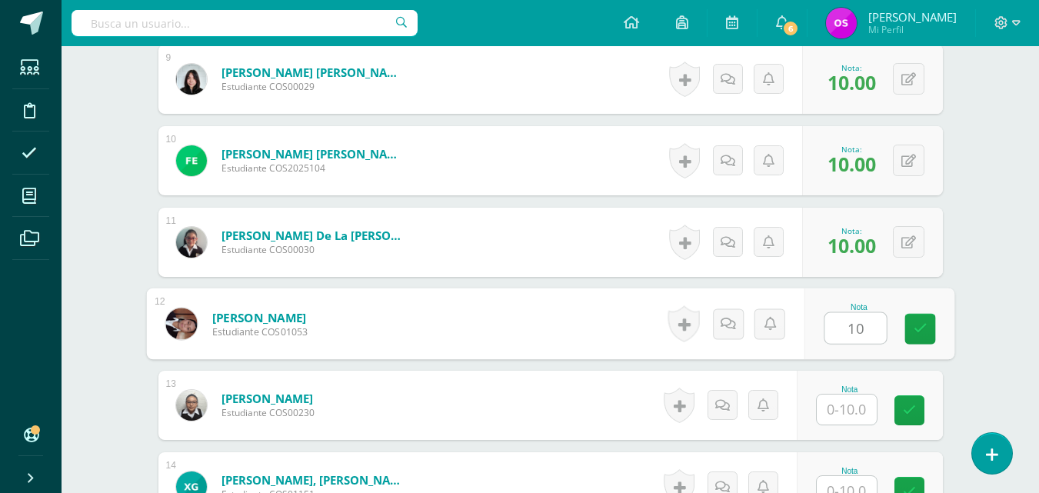
type input "10"
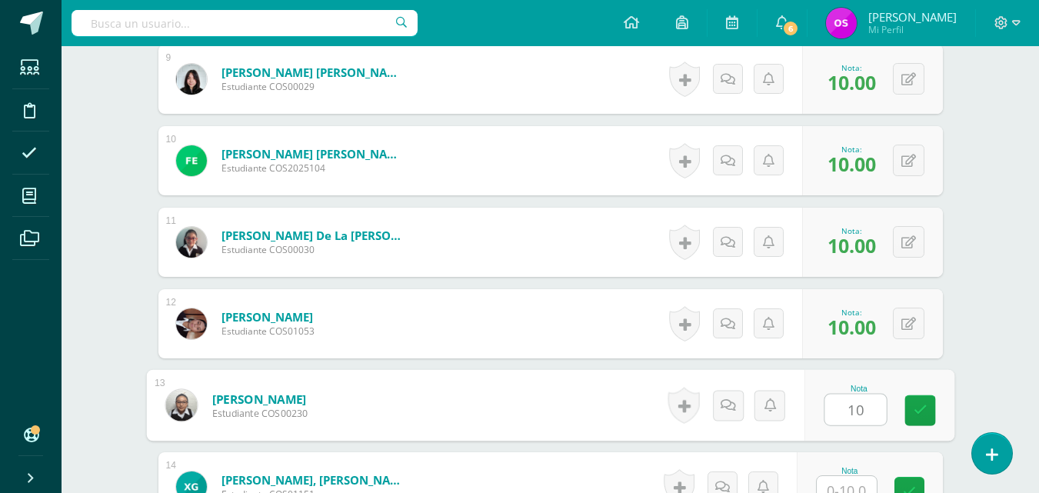
type input "10"
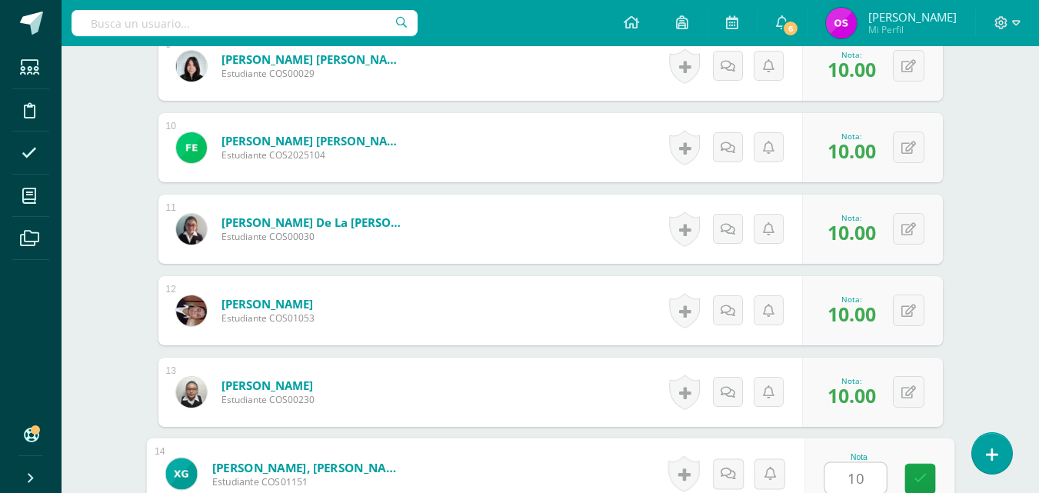
type input "10"
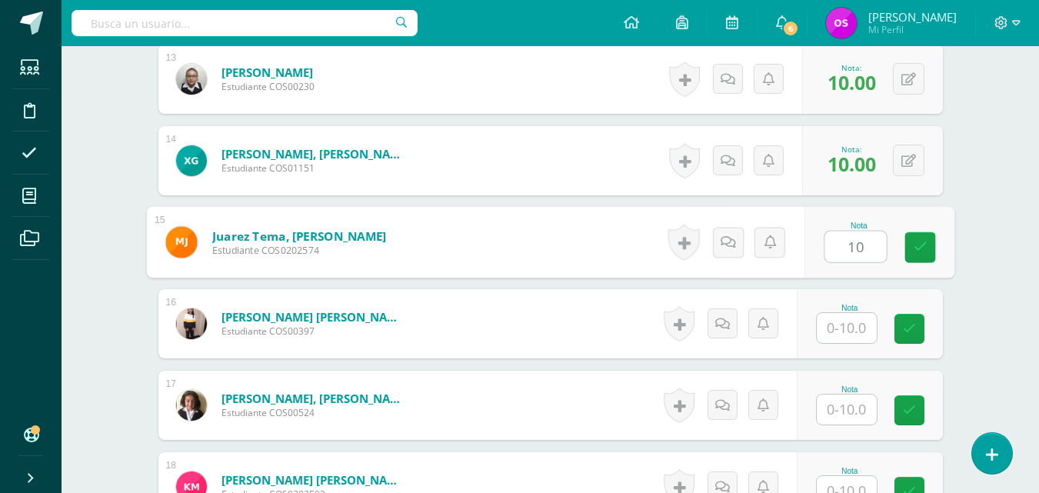
type input "10"
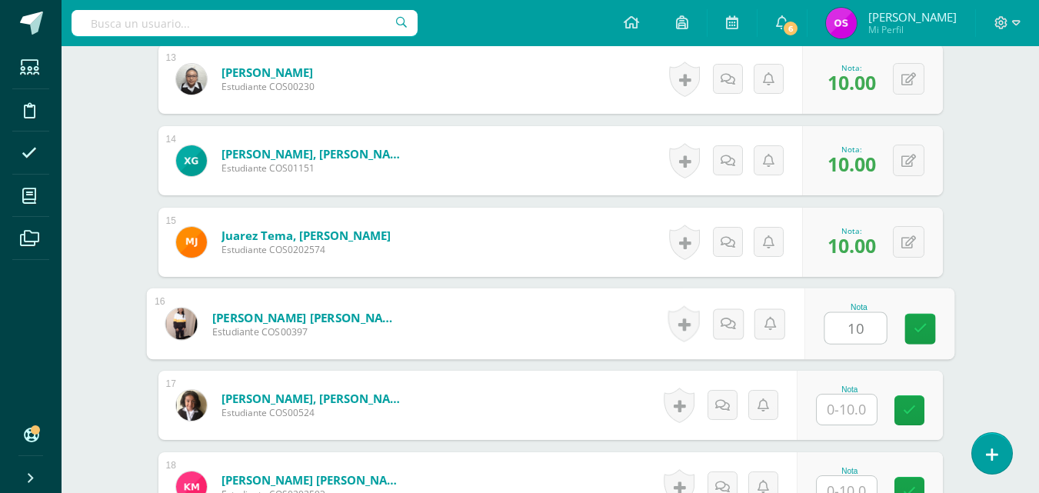
type input "10"
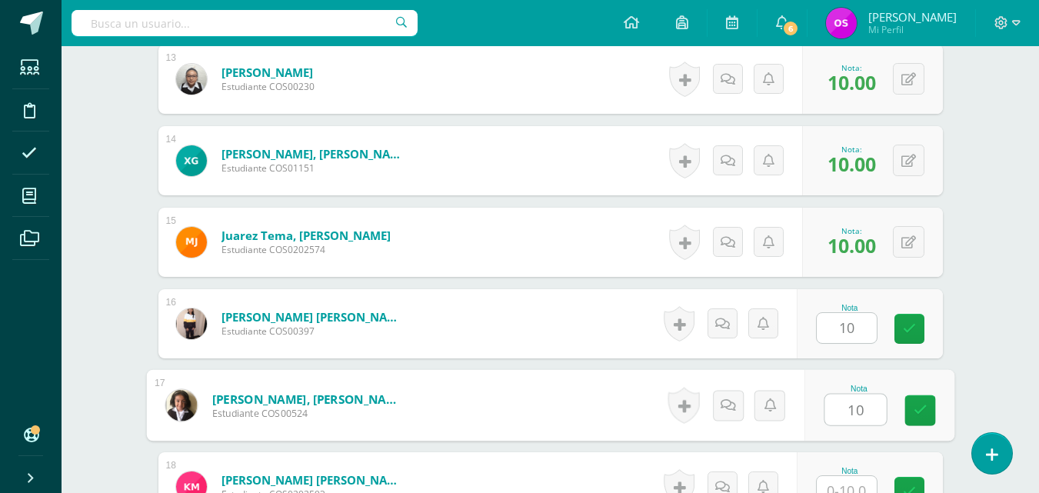
type input "10"
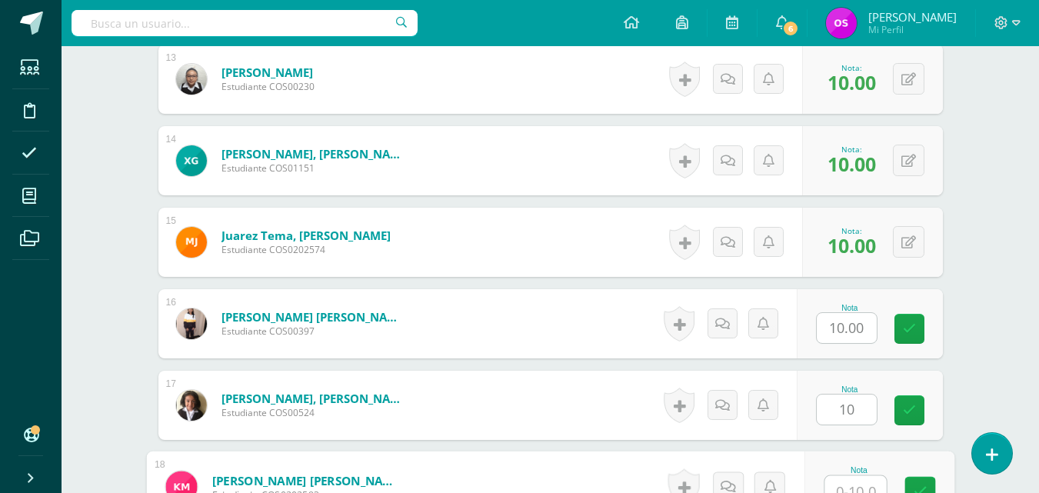
scroll to position [1481, 0]
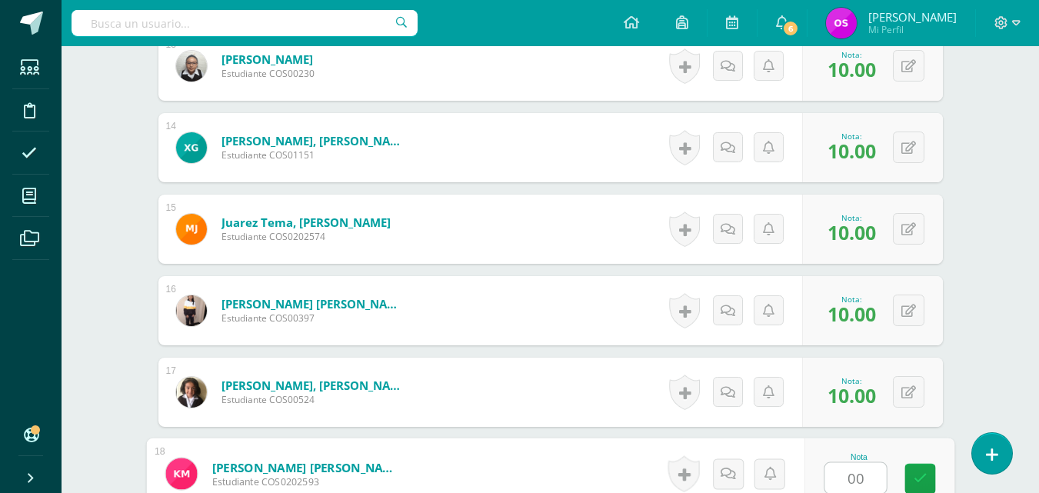
type input "00"
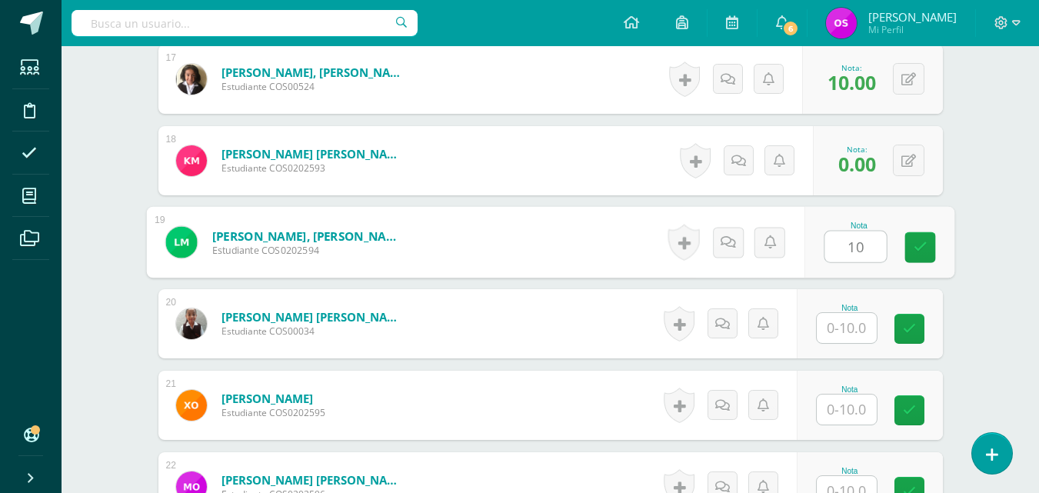
type input "10"
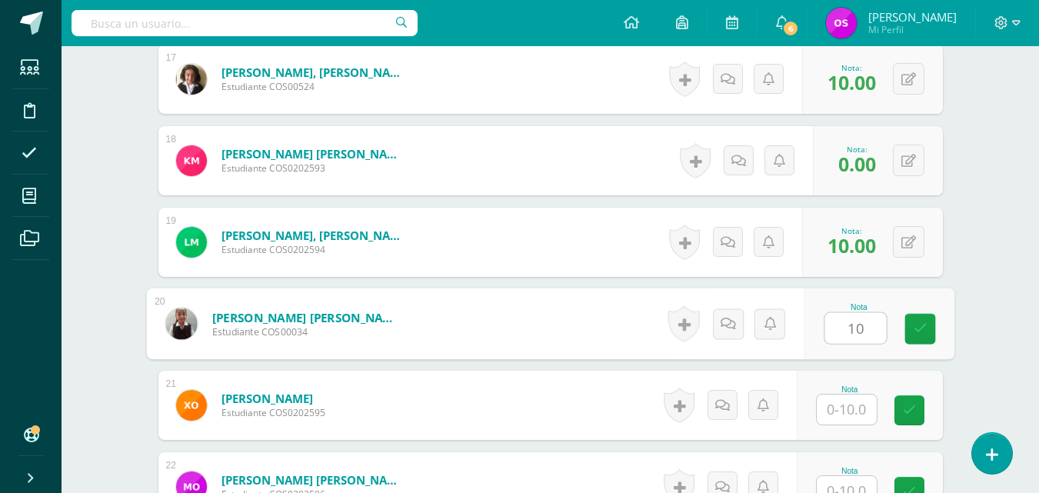
type input "10"
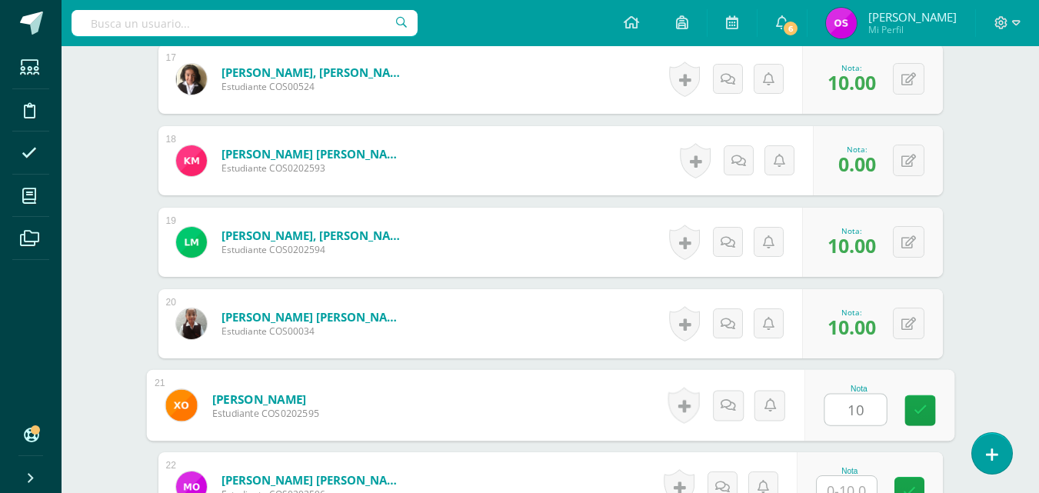
type input "10"
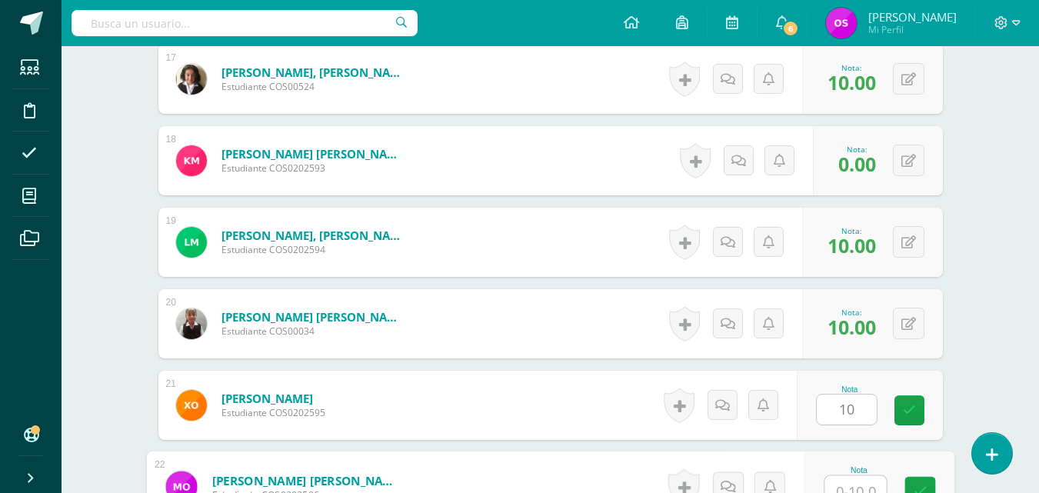
scroll to position [1807, 0]
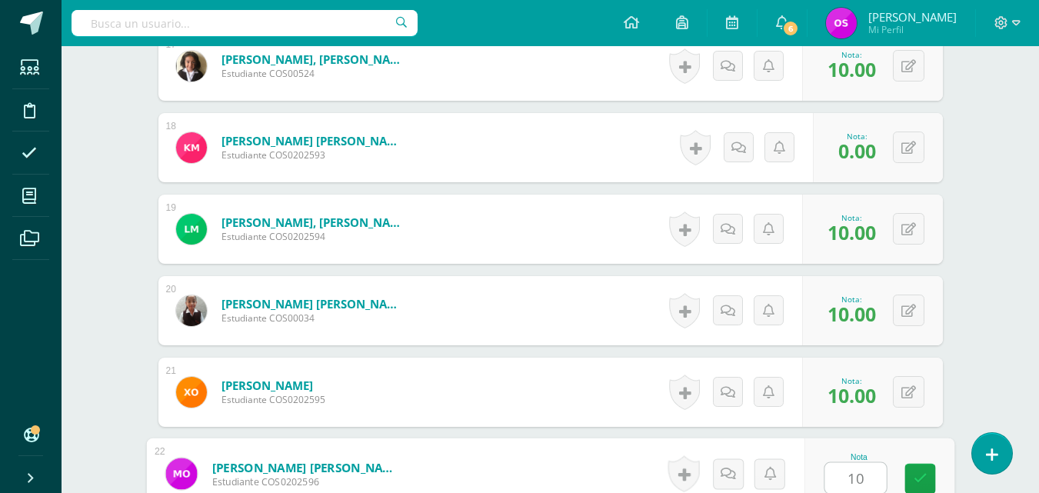
type input "10"
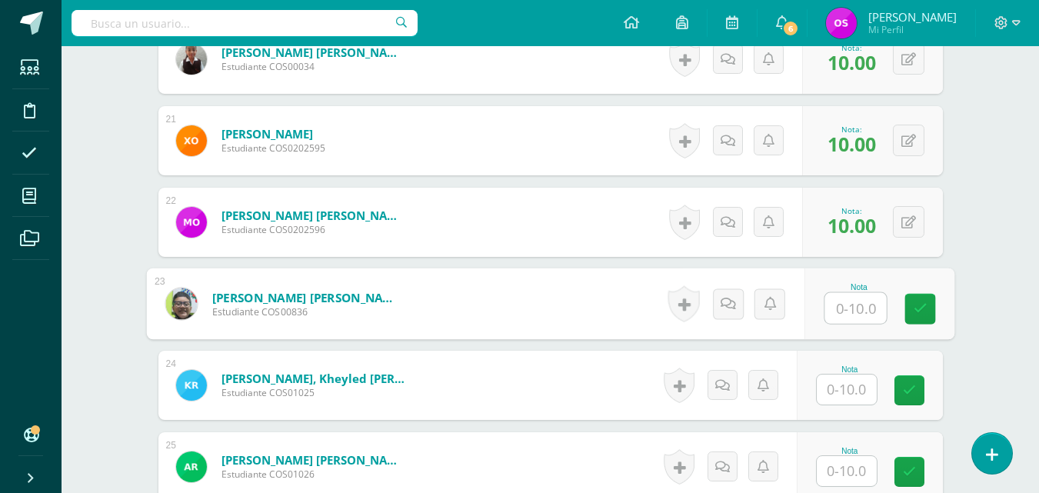
scroll to position [2089, 0]
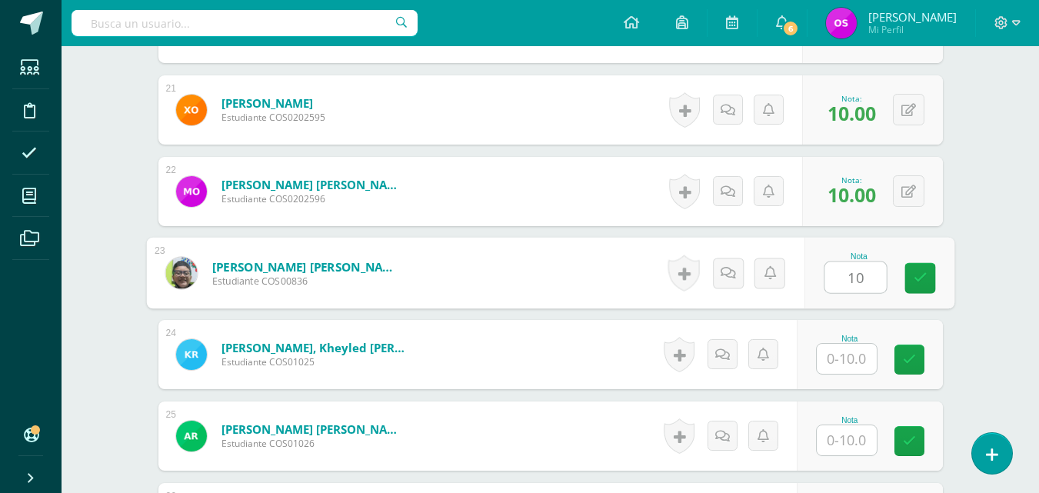
type input "10"
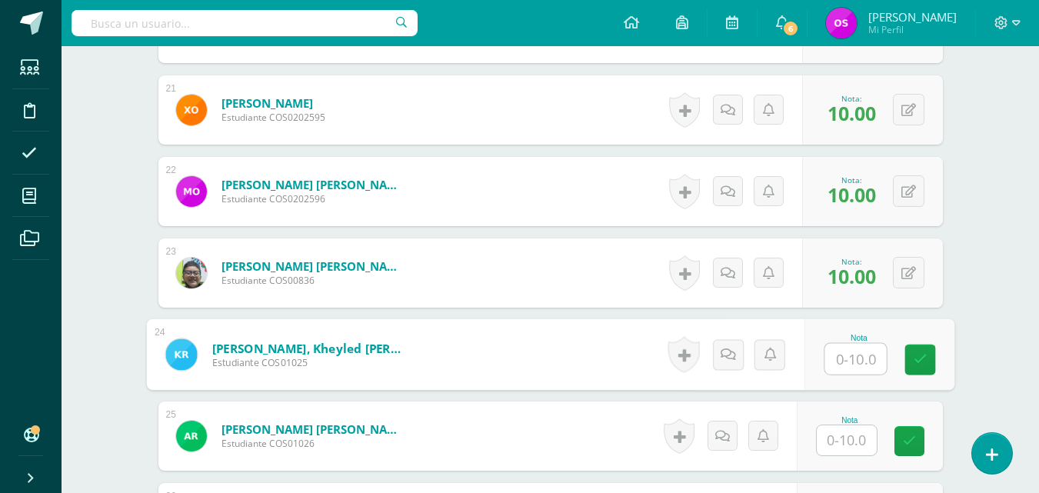
type input "1"
type input "8"
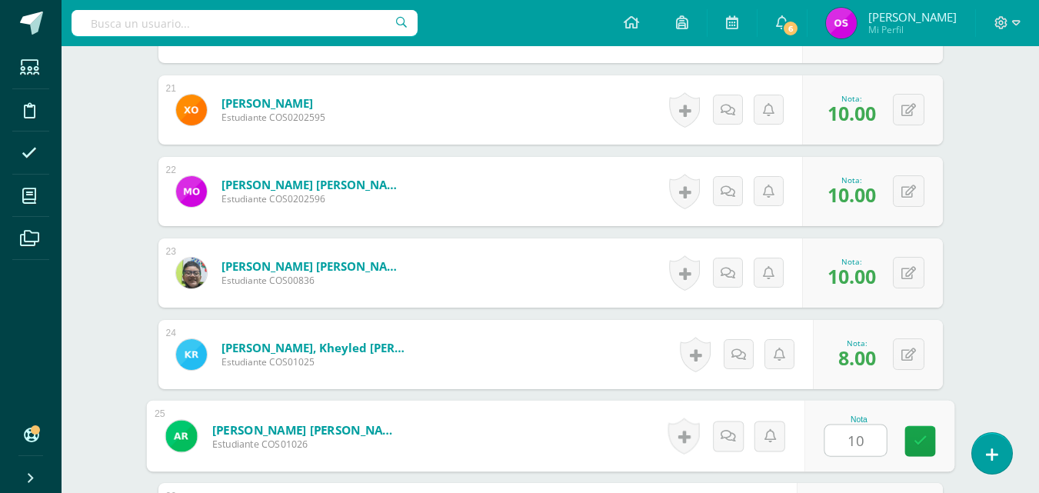
type input "10"
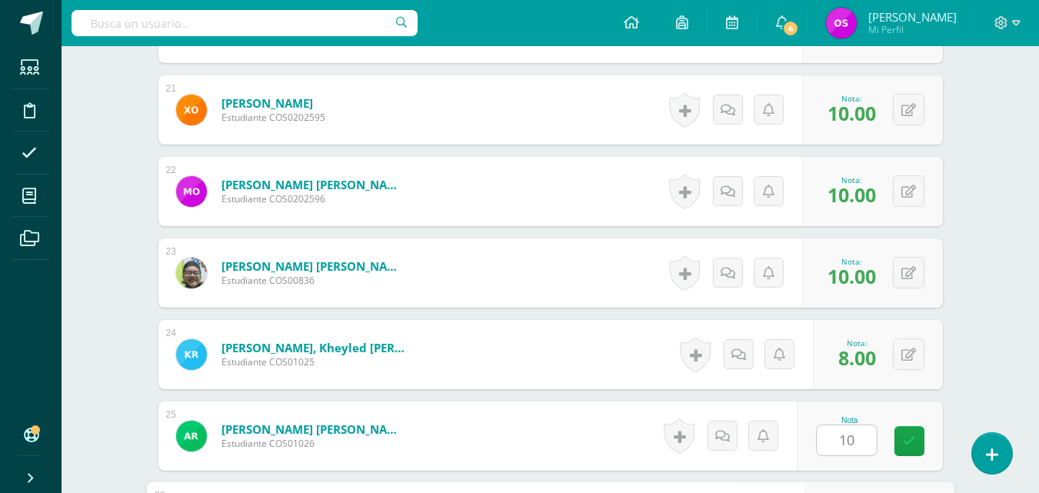
scroll to position [2365, 0]
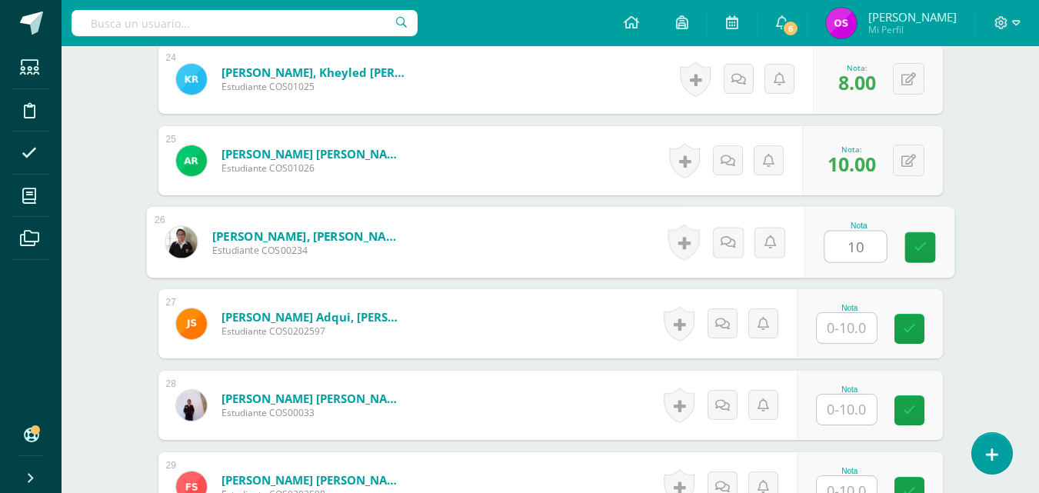
type input "10"
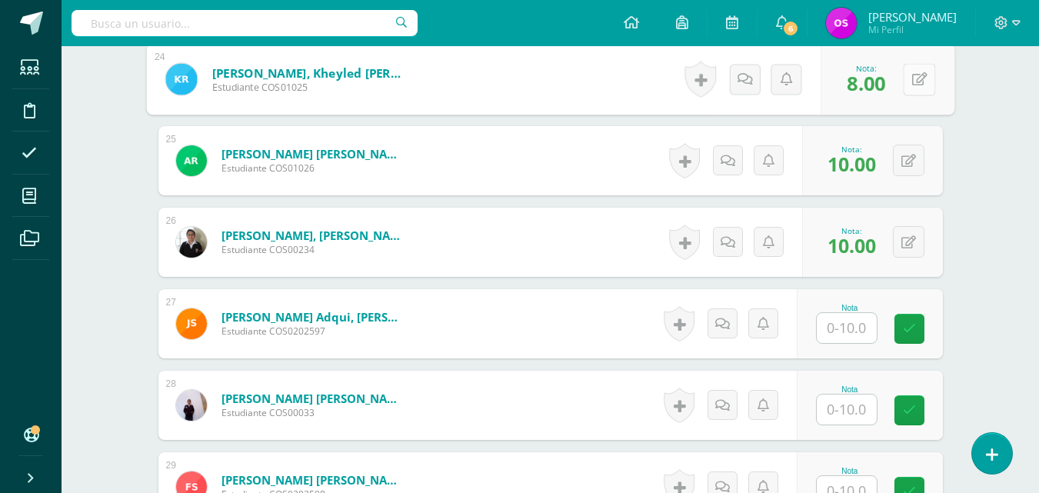
click at [911, 85] on icon at bounding box center [918, 78] width 15 height 13
type input "00"
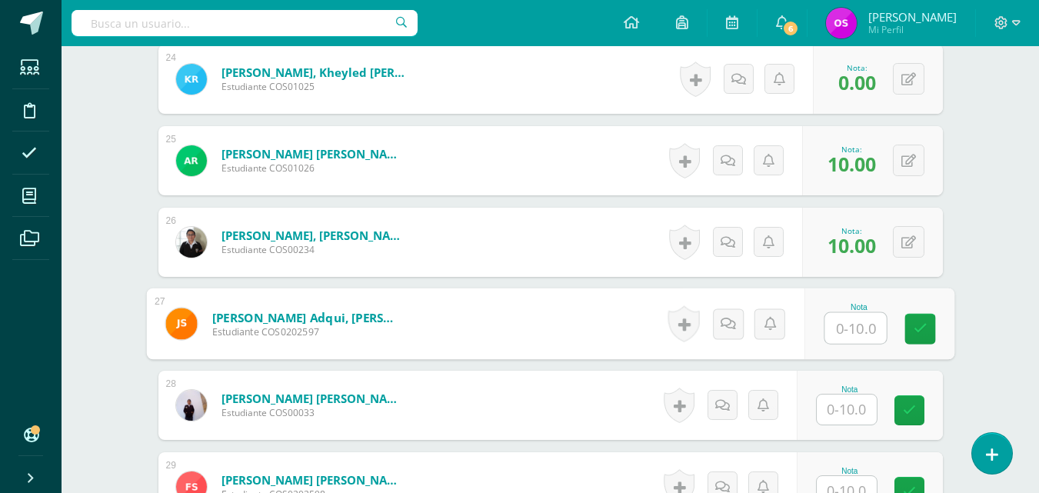
click at [840, 326] on input "text" at bounding box center [855, 328] width 62 height 31
type input "10"
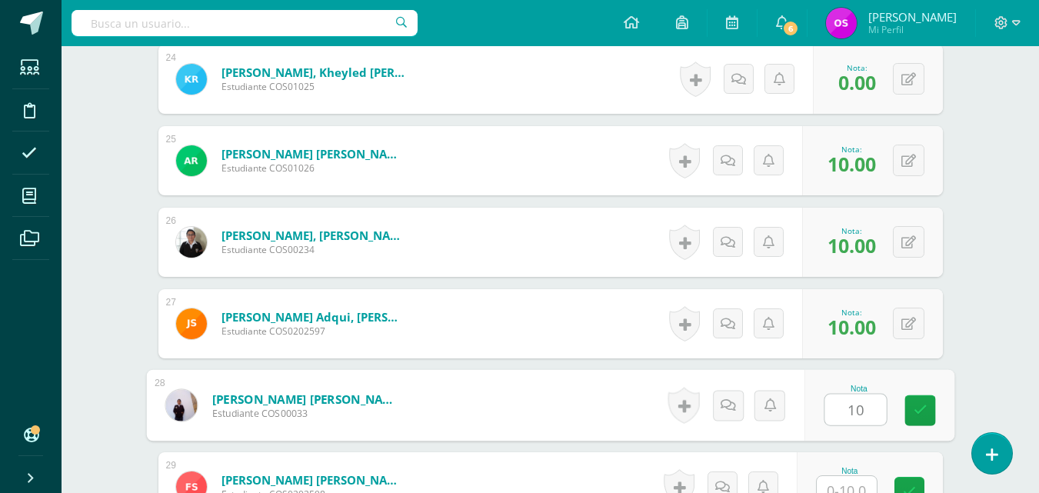
type input "10"
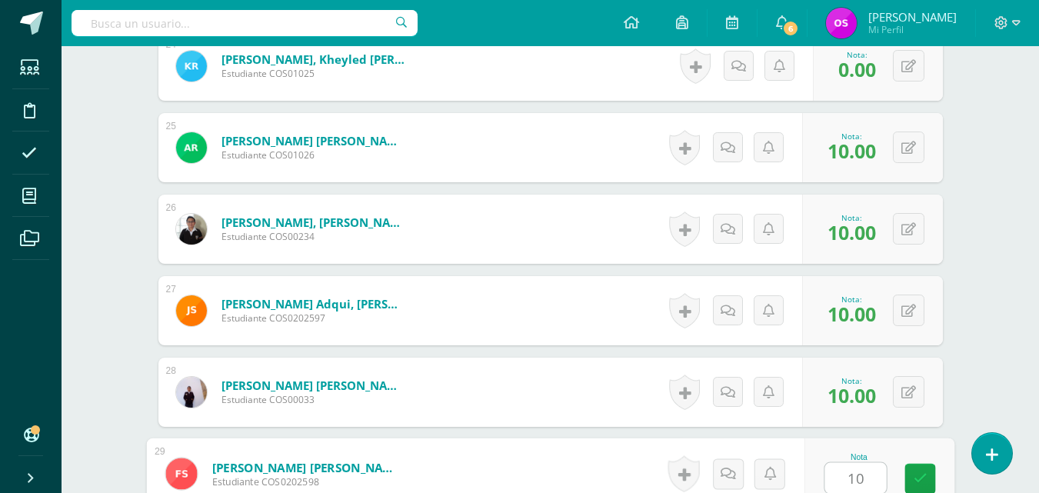
type input "10"
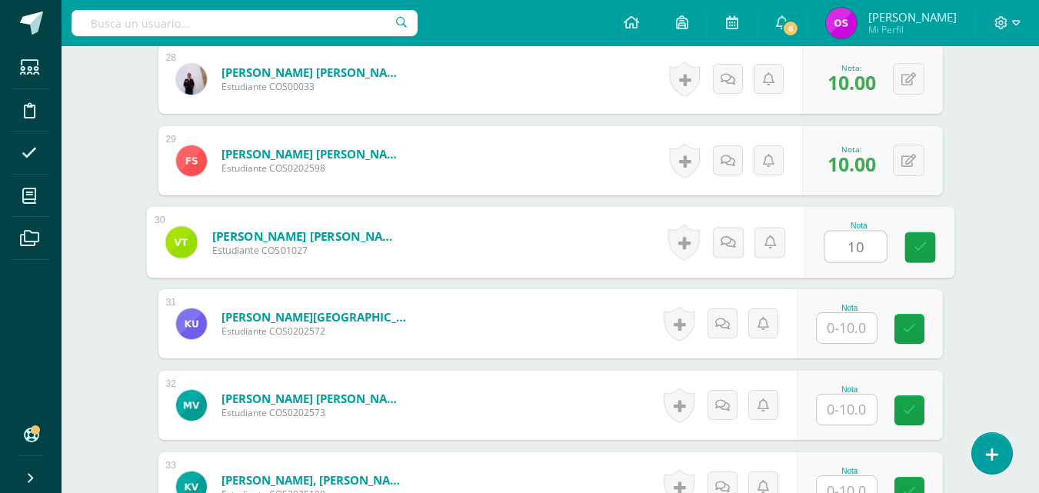
type input "10"
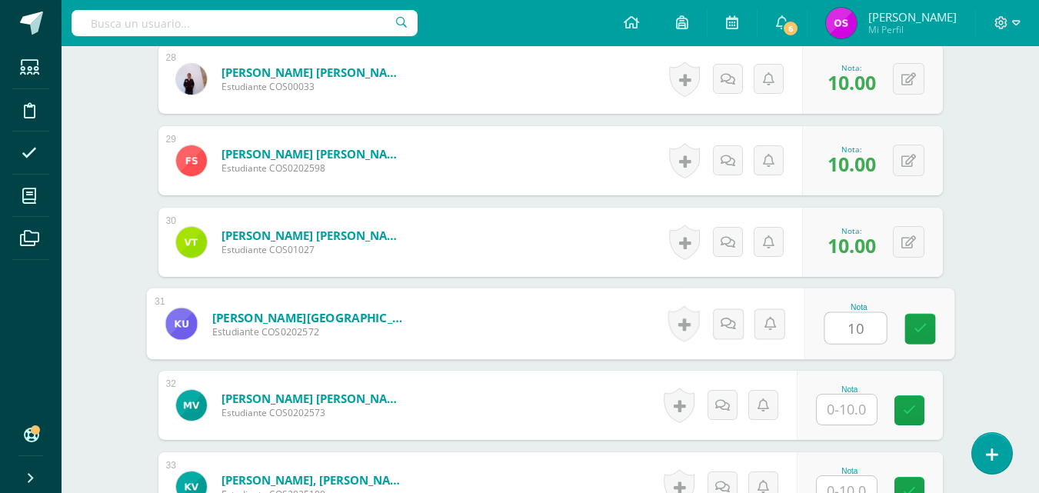
type input "10"
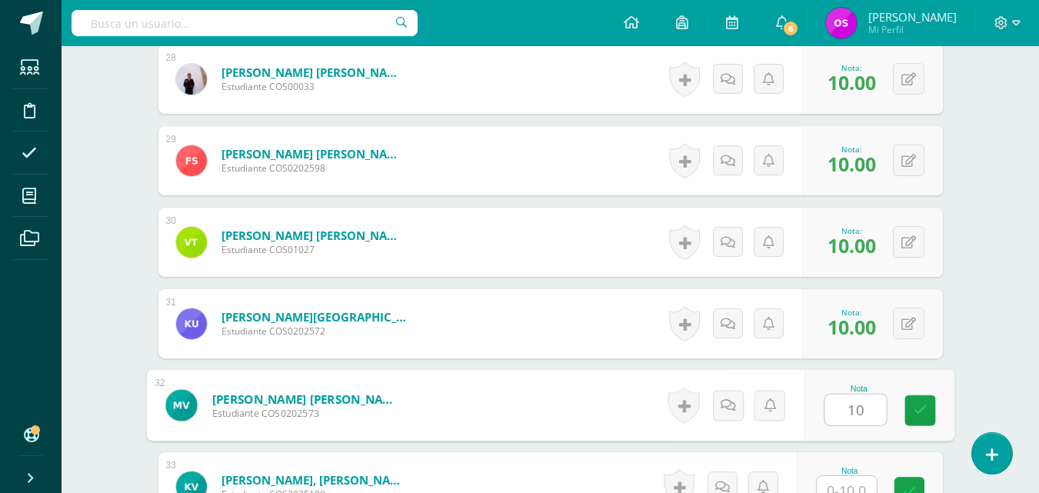
type input "10"
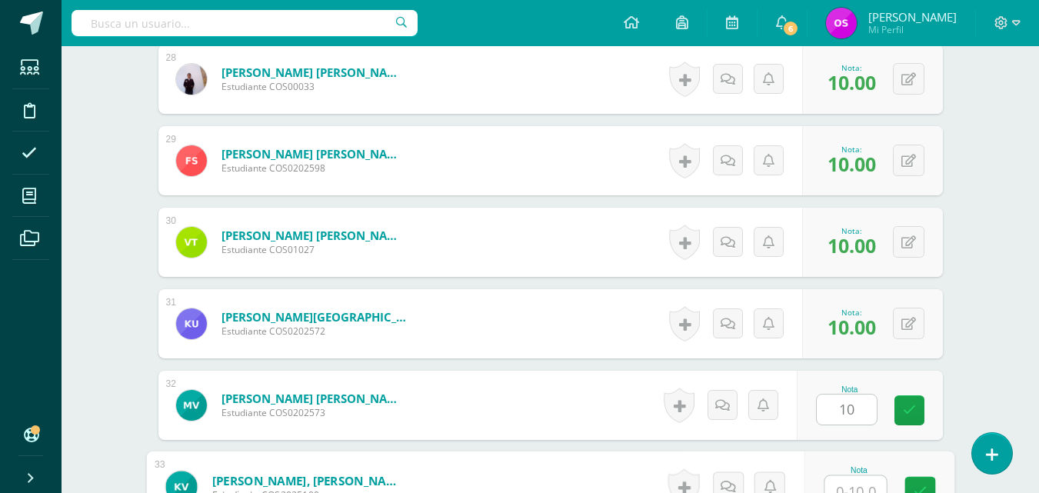
scroll to position [2704, 0]
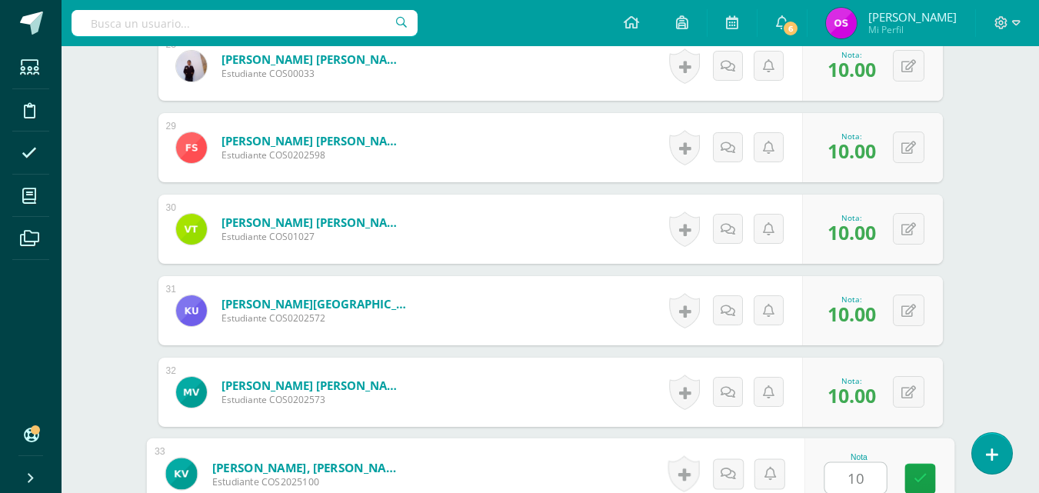
type input "10"
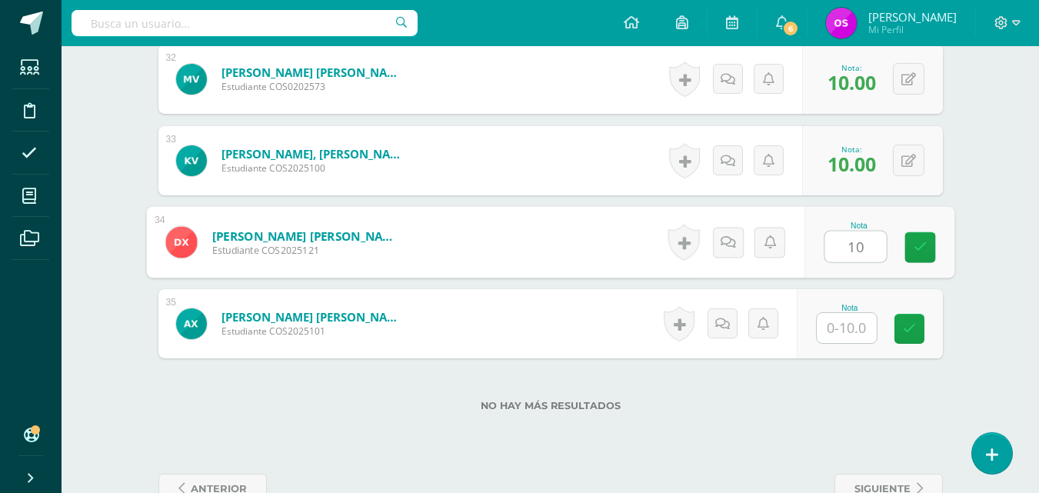
type input "10"
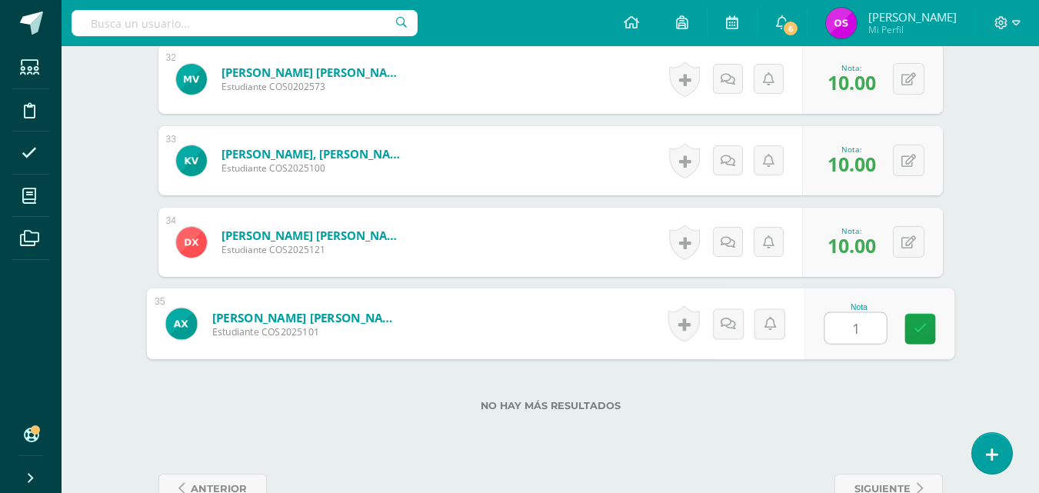
type input "10"
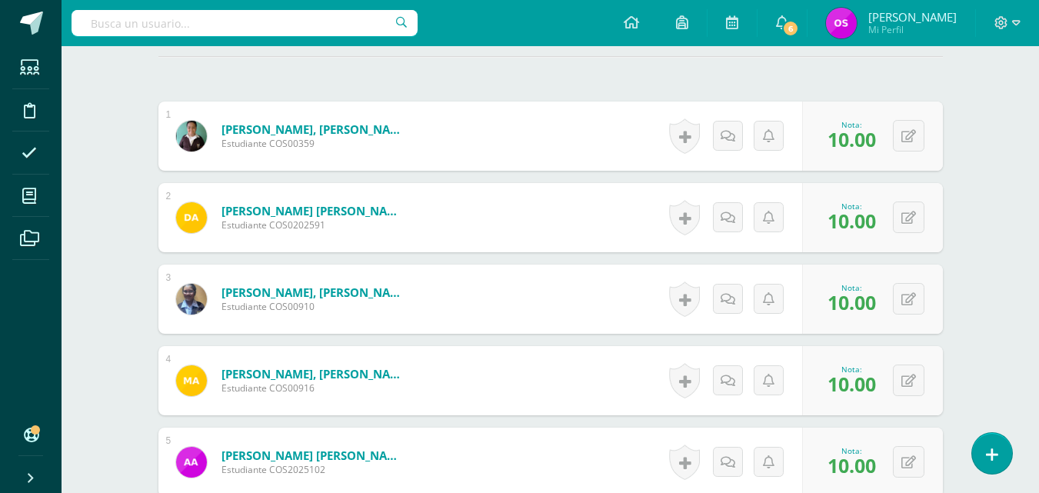
scroll to position [2, 0]
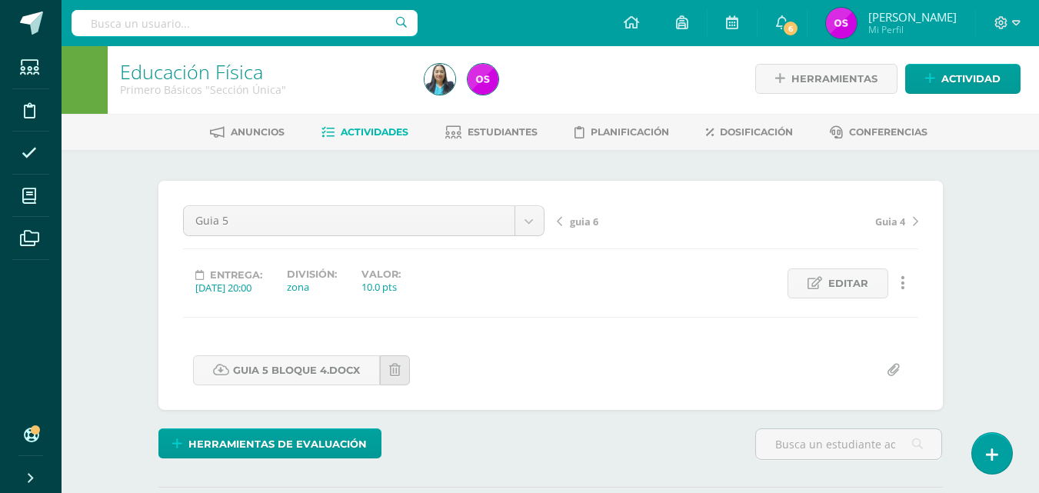
click at [582, 219] on span "guia 6" at bounding box center [584, 222] width 28 height 14
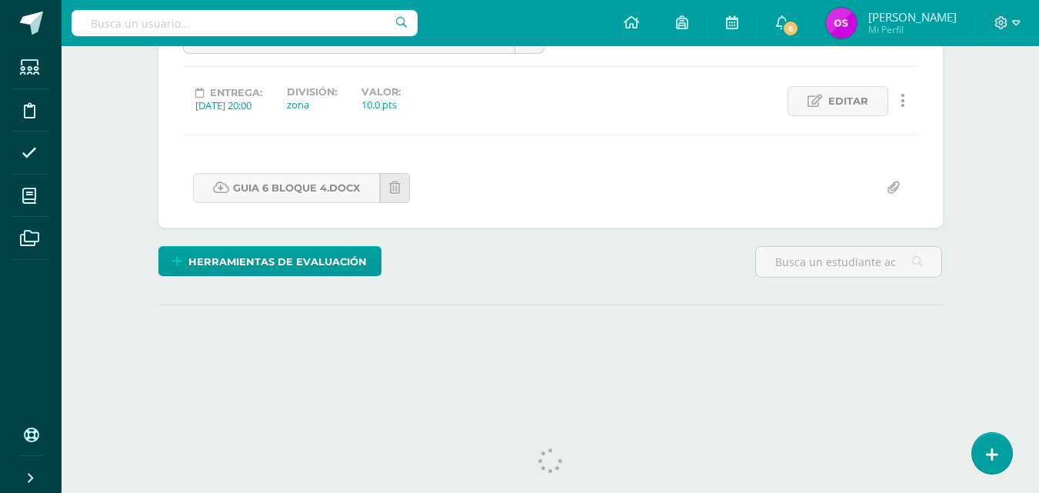
scroll to position [209, 0]
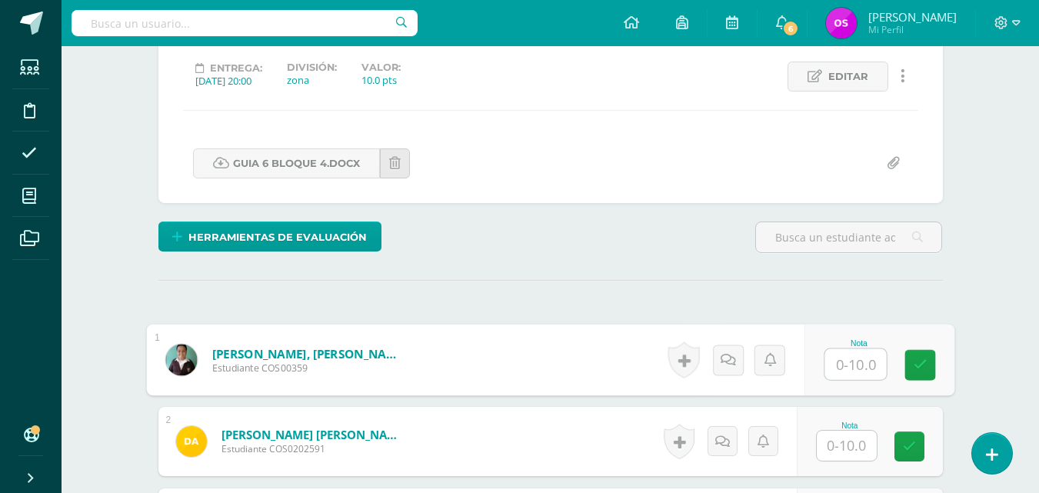
click at [840, 364] on input "text" at bounding box center [855, 364] width 62 height 31
type input "10"
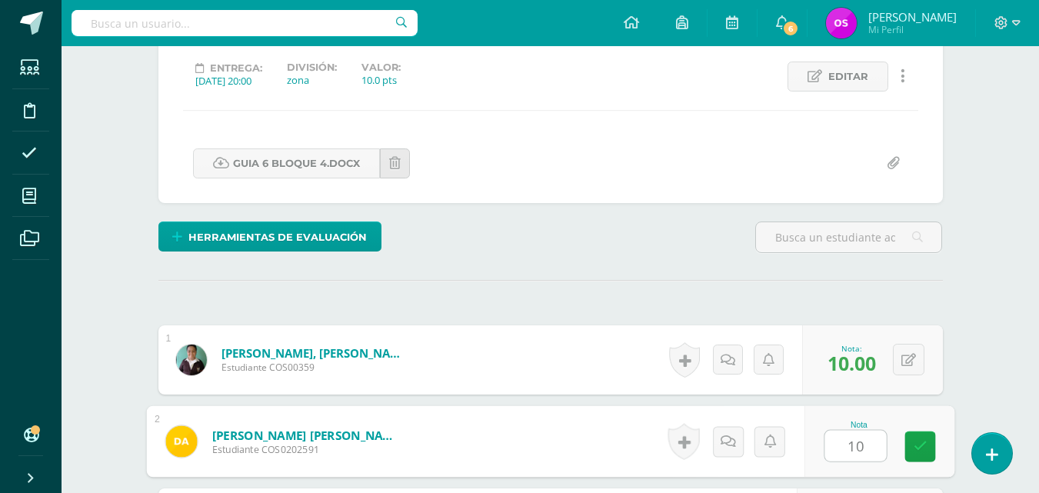
type input "10"
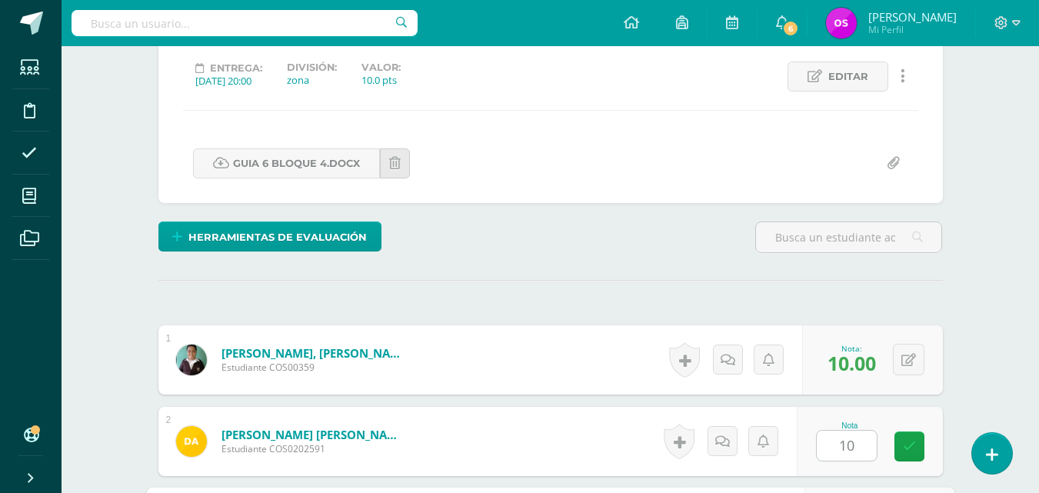
scroll to position [490, 0]
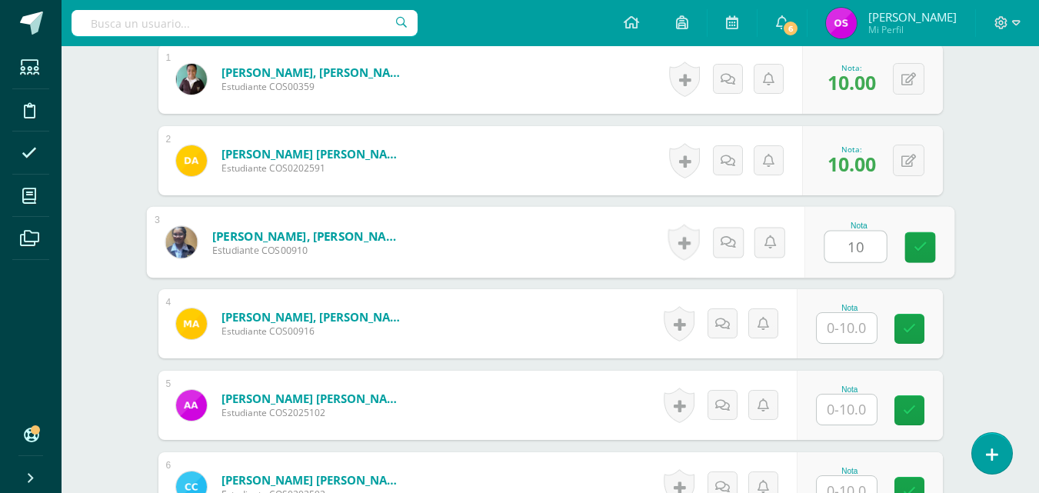
type input "10"
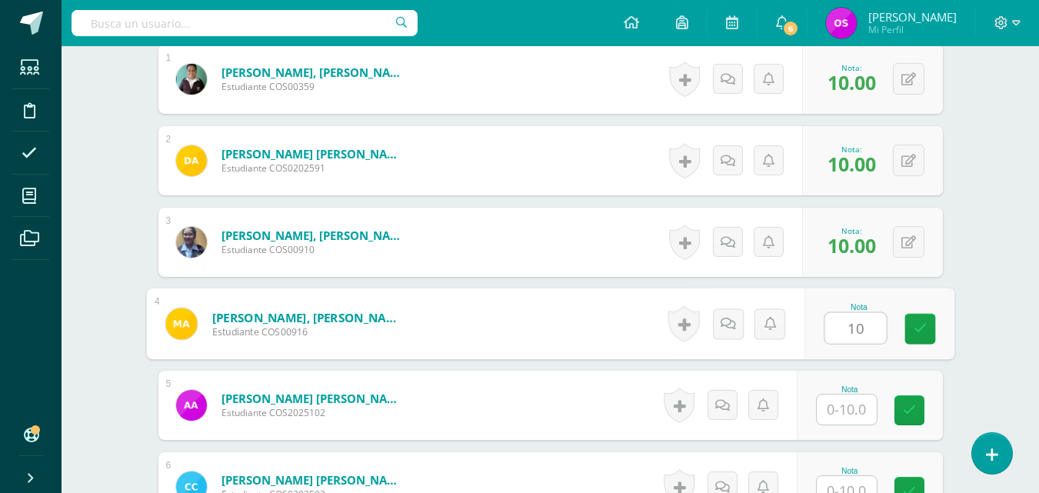
type input "10"
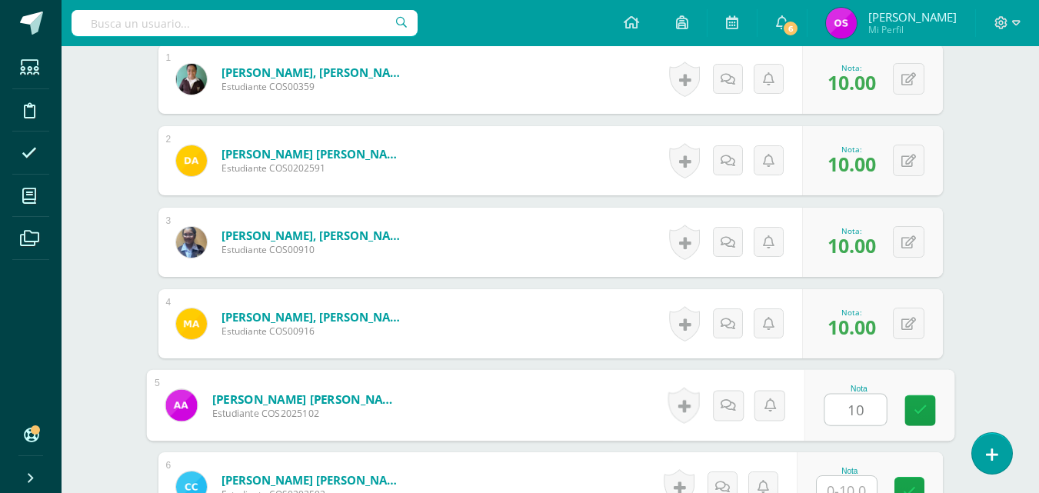
type input "10"
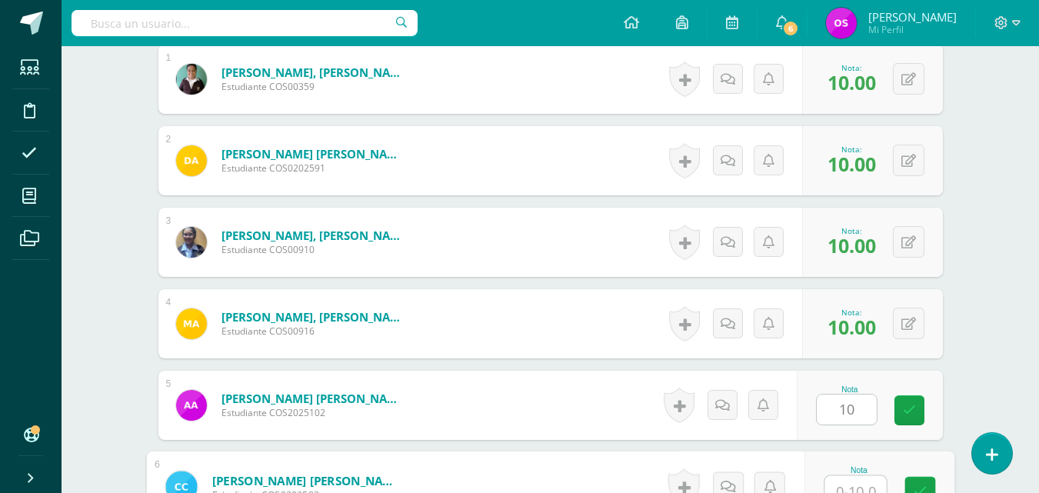
scroll to position [503, 0]
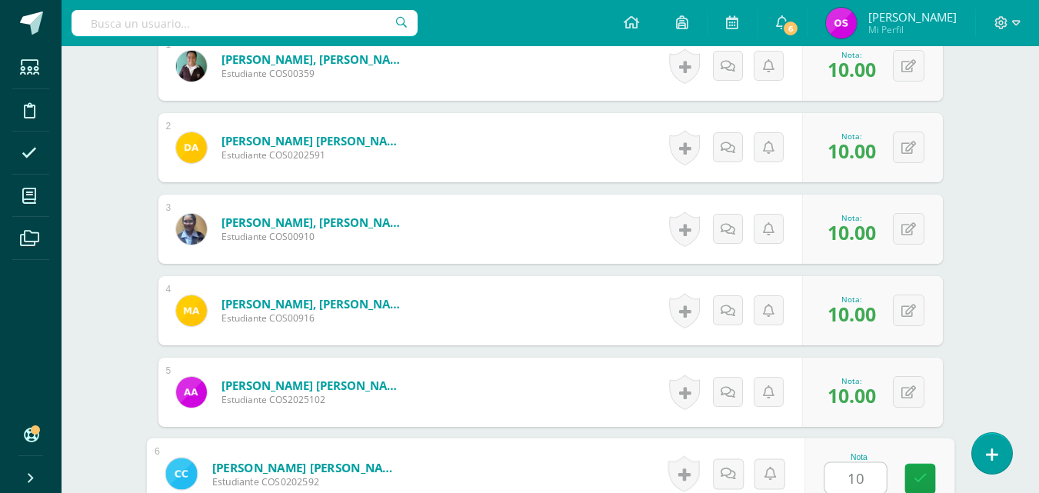
type input "10"
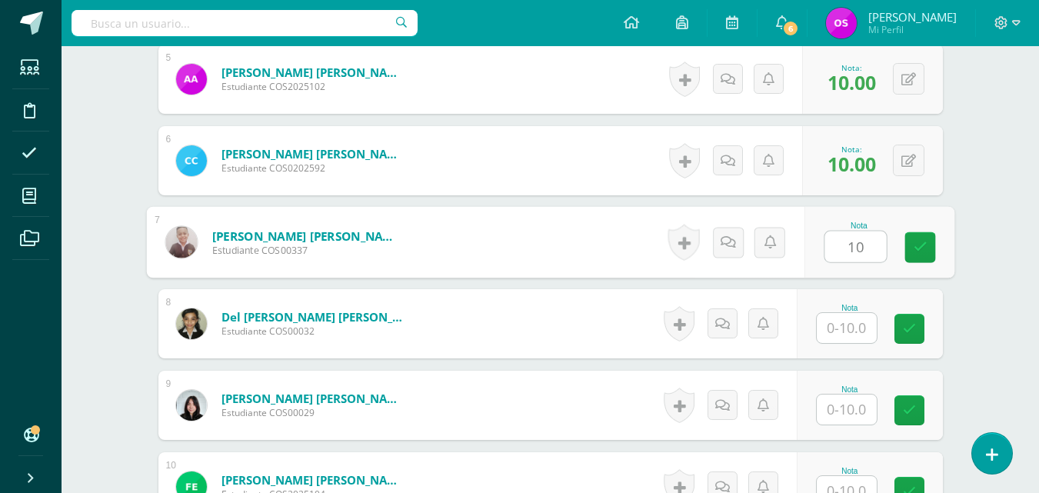
type input "10"
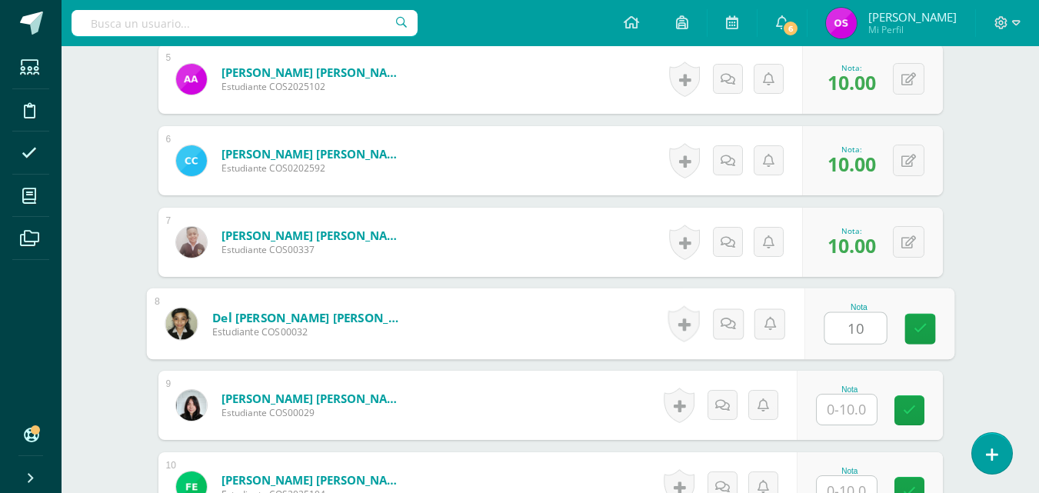
type input "10"
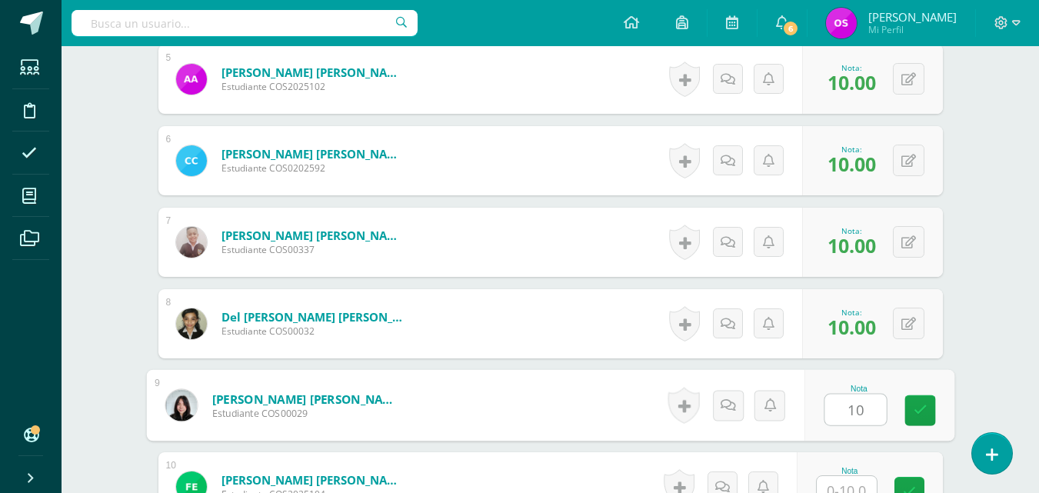
type input "10"
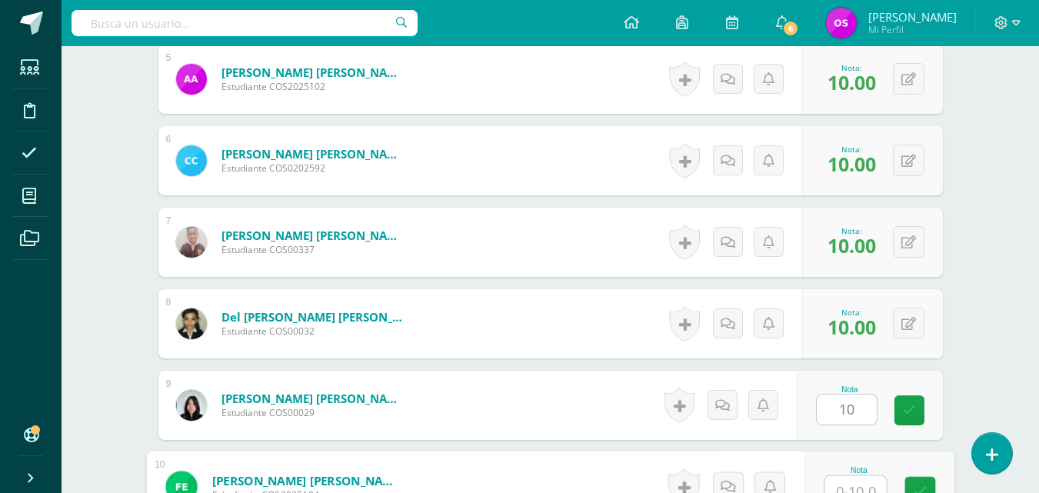
scroll to position [829, 0]
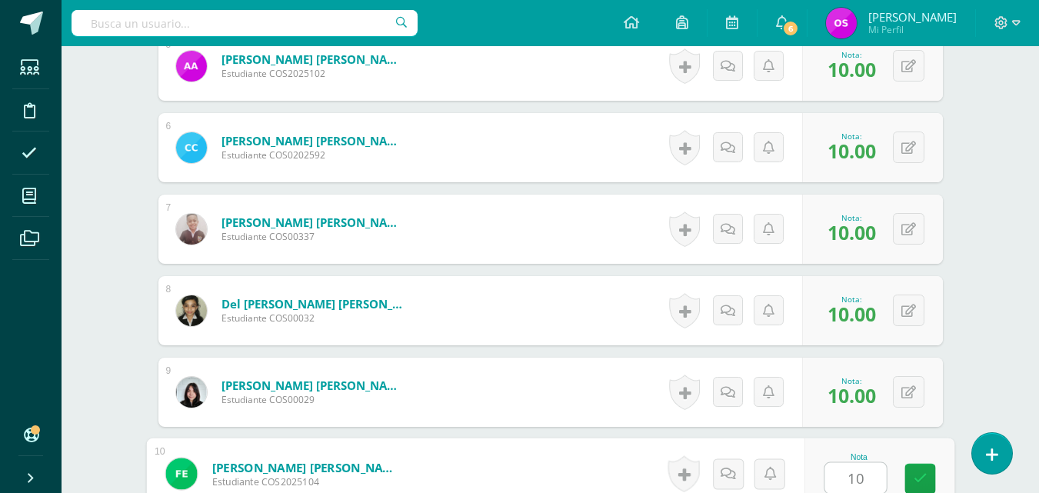
type input "10"
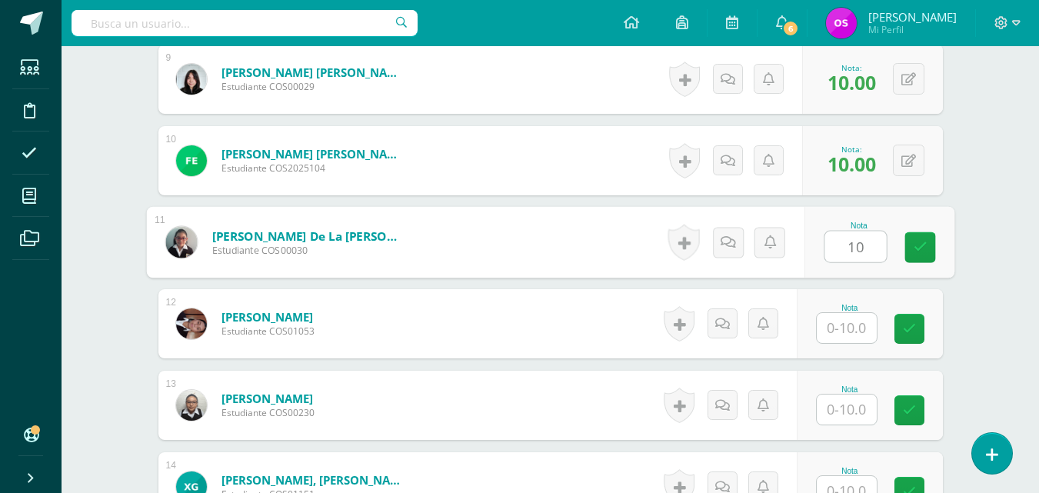
type input "10"
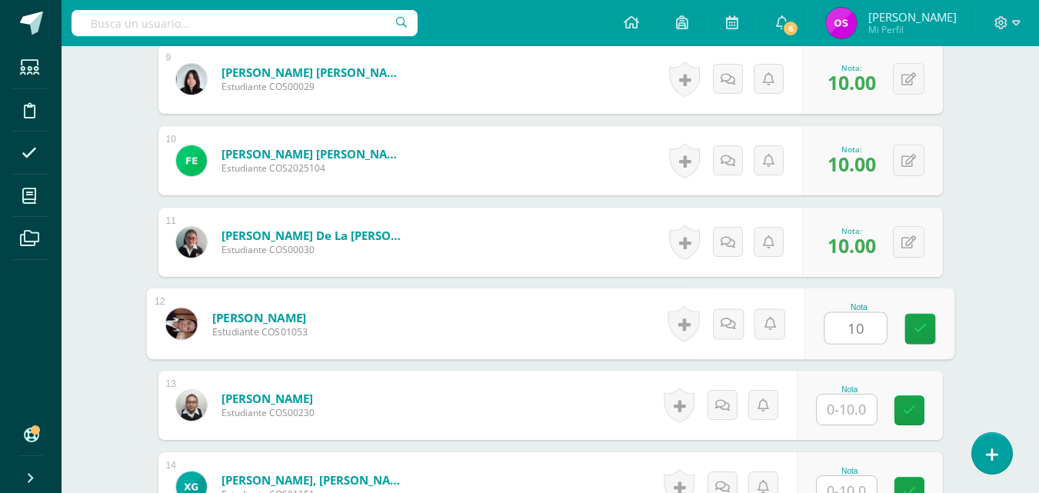
type input "10"
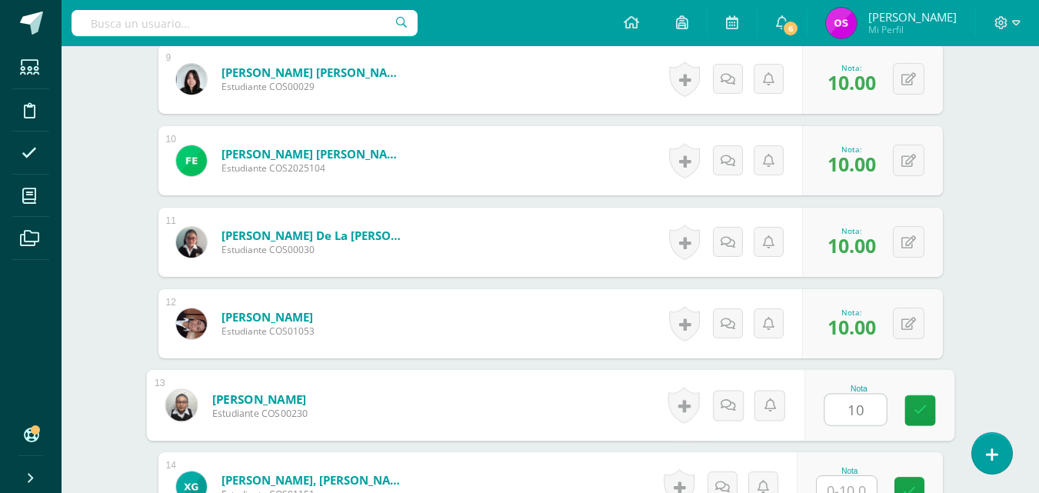
type input "10"
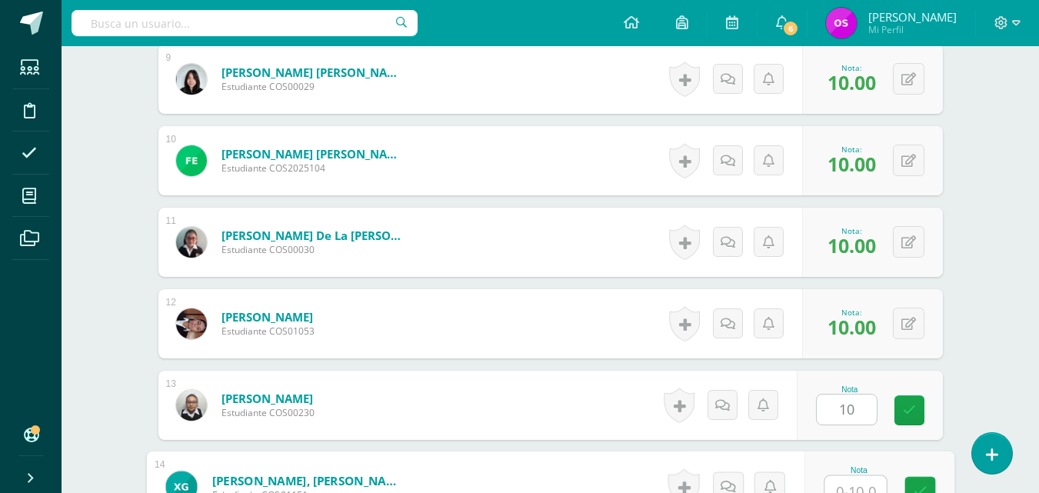
scroll to position [1155, 0]
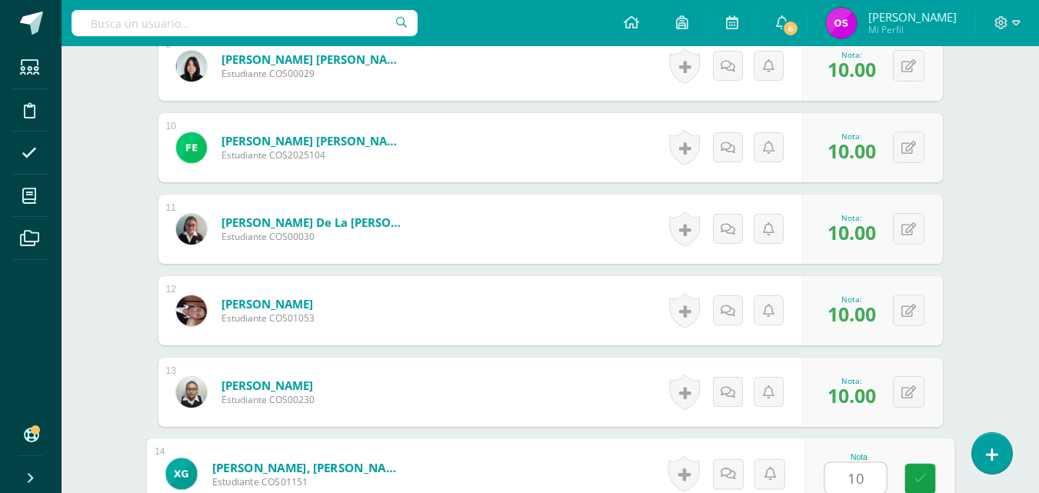
type input "10"
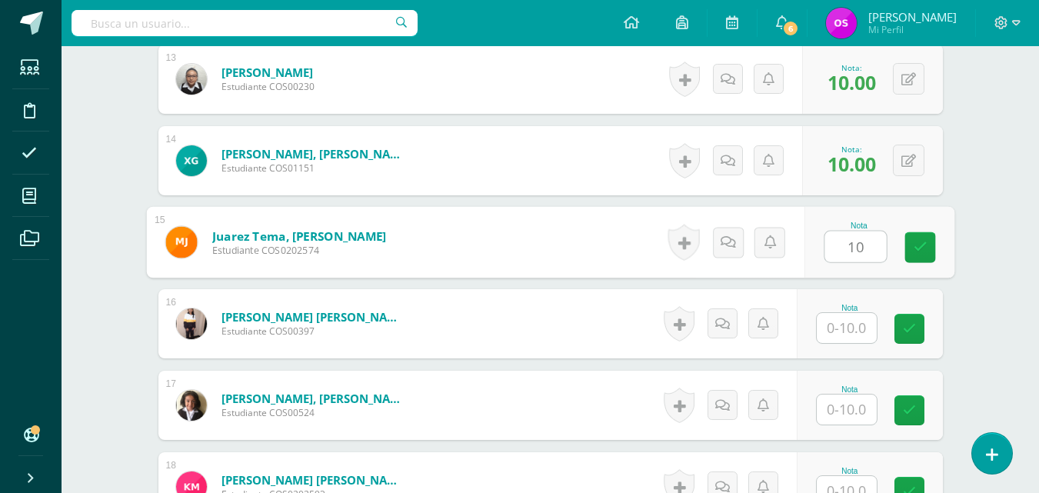
type input "10"
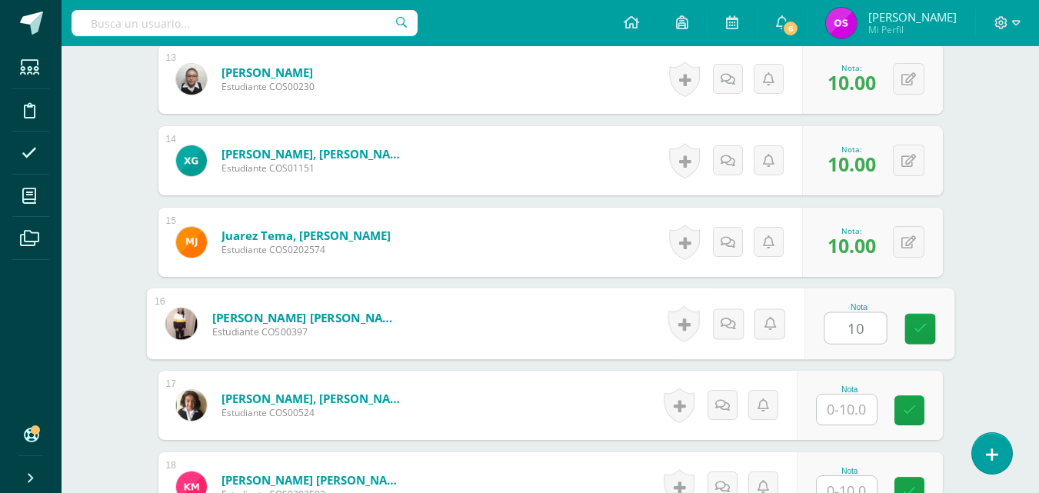
type input "10"
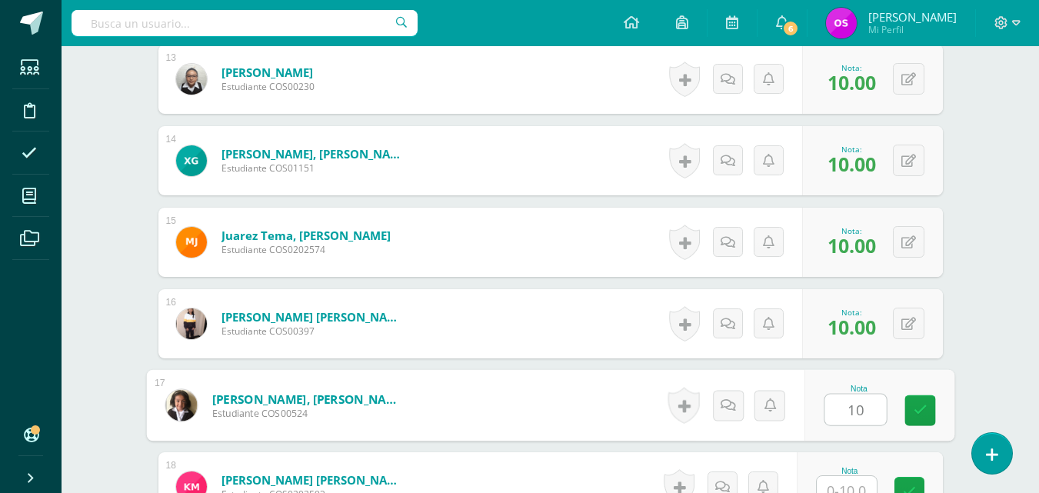
type input "10"
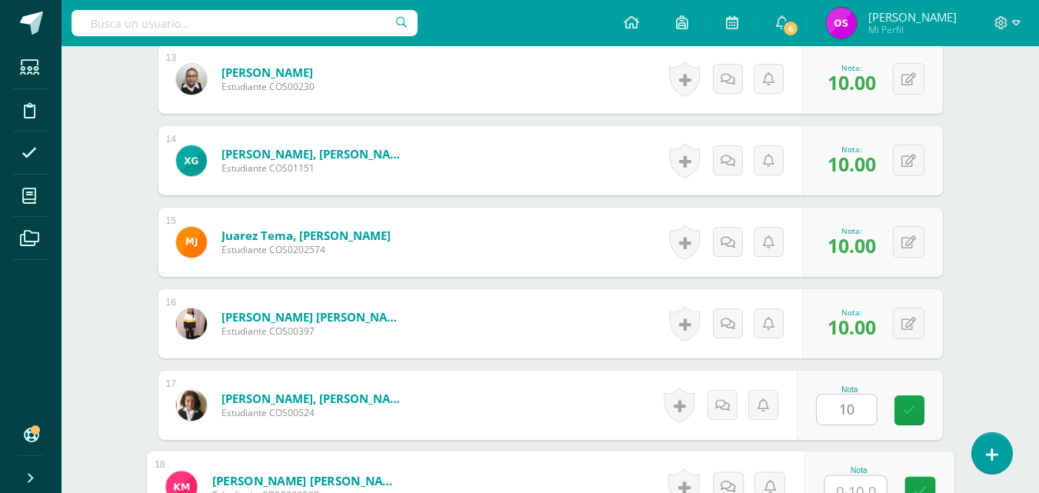
scroll to position [1481, 0]
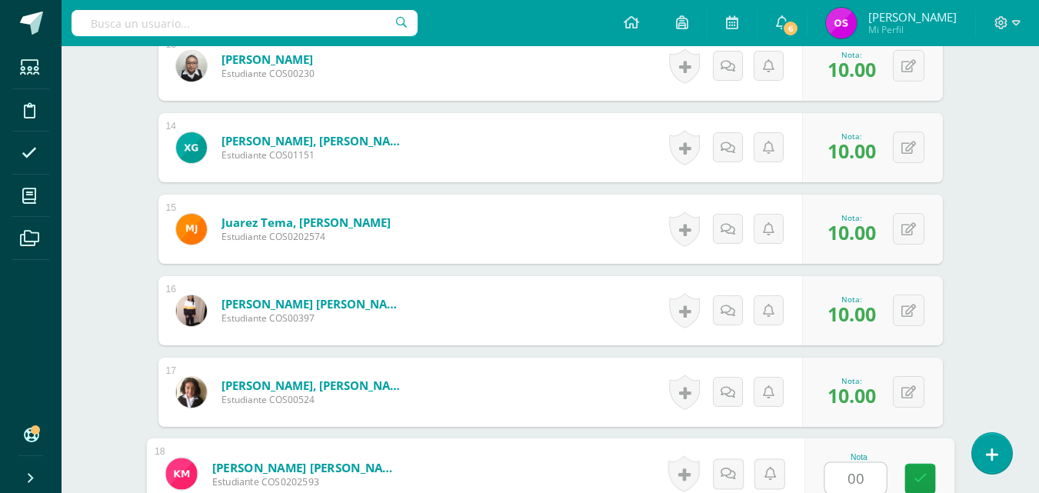
type input "00"
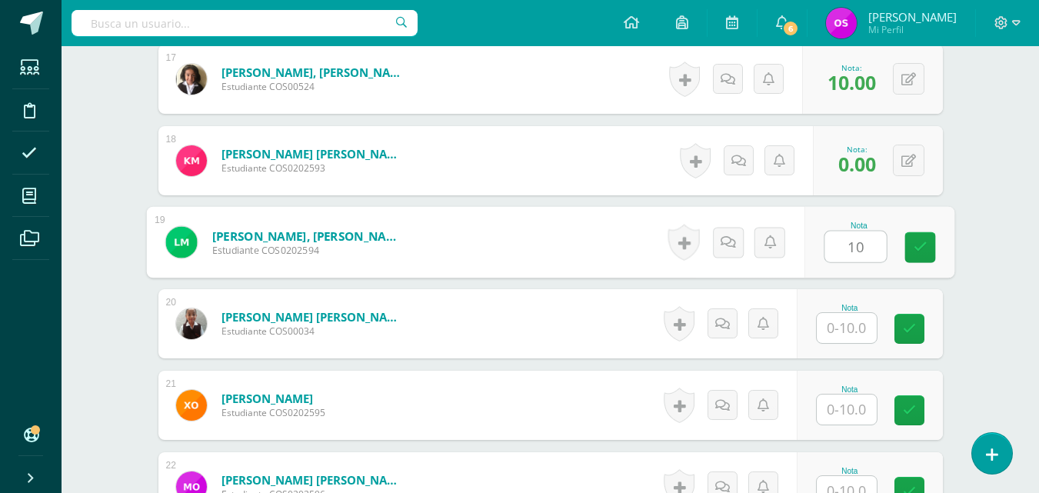
type input "10"
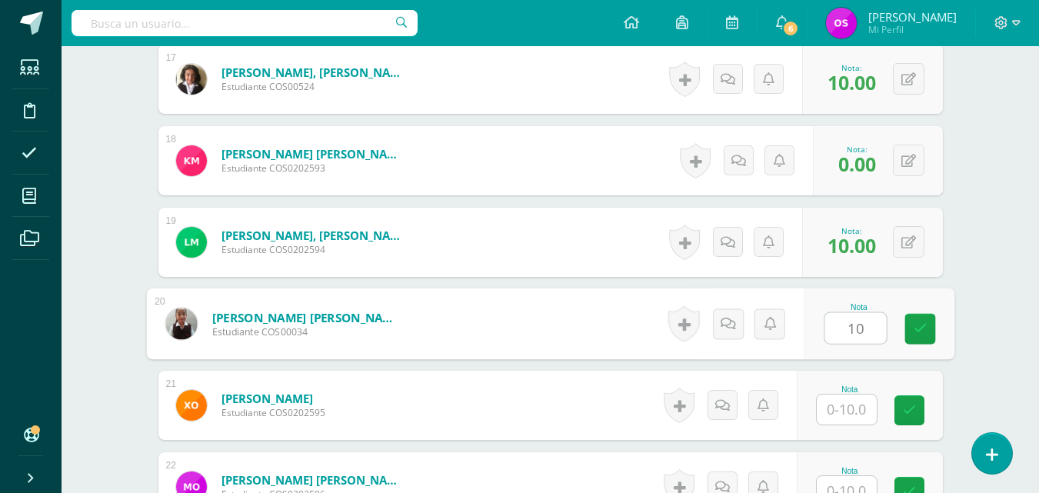
type input "10"
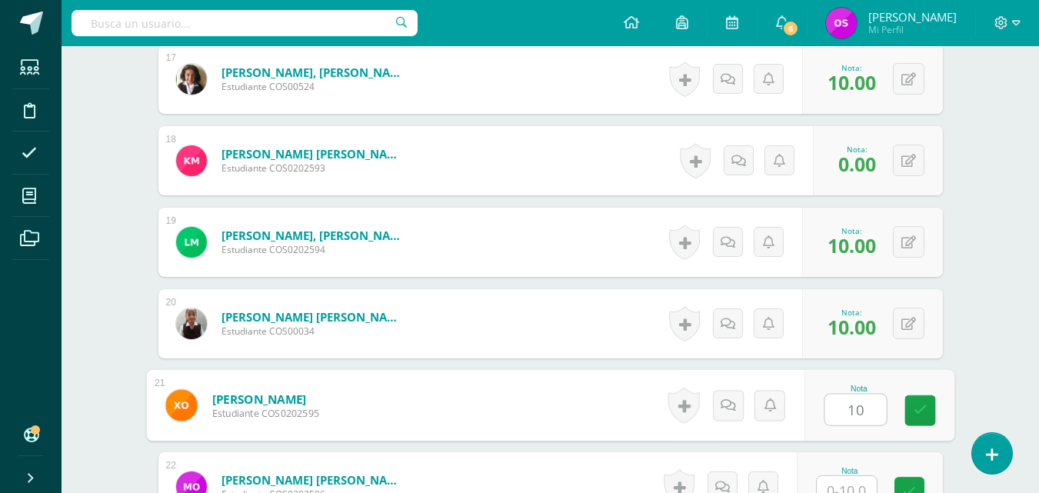
type input "10"
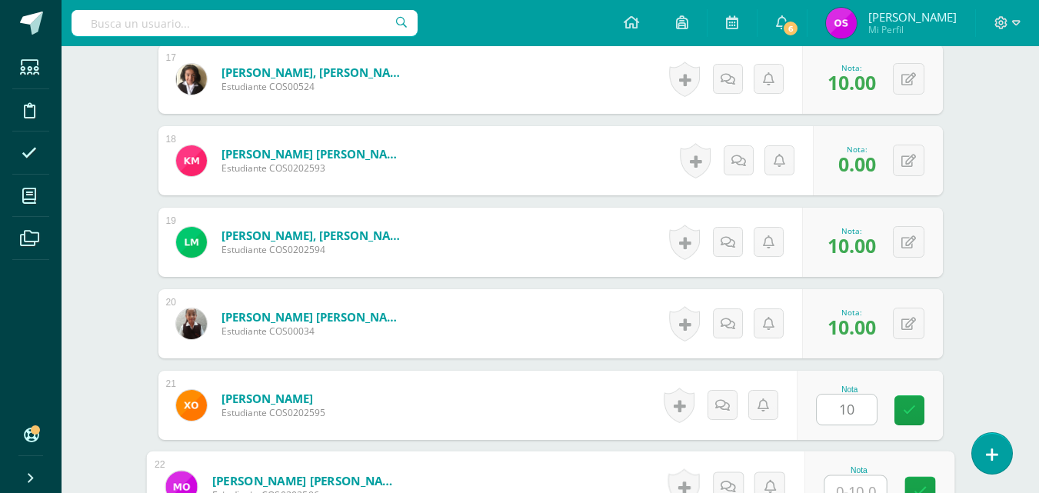
scroll to position [1807, 0]
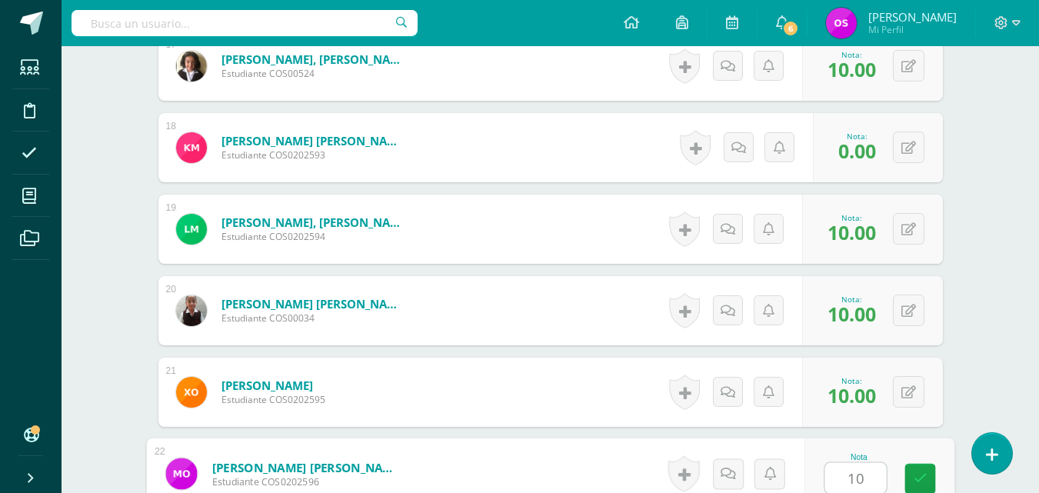
type input "10"
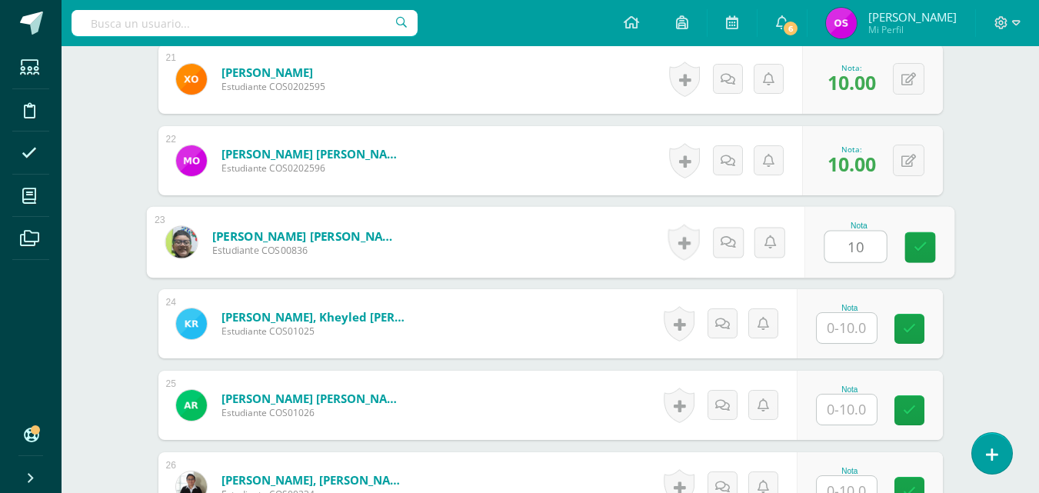
type input "10"
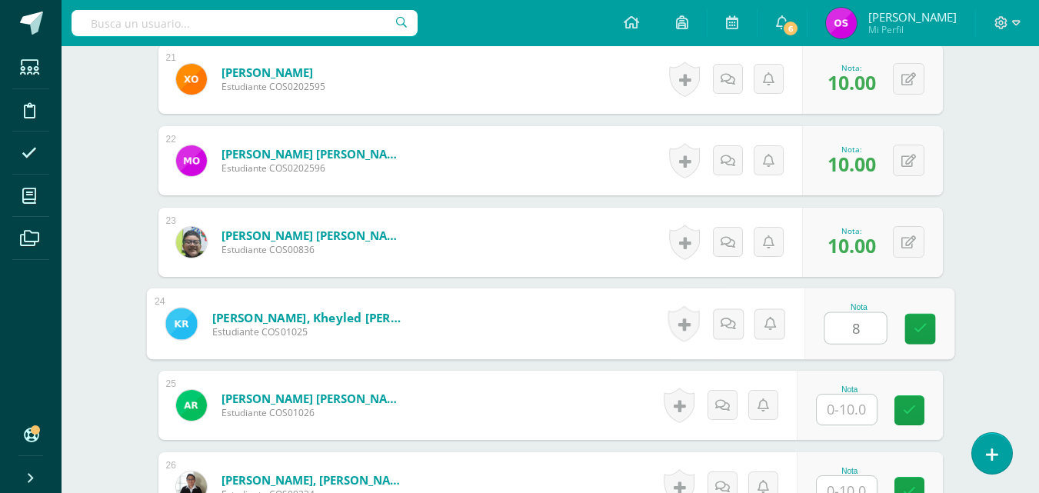
type input "8"
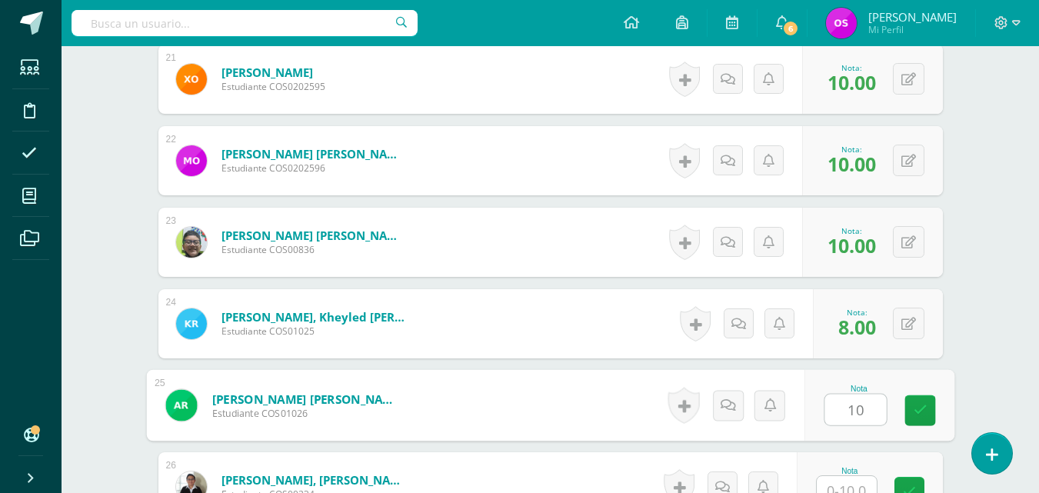
type input "10"
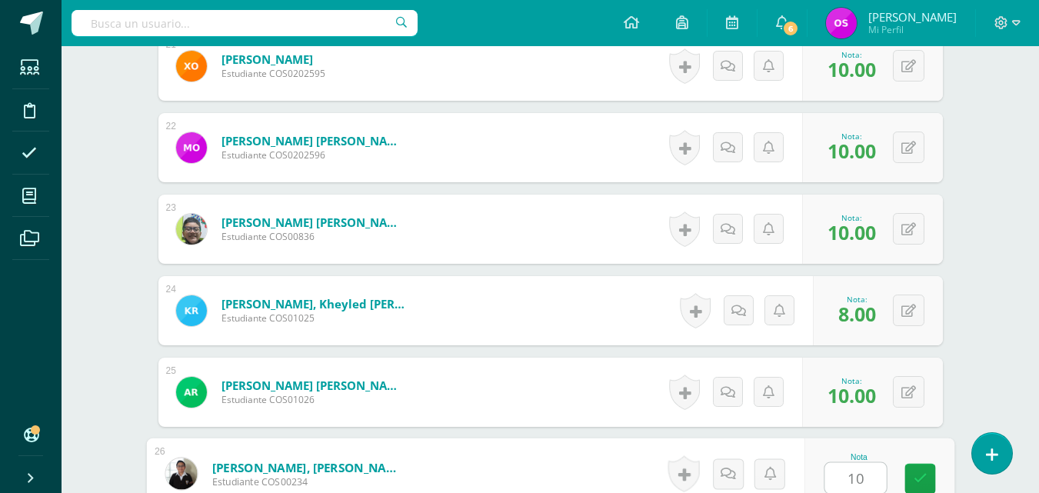
type input "10"
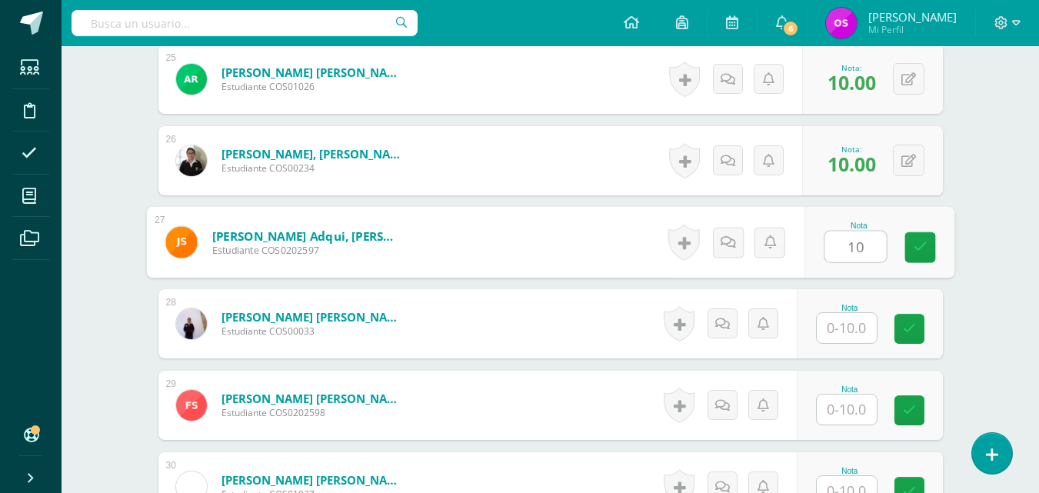
type input "10"
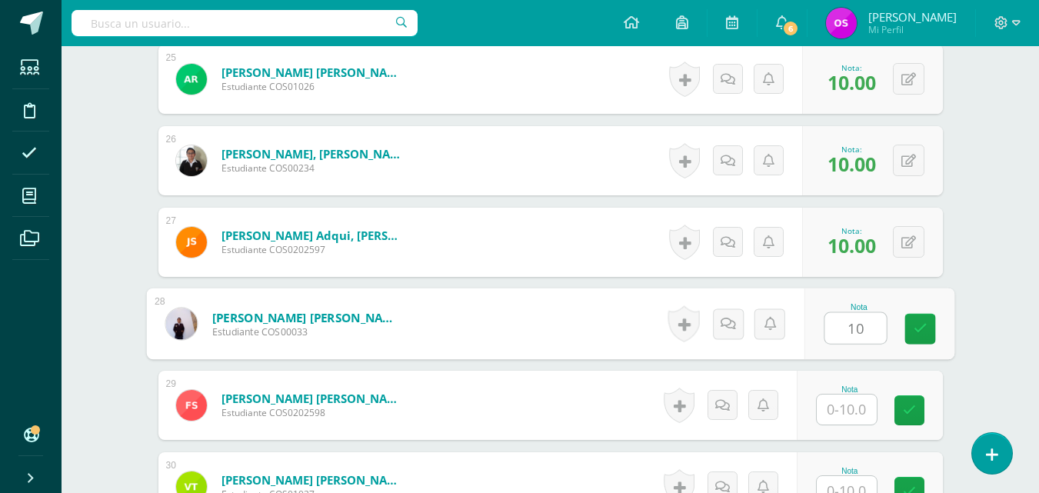
type input "10"
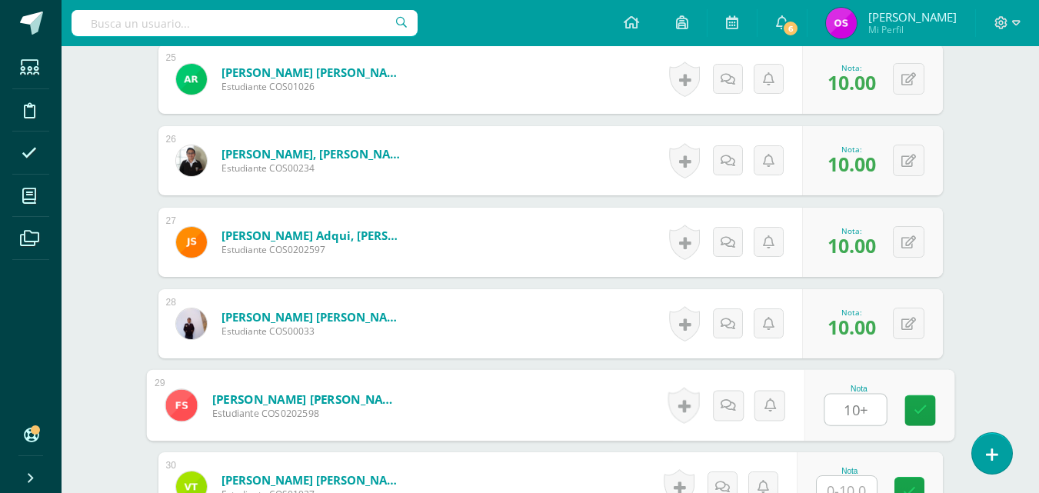
type input "10+"
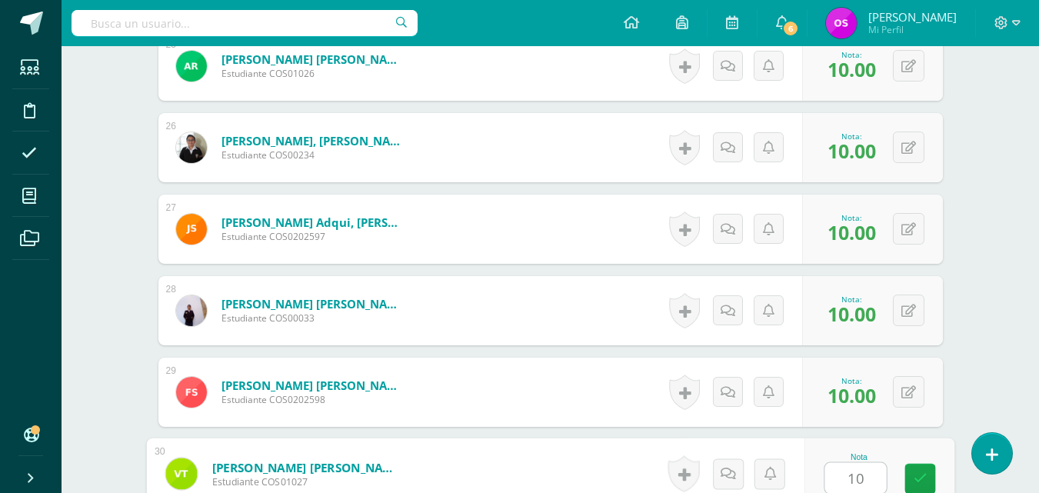
type input "10"
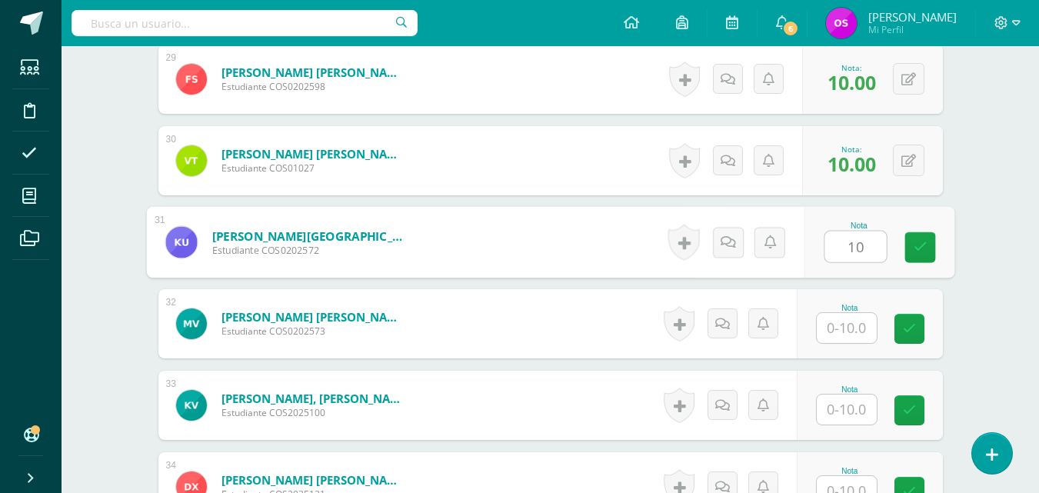
type input "10"
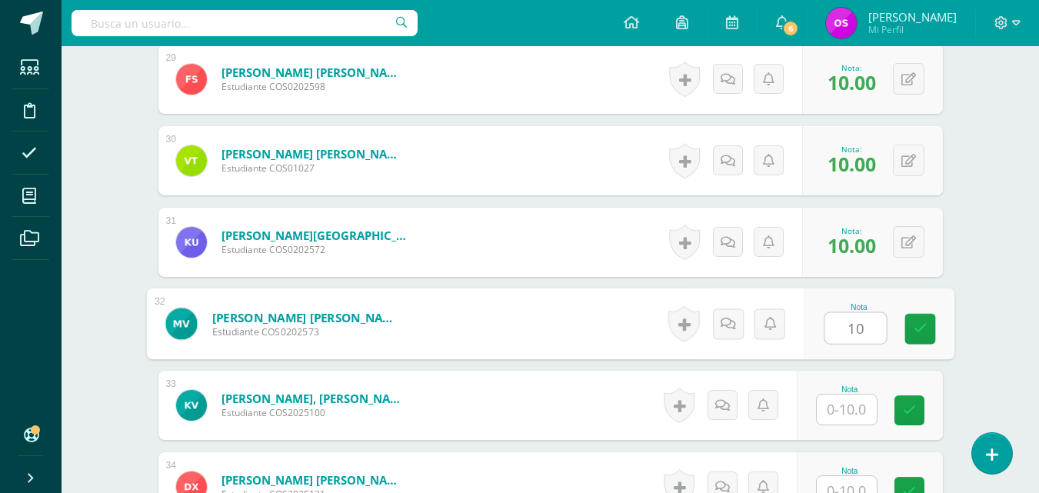
type input "10"
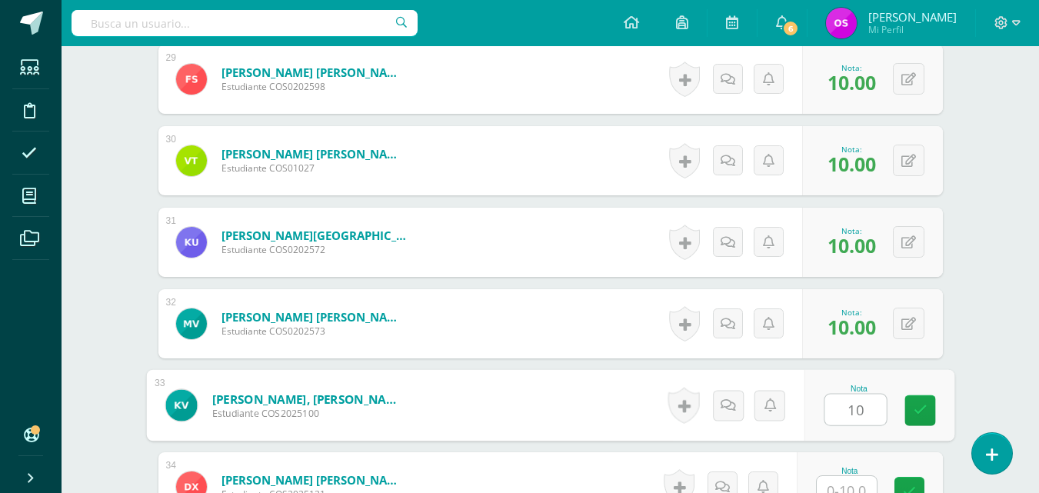
type input "10"
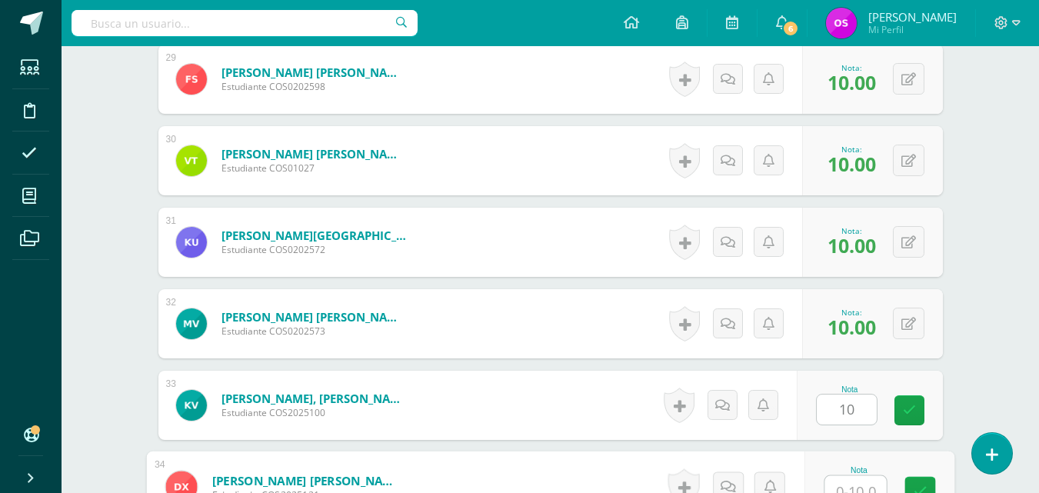
scroll to position [2785, 0]
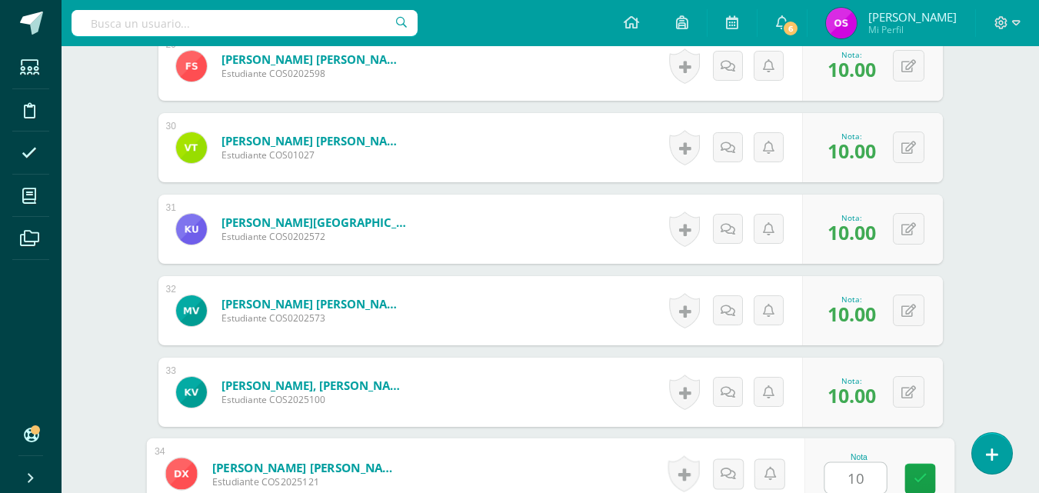
type input "10"
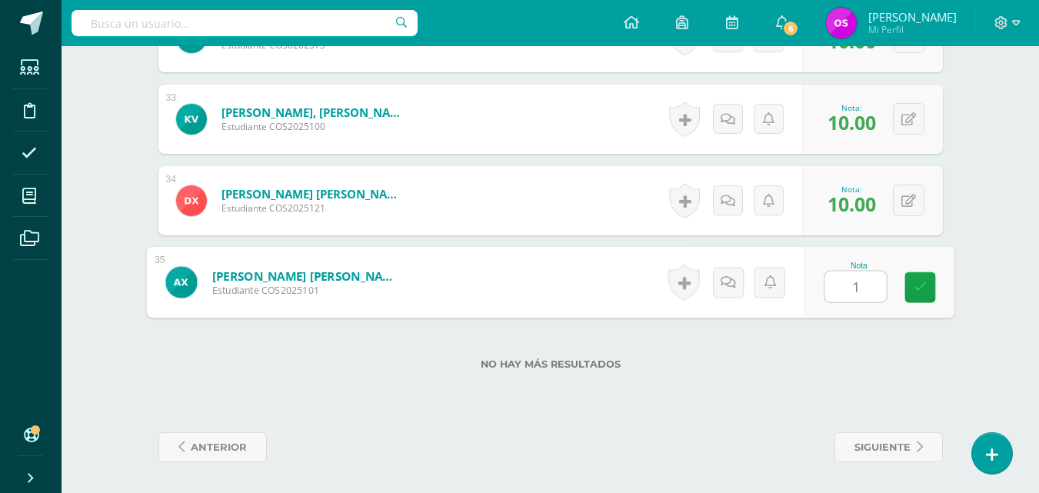
type input "10"
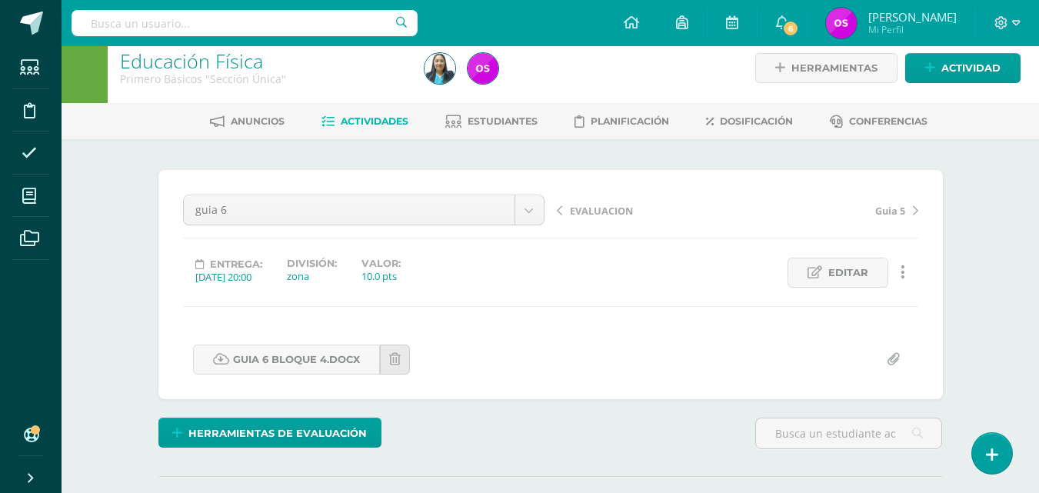
scroll to position [0, 0]
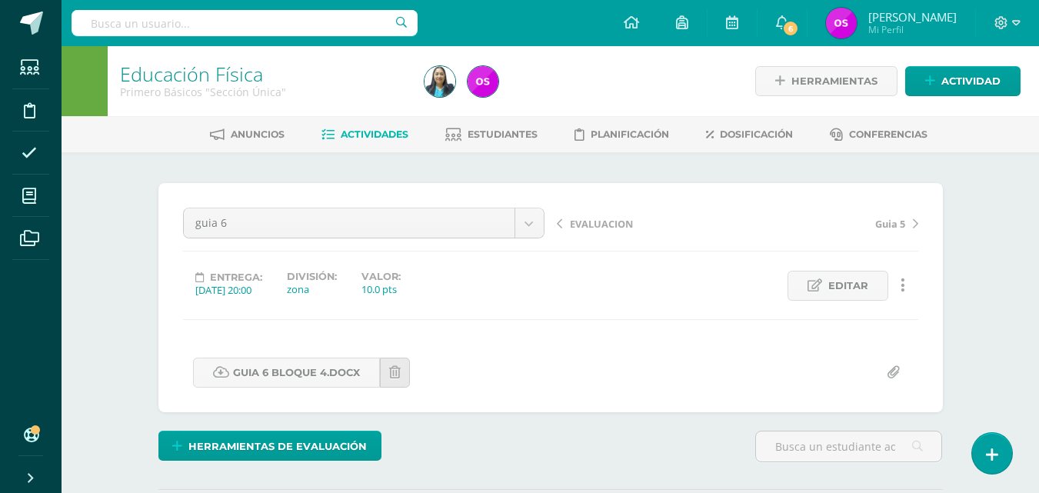
click at [597, 221] on span "EVALUACION" at bounding box center [601, 224] width 63 height 14
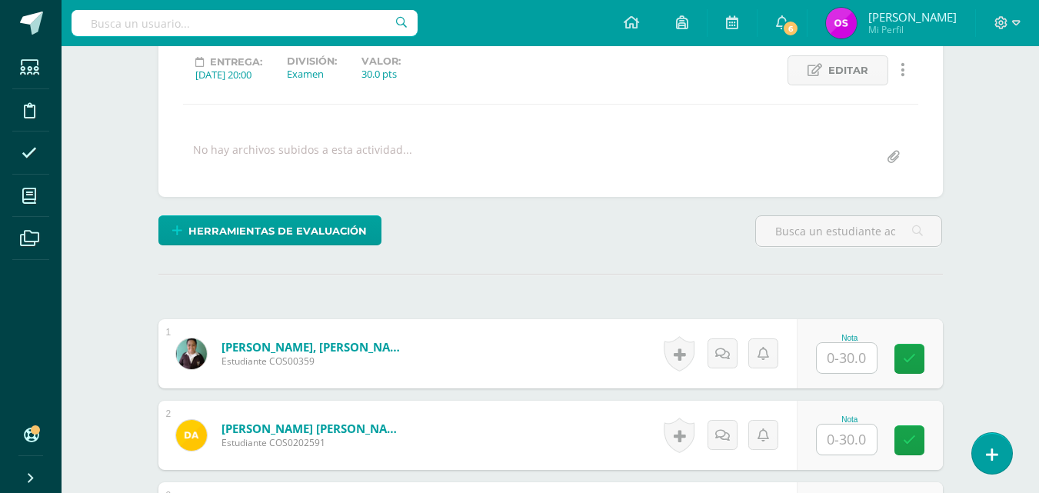
click at [838, 356] on input "text" at bounding box center [847, 358] width 60 height 30
type input "26"
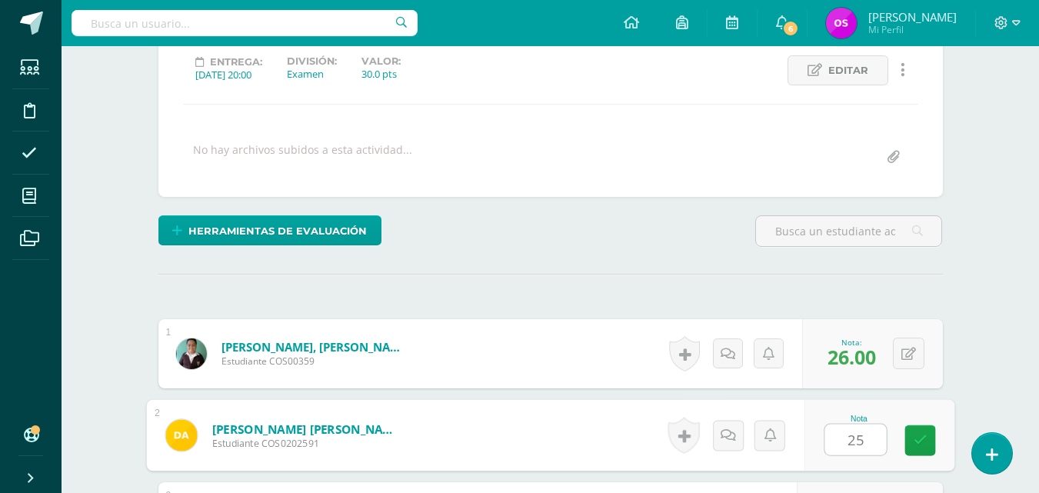
type input "25"
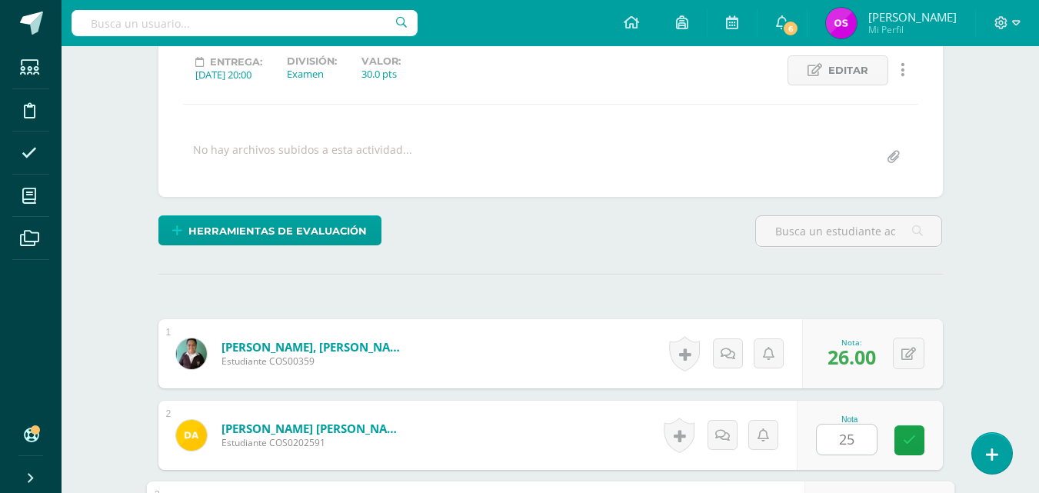
scroll to position [490, 0]
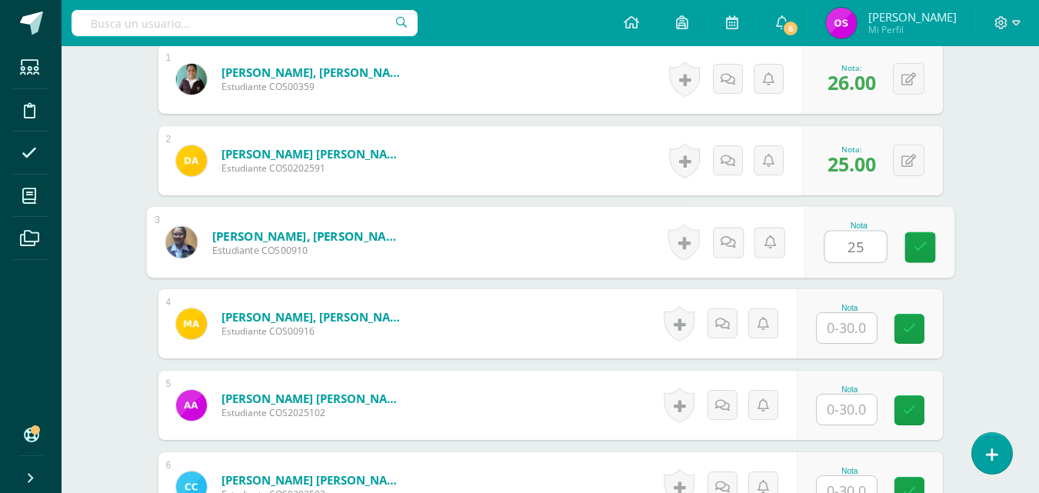
type input "25"
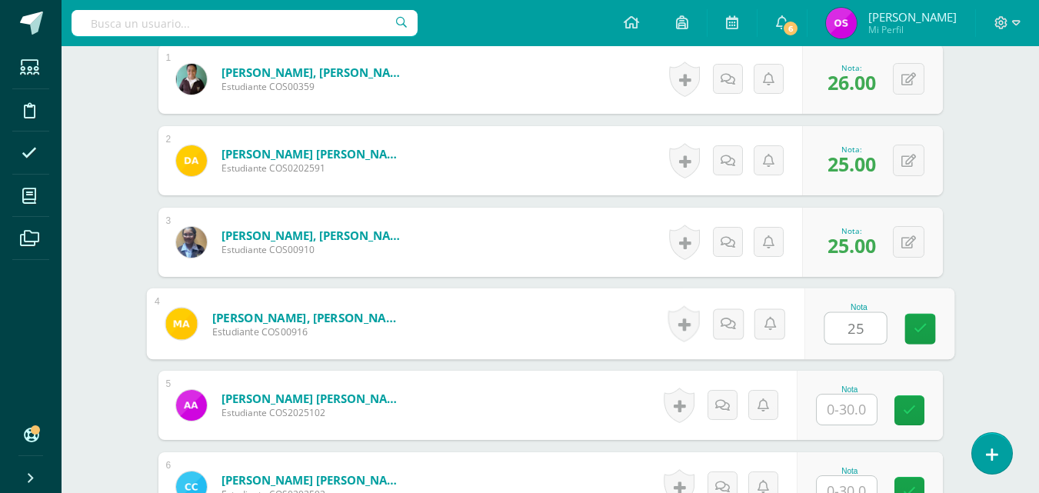
type input "25"
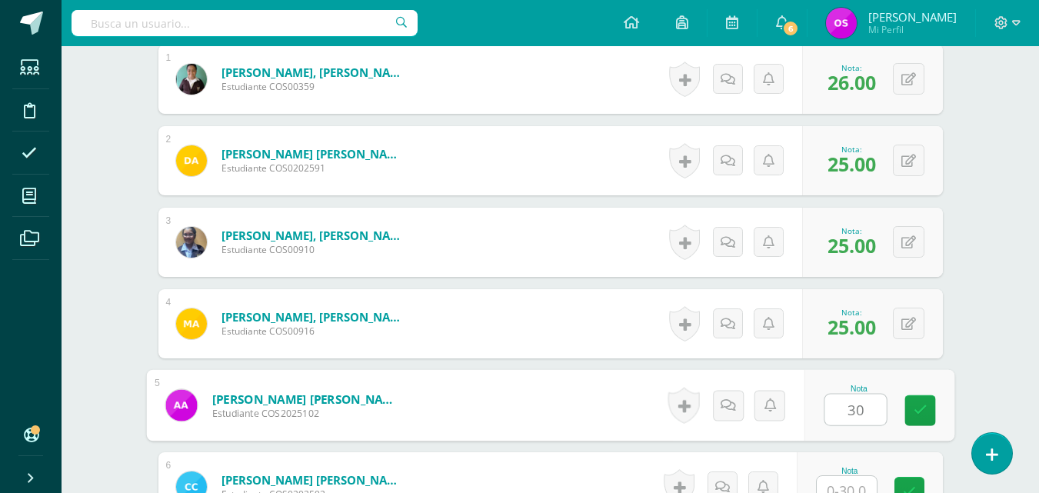
type input "30"
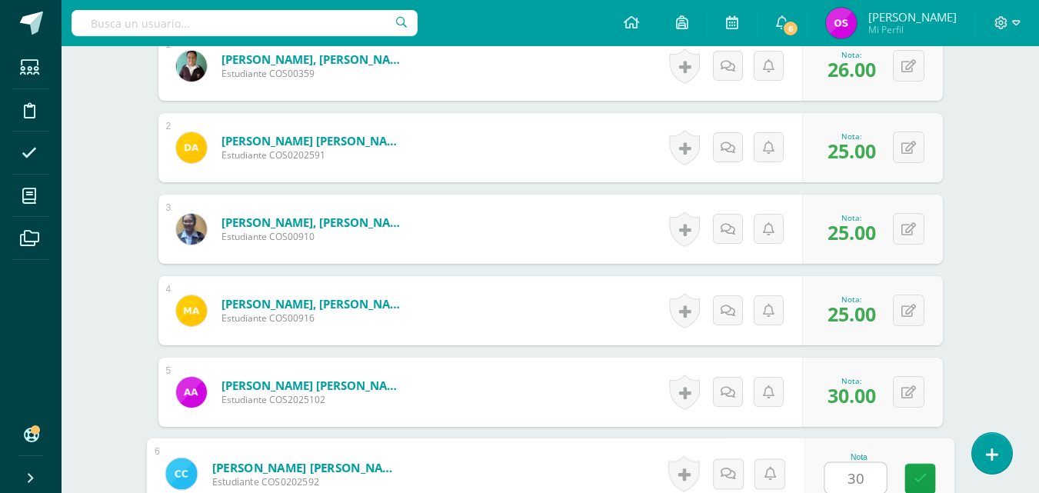
type input "30"
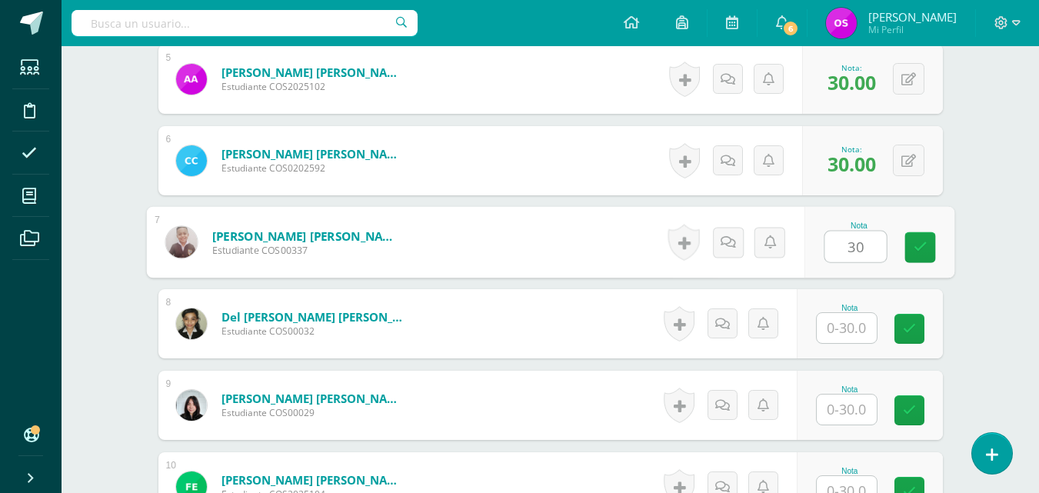
type input "30"
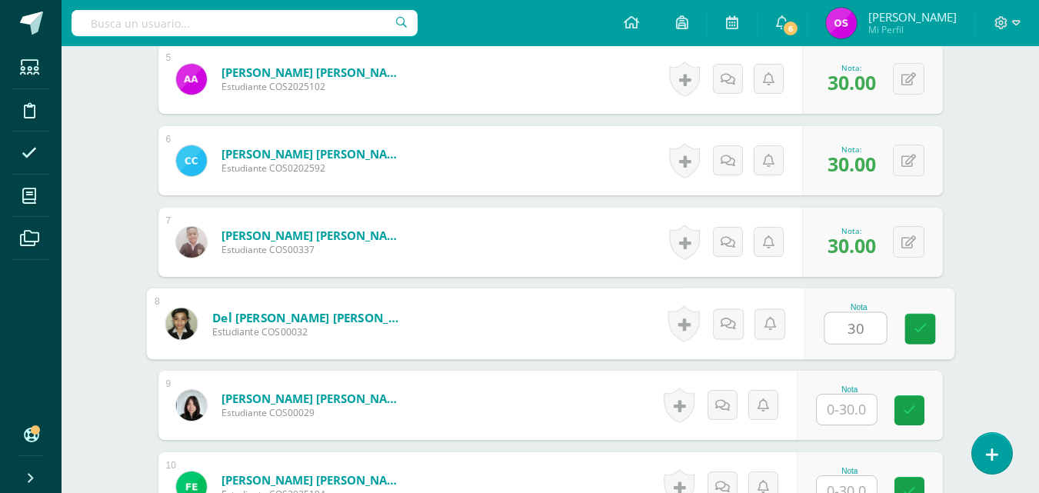
type input "30"
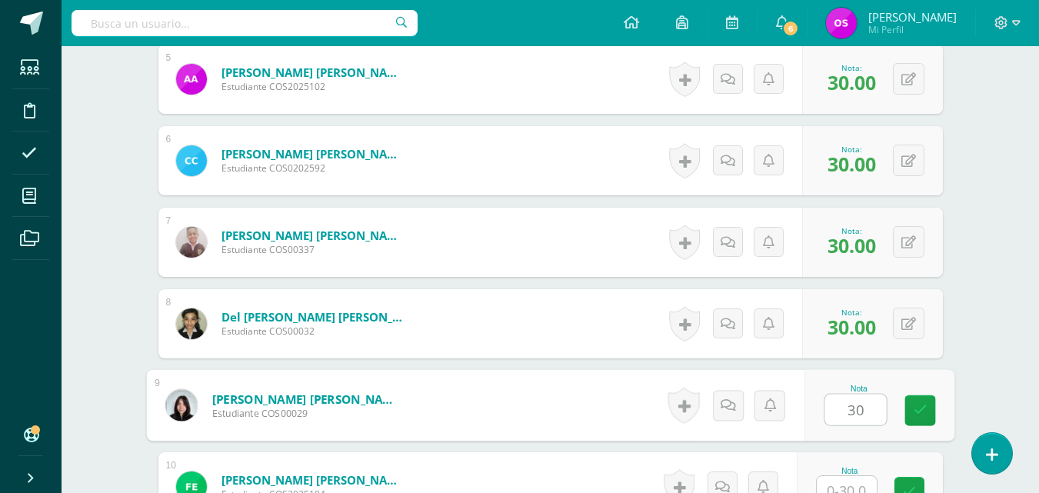
type input "30"
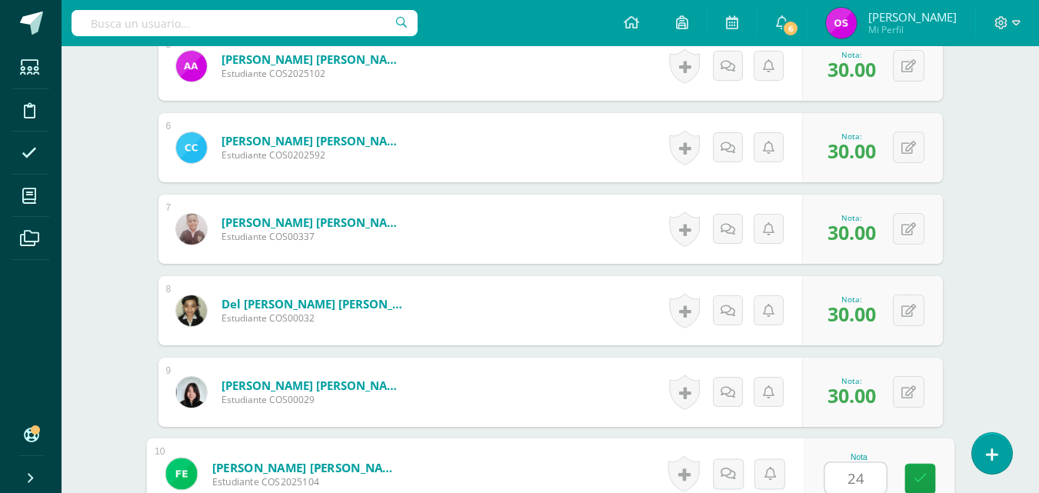
type input "24"
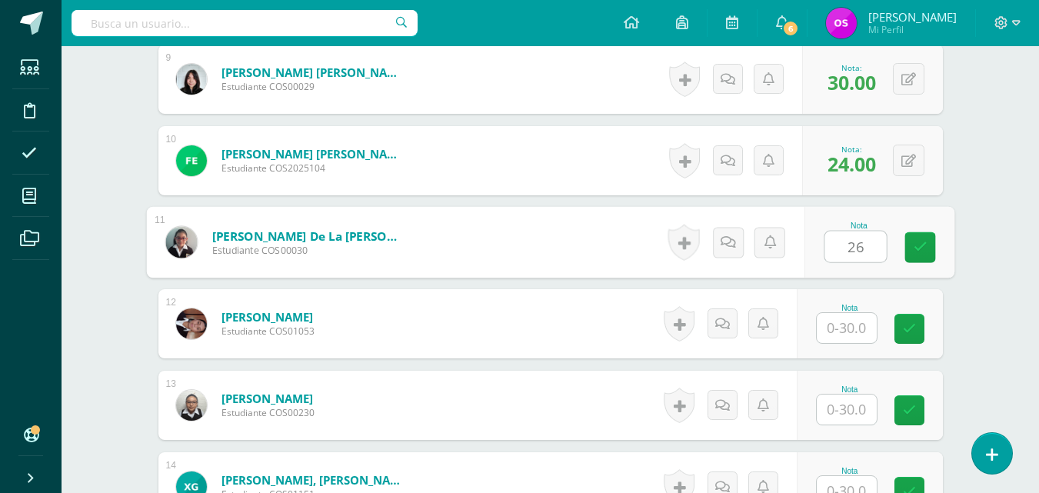
type input "26"
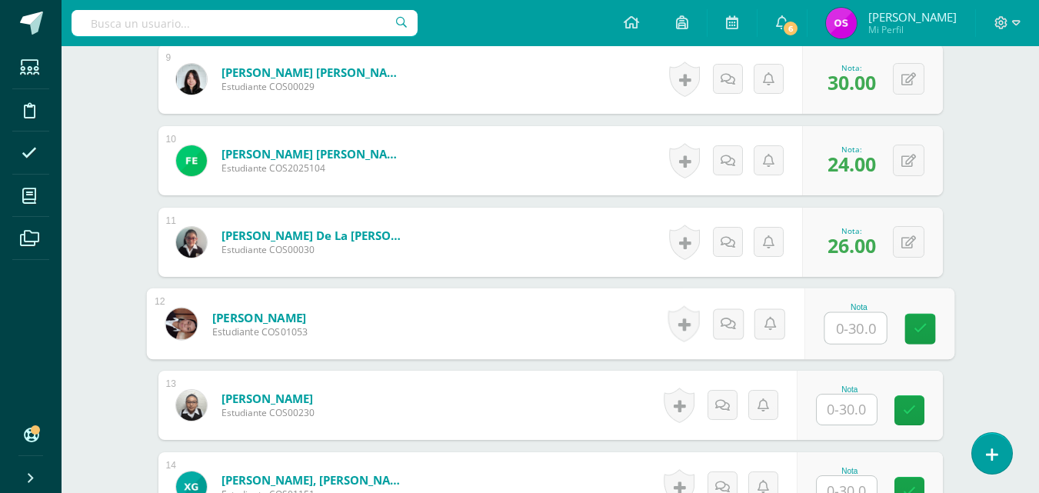
type input "2"
type input "30"
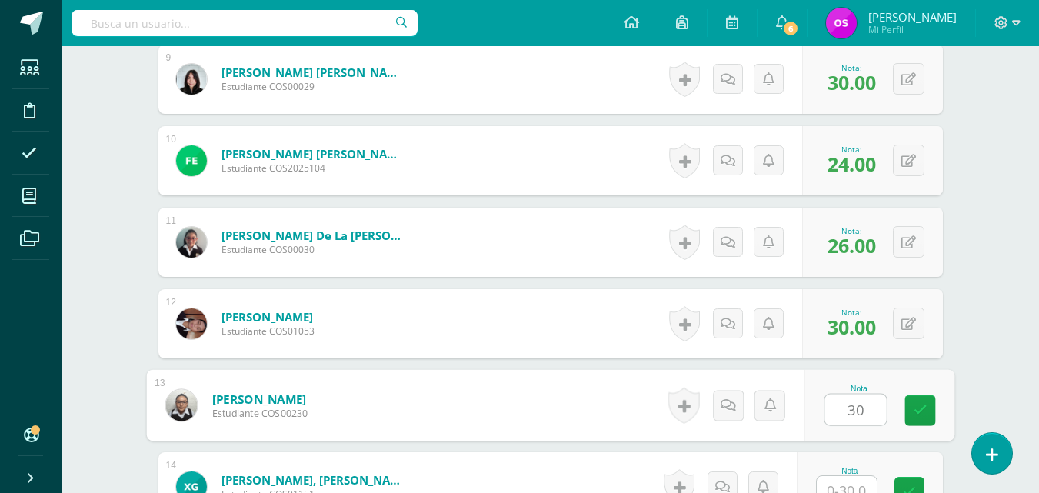
type input "30"
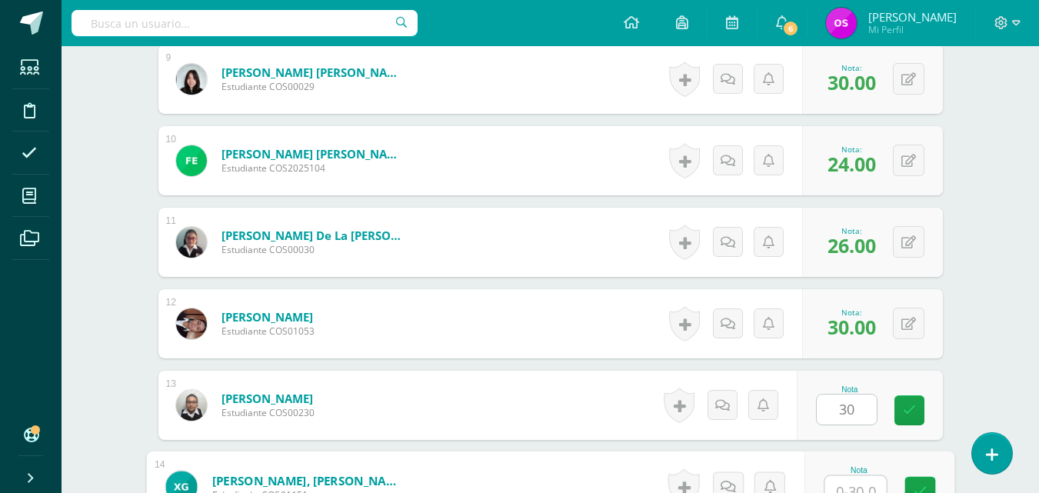
scroll to position [1155, 0]
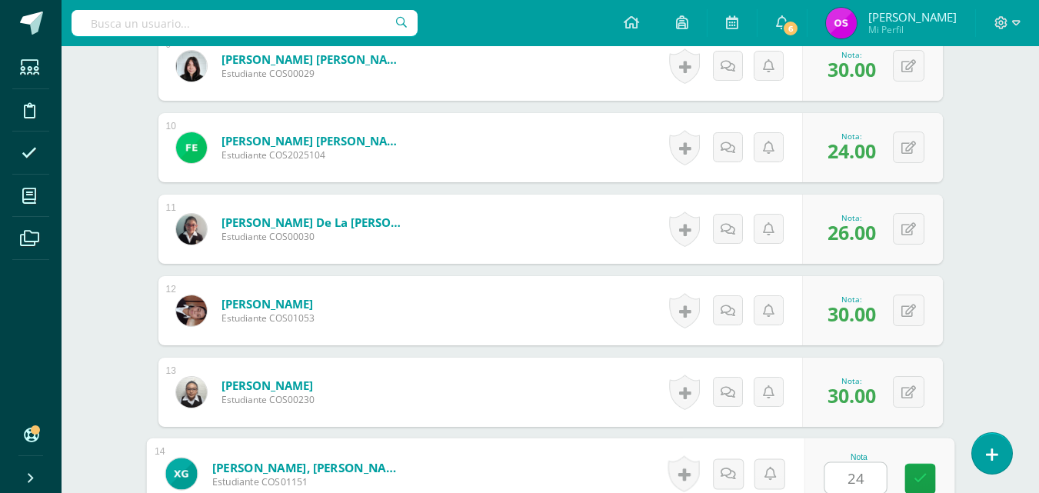
type input "24"
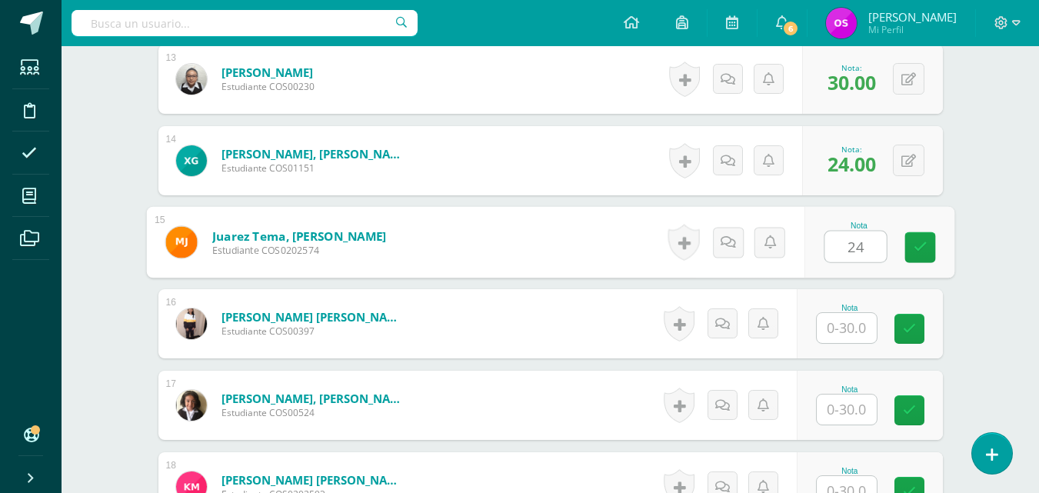
type input "24"
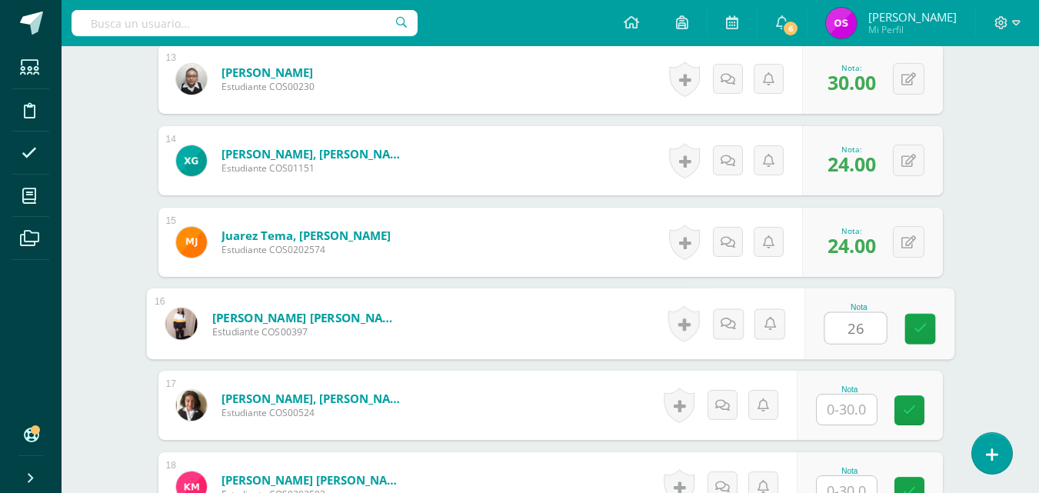
type input "26"
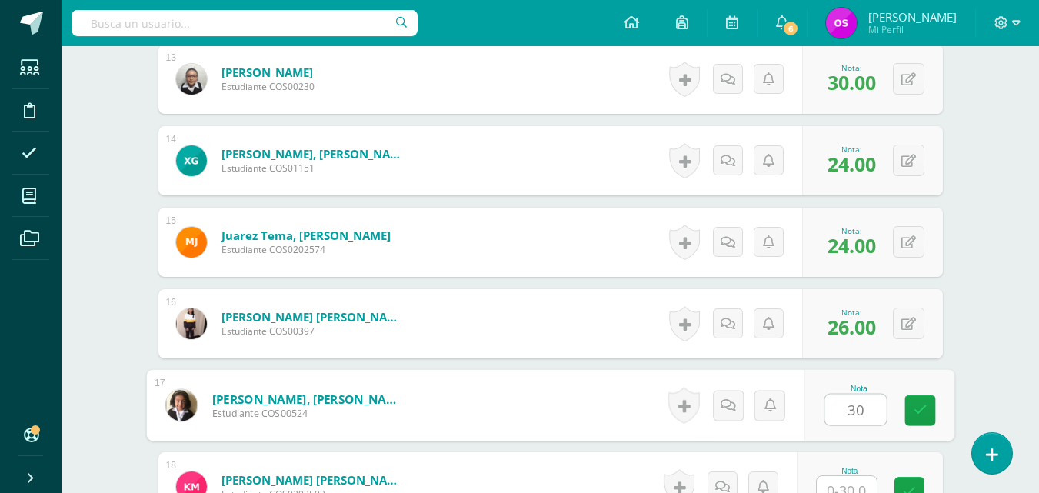
type input "30"
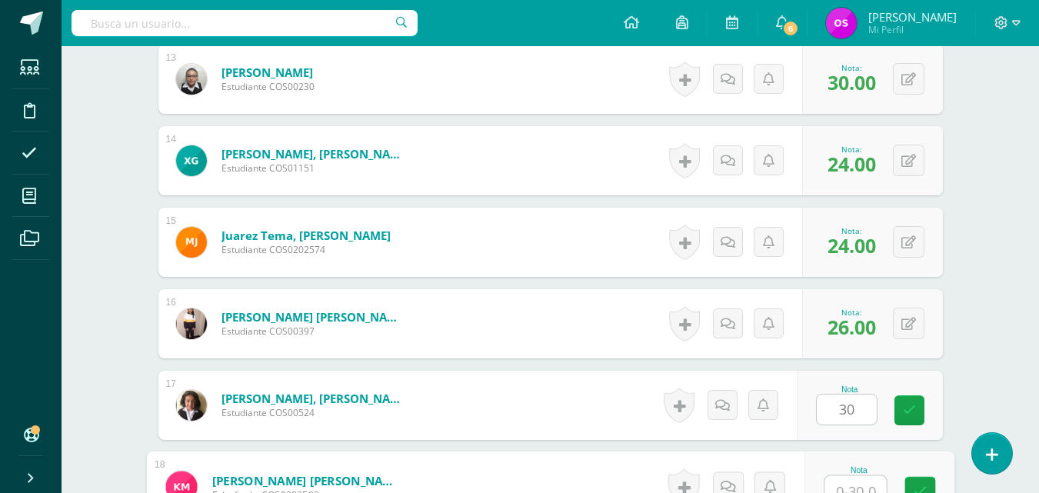
scroll to position [1481, 0]
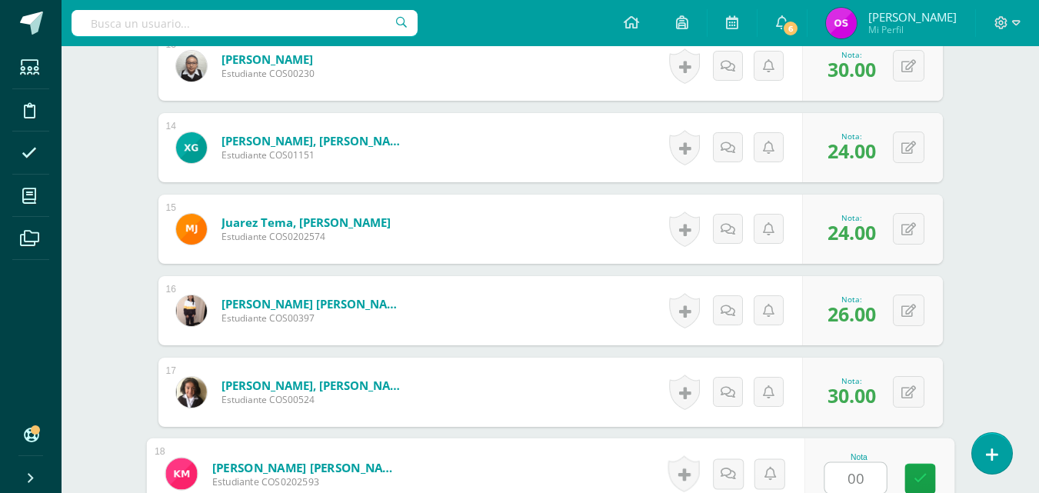
type input "00"
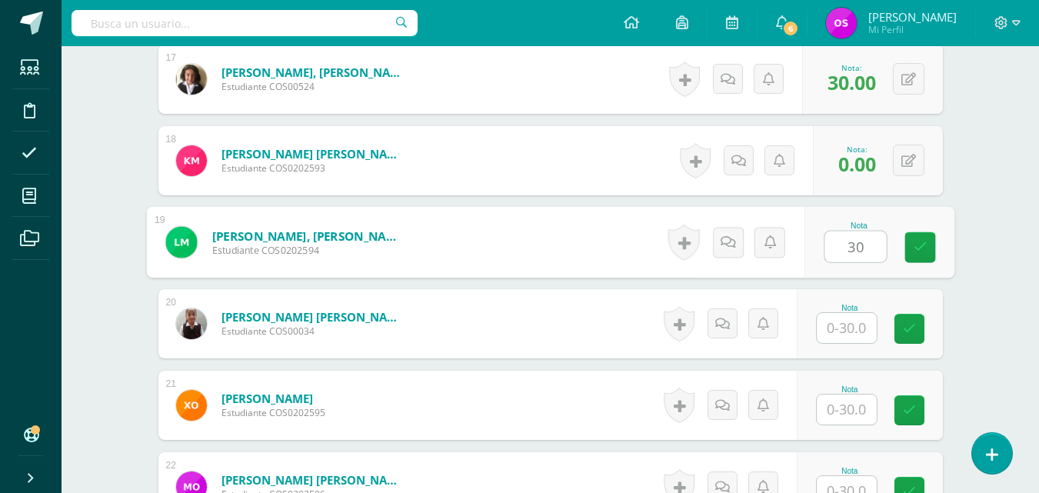
type input "30"
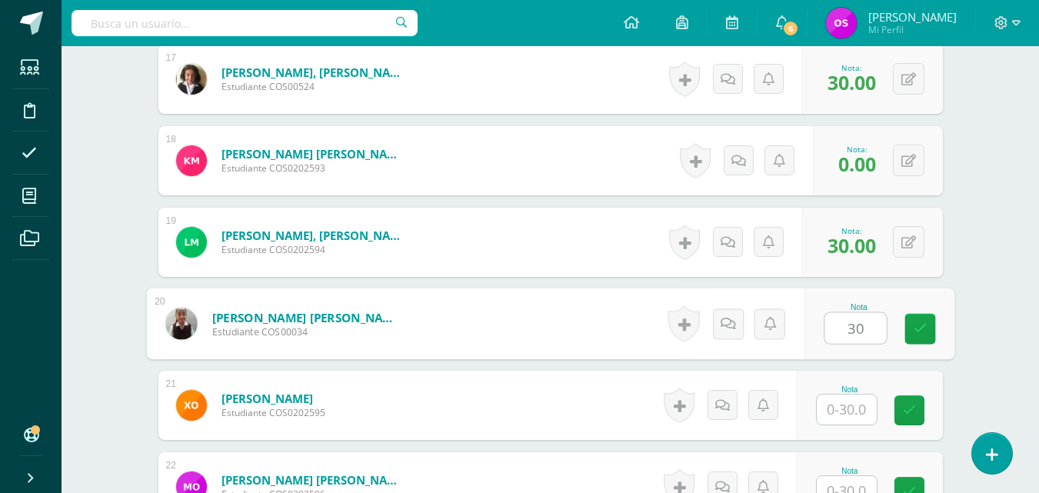
type input "30"
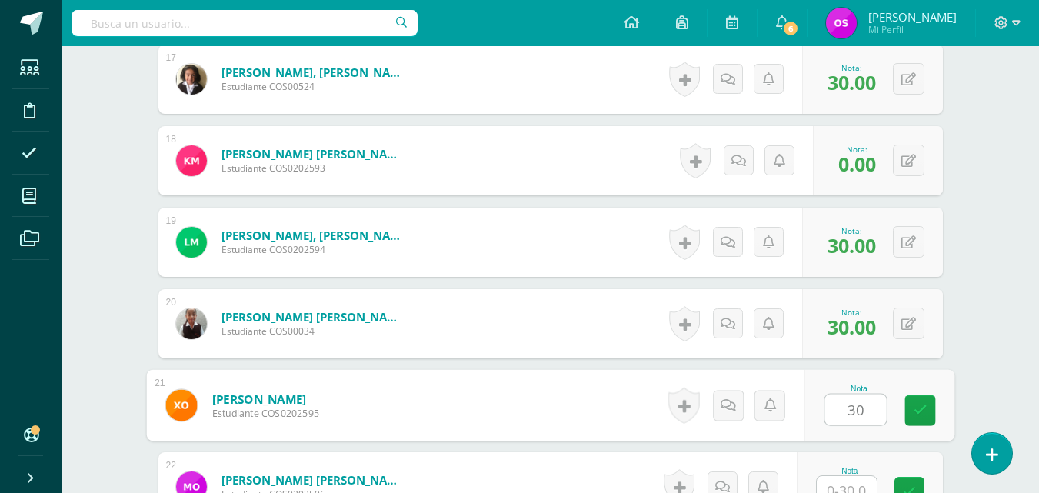
type input "30"
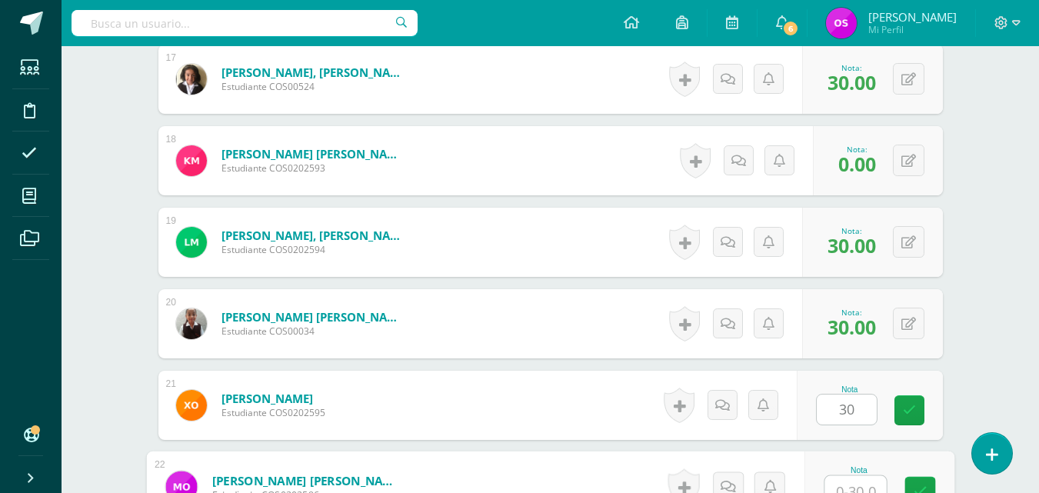
scroll to position [1807, 0]
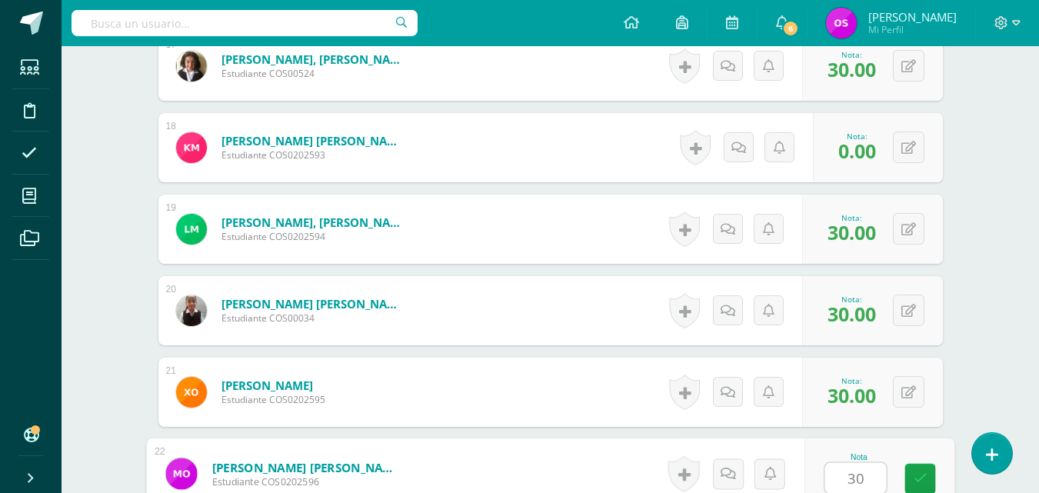
type input "30"
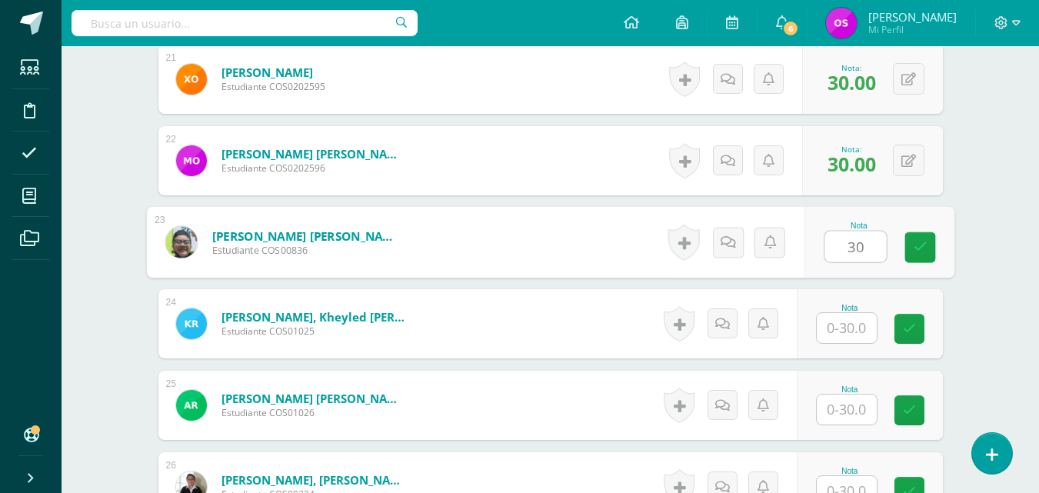
type input "30"
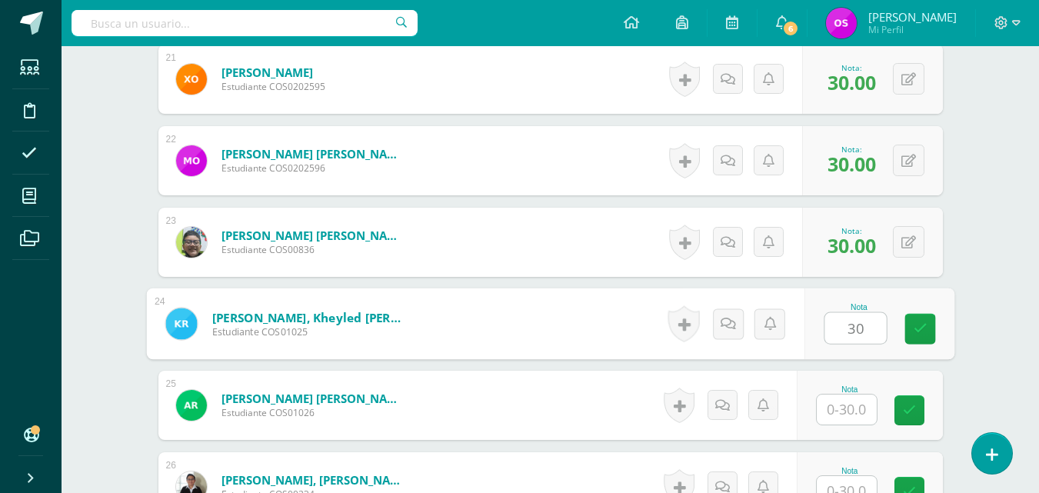
type input "30"
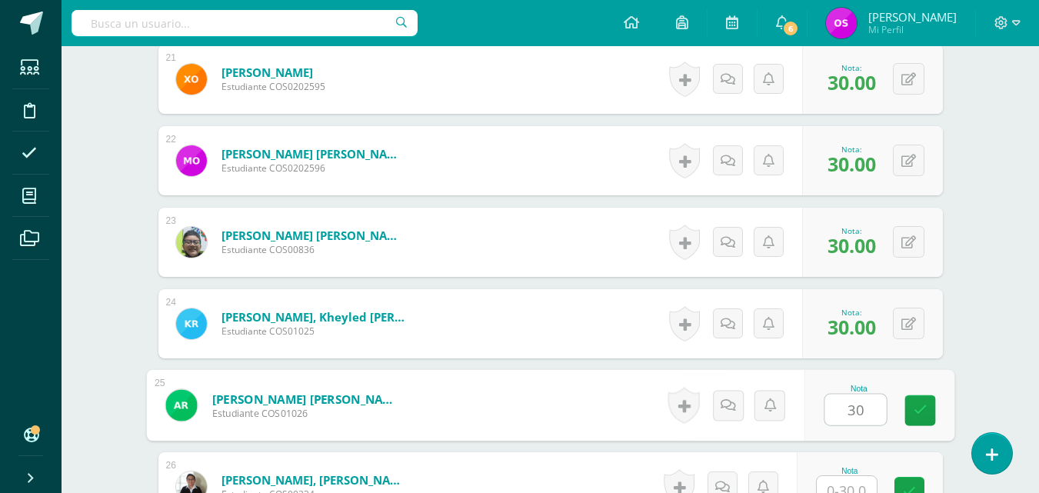
type input "30"
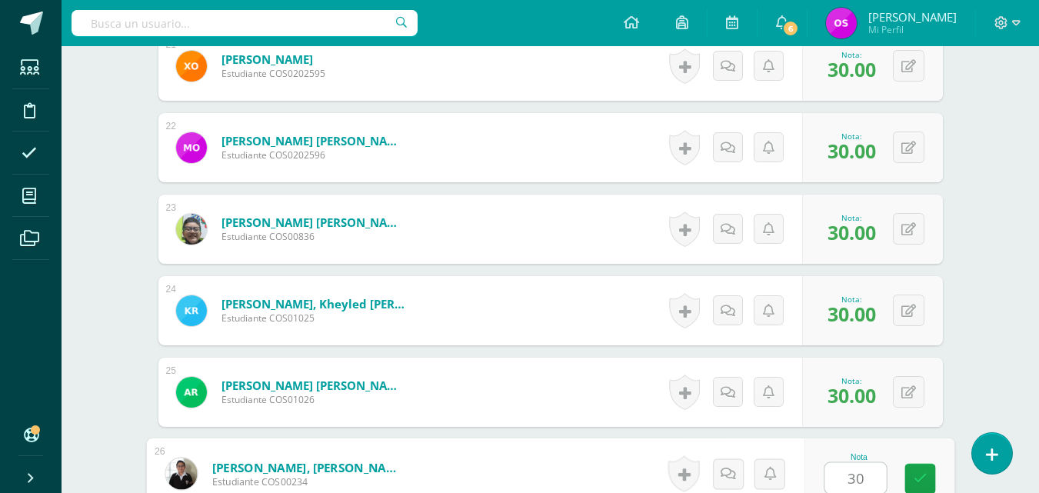
type input "30"
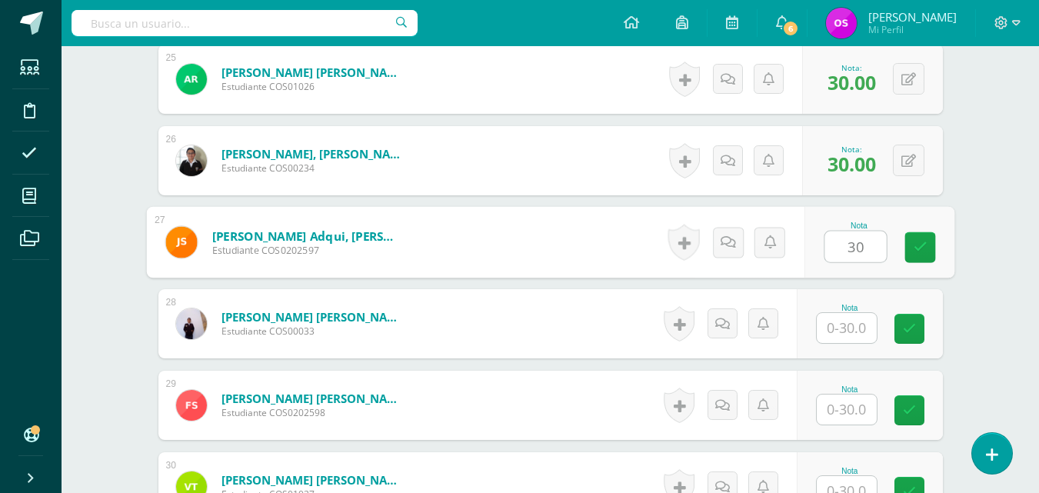
type input "30"
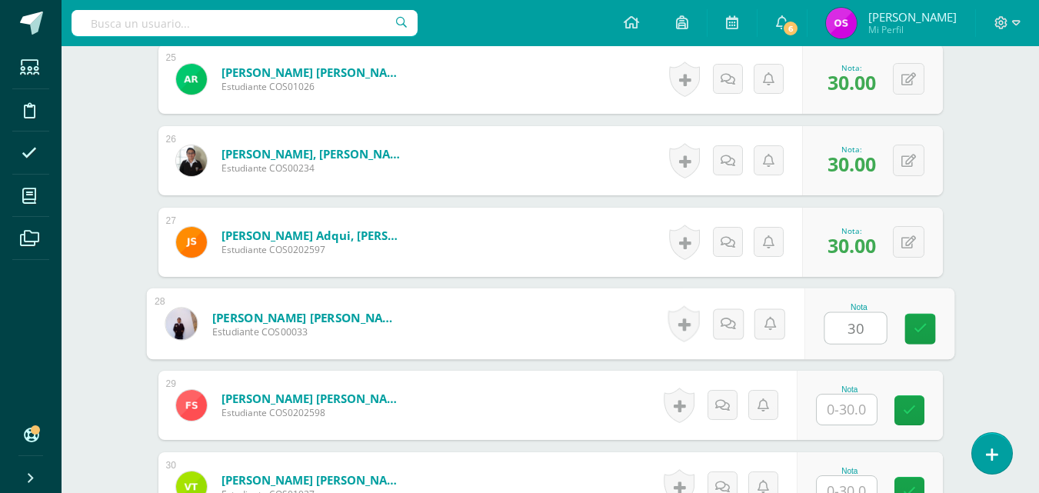
type input "30"
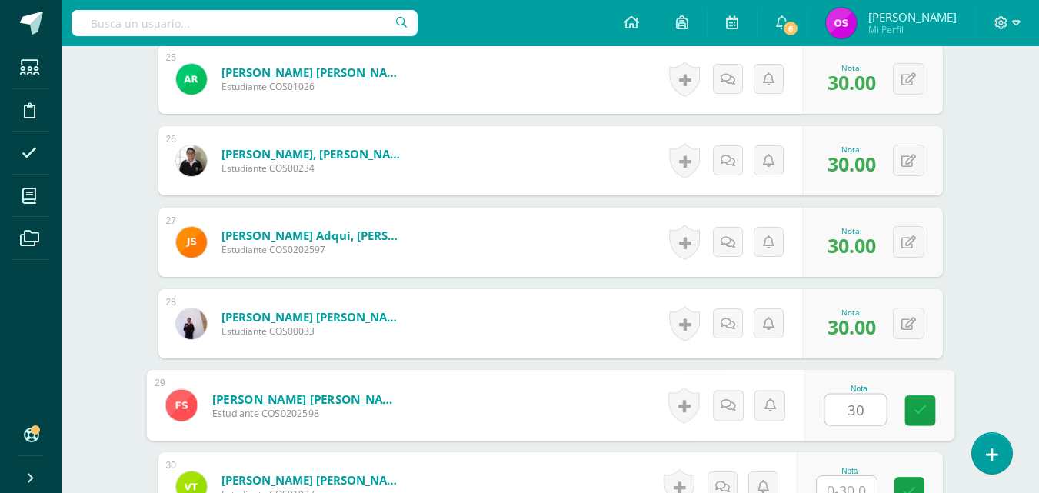
type input "3"
type input "25"
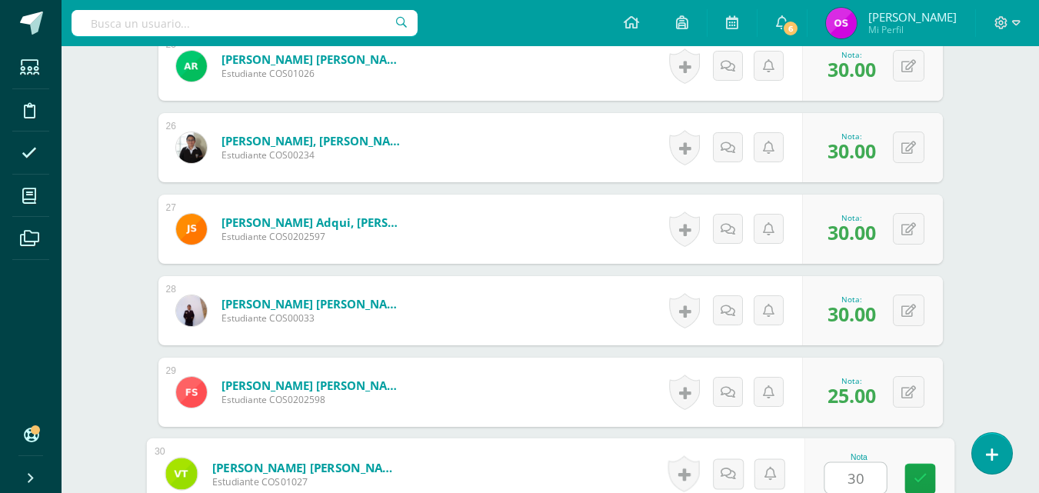
type input "30"
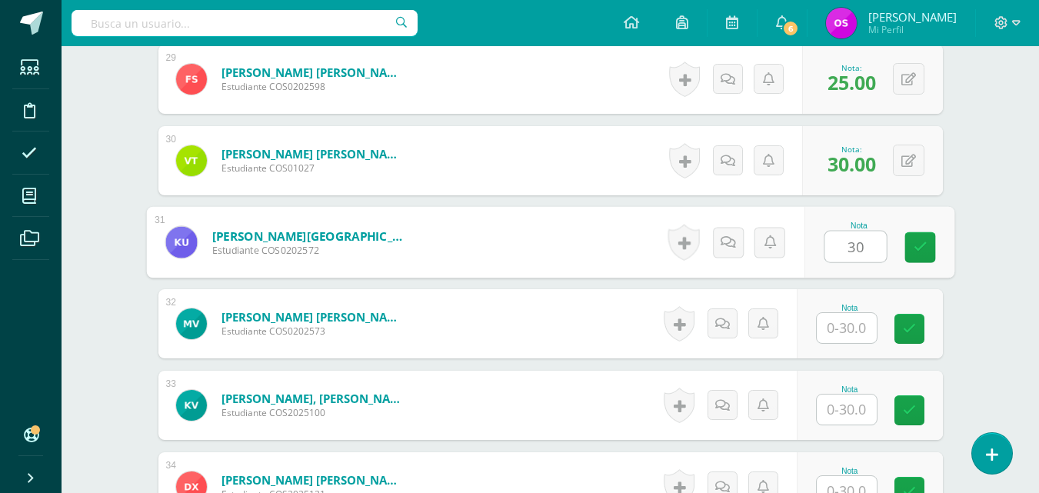
type input "30"
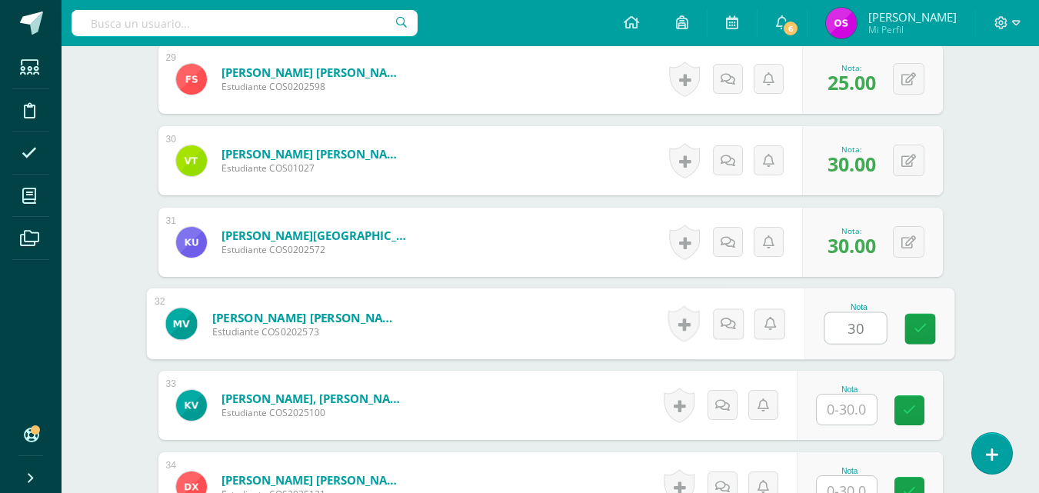
type input "30"
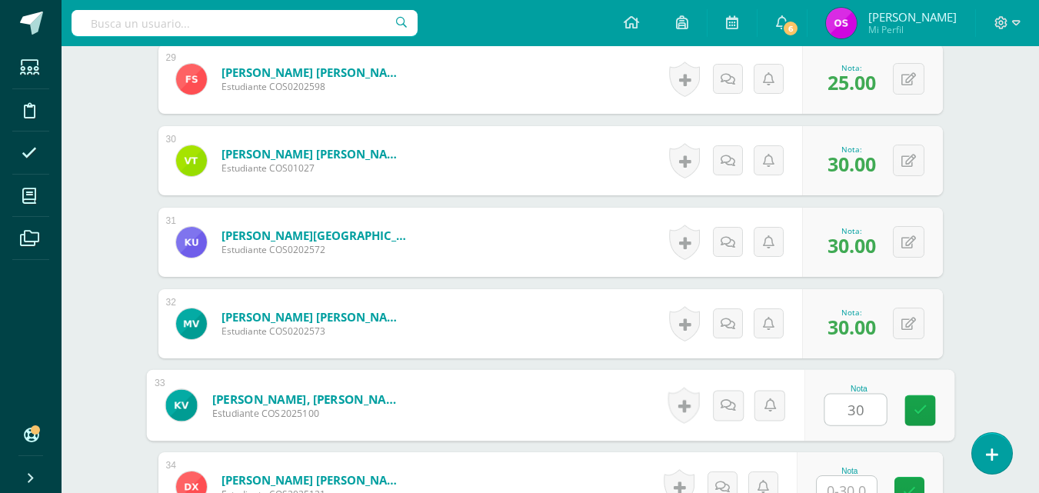
type input "30"
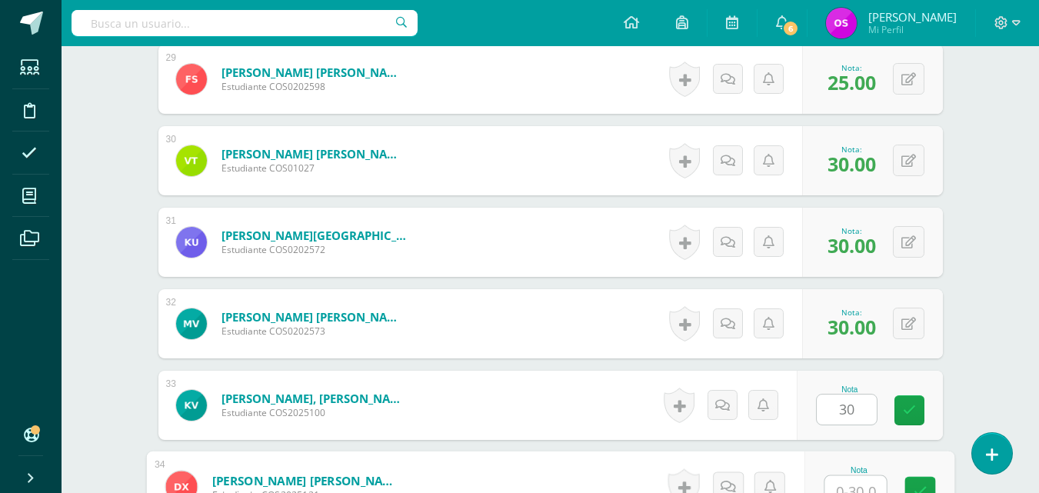
scroll to position [2785, 0]
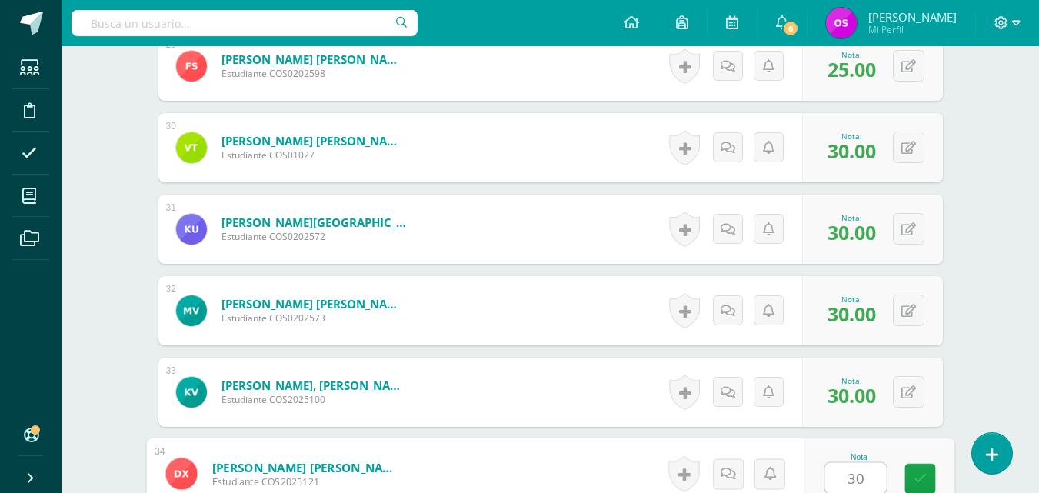
type input "30"
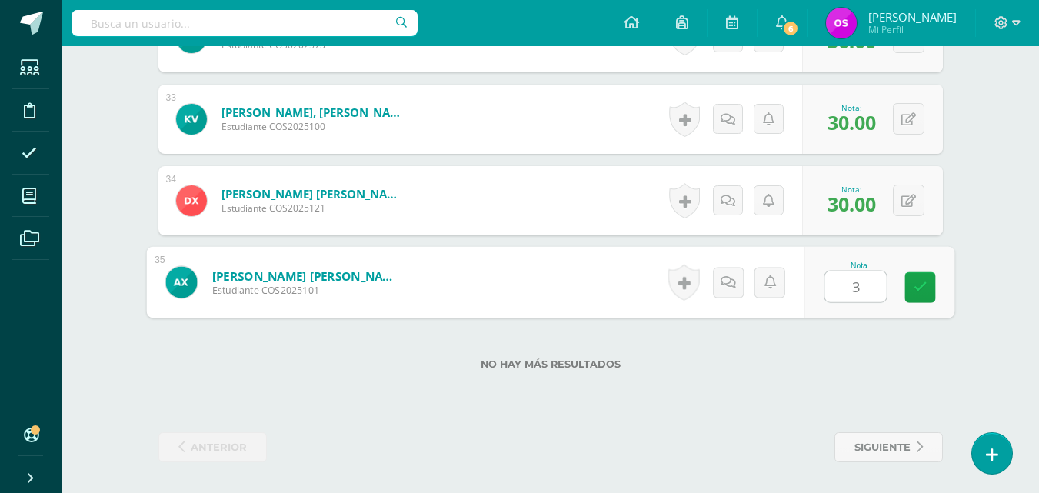
type input "30"
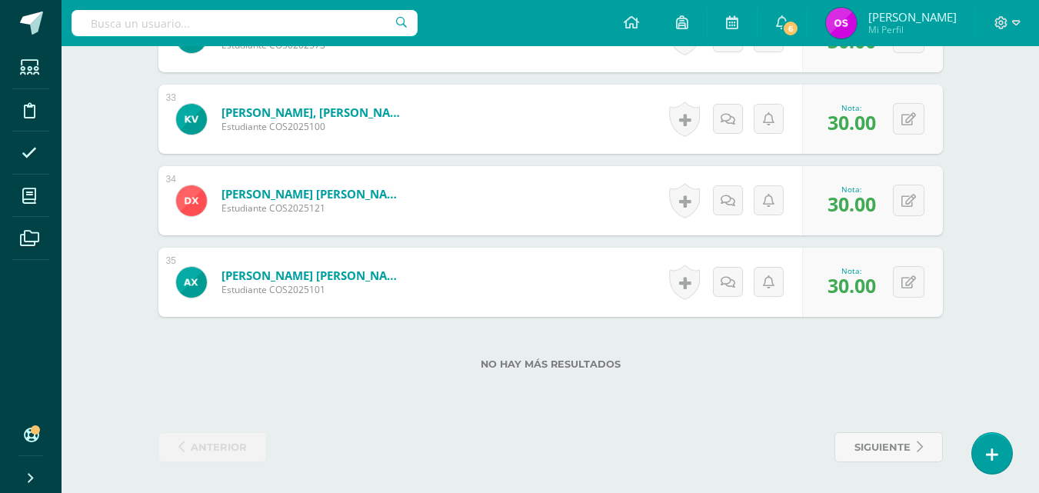
scroll to position [44, 0]
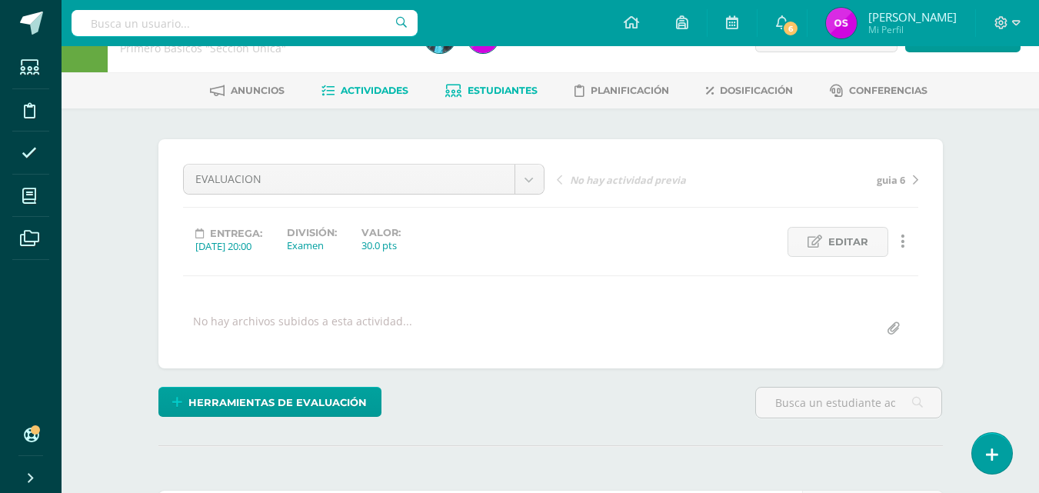
click at [512, 88] on span "Estudiantes" at bounding box center [503, 91] width 70 height 12
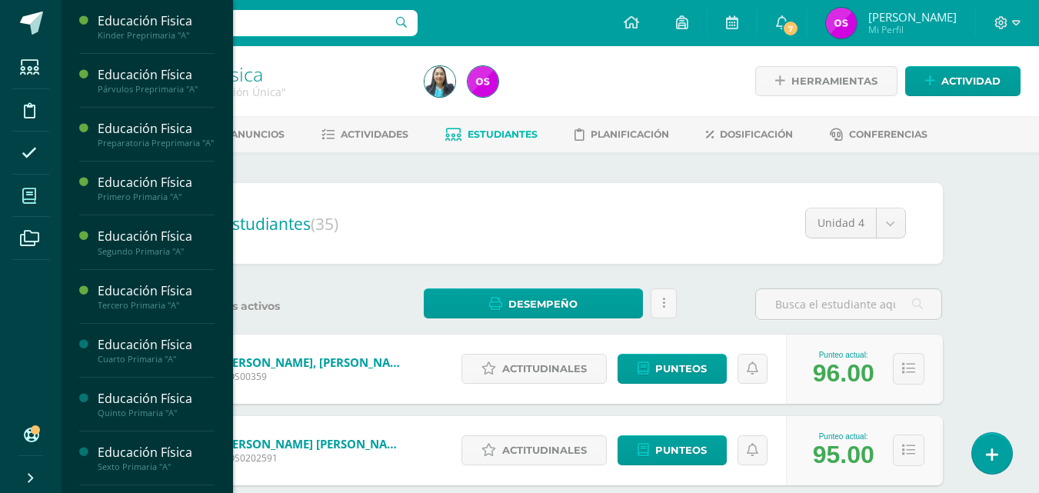
click at [33, 198] on icon at bounding box center [29, 195] width 14 height 15
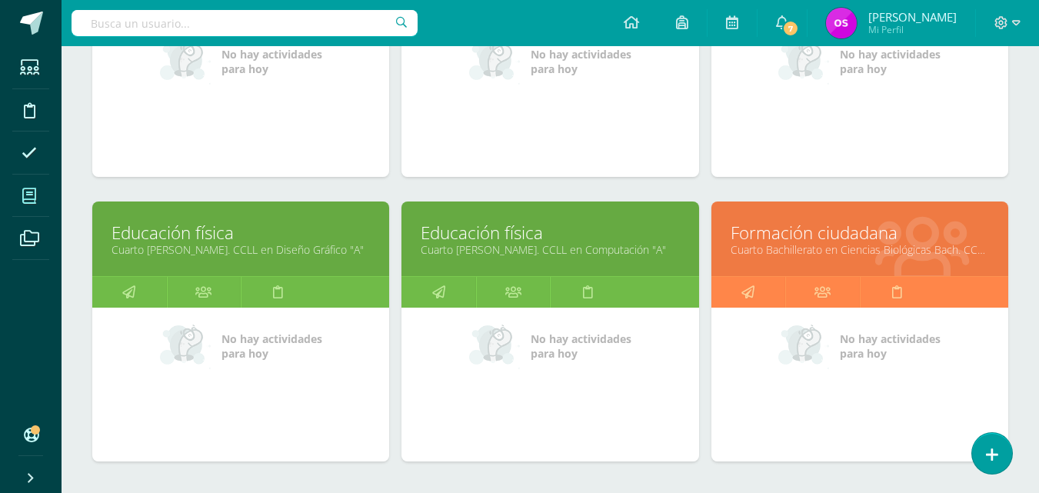
scroll to position [1538, 0]
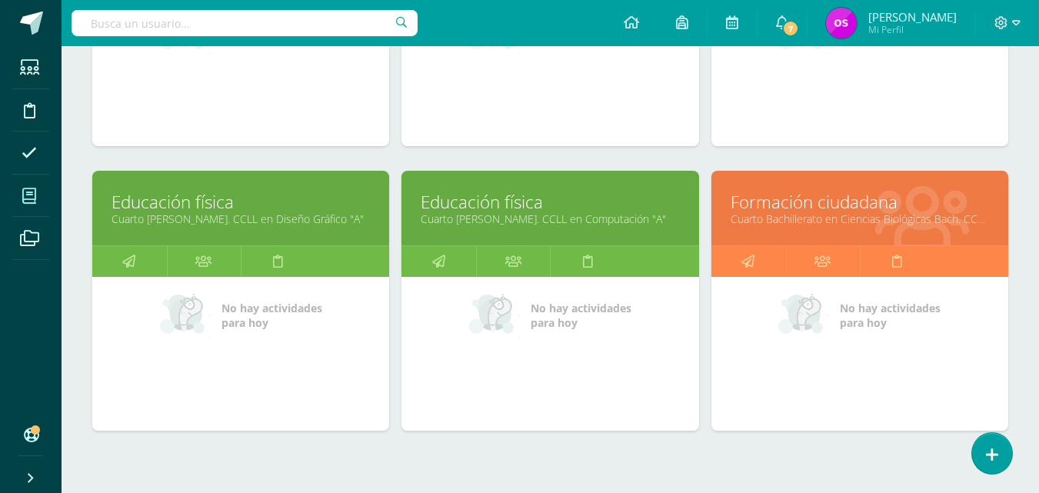
click at [844, 215] on link "Cuarto Bachillerato en Ciencias Biológicas Bach. CCLL en Ciencias Biológicas "A"" at bounding box center [860, 218] width 258 height 15
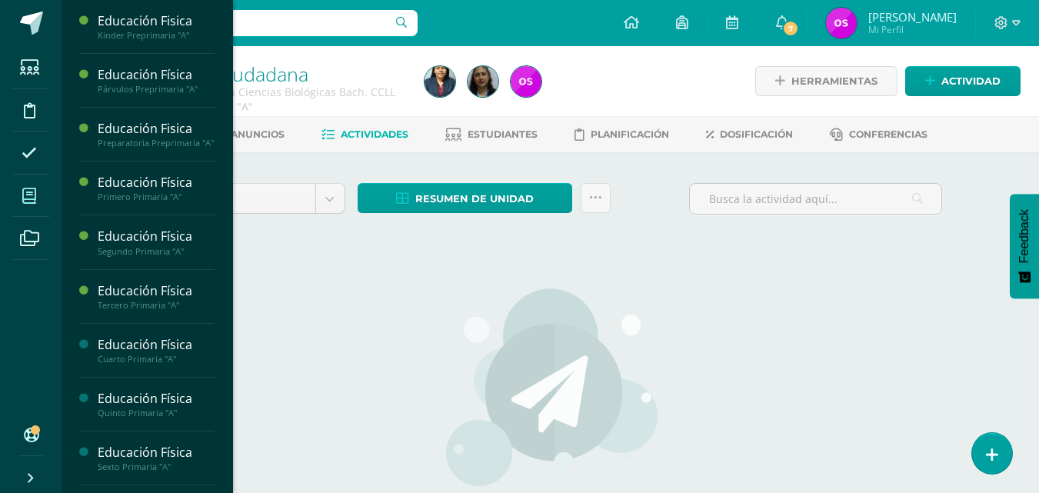
click at [31, 204] on span at bounding box center [29, 195] width 35 height 35
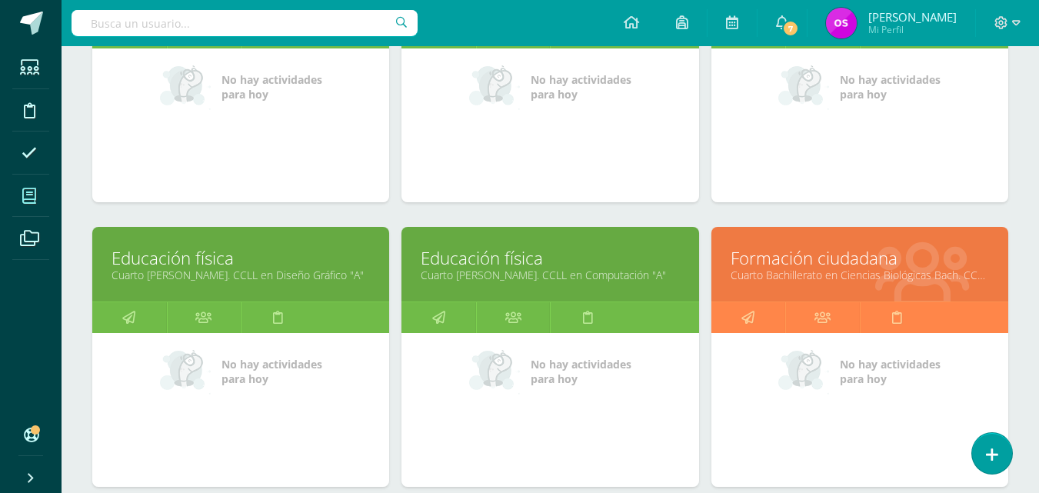
scroll to position [1513, 0]
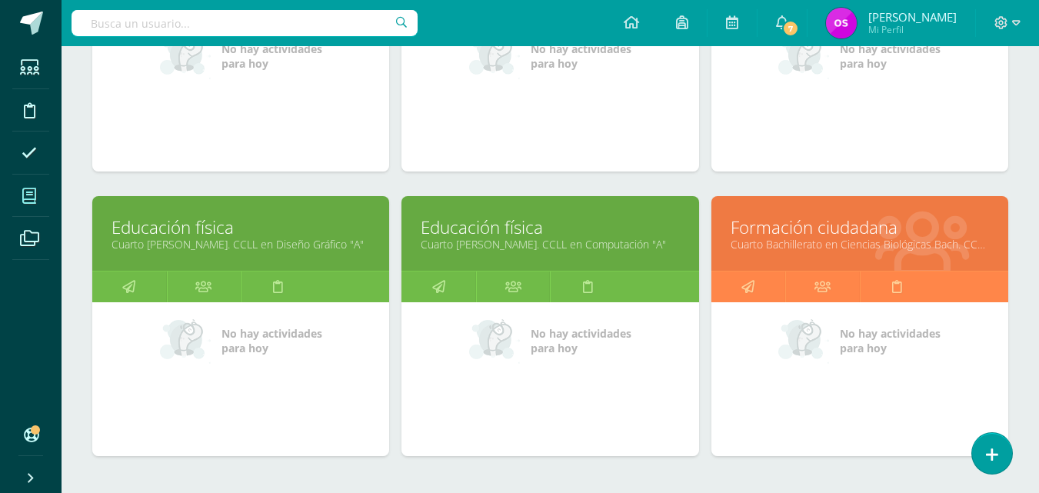
click at [802, 234] on link "Formación ciudadana" at bounding box center [860, 227] width 258 height 24
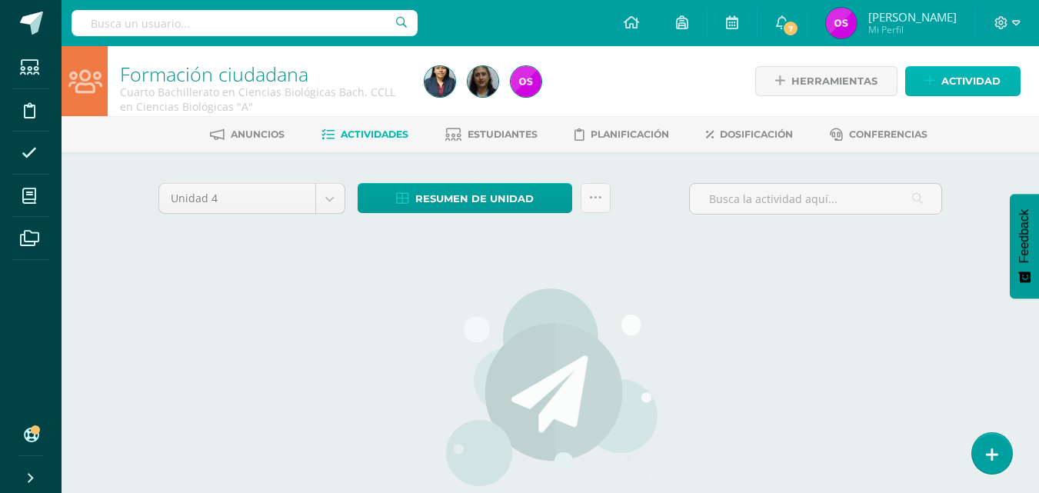
click at [932, 82] on icon at bounding box center [930, 81] width 10 height 13
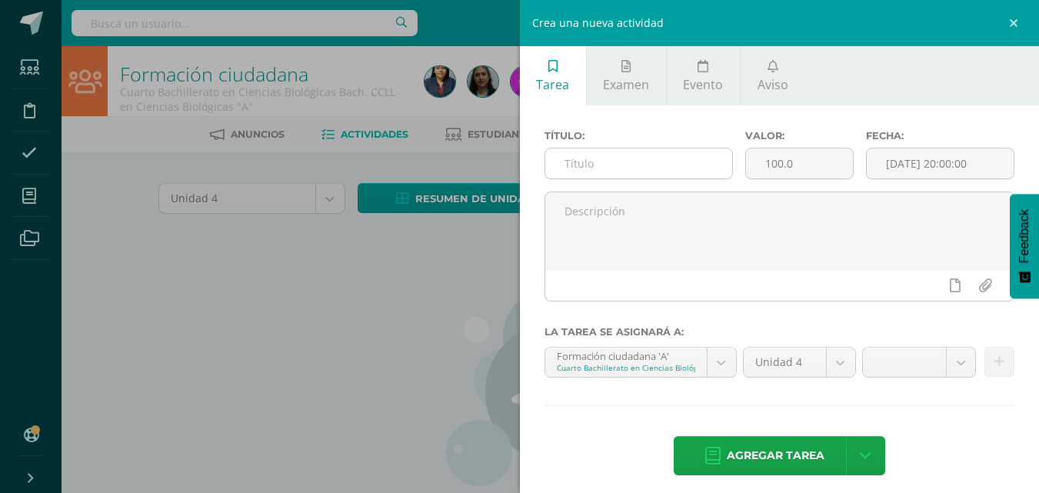
click at [588, 161] on input "text" at bounding box center [638, 163] width 187 height 30
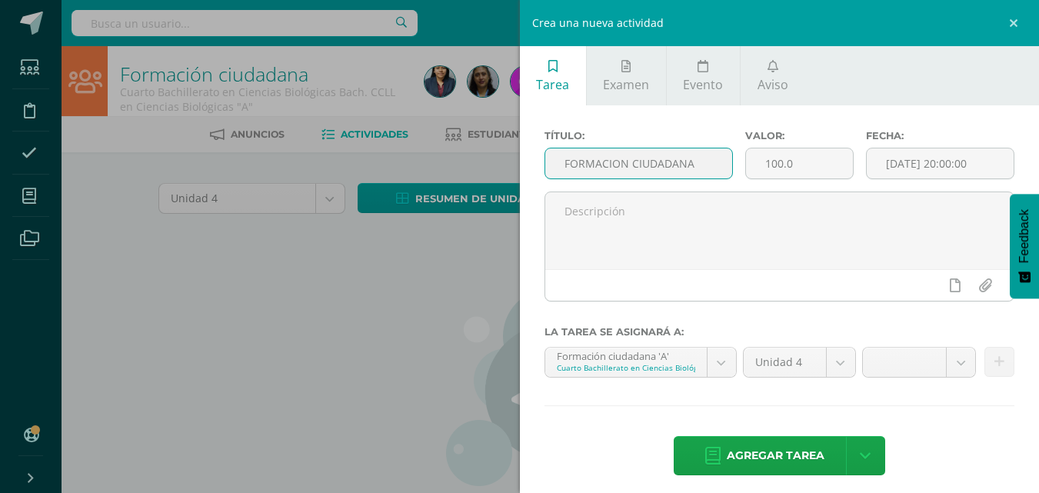
type input "FORMACION CIUDADANA"
click at [352, 330] on div "Crea una nueva actividad Tarea Examen Evento Aviso Título: FORMACION CIUDADANA …" at bounding box center [519, 246] width 1039 height 493
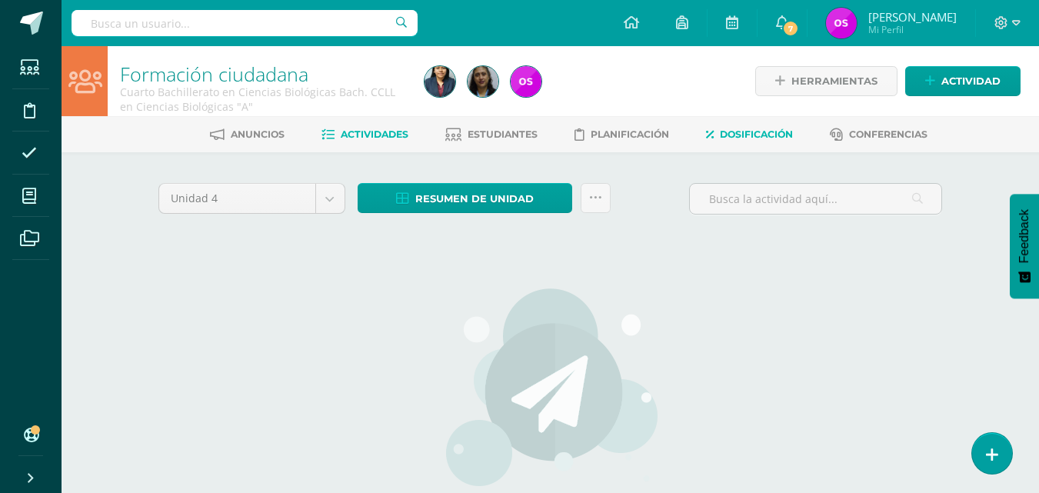
click at [744, 138] on span "Dosificación" at bounding box center [756, 134] width 73 height 12
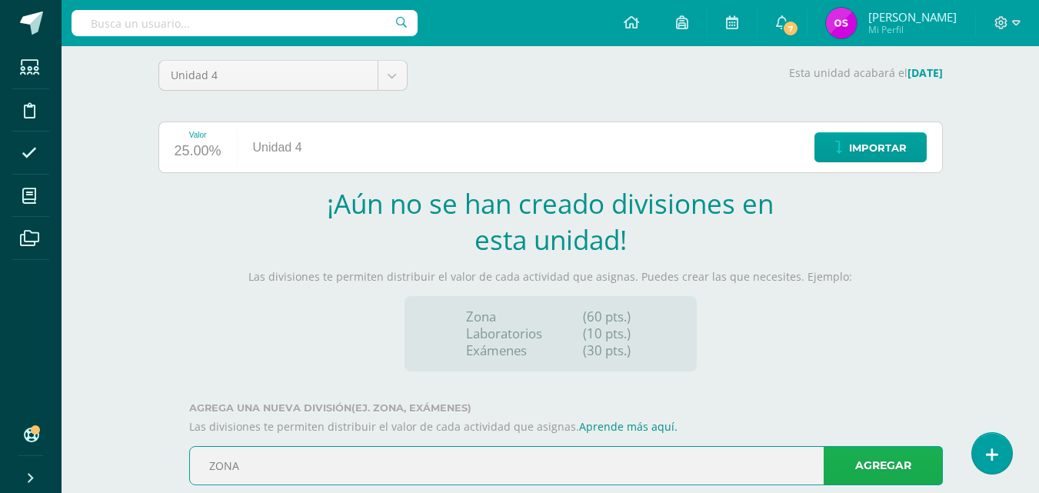
type input "ZONA"
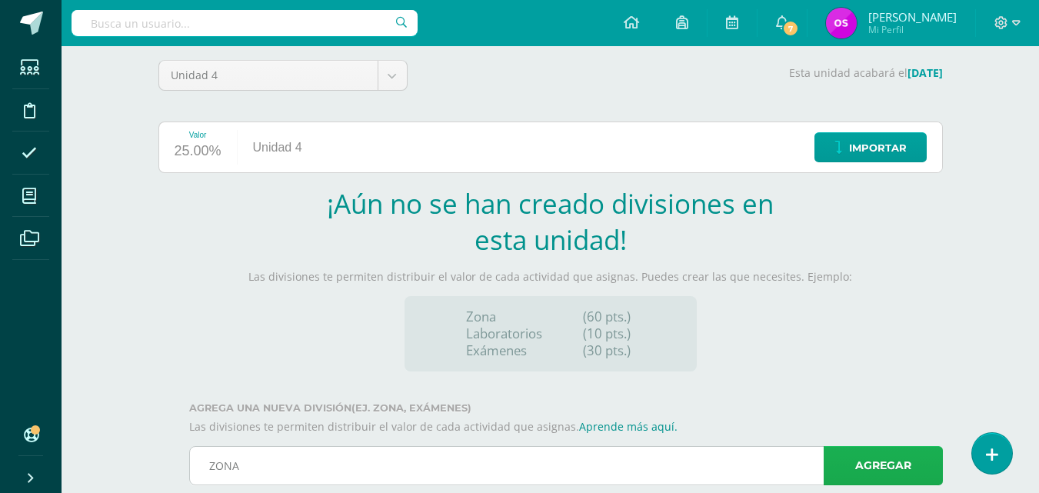
click at [885, 470] on link "Agregar" at bounding box center [883, 465] width 119 height 39
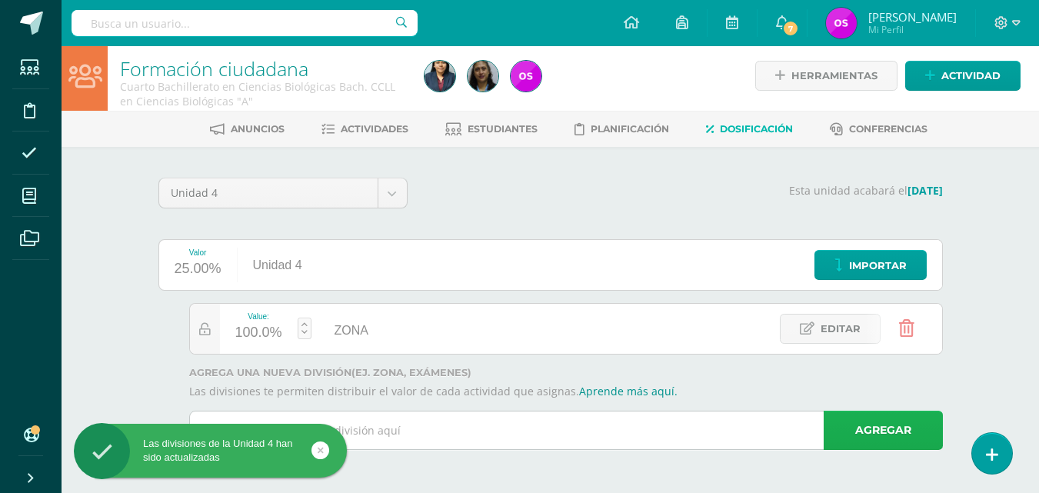
scroll to position [5, 0]
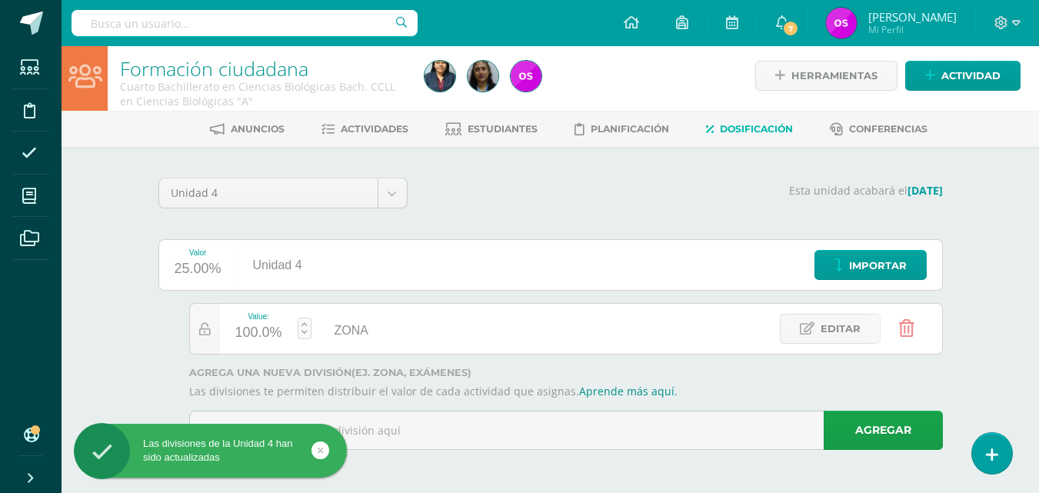
click at [361, 425] on div "Las divisiones de la Unidad 4 han sido actualizadas" at bounding box center [235, 453] width 281 height 59
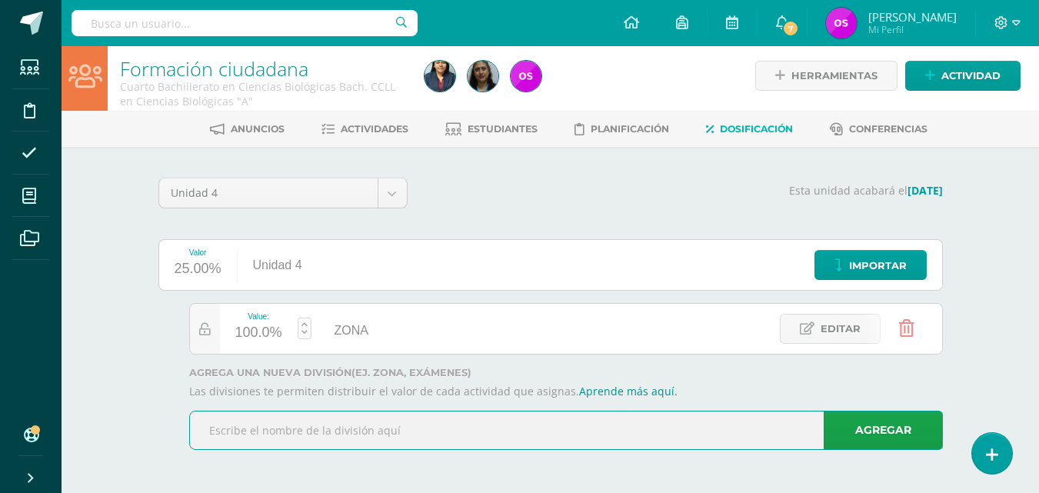
click at [208, 426] on input "text" at bounding box center [566, 430] width 752 height 38
type input "EXAMEN"
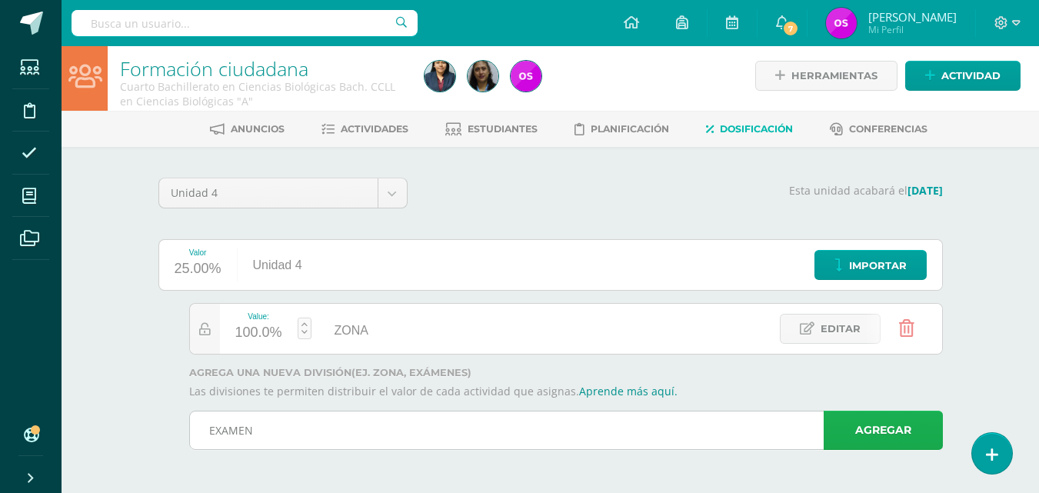
click at [880, 426] on link "Agregar" at bounding box center [883, 430] width 119 height 39
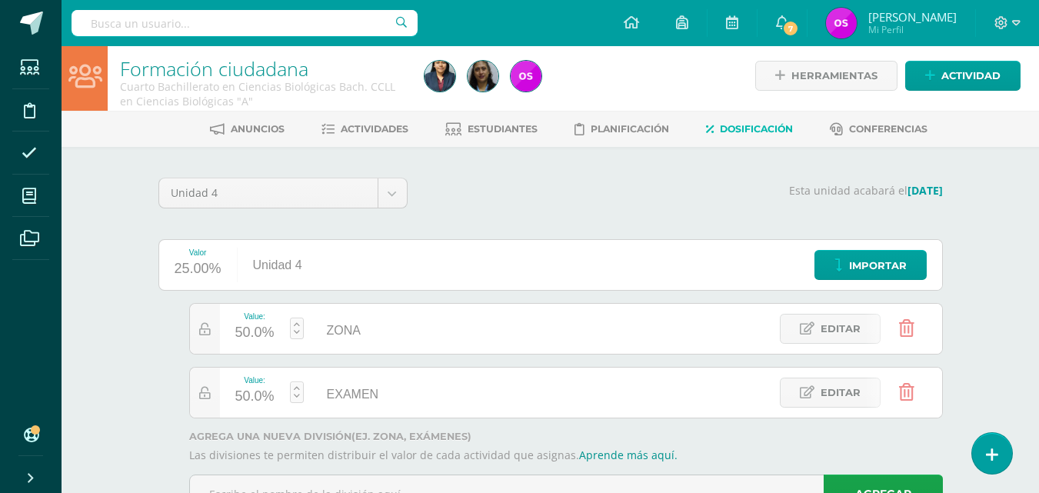
click at [188, 71] on link "Formación ciudadana" at bounding box center [214, 68] width 188 height 26
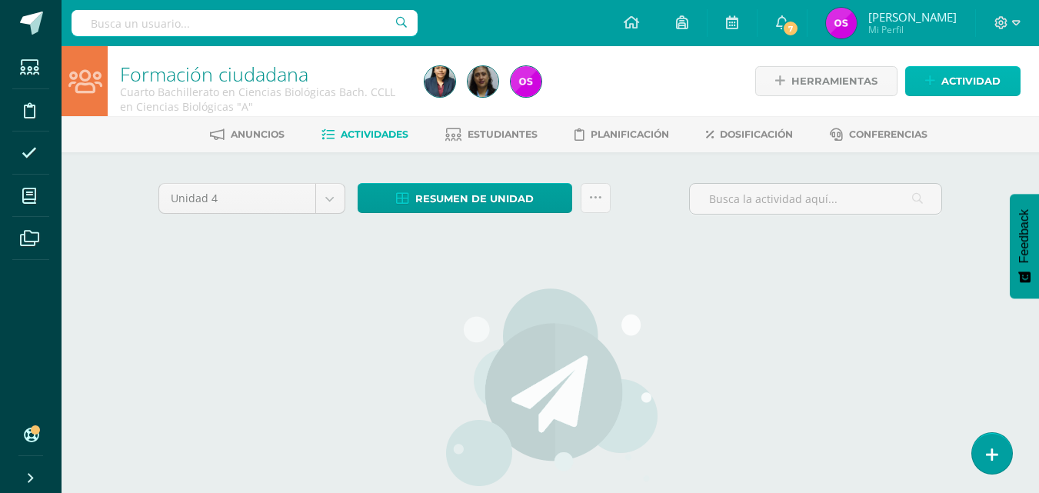
click at [933, 86] on icon at bounding box center [930, 81] width 10 height 13
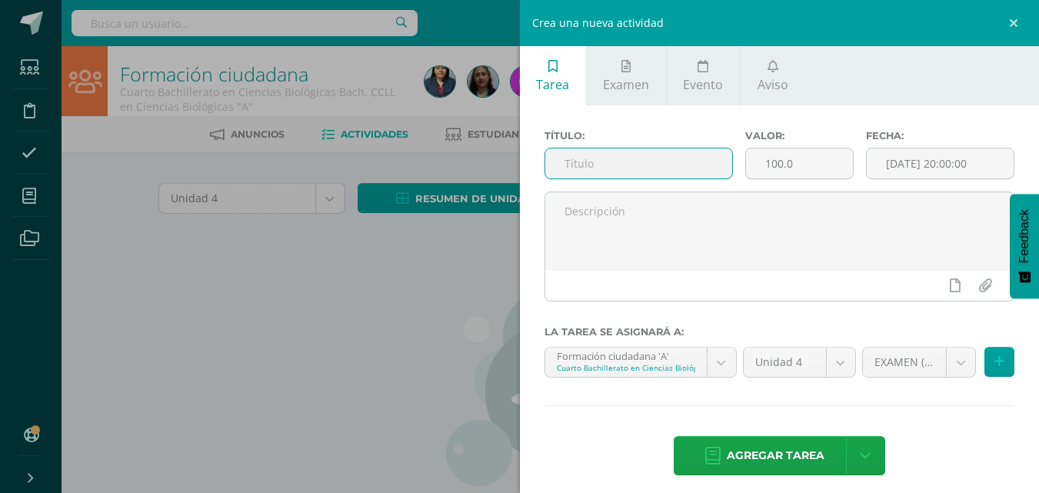
click at [562, 161] on input "text" at bounding box center [638, 163] width 187 height 30
type input "ADORNO [DATE]"
click at [796, 165] on input "100.0" at bounding box center [799, 163] width 107 height 30
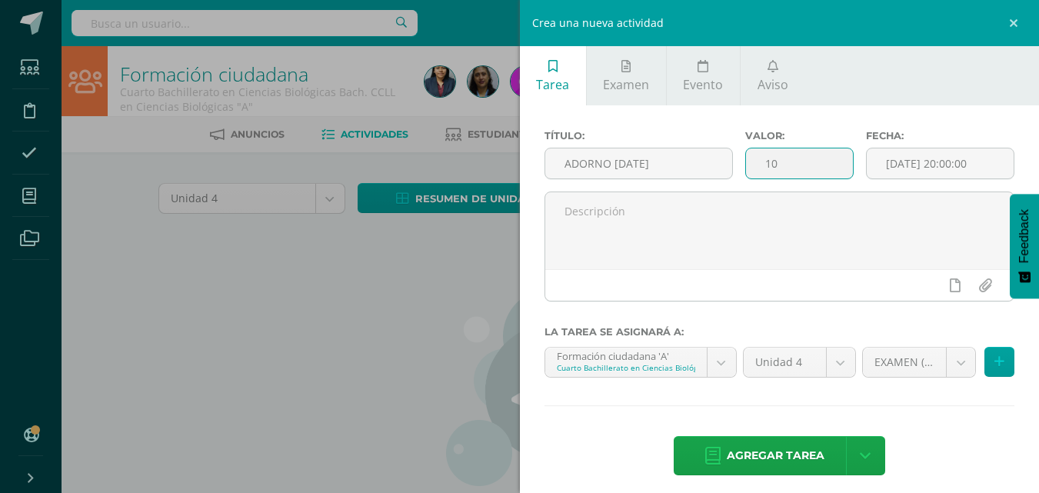
type input "1"
type input "50"
click at [990, 168] on input "[DATE] 20:00:00" at bounding box center [940, 163] width 147 height 30
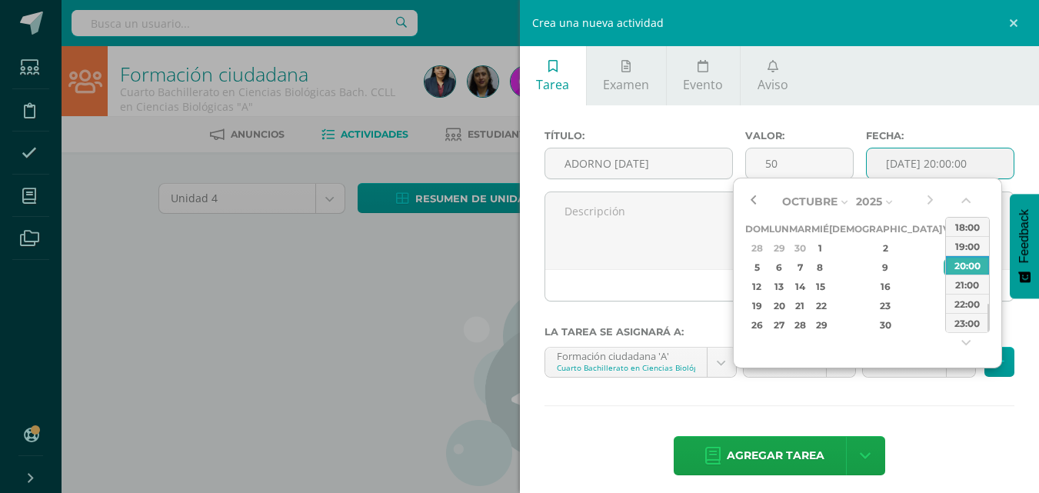
click at [752, 201] on button "button" at bounding box center [752, 201] width 15 height 23
click at [944, 267] on div "12" at bounding box center [951, 267] width 14 height 18
type input "2025-09-12 20:00"
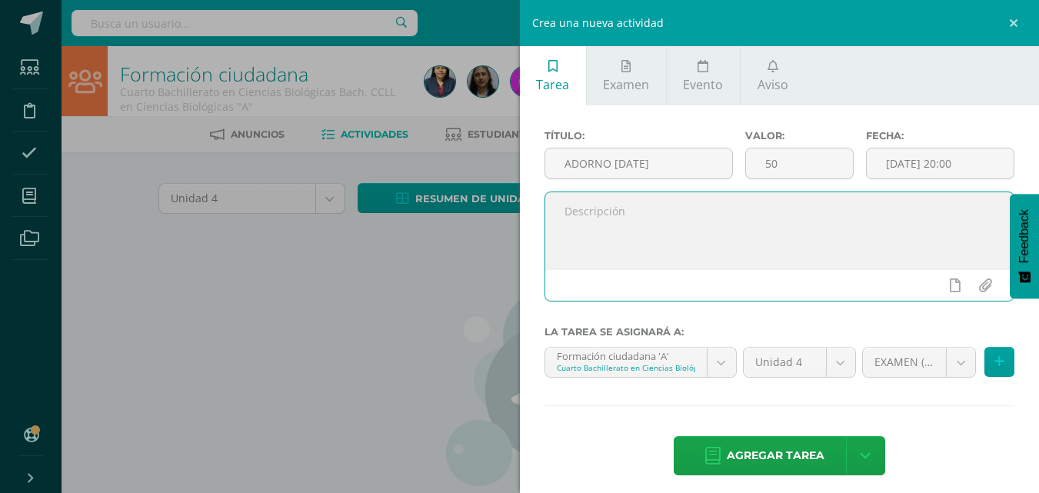
click at [616, 265] on textarea at bounding box center [779, 230] width 469 height 77
click at [954, 364] on body "Estudiantes Disciplina Asistencia Mis cursos Archivos Soporte Ayuda Reportar un…" at bounding box center [519, 330] width 1039 height 661
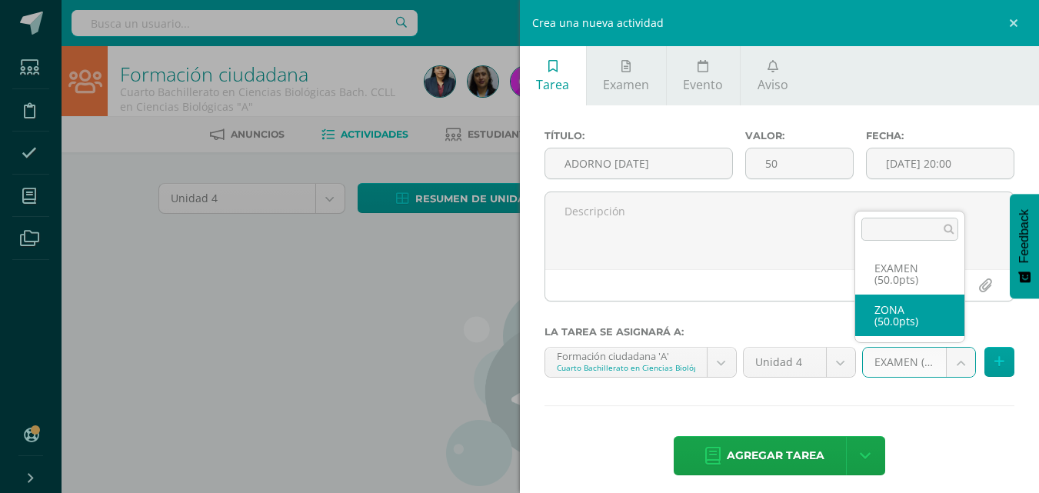
select select "125082"
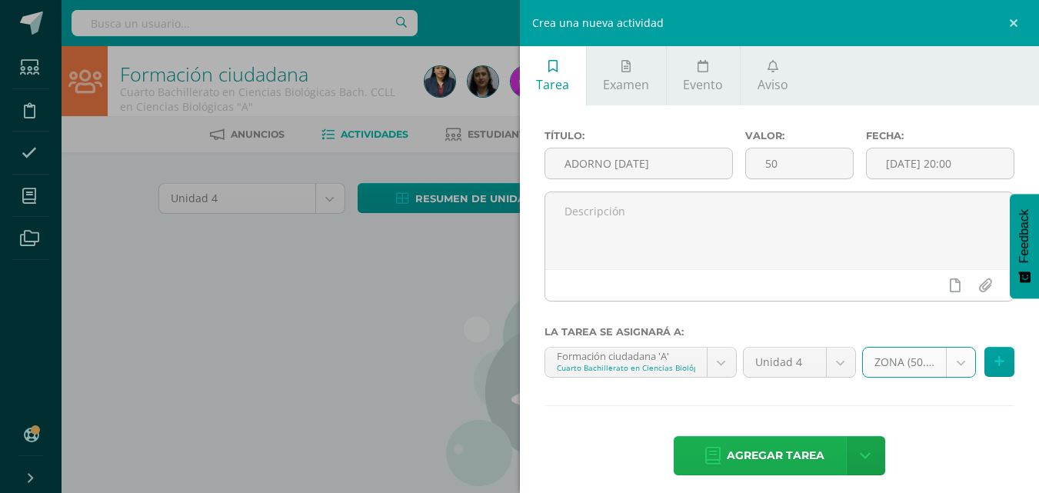
click at [762, 454] on span "Agregar tarea" at bounding box center [776, 456] width 98 height 38
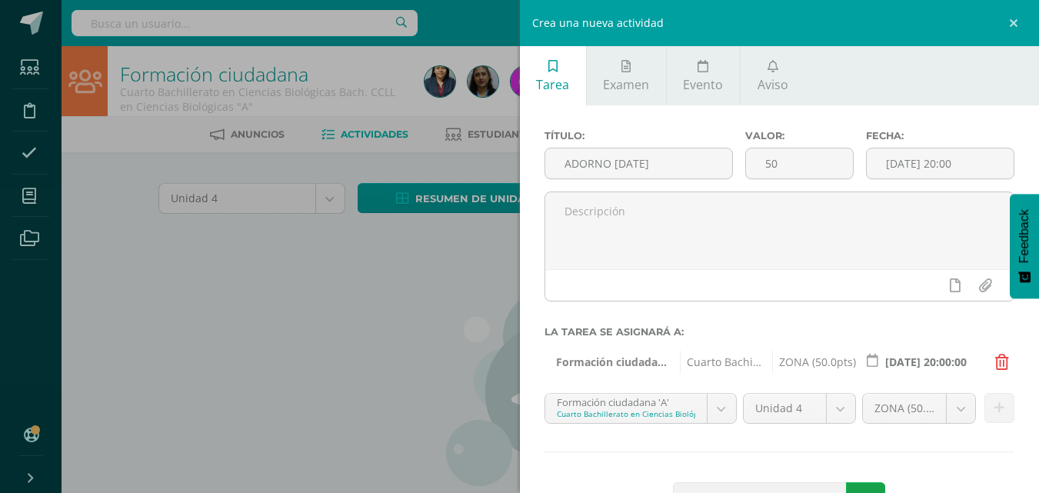
click at [345, 428] on div "Crea una nueva actividad Tarea Examen Evento Aviso Título: ADORNO 15 DE SEPTIEM…" at bounding box center [519, 246] width 1039 height 493
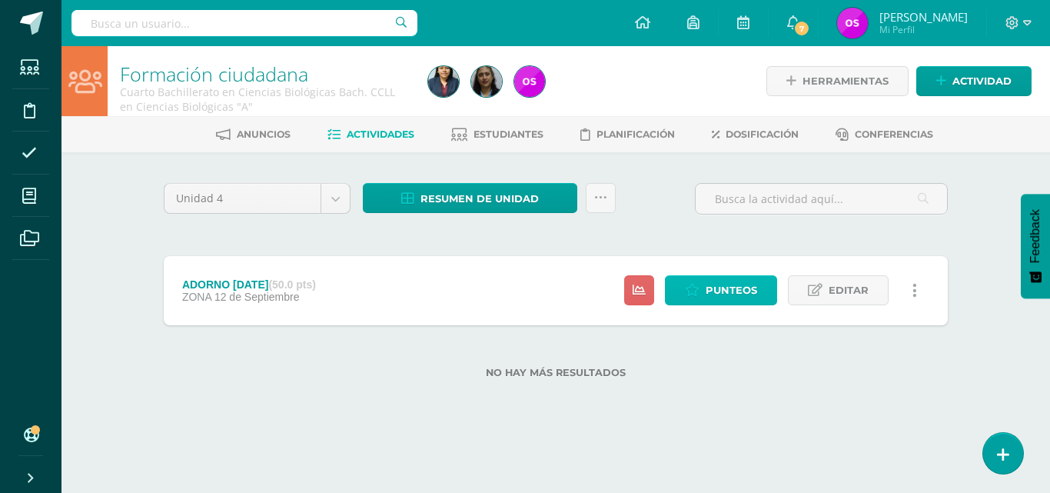
click at [708, 295] on span "Punteos" at bounding box center [732, 290] width 52 height 28
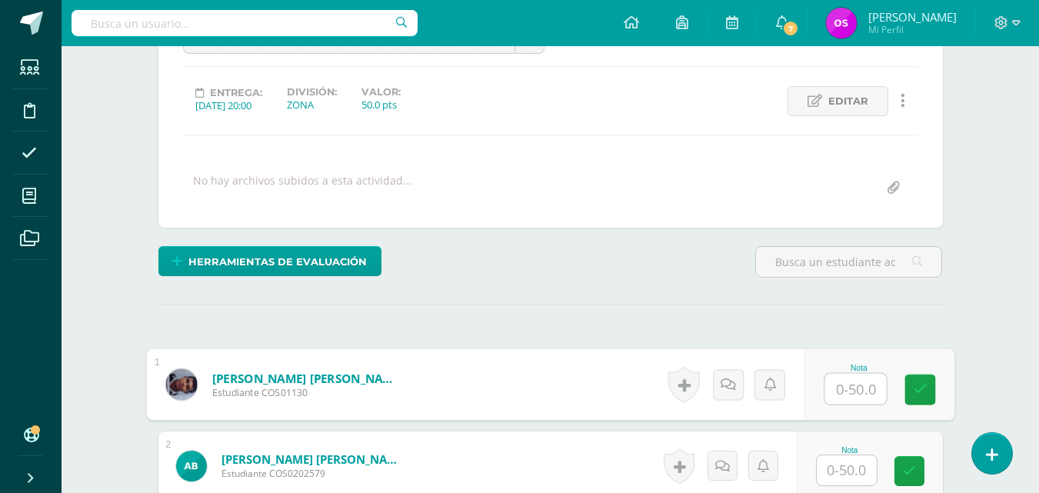
click at [840, 391] on input "text" at bounding box center [855, 389] width 62 height 31
type input "50"
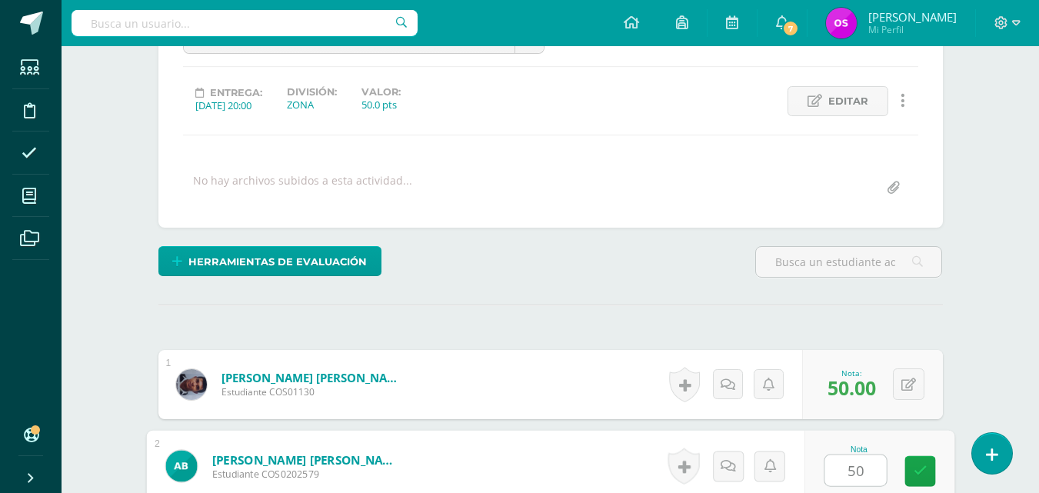
type input "50"
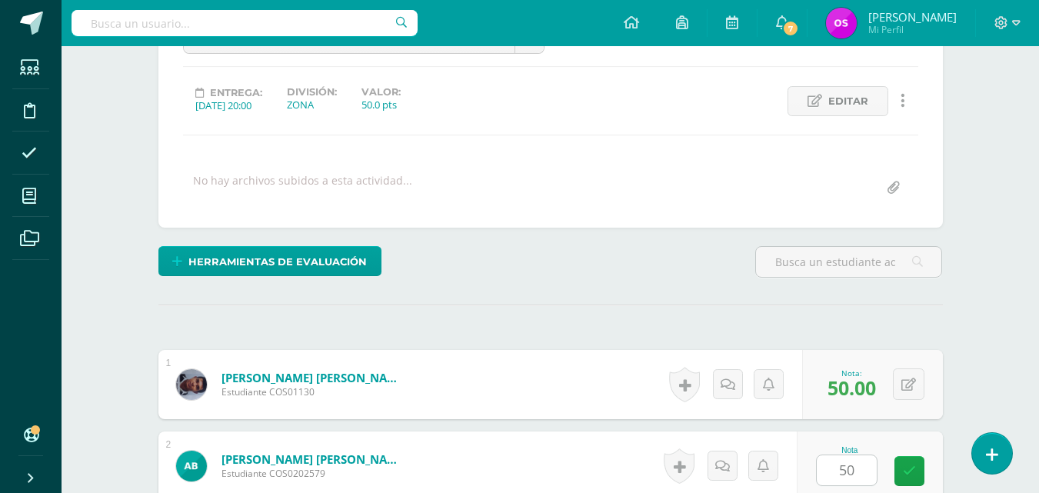
scroll to position [490, 0]
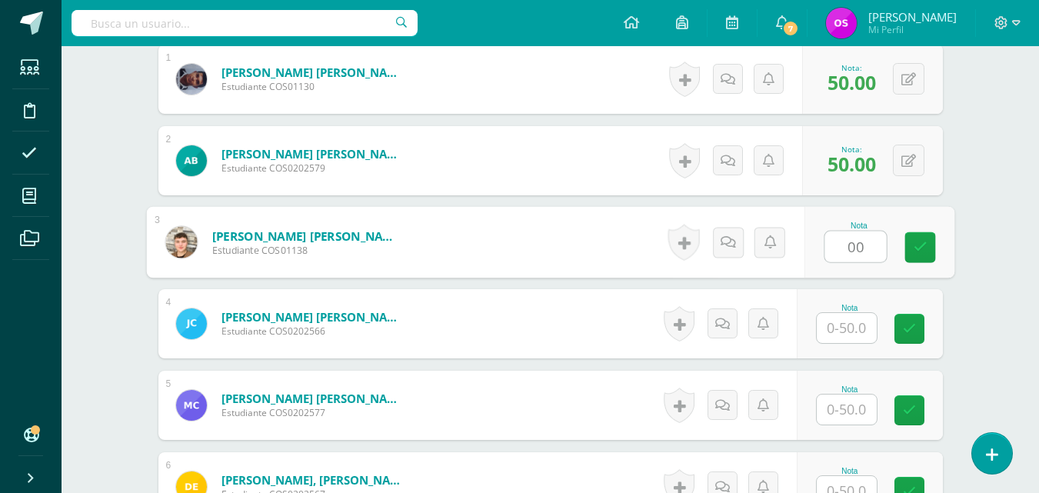
type input "00"
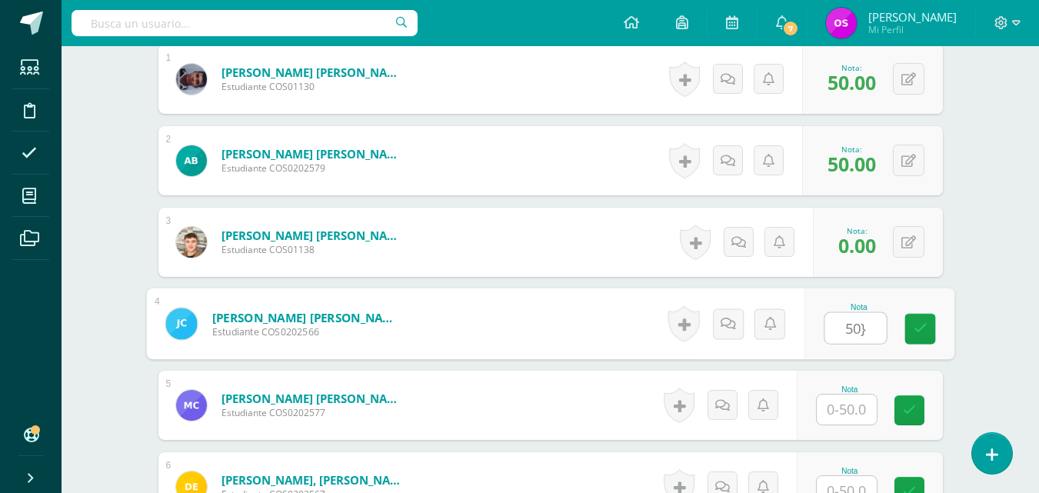
type input "50}"
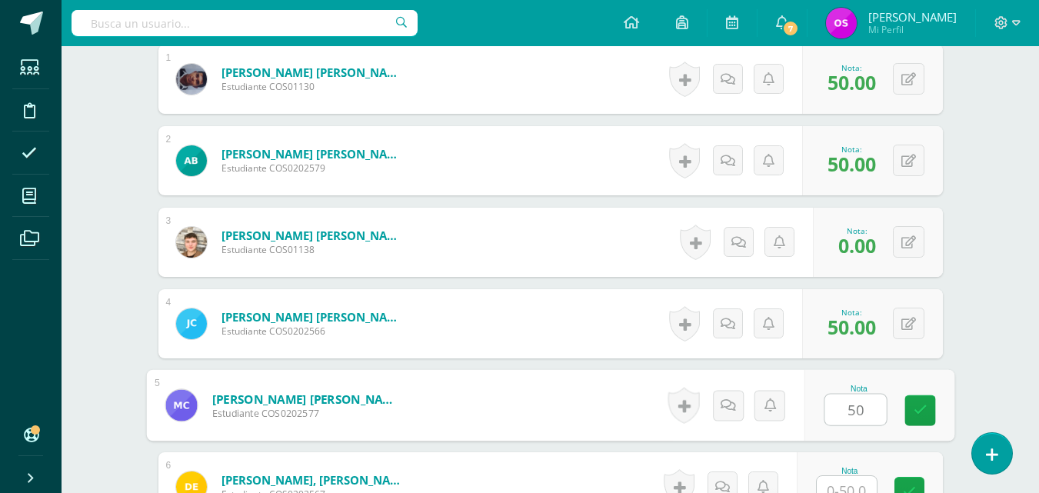
type input "50"
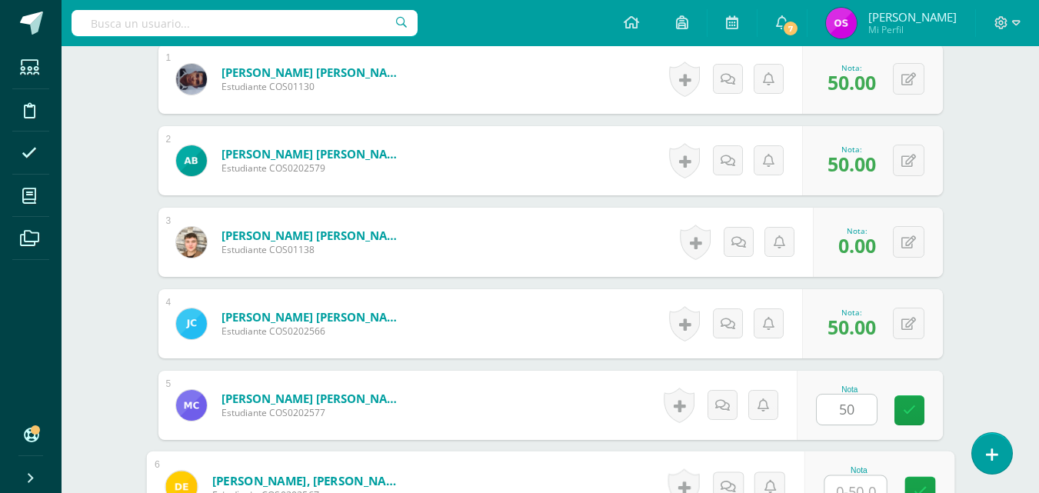
scroll to position [503, 0]
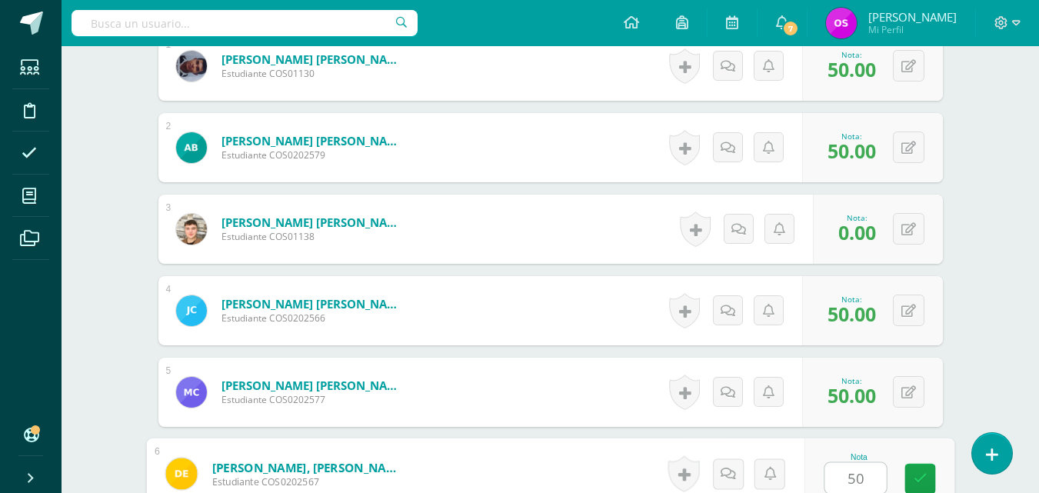
type input "50"
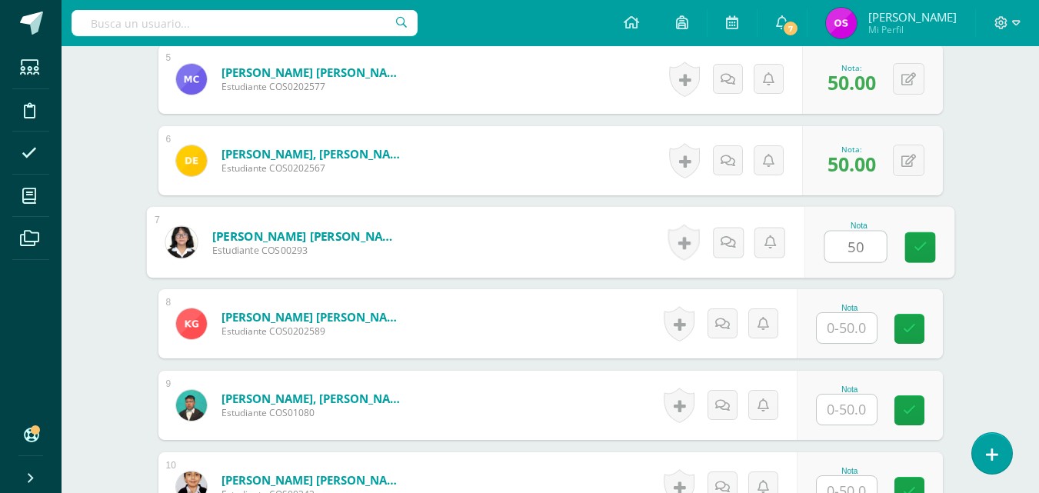
type input "50"
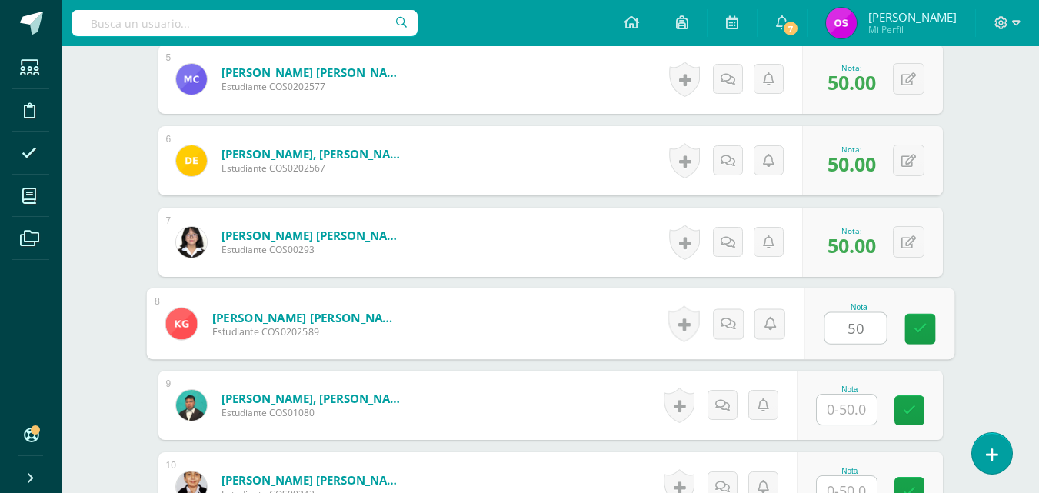
type input "50"
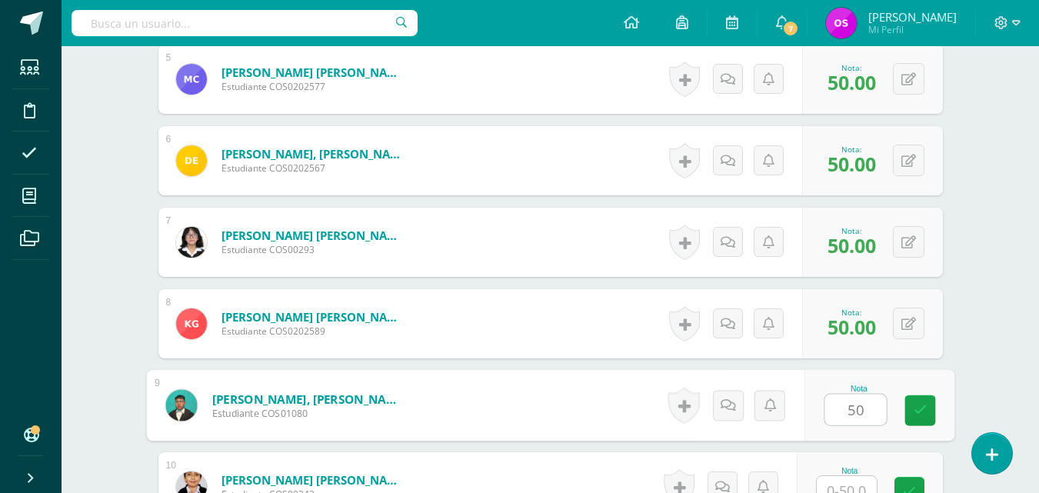
type input "50"
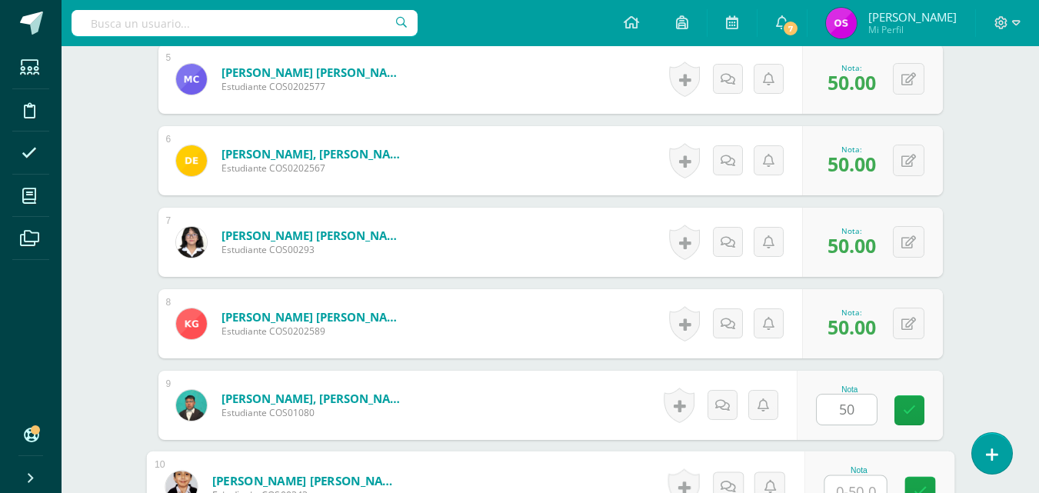
scroll to position [829, 0]
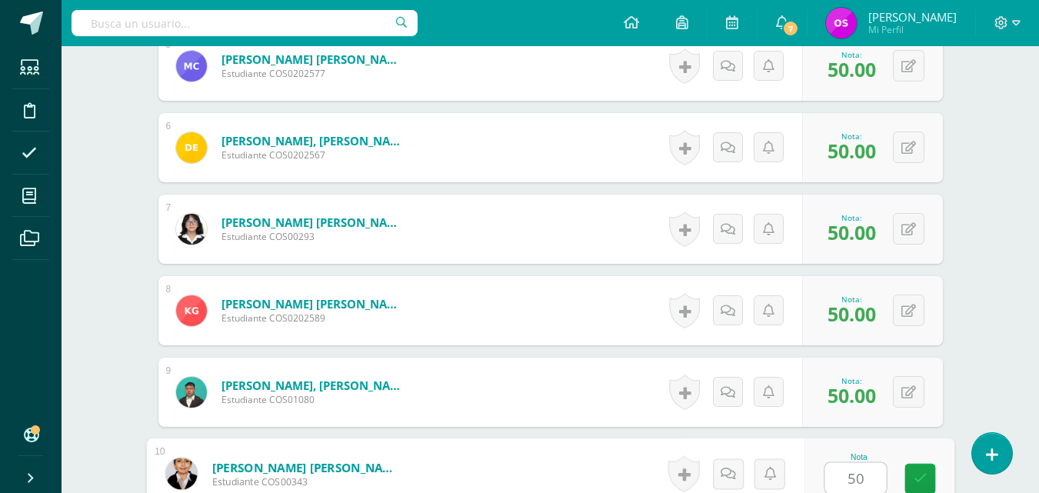
type input "50"
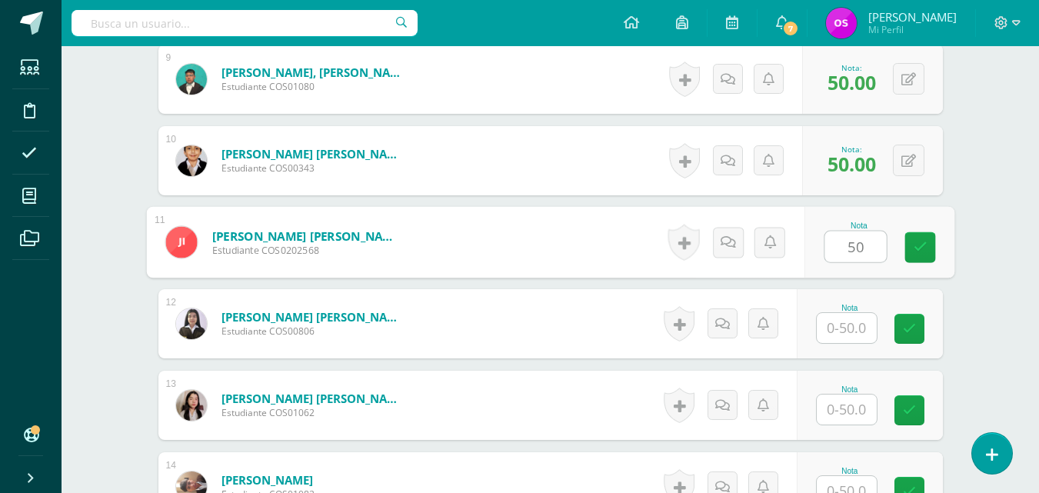
type input "50"
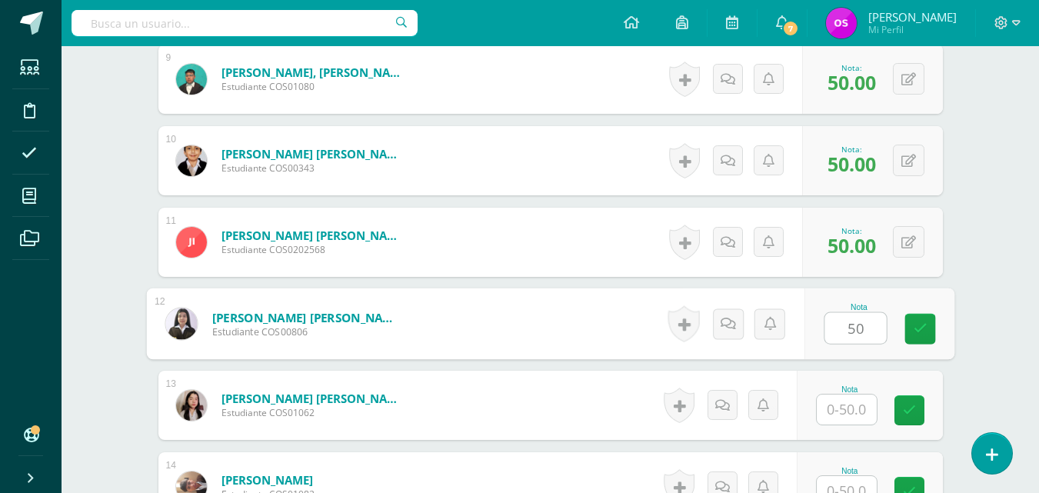
type input "50"
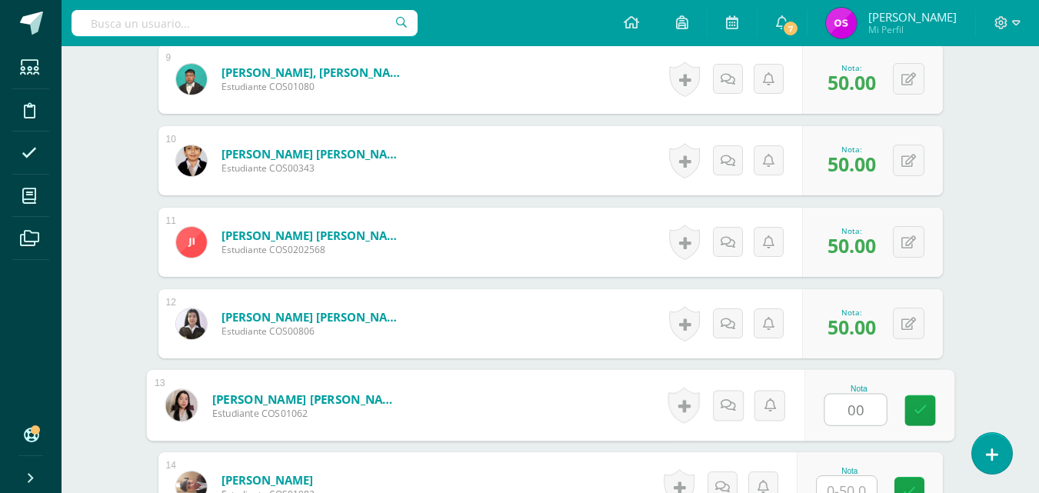
type input "00"
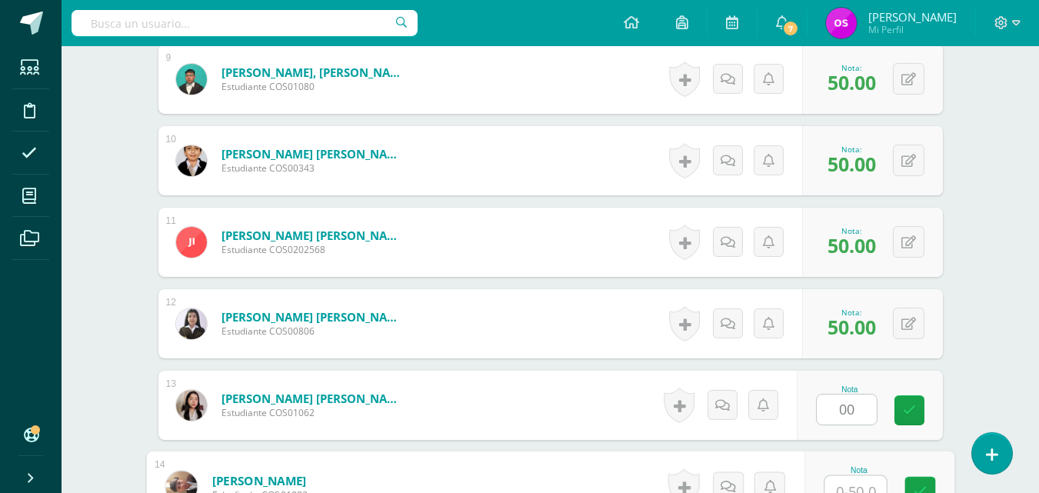
scroll to position [1155, 0]
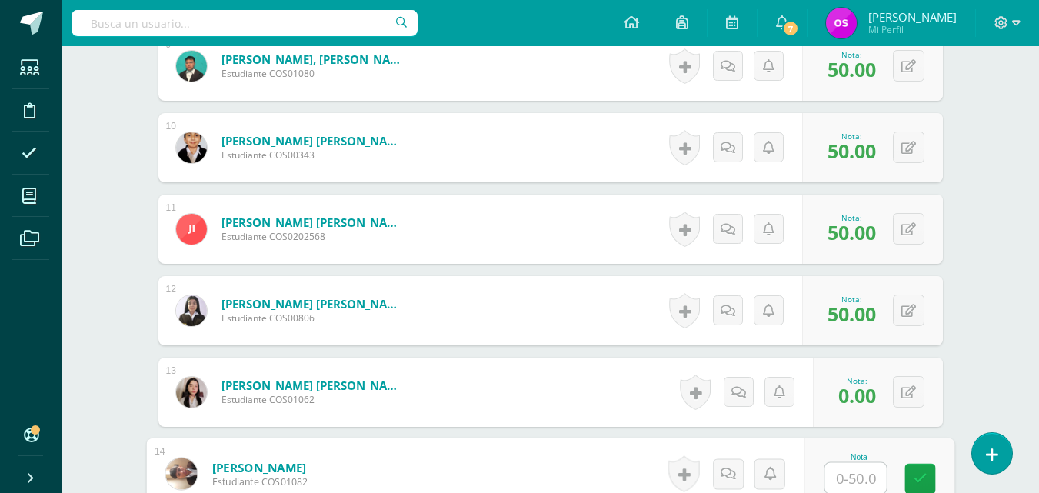
type input "'"
type input "00"
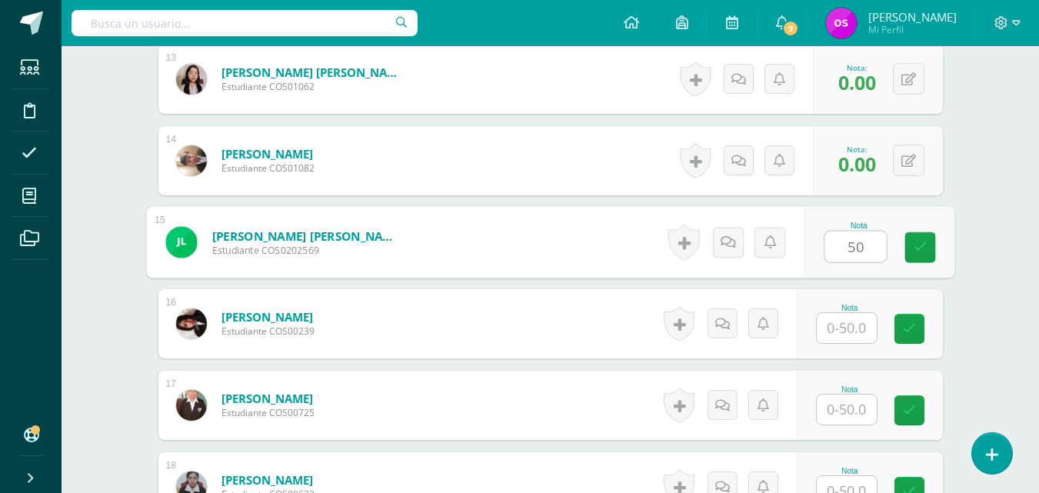
type input "50"
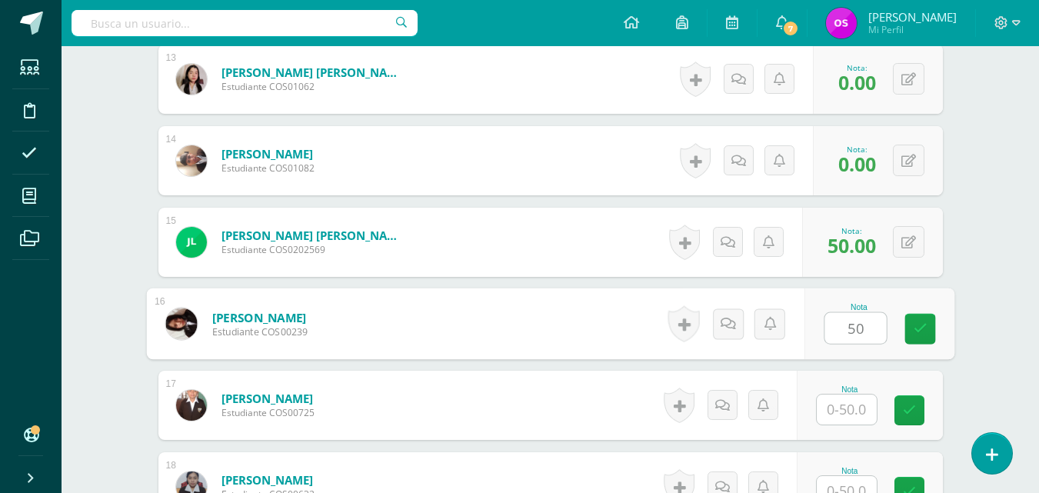
type input "50"
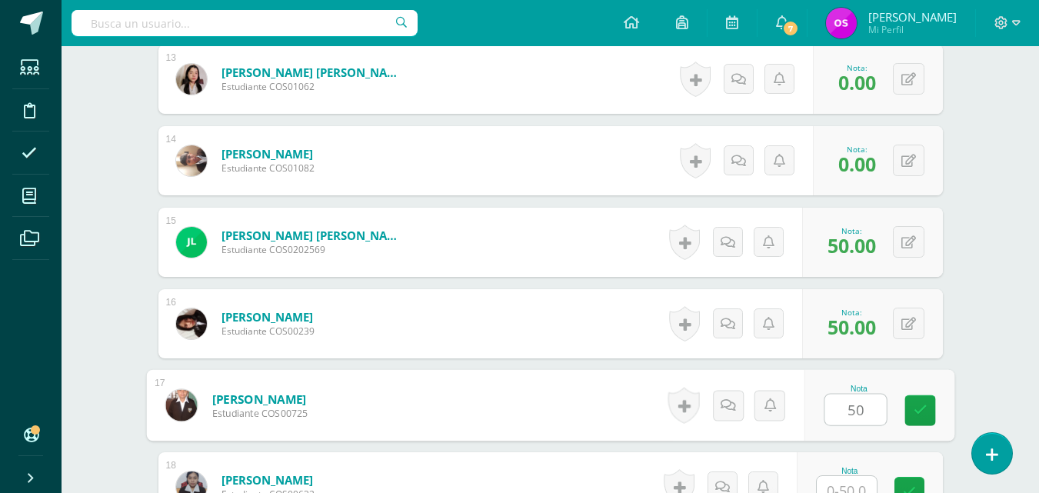
type input "50"
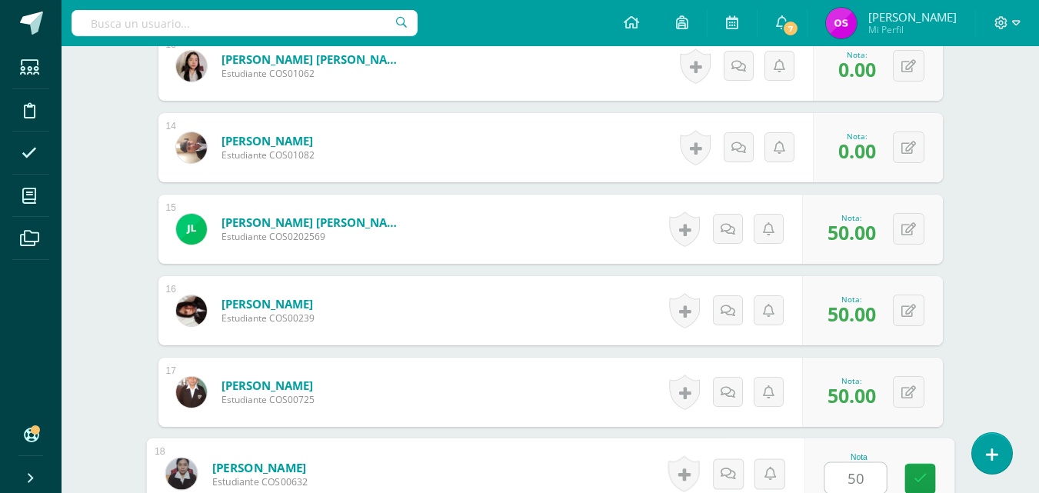
type input "50"
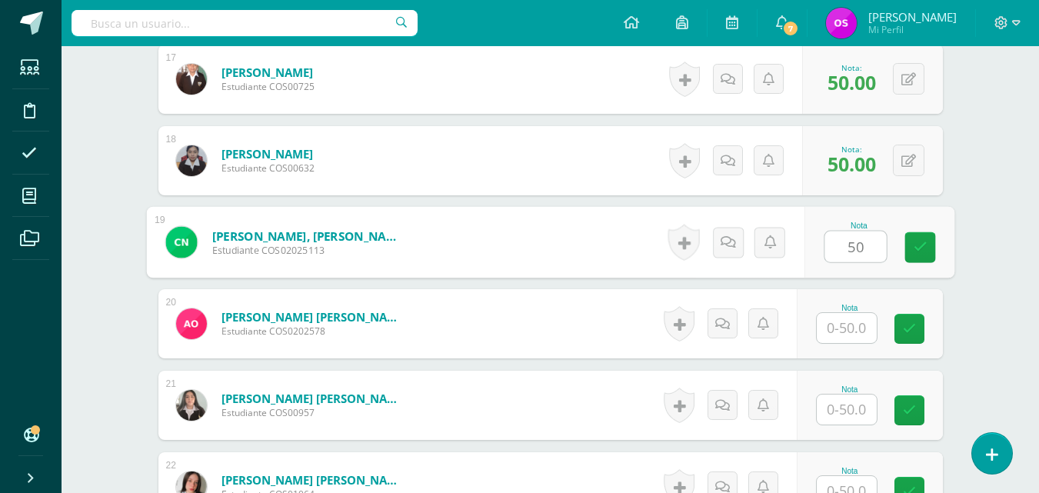
type input "50"
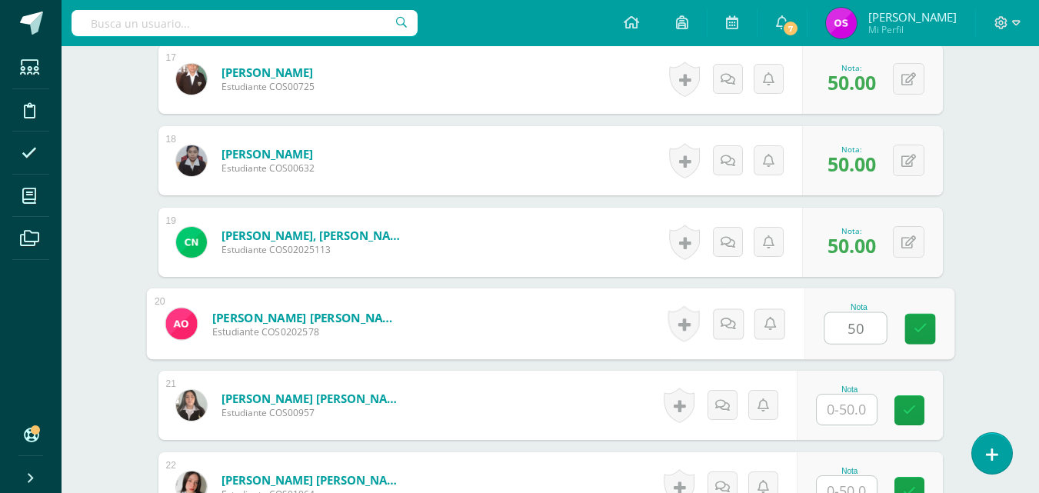
type input "50"
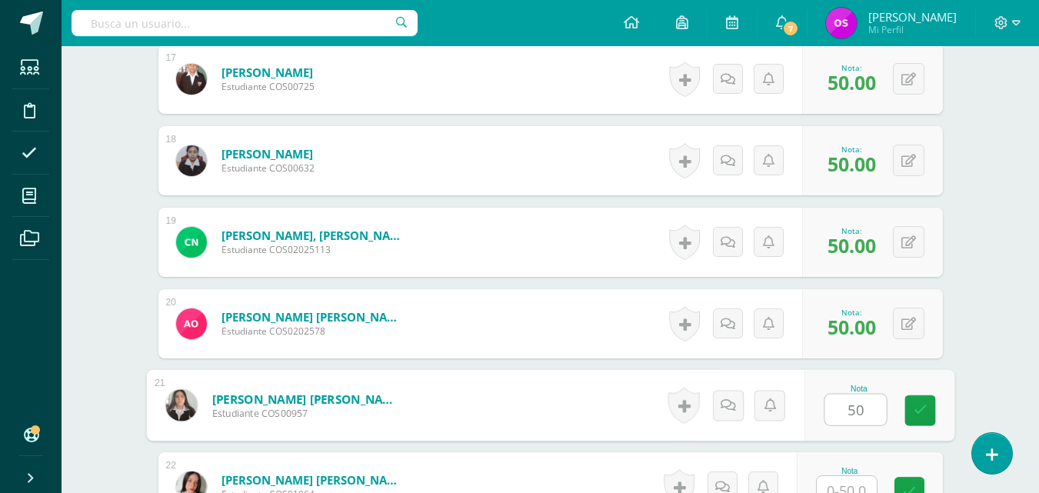
type input "50"
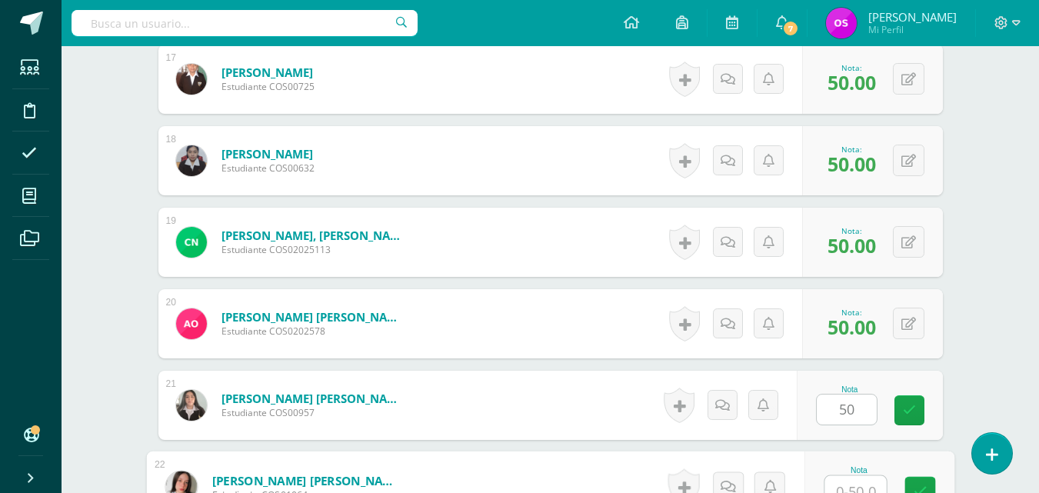
scroll to position [1807, 0]
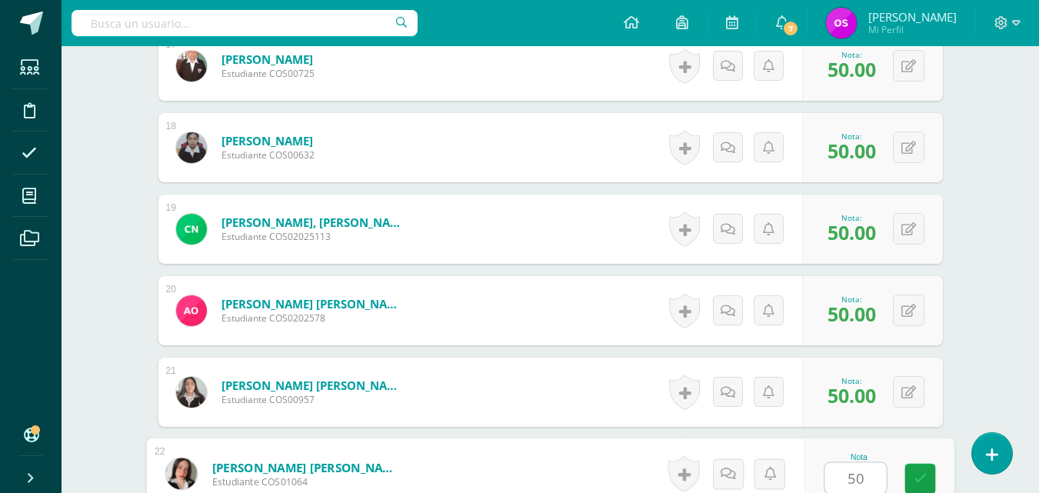
type input "50"
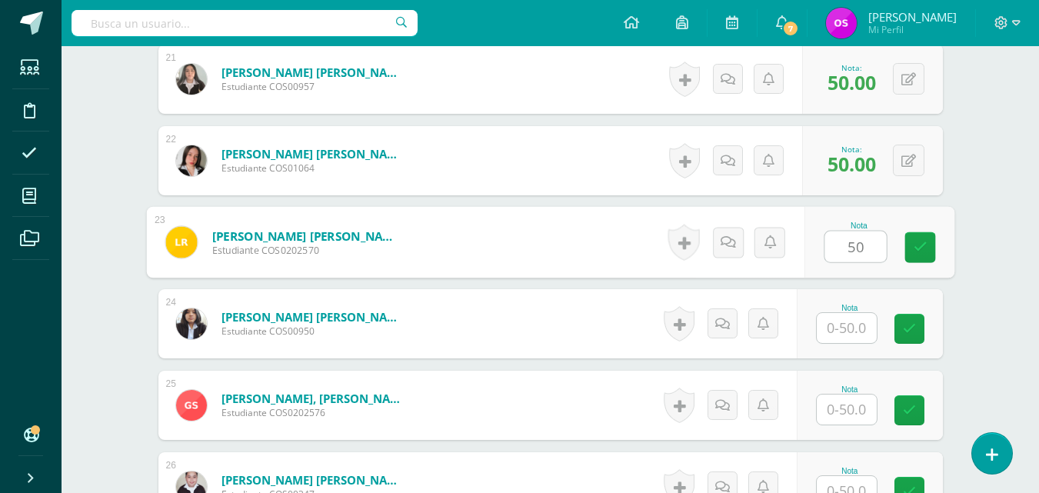
type input "50"
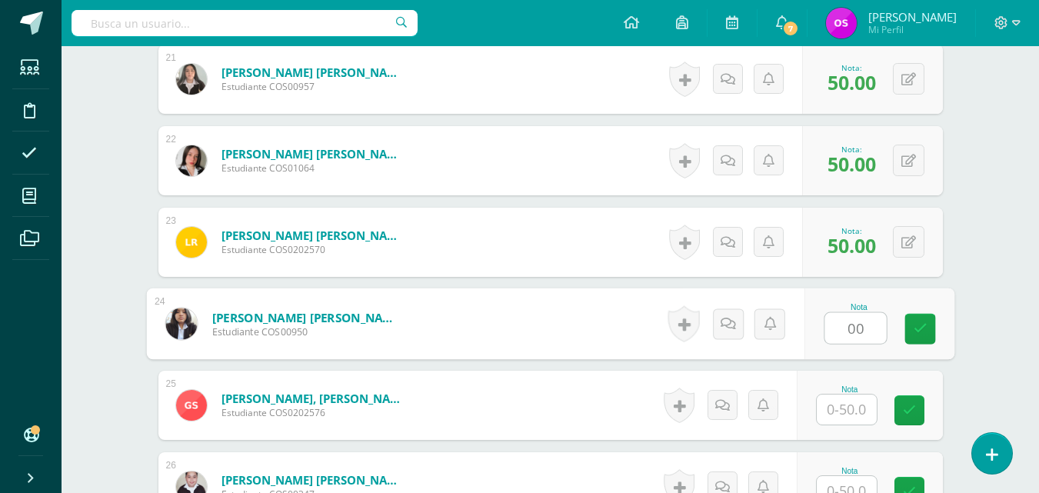
type input "00"
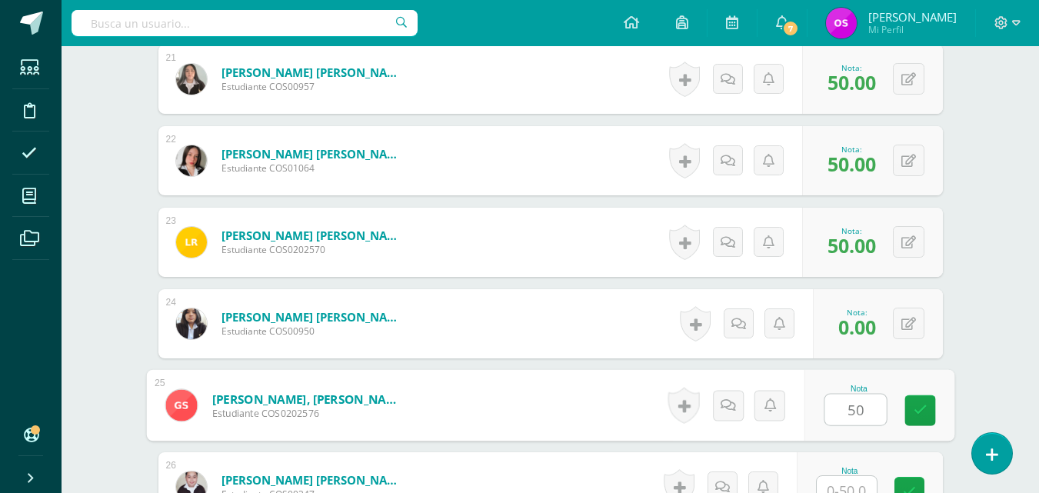
type input "50"
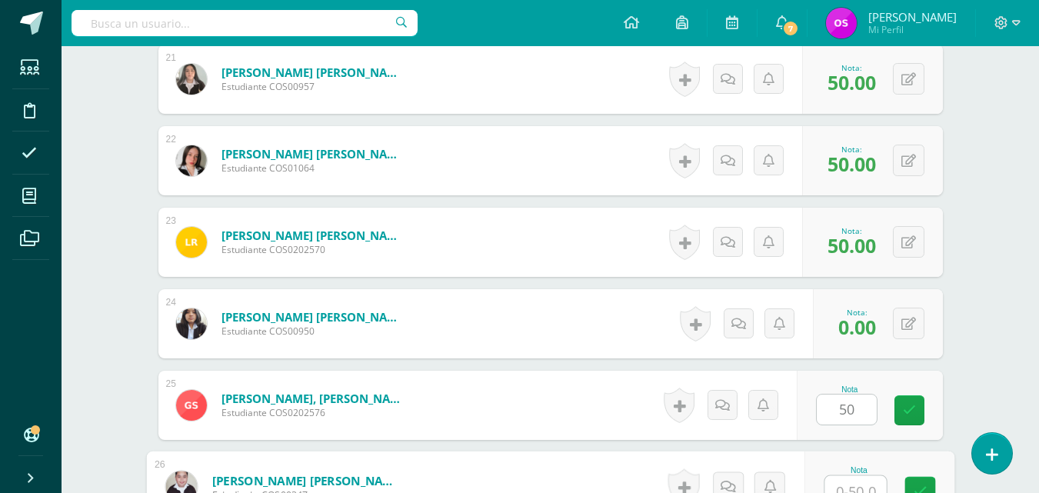
scroll to position [2133, 0]
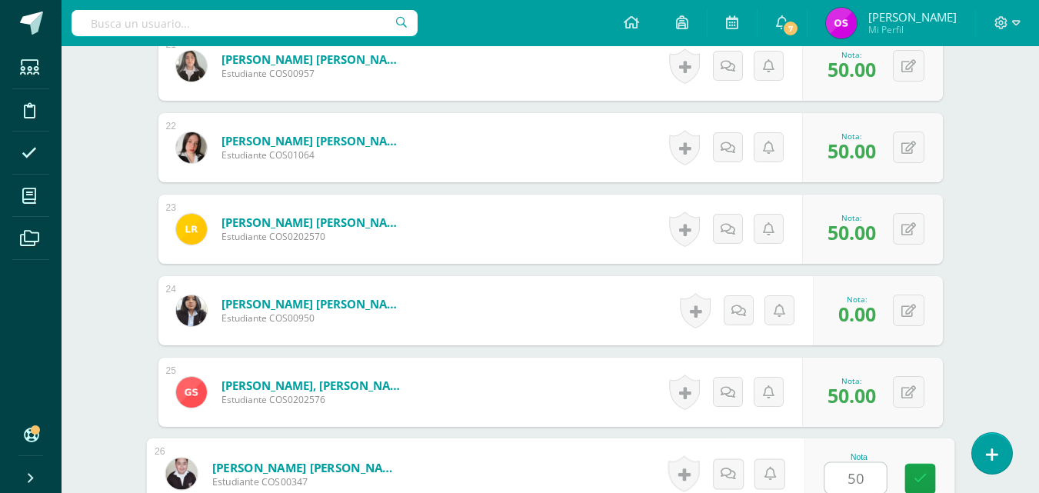
type input "50"
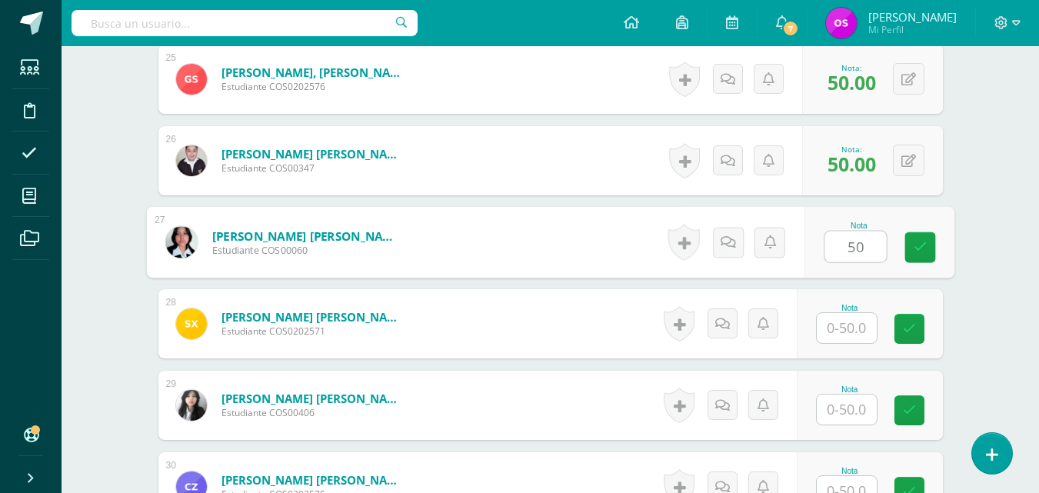
type input "50"
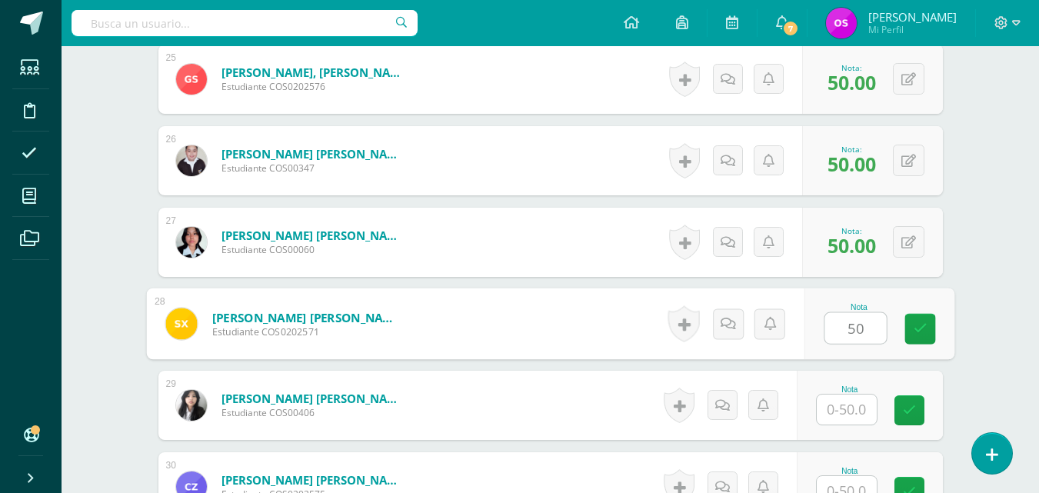
type input "50"
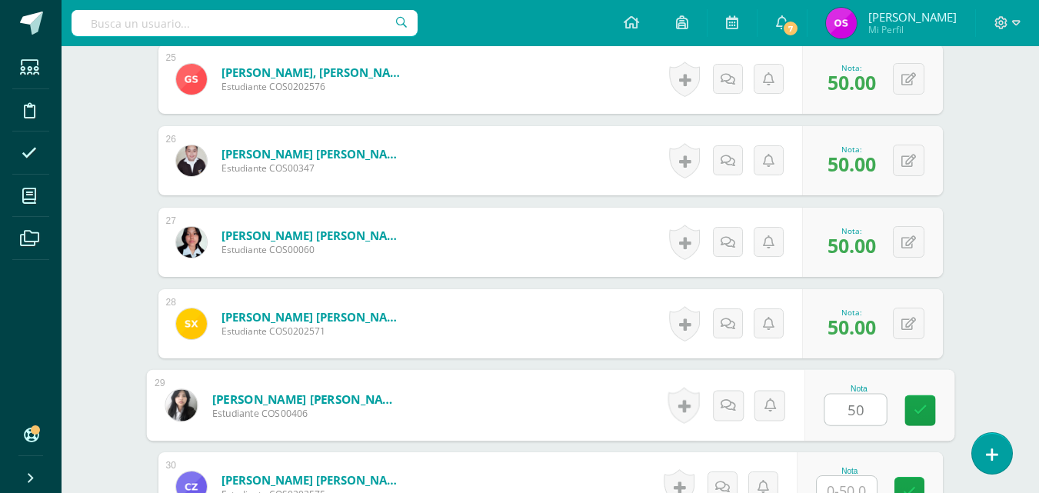
type input "50"
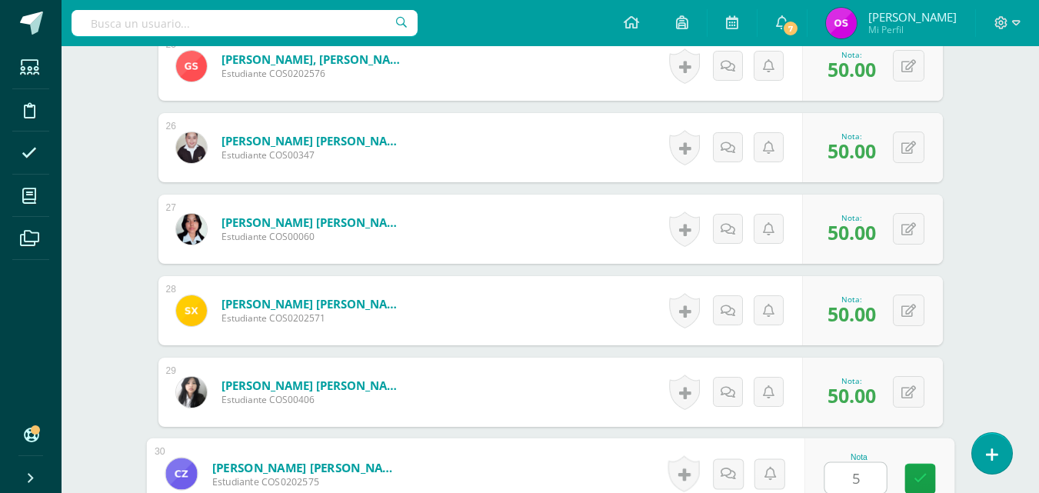
type input "50"
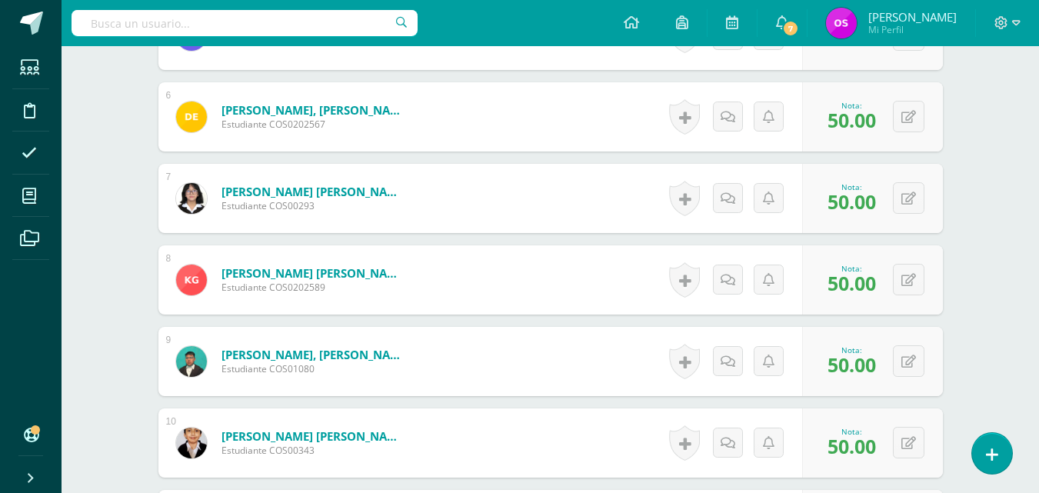
scroll to position [0, 0]
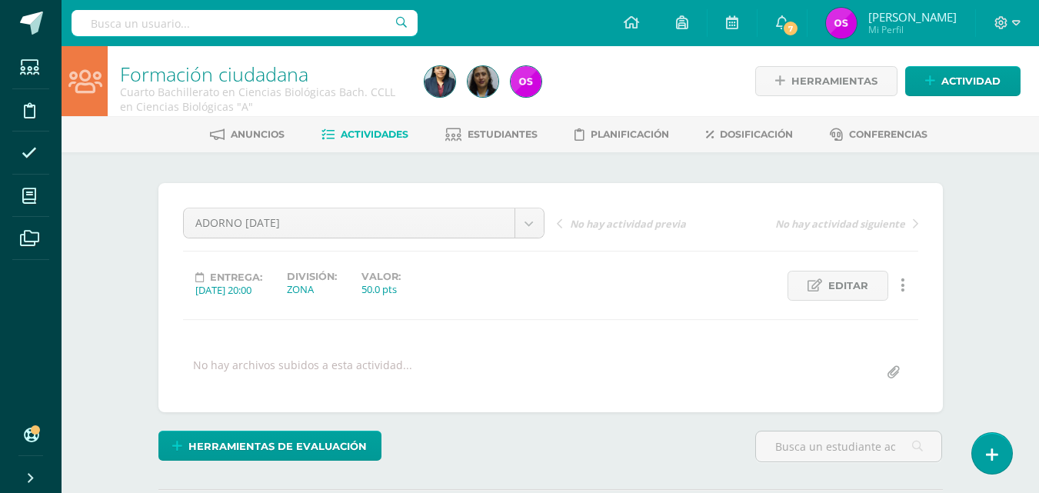
click at [238, 74] on link "Formación ciudadana" at bounding box center [214, 74] width 188 height 26
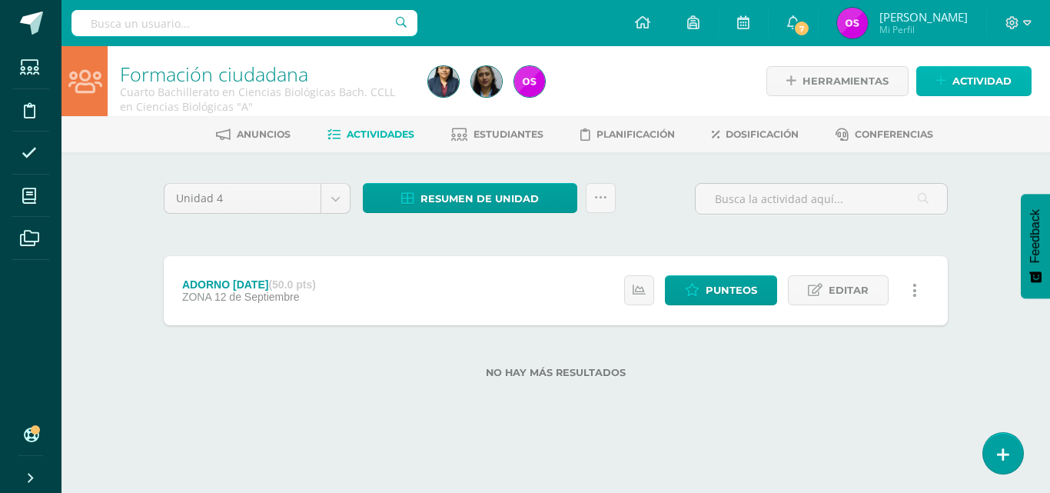
click at [938, 80] on icon at bounding box center [942, 81] width 10 height 13
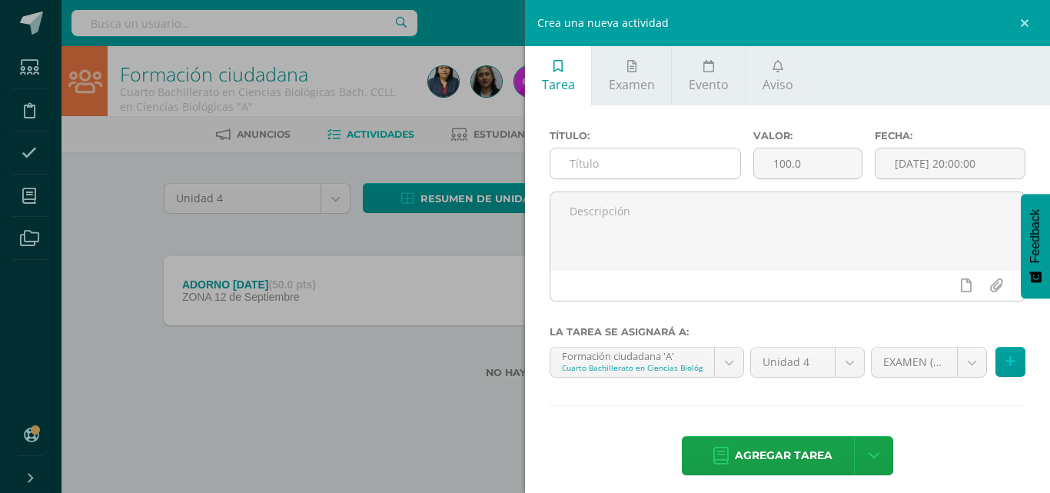
click at [573, 158] on input "text" at bounding box center [646, 163] width 190 height 30
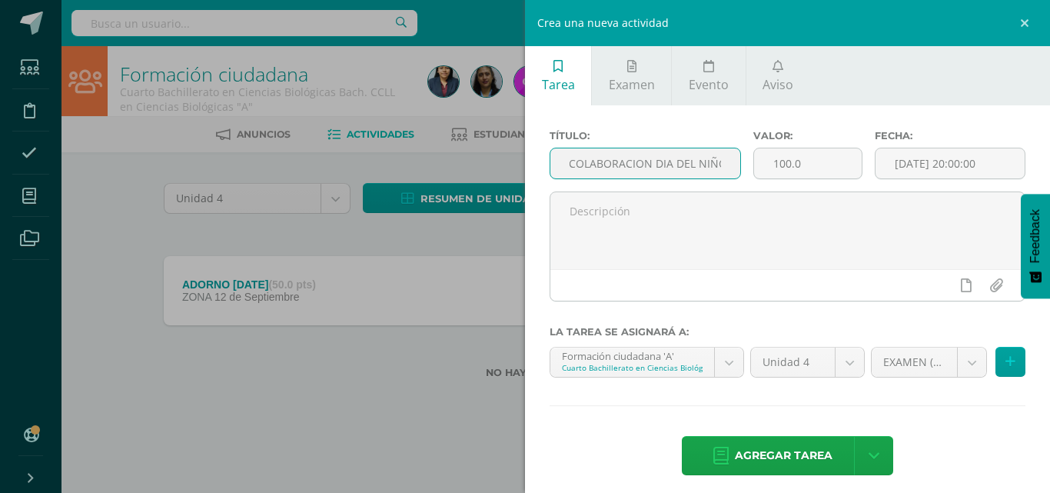
scroll to position [0, 9]
type input "COLABORACION DIA DEL NIÑO"
click at [806, 167] on input "100.0" at bounding box center [808, 163] width 108 height 30
type input "1"
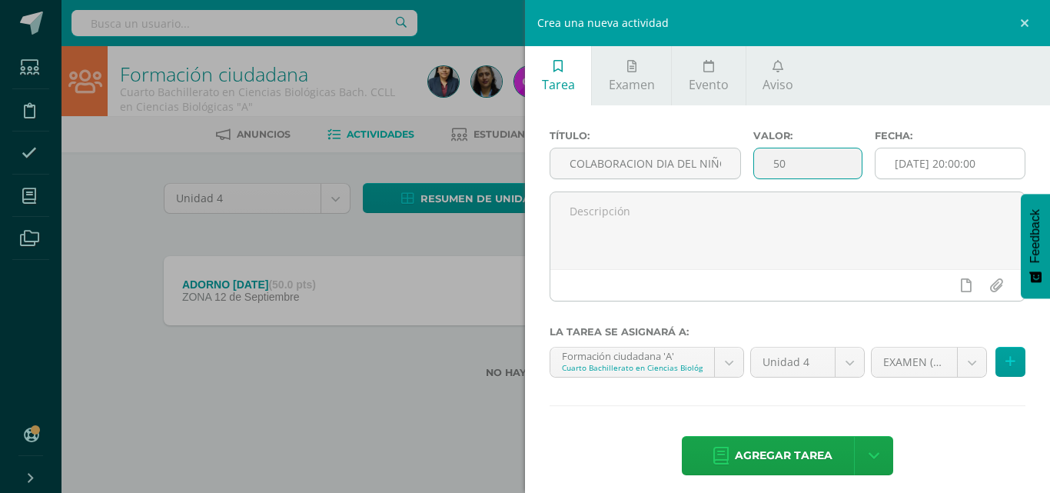
type input "50"
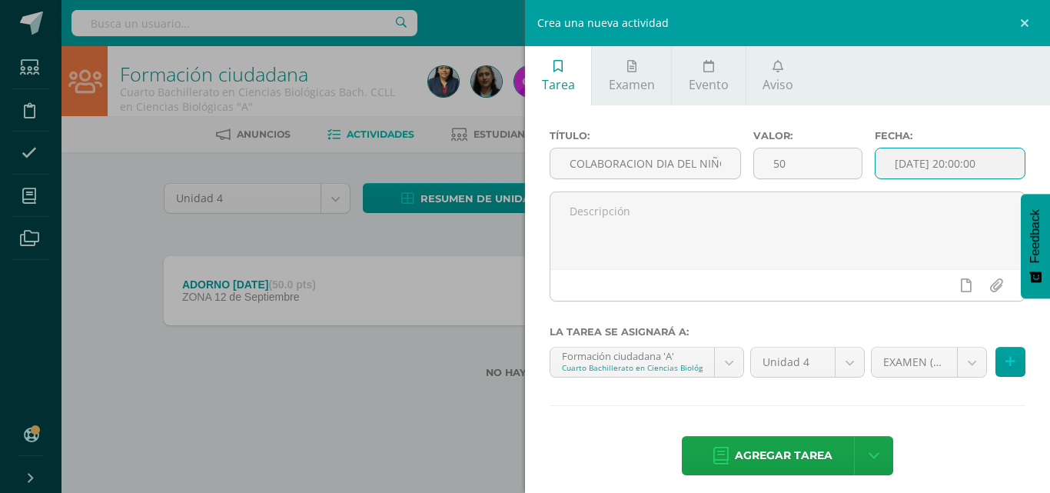
click at [1006, 168] on input "[DATE] 20:00:00" at bounding box center [950, 163] width 149 height 30
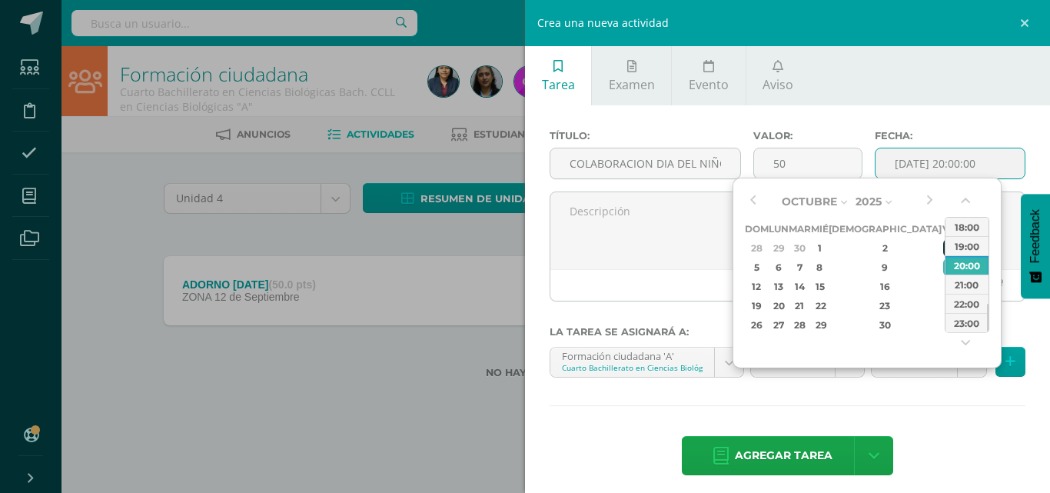
click at [944, 245] on div "3" at bounding box center [951, 248] width 14 height 18
type input "[DATE] 20:00"
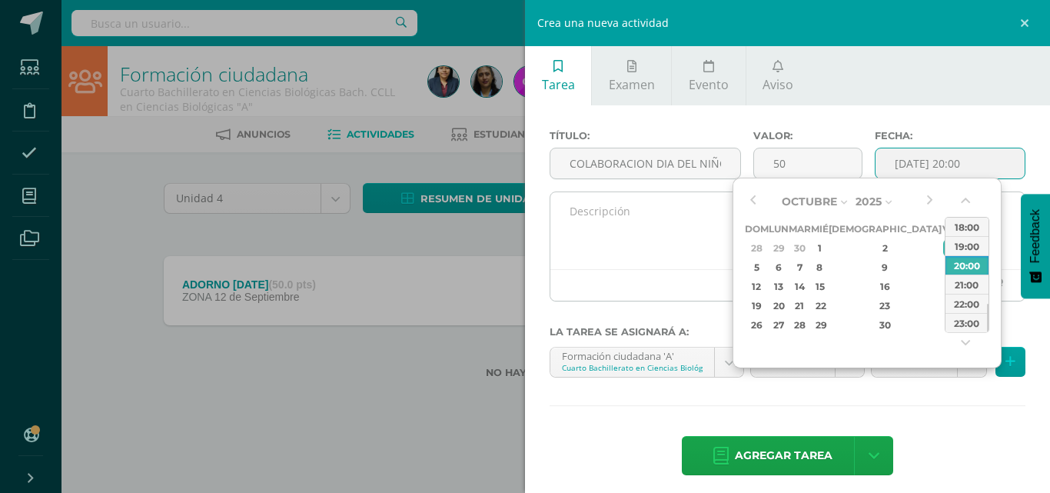
click at [627, 268] on textarea at bounding box center [788, 230] width 474 height 77
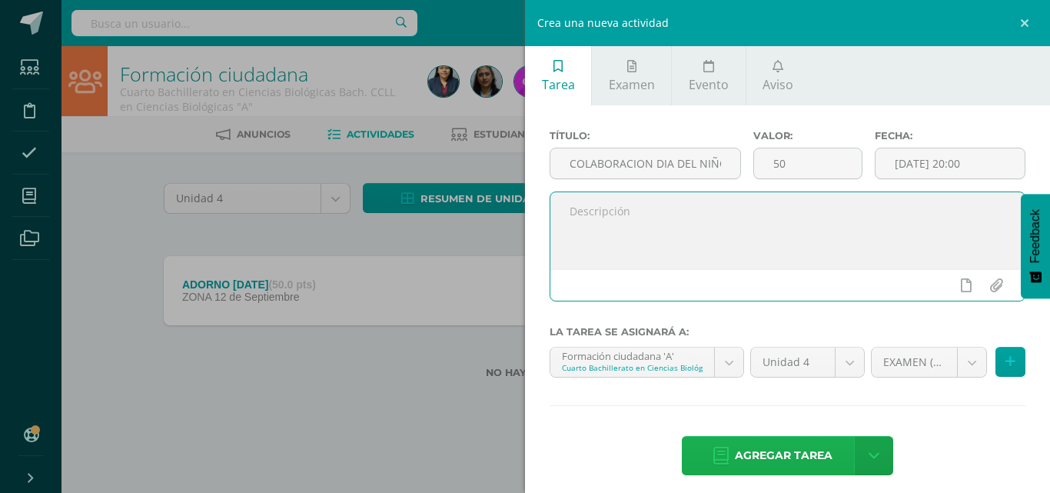
click at [778, 453] on span "Agregar tarea" at bounding box center [784, 456] width 98 height 38
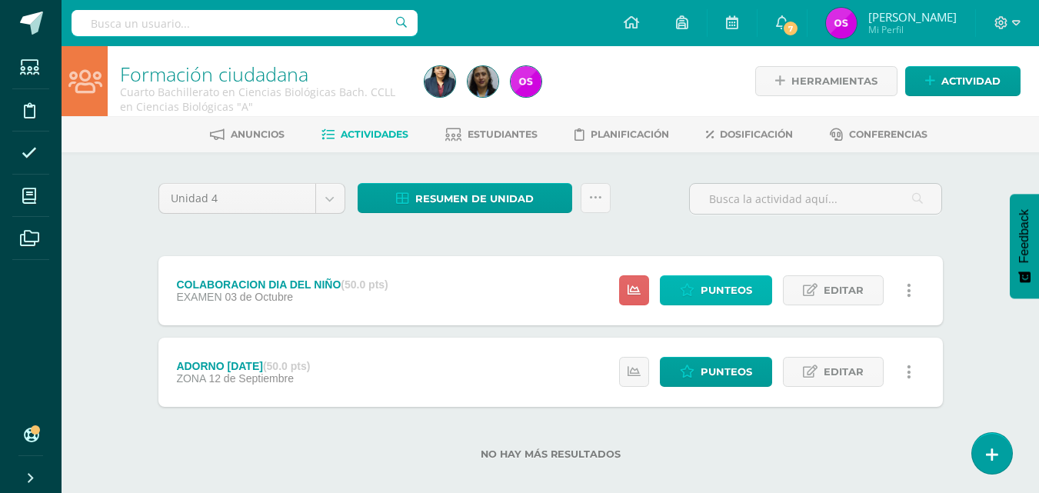
click at [721, 291] on span "Punteos" at bounding box center [727, 290] width 52 height 28
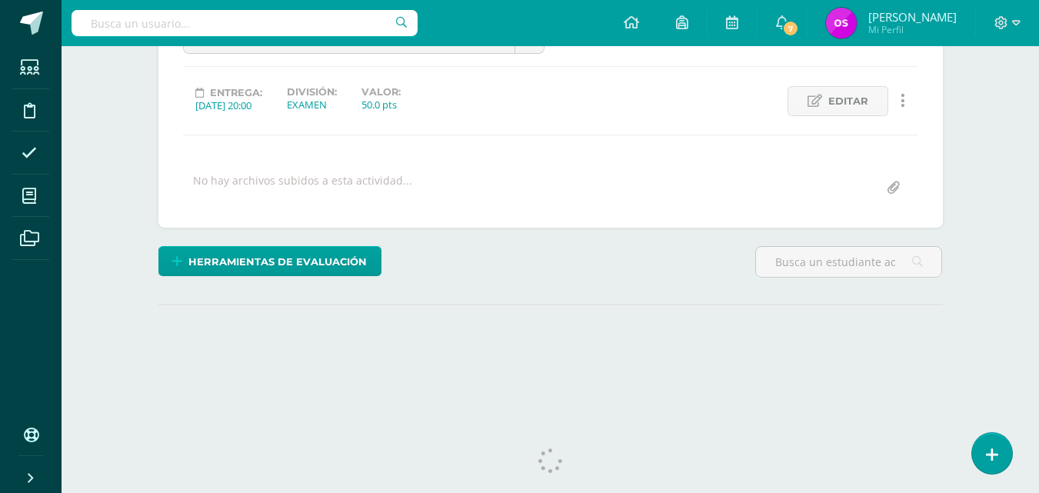
scroll to position [209, 0]
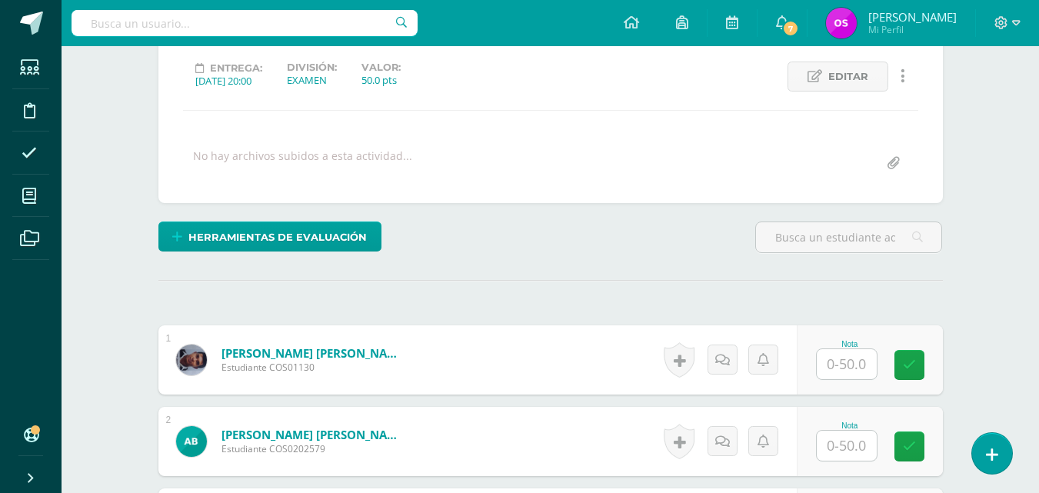
click at [844, 364] on input "text" at bounding box center [847, 364] width 60 height 30
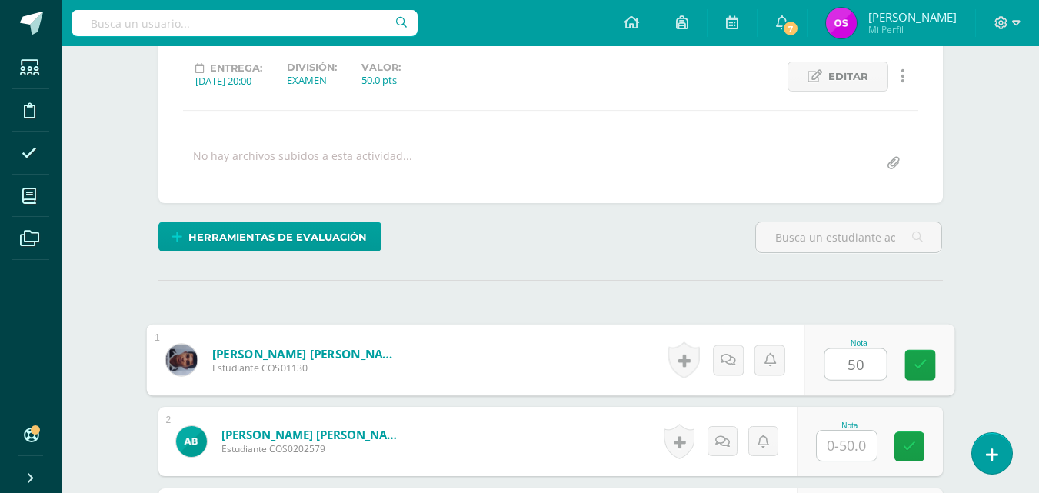
type input "50"
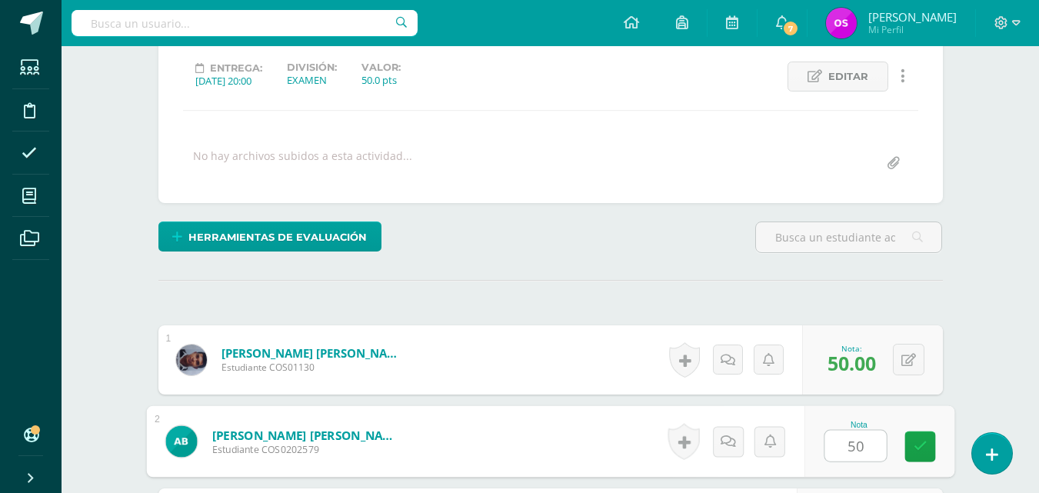
type input "50"
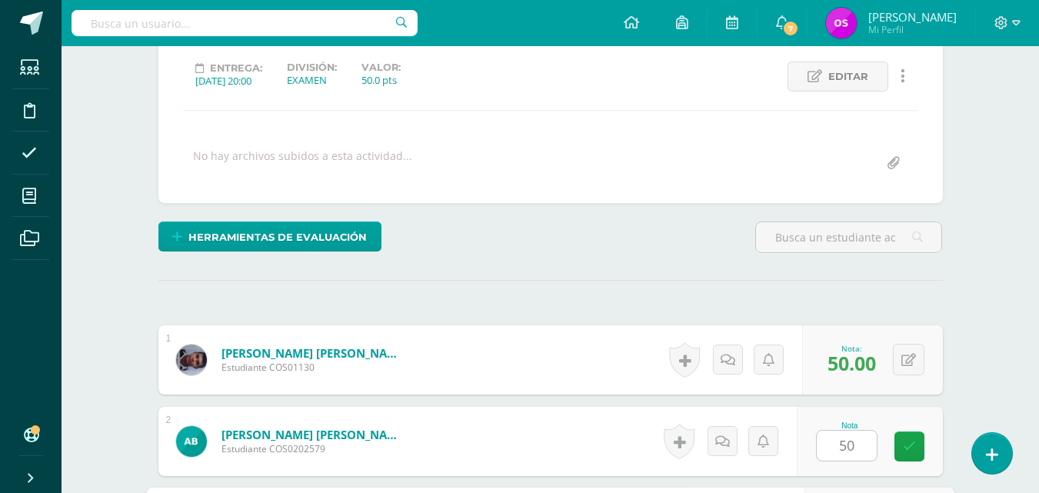
scroll to position [490, 0]
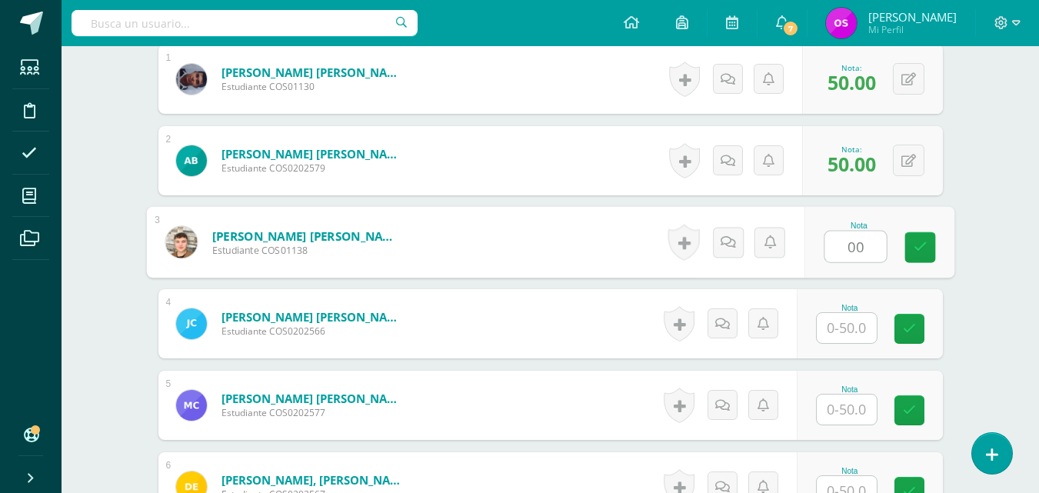
type input "00"
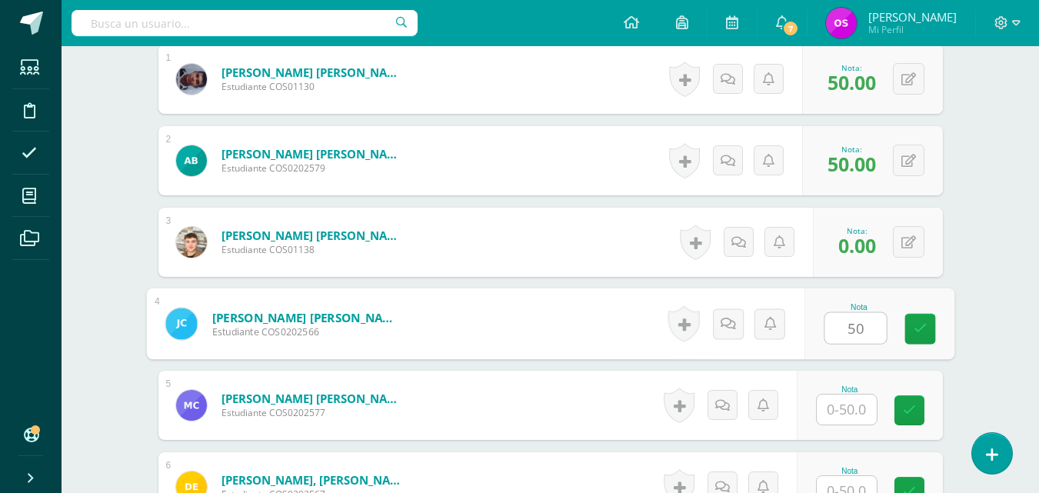
type input "50"
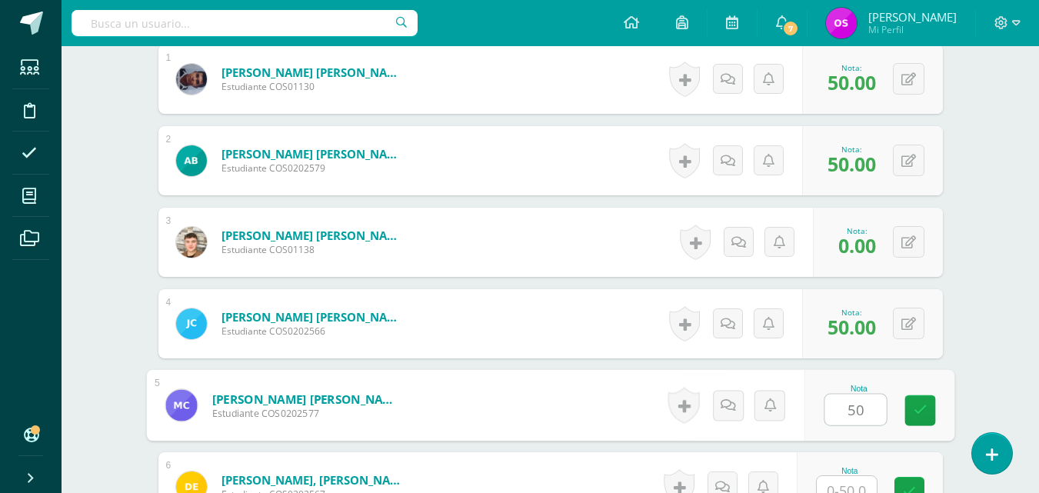
type input "50"
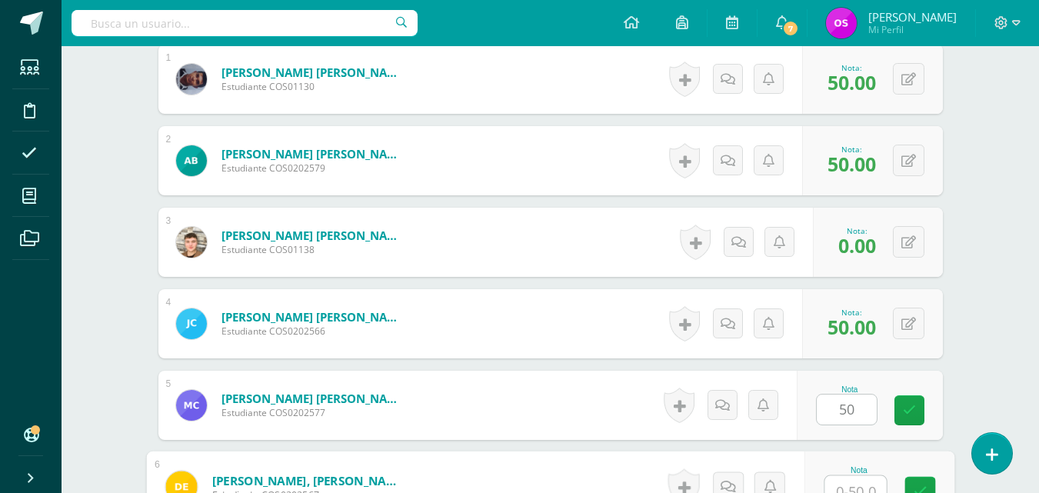
scroll to position [503, 0]
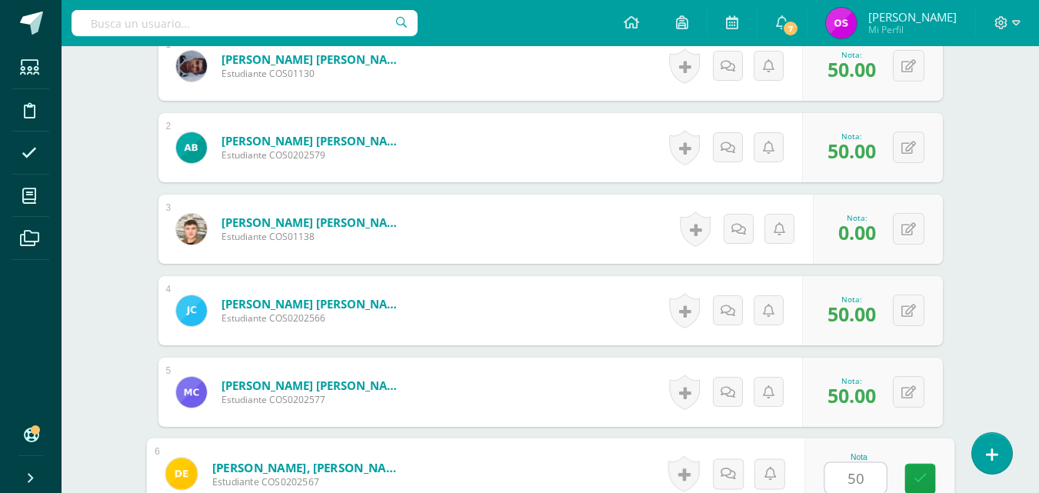
type input "50"
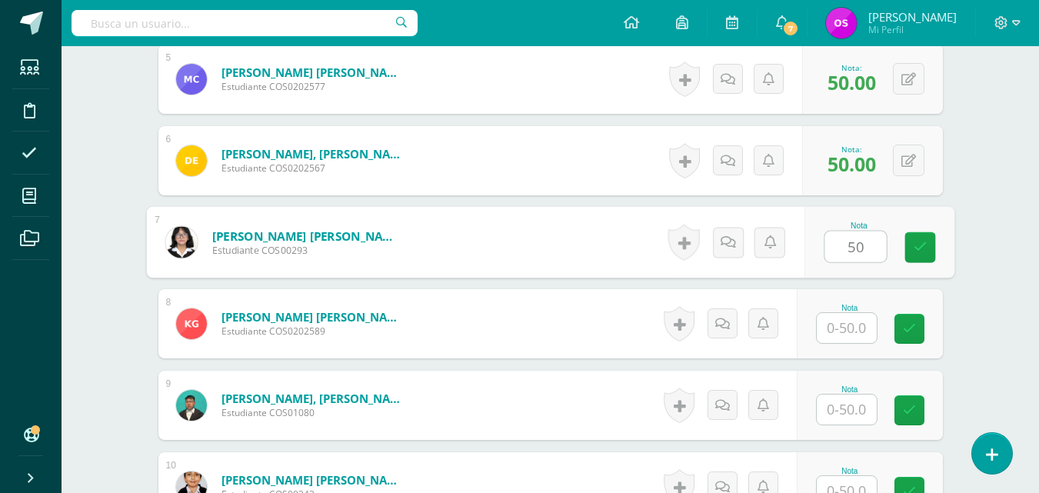
type input "50"
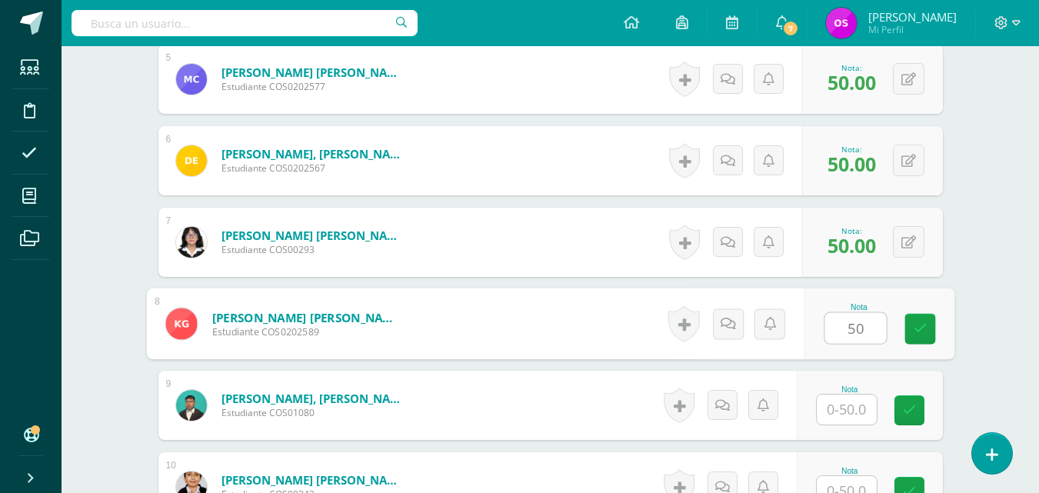
type input "50"
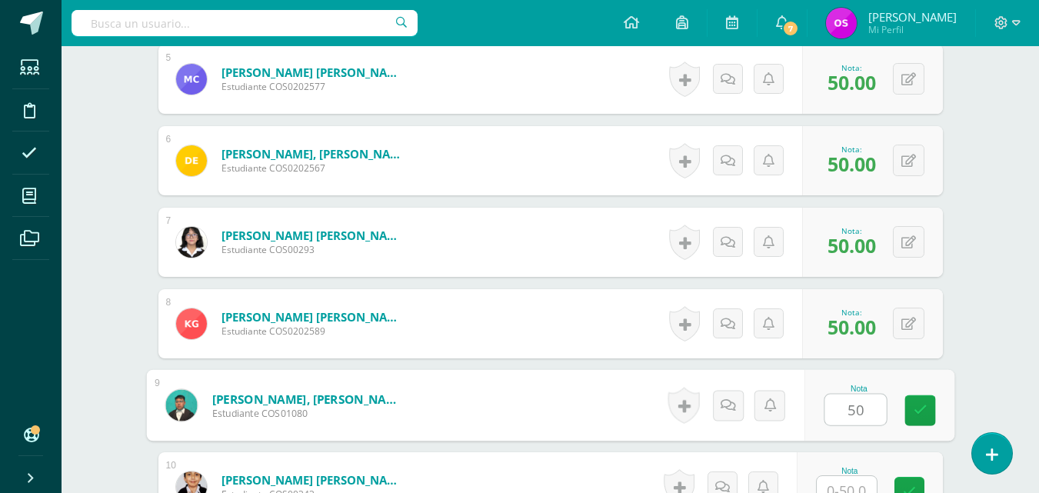
type input "50"
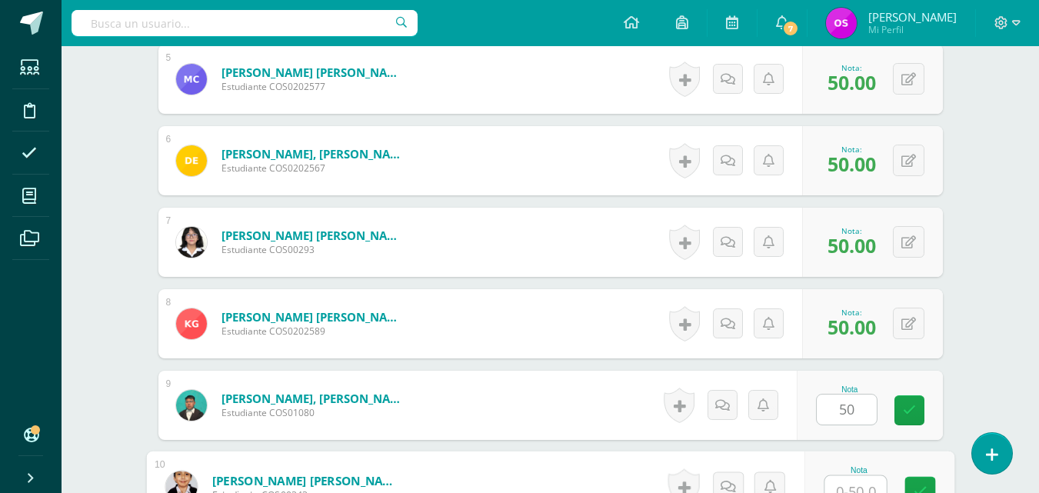
scroll to position [829, 0]
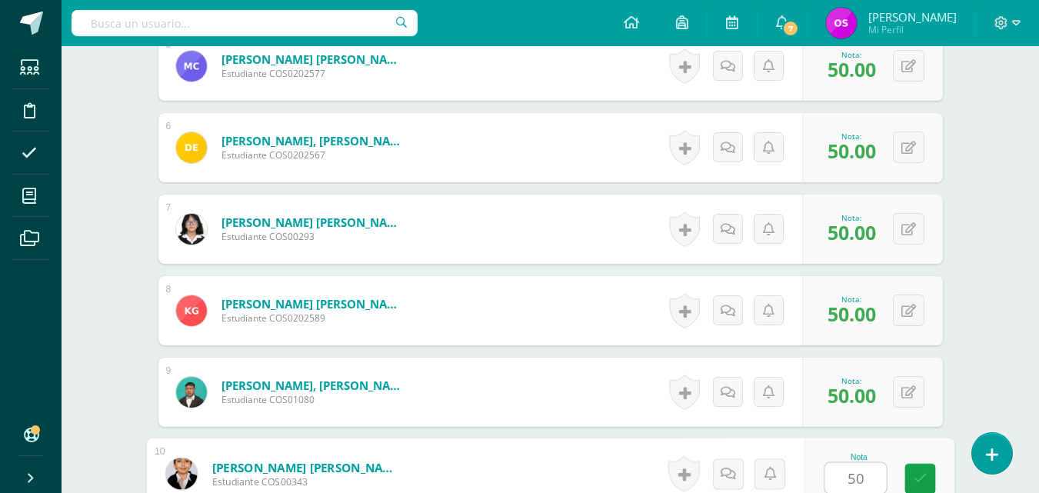
type input "50"
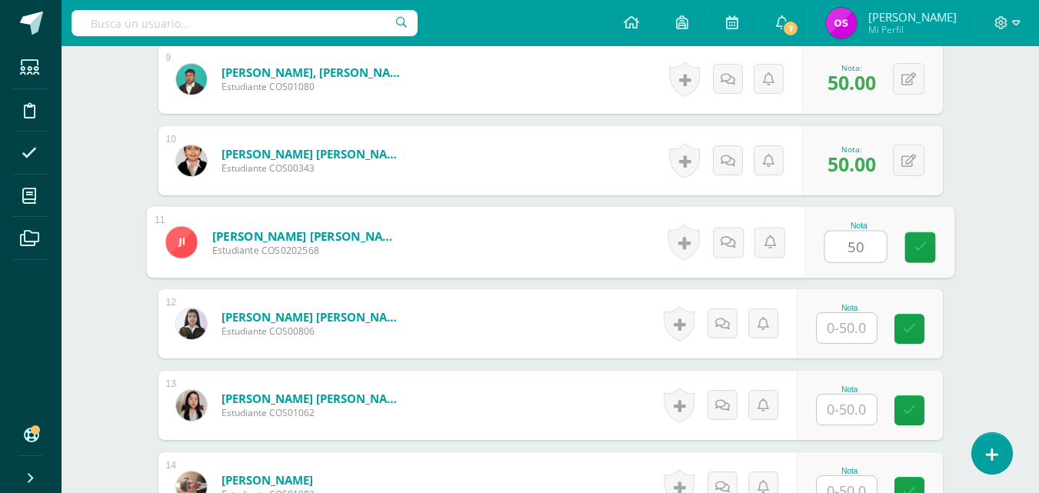
type input "50"
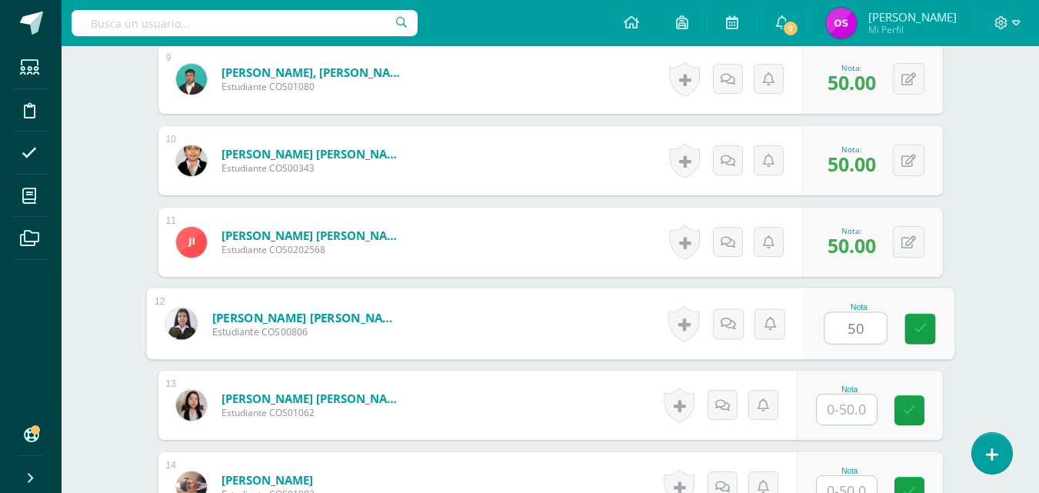
type input "50"
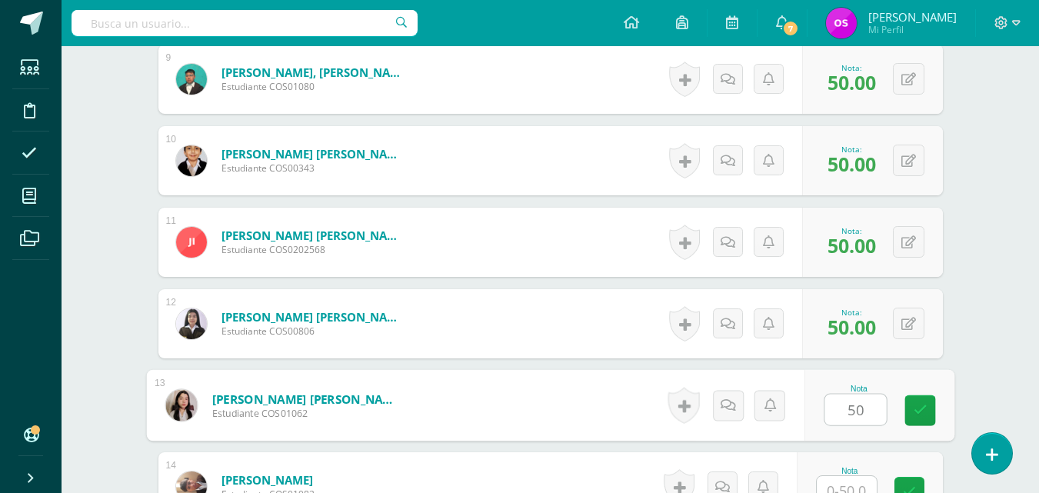
type input "50"
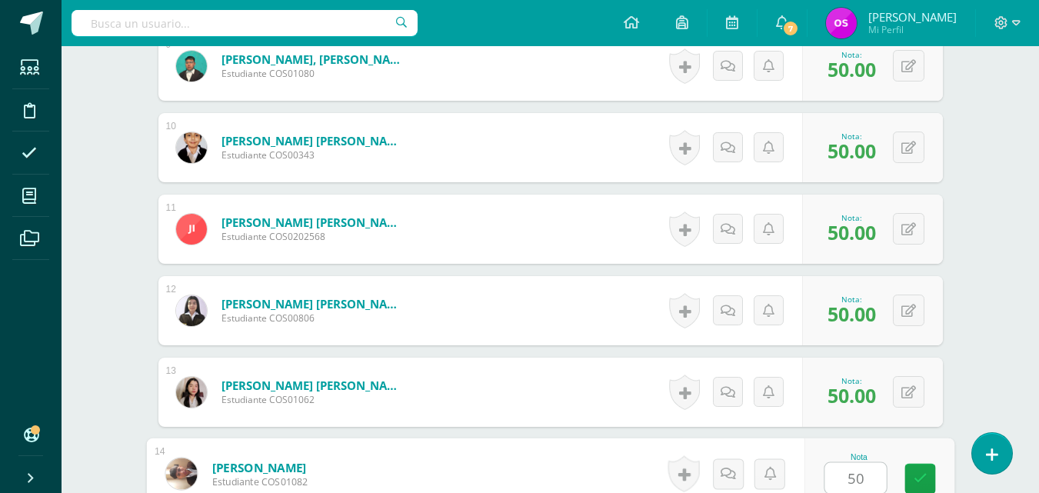
type input "50"
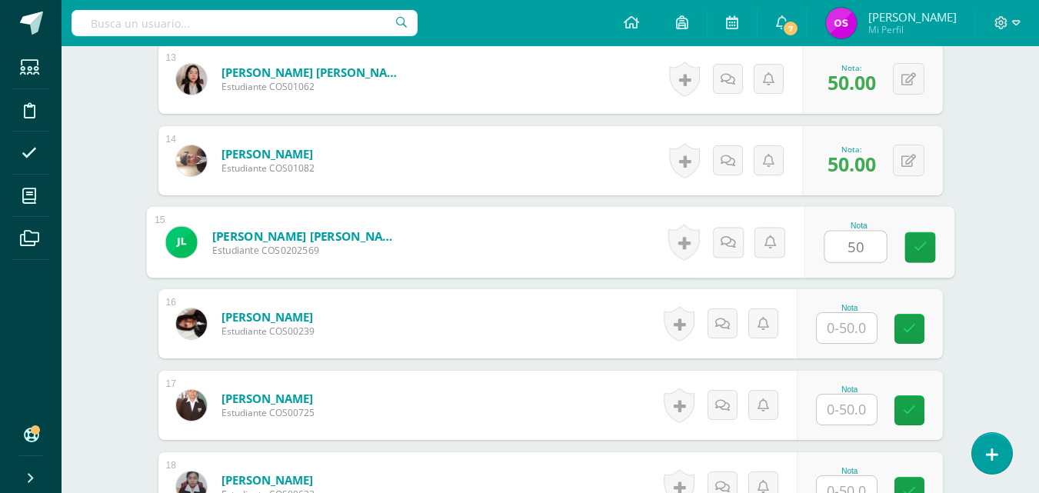
type input "50"
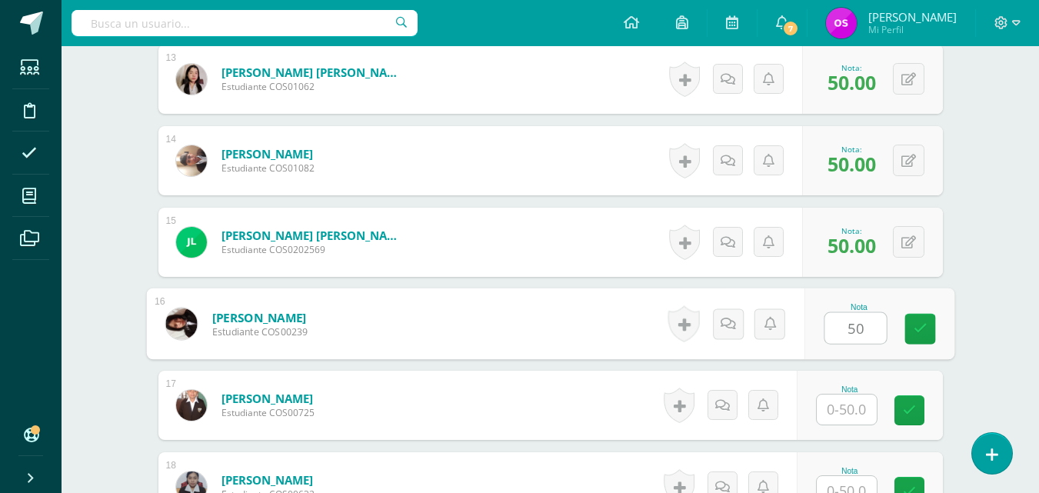
type input "50"
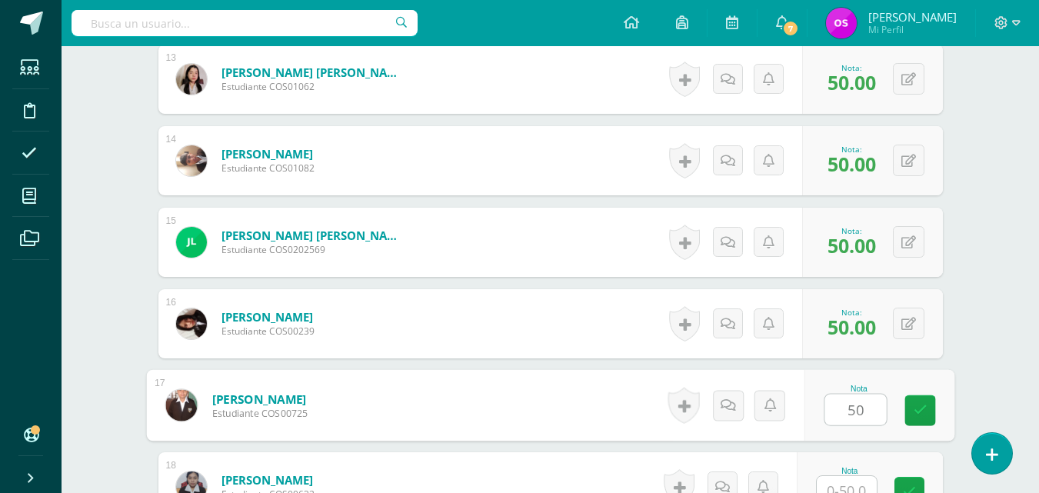
type input "50"
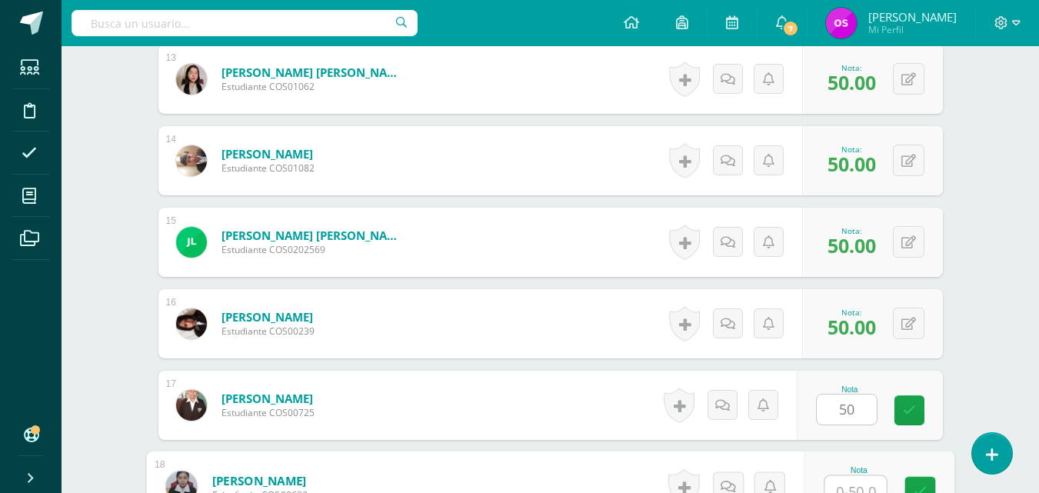
scroll to position [1481, 0]
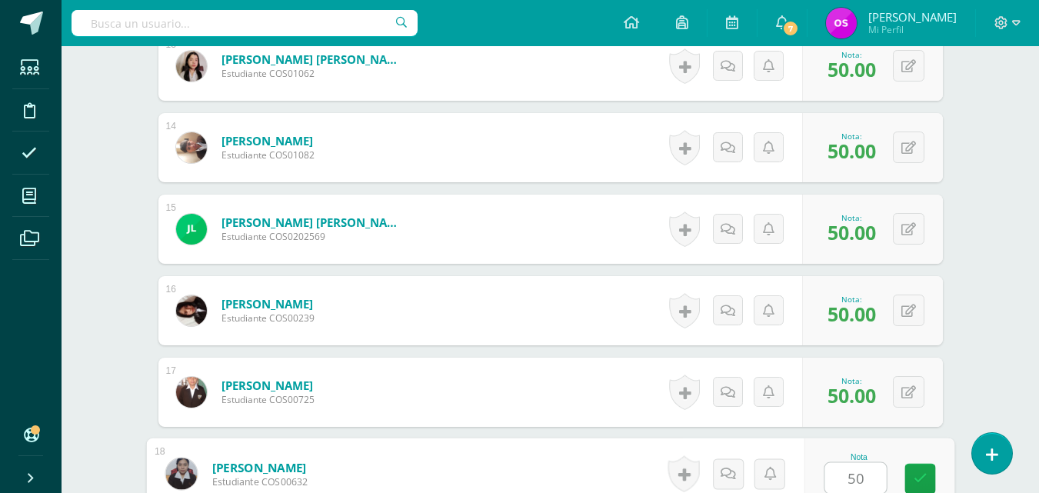
type input "50"
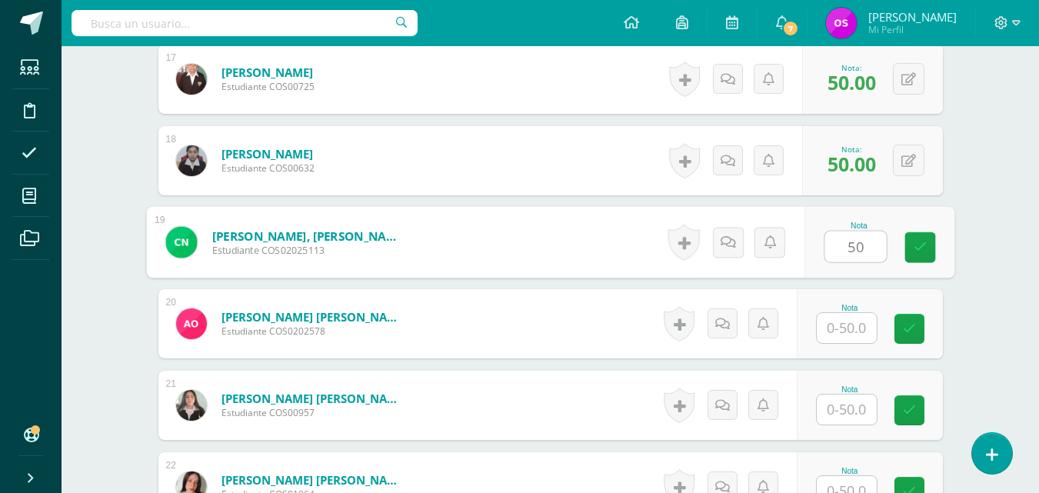
type input "50"
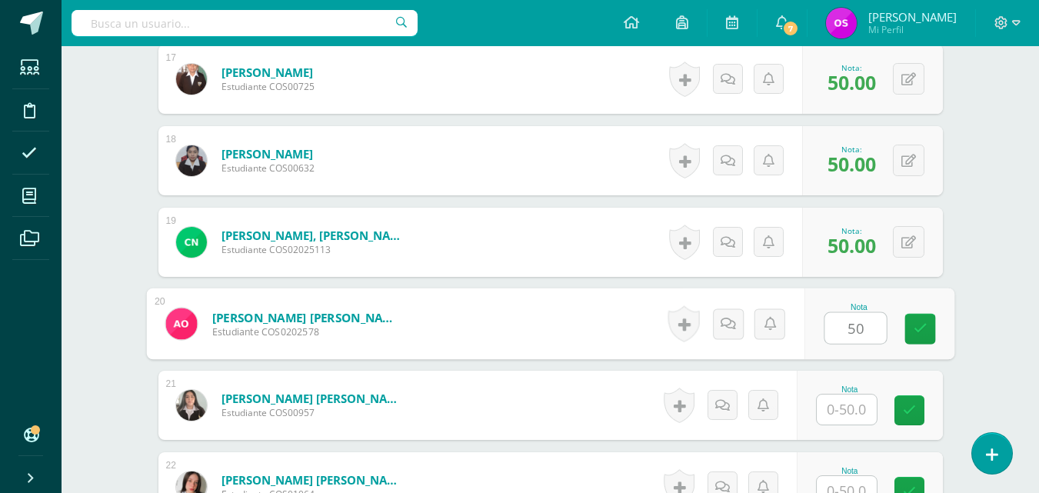
type input "50"
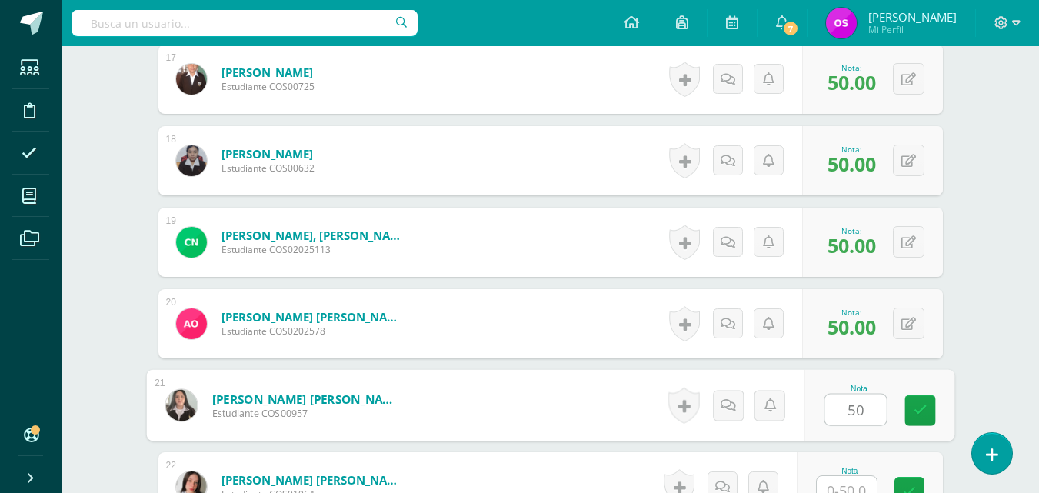
type input "50"
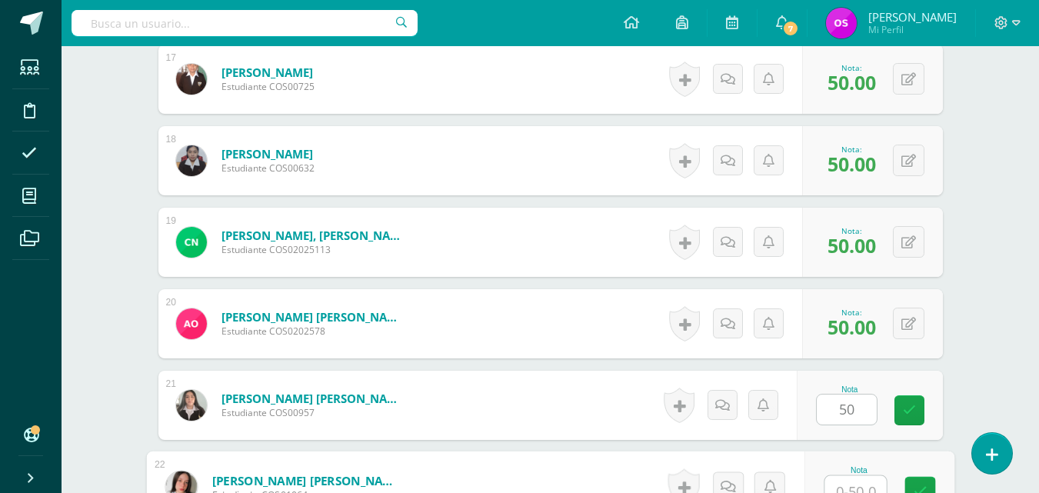
scroll to position [1807, 0]
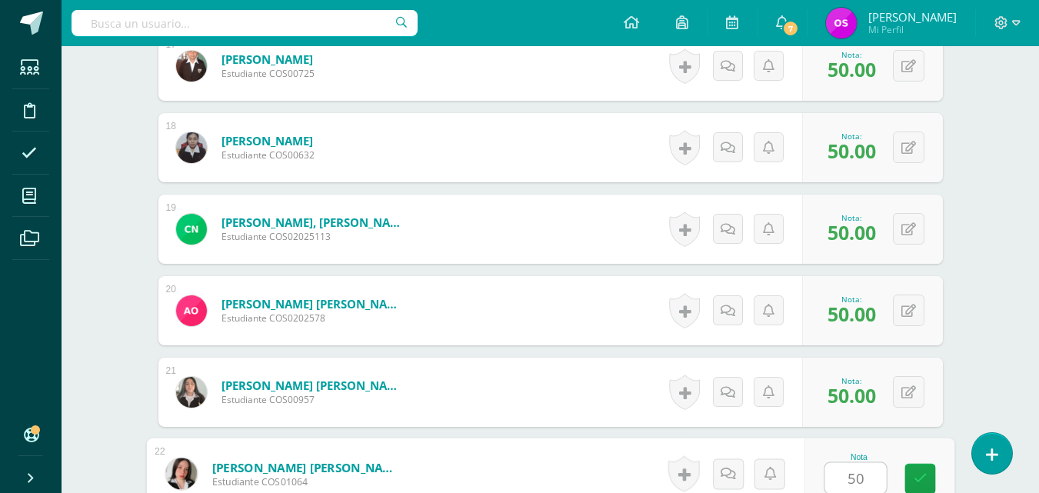
type input "50"
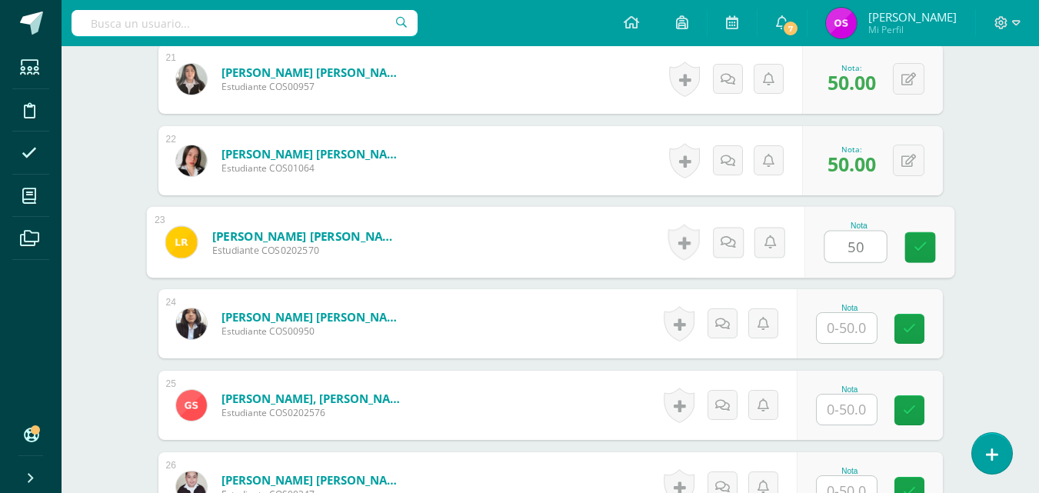
type input "50"
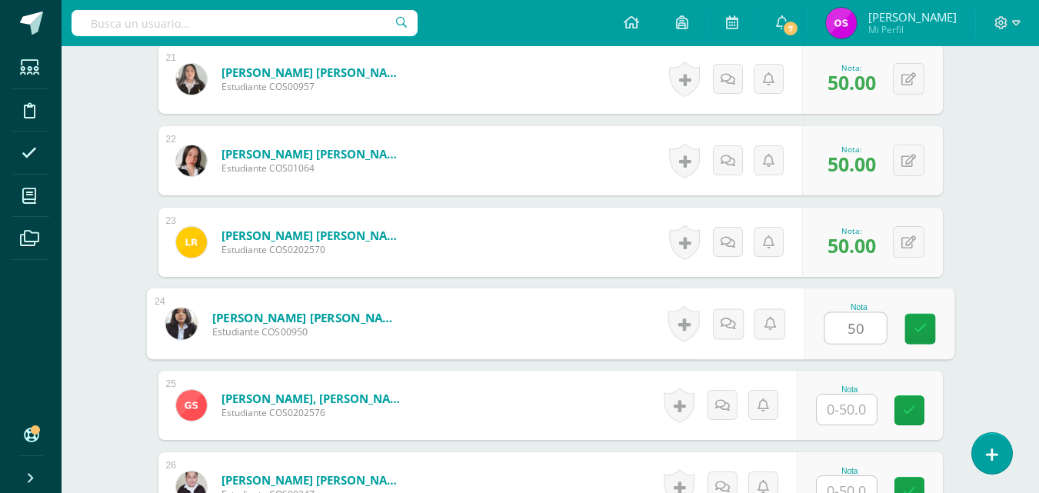
type input "50"
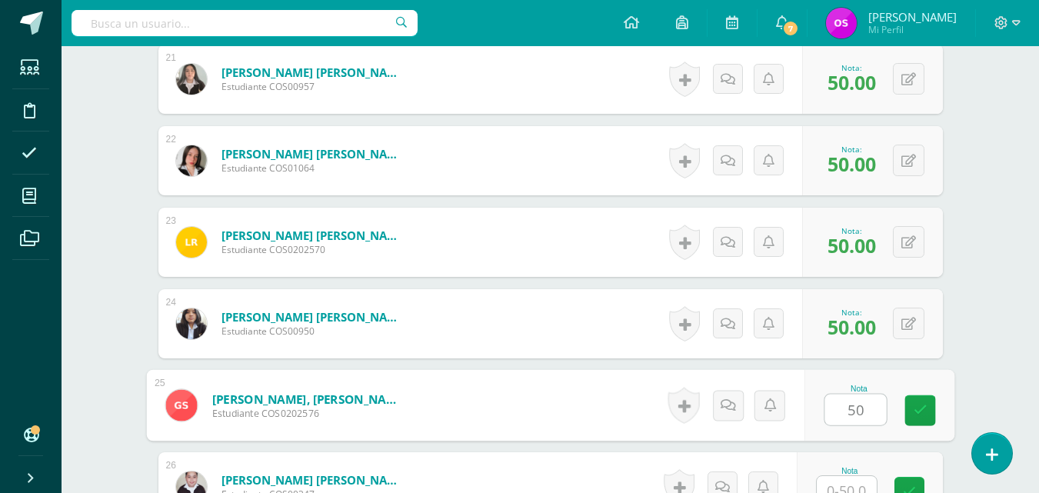
type input "50"
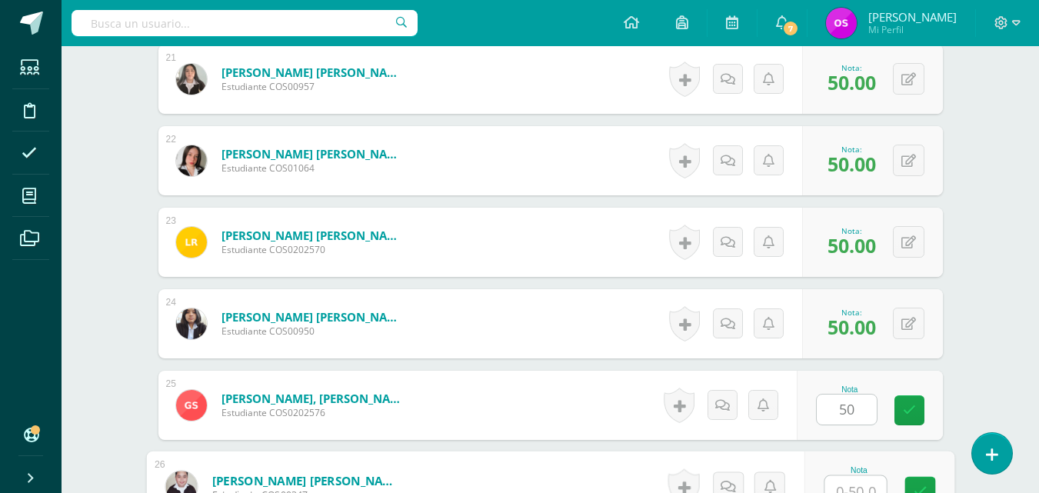
scroll to position [2133, 0]
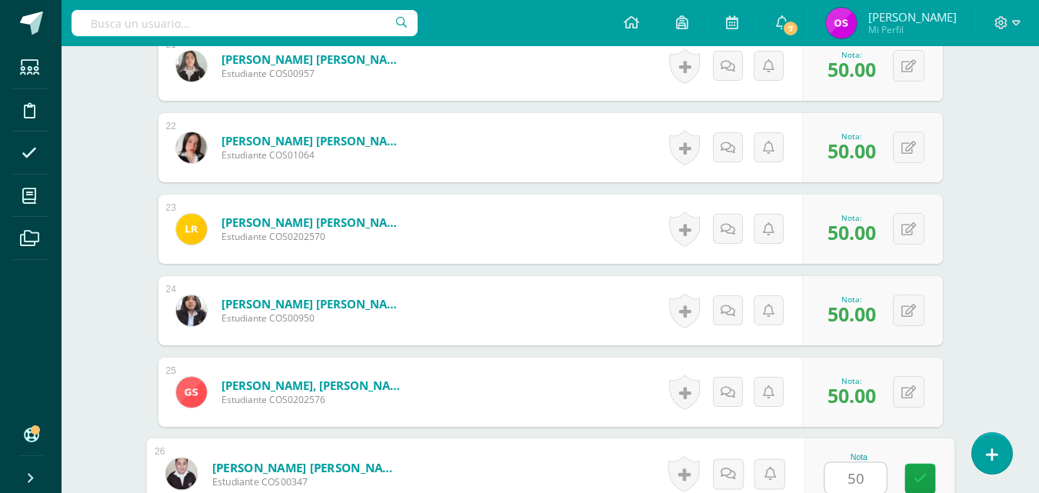
type input "50"
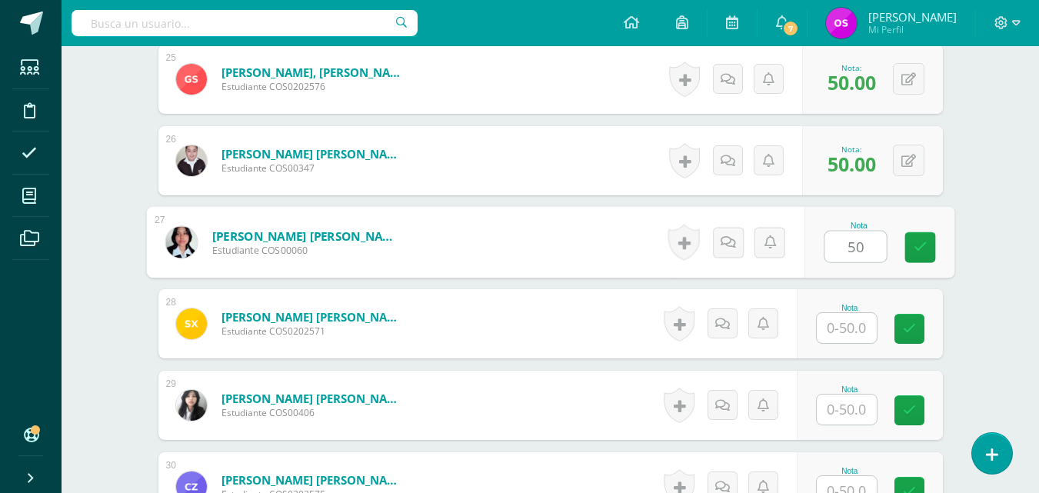
type input "50"
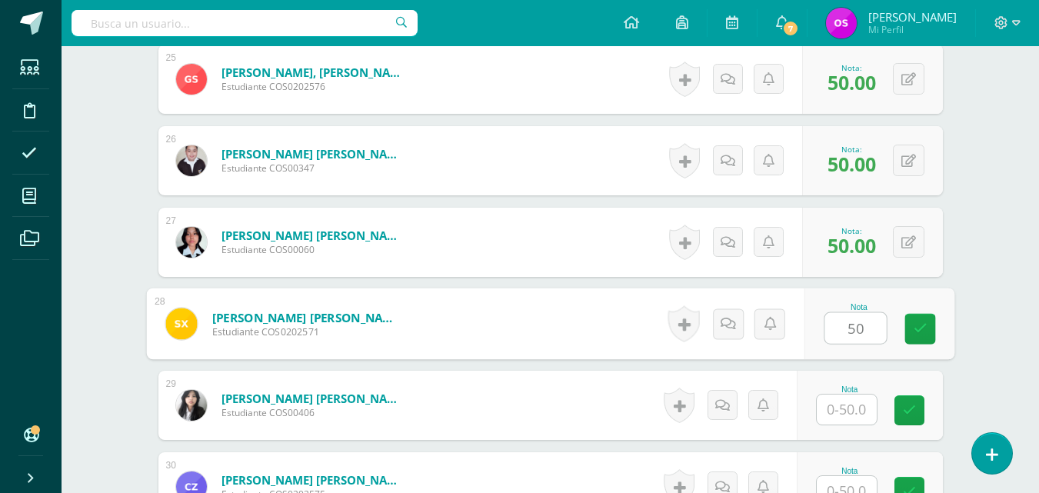
type input "50"
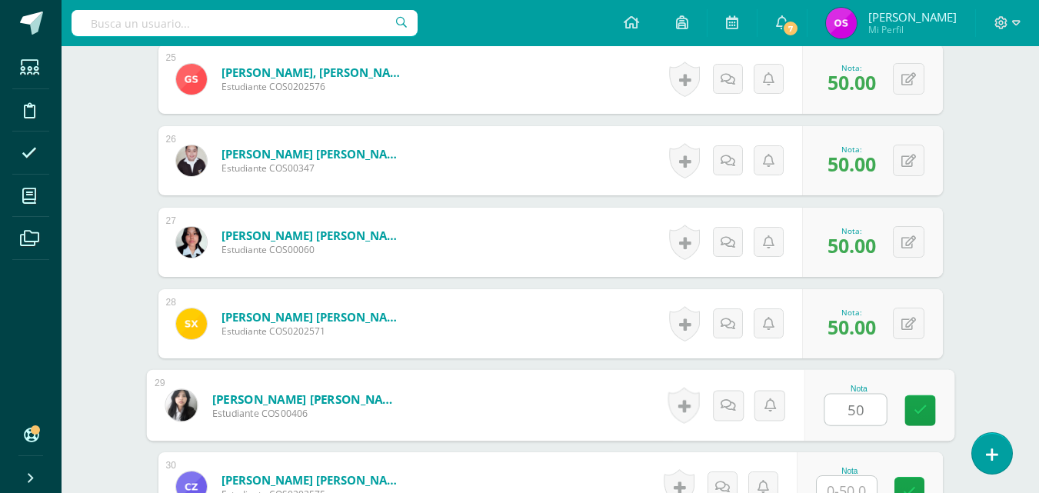
type input "50"
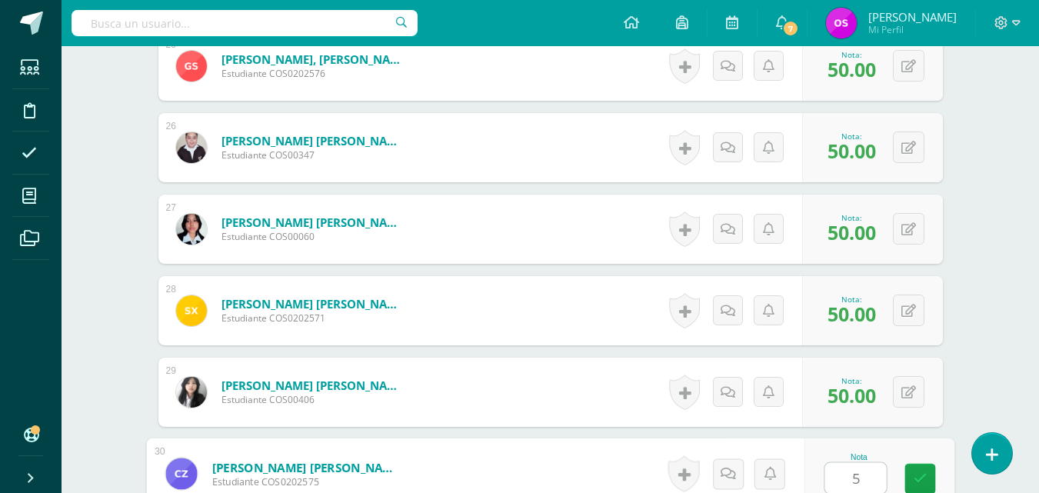
type input "50"
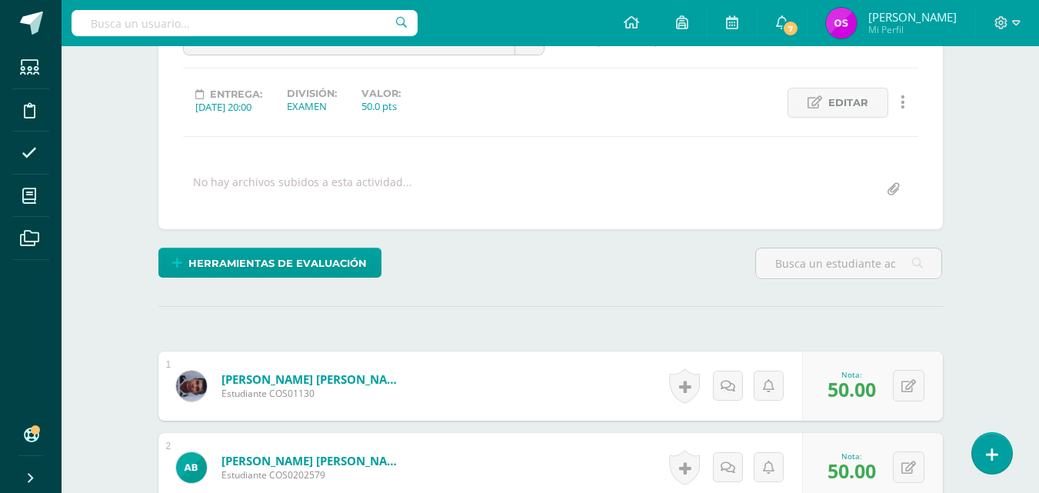
scroll to position [0, 0]
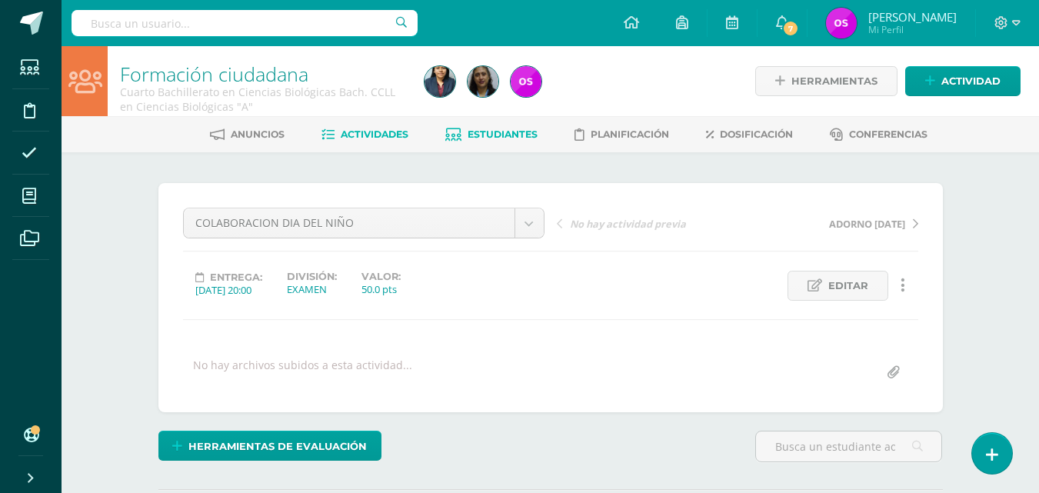
click at [495, 131] on span "Estudiantes" at bounding box center [503, 134] width 70 height 12
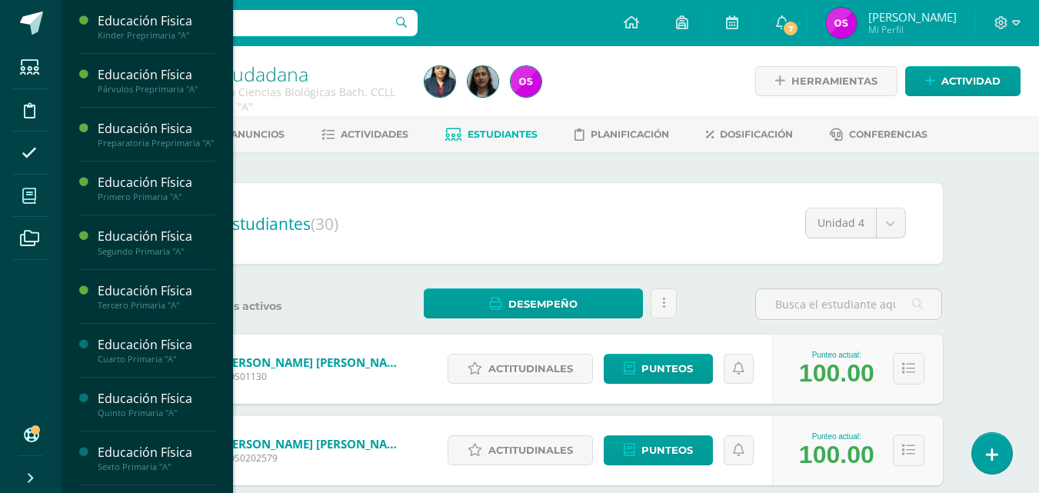
click at [25, 193] on icon at bounding box center [29, 195] width 14 height 15
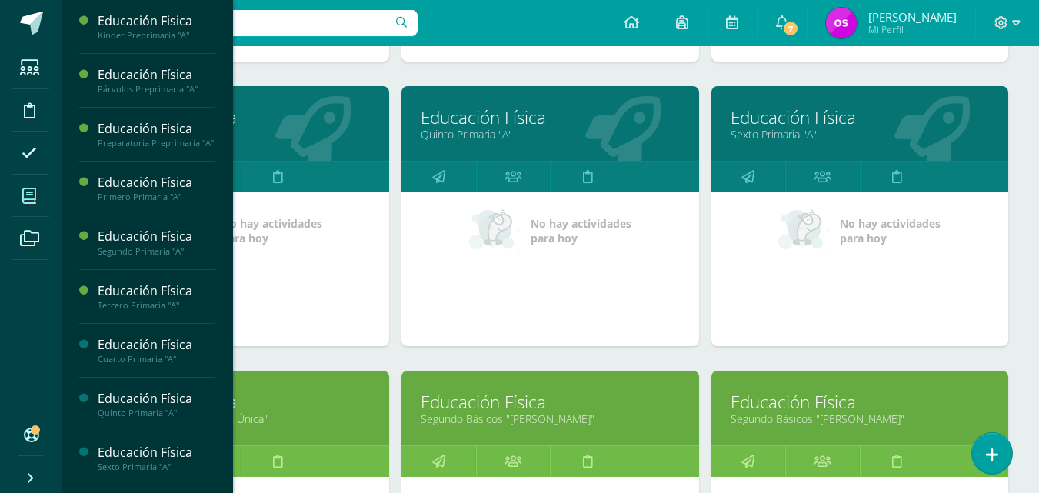
scroll to position [800, 0]
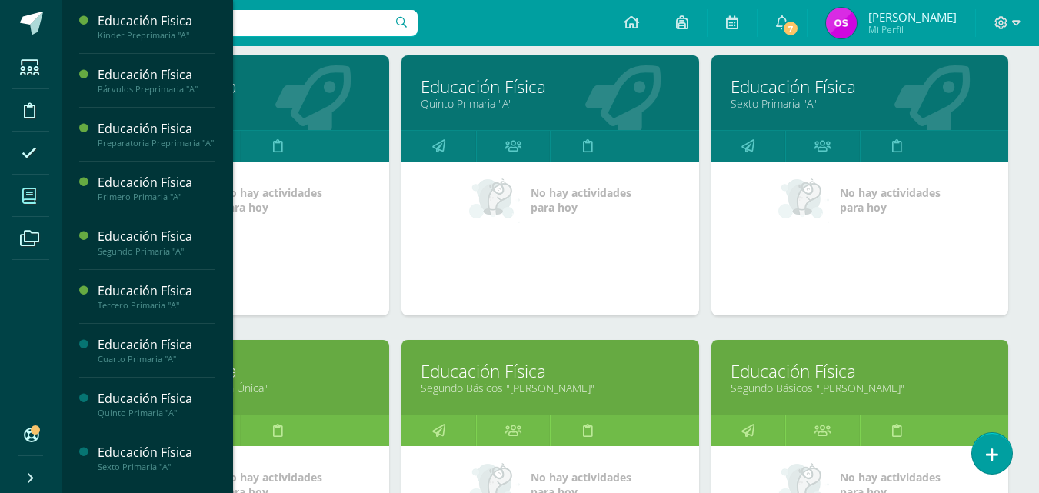
click at [502, 380] on link "Educación Física" at bounding box center [550, 371] width 258 height 24
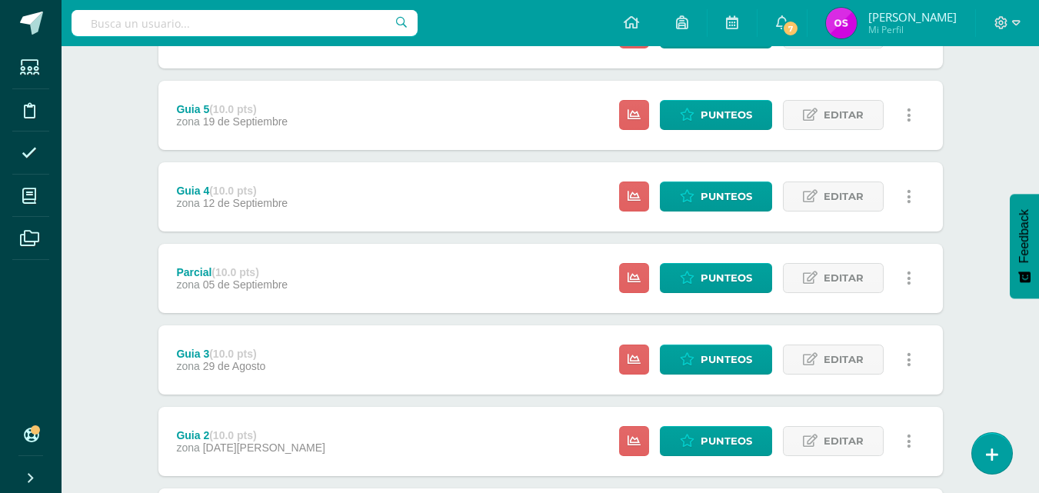
scroll to position [505, 0]
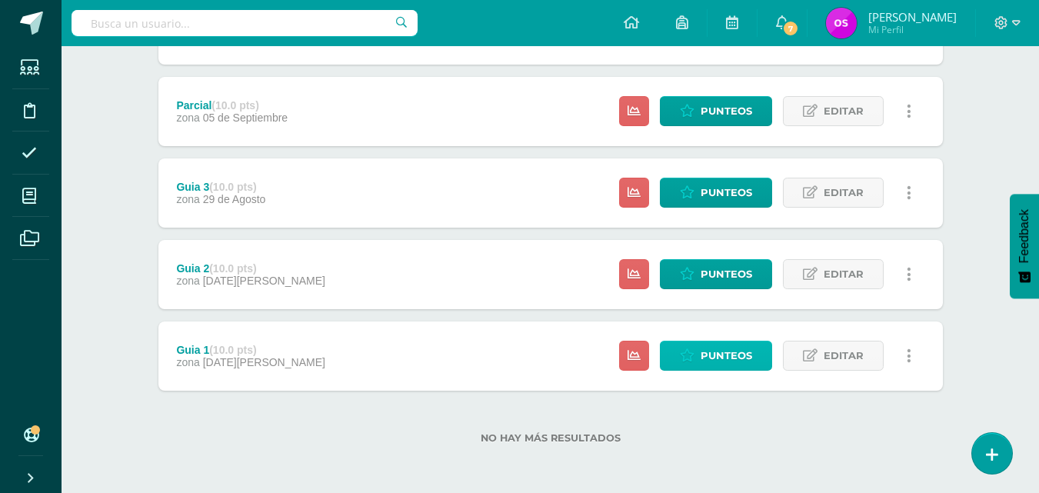
click at [699, 361] on link "Punteos" at bounding box center [716, 356] width 112 height 30
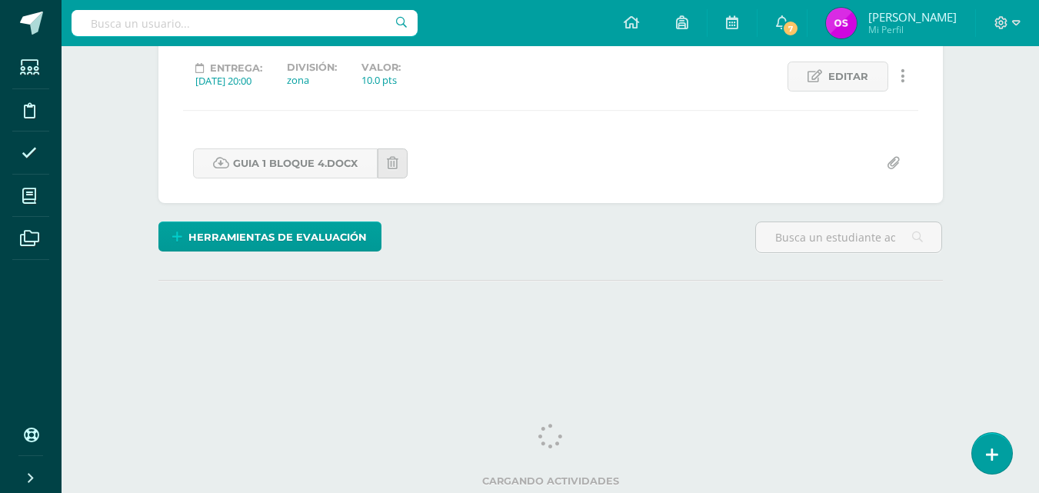
scroll to position [209, 0]
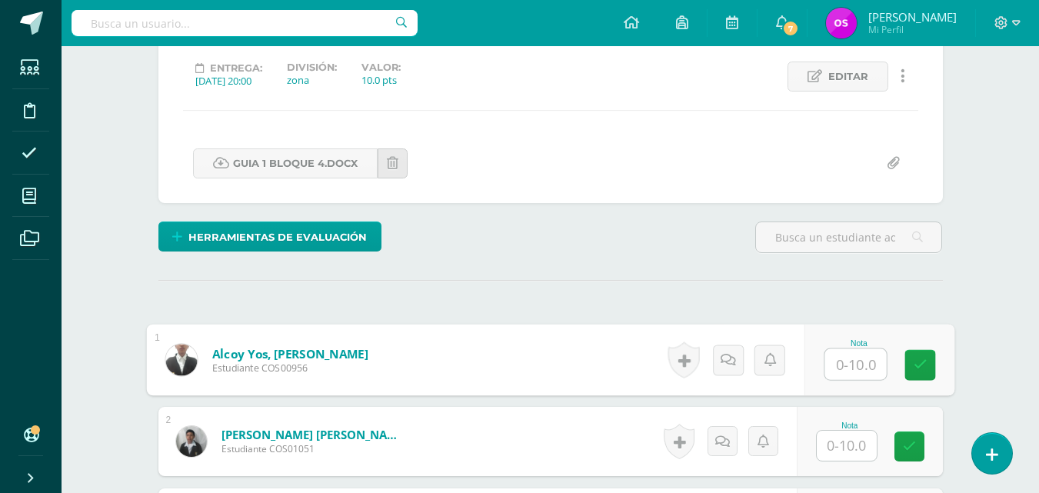
click at [840, 363] on input "text" at bounding box center [855, 364] width 62 height 31
type input "10"
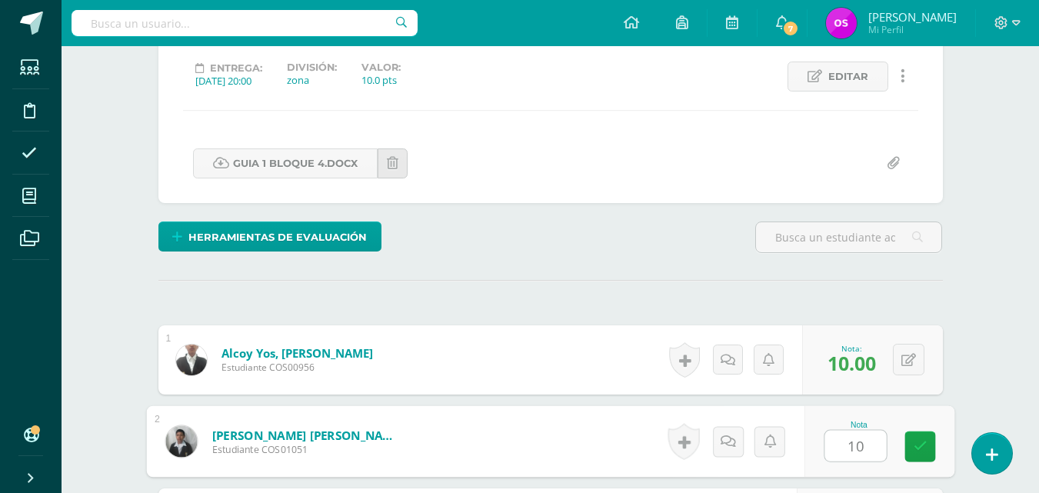
type input "10"
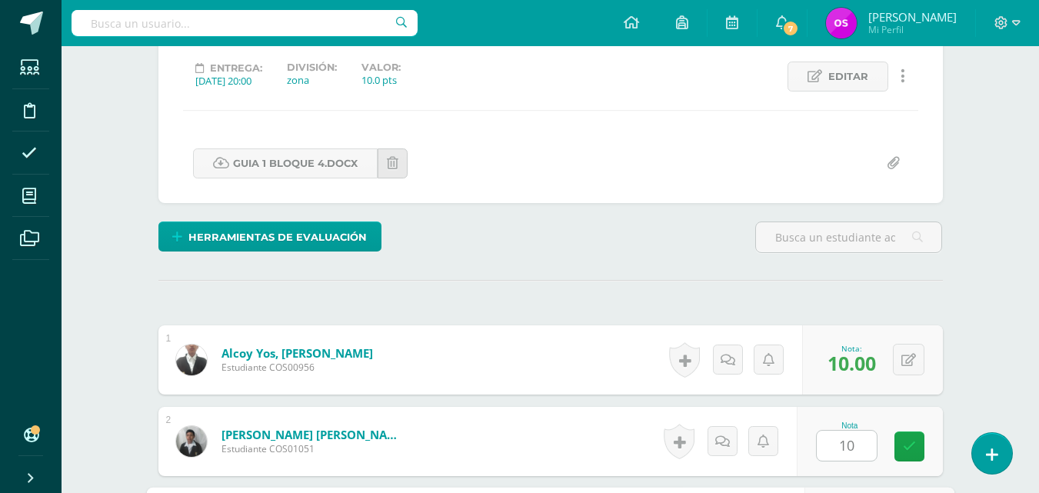
scroll to position [490, 0]
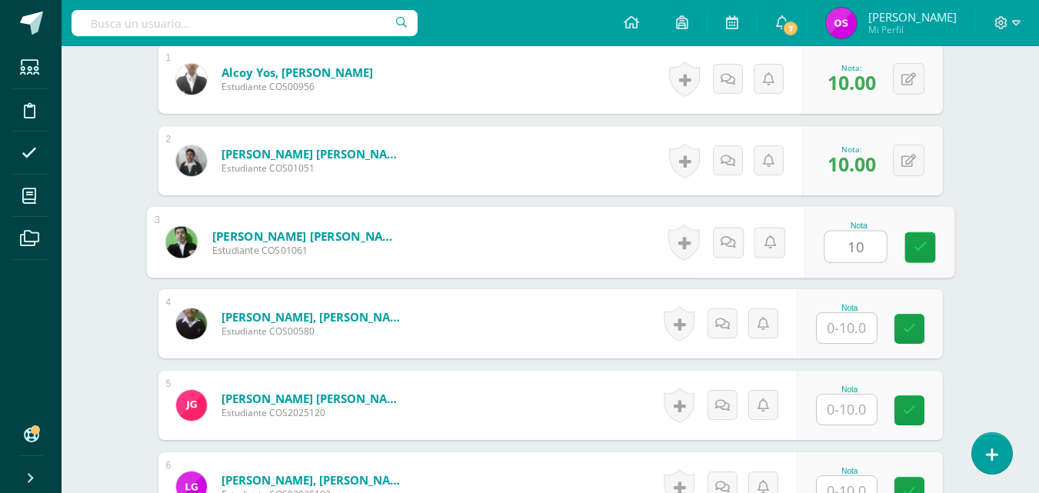
type input "10"
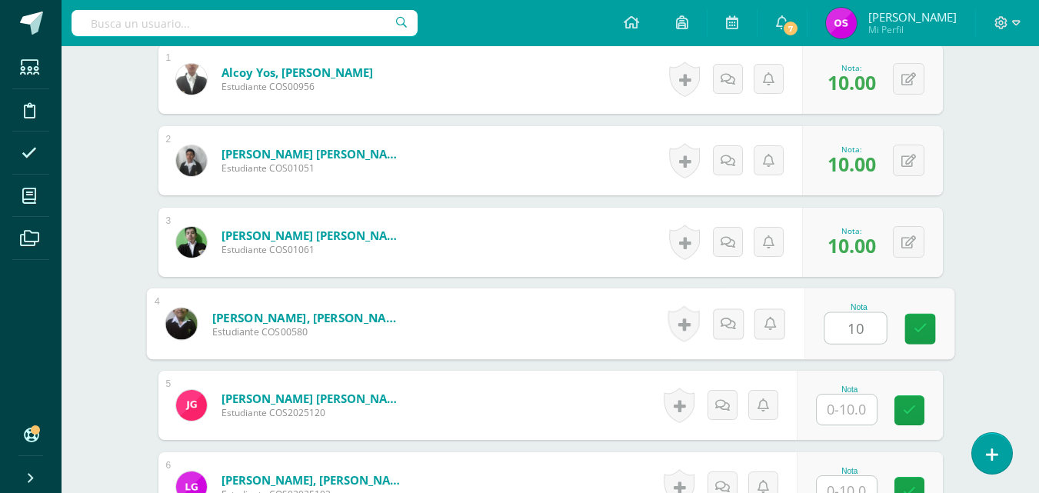
type input "10"
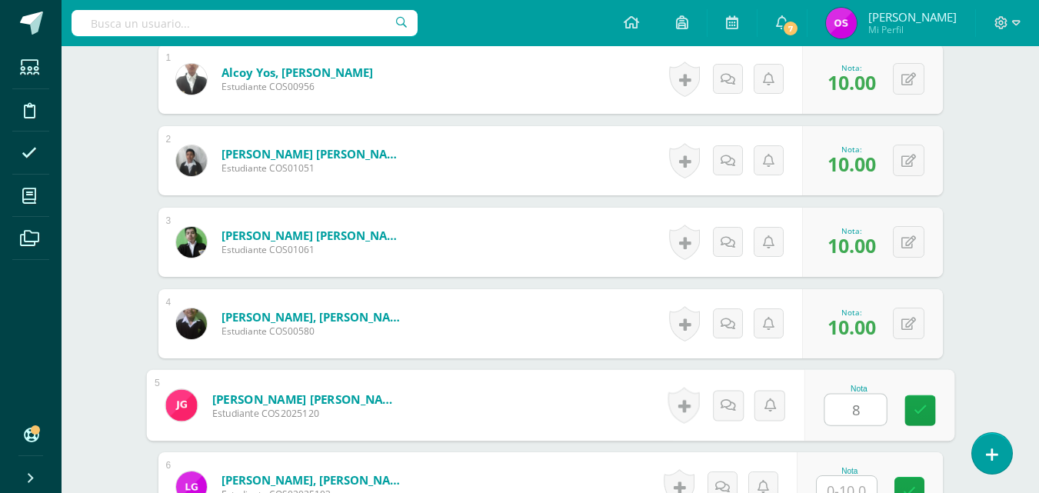
type input "8"
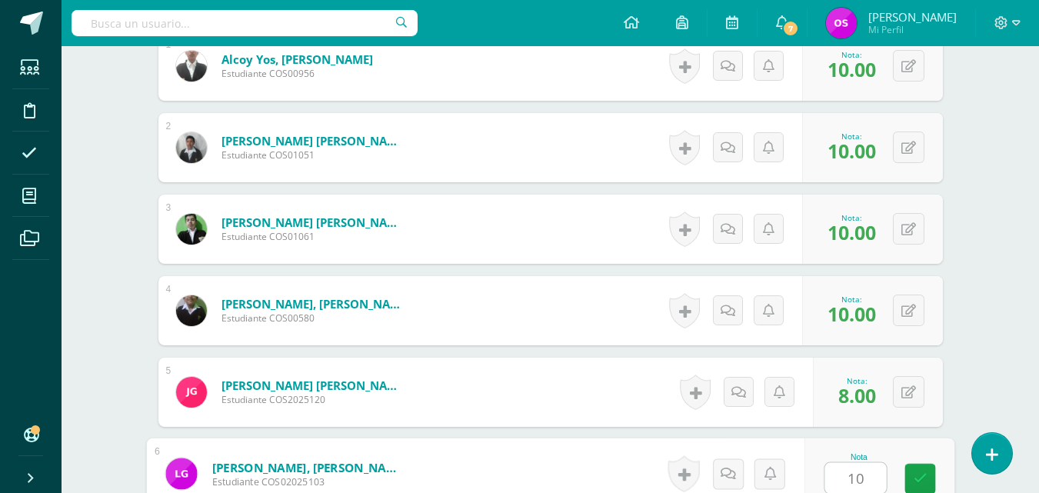
type input "10"
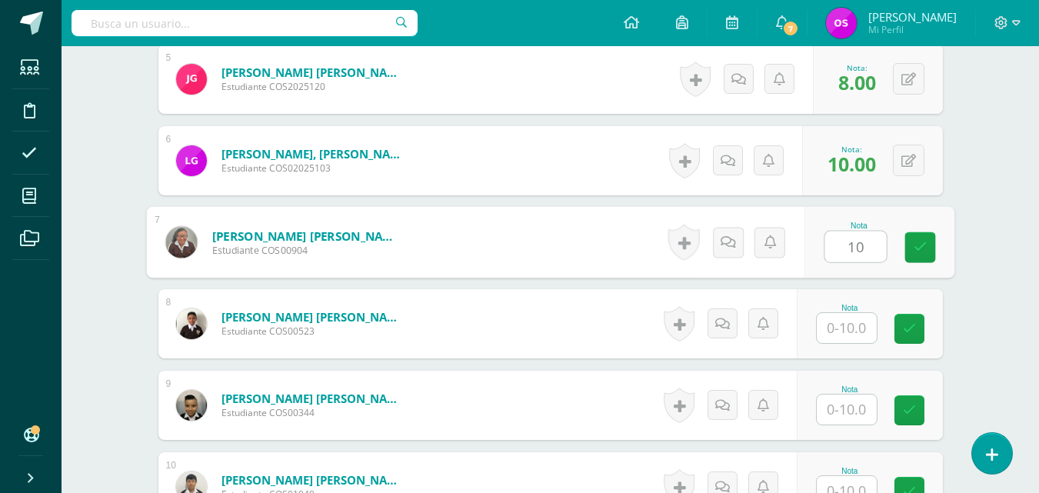
type input "10"
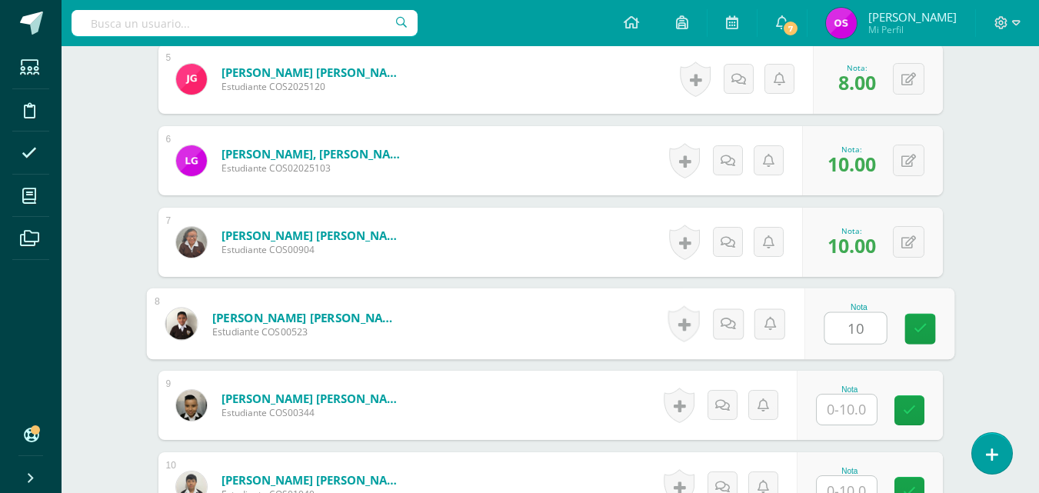
type input "10"
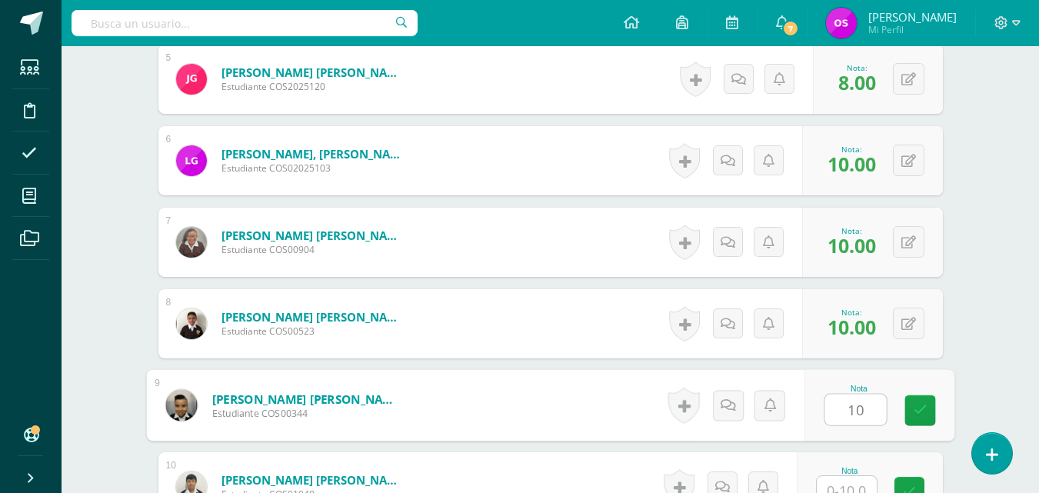
type input "10"
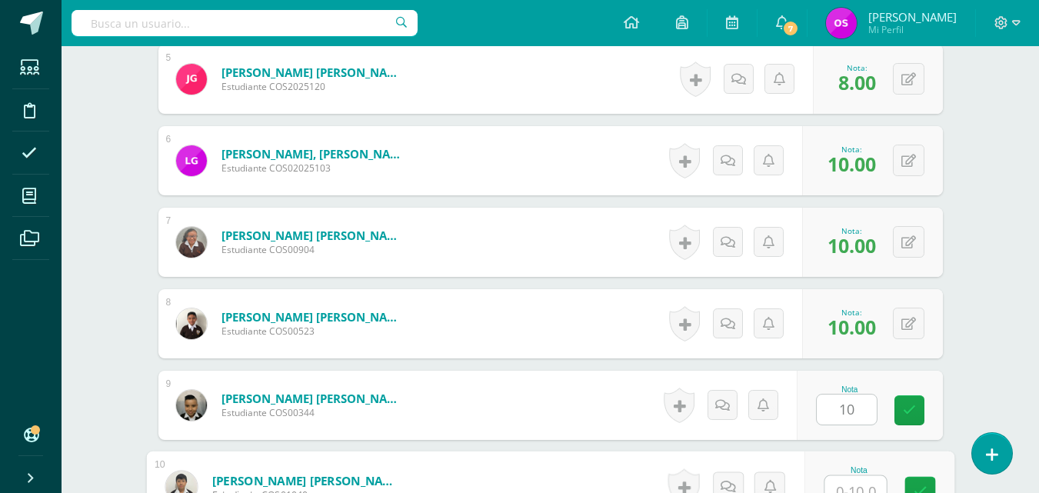
scroll to position [829, 0]
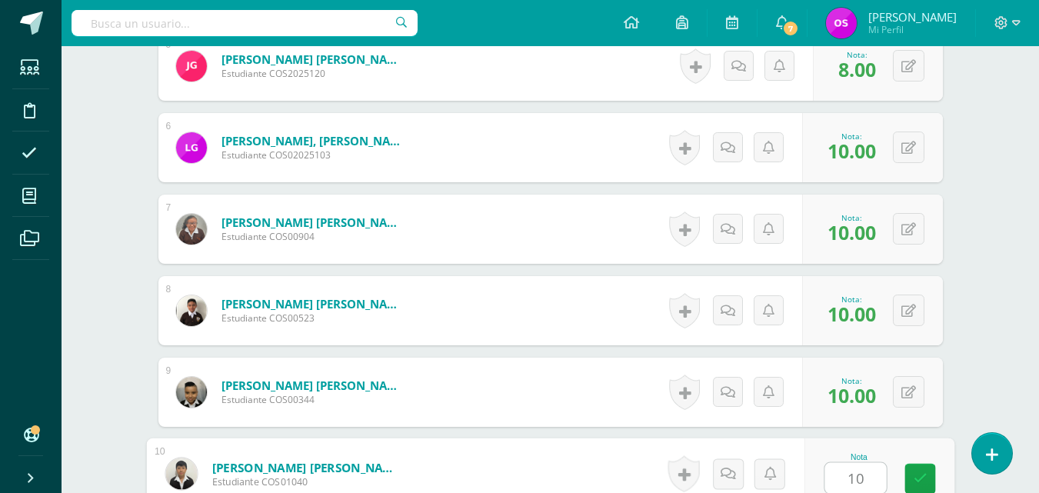
type input "10"
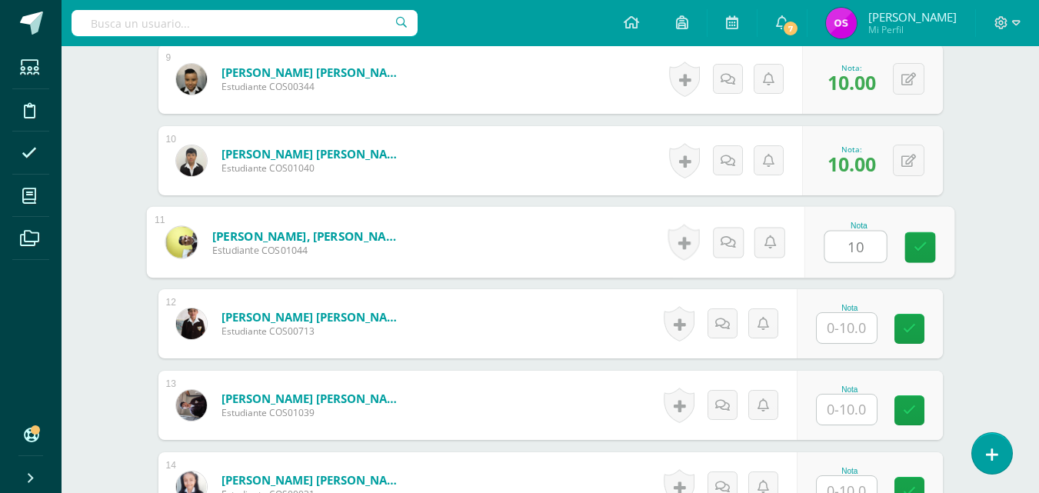
type input "10"
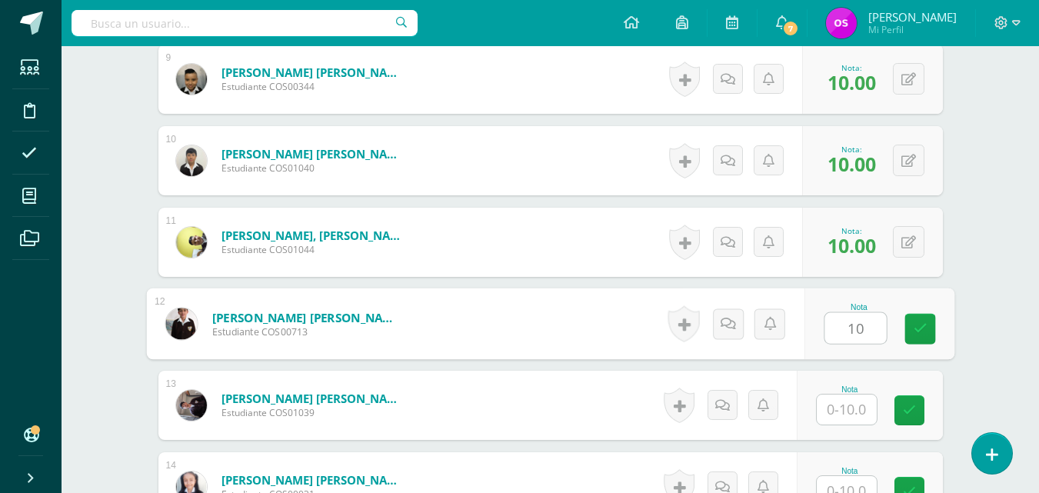
type input "1"
type input "8"
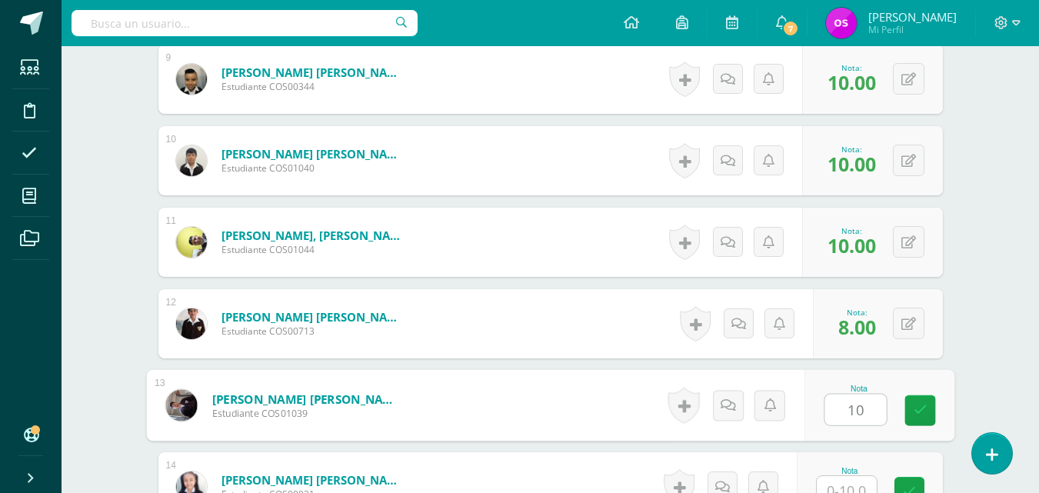
type input "10"
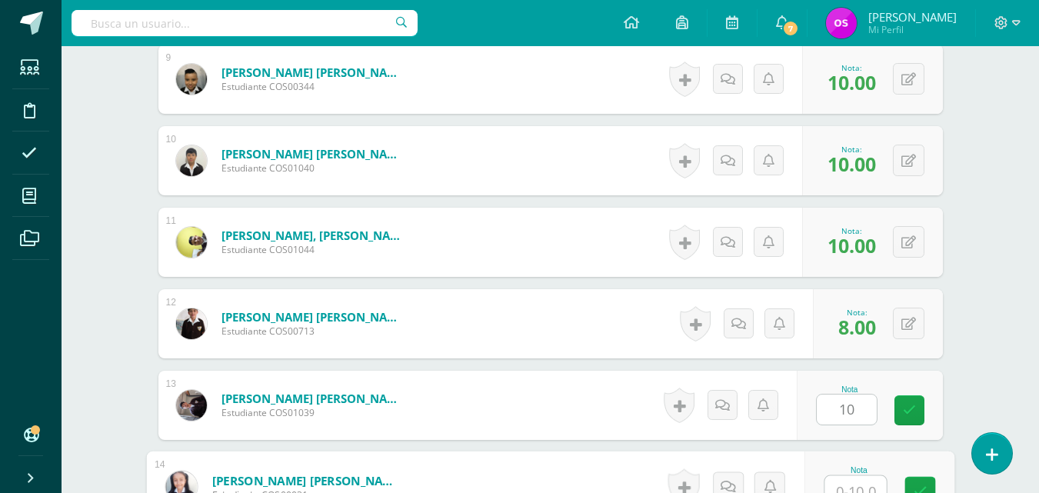
scroll to position [1155, 0]
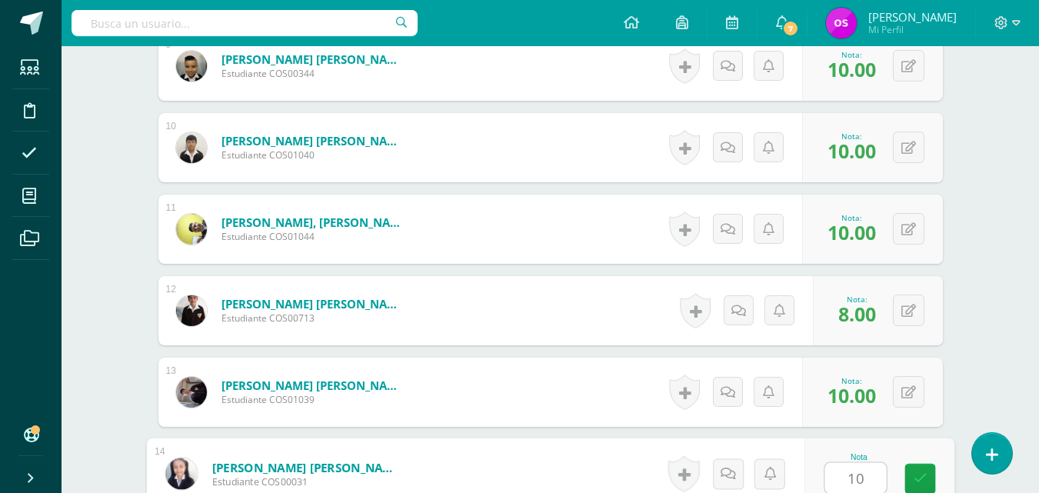
type input "10"
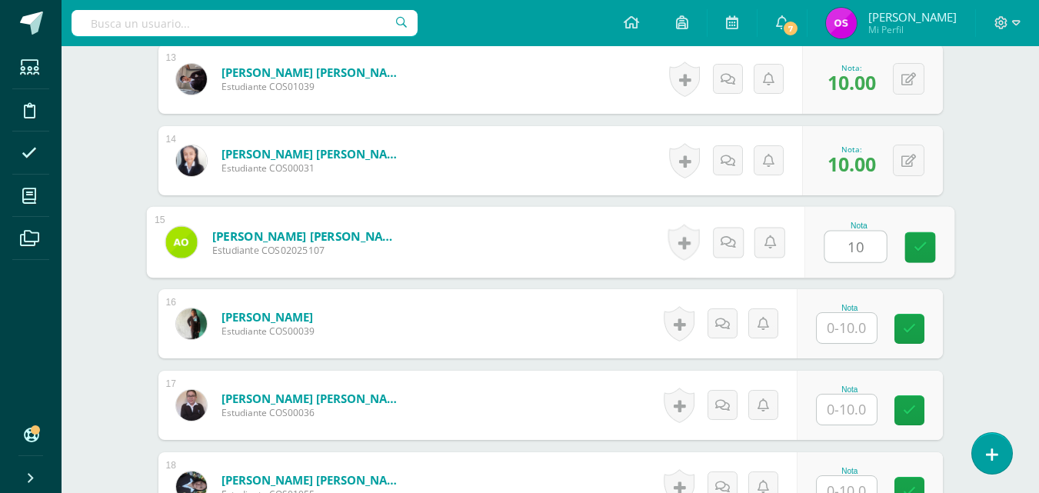
type input "10"
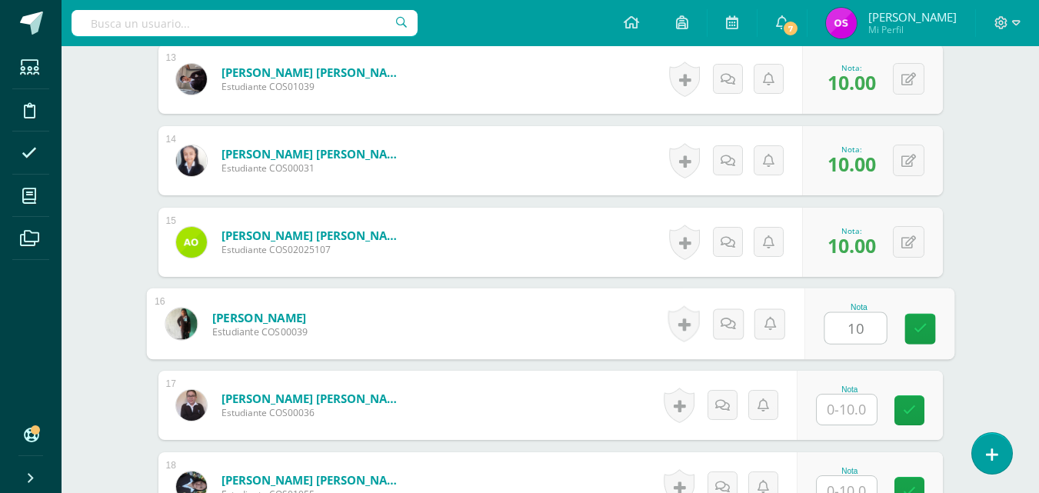
type input "10"
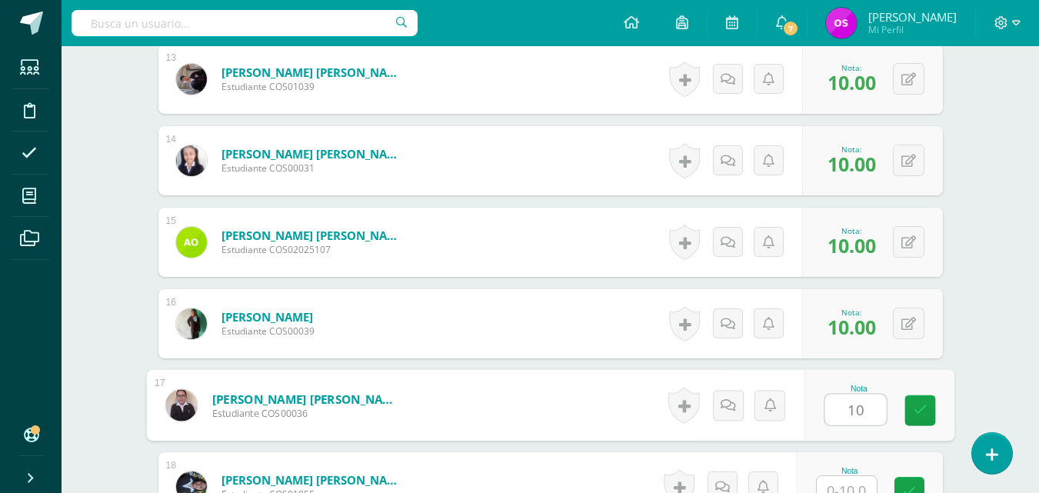
type input "10"
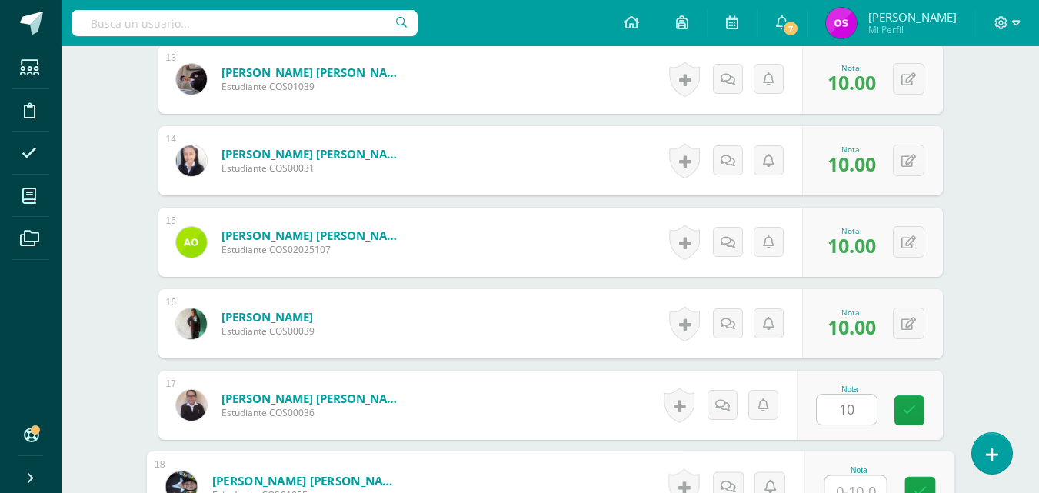
scroll to position [1481, 0]
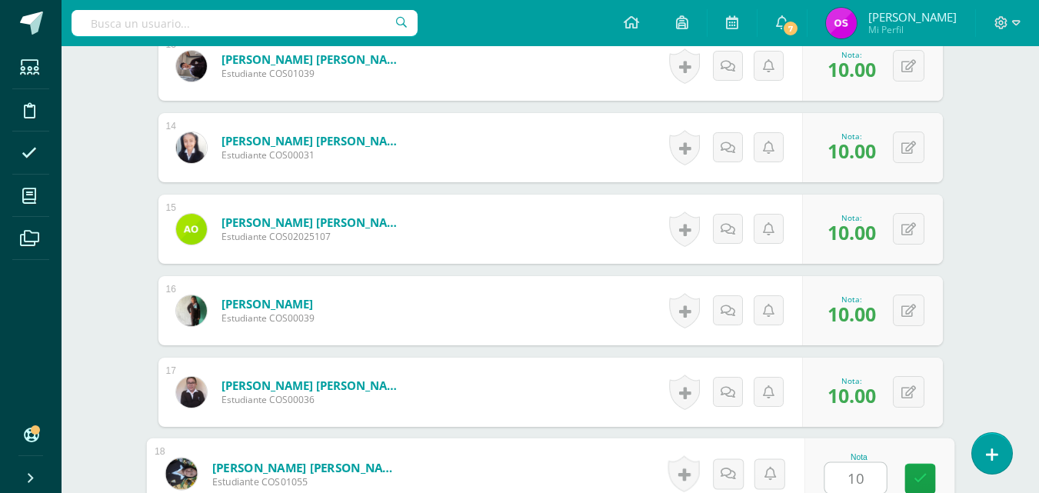
type input "10"
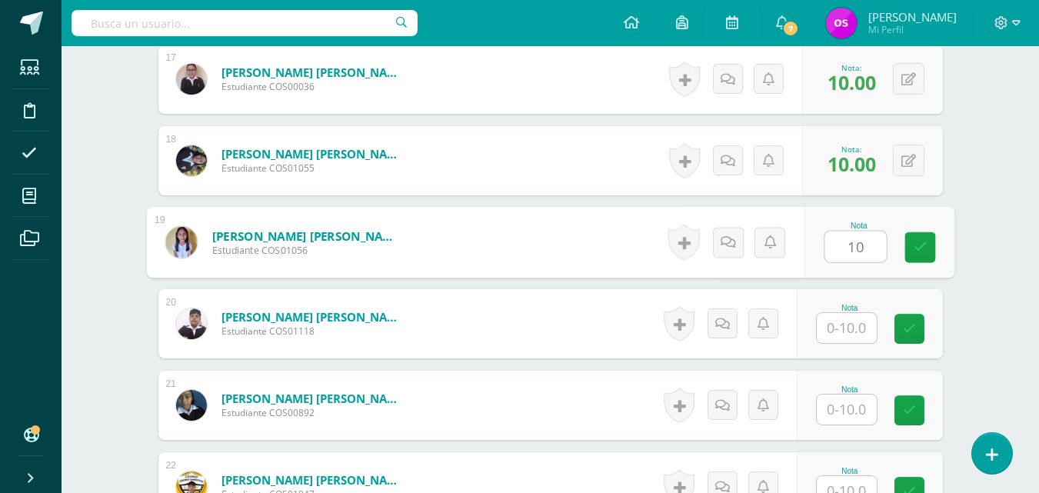
type input "10"
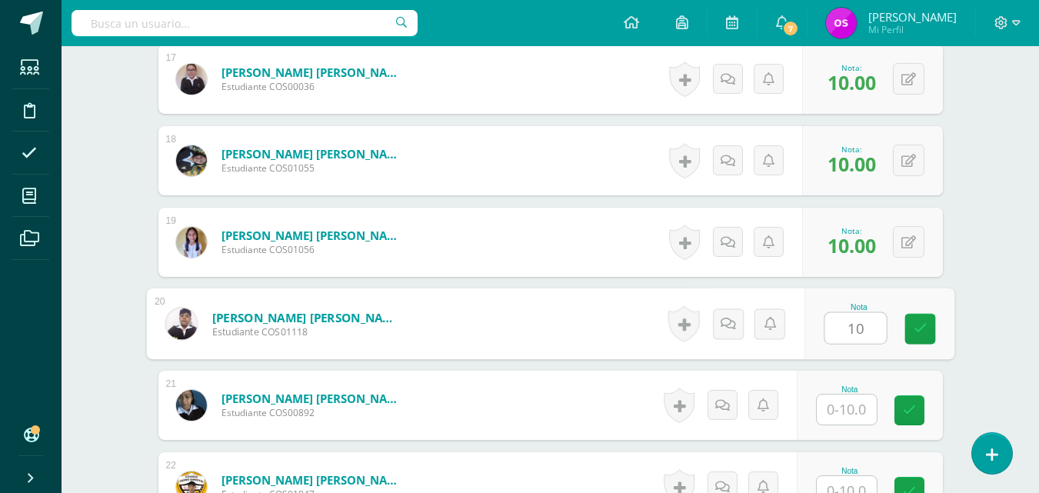
type input "10"
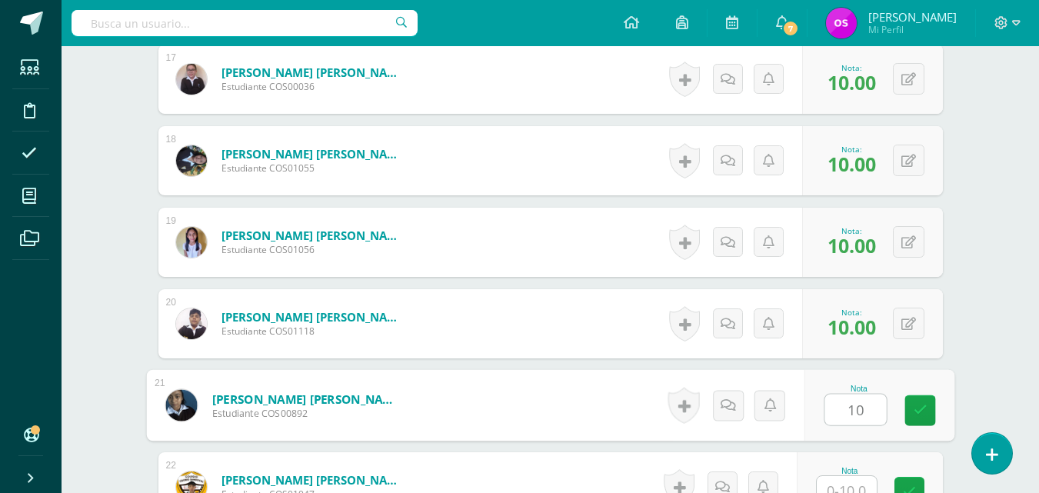
type input "10"
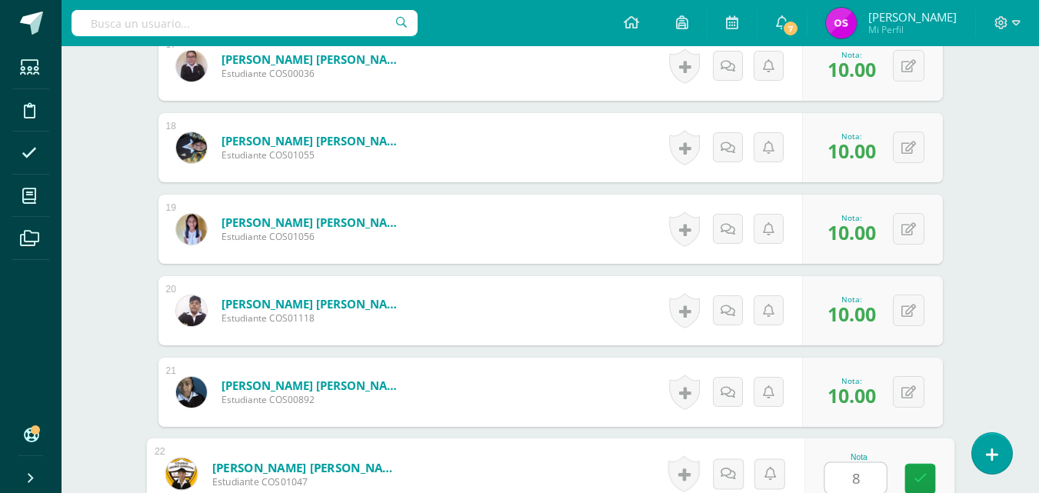
type input "8"
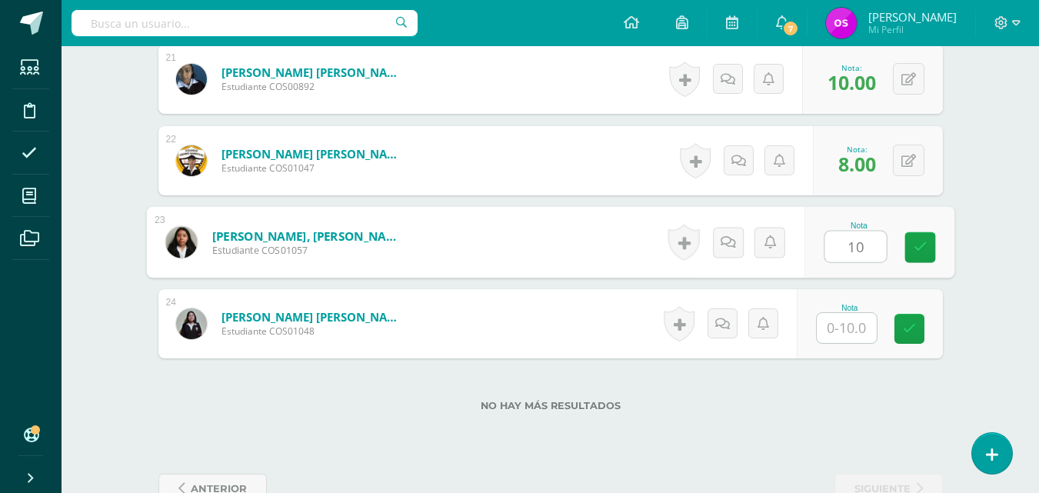
type input "10"
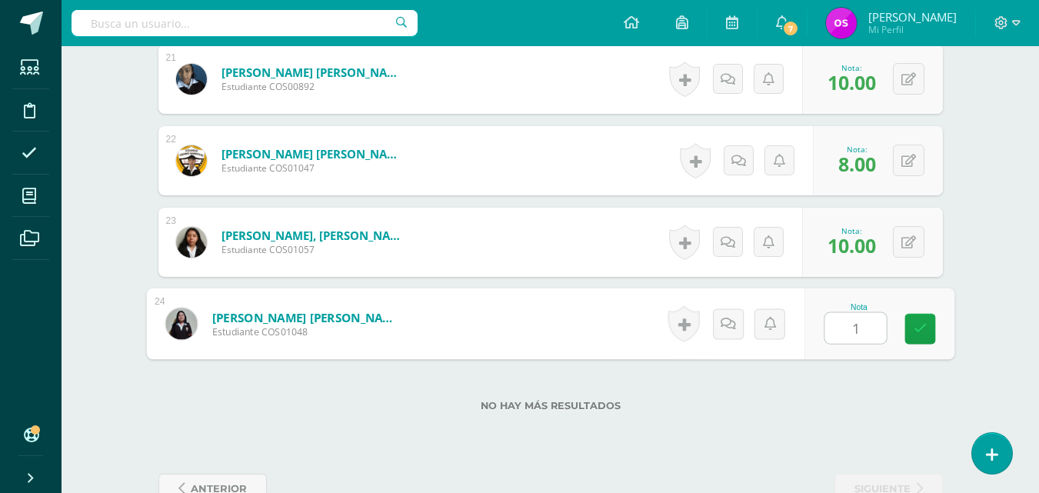
type input "10"
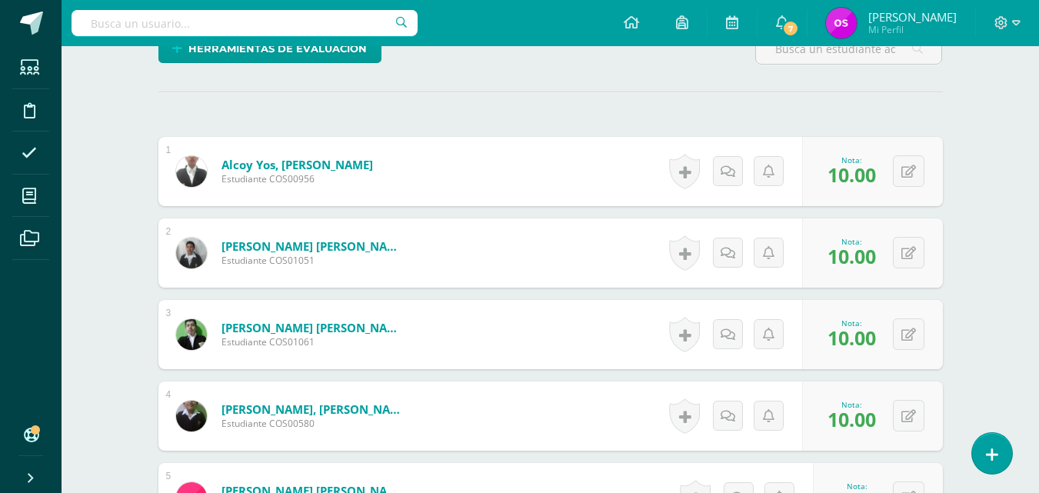
scroll to position [0, 0]
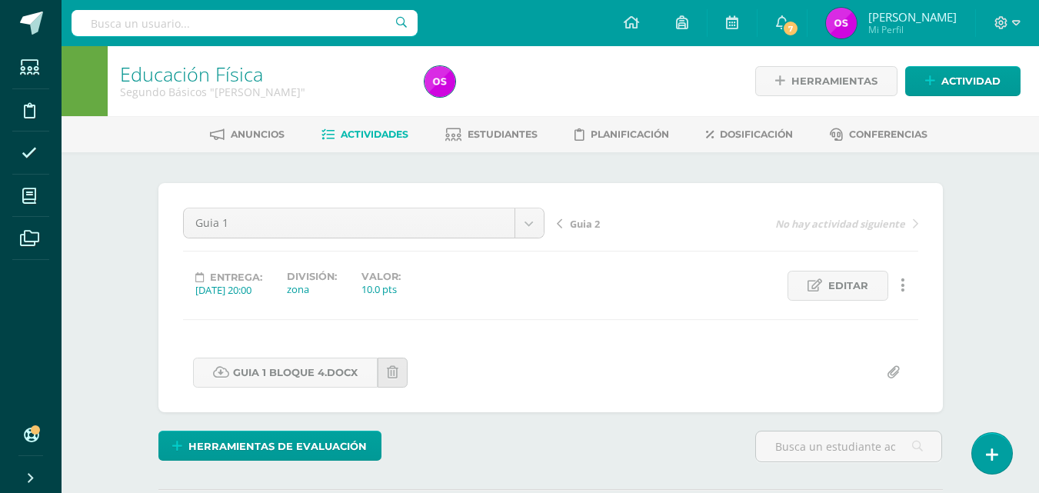
click at [577, 225] on span "Guia 2" at bounding box center [585, 224] width 30 height 14
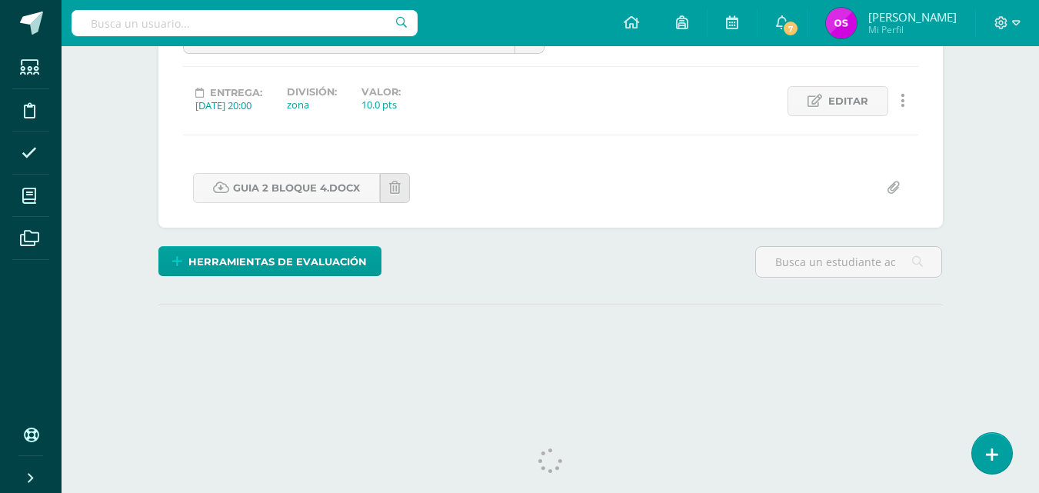
scroll to position [209, 0]
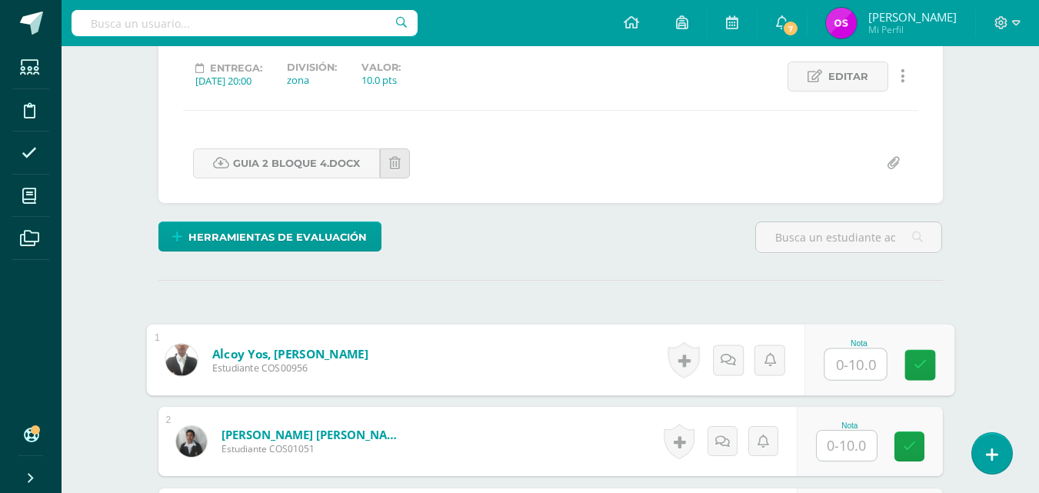
click at [838, 361] on input "text" at bounding box center [855, 364] width 62 height 31
type input "10"
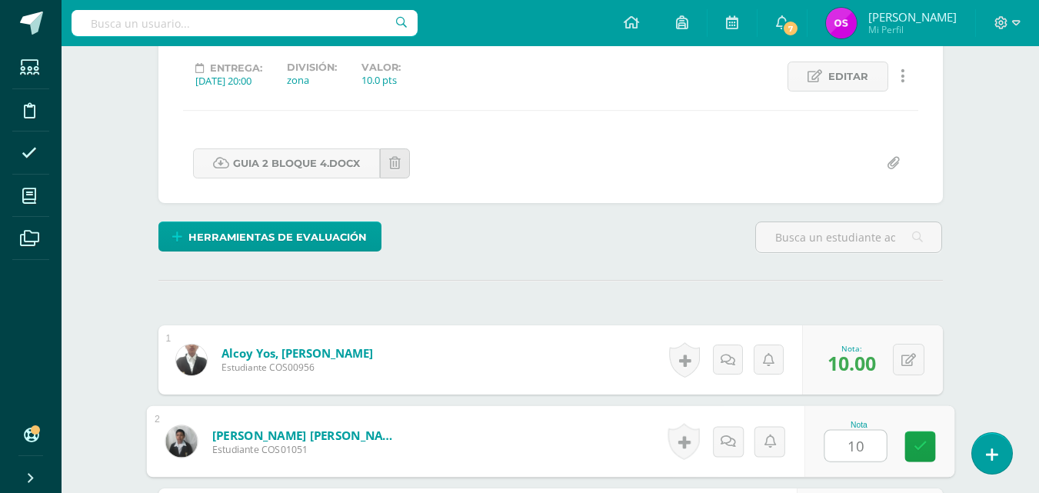
type input "10"
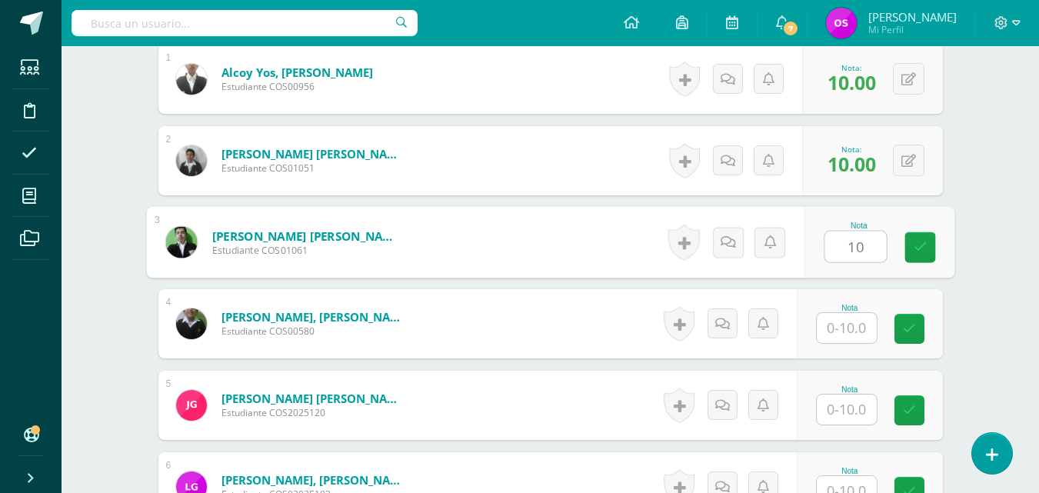
type input "10"
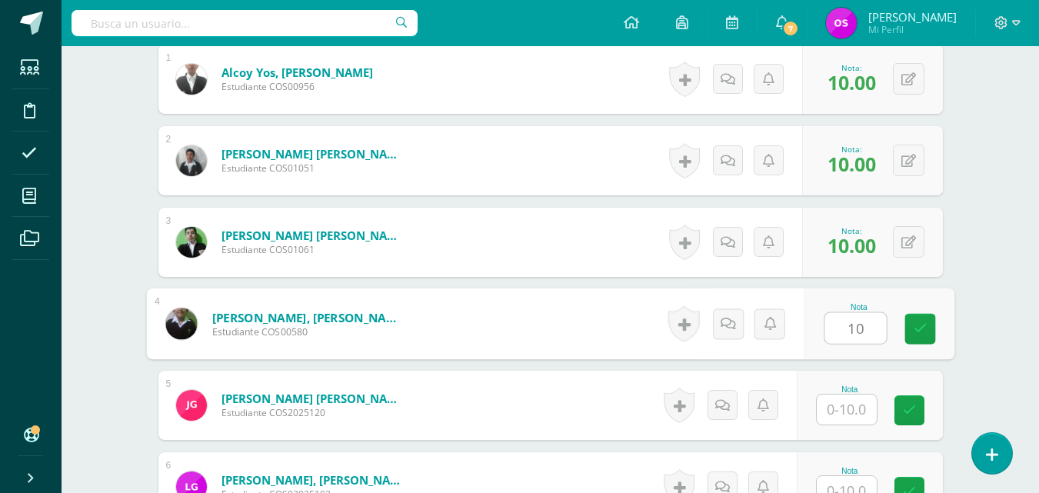
type input "10"
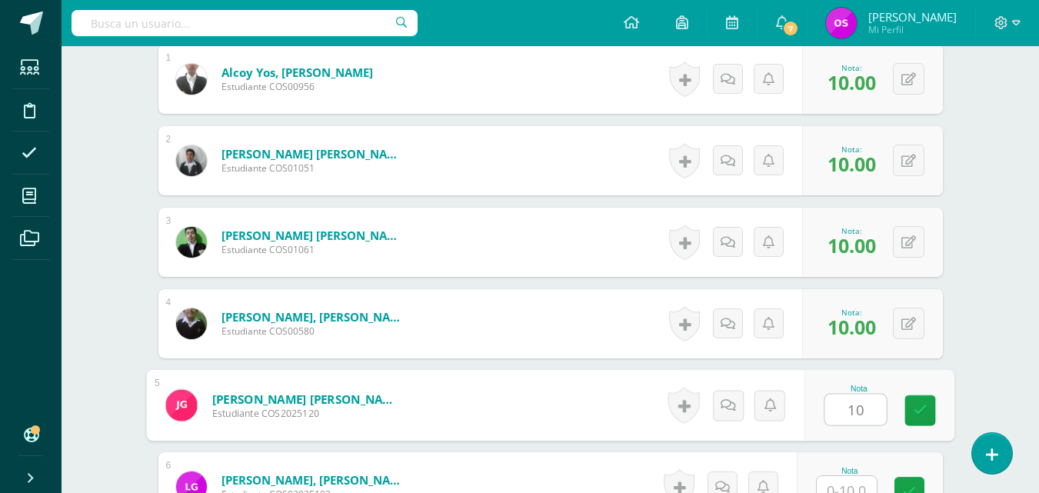
type input "10"
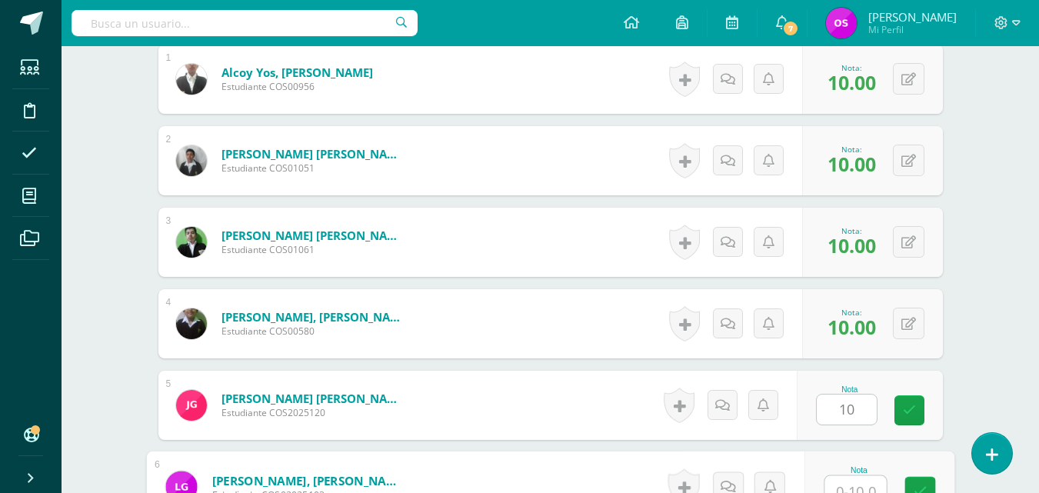
scroll to position [503, 0]
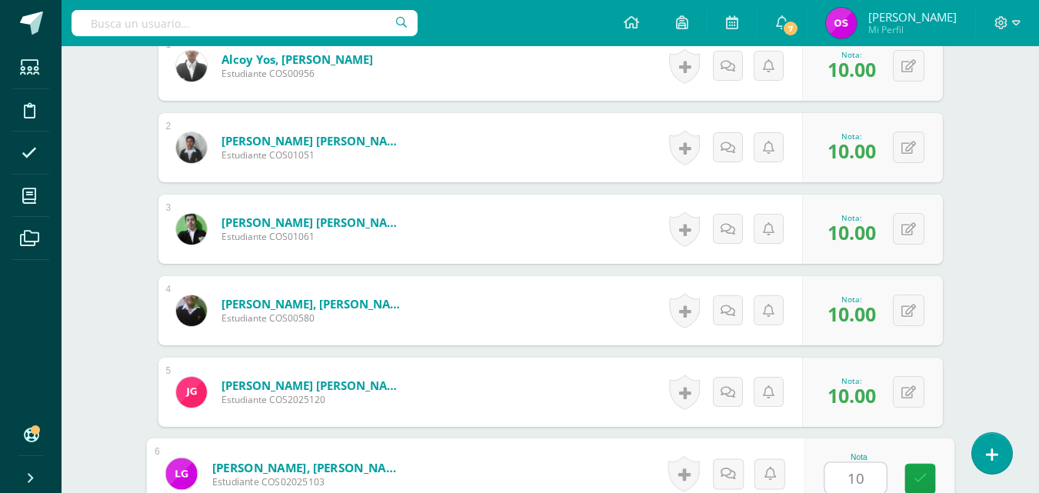
type input "10"
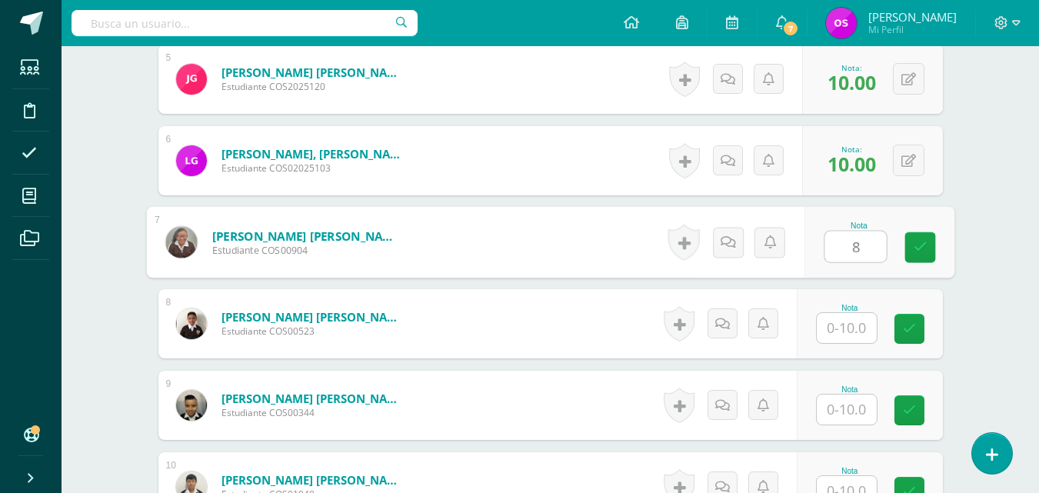
type input "8"
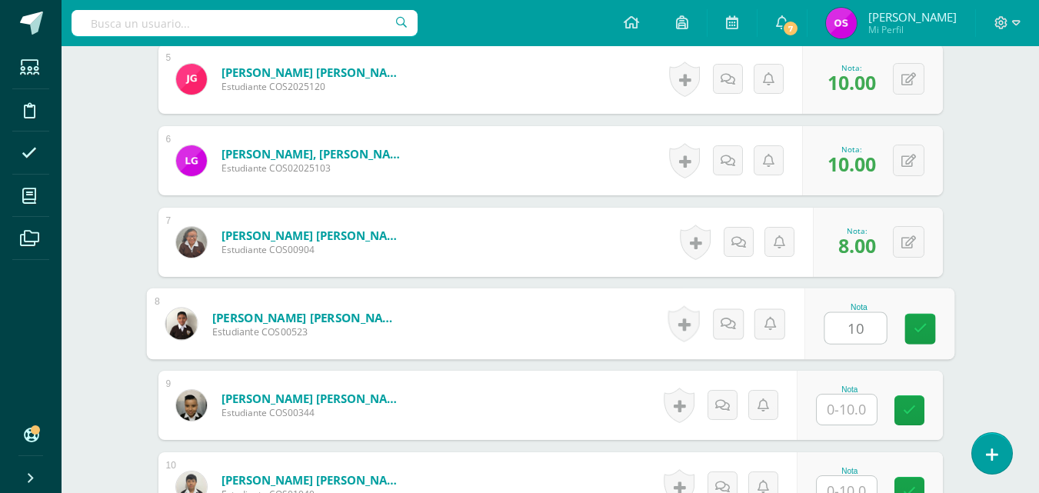
type input "10"
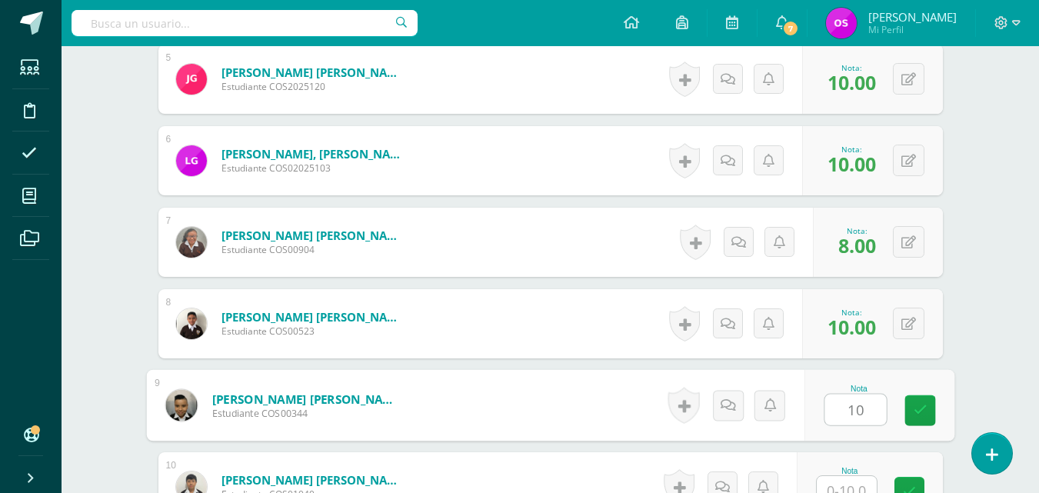
type input "10"
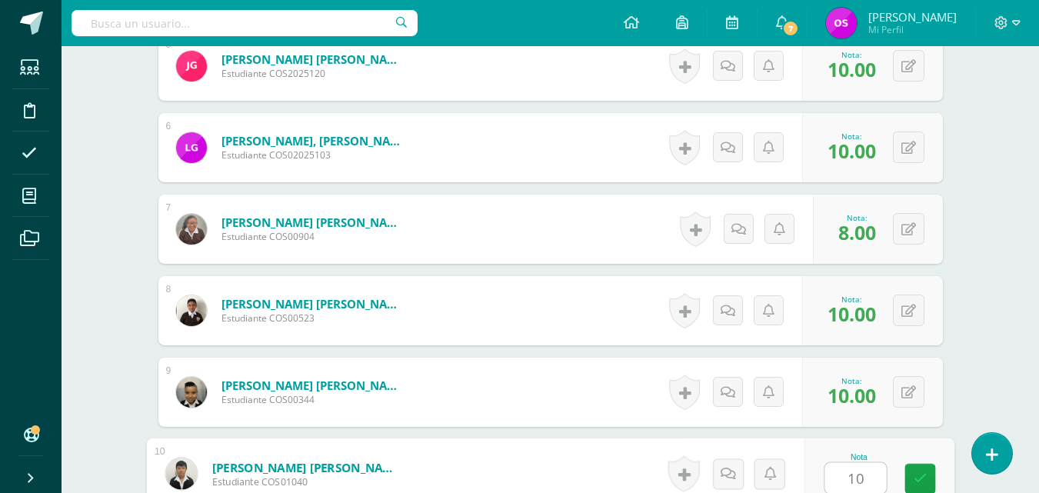
type input "10"
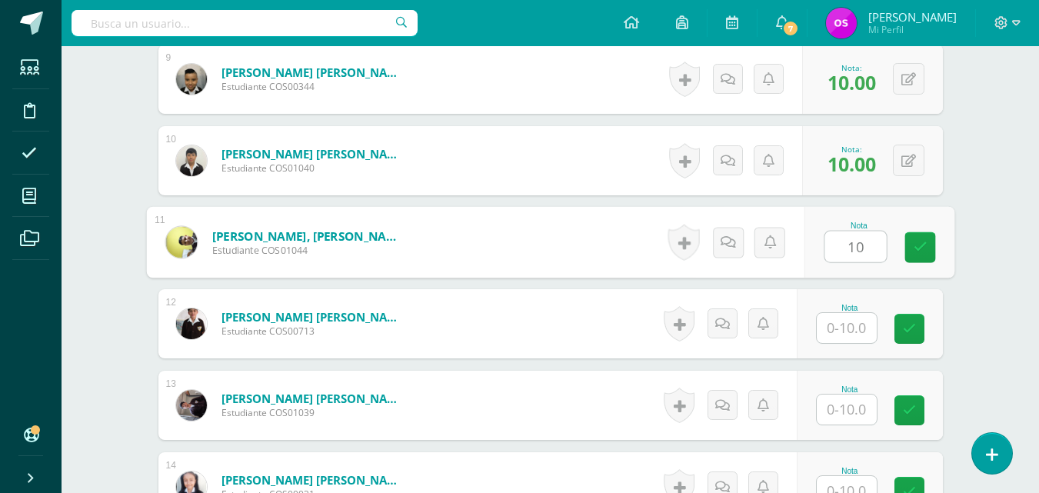
type input "10"
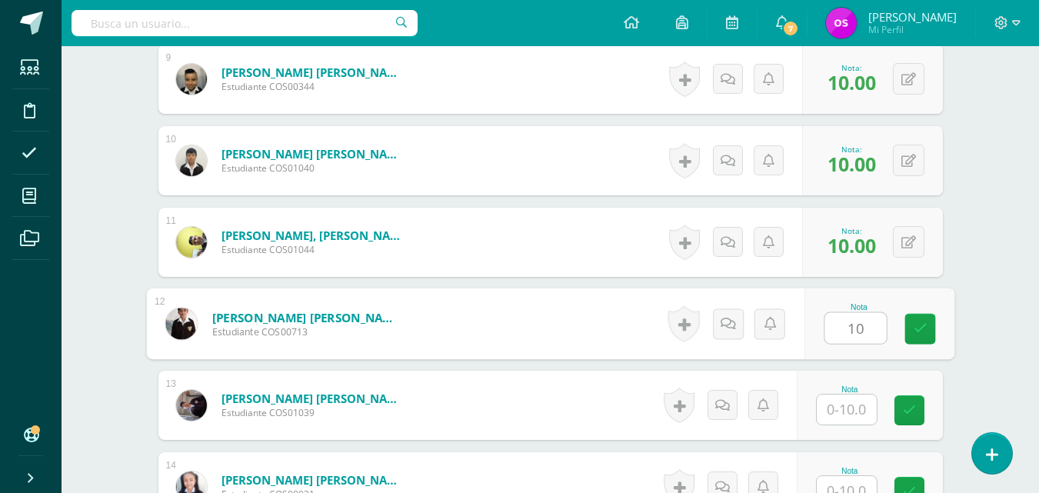
type input "10"
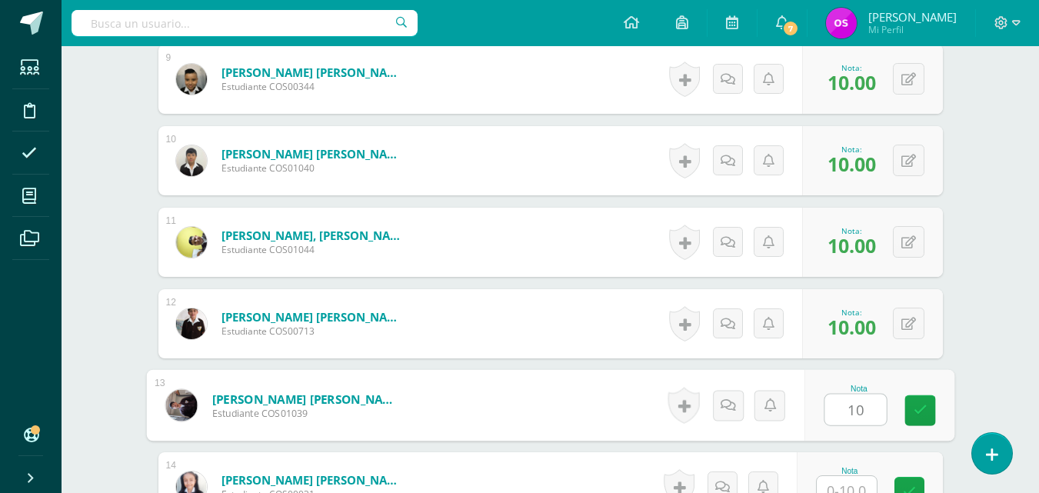
type input "10"
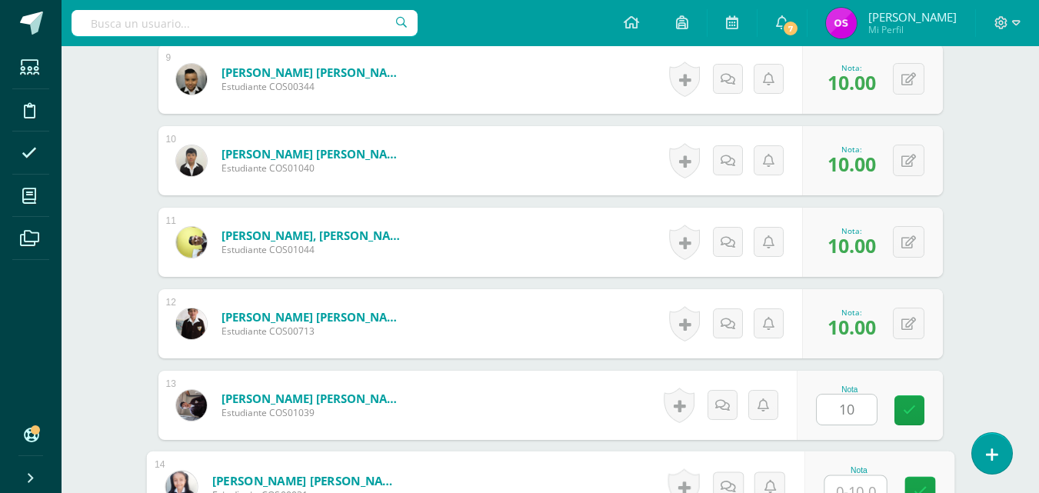
scroll to position [1155, 0]
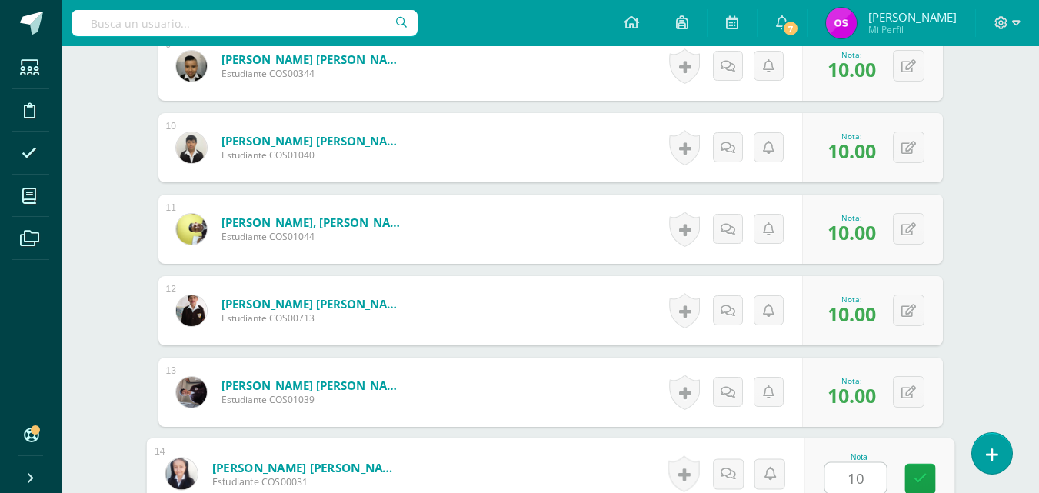
type input "10"
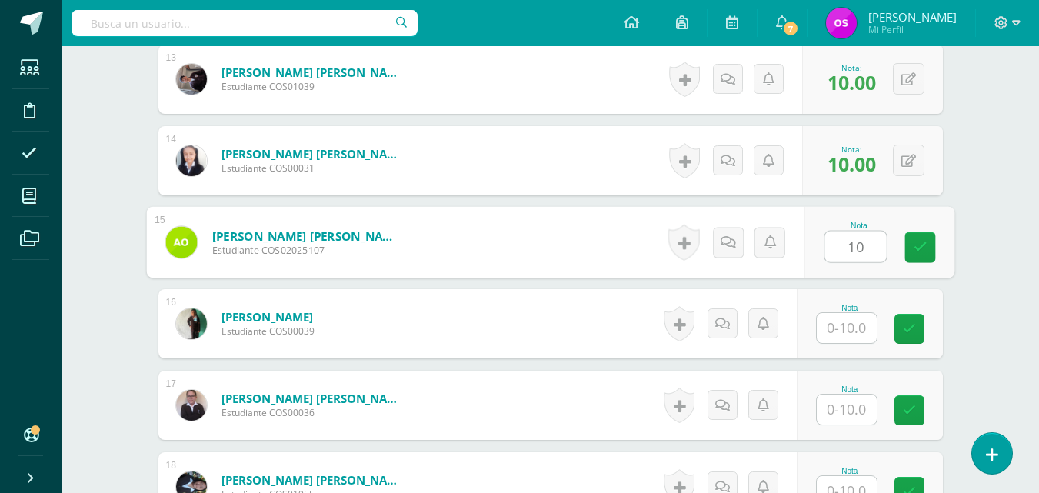
type input "10"
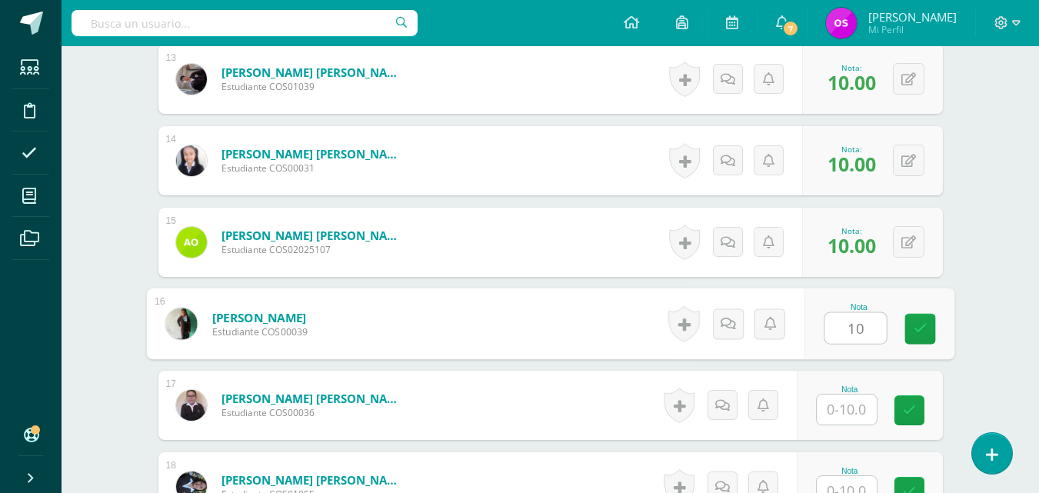
type input "10"
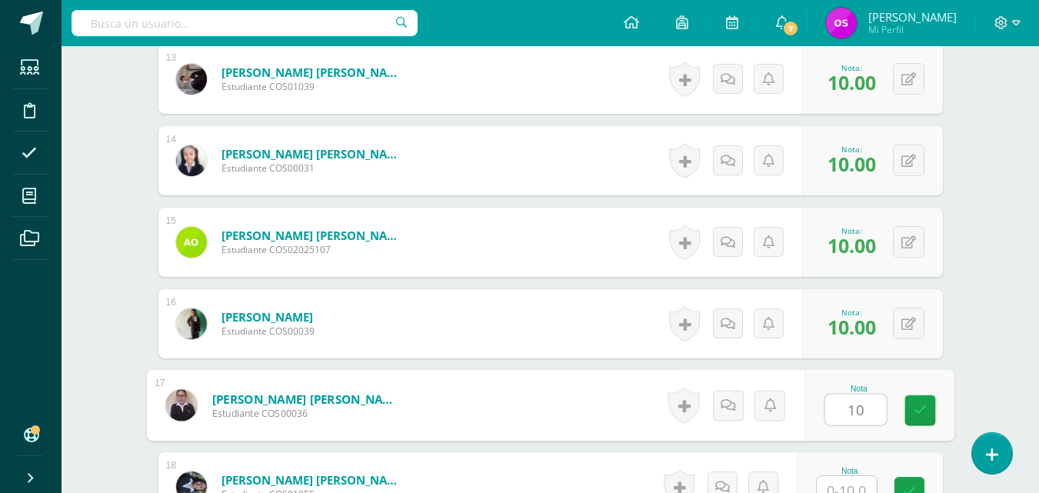
type input "10"
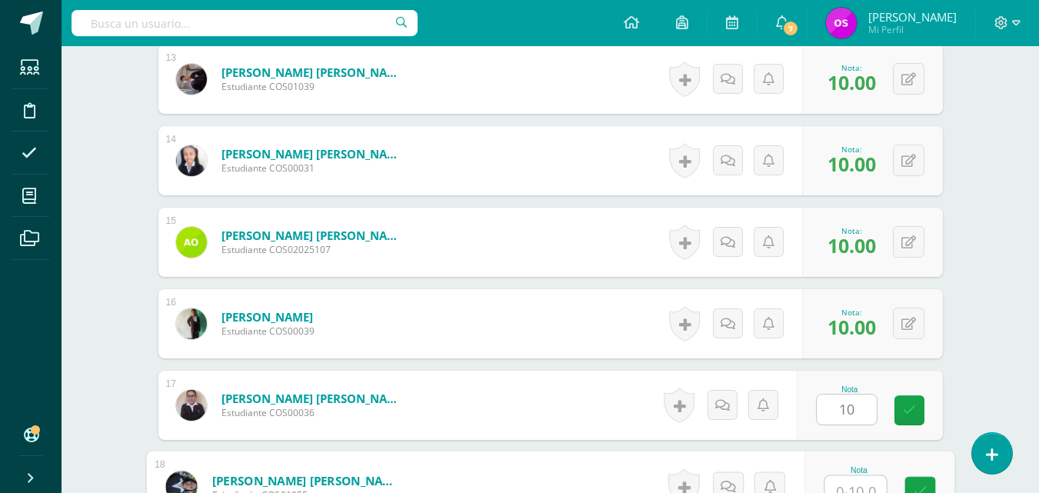
scroll to position [1481, 0]
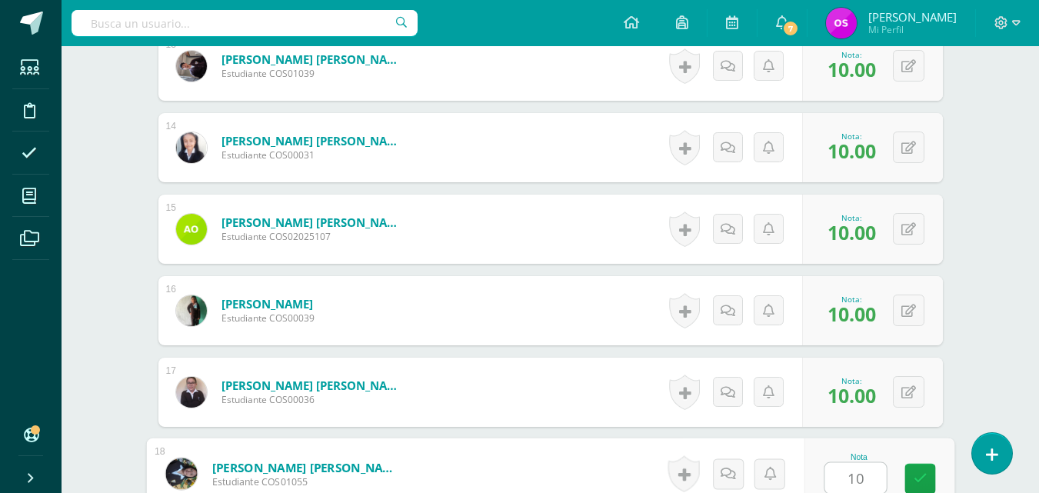
type input "10"
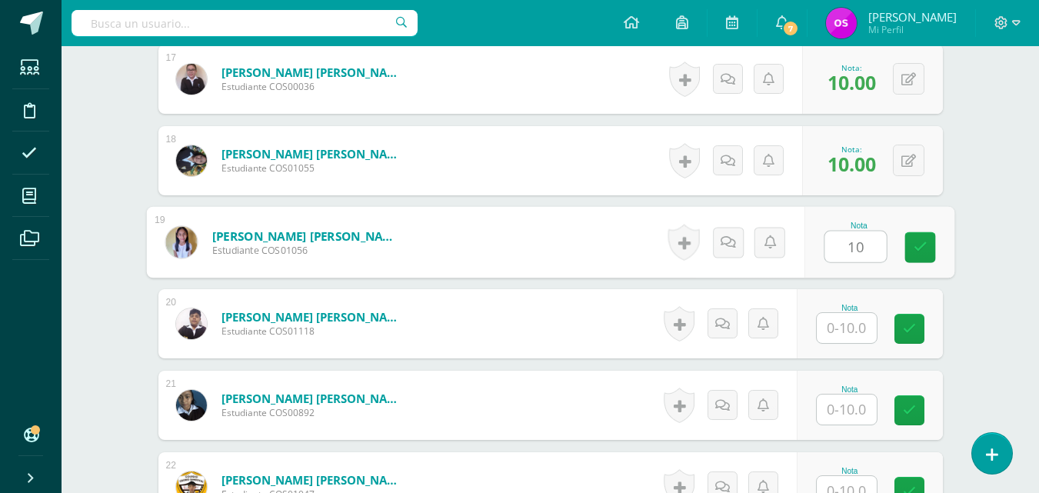
type input "10"
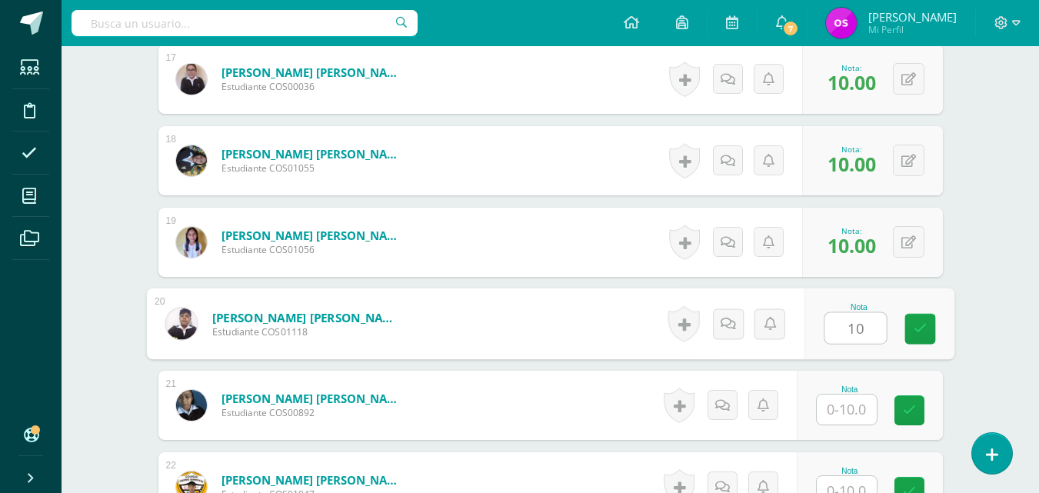
type input "10"
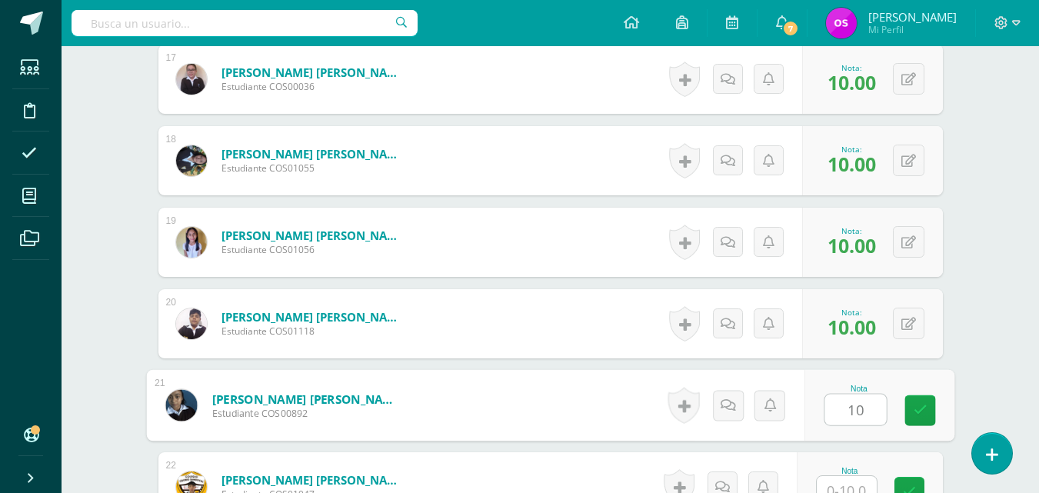
type input "10"
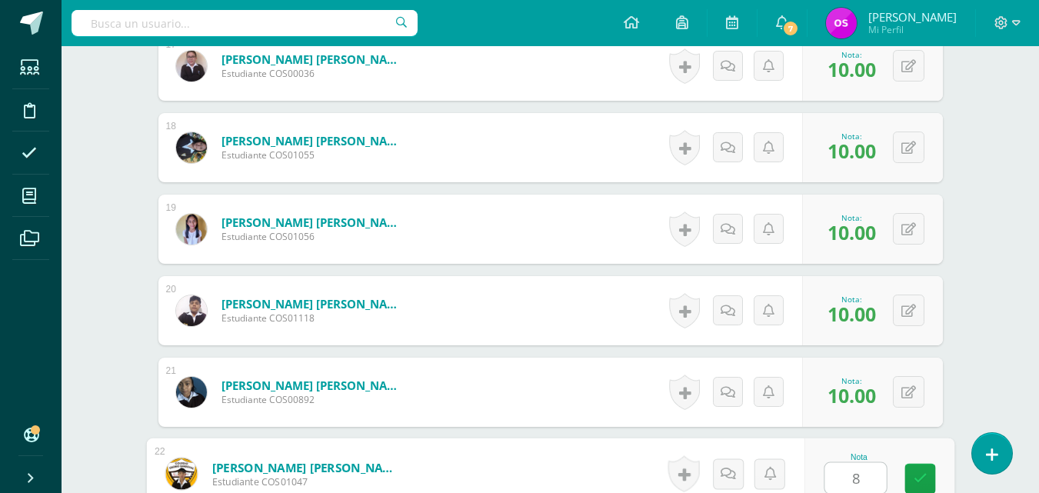
type input "8"
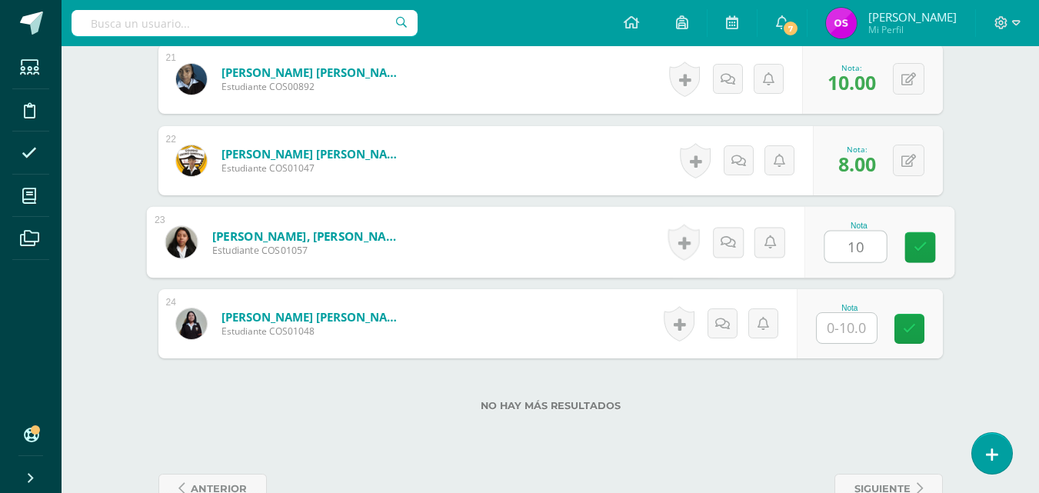
type input "10"
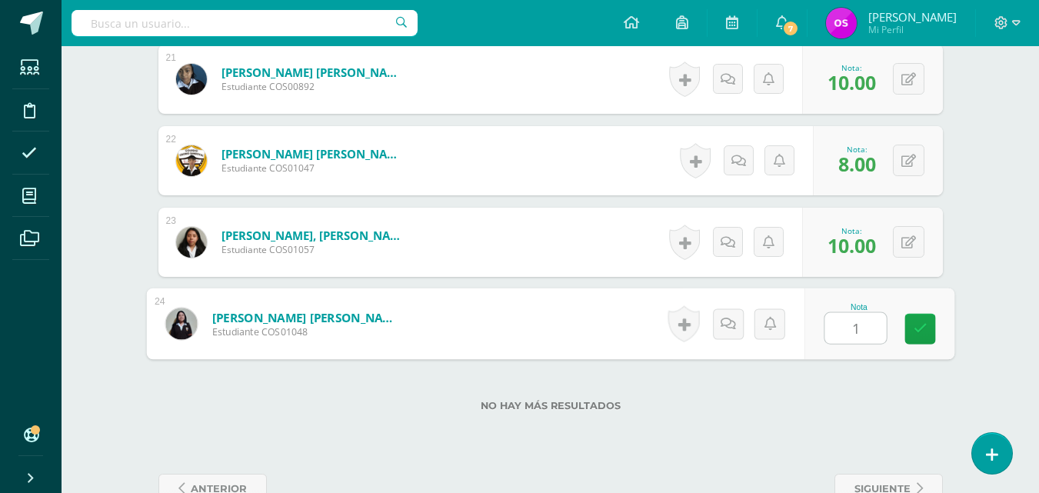
type input "10"
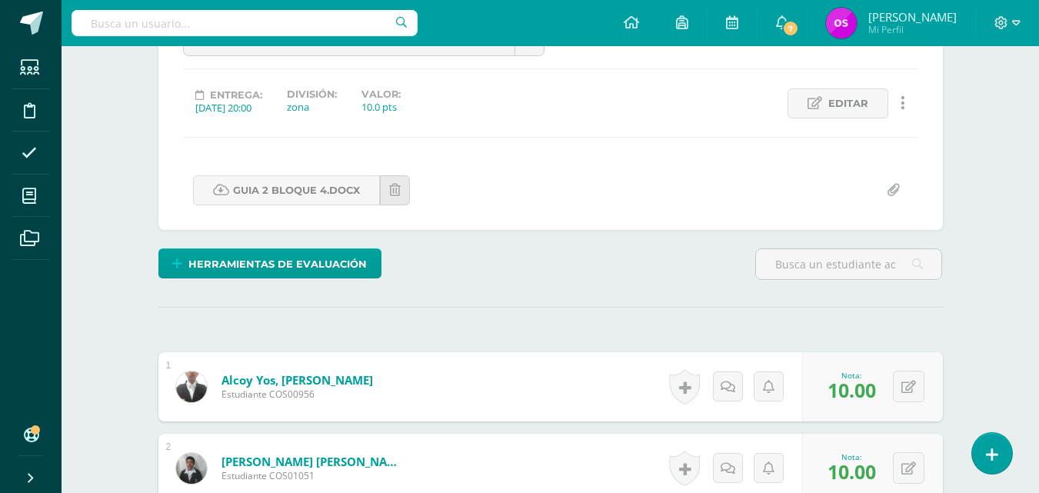
scroll to position [0, 0]
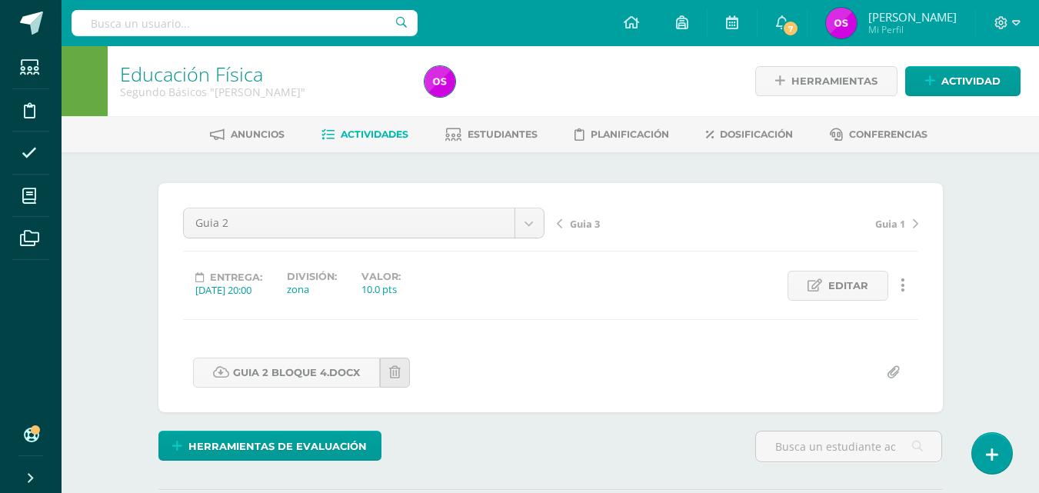
click at [585, 228] on span "Guia 3" at bounding box center [585, 224] width 30 height 14
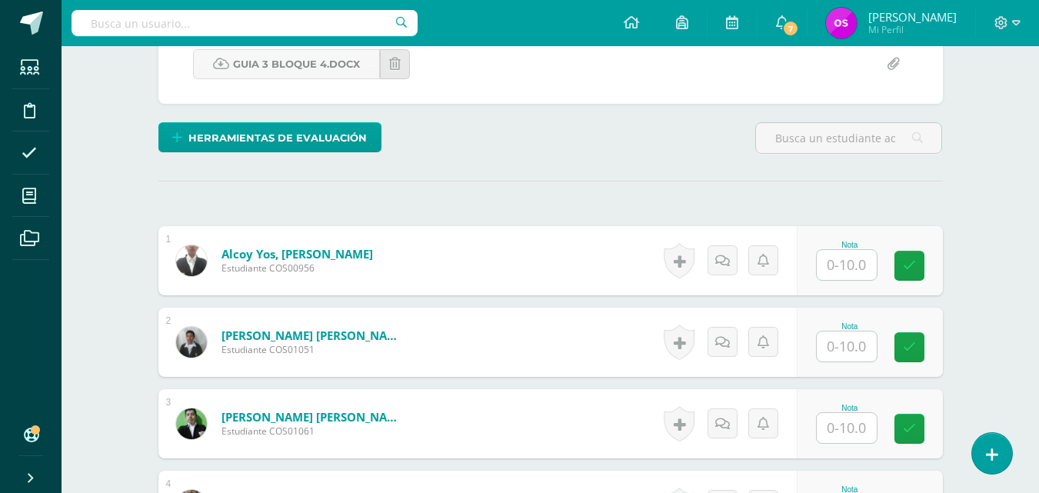
scroll to position [339, 0]
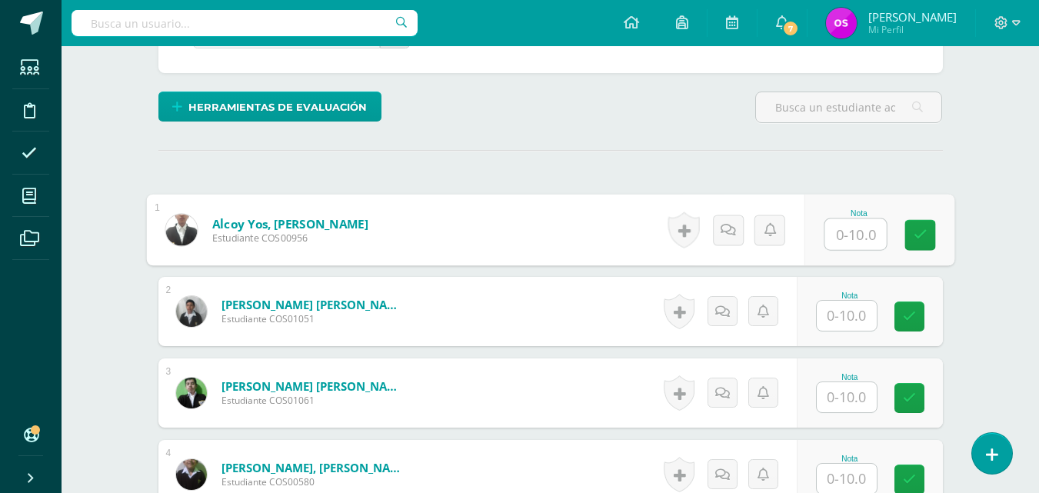
click at [840, 240] on input "text" at bounding box center [855, 234] width 62 height 31
type input "10"
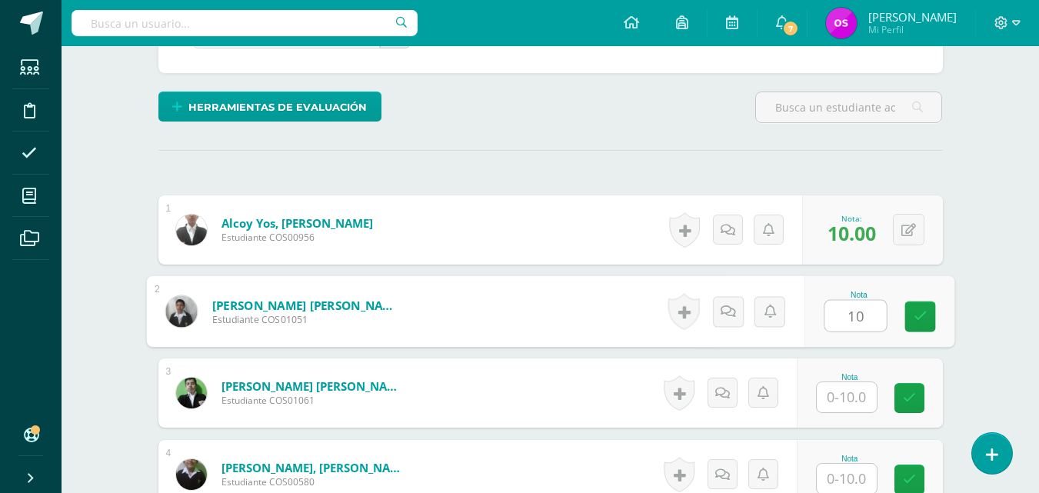
type input "10"
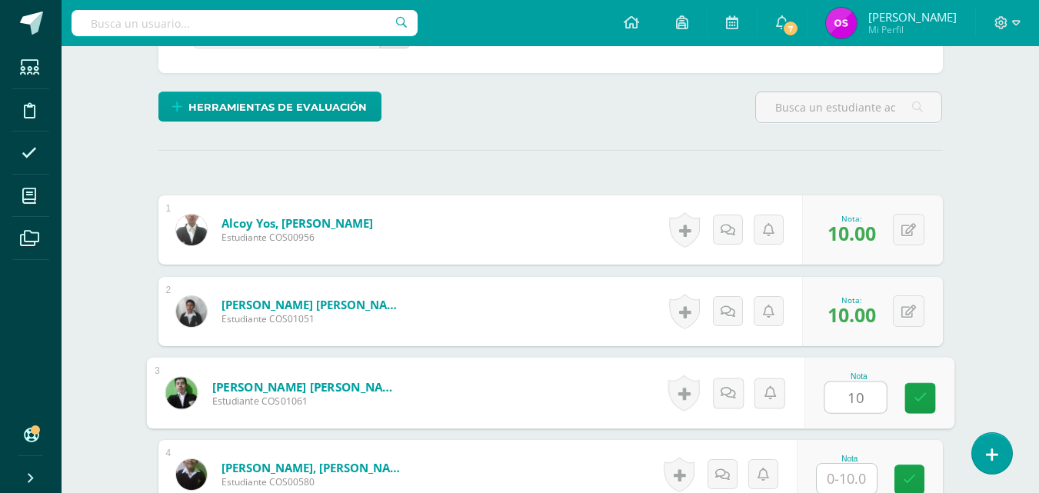
type input "10"
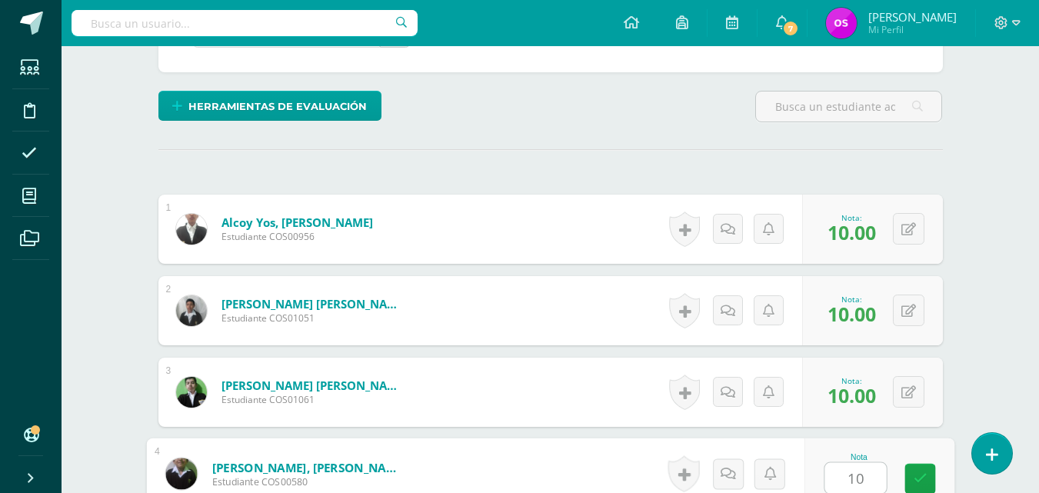
type input "10"
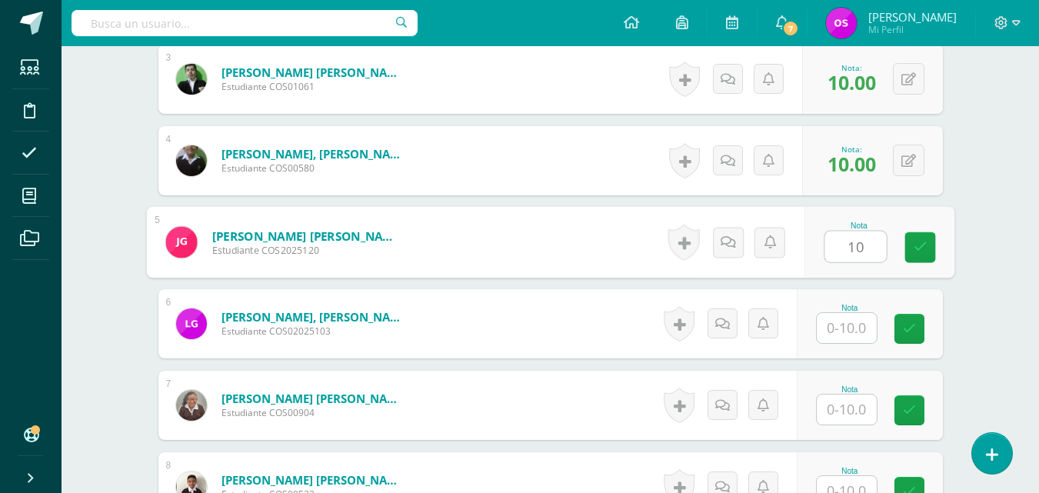
type input "10"
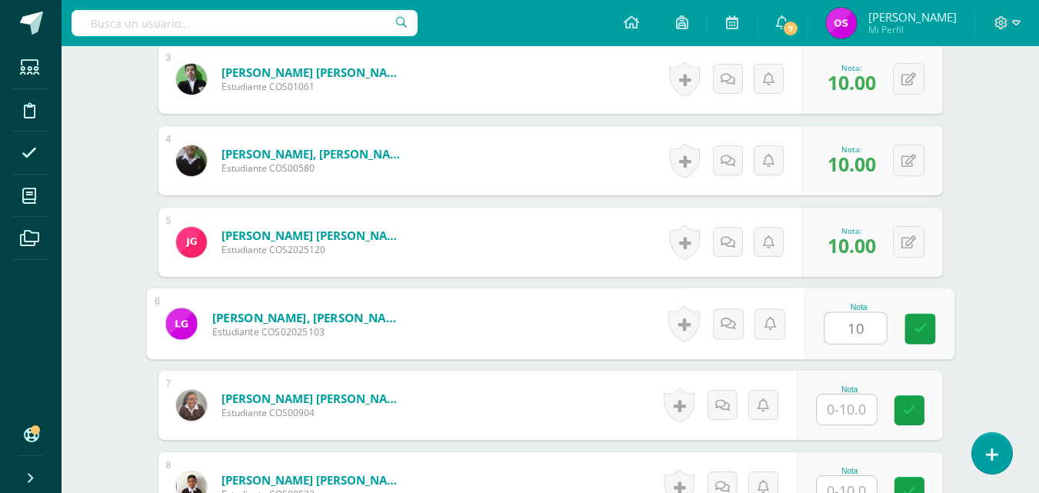
type input "10"
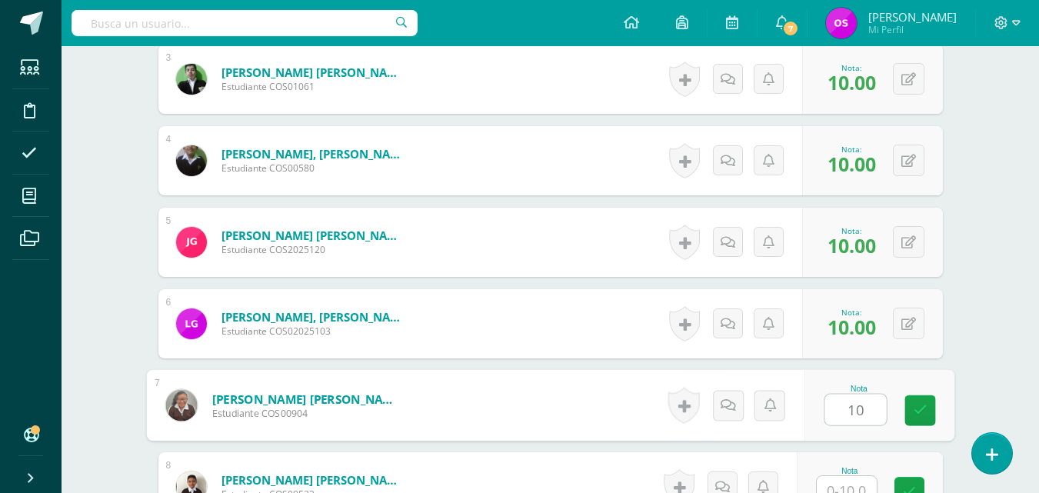
type input "10"
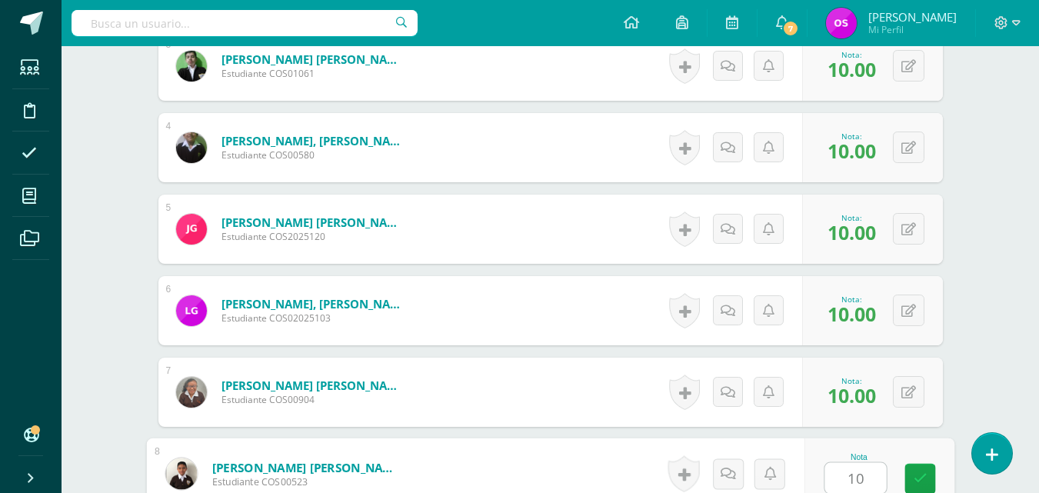
type input "10"
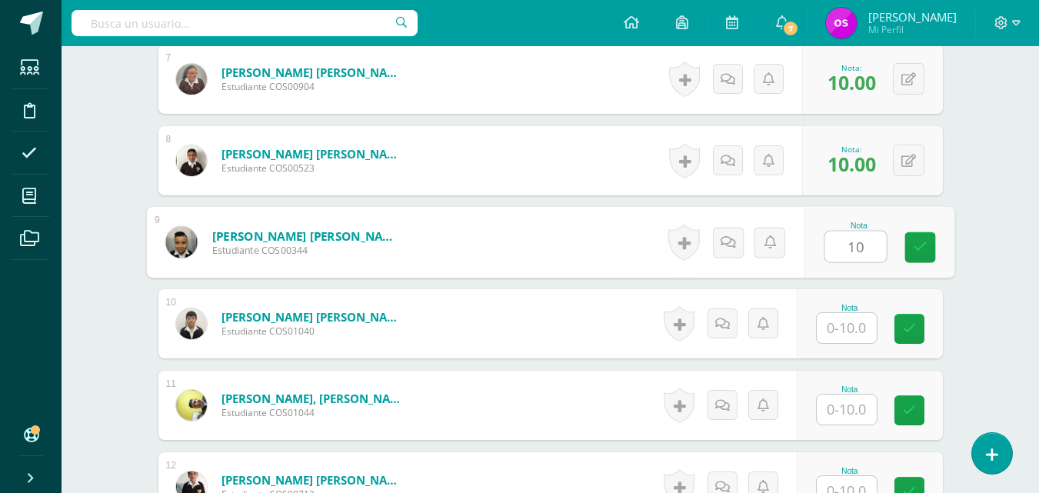
type input "10"
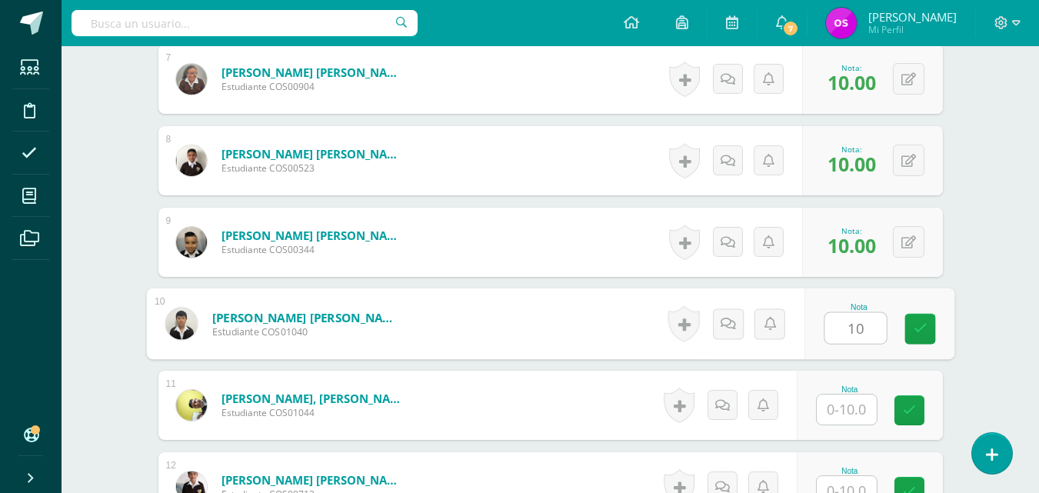
type input "10"
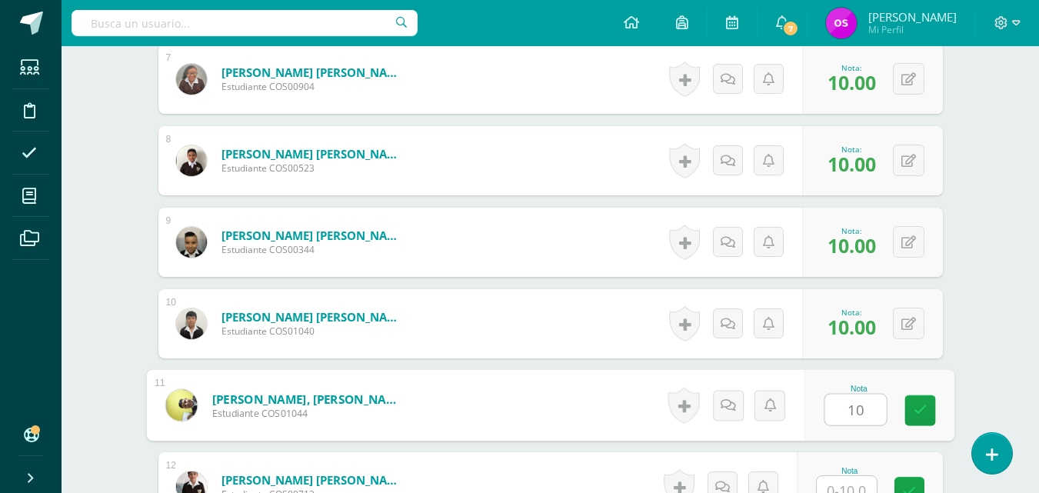
type input "10"
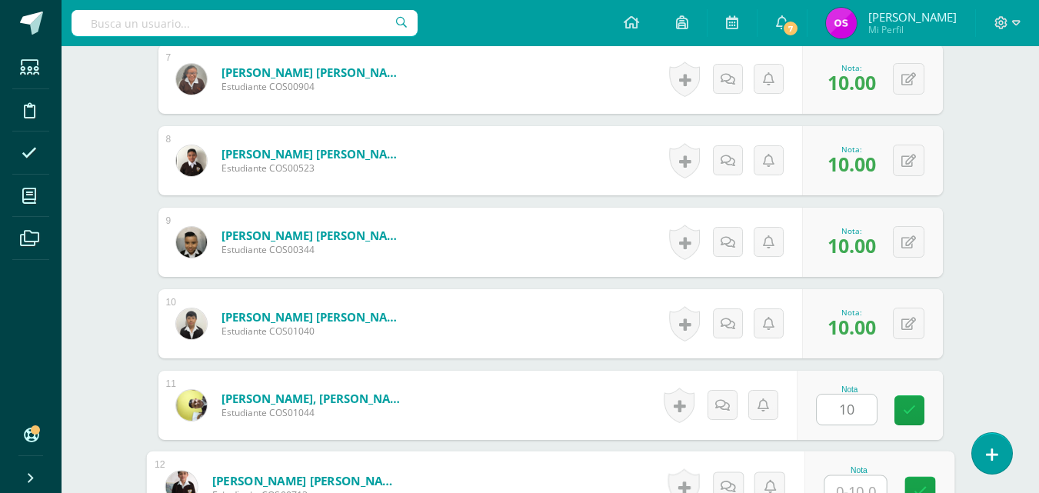
scroll to position [992, 0]
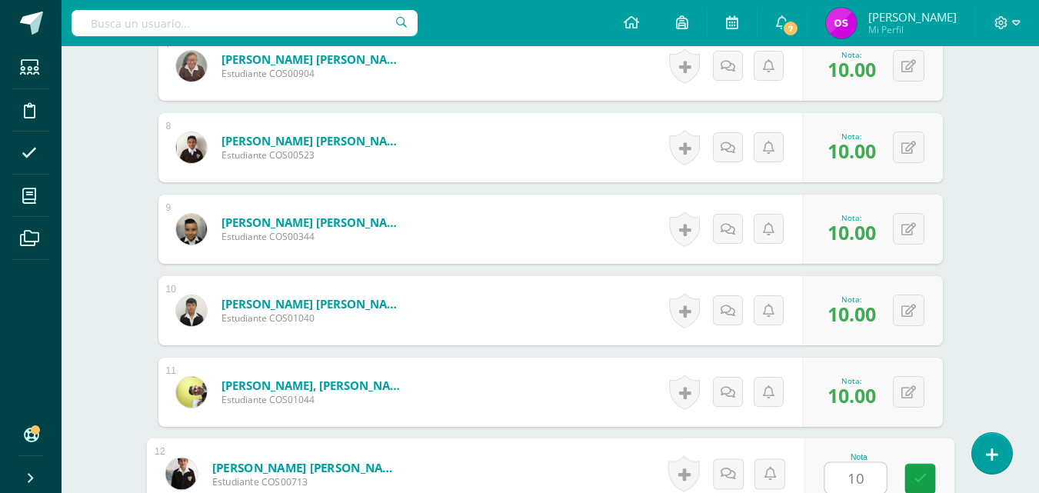
type input "10"
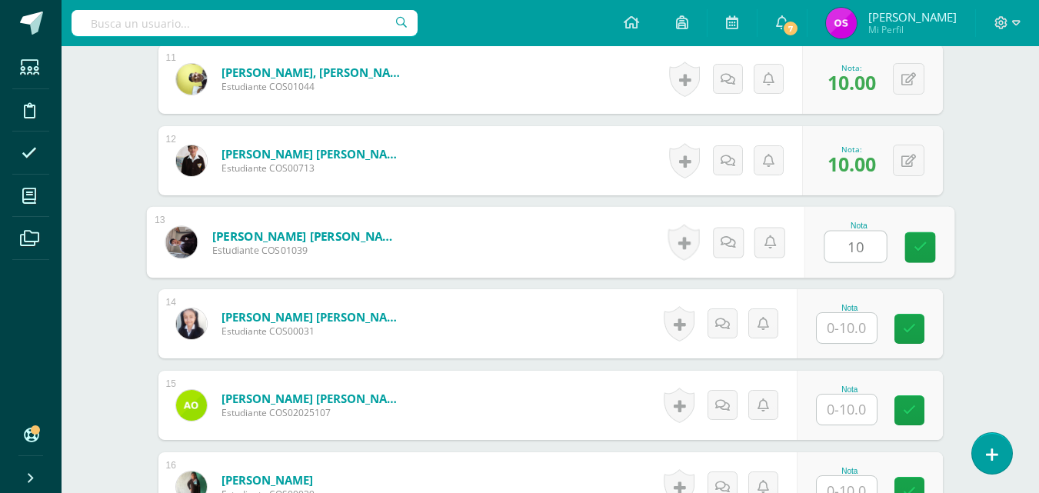
type input "10"
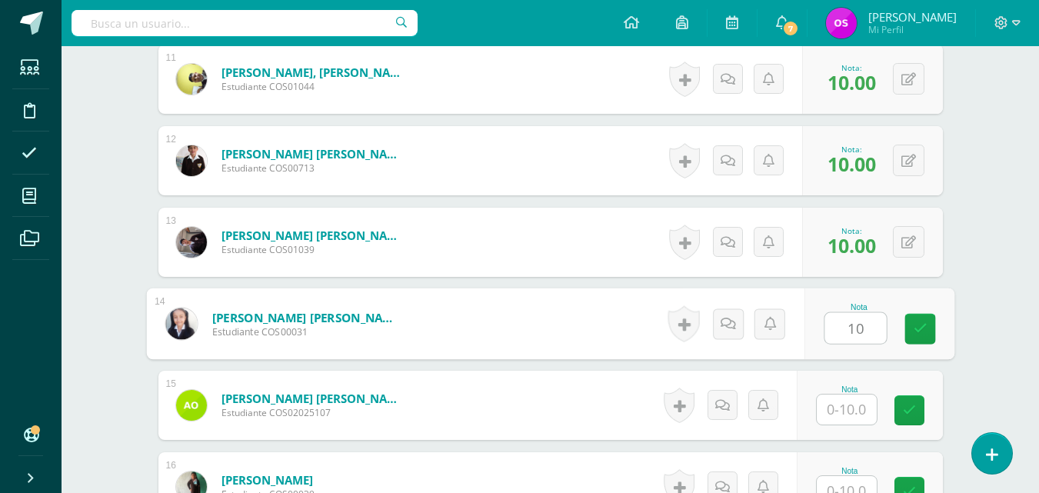
type input "10"
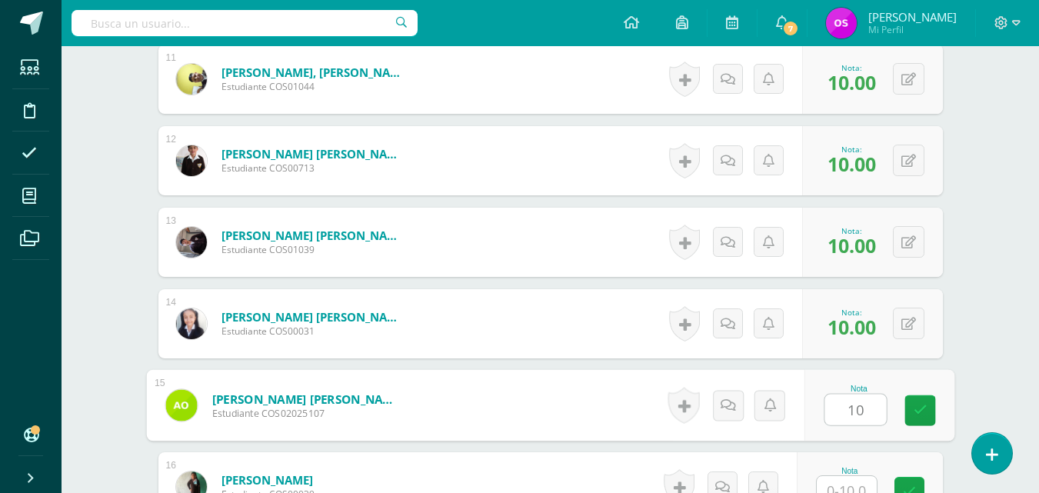
type input "10"
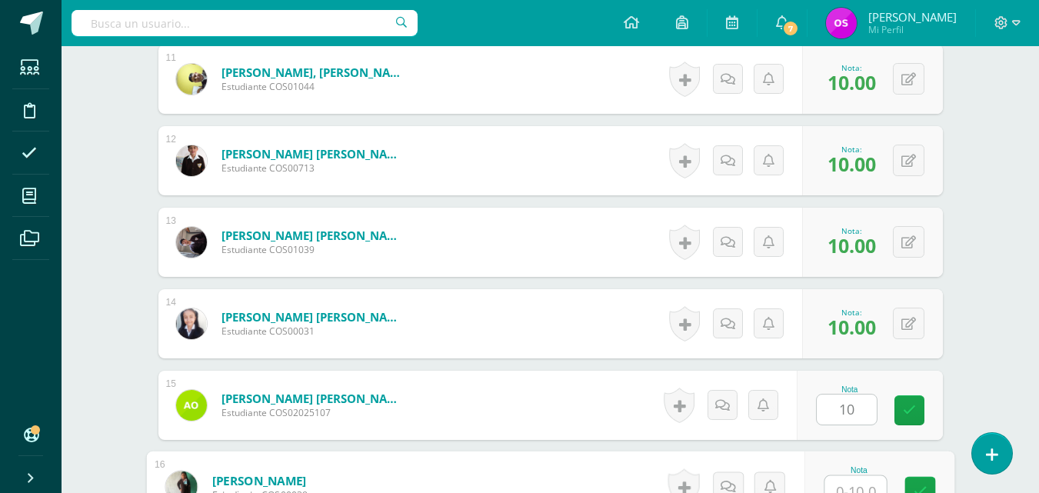
scroll to position [1318, 0]
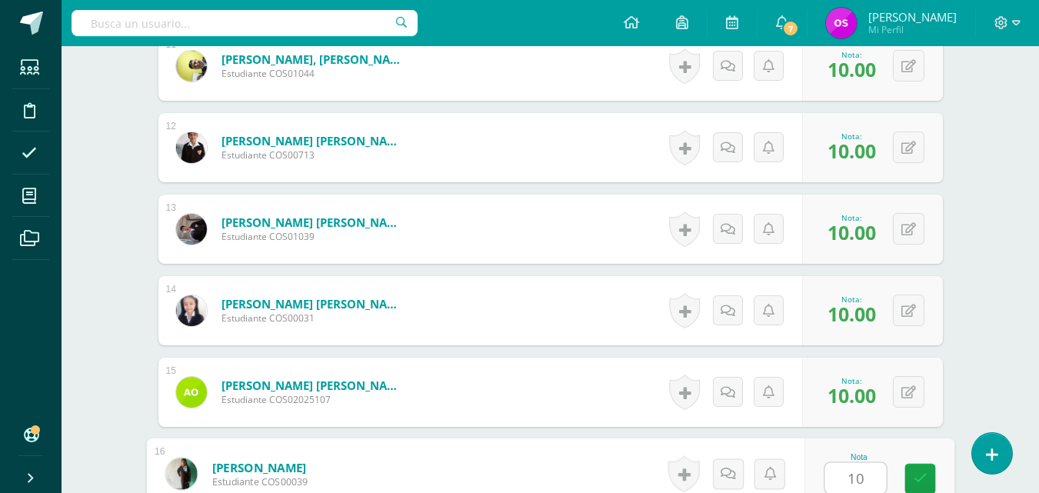
type input "10"
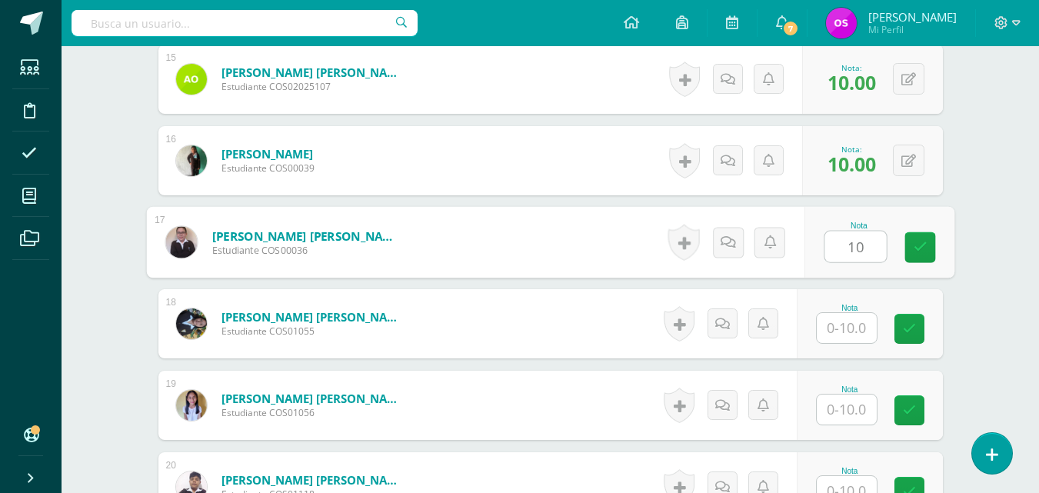
type input "10"
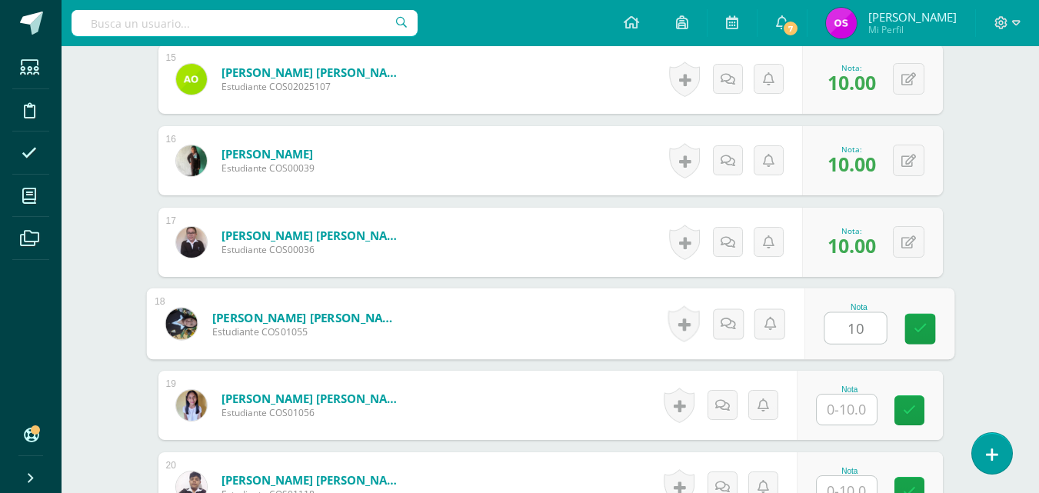
type input "10"
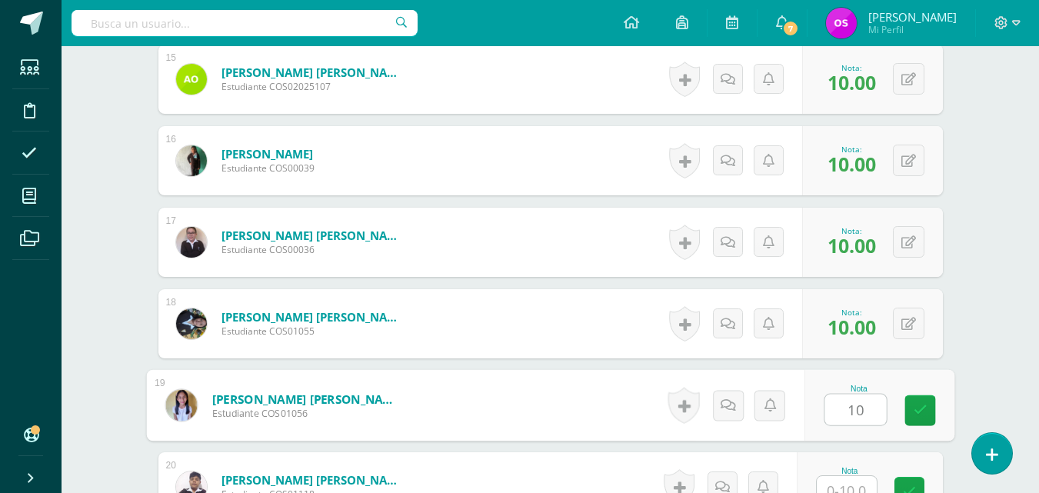
type input "10"
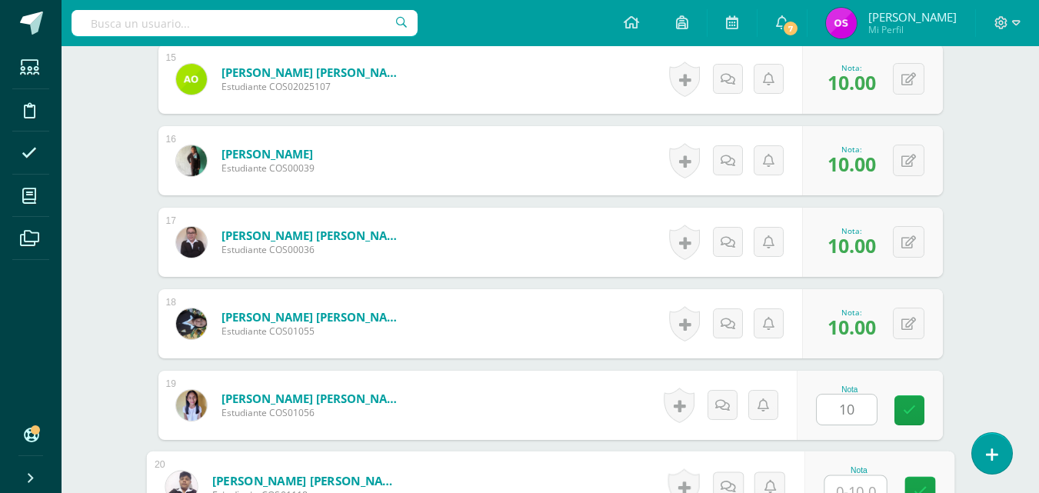
scroll to position [1644, 0]
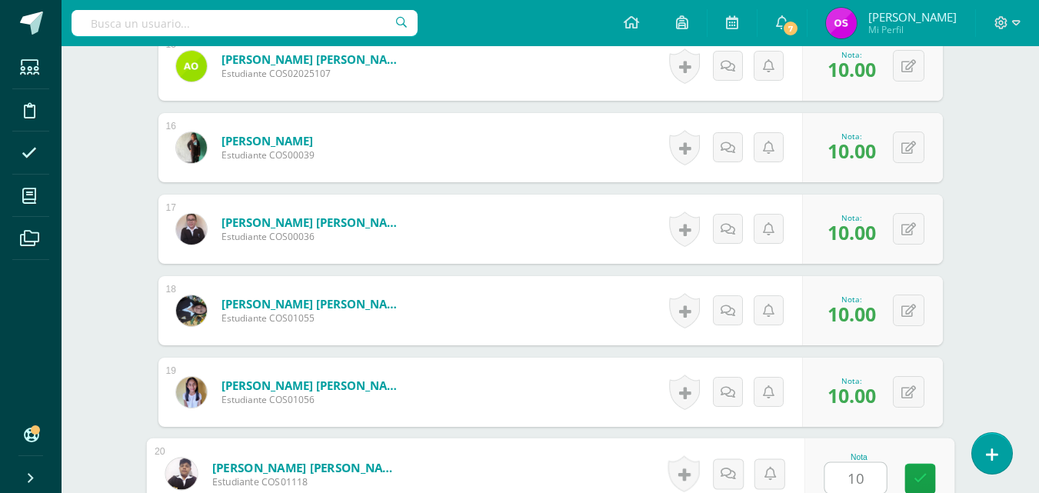
type input "10"
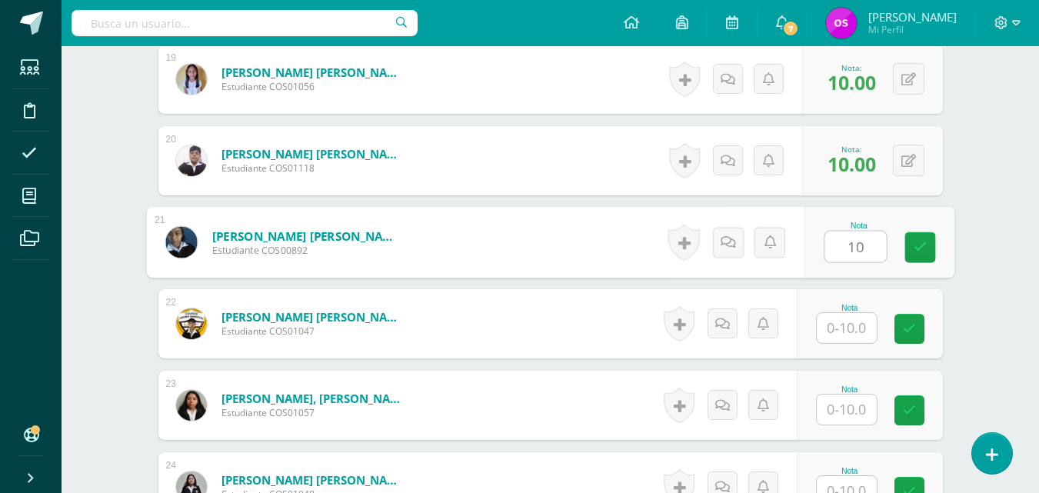
type input "10"
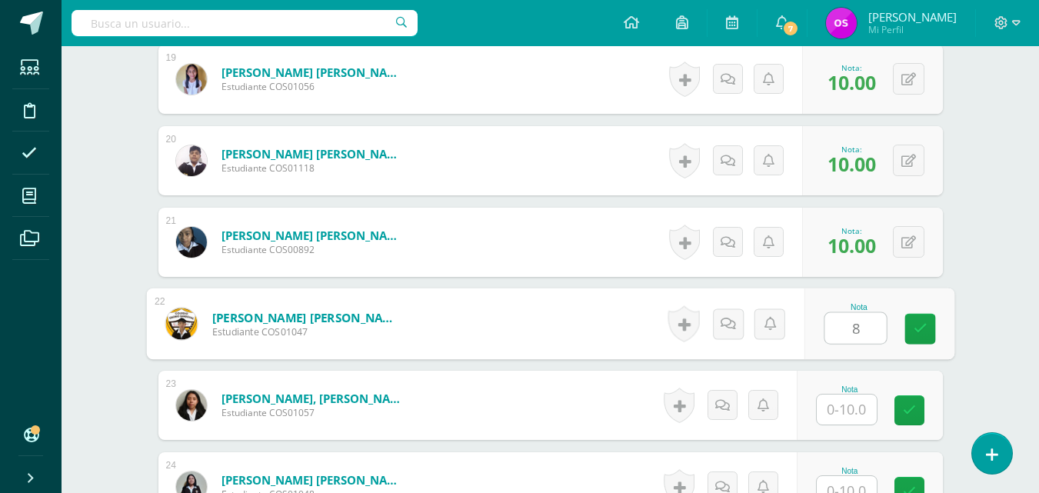
type input "8"
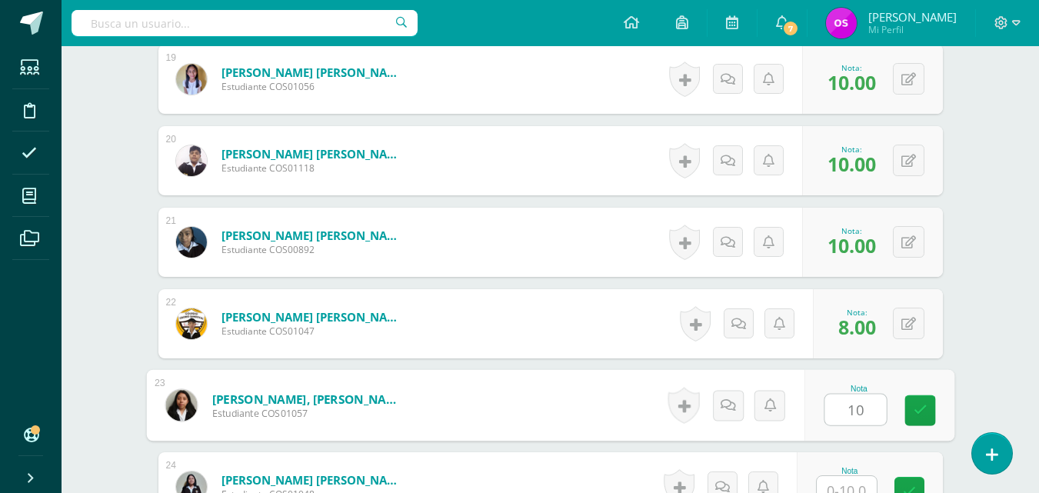
type input "10"
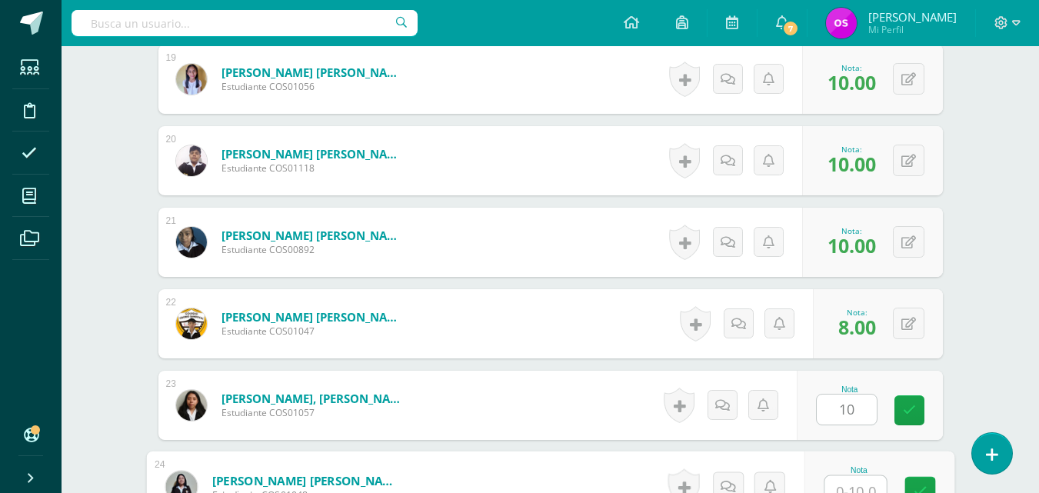
scroll to position [1970, 0]
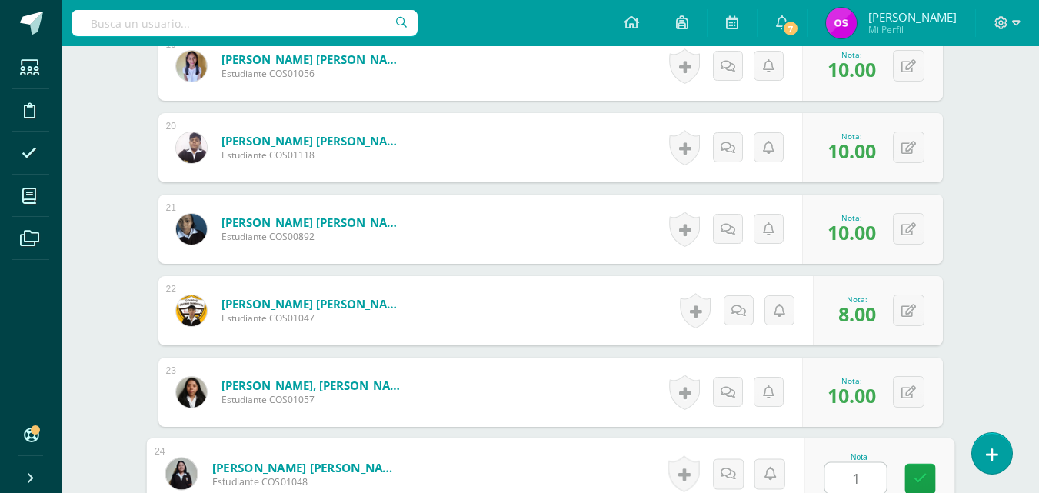
type input "10"
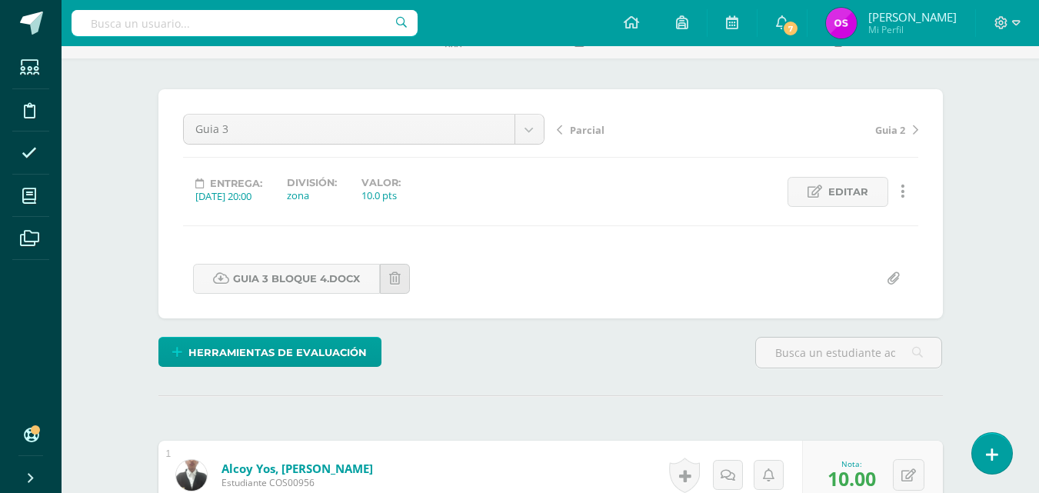
scroll to position [0, 0]
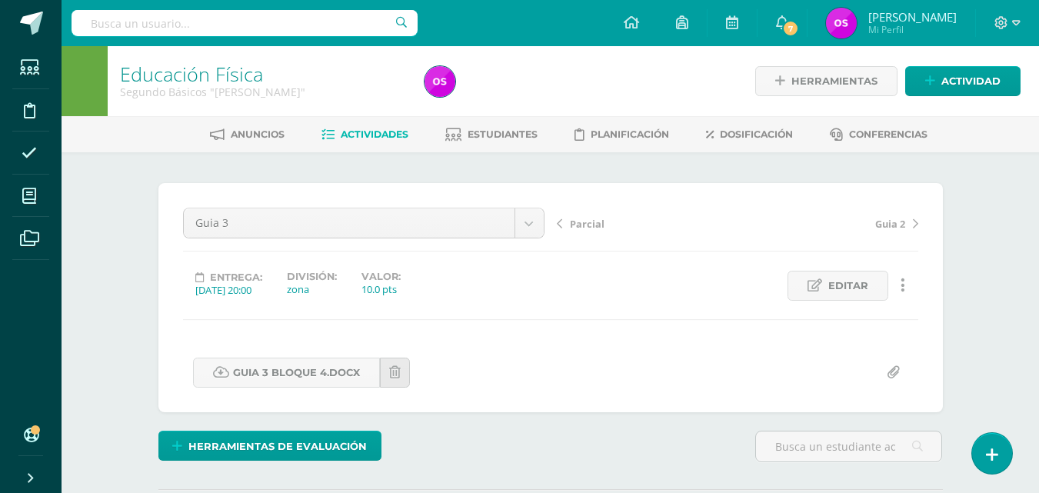
click at [581, 224] on span "Parcial" at bounding box center [587, 224] width 35 height 14
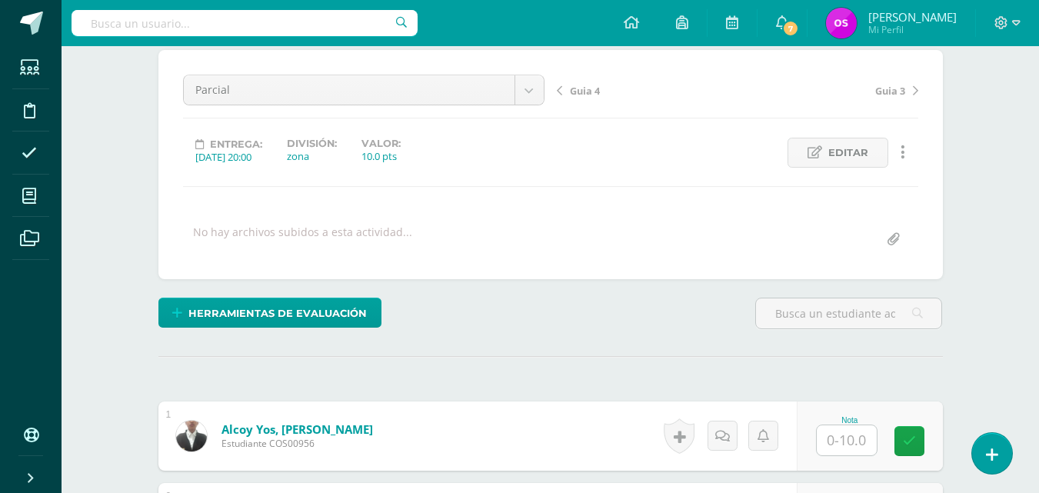
click at [840, 442] on input "text" at bounding box center [847, 440] width 60 height 30
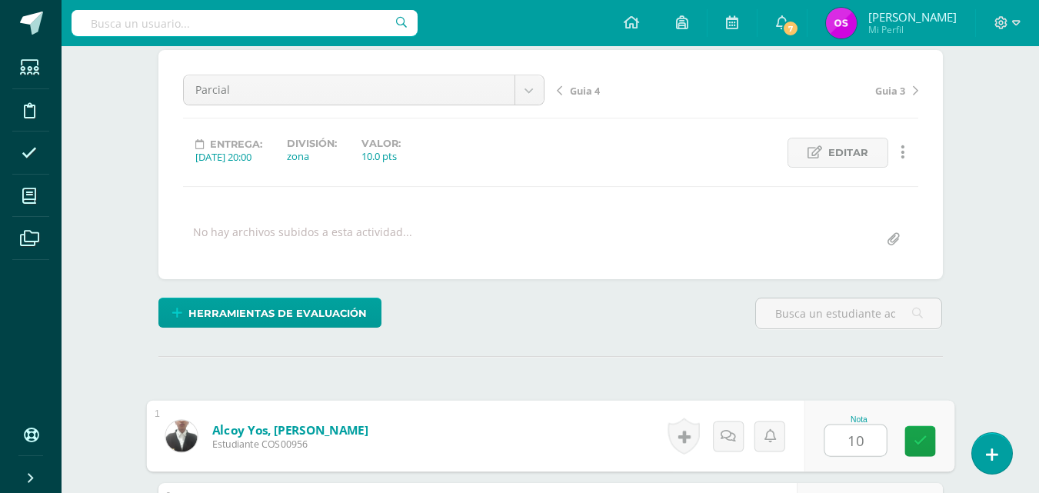
type input "10"
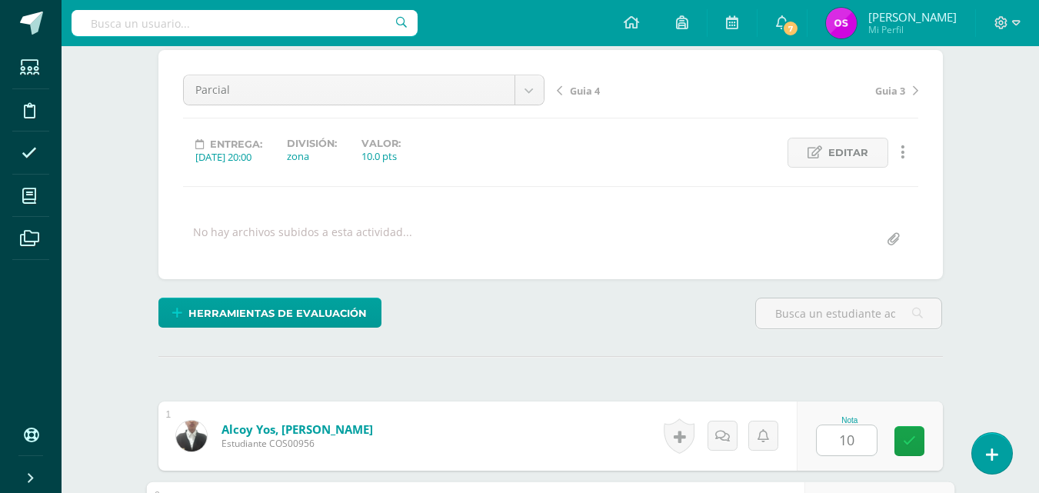
scroll to position [408, 0]
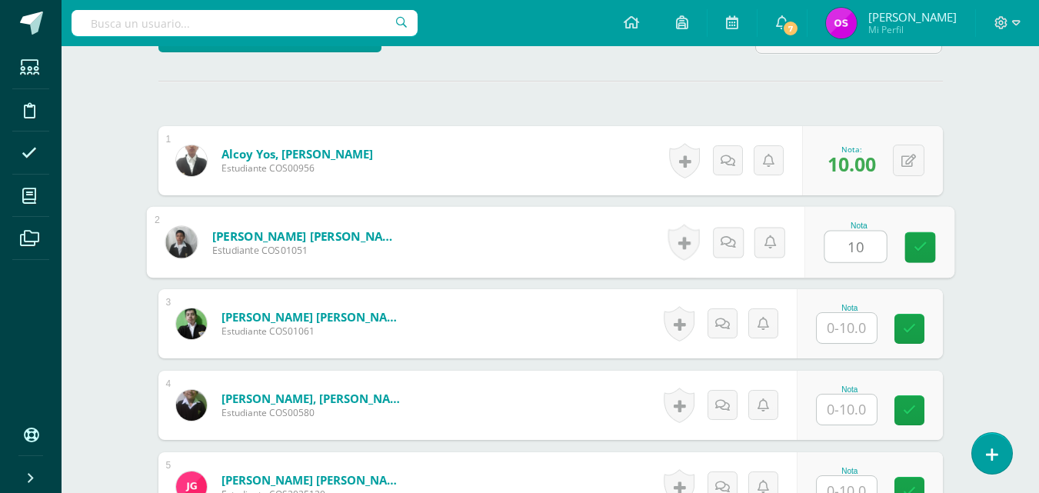
type input "10"
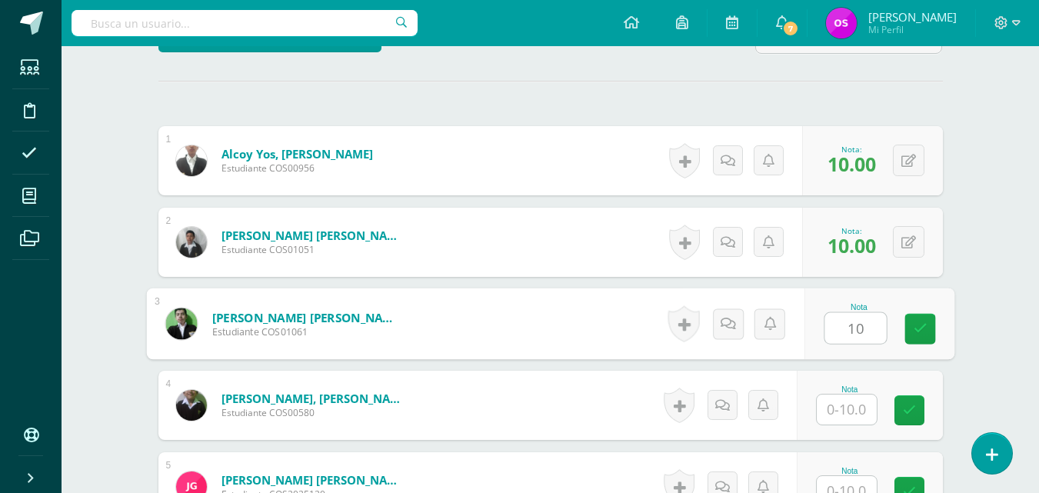
type input "10"
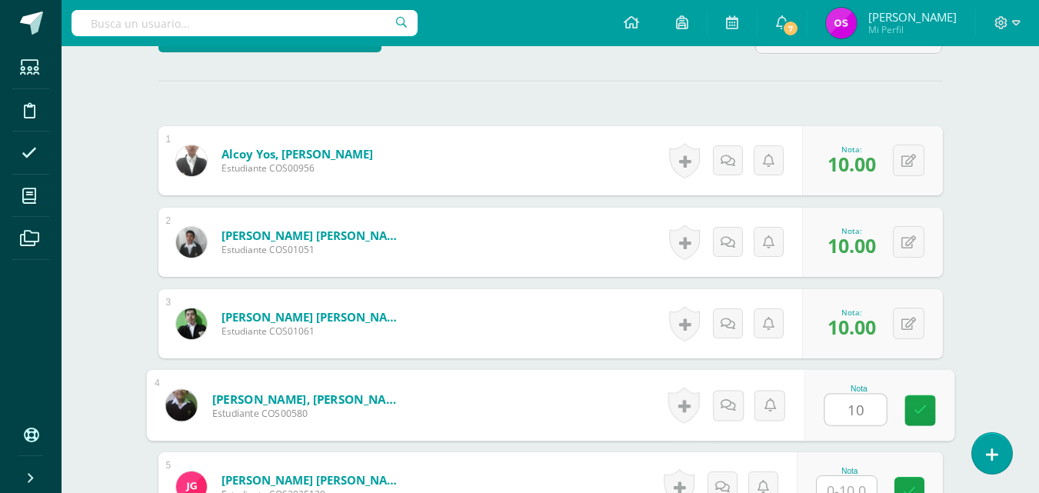
type input "10"
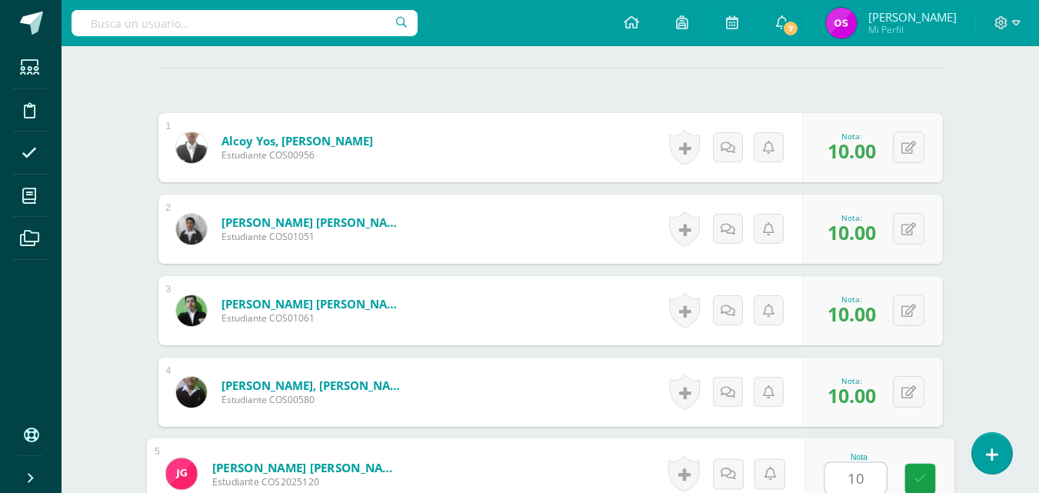
type input "10"
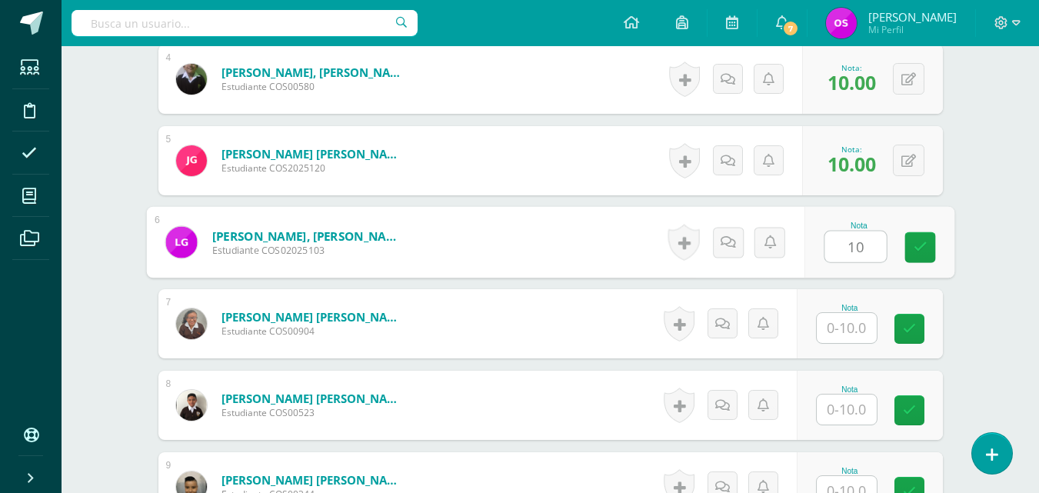
type input "10"
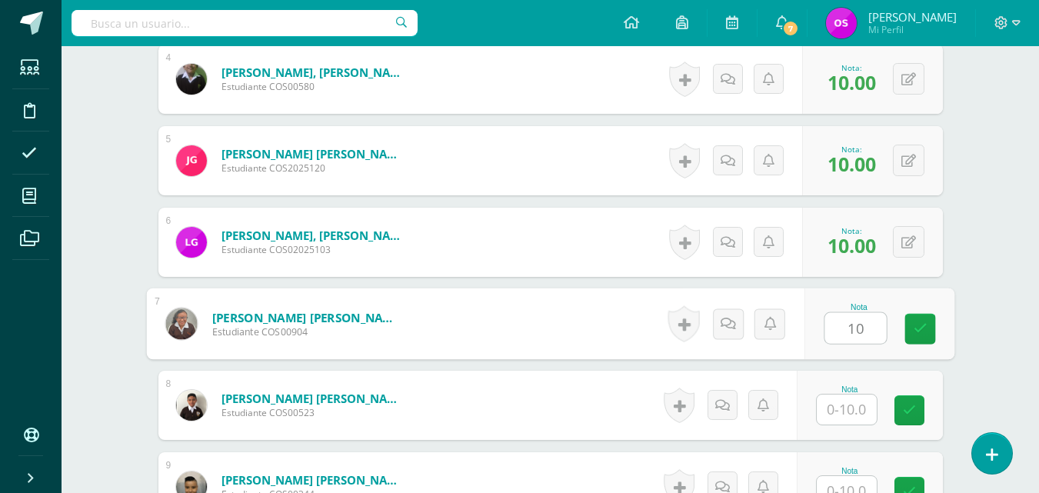
type input "10"
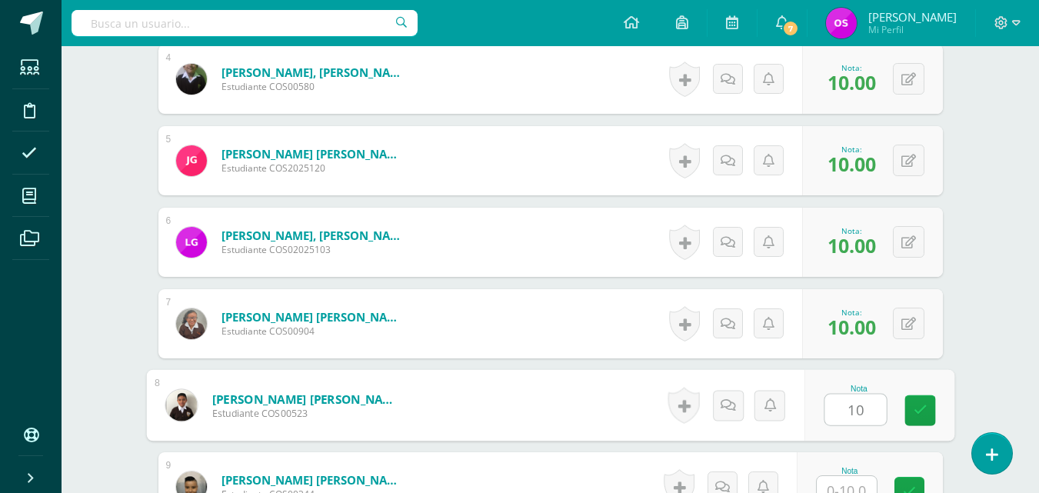
type input "10"
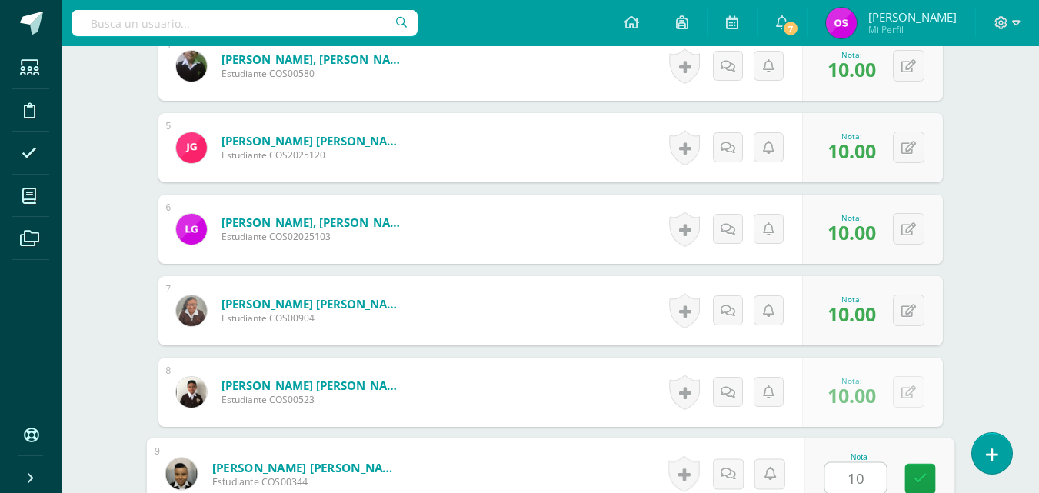
type input "10"
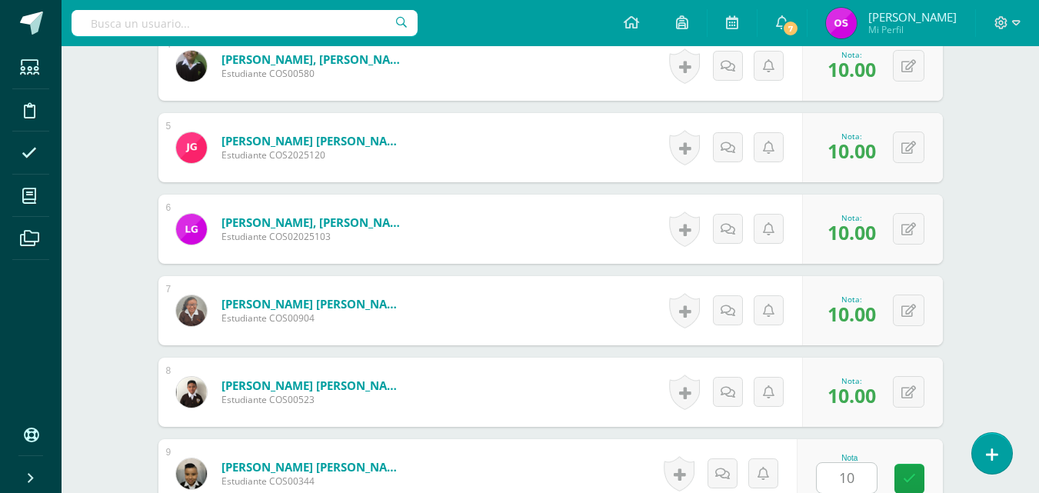
scroll to position [1060, 0]
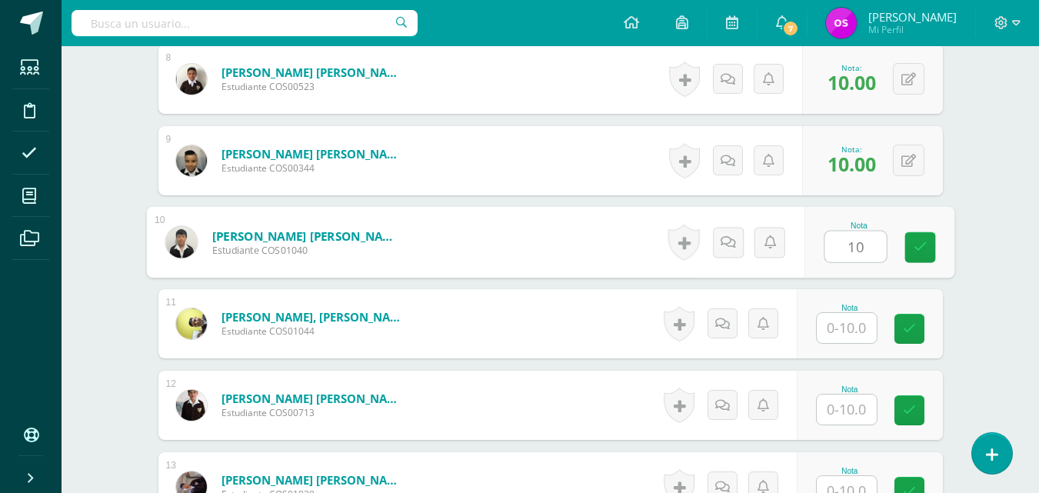
type input "10"
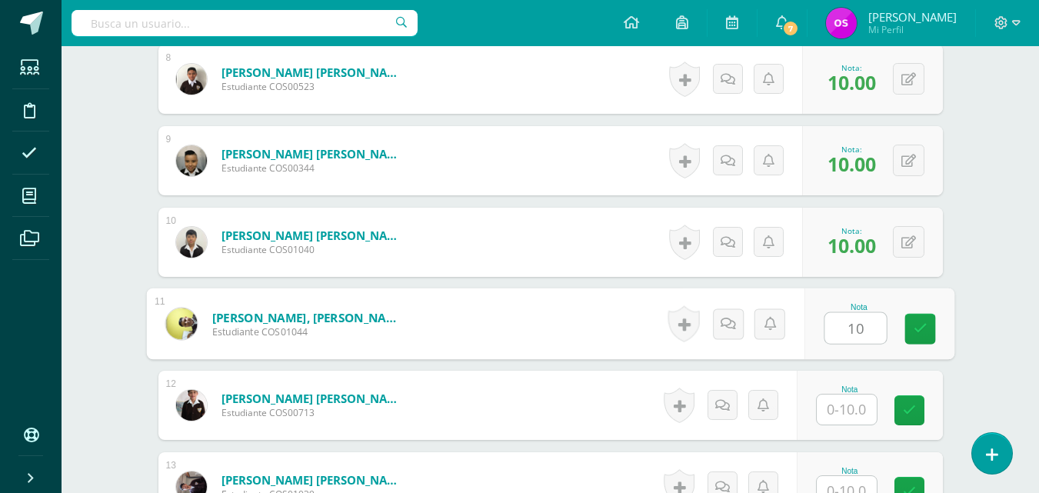
type input "10"
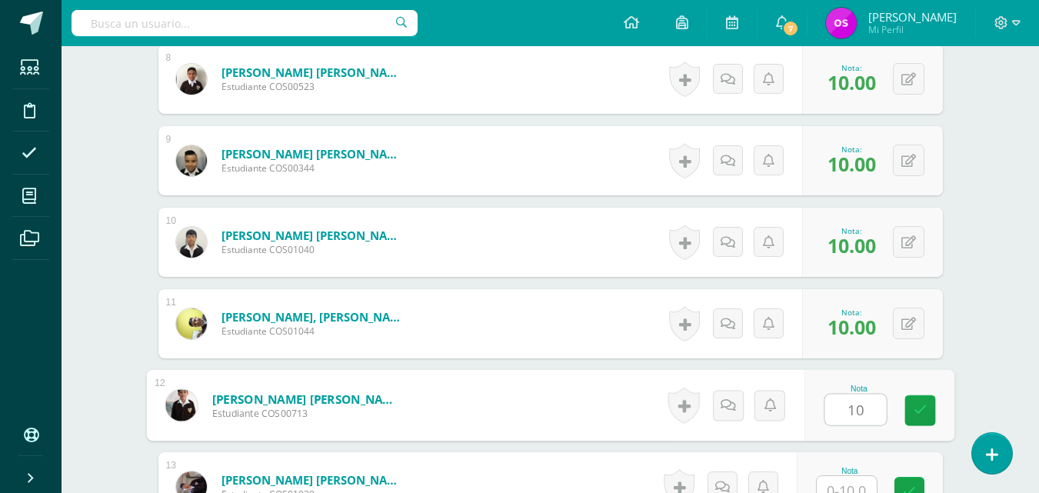
type input "10"
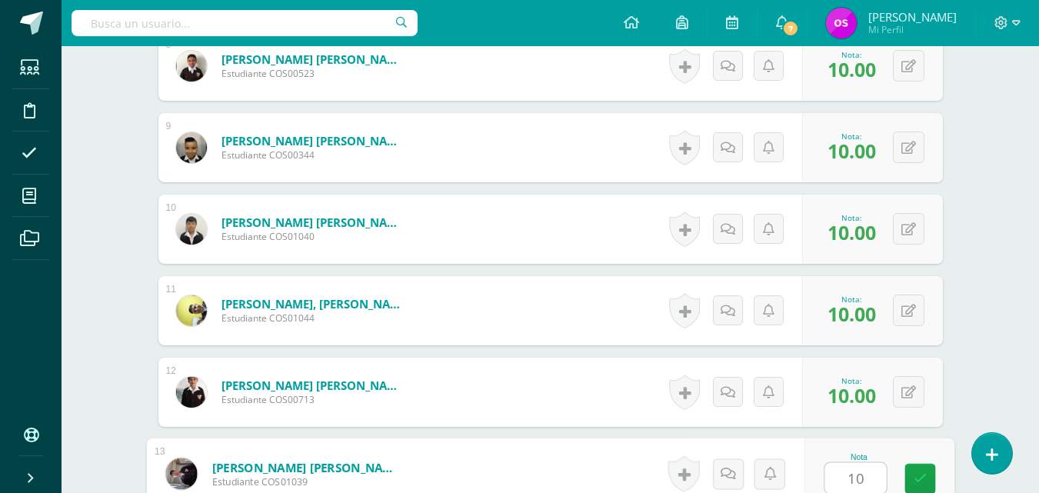
type input "10"
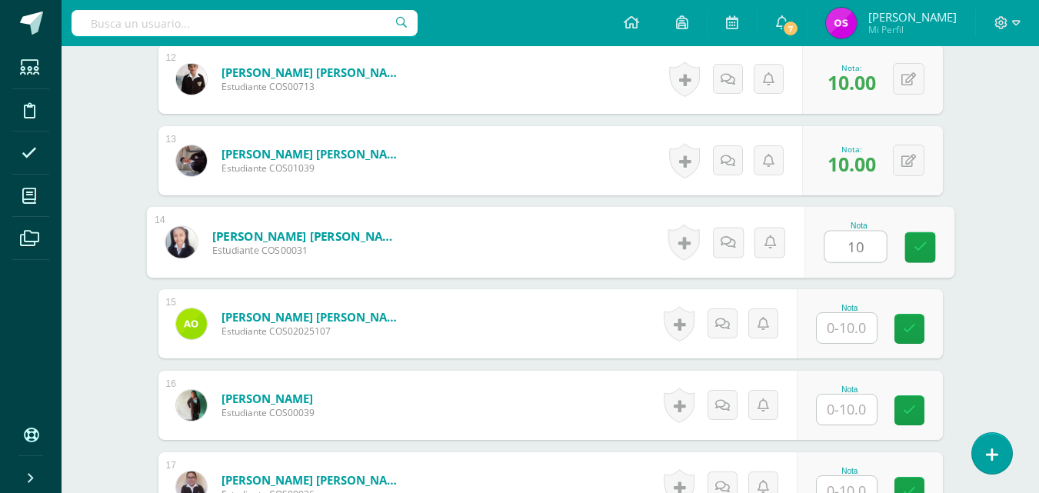
type input "10"
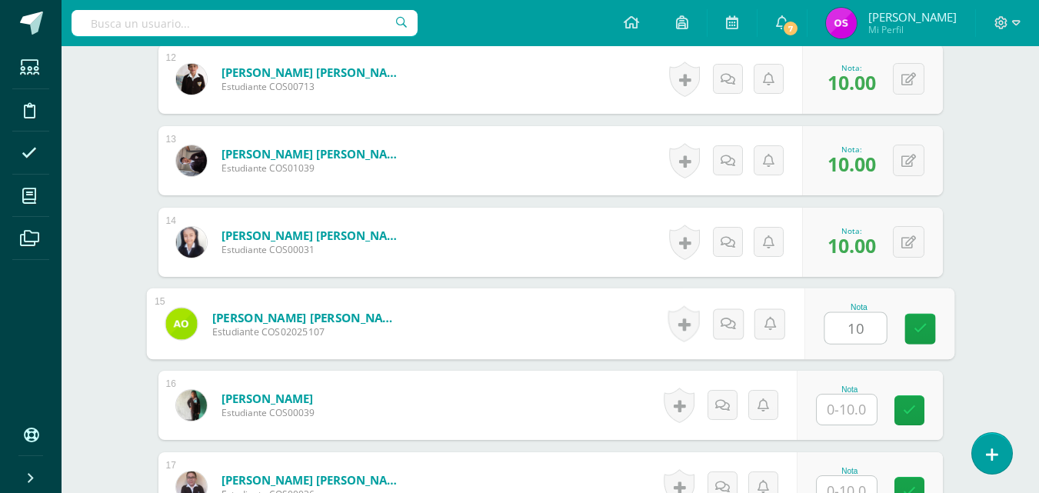
type input "10"
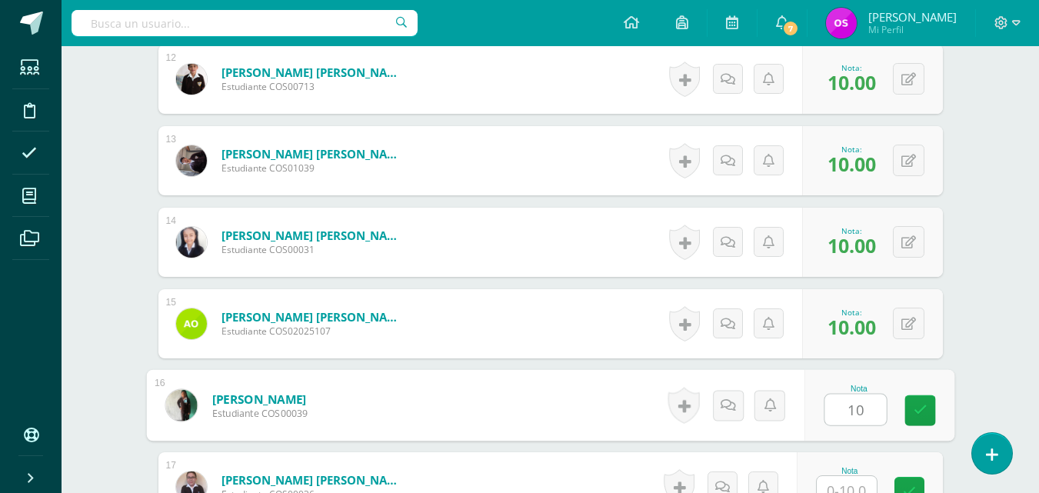
type input "10"
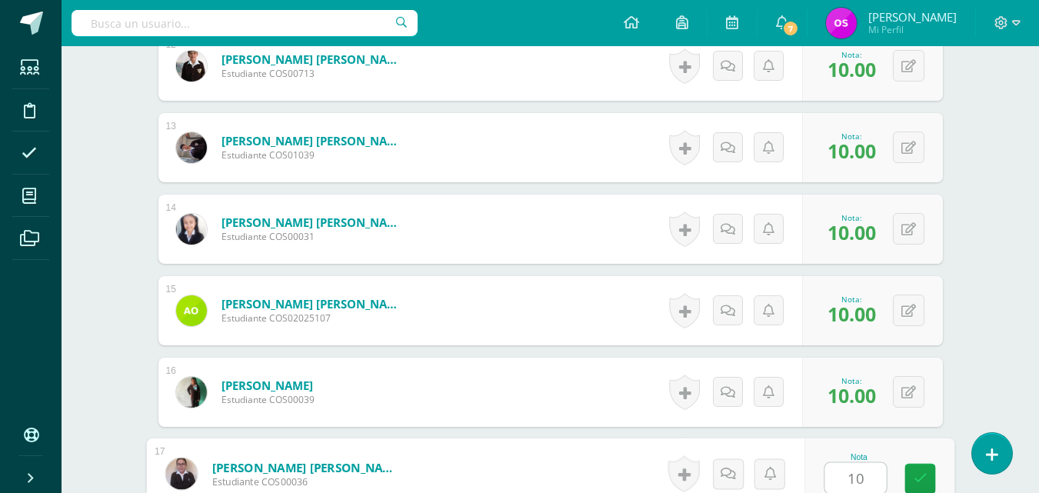
type input "10"
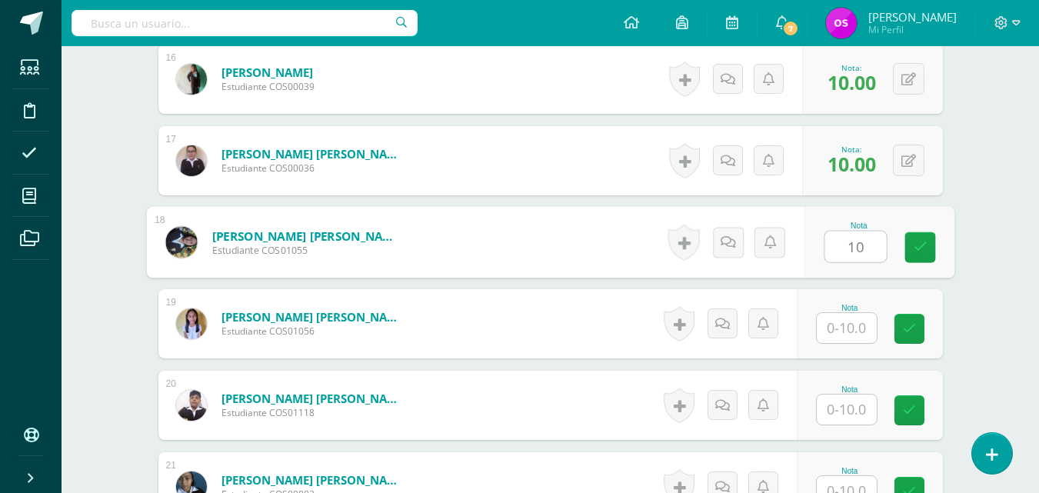
type input "10"
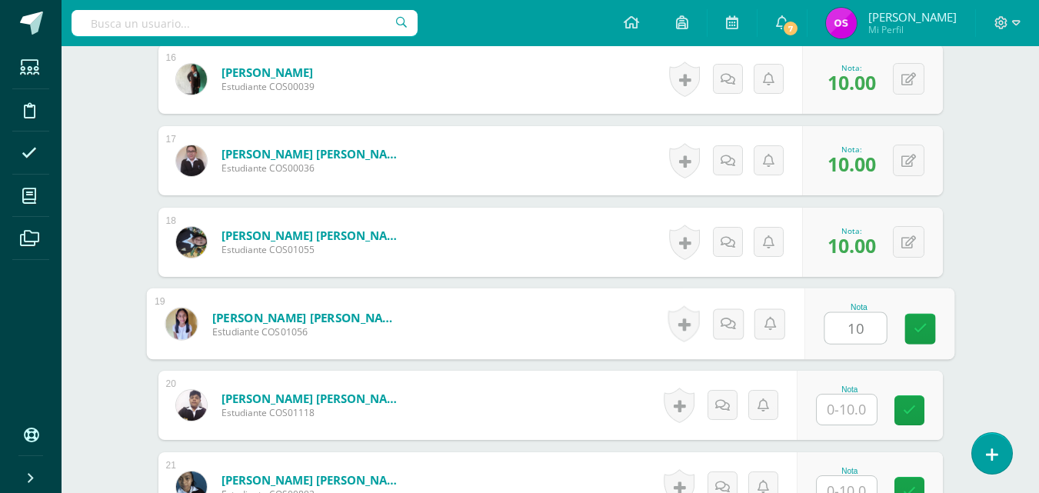
type input "10"
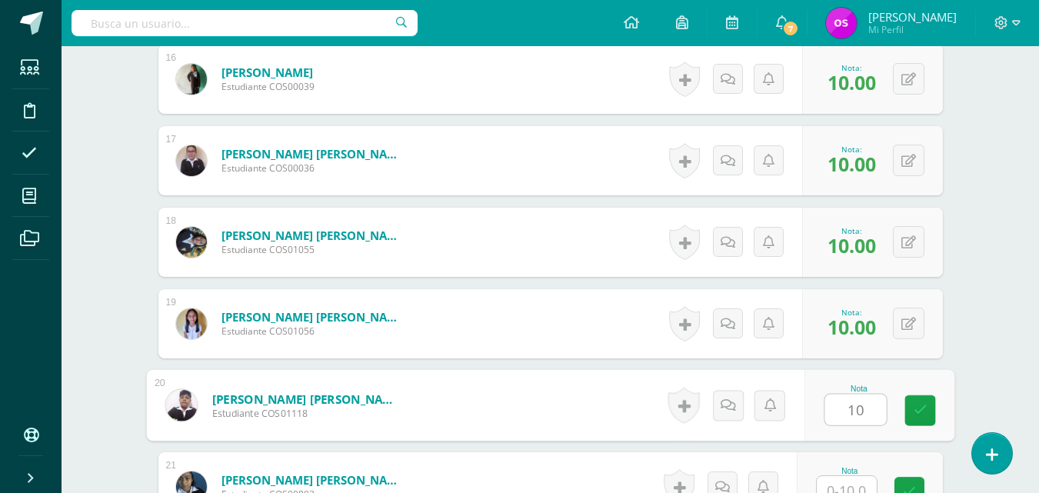
type input "10"
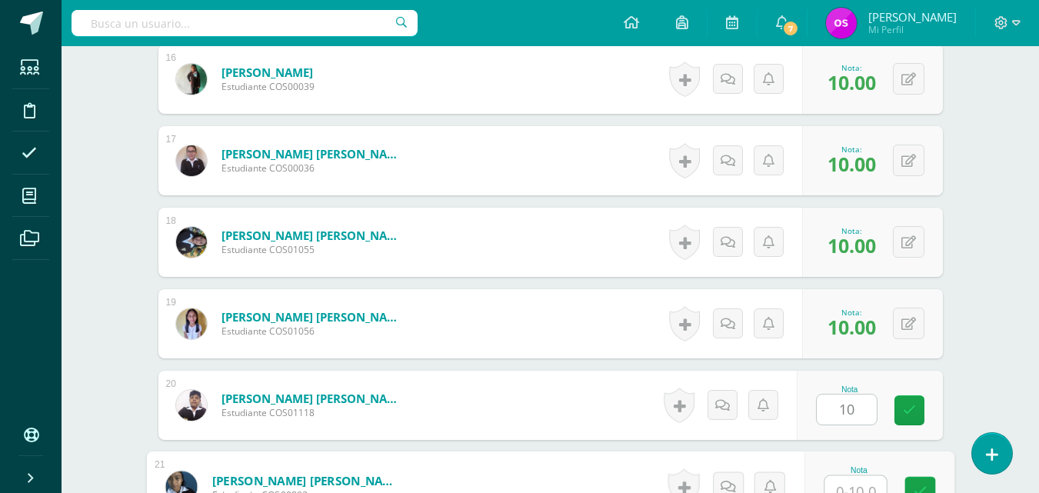
scroll to position [1726, 0]
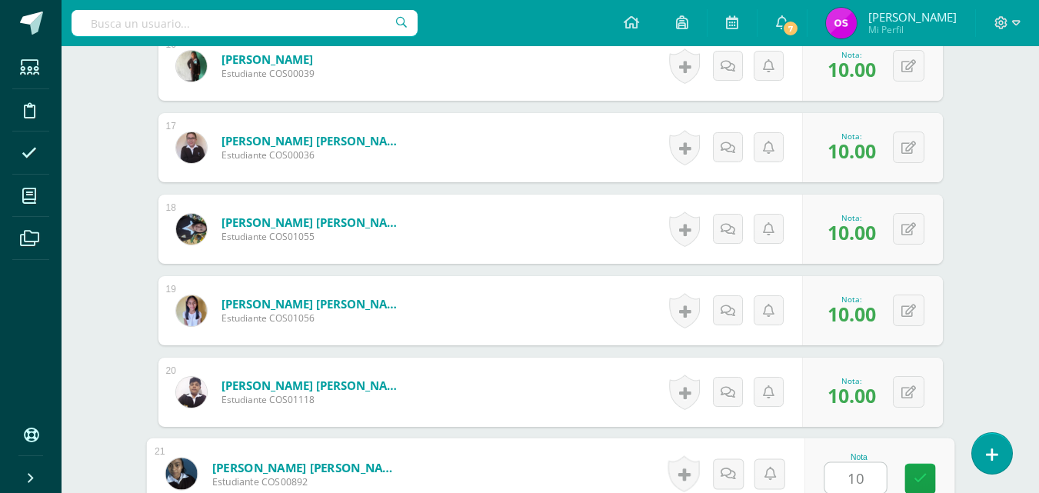
type input "10"
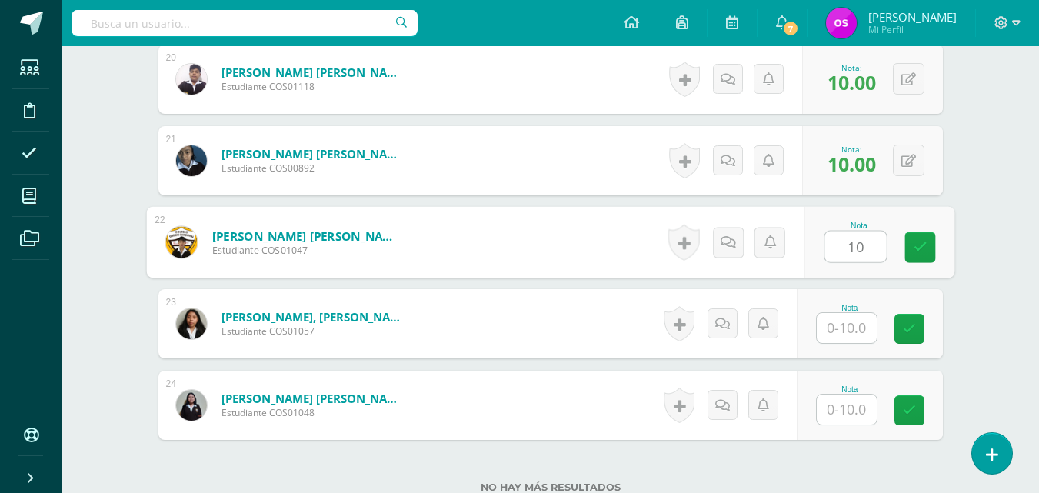
type input "10"
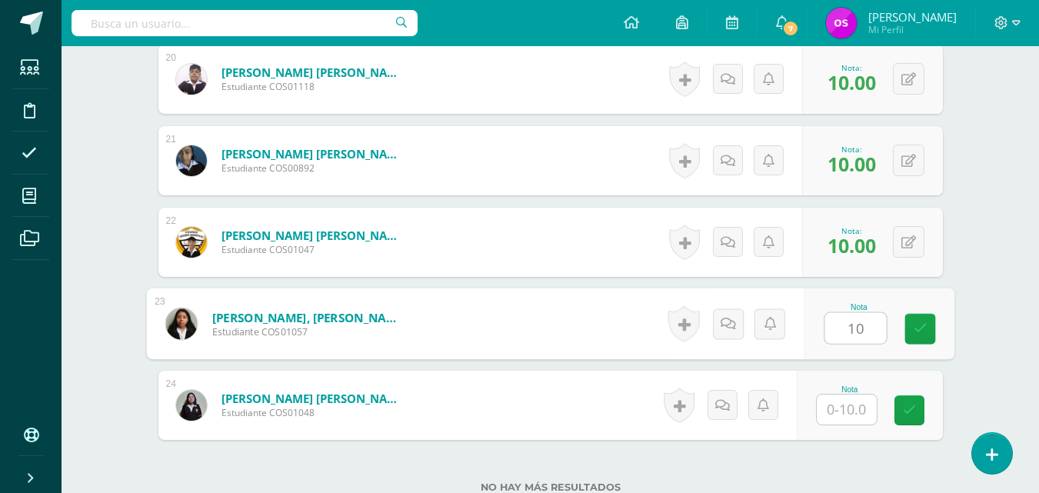
type input "10"
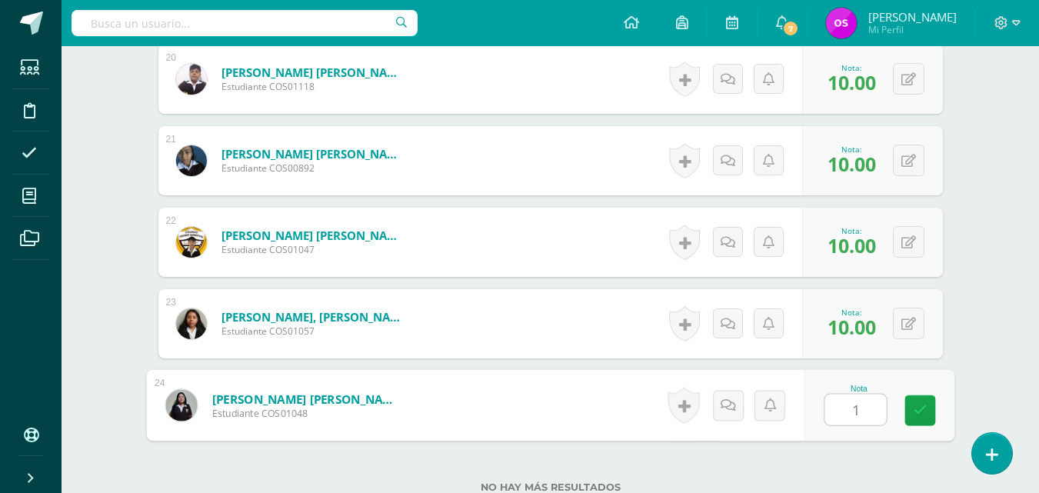
type input "10"
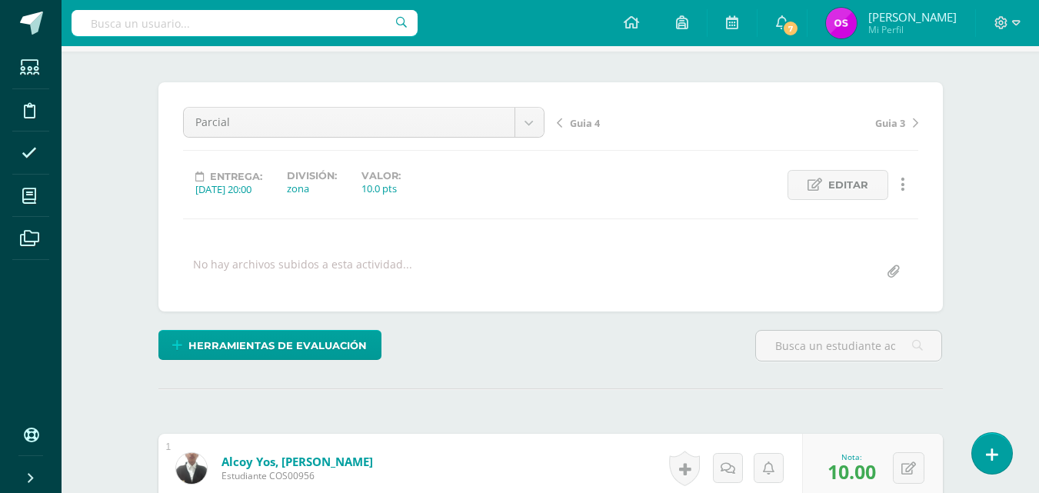
scroll to position [0, 0]
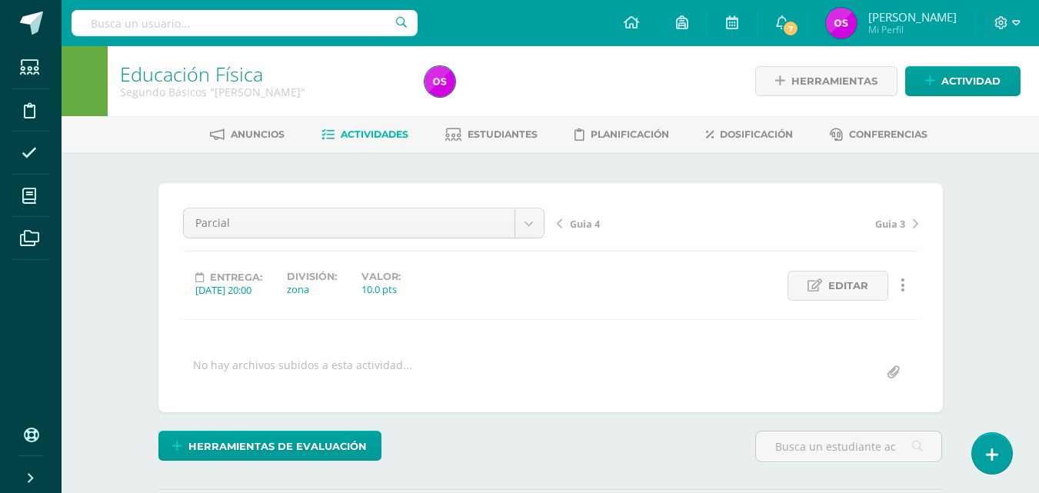
click at [580, 222] on span "Guia 4" at bounding box center [585, 224] width 30 height 14
click at [735, 446] on div "Herramientas de evaluación Lista de cotejo Escala de valoración Puntos Extra Su…" at bounding box center [550, 453] width 797 height 44
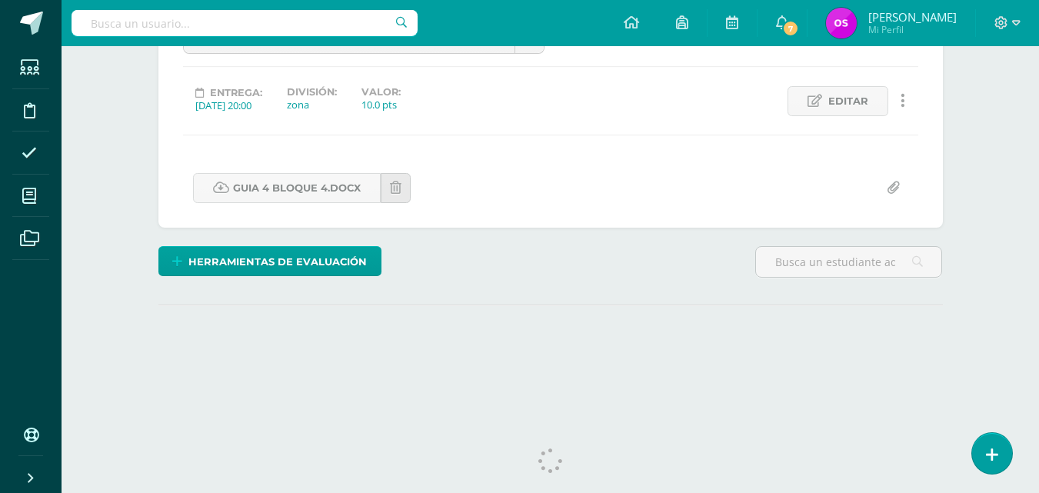
scroll to position [209, 0]
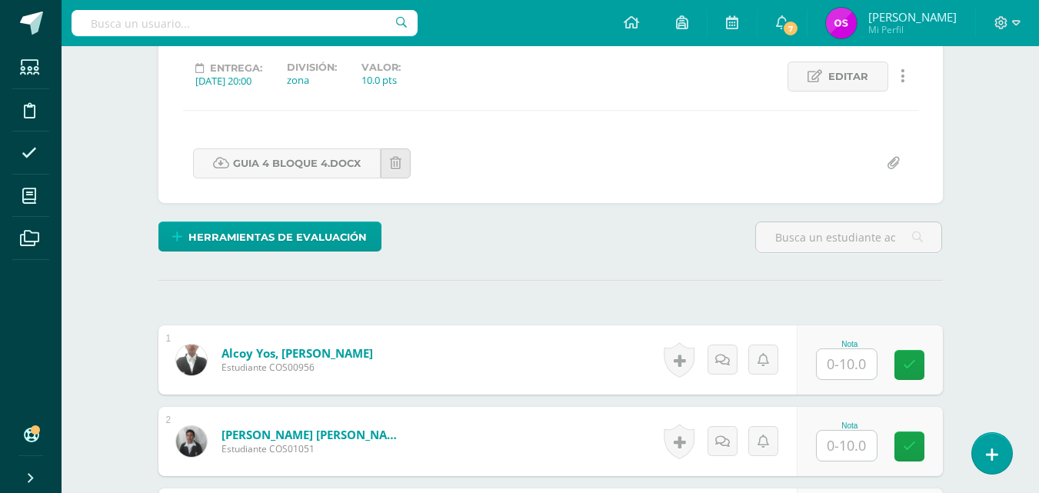
click at [844, 367] on input "text" at bounding box center [847, 364] width 60 height 30
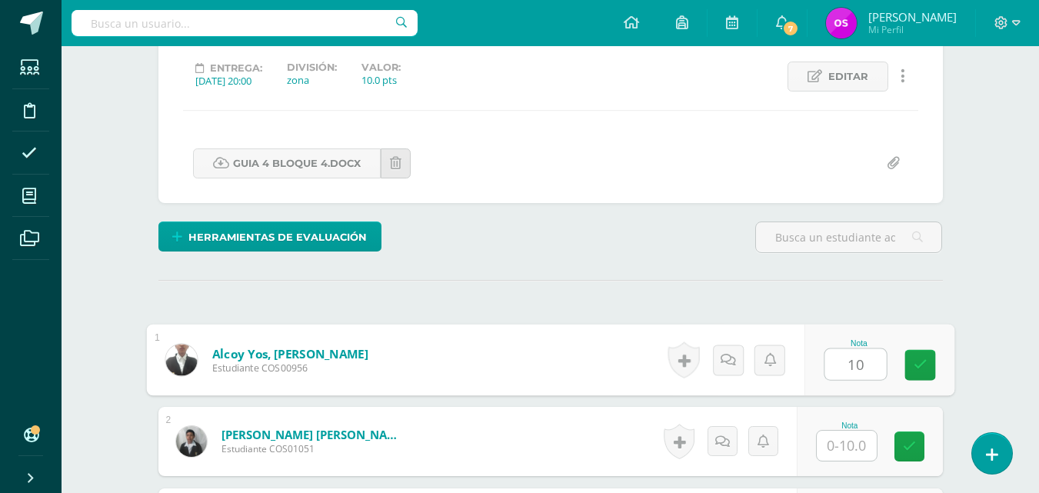
type input "10"
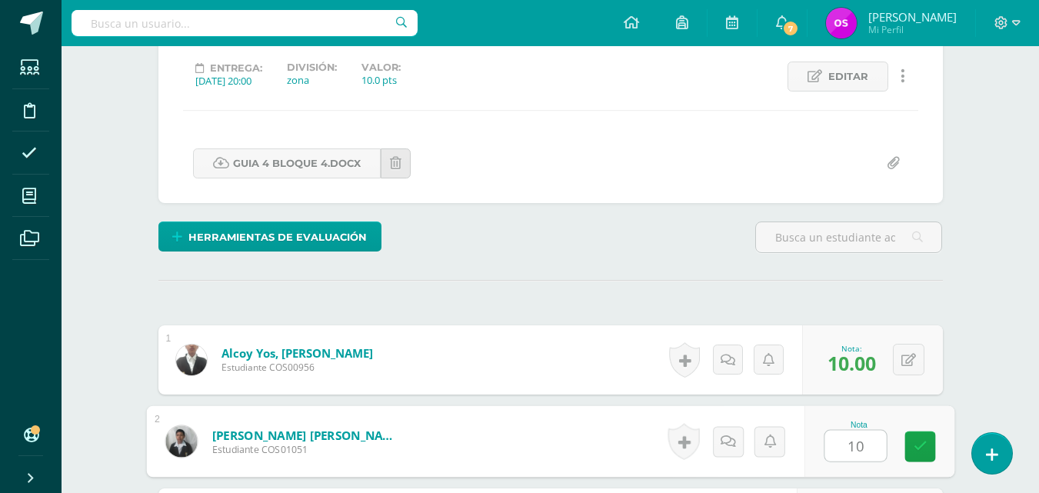
type input "10"
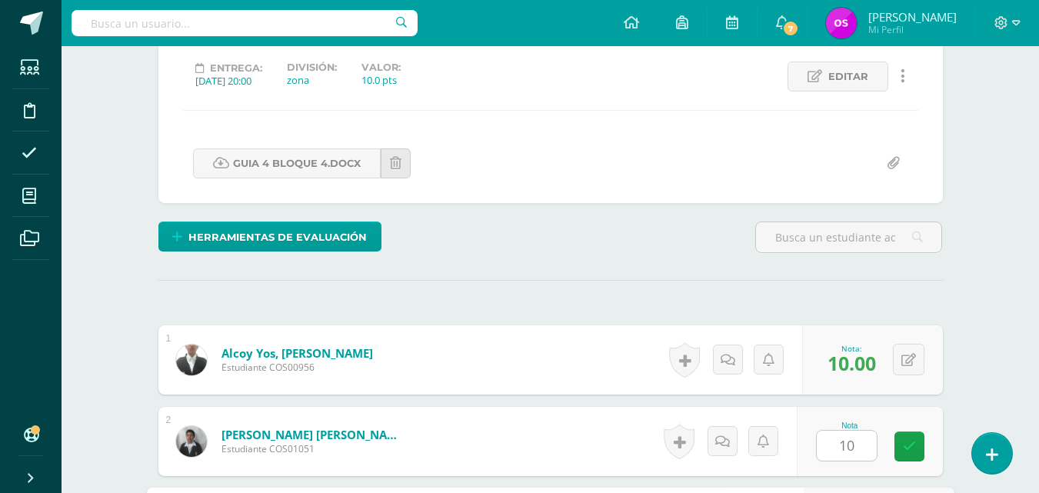
scroll to position [490, 0]
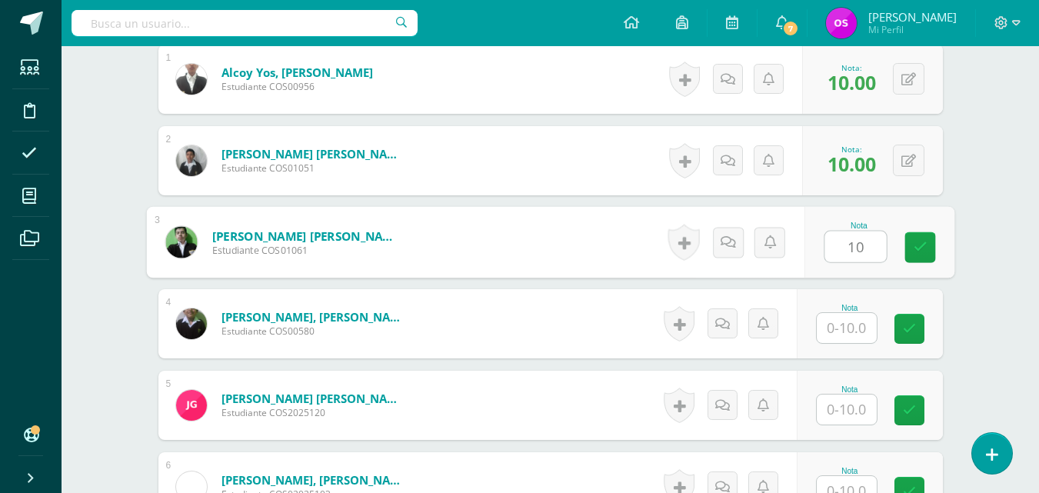
type input "10"
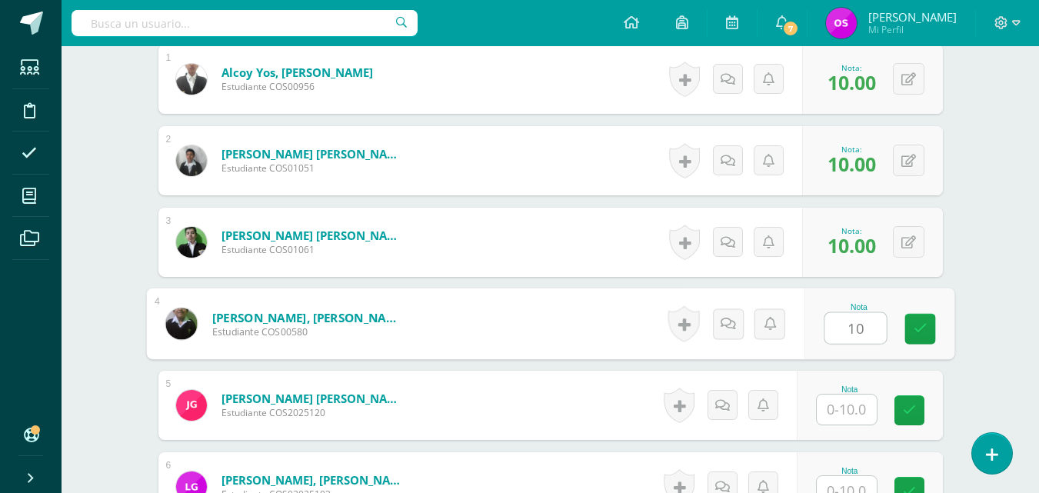
type input "10"
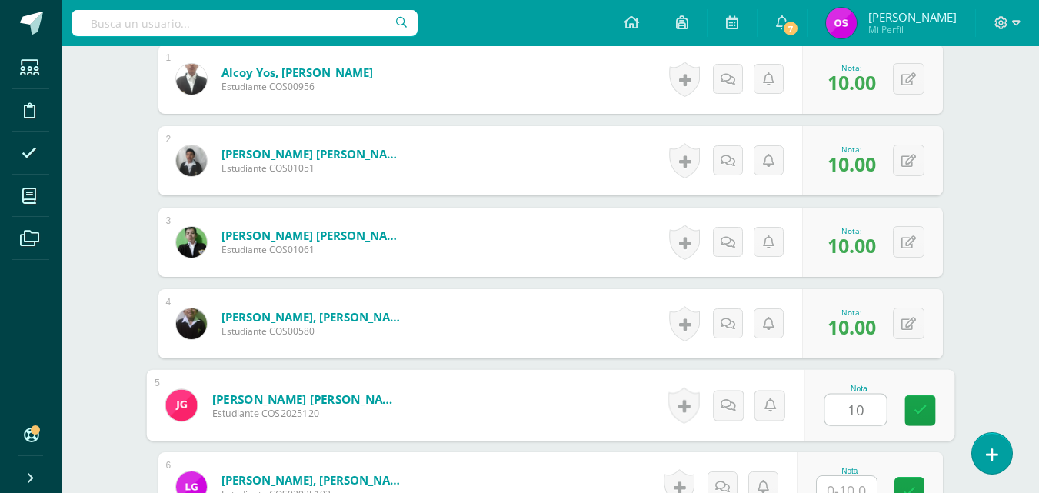
type input "10"
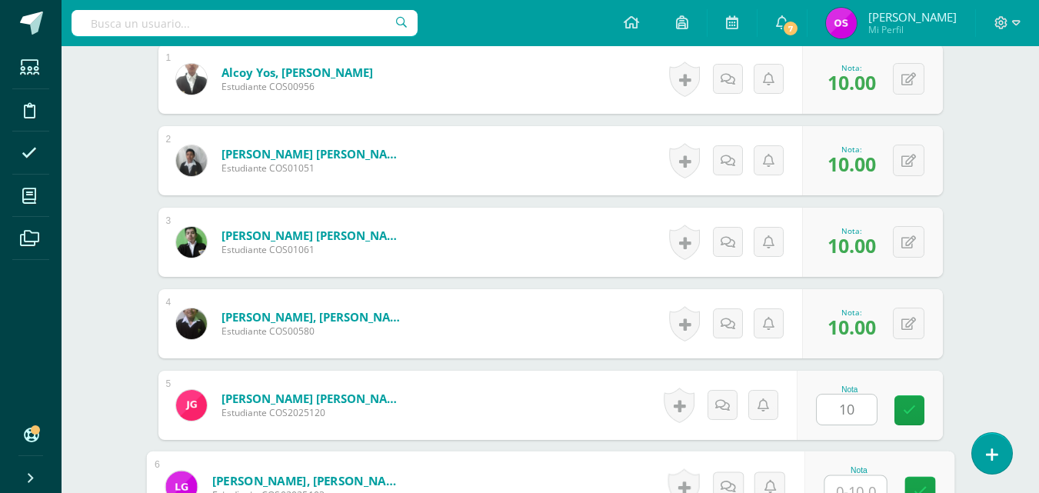
scroll to position [503, 0]
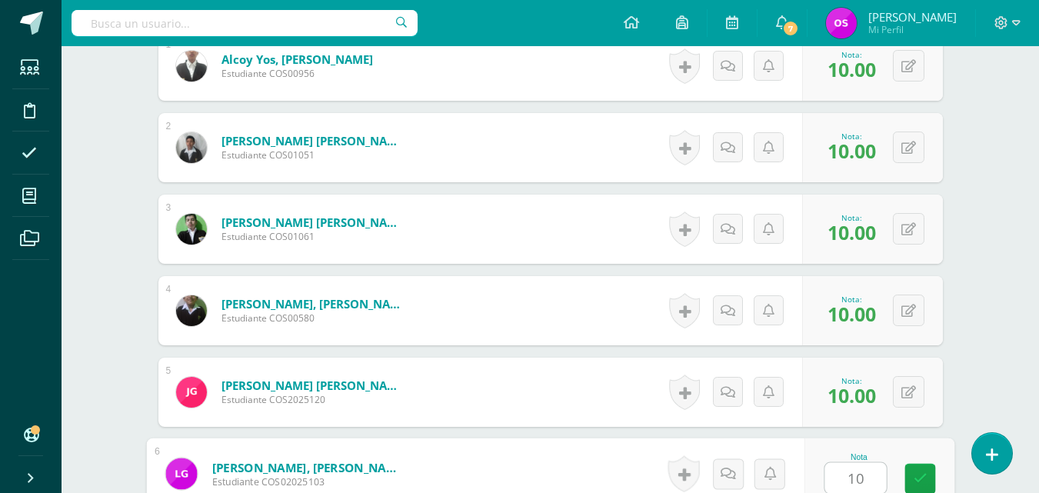
type input "10"
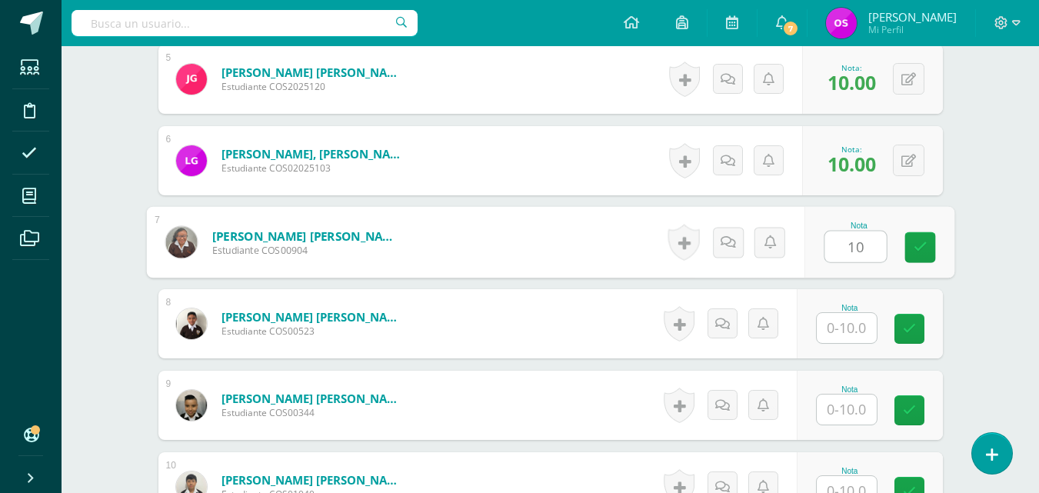
type input "10"
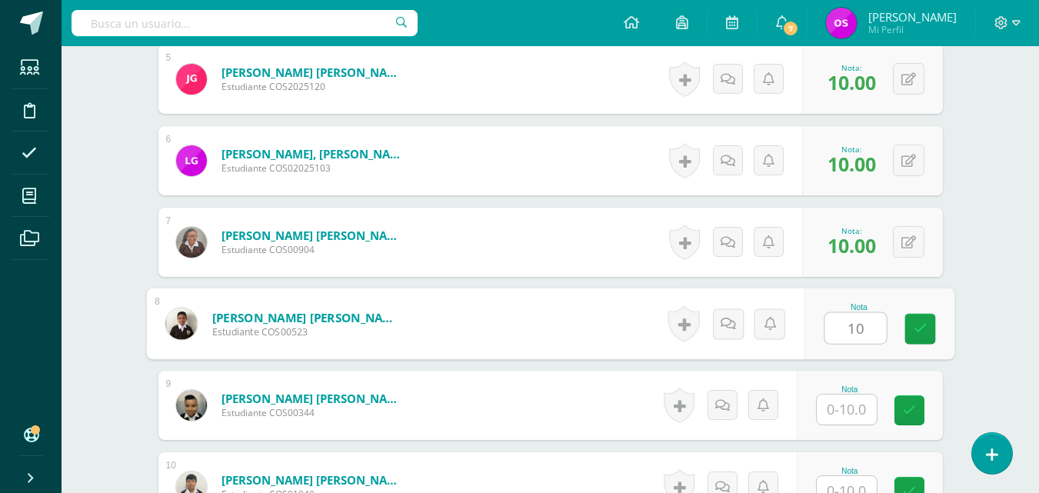
type input "10"
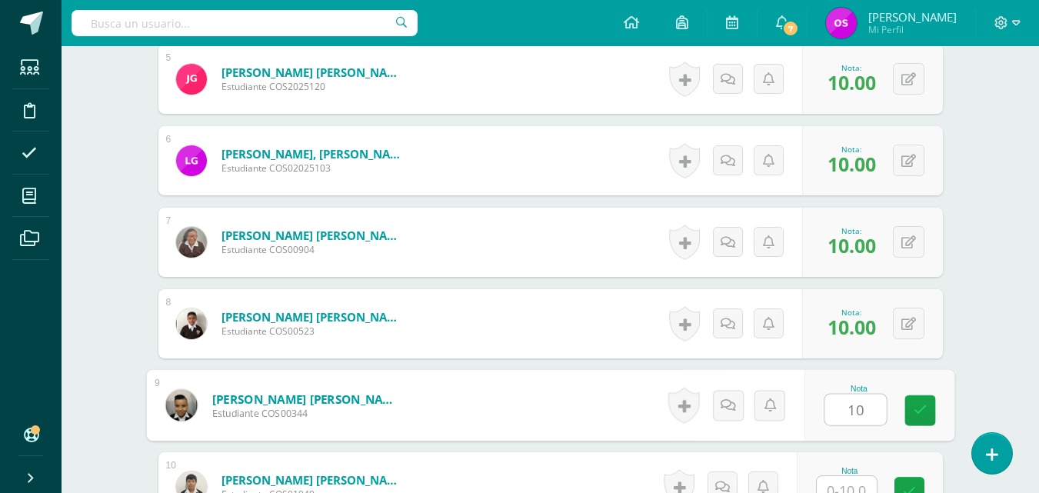
type input "10"
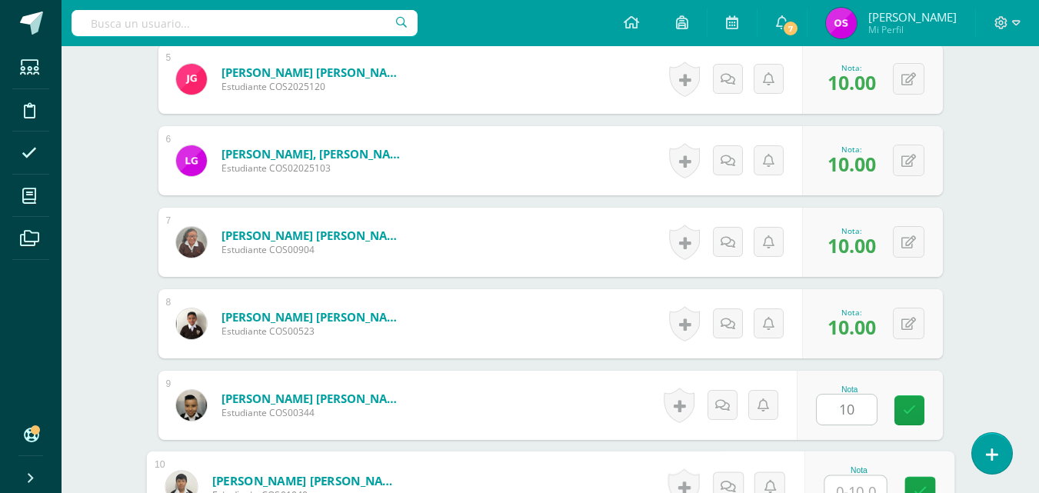
scroll to position [829, 0]
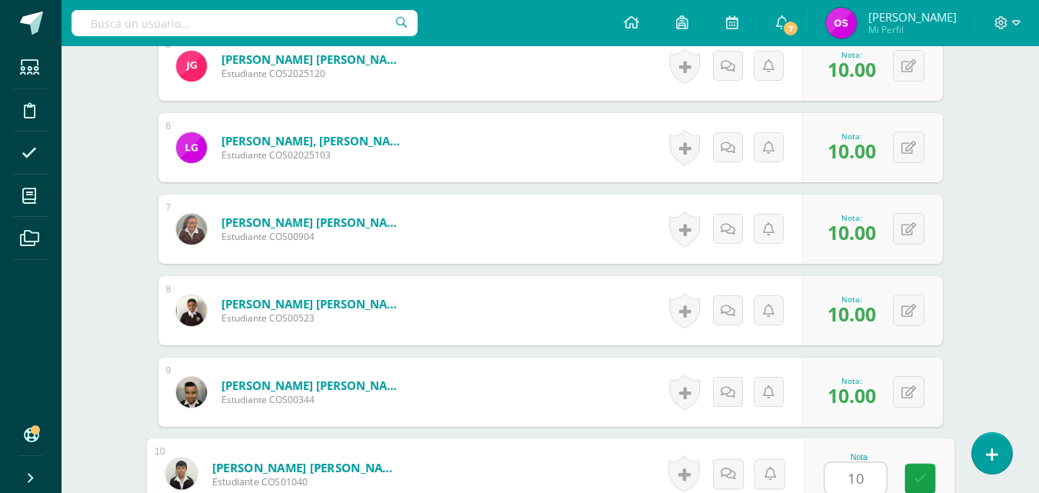
type input "10"
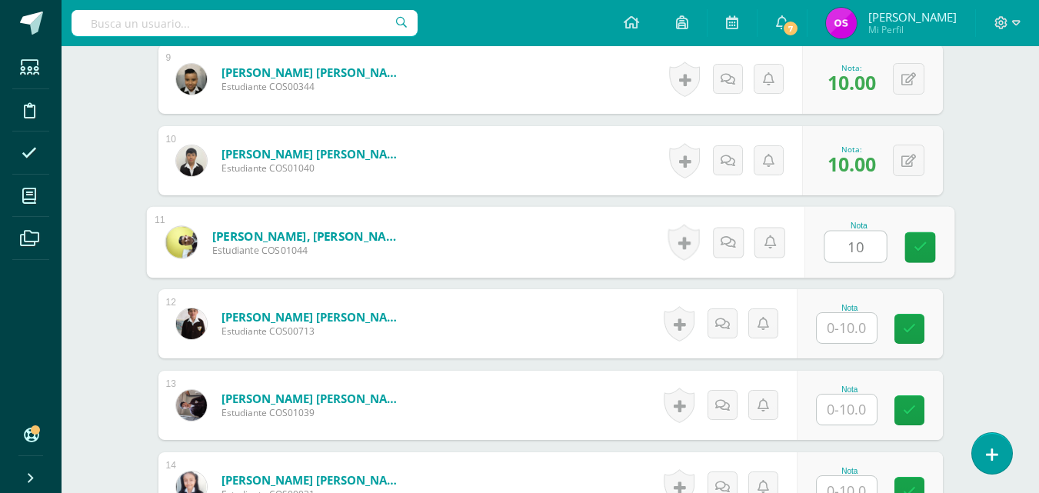
type input "10"
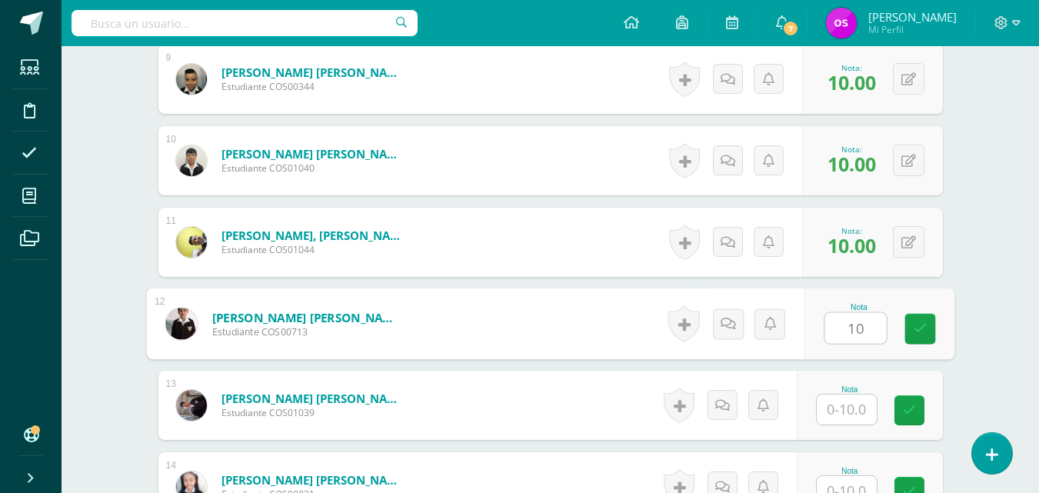
type input "10"
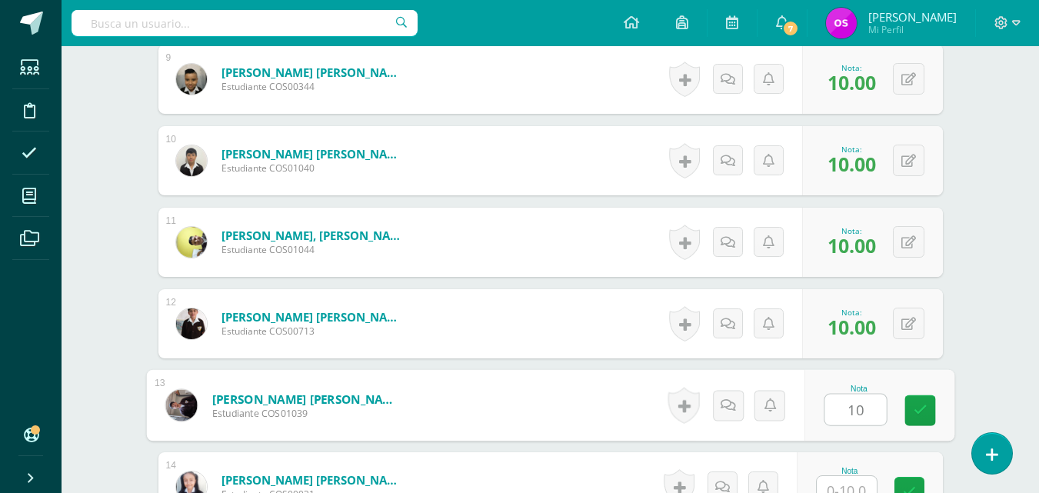
type input "10"
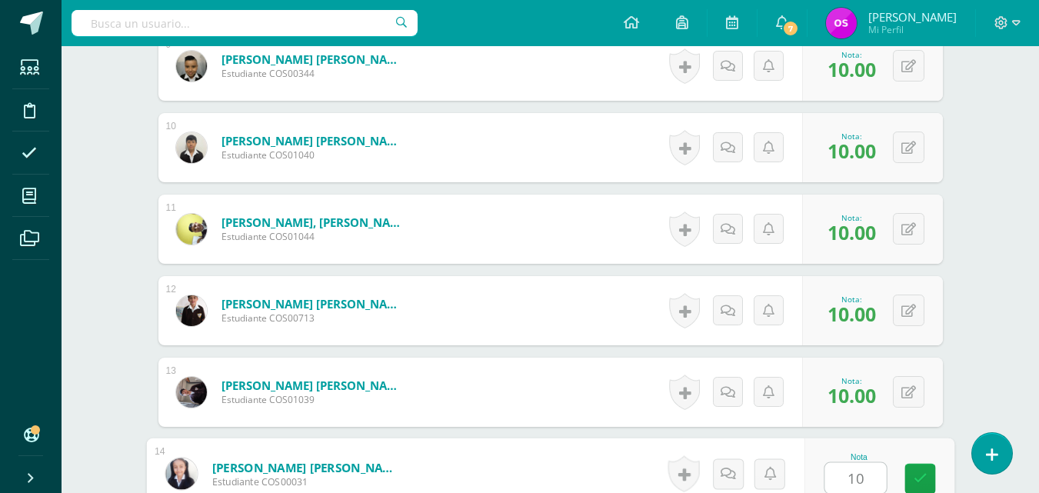
type input "10"
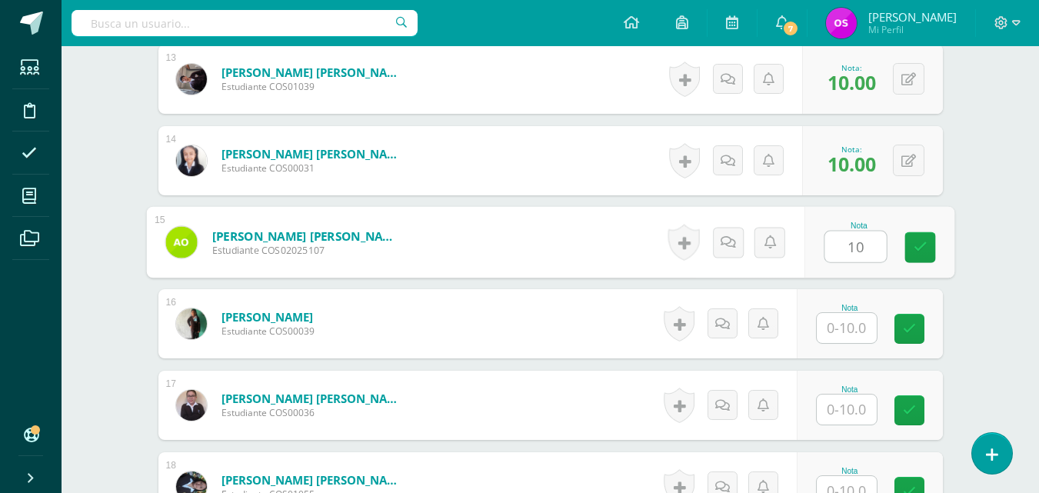
type input "10"
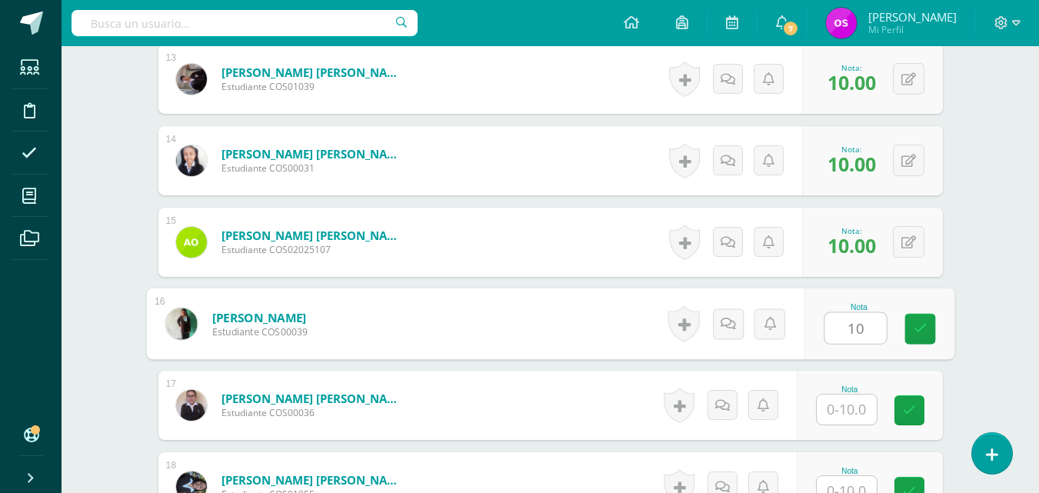
type input "10"
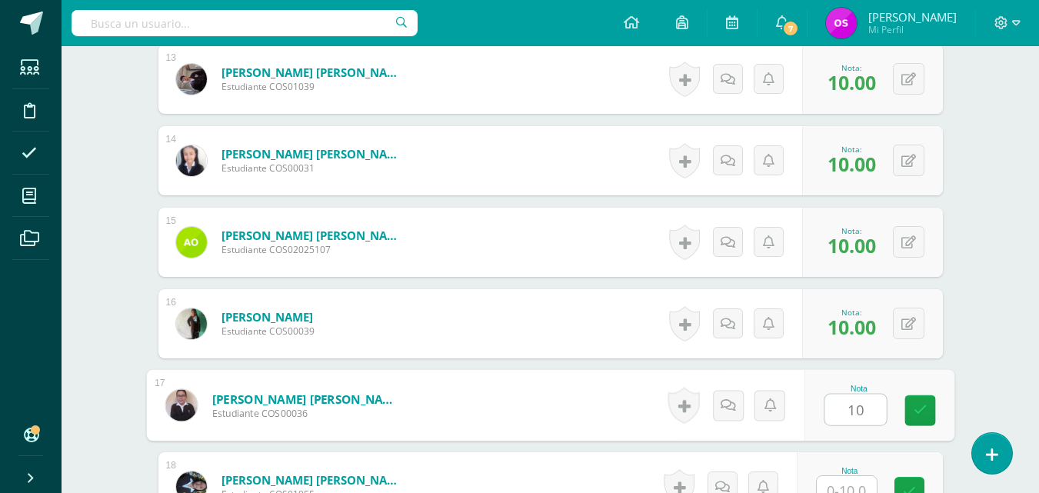
type input "10"
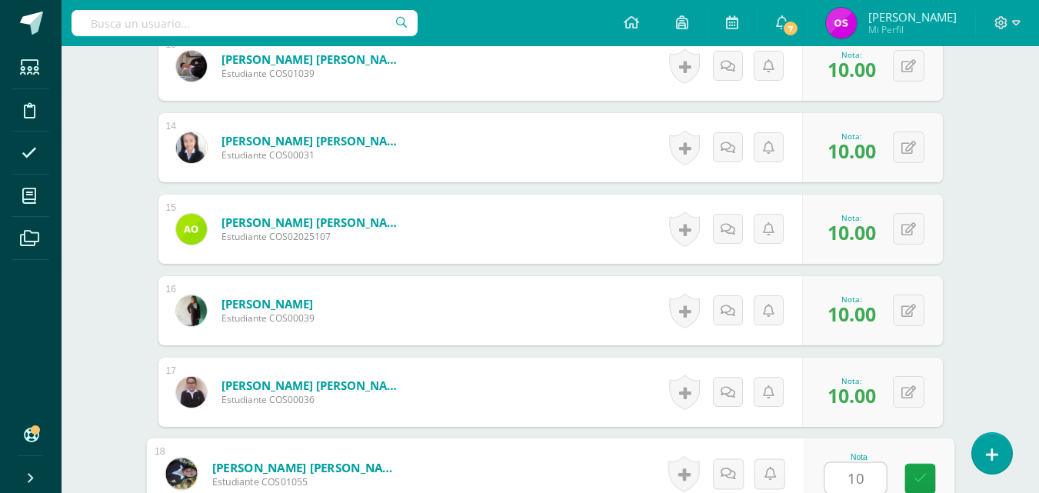
type input "10"
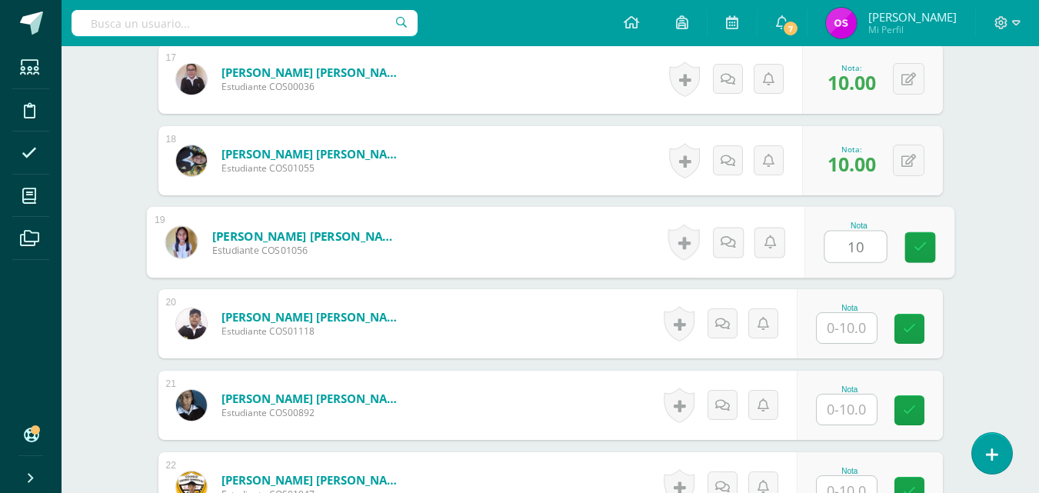
type input "10"
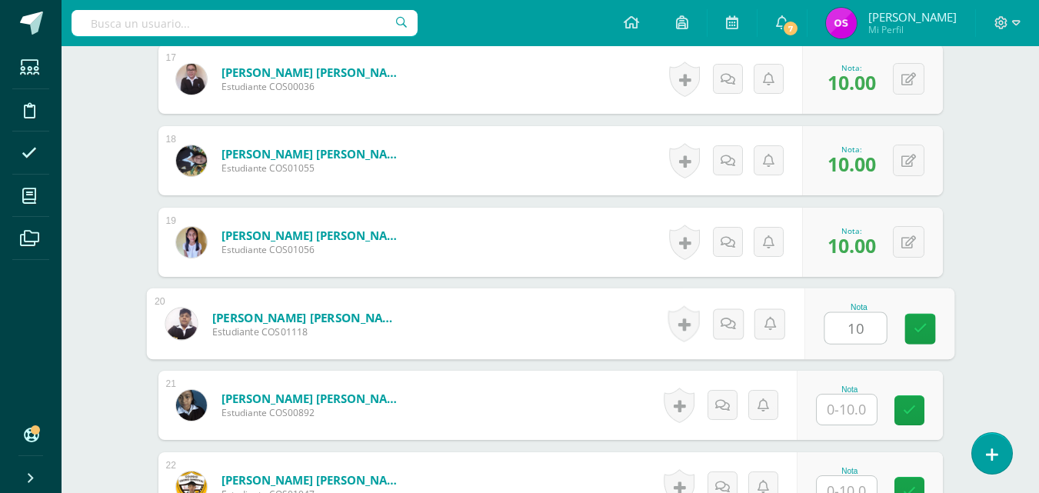
type input "10"
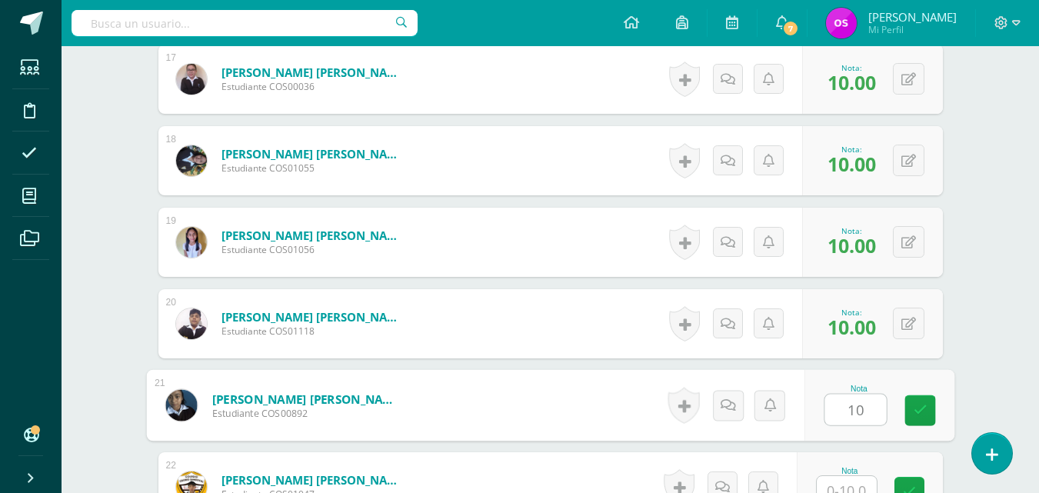
type input "10"
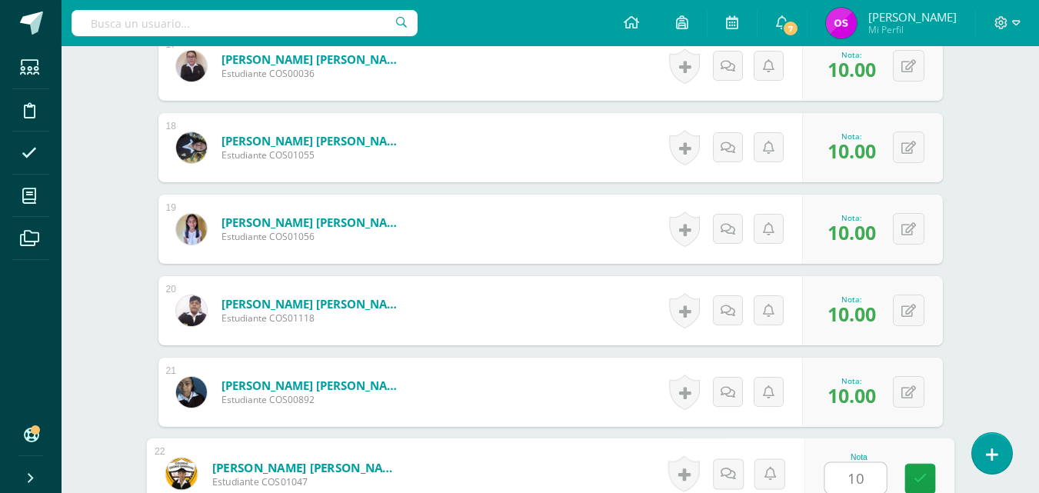
type input "10"
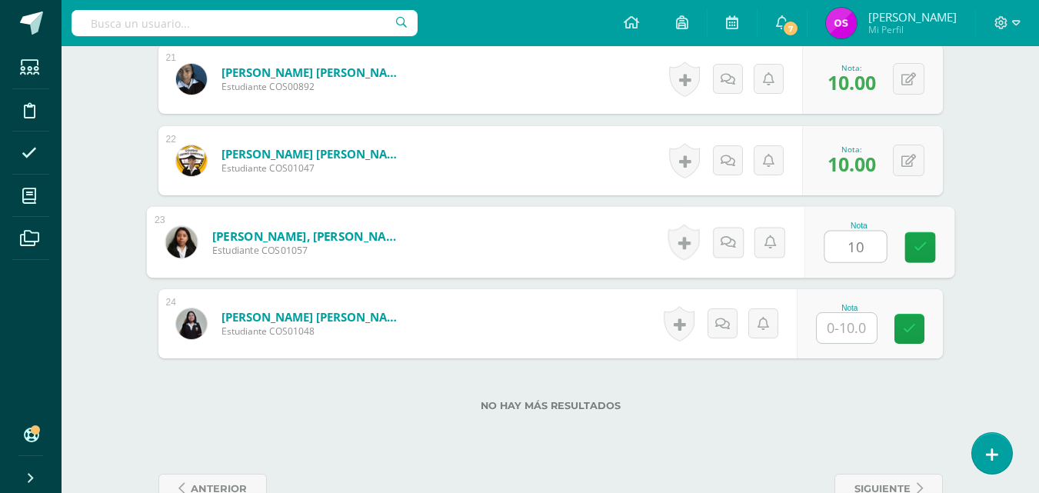
type input "10"
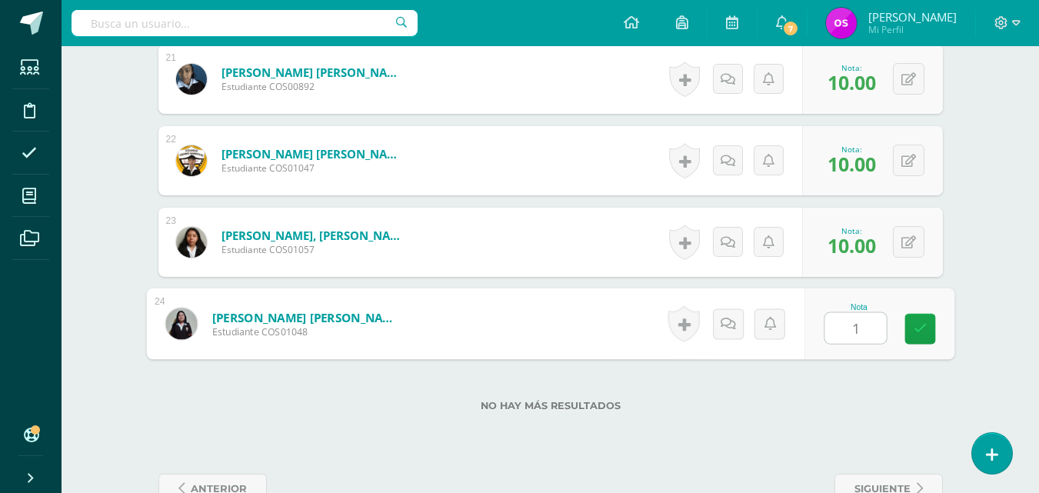
type input "10"
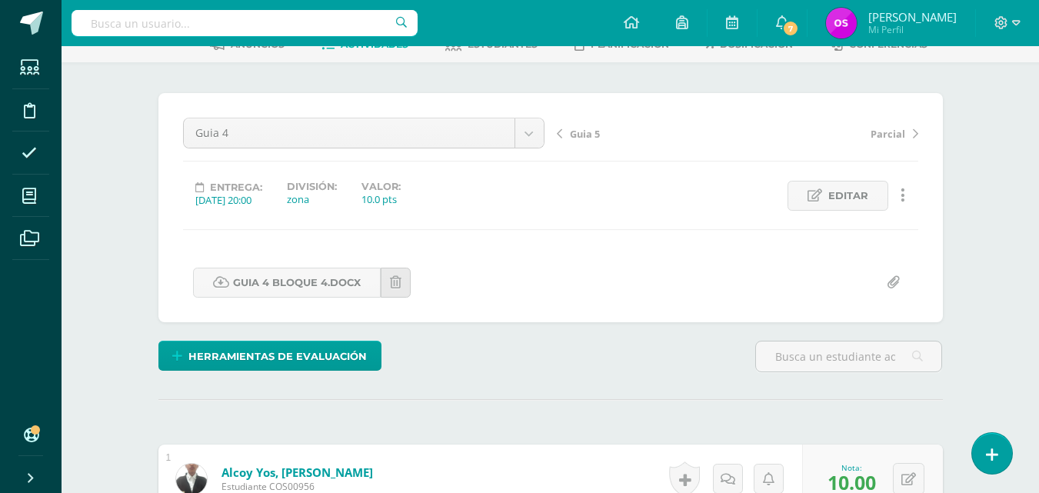
scroll to position [0, 0]
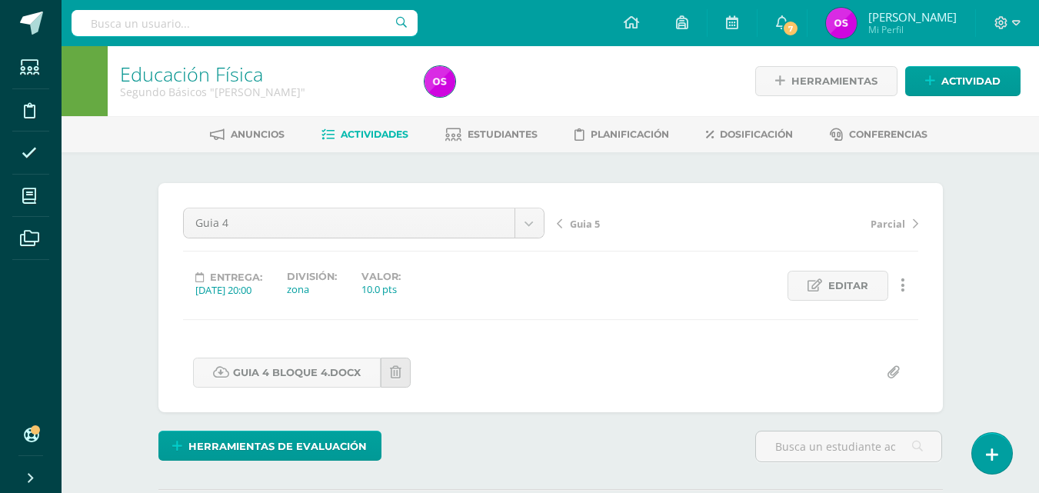
click at [583, 223] on span "Guia 5" at bounding box center [585, 224] width 30 height 14
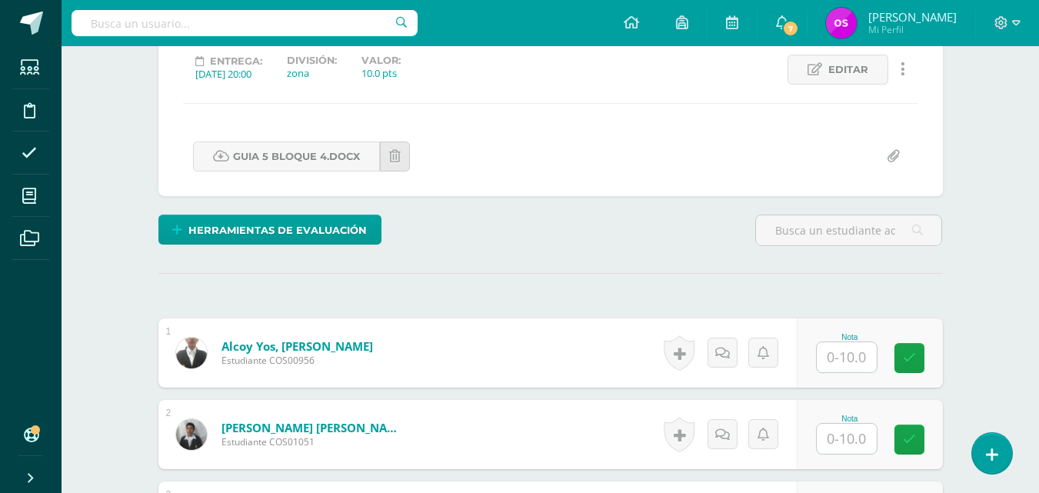
scroll to position [247, 0]
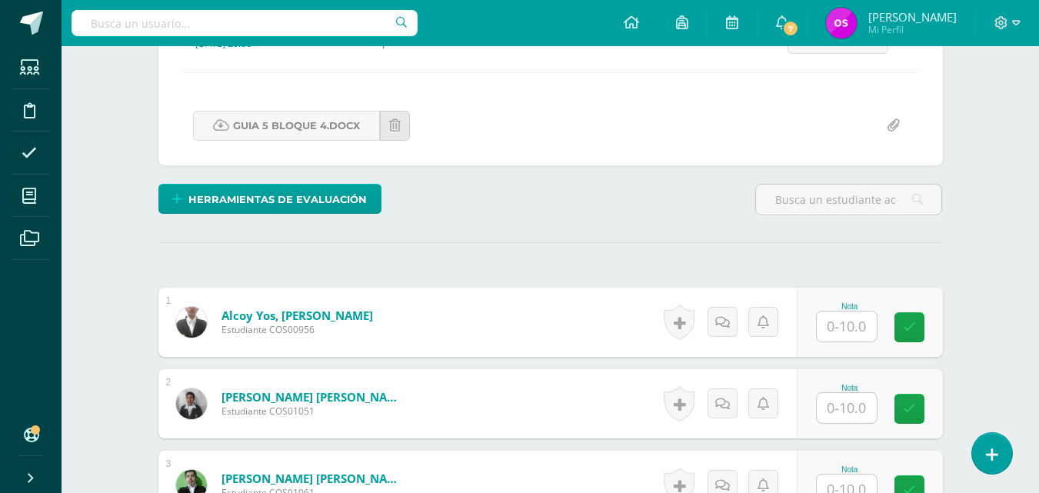
click at [840, 329] on input "text" at bounding box center [847, 326] width 60 height 30
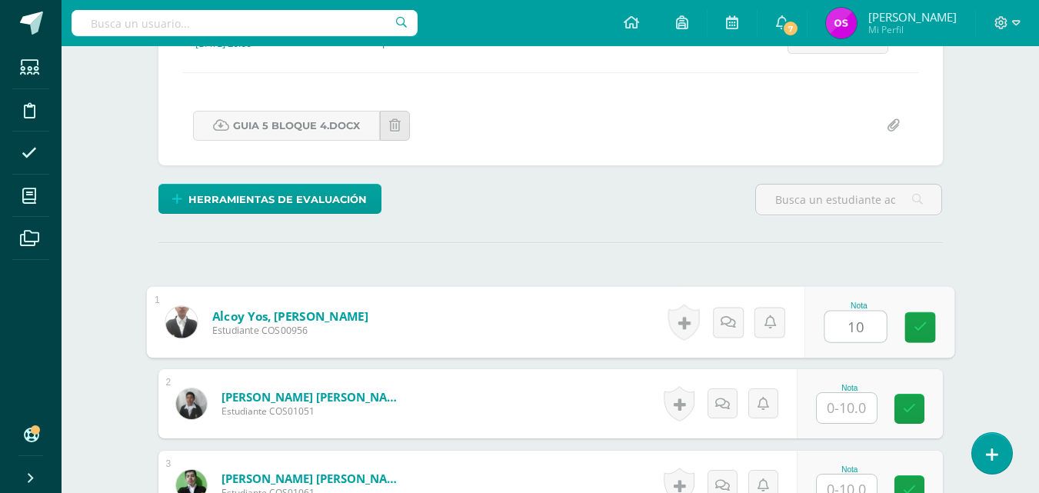
type input "10"
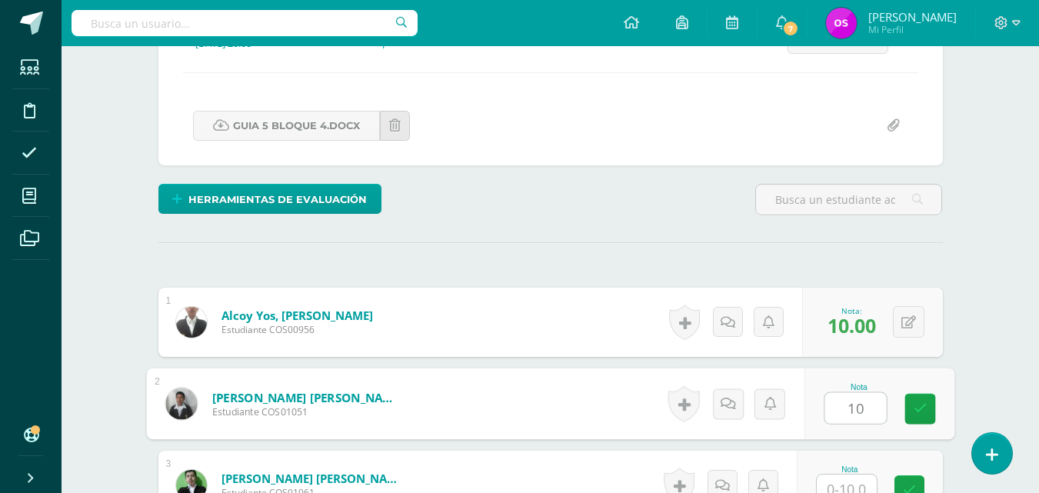
type input "10"
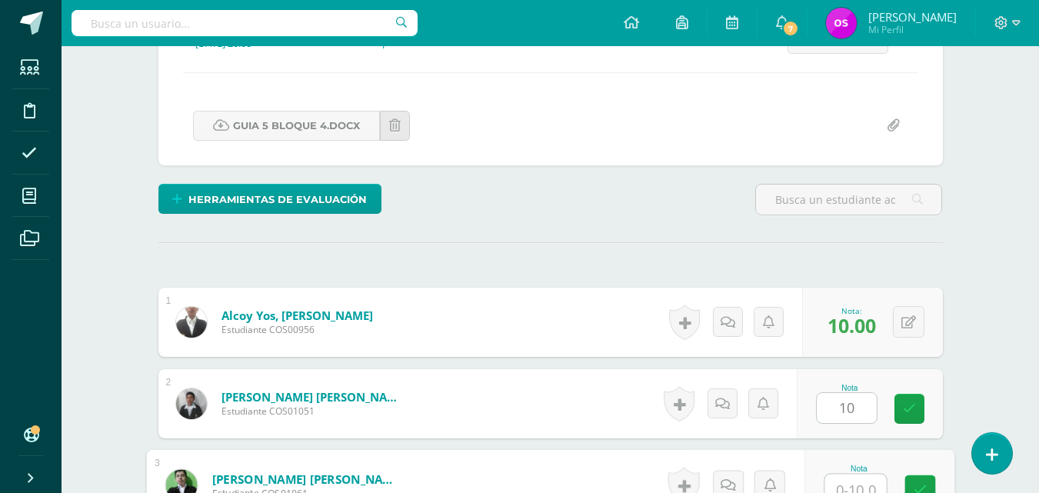
scroll to position [258, 0]
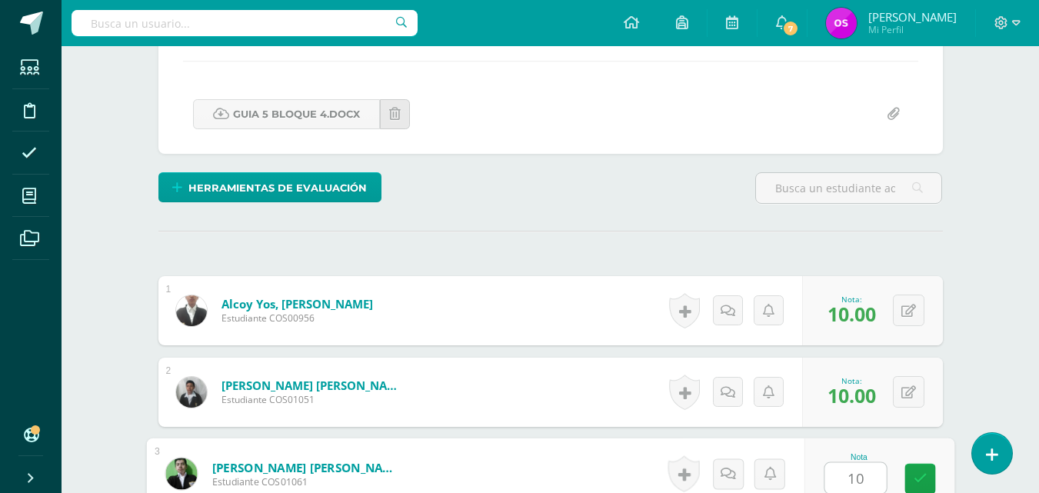
type input "10"
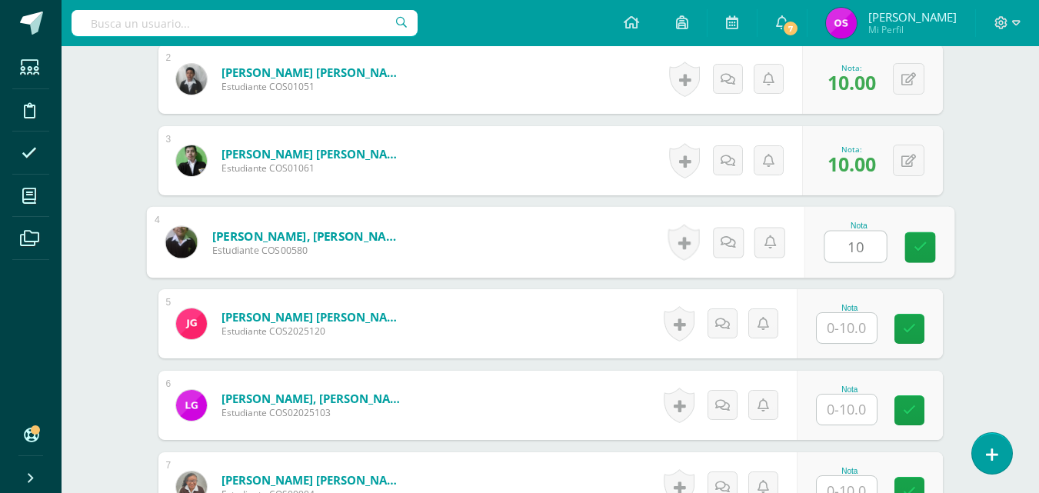
type input "10"
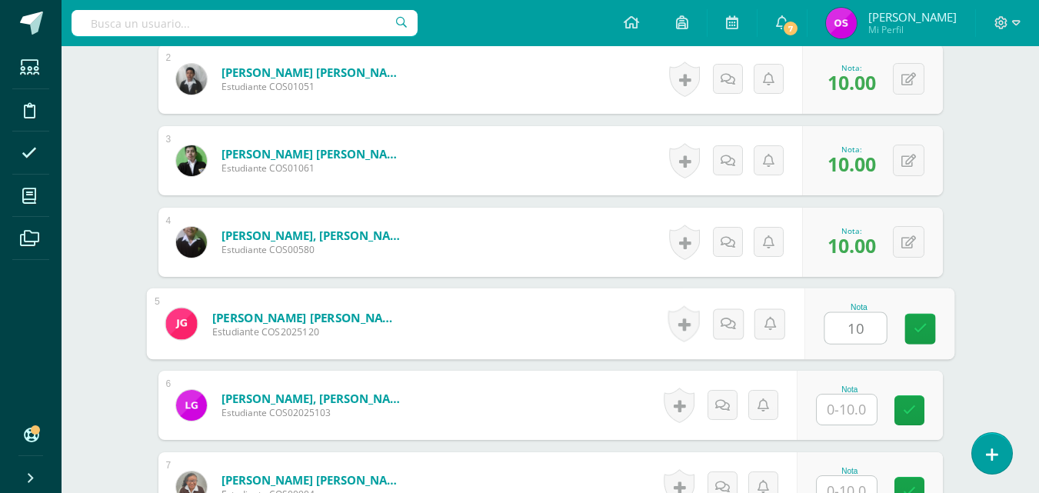
type input "10"
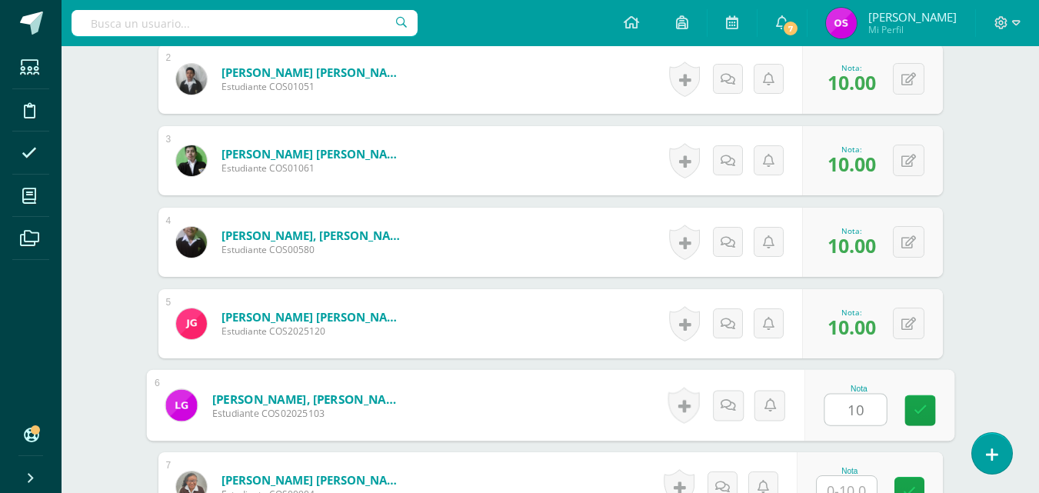
type input "10"
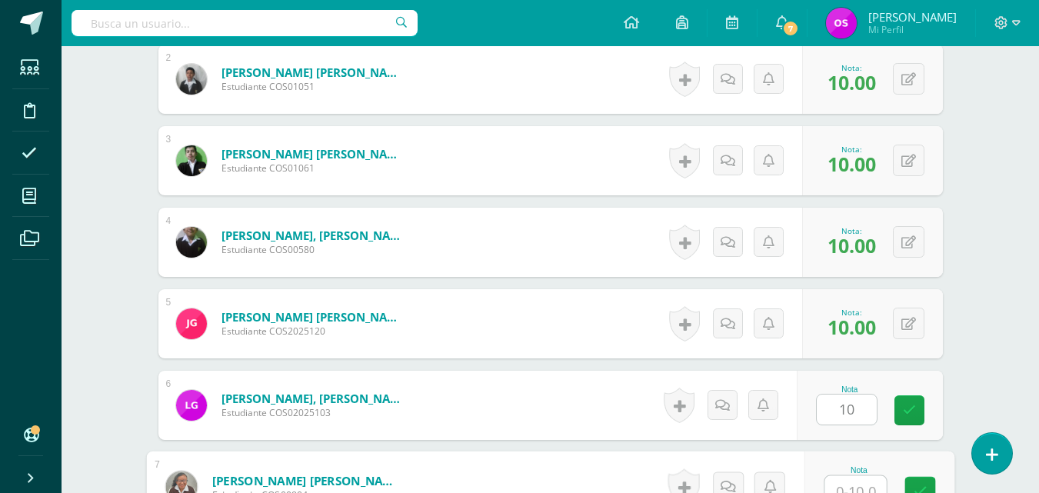
scroll to position [584, 0]
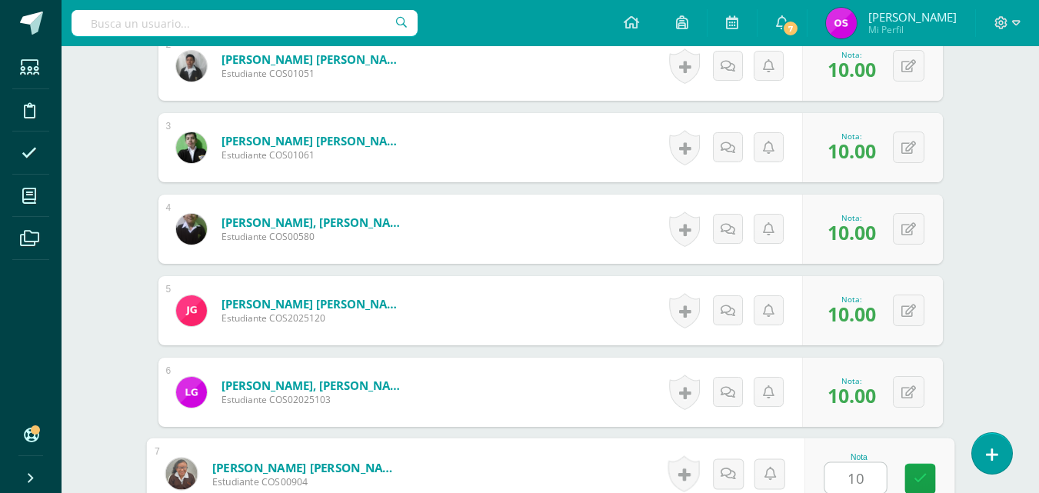
type input "10"
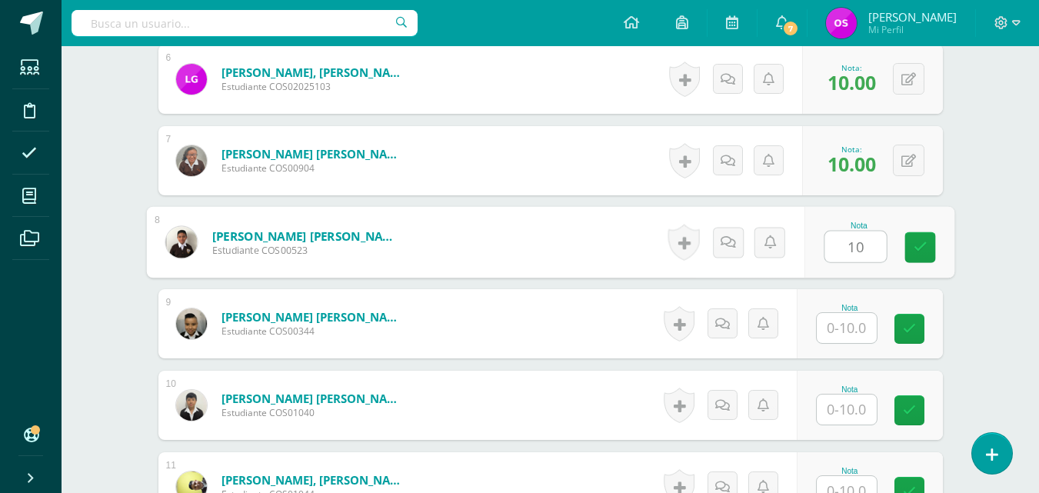
type input "10"
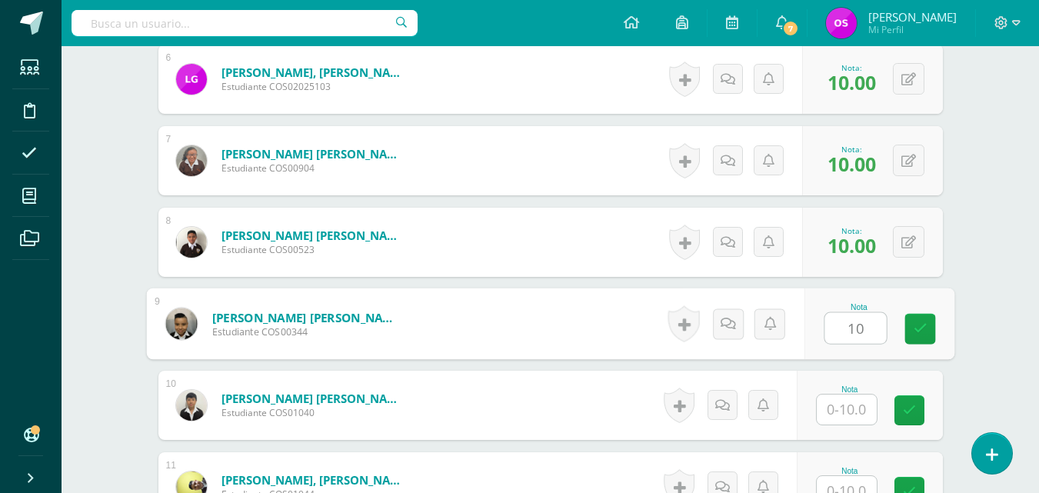
type input "10"
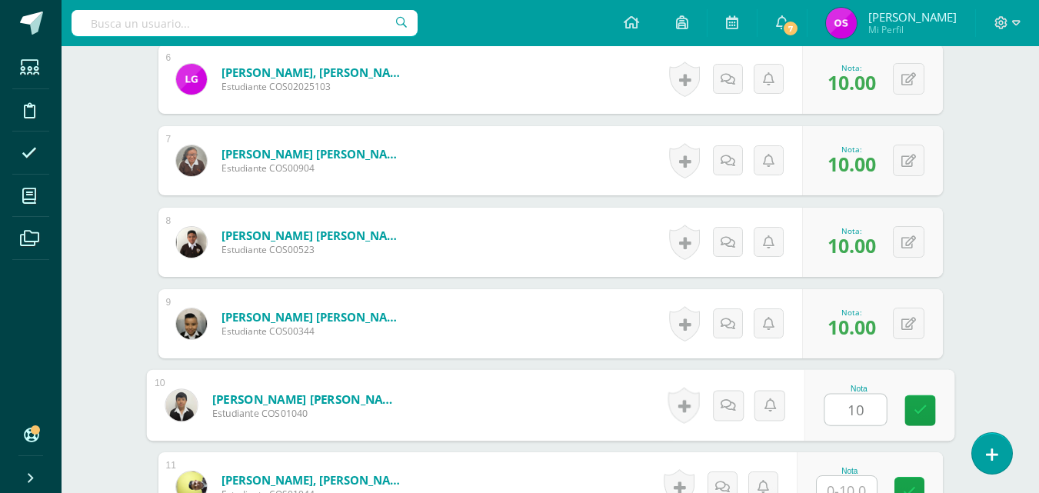
type input "10"
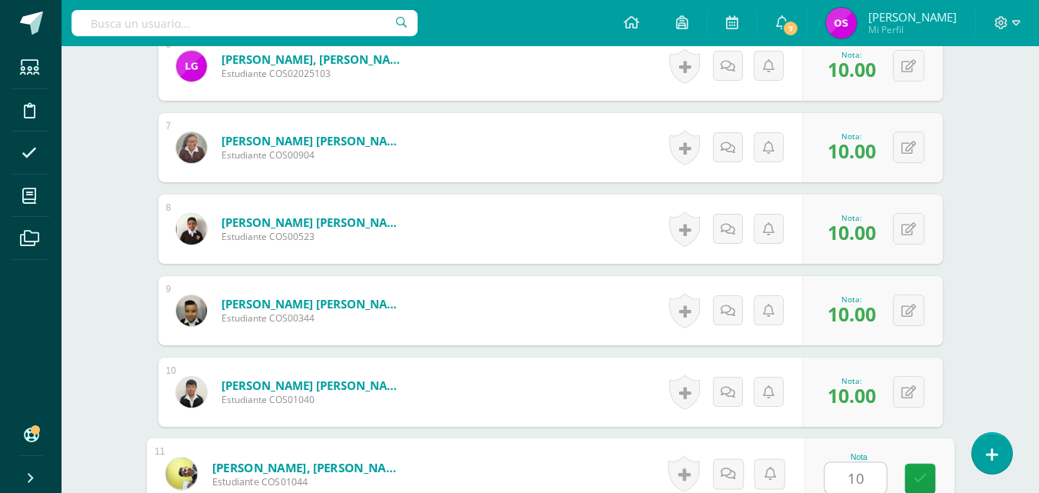
type input "10"
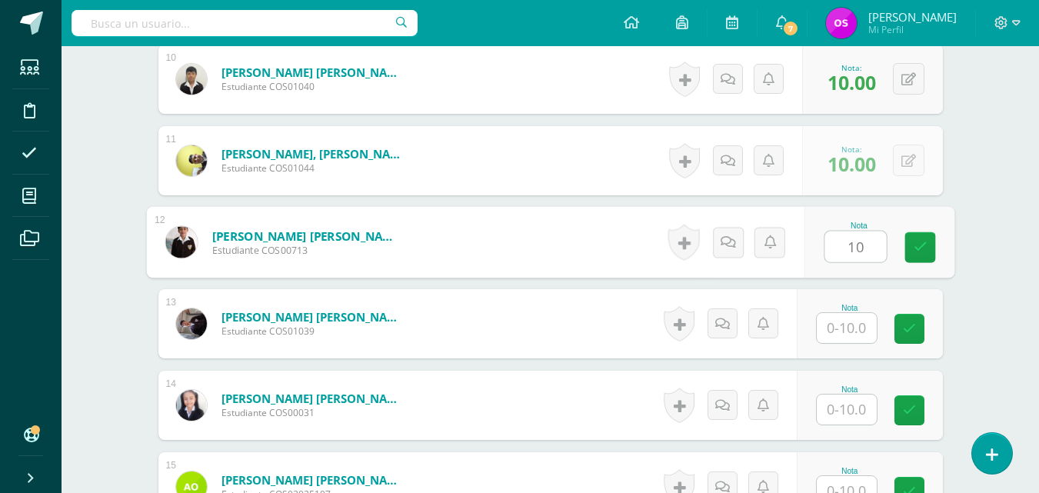
type input "10"
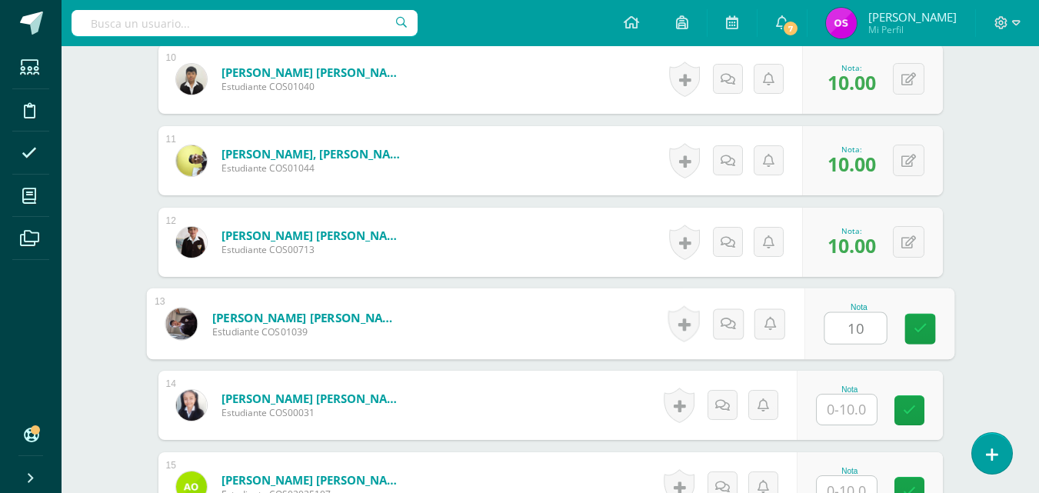
type input "10"
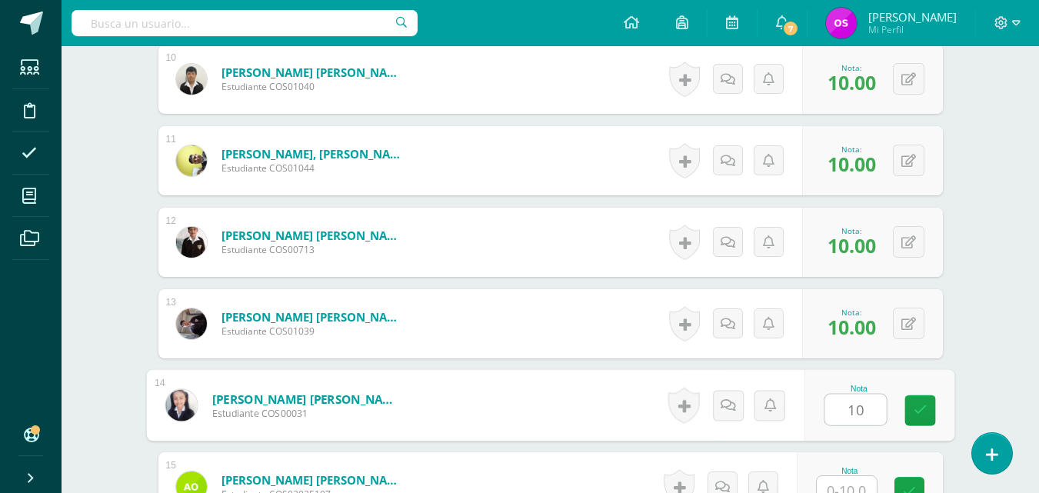
type input "10"
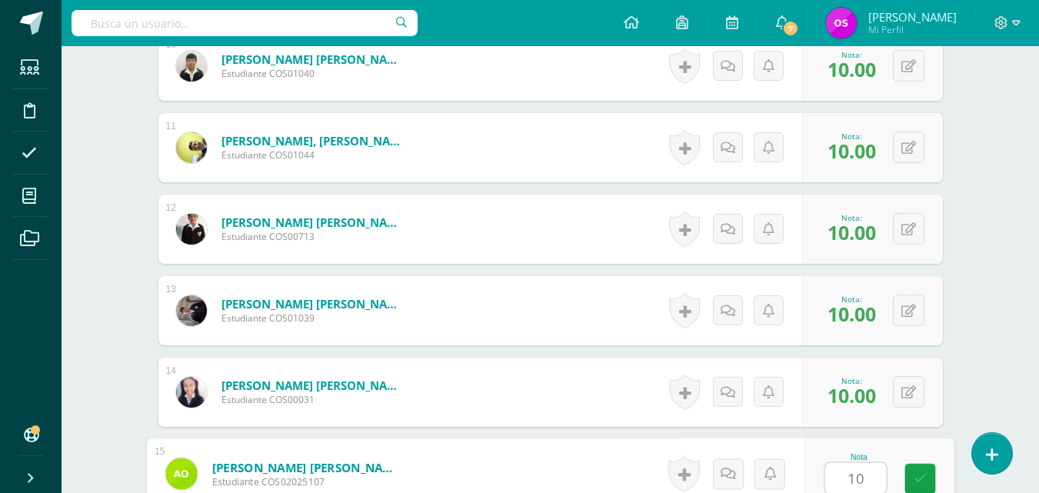
type input "10"
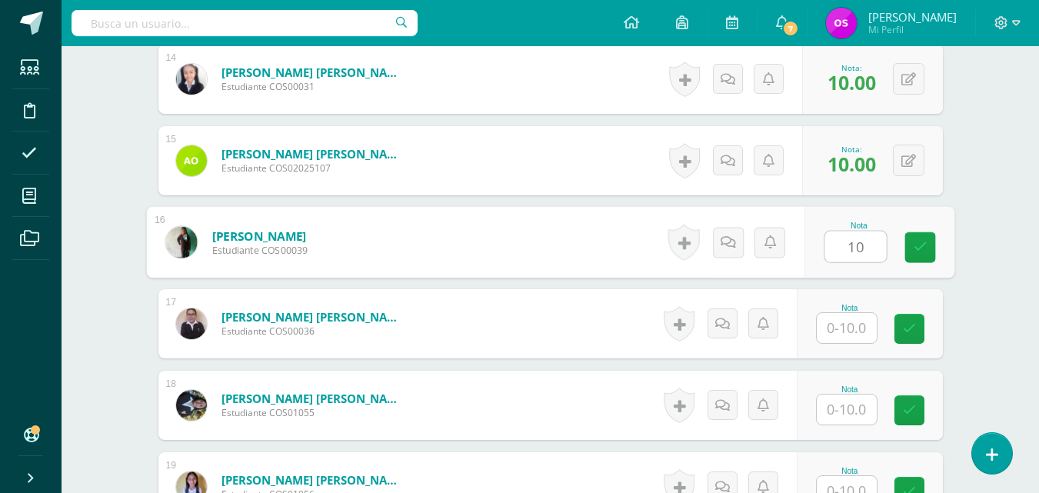
type input "10"
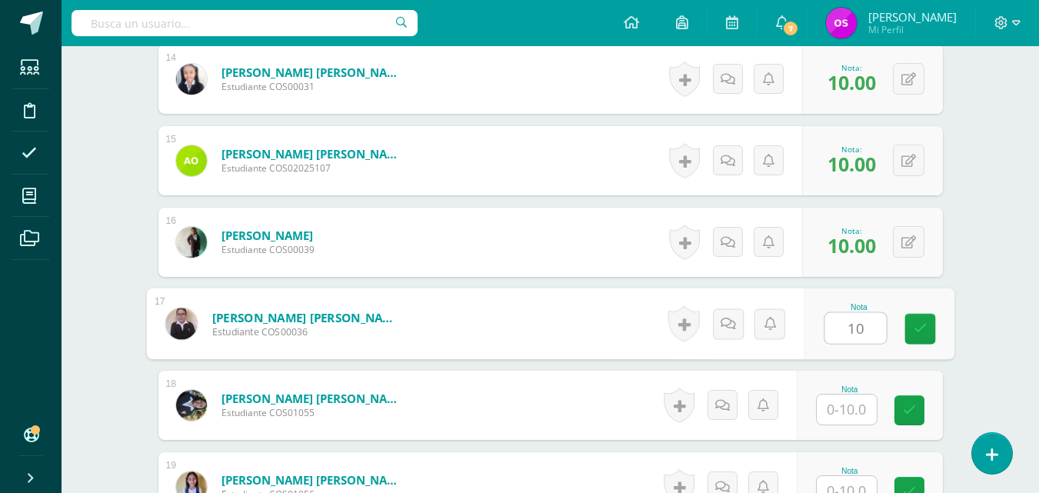
type input "10"
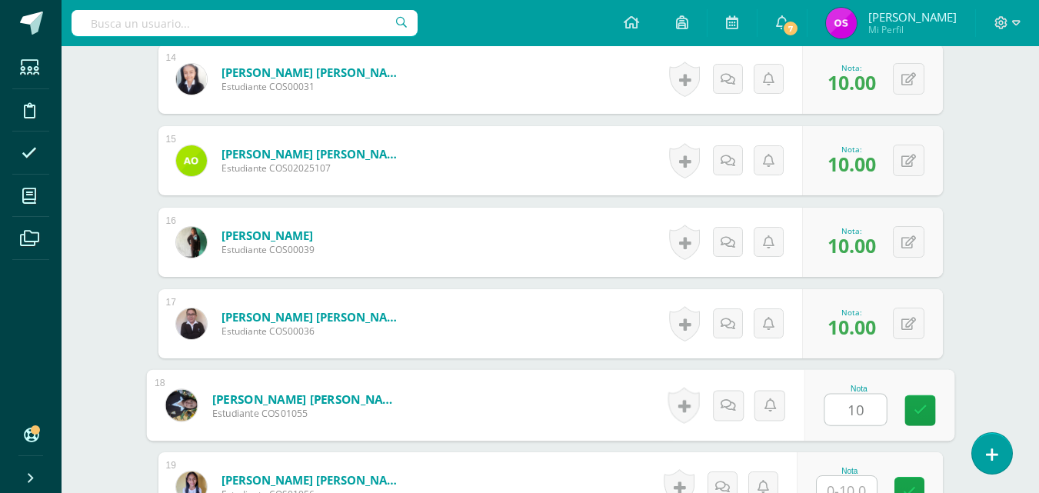
type input "10"
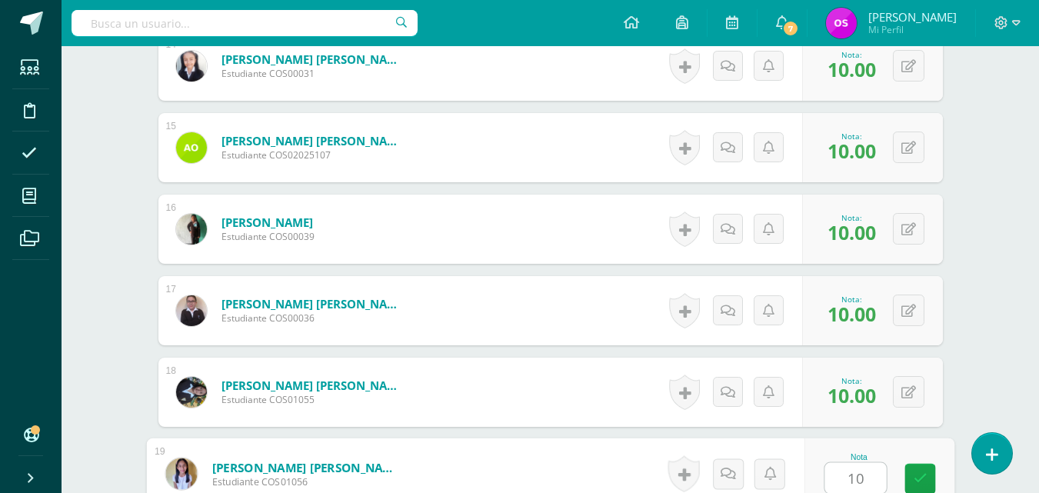
type input "10"
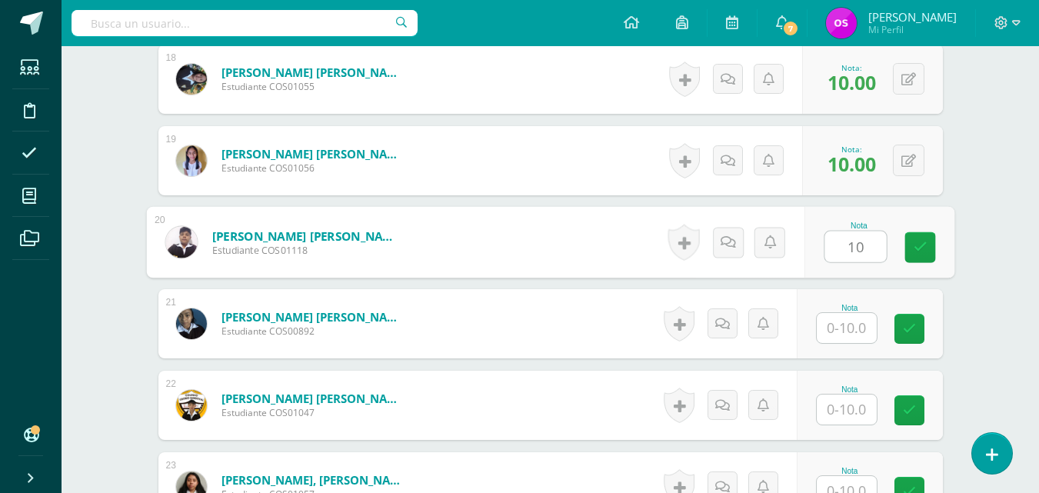
type input "10"
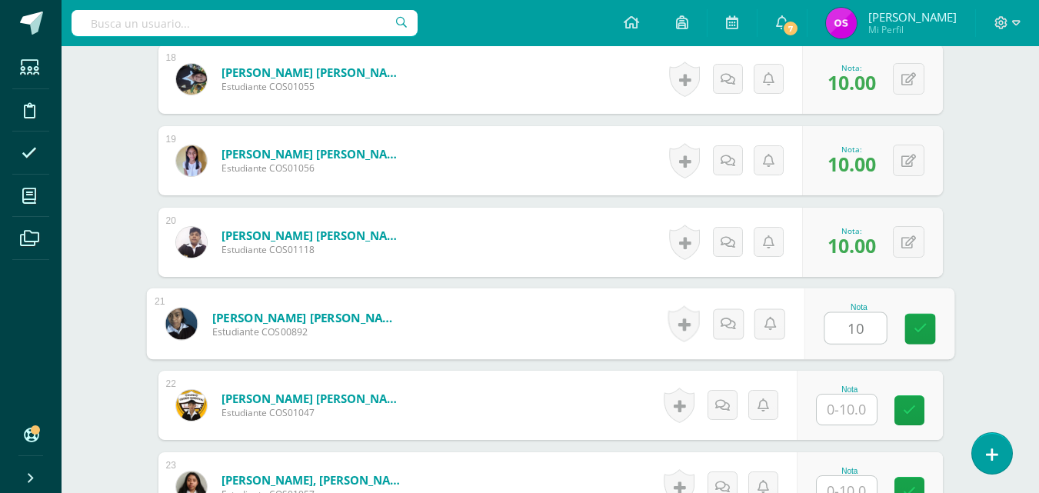
type input "10"
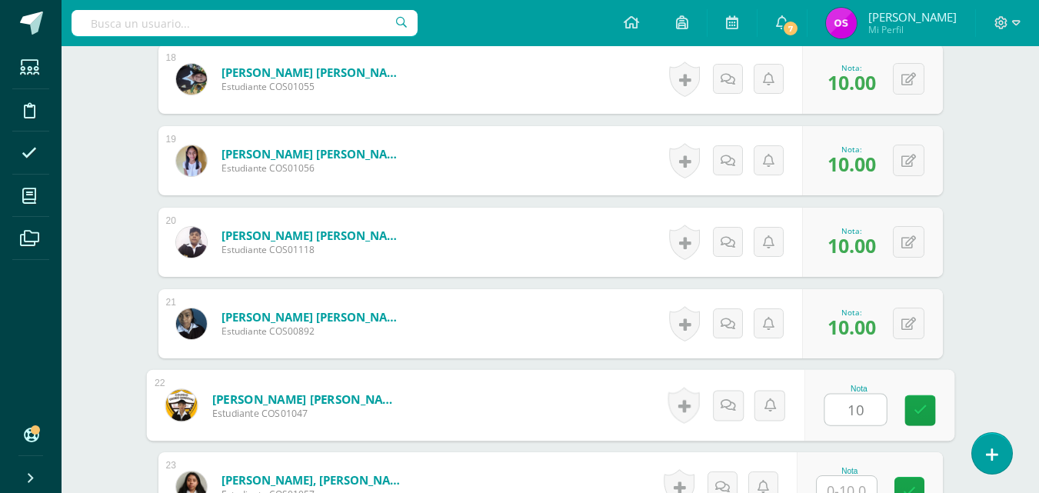
type input "10"
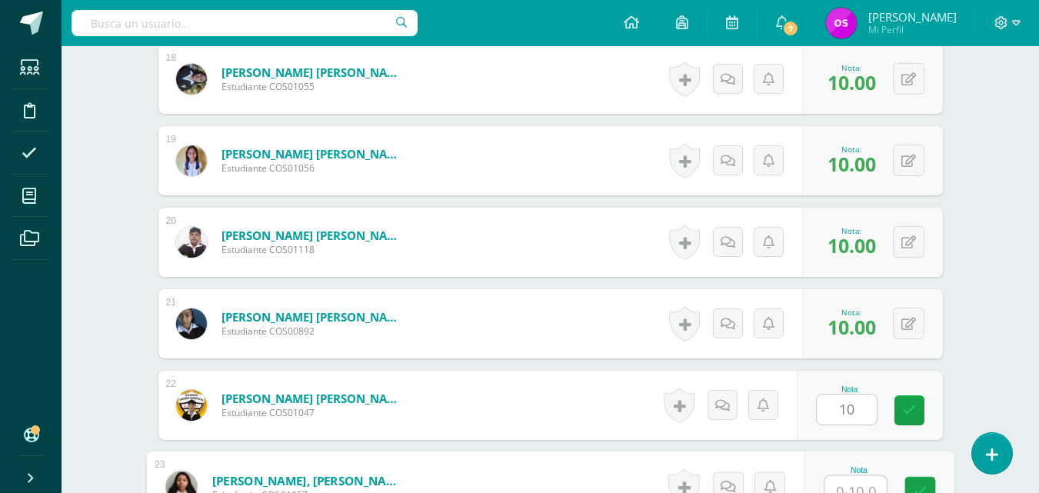
scroll to position [1889, 0]
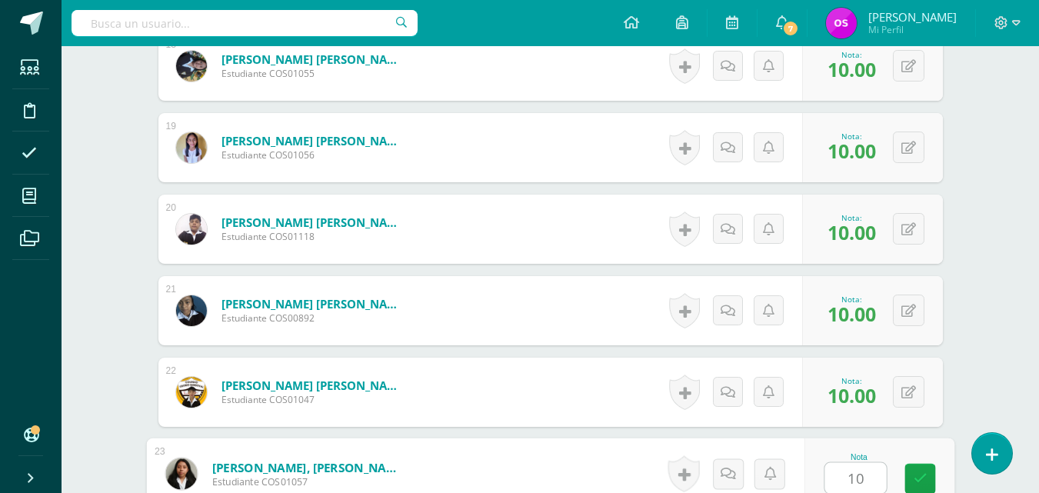
type input "10"
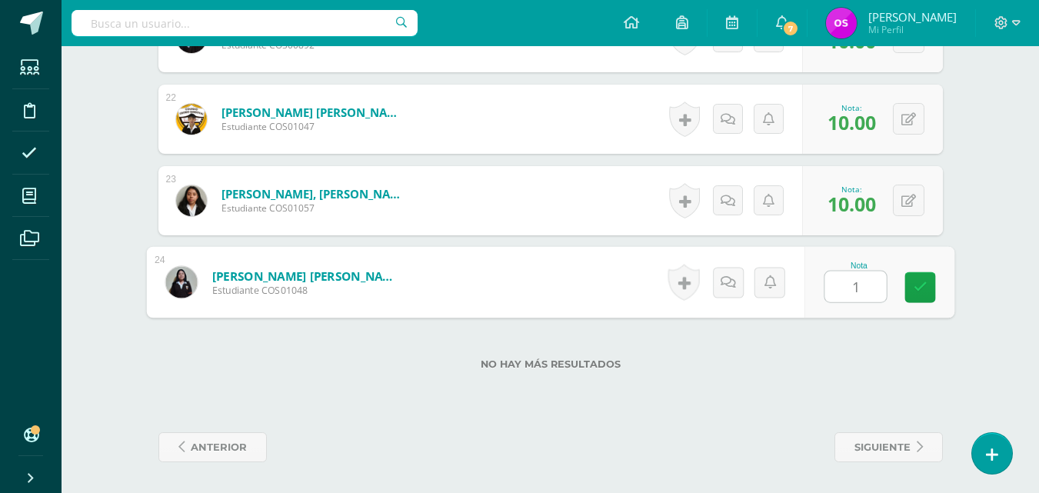
type input "10"
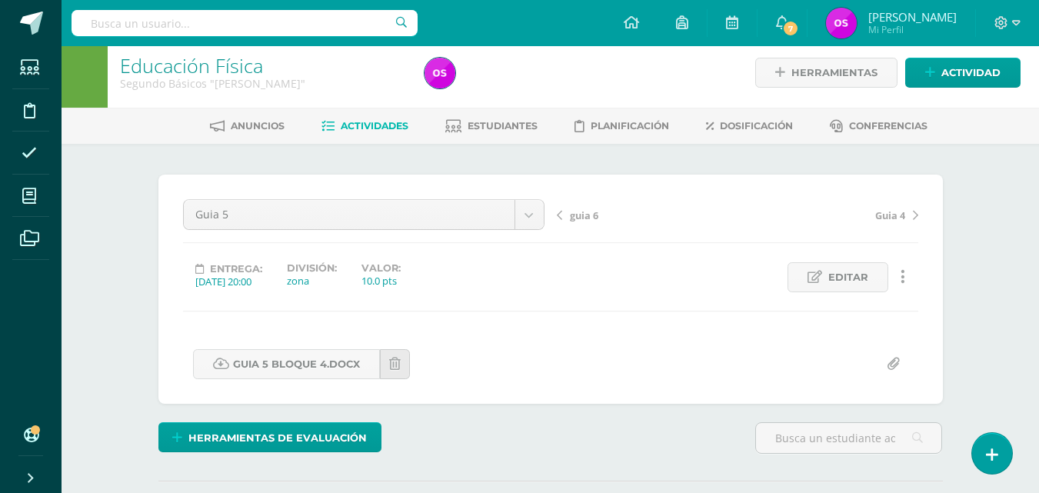
scroll to position [4, 0]
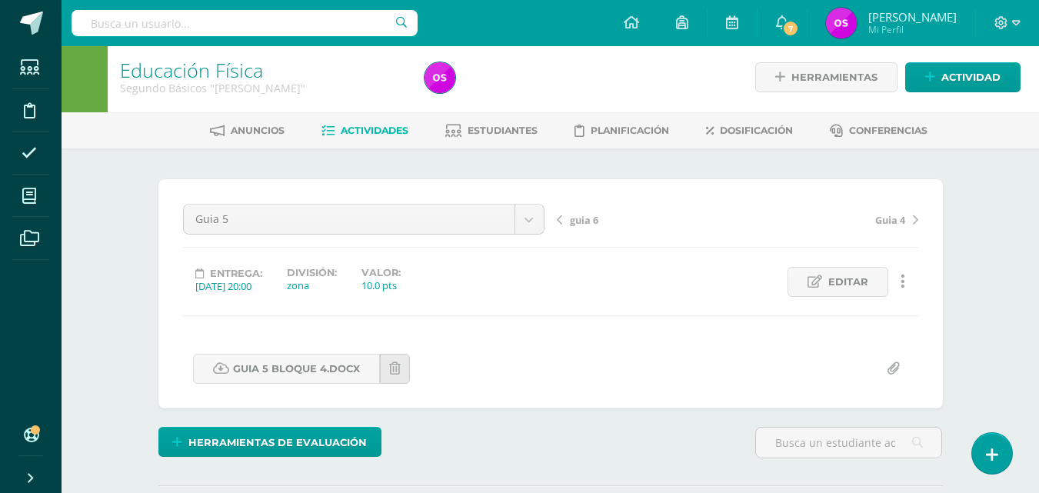
click at [576, 221] on span "guia 6" at bounding box center [584, 220] width 28 height 14
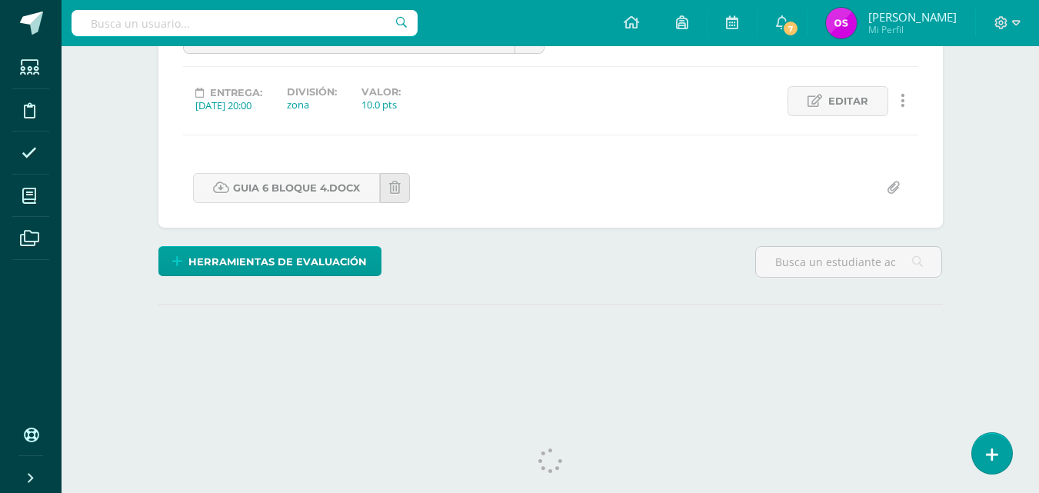
scroll to position [209, 0]
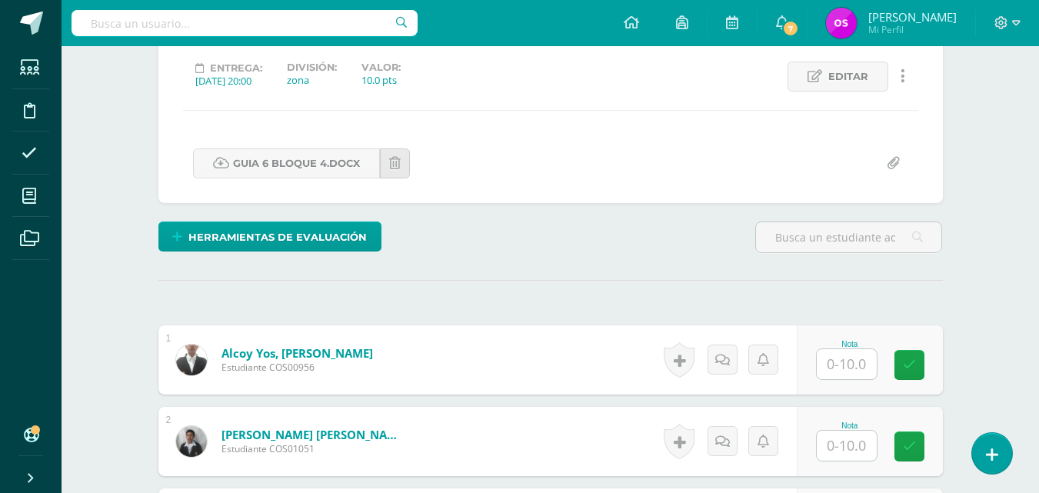
click at [840, 363] on input "text" at bounding box center [847, 364] width 60 height 30
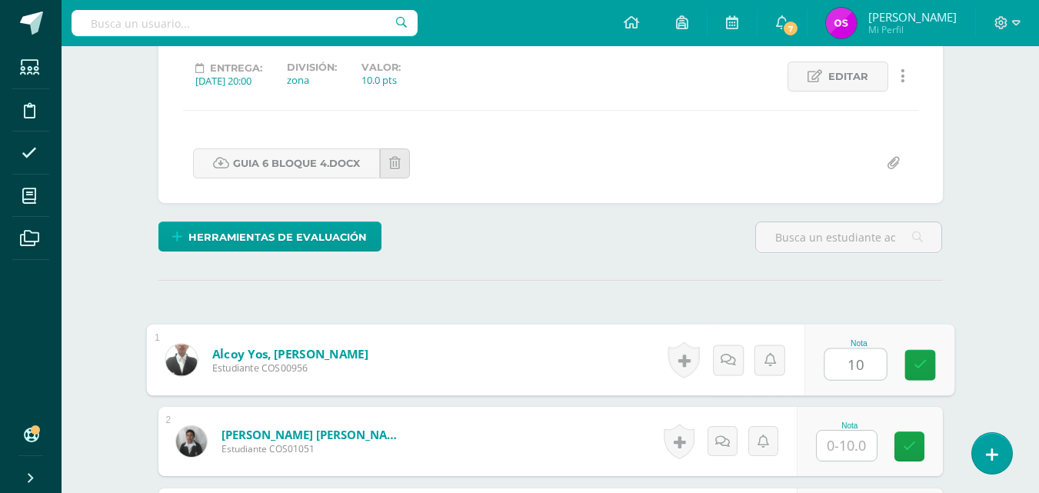
type input "10"
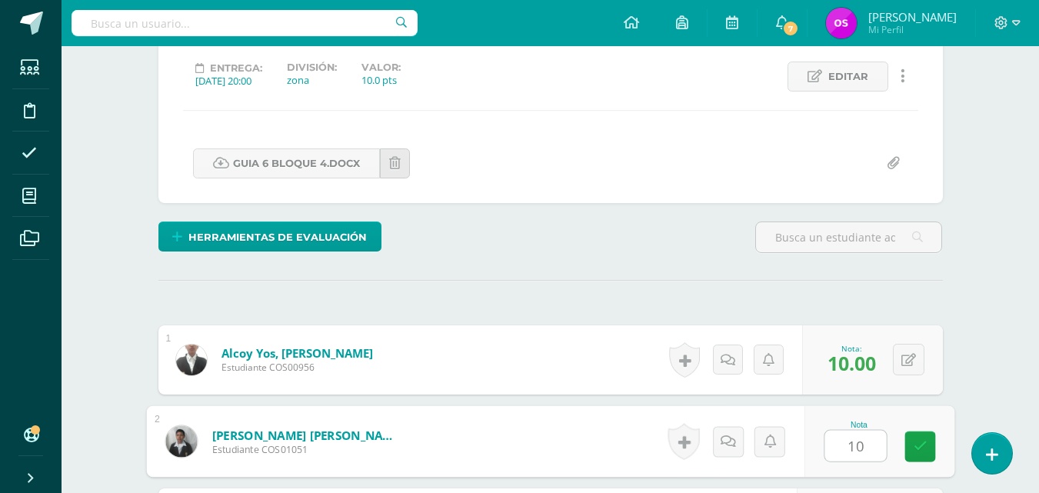
type input "10"
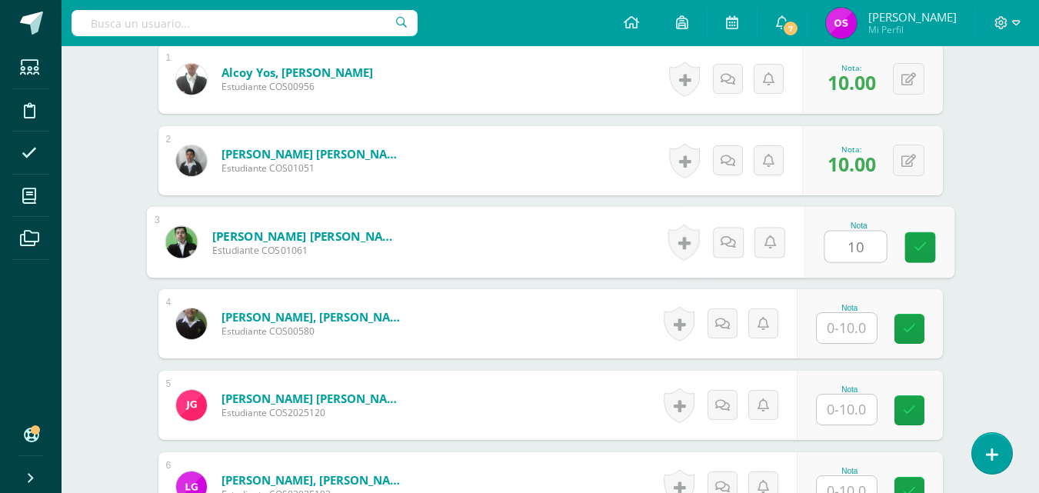
type input "10"
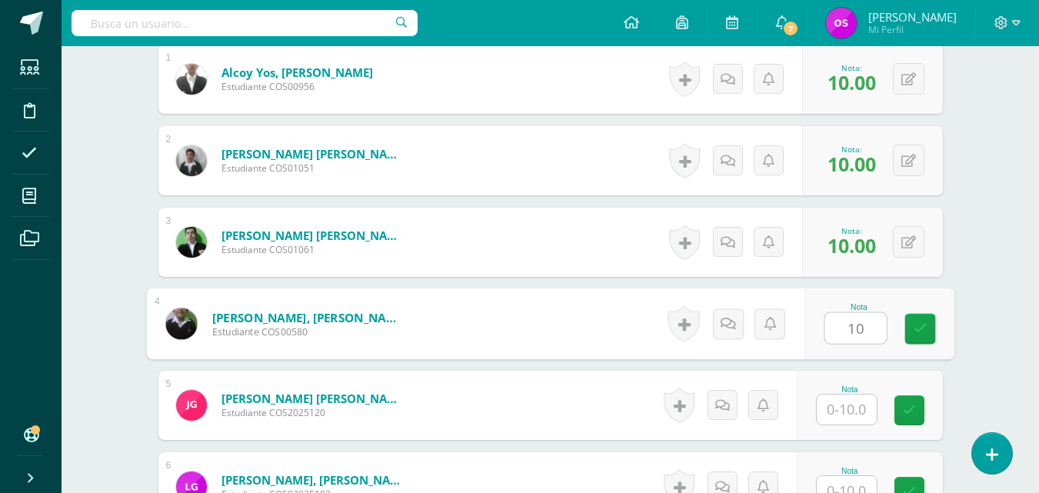
type input "10"
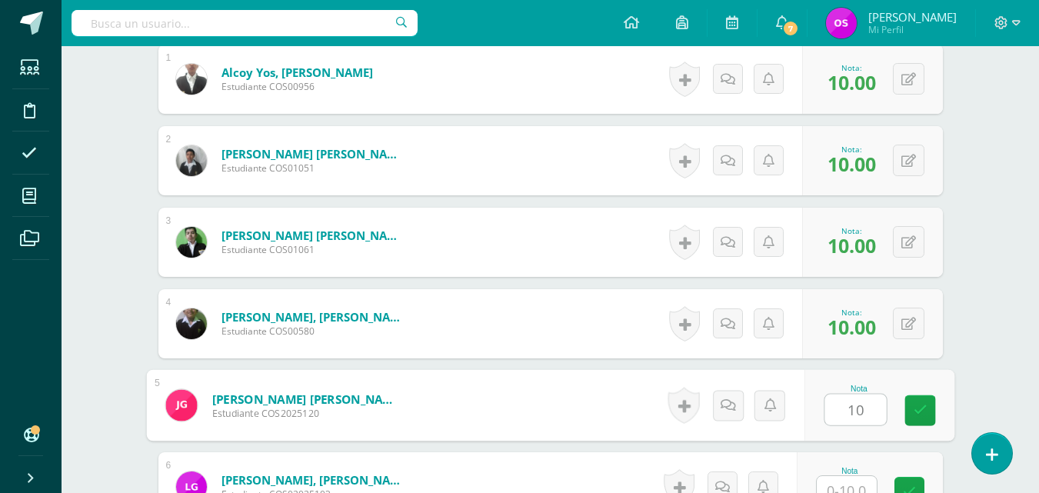
type input "10"
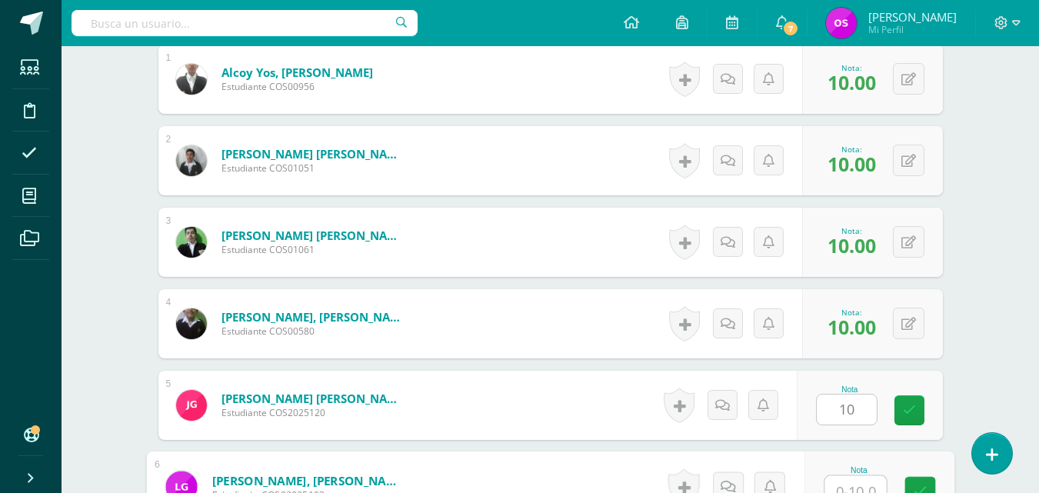
scroll to position [503, 0]
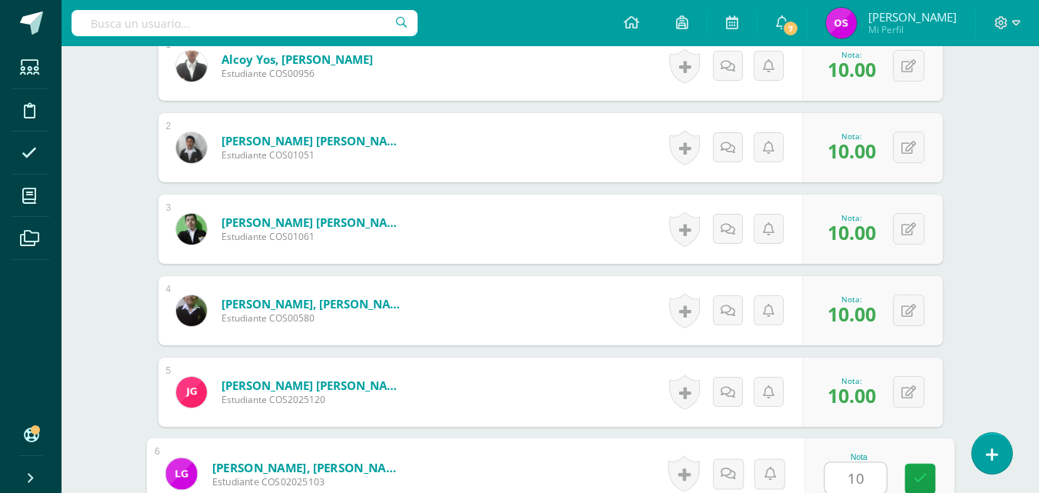
type input "10"
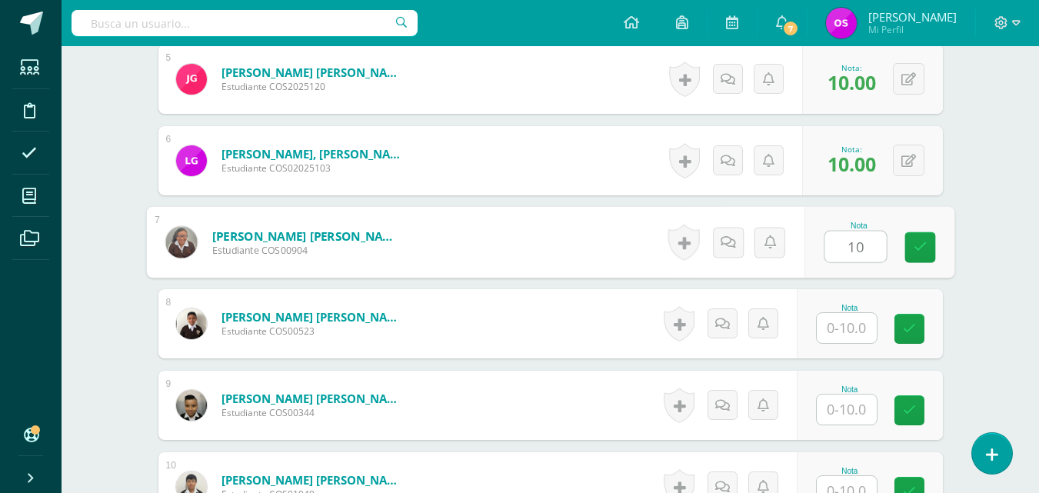
type input "10"
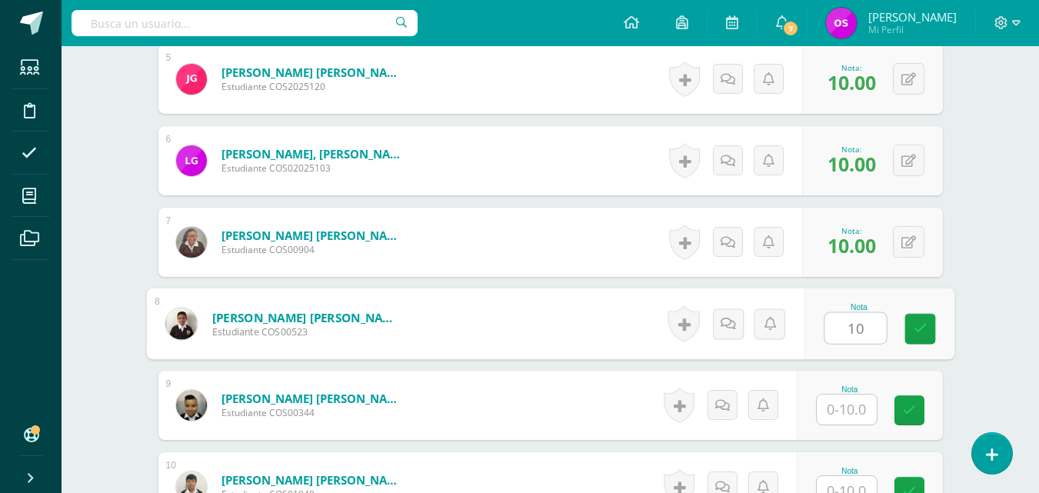
type input "10"
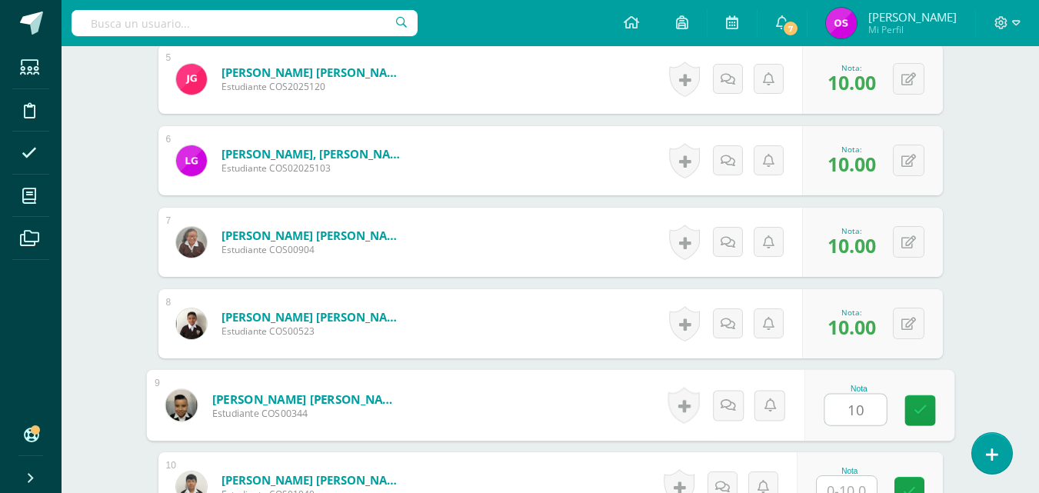
type input "10"
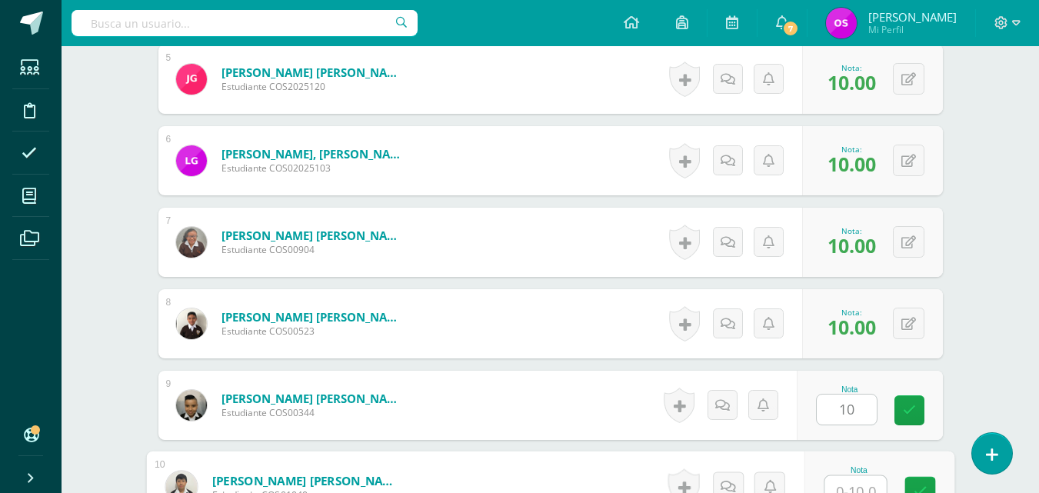
scroll to position [829, 0]
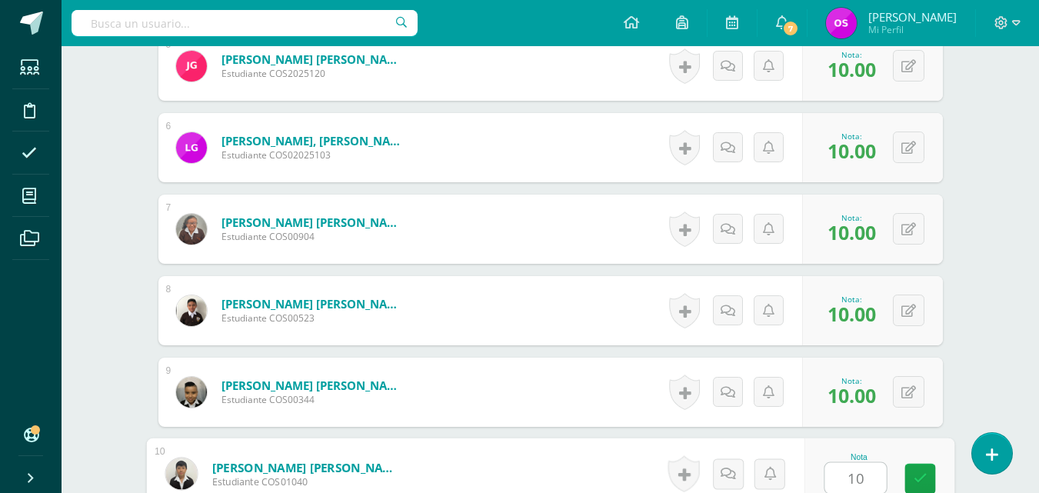
type input "10"
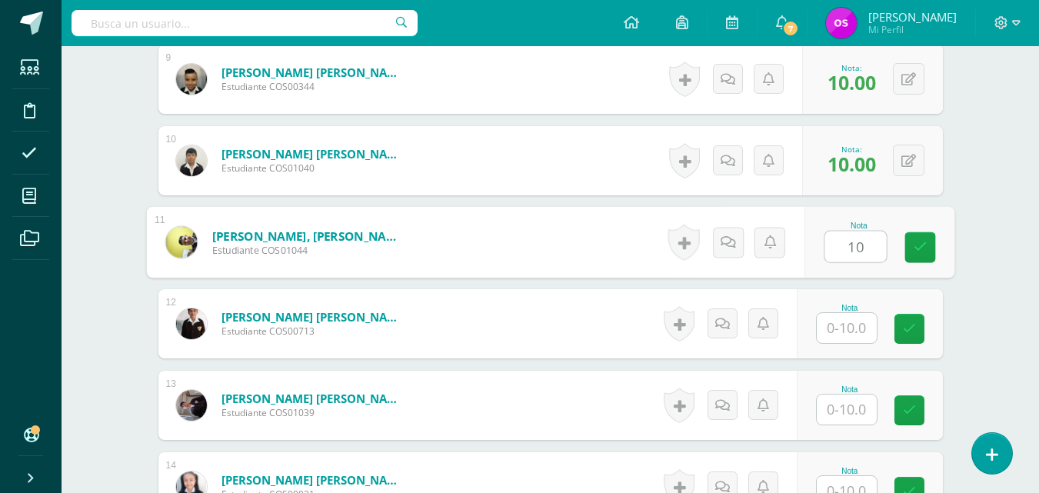
type input "10"
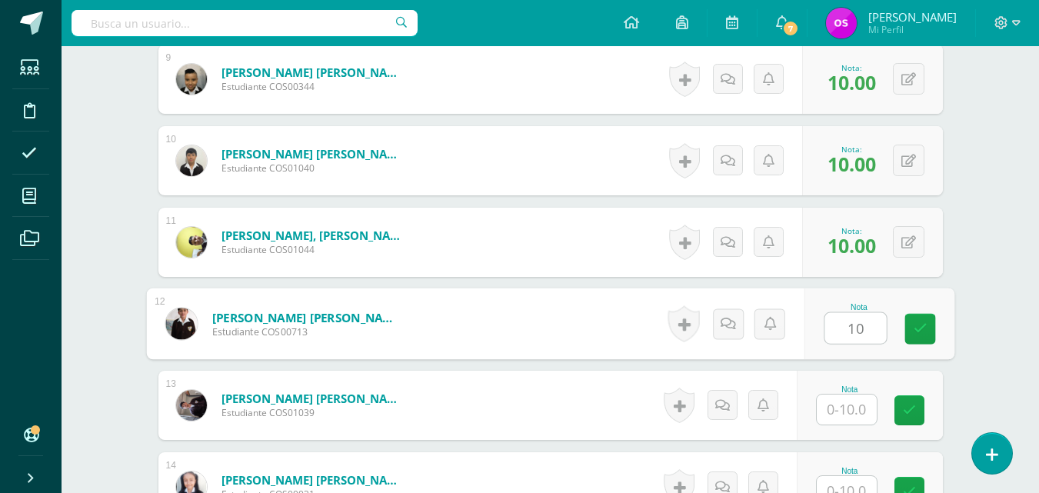
type input "10"
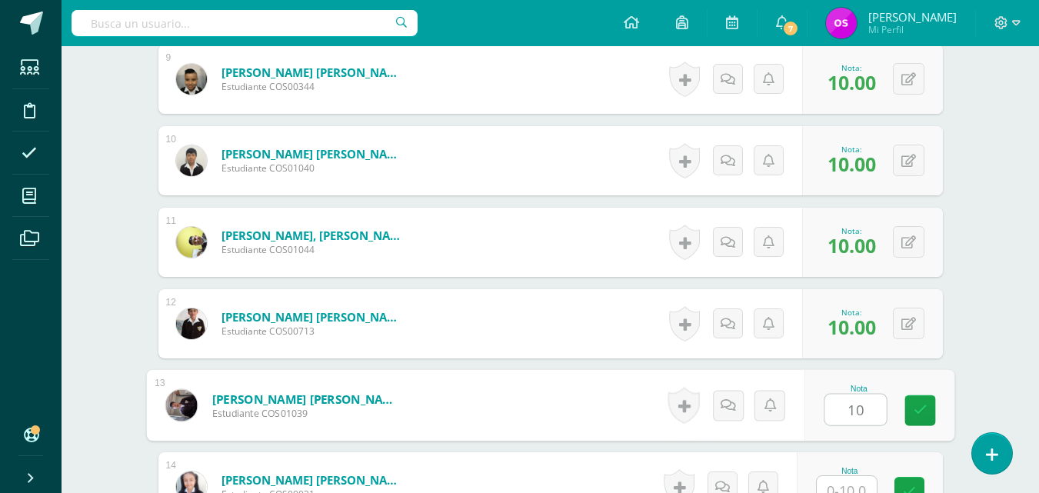
type input "10"
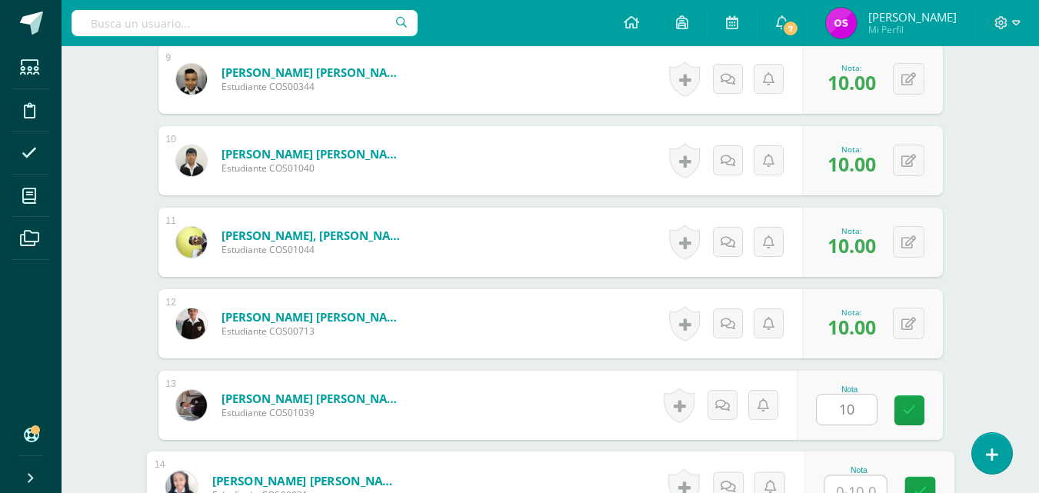
scroll to position [1155, 0]
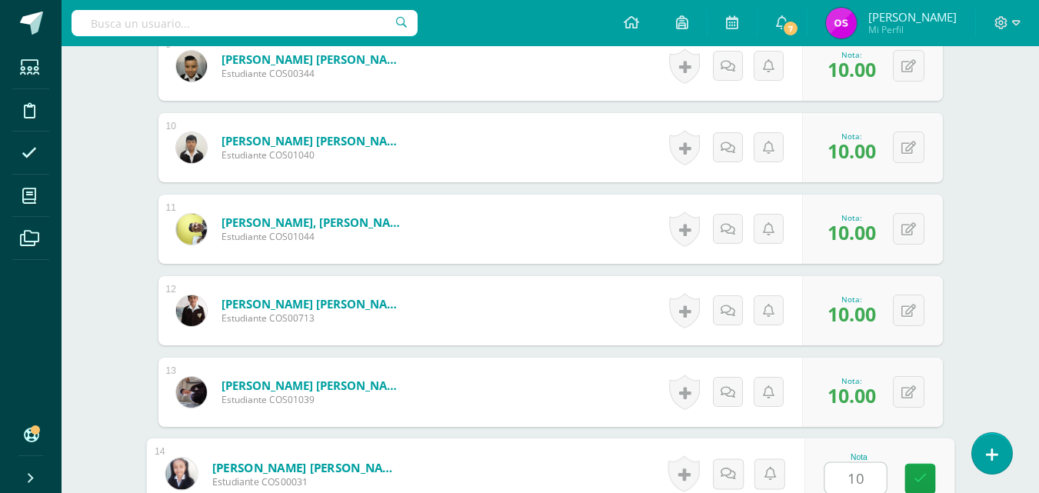
type input "10"
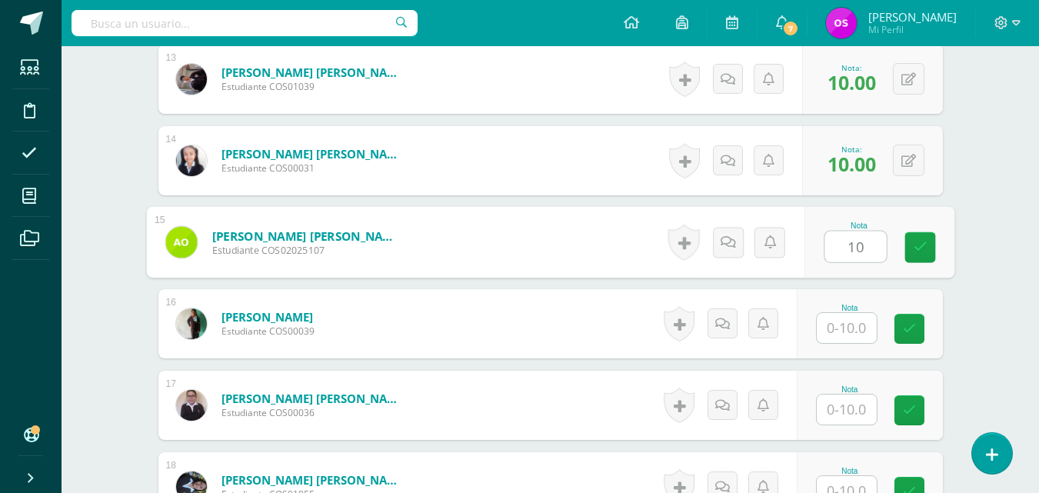
type input "10"
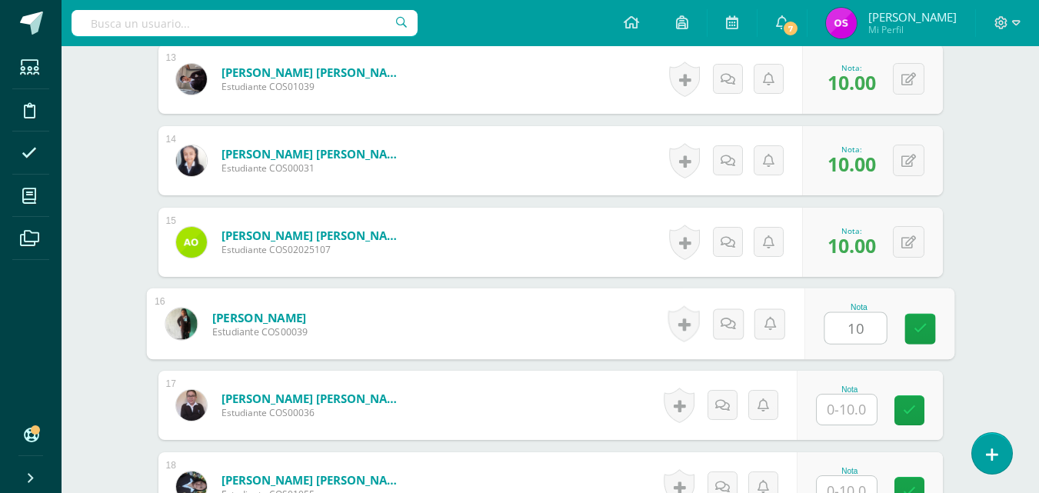
type input "10"
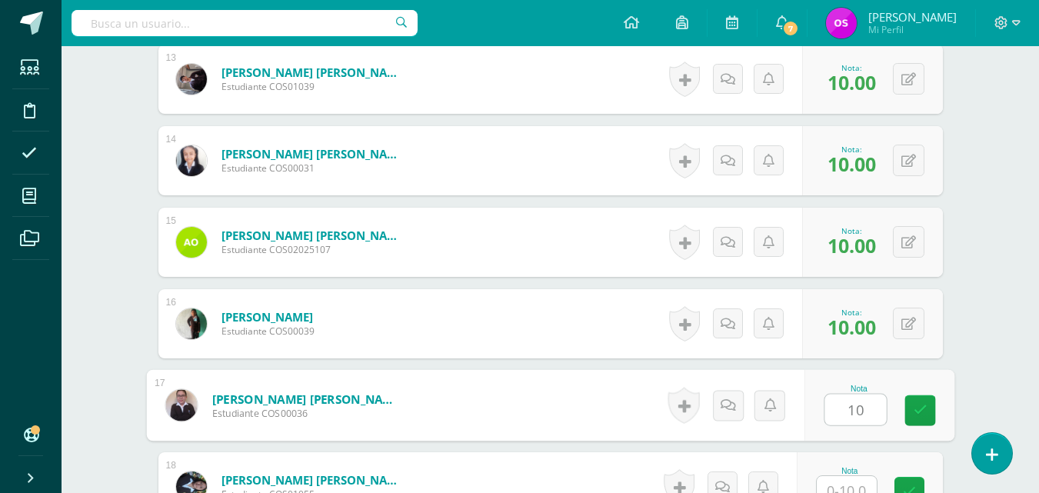
type input "10"
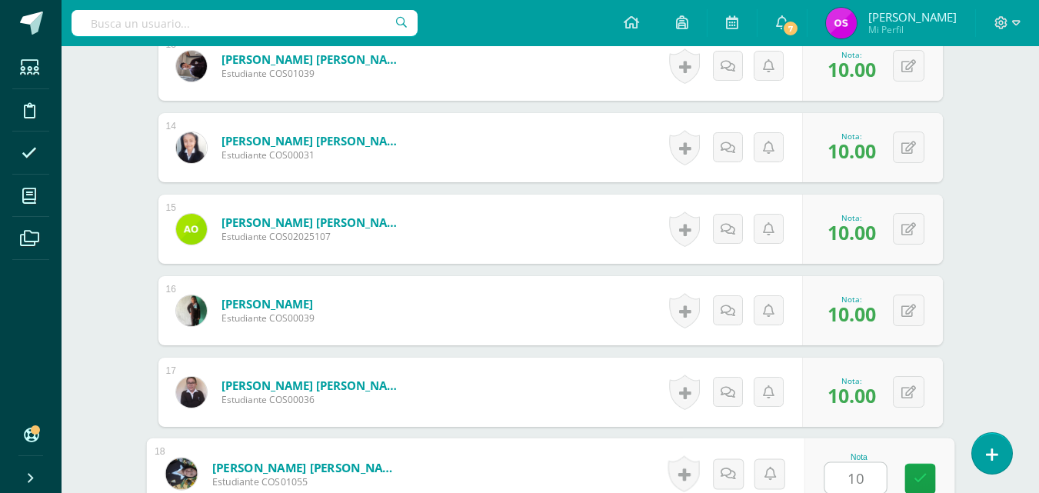
type input "10"
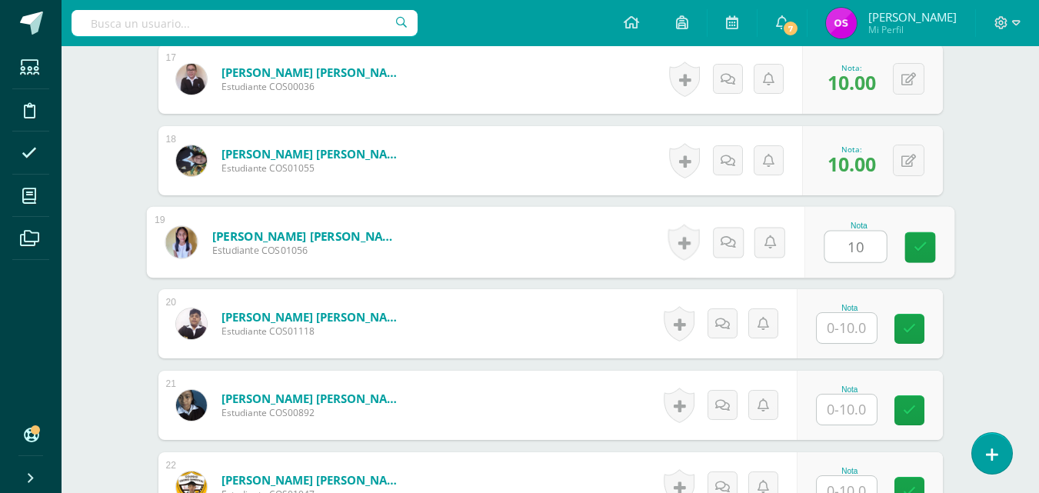
type input "10"
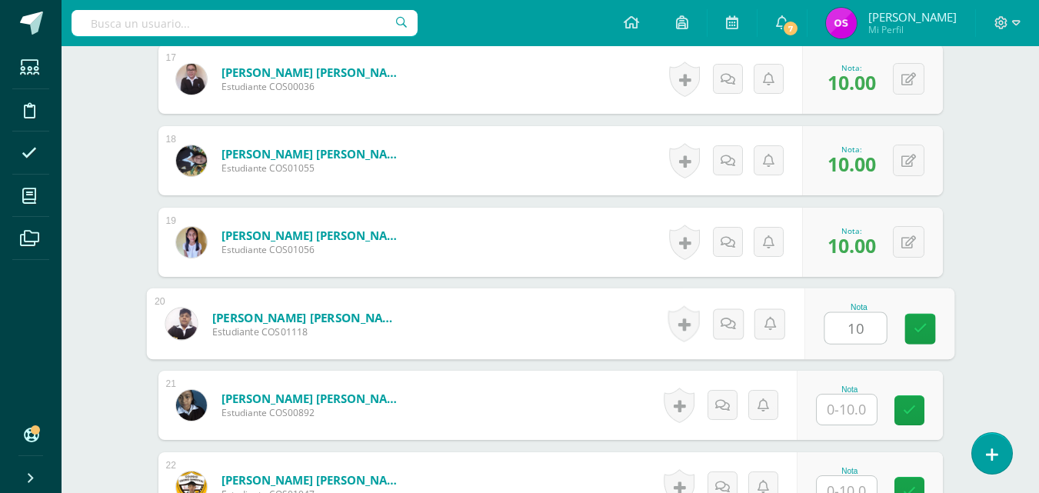
type input "10"
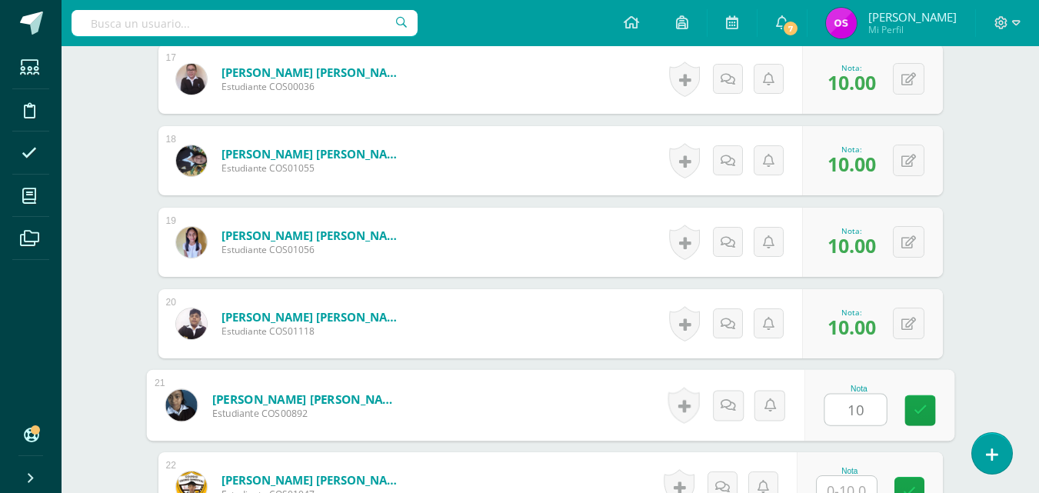
type input "10"
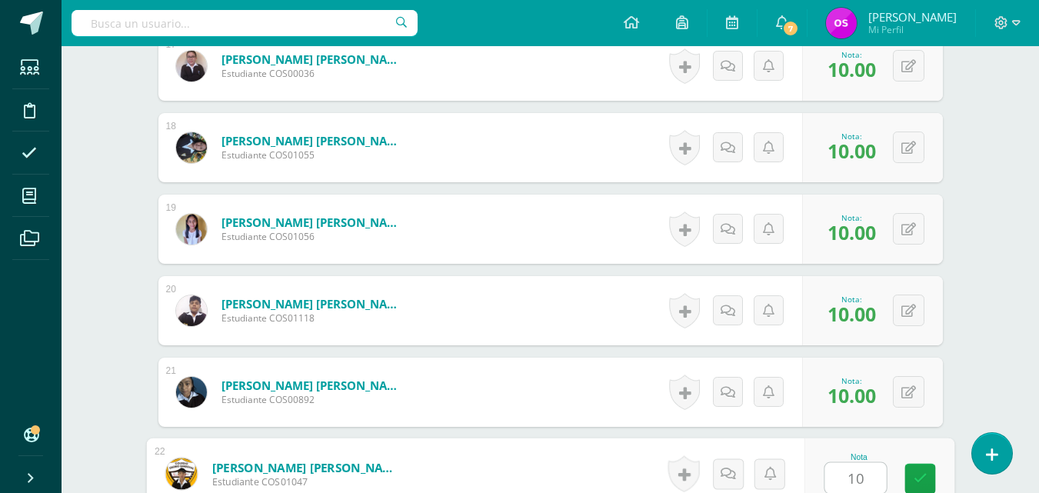
type input "10"
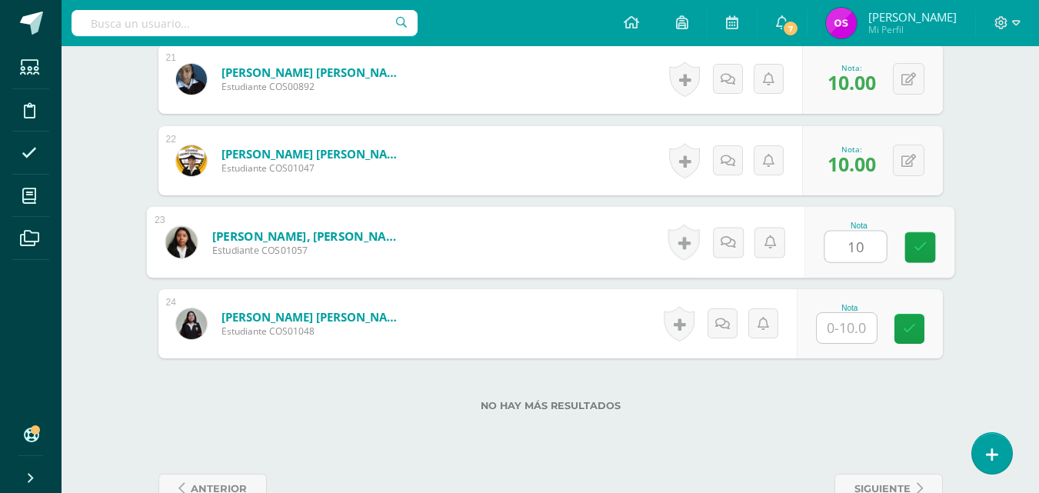
type input "10"
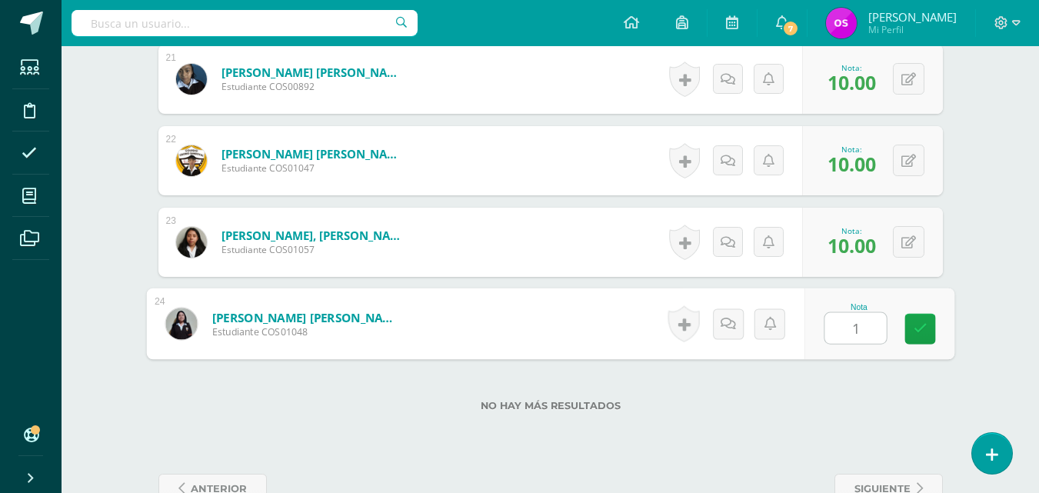
type input "10"
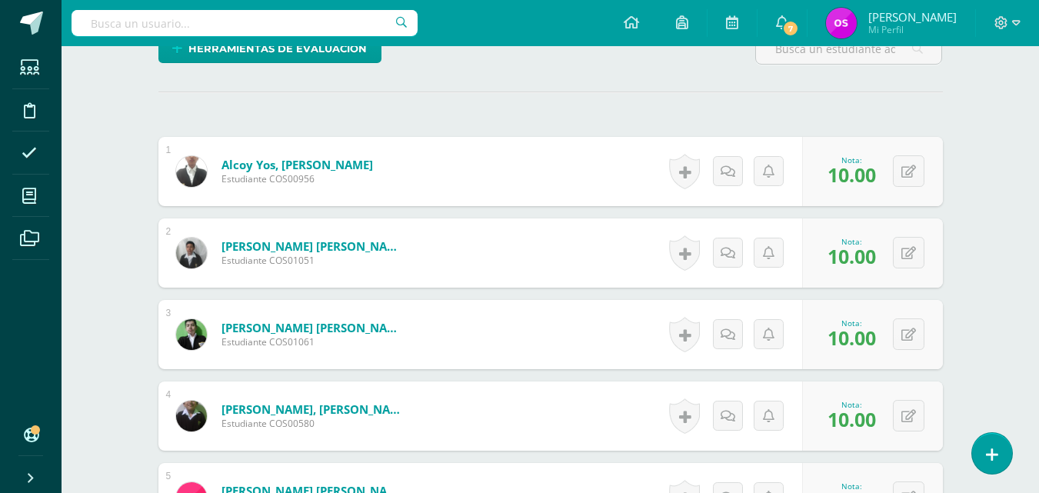
scroll to position [0, 0]
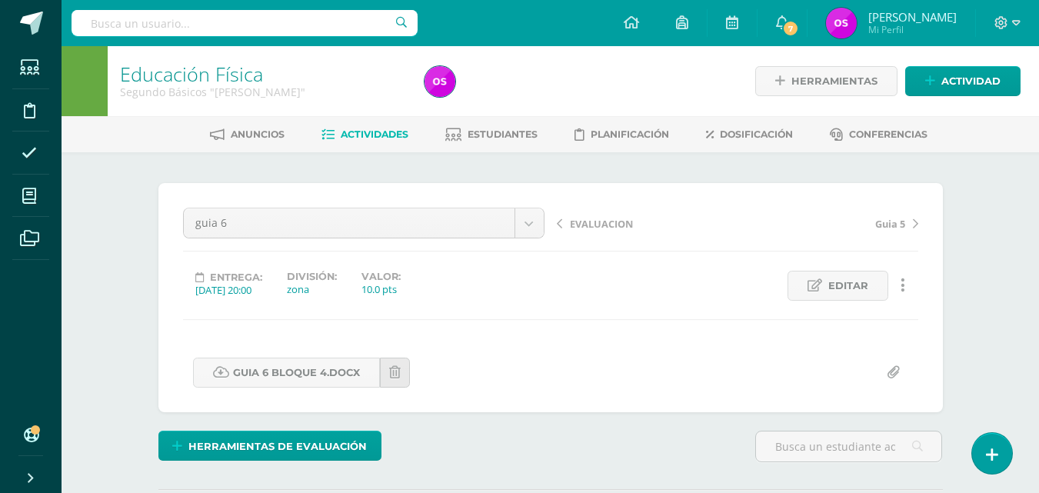
click at [597, 223] on span "EVALUACION" at bounding box center [601, 224] width 63 height 14
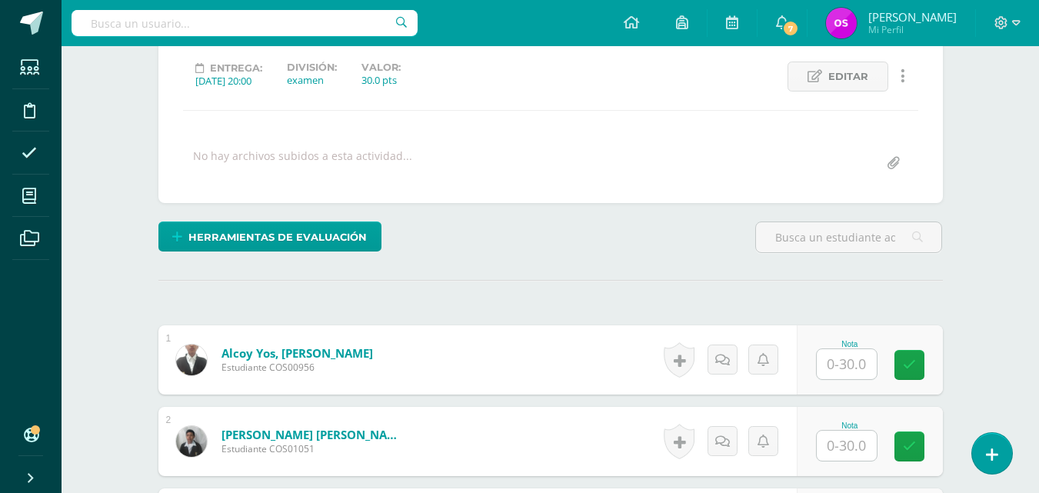
click at [835, 366] on input "text" at bounding box center [847, 364] width 60 height 30
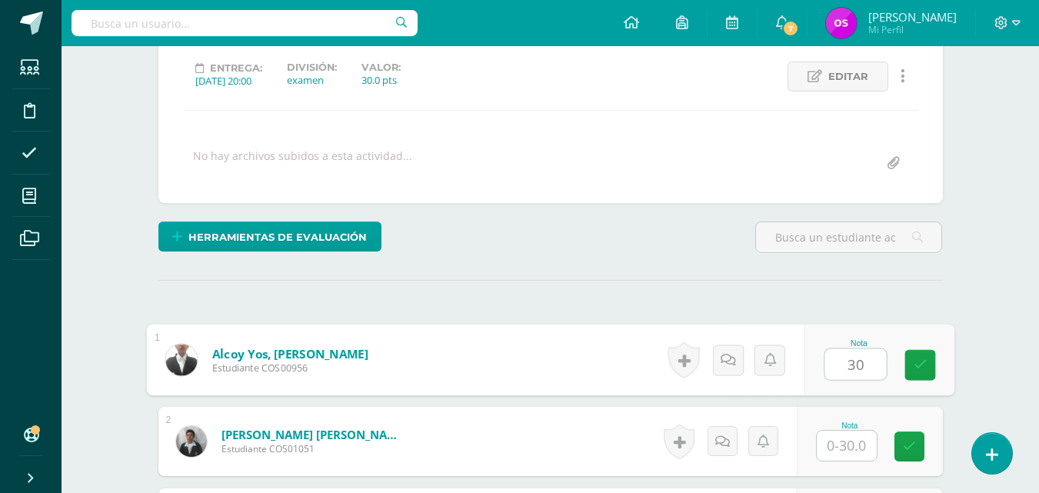
type input "30"
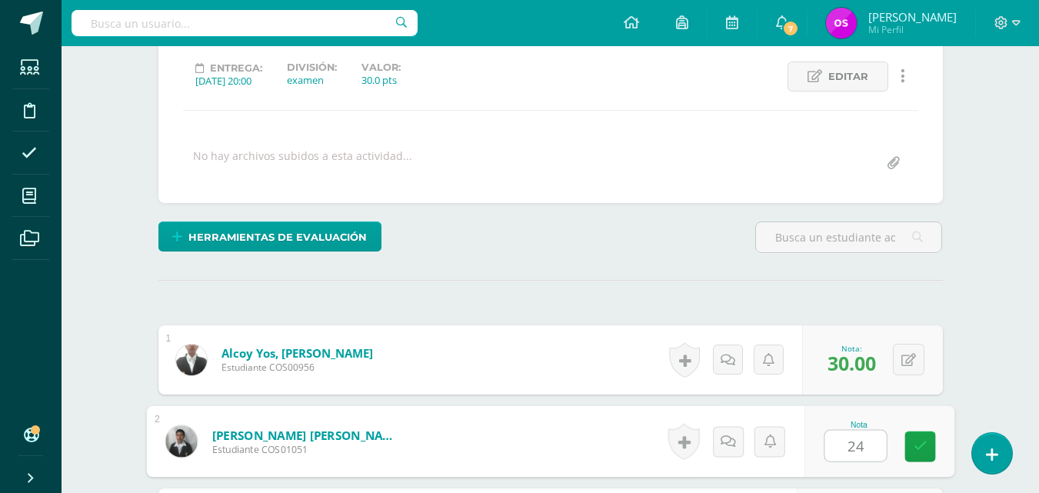
type input "24"
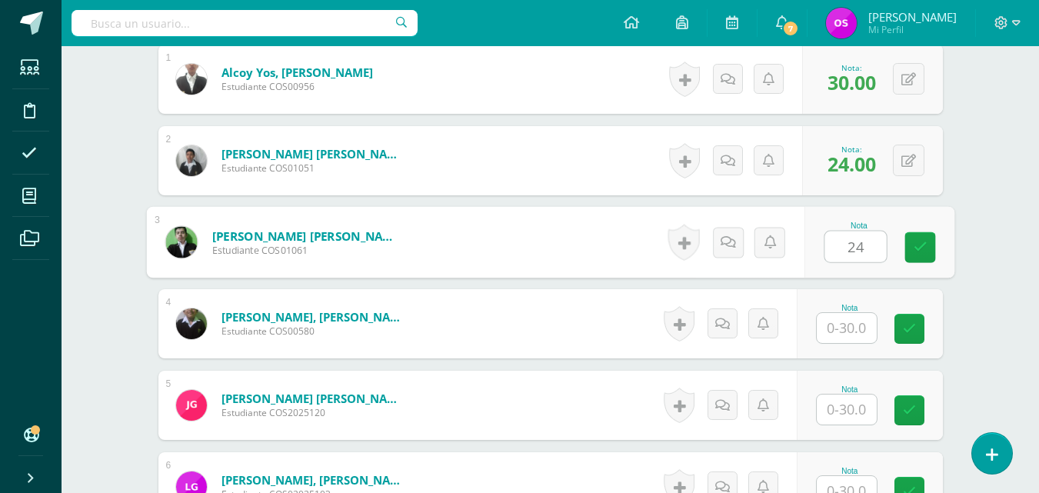
type input "24"
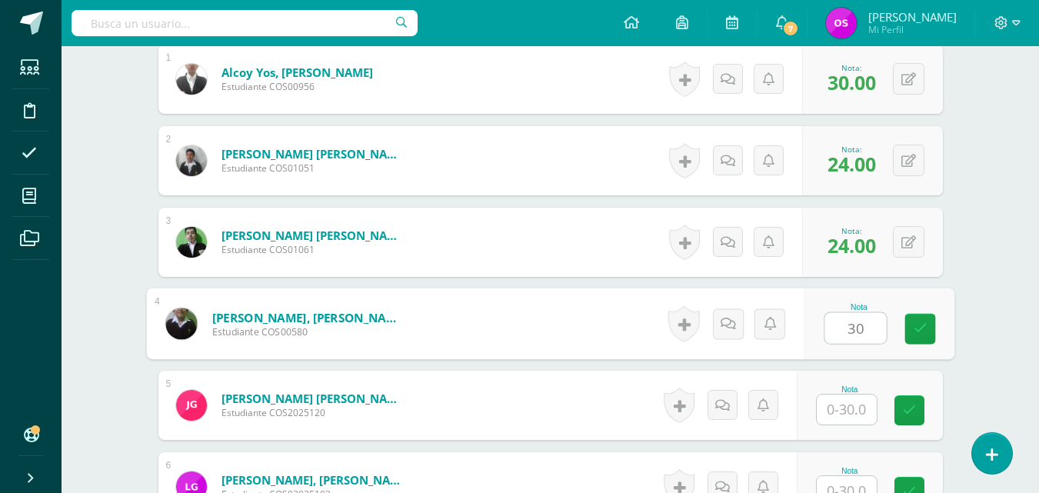
type input "30"
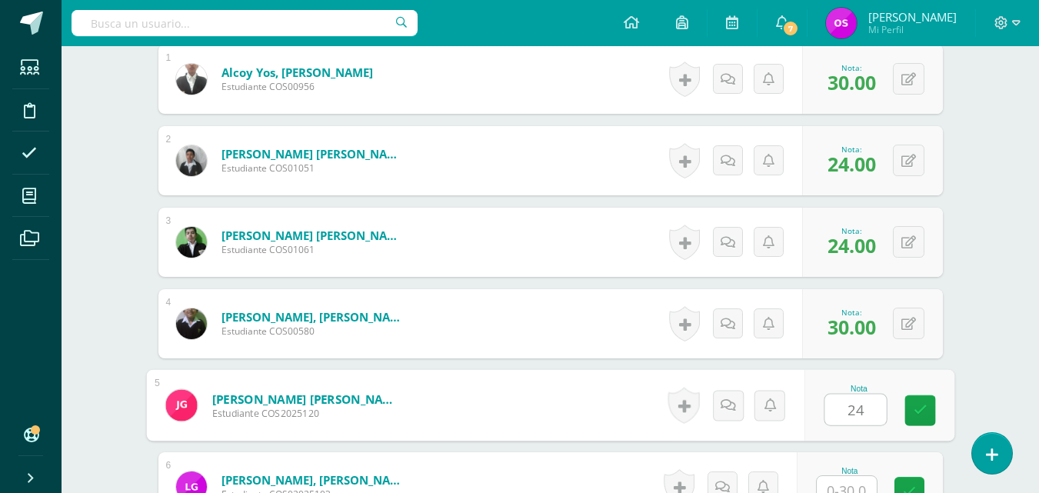
type input "24"
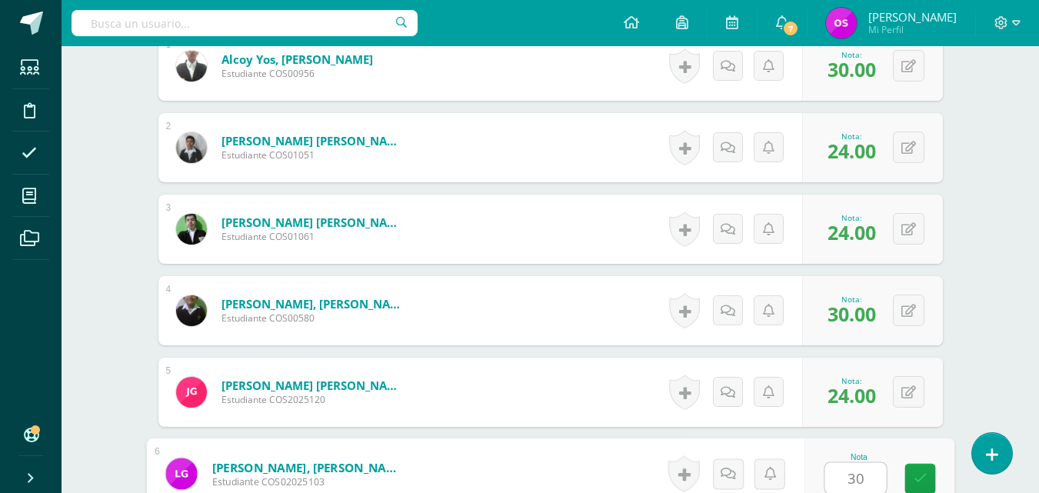
type input "30"
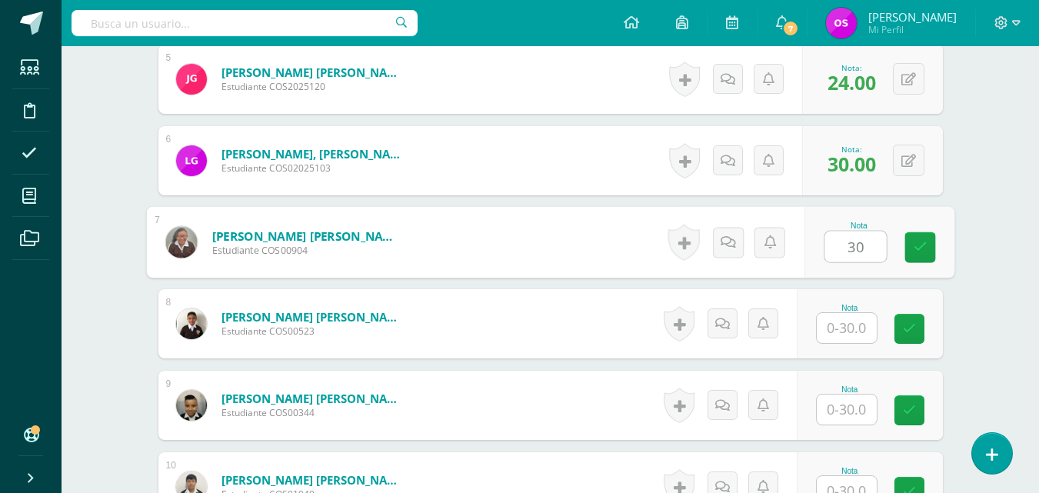
type input "30"
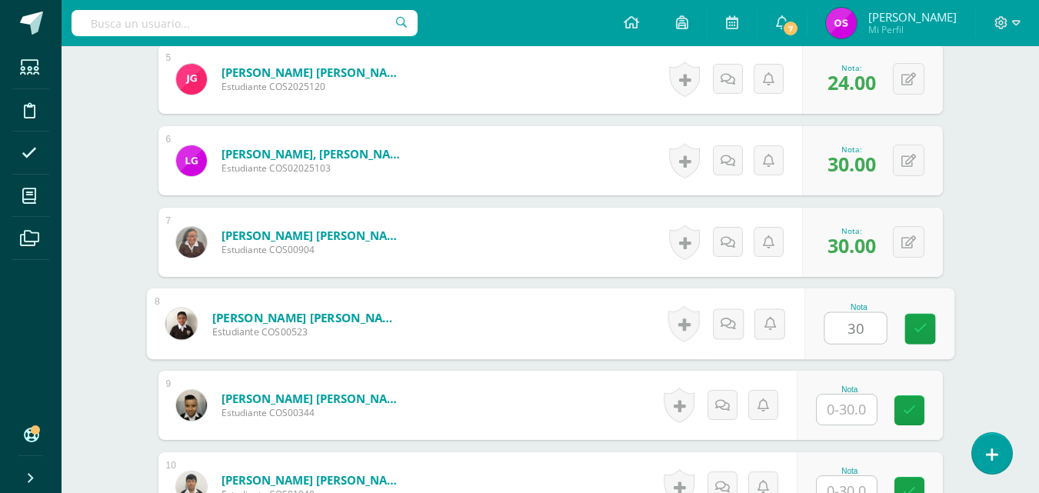
type input "30"
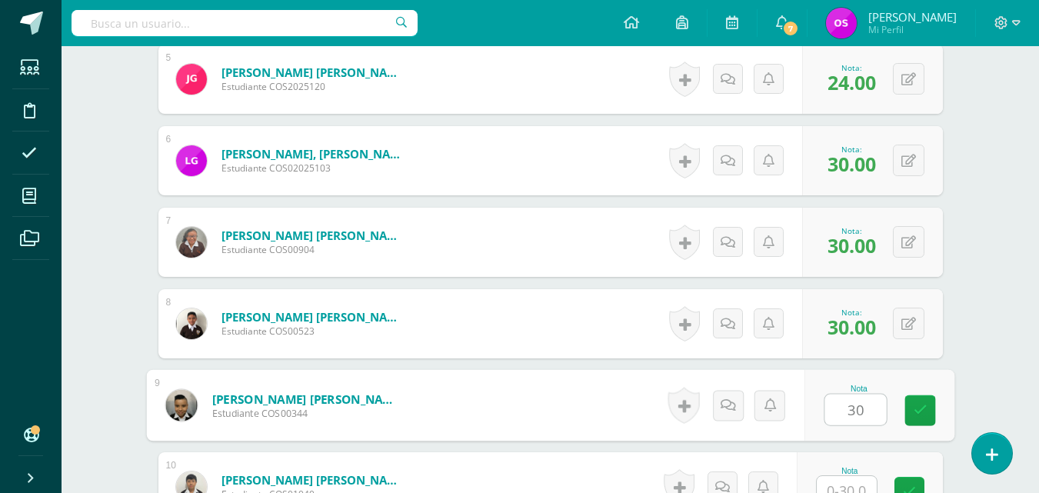
type input "30"
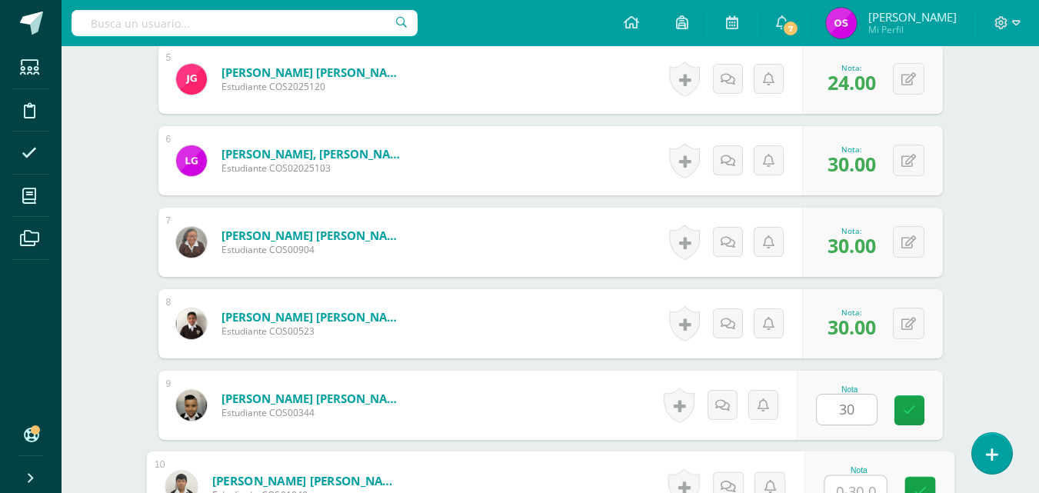
scroll to position [829, 0]
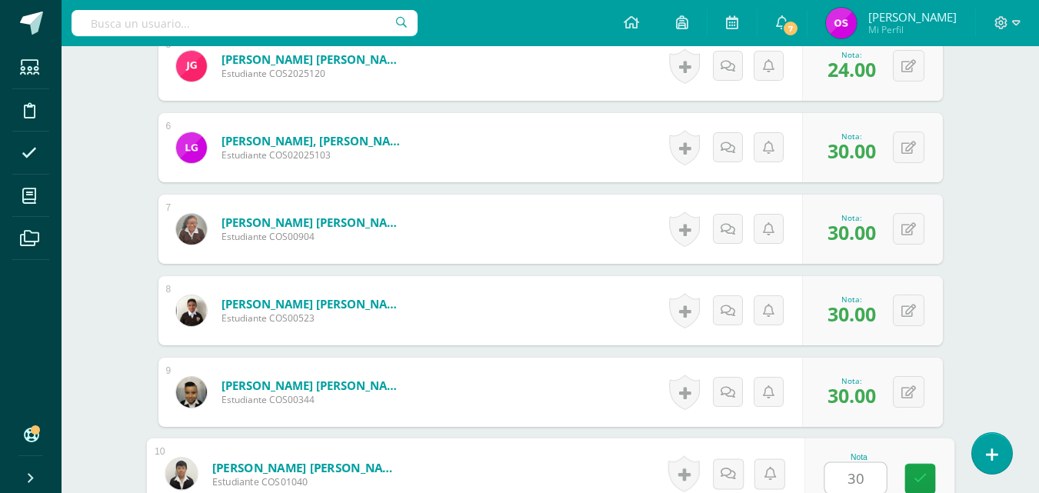
type input "30"
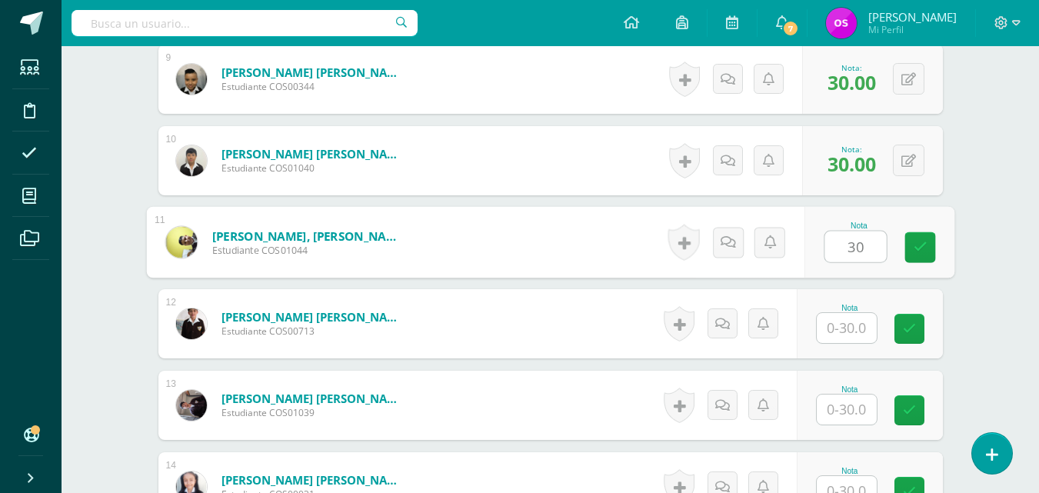
type input "3"
type input "24"
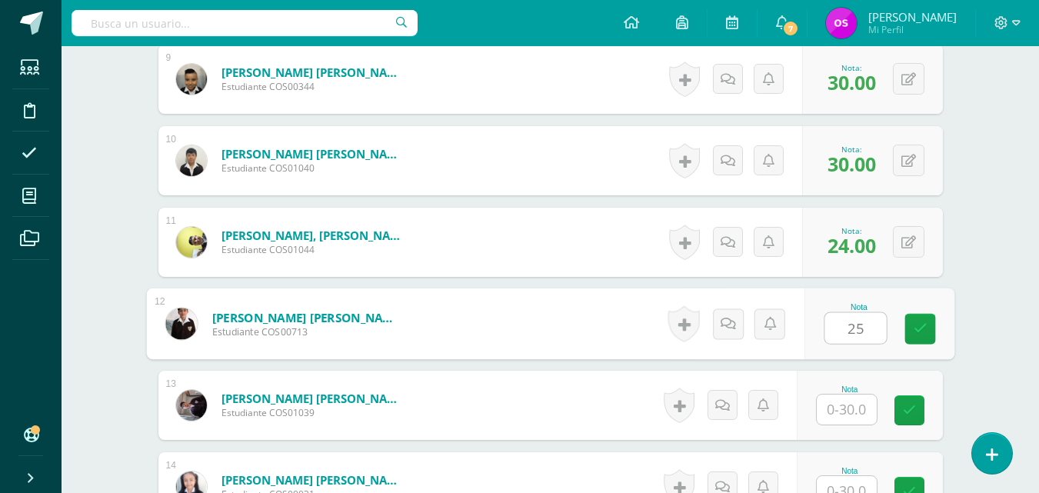
type input "25"
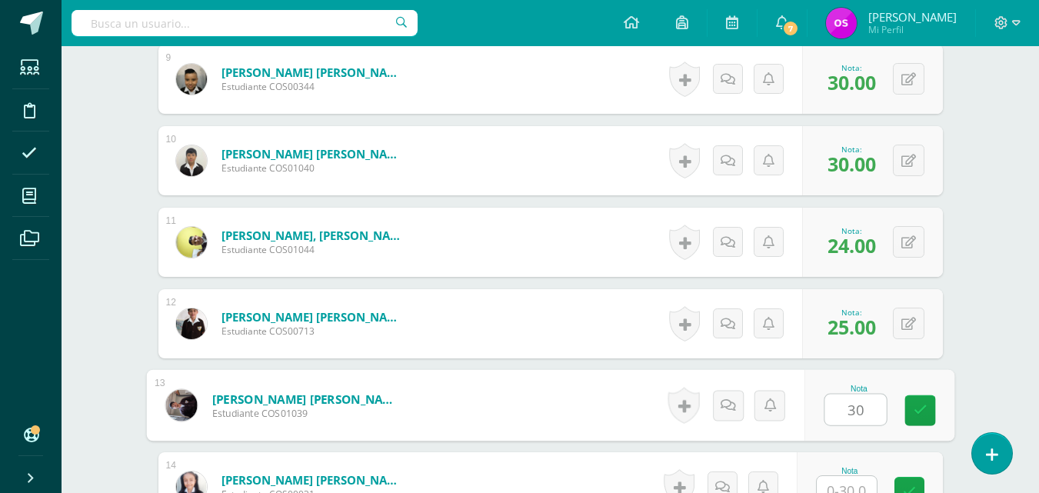
type input "30"
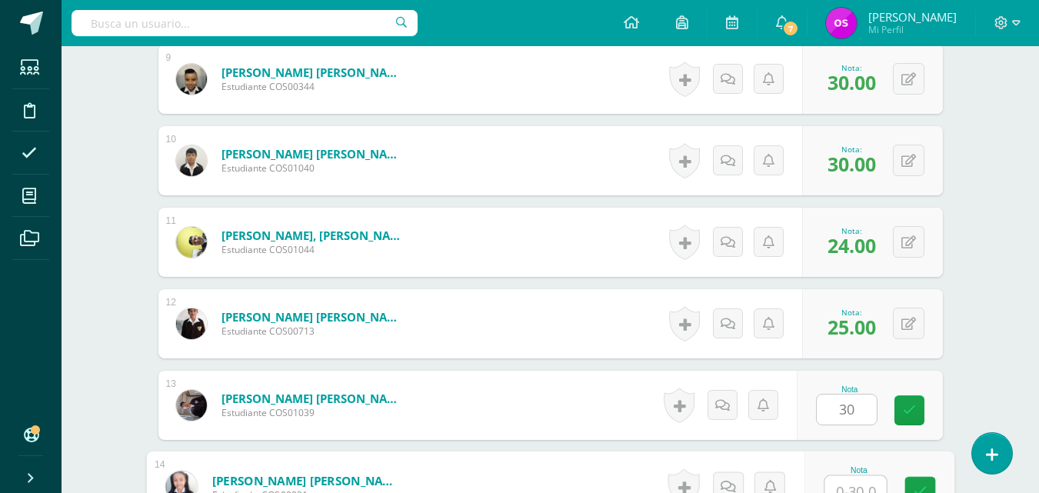
scroll to position [1155, 0]
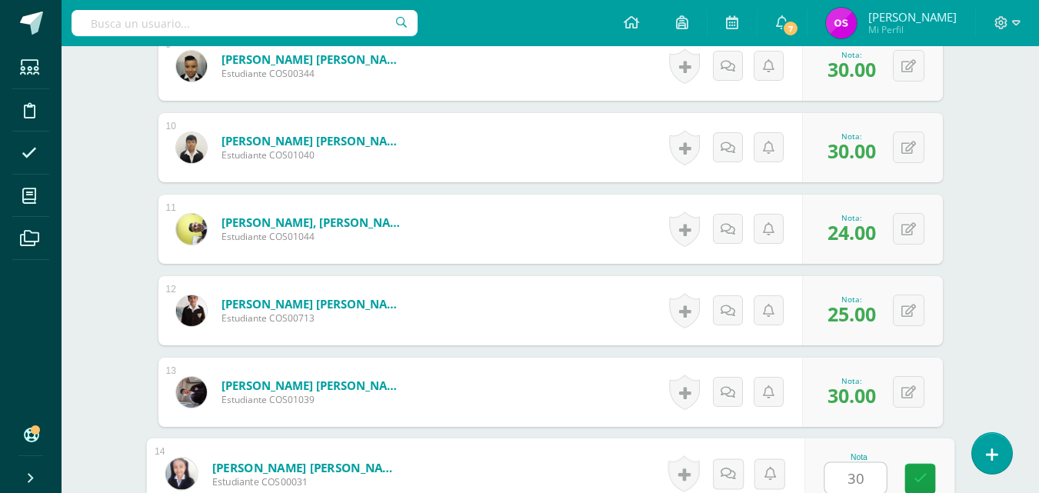
type input "30"
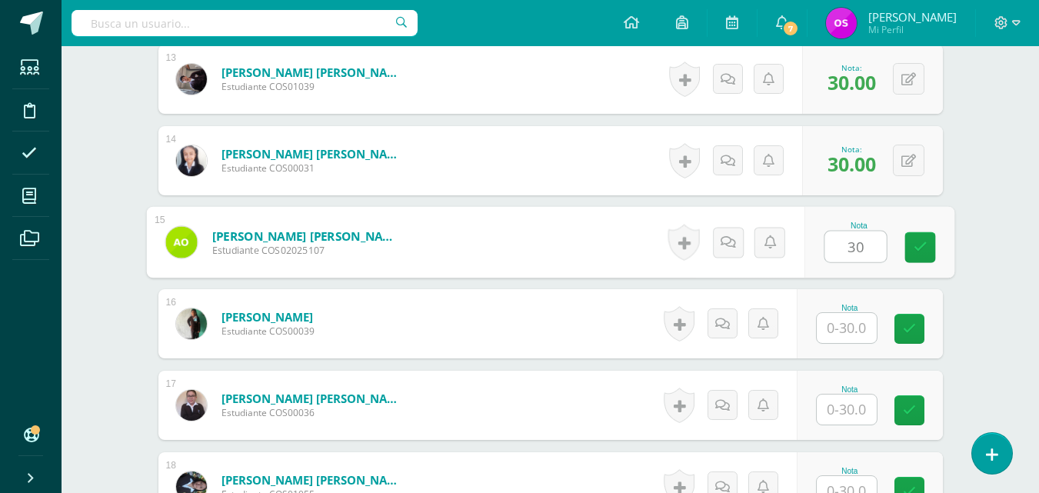
type input "30"
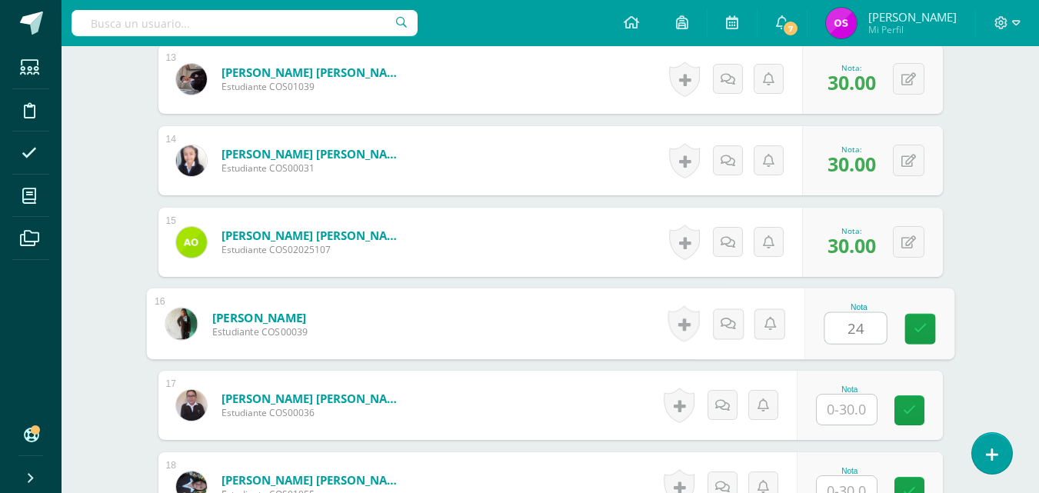
type input "24"
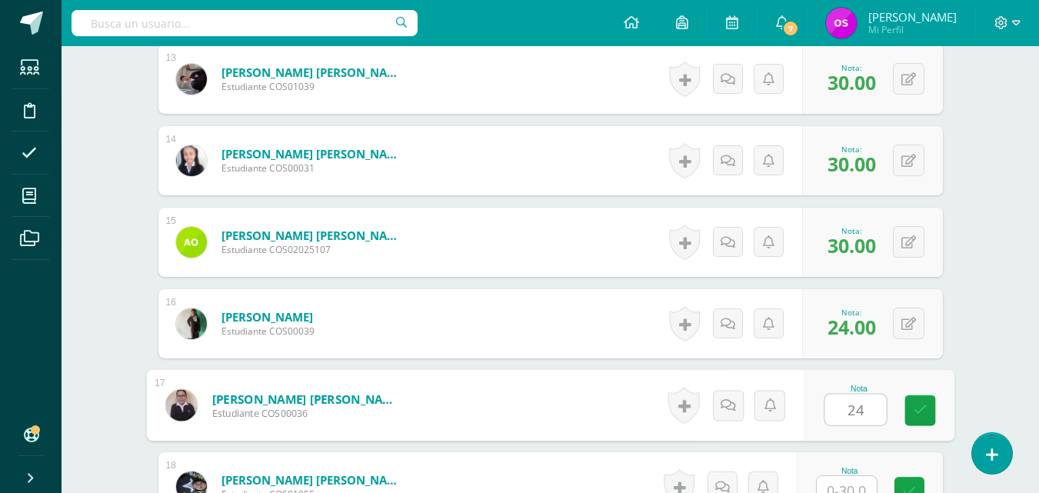
type input "24"
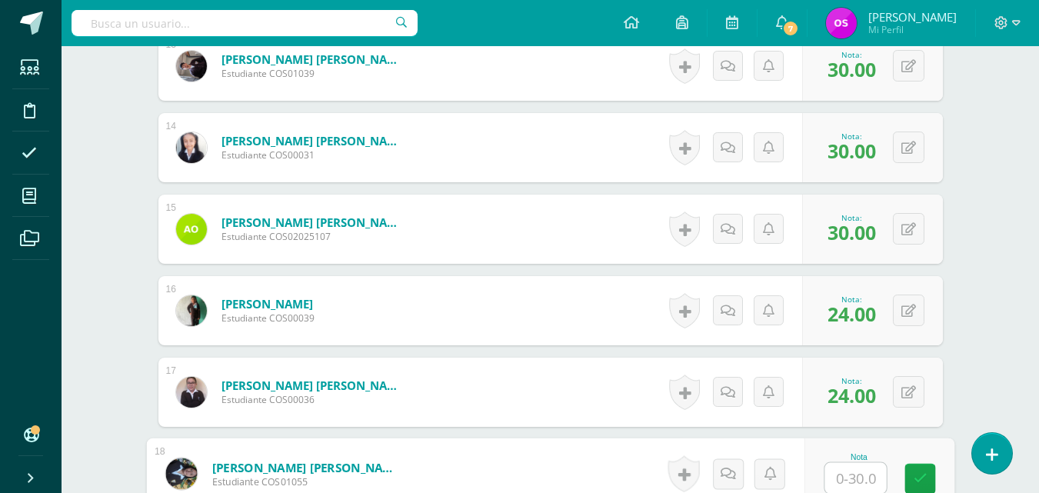
type input "2"
type input "30"
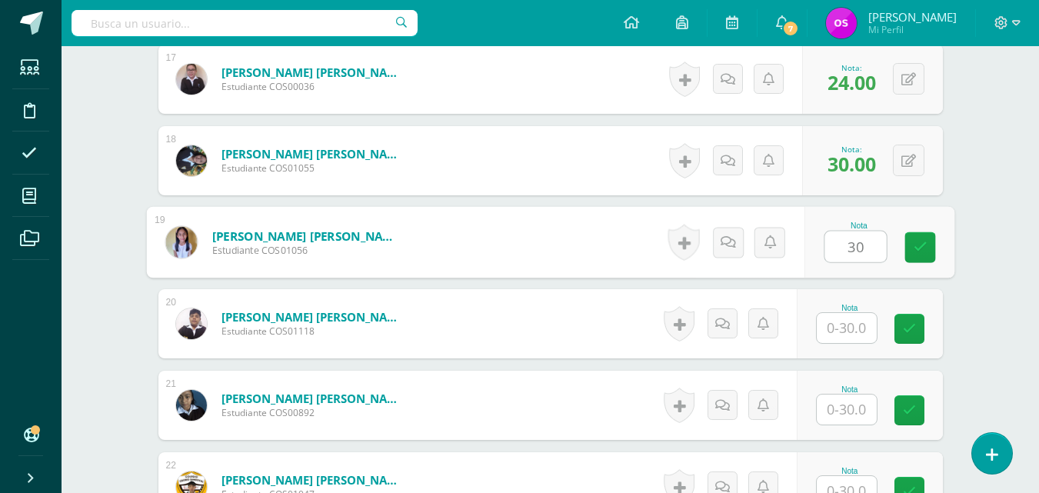
type input "30"
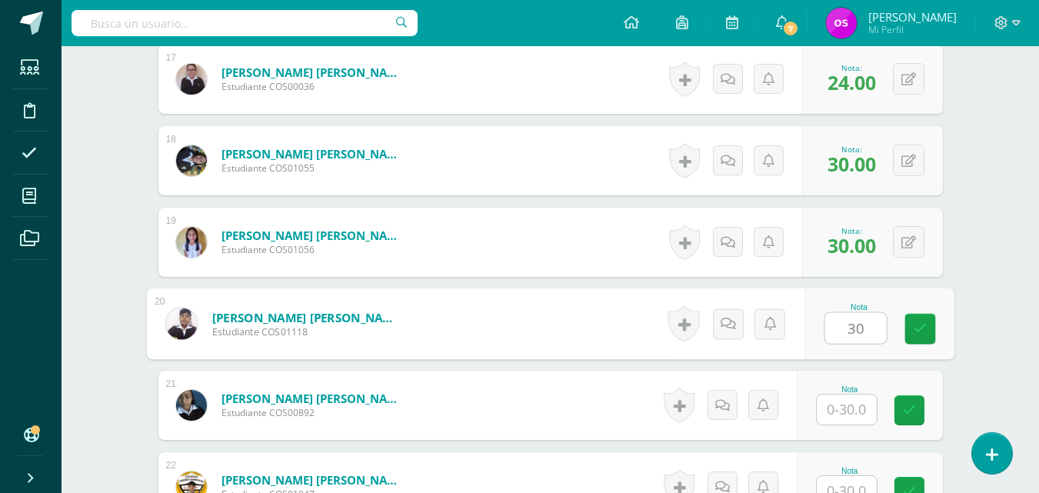
type input "30"
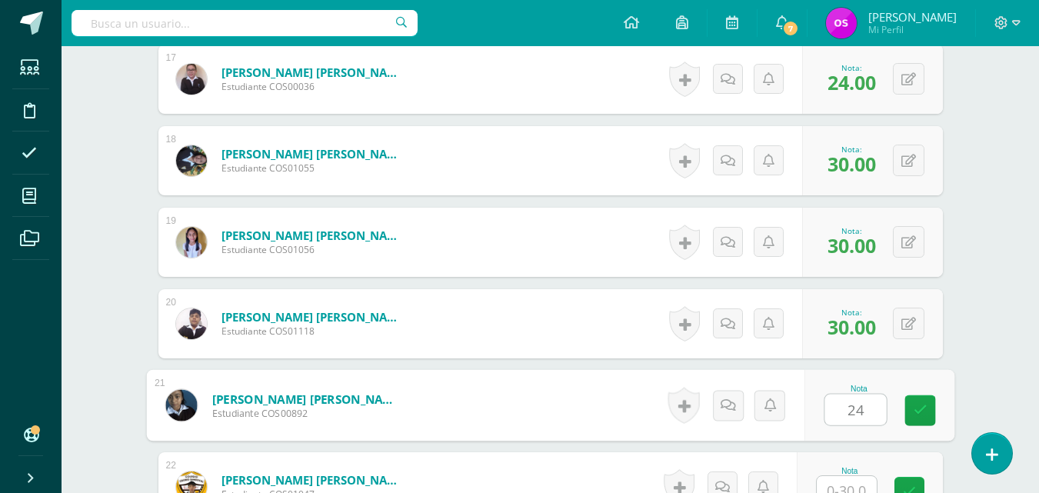
type input "24"
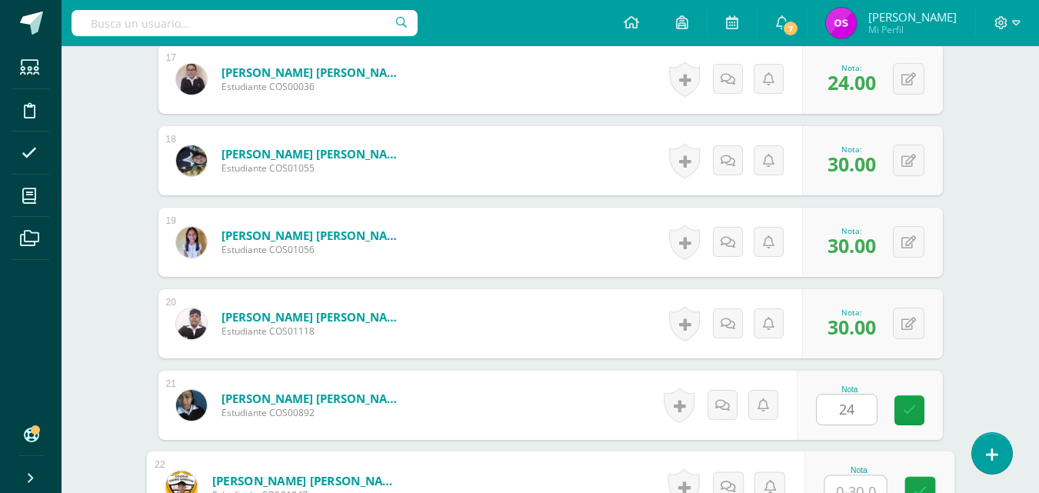
scroll to position [1807, 0]
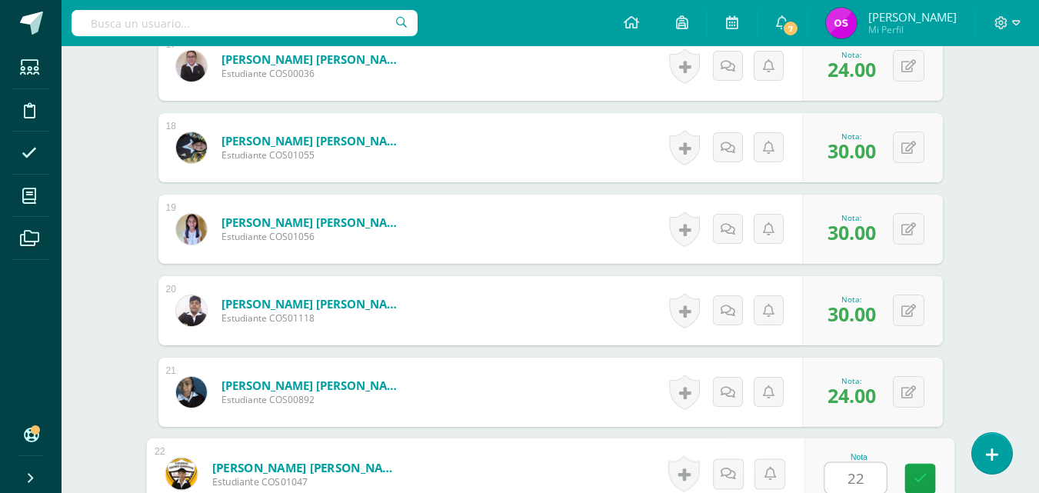
type input "22"
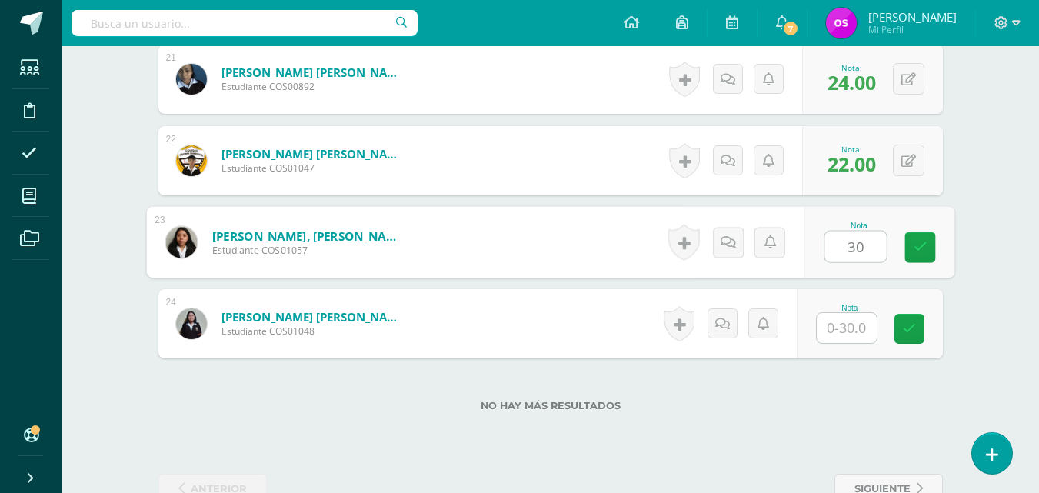
type input "30"
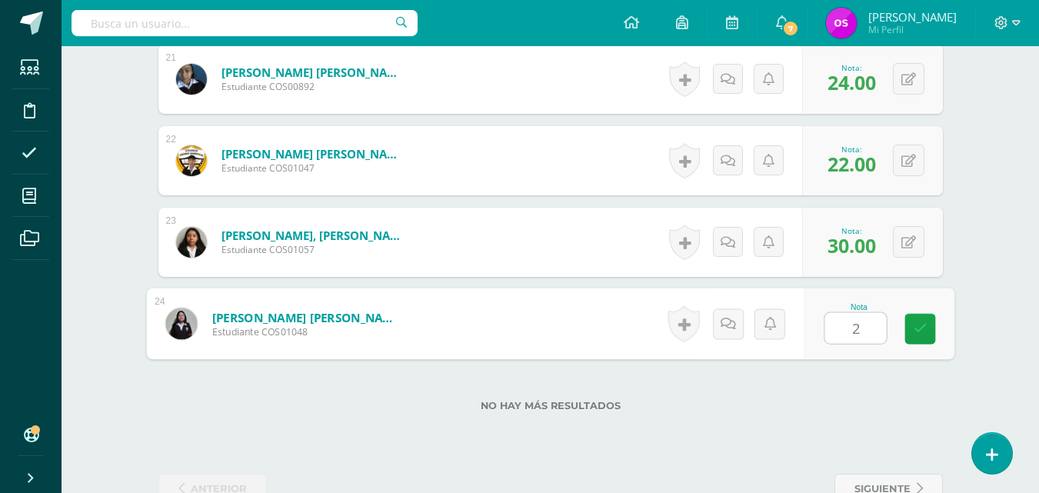
type input "24"
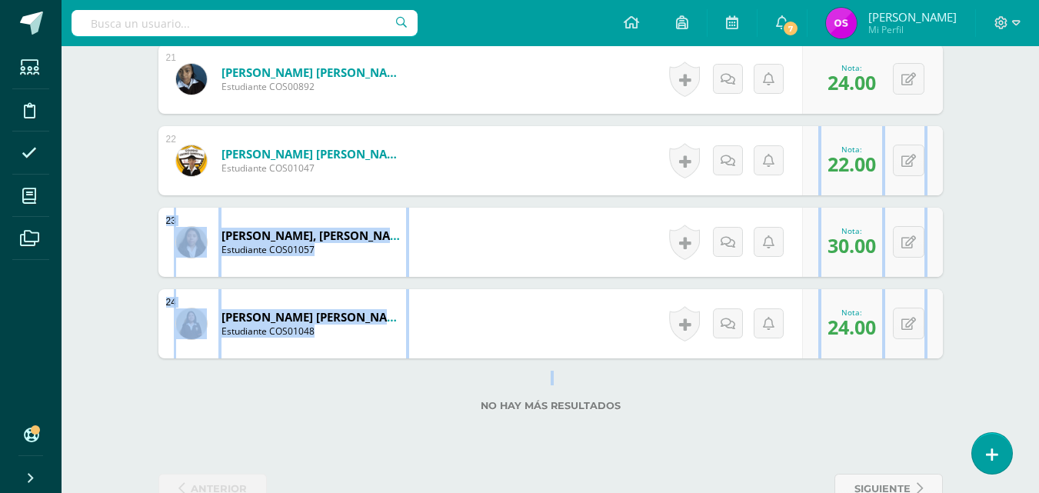
drag, startPoint x: 987, startPoint y: 201, endPoint x: 1000, endPoint y: 187, distance: 18.5
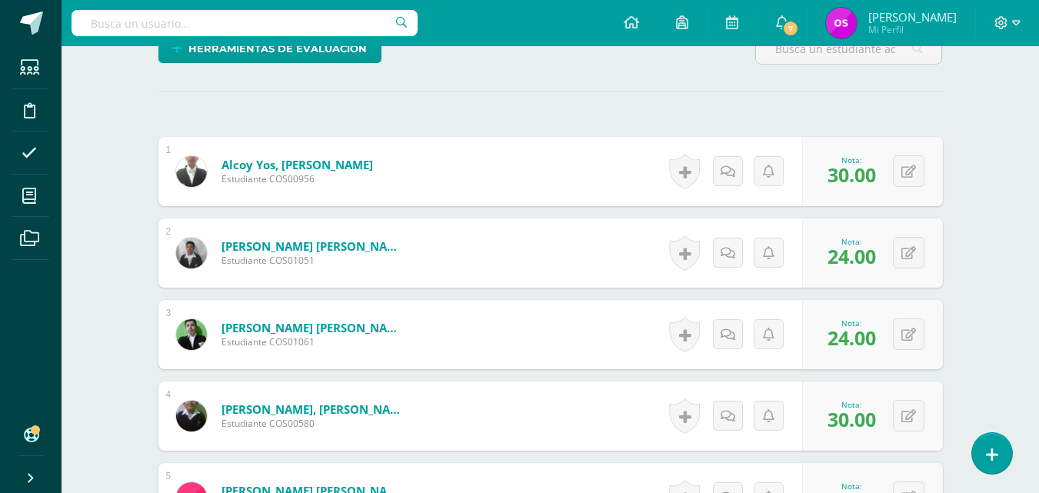
scroll to position [0, 0]
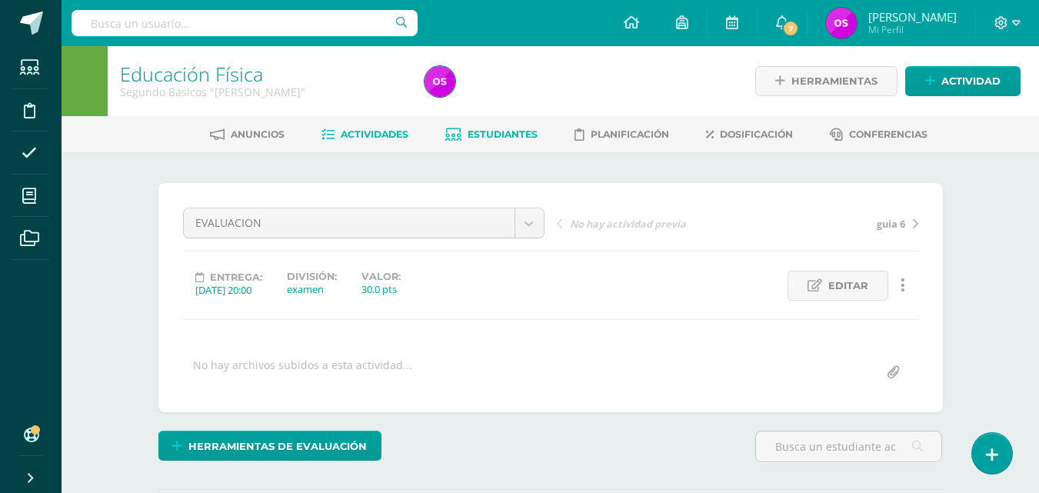
click at [499, 134] on span "Estudiantes" at bounding box center [503, 134] width 70 height 12
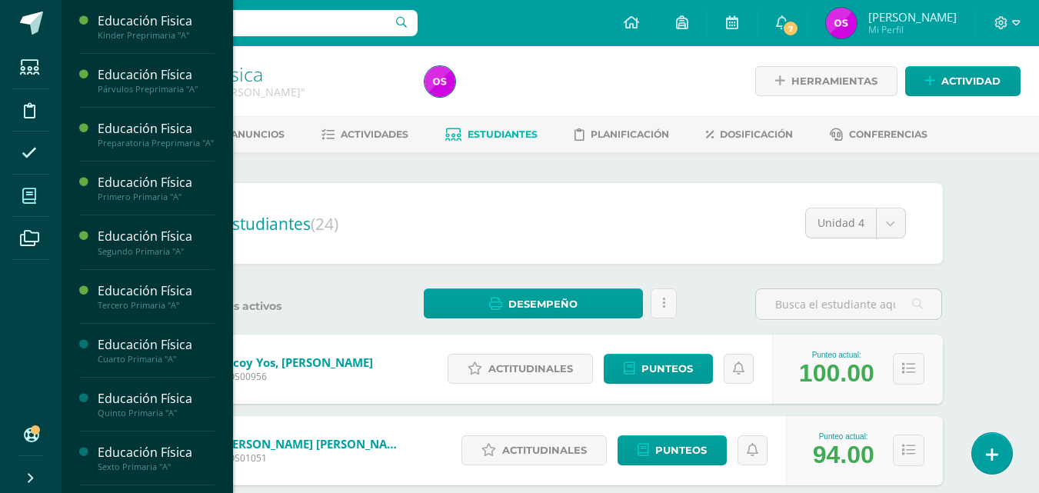
click at [30, 200] on icon at bounding box center [29, 195] width 14 height 15
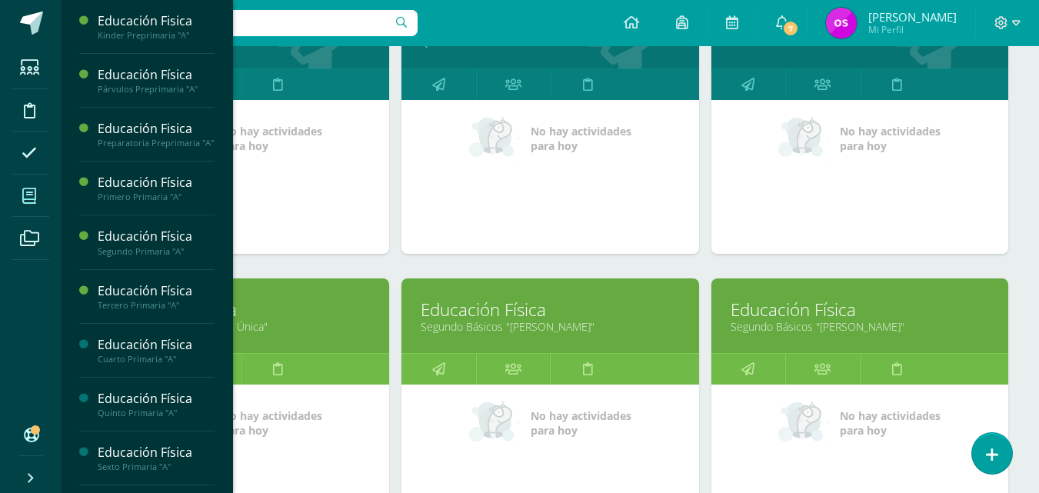
scroll to position [1292, 0]
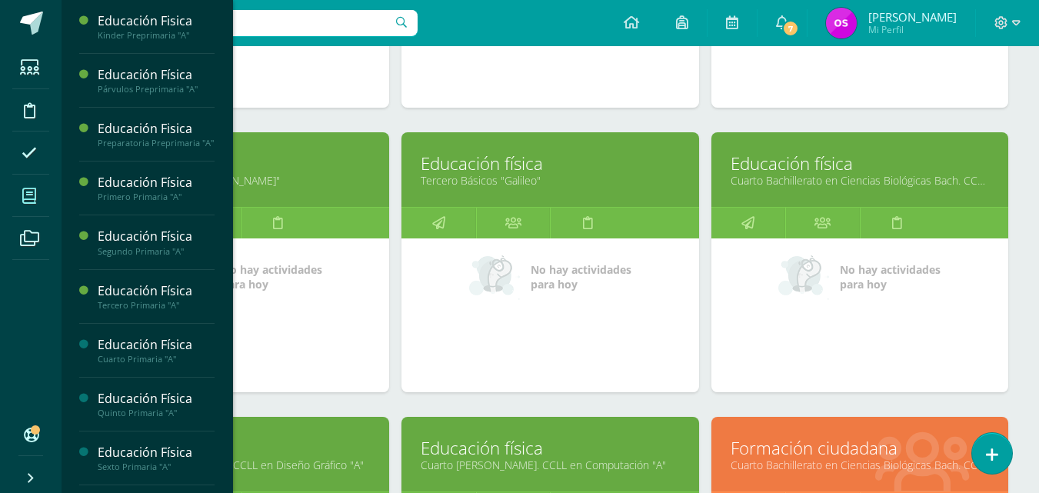
click at [293, 391] on div "No hay actividades para hoy" at bounding box center [240, 315] width 297 height 154
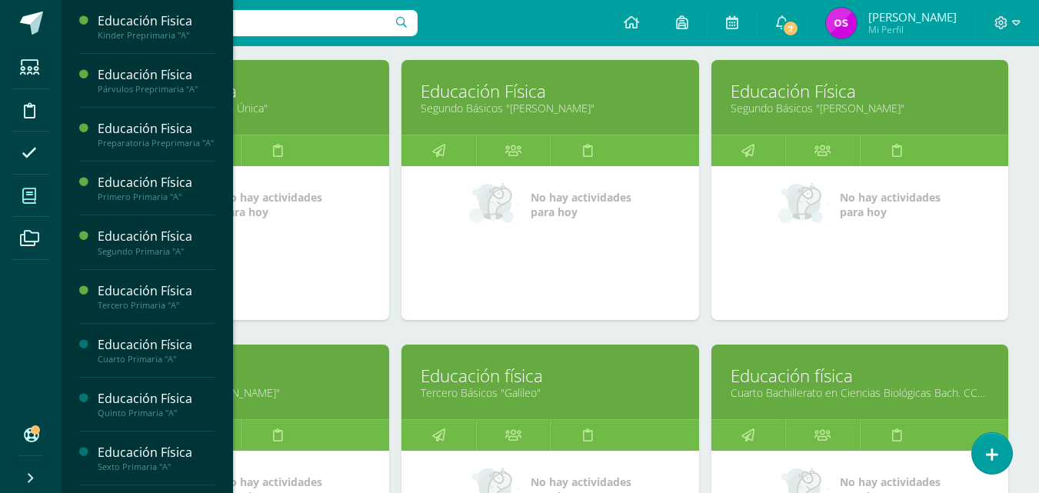
scroll to position [1049, 0]
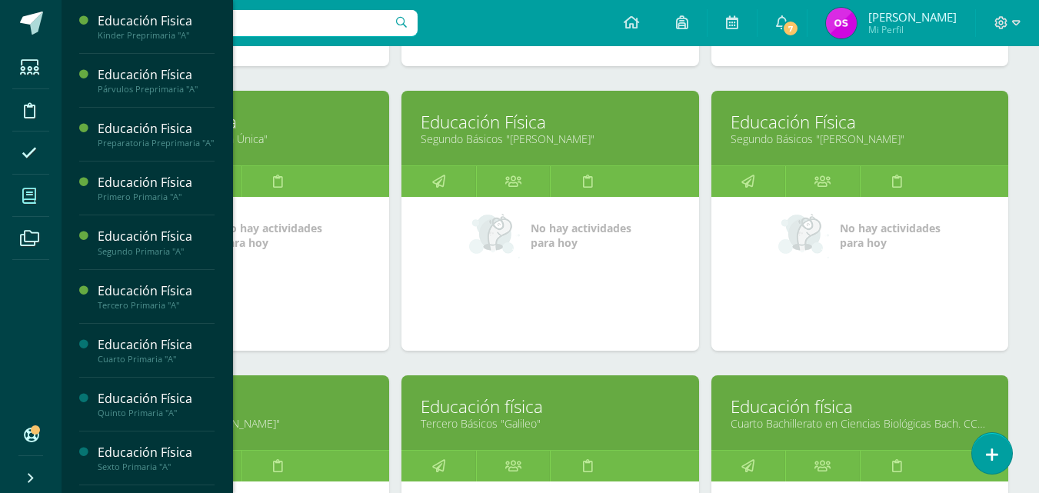
click at [250, 140] on link "Primero Básicos "Sección Única"" at bounding box center [241, 138] width 258 height 15
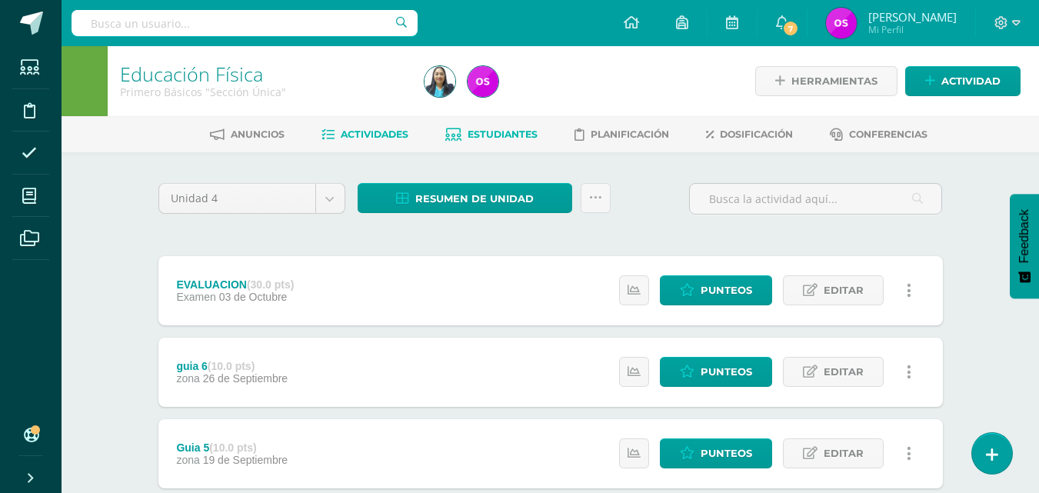
click at [506, 131] on span "Estudiantes" at bounding box center [503, 134] width 70 height 12
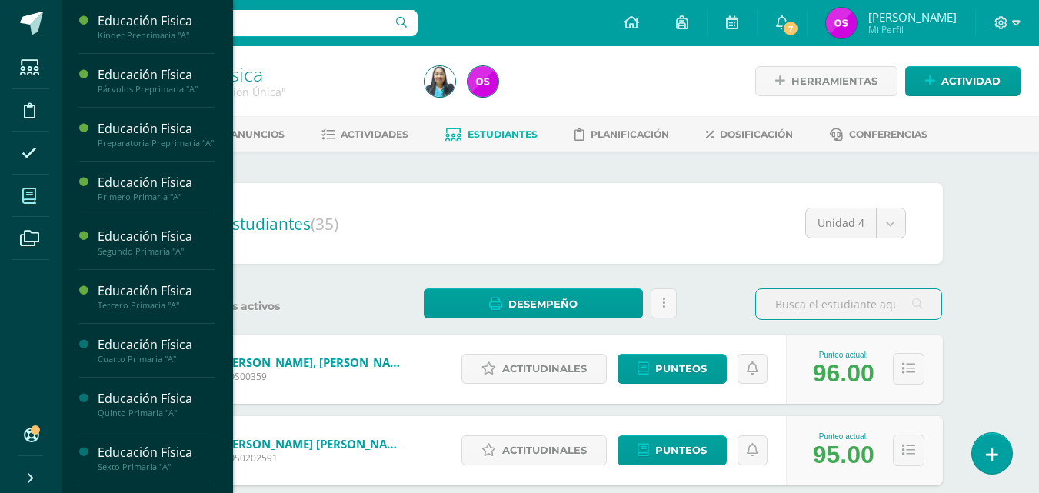
click at [28, 203] on icon at bounding box center [29, 195] width 14 height 15
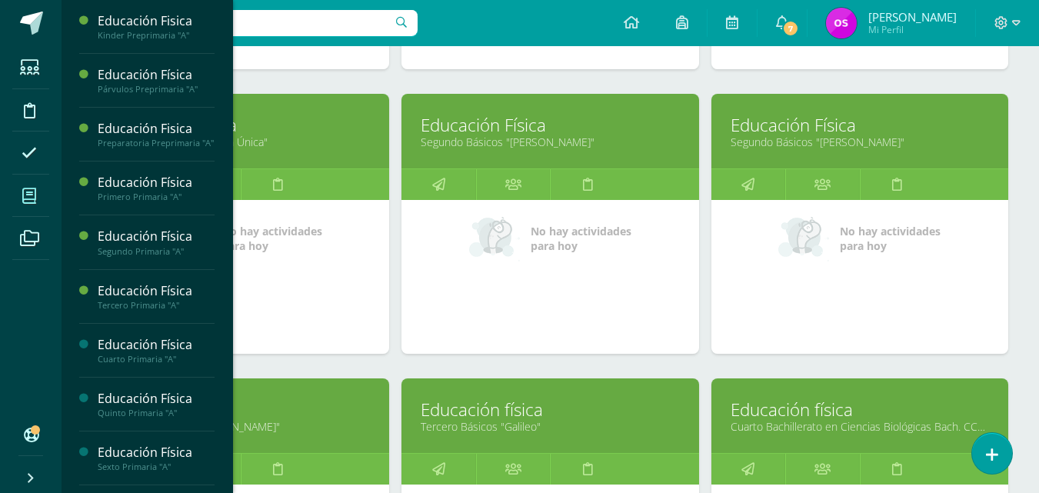
scroll to position [1077, 0]
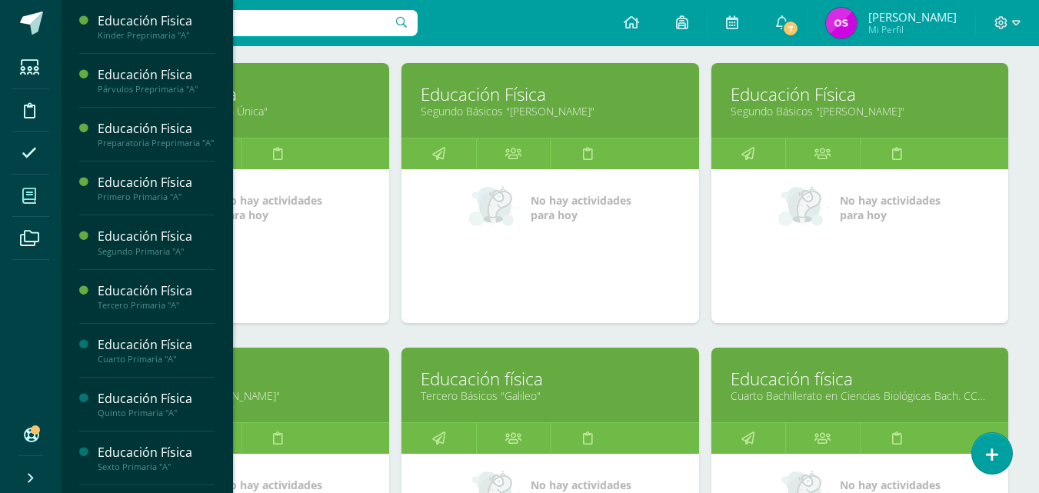
click at [464, 102] on link "Educación Física" at bounding box center [550, 94] width 258 height 24
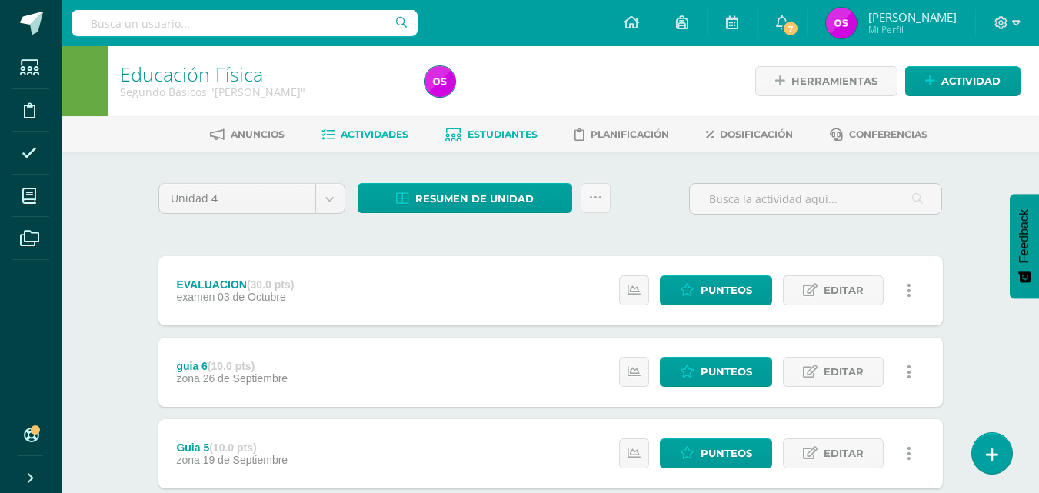
click at [501, 129] on span "Estudiantes" at bounding box center [503, 134] width 70 height 12
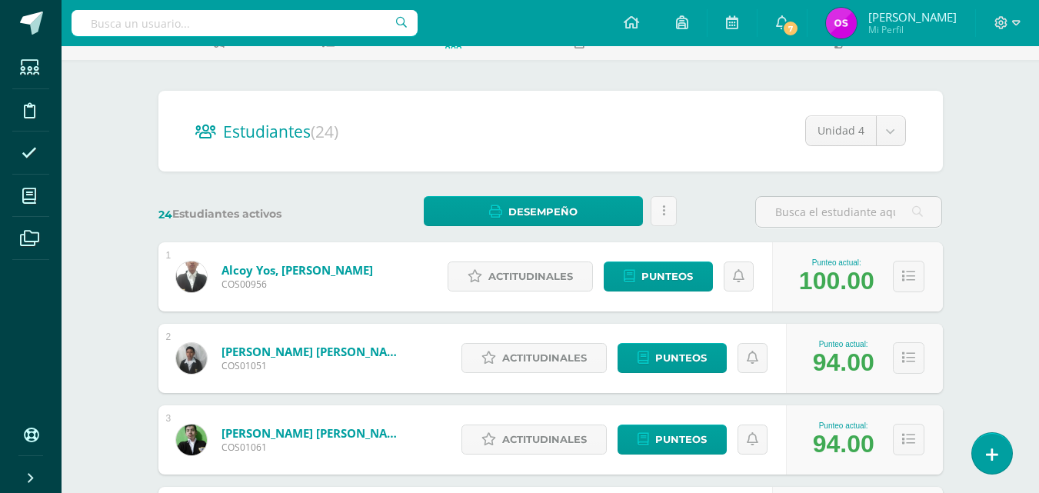
scroll to position [62, 0]
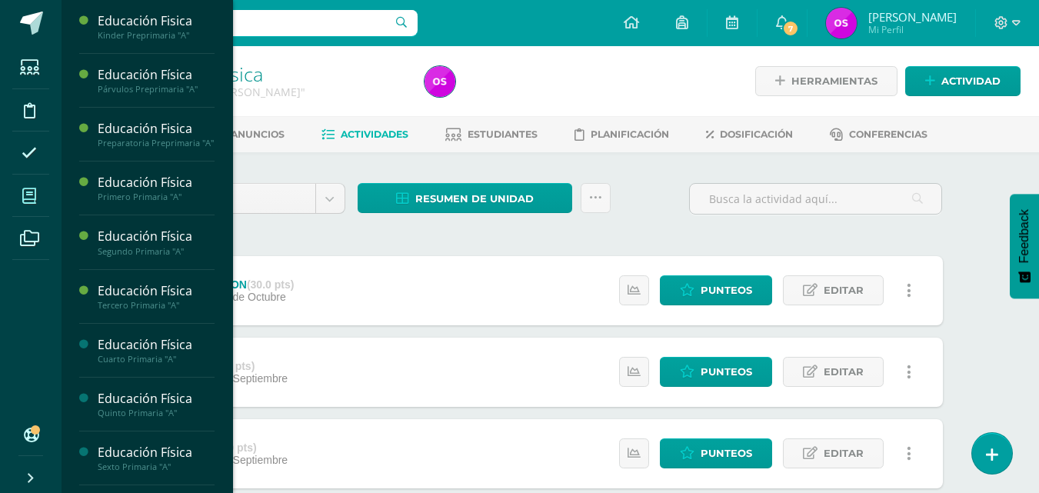
click at [22, 194] on span at bounding box center [29, 195] width 35 height 35
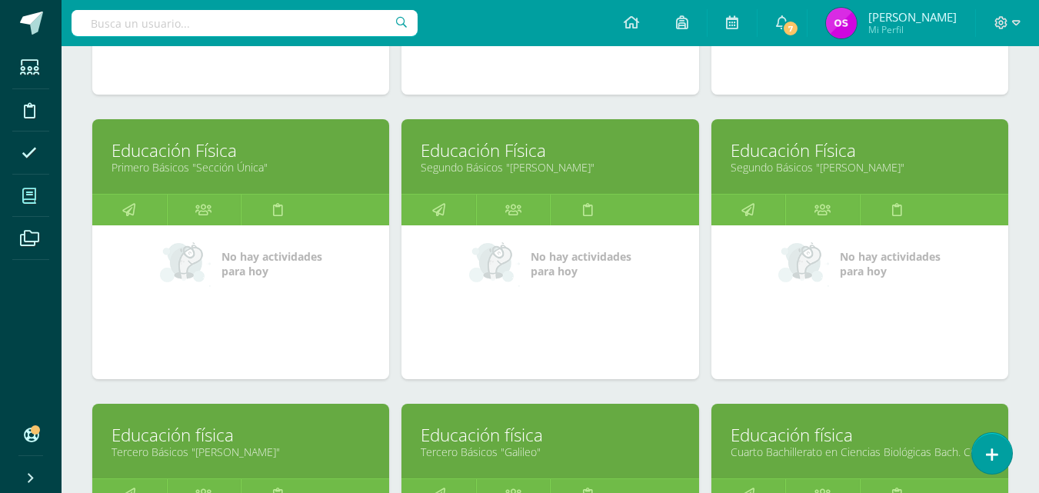
scroll to position [990, 0]
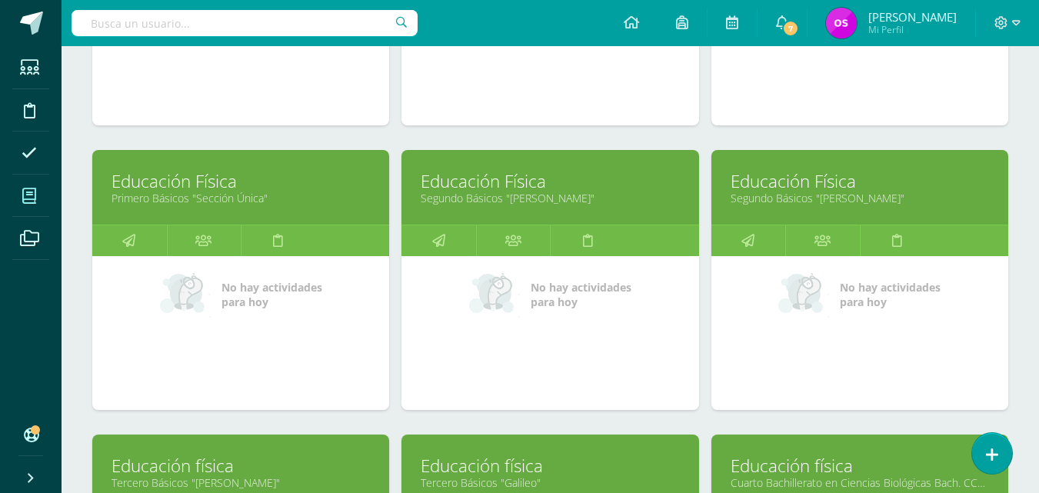
click at [783, 191] on link "Segundo Básicos "[PERSON_NAME]"" at bounding box center [860, 198] width 258 height 15
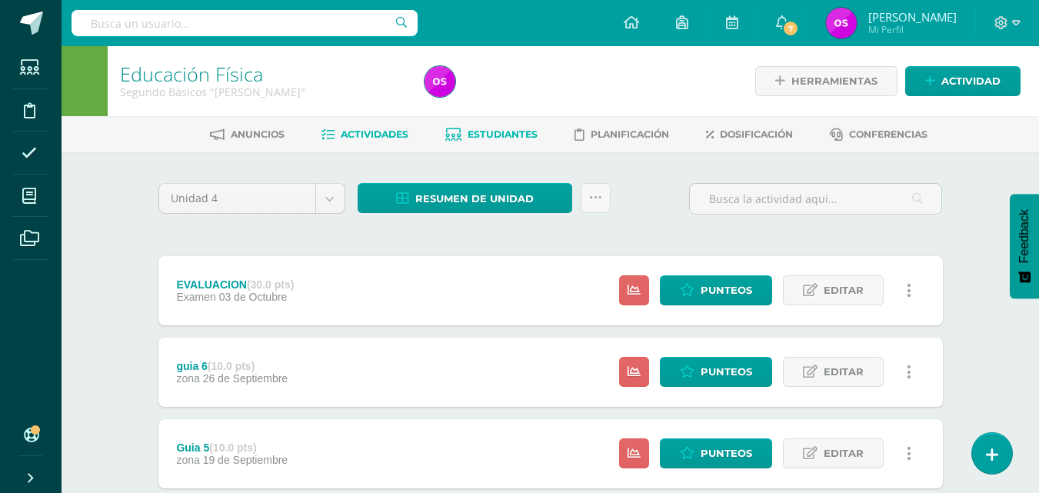
click at [521, 131] on span "Estudiantes" at bounding box center [503, 134] width 70 height 12
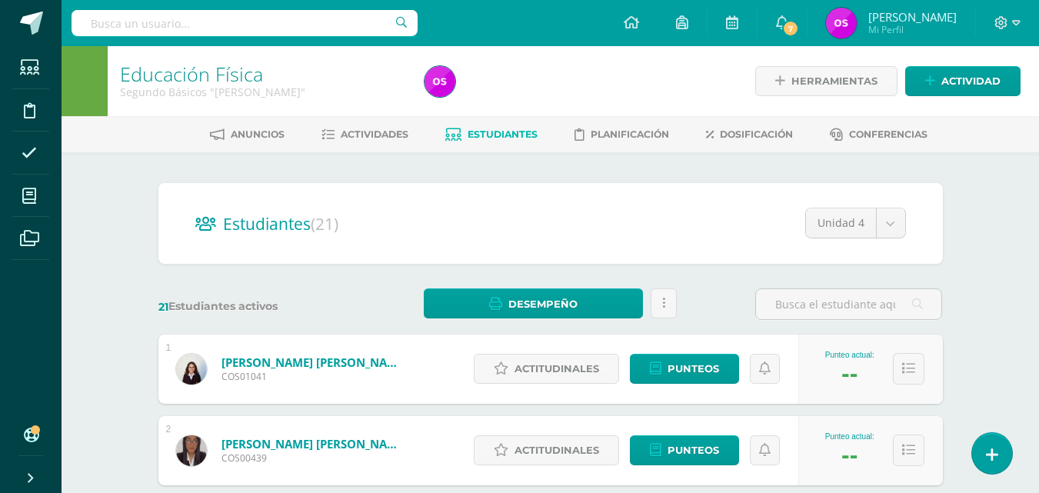
click at [207, 72] on link "Educación Física" at bounding box center [191, 74] width 143 height 26
